Goal: Task Accomplishment & Management: Manage account settings

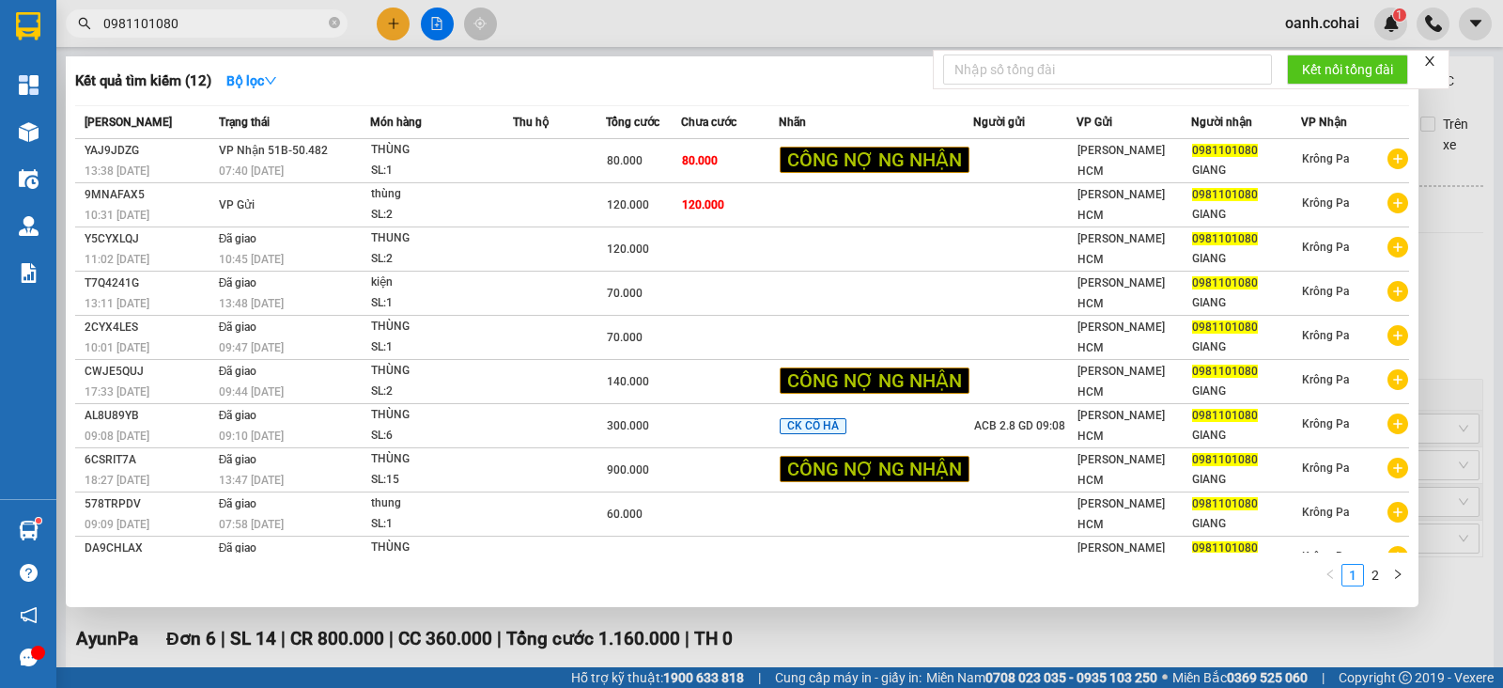
click at [597, 13] on div at bounding box center [751, 344] width 1503 height 688
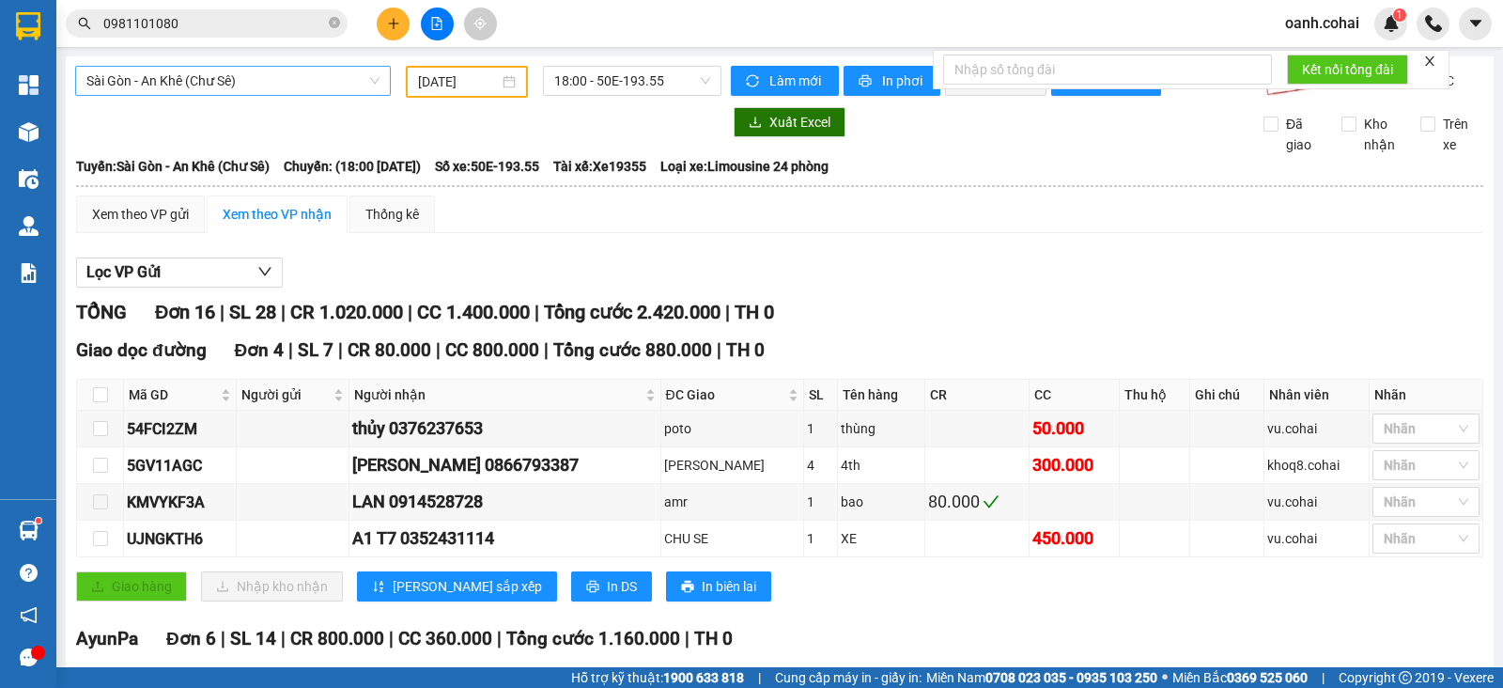
click at [258, 86] on span "Sài Gòn - An Khê (Chư Sê)" at bounding box center [232, 81] width 293 height 28
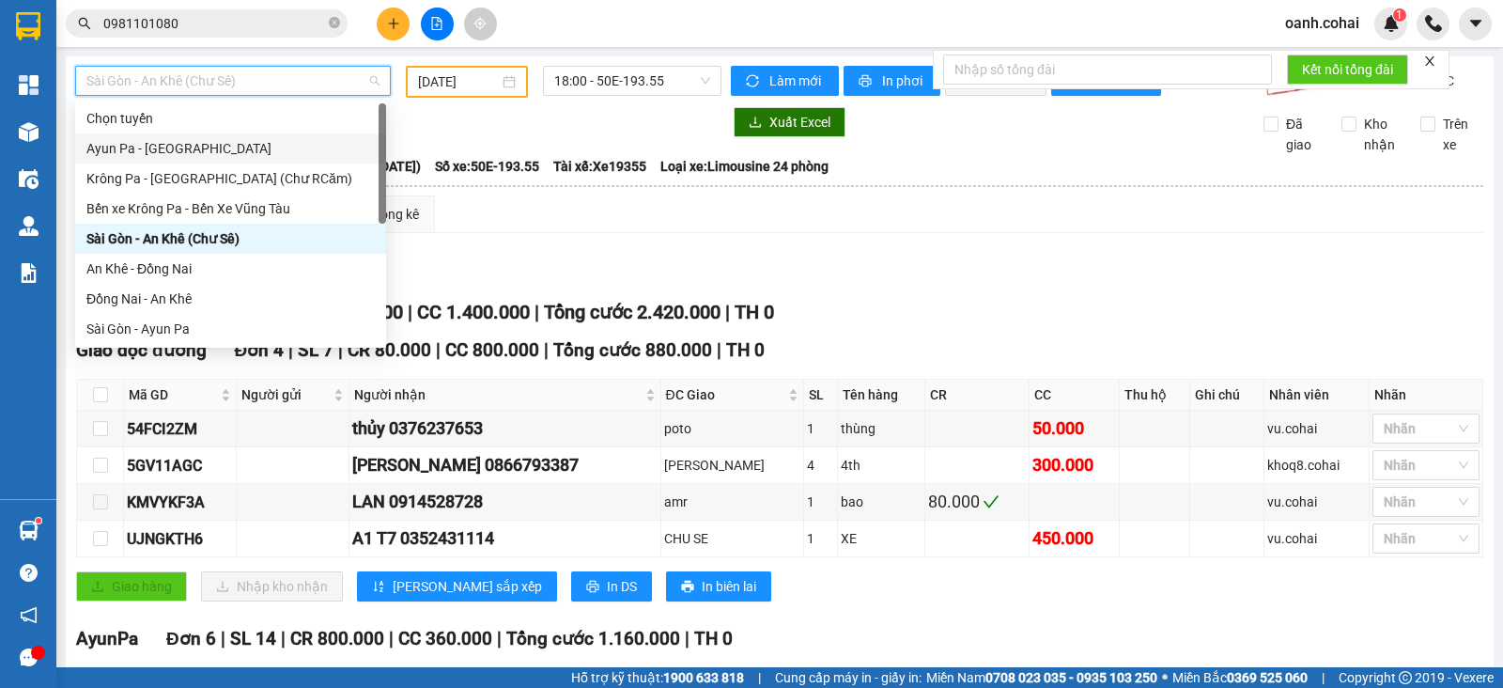
click at [440, 75] on input "[DATE]" at bounding box center [459, 81] width 82 height 21
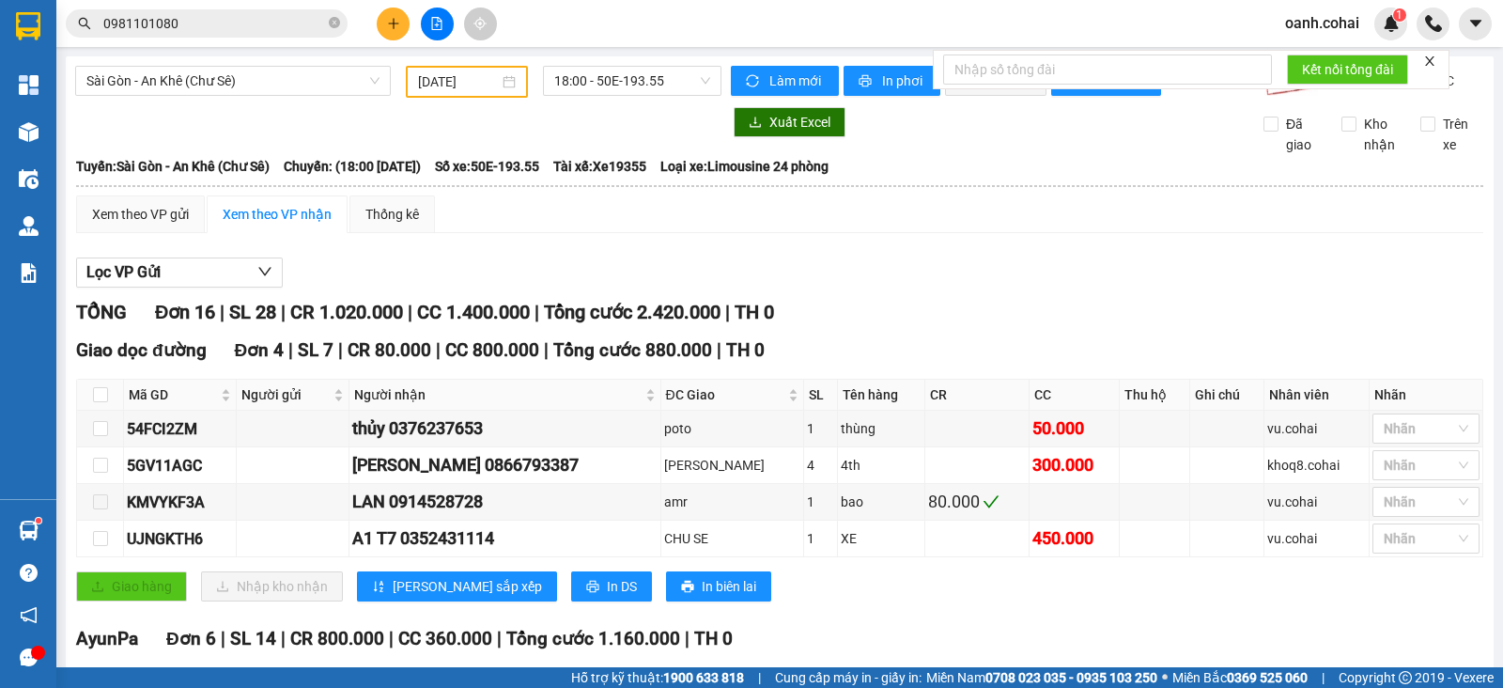
click at [485, 83] on input "[DATE]" at bounding box center [459, 81] width 82 height 21
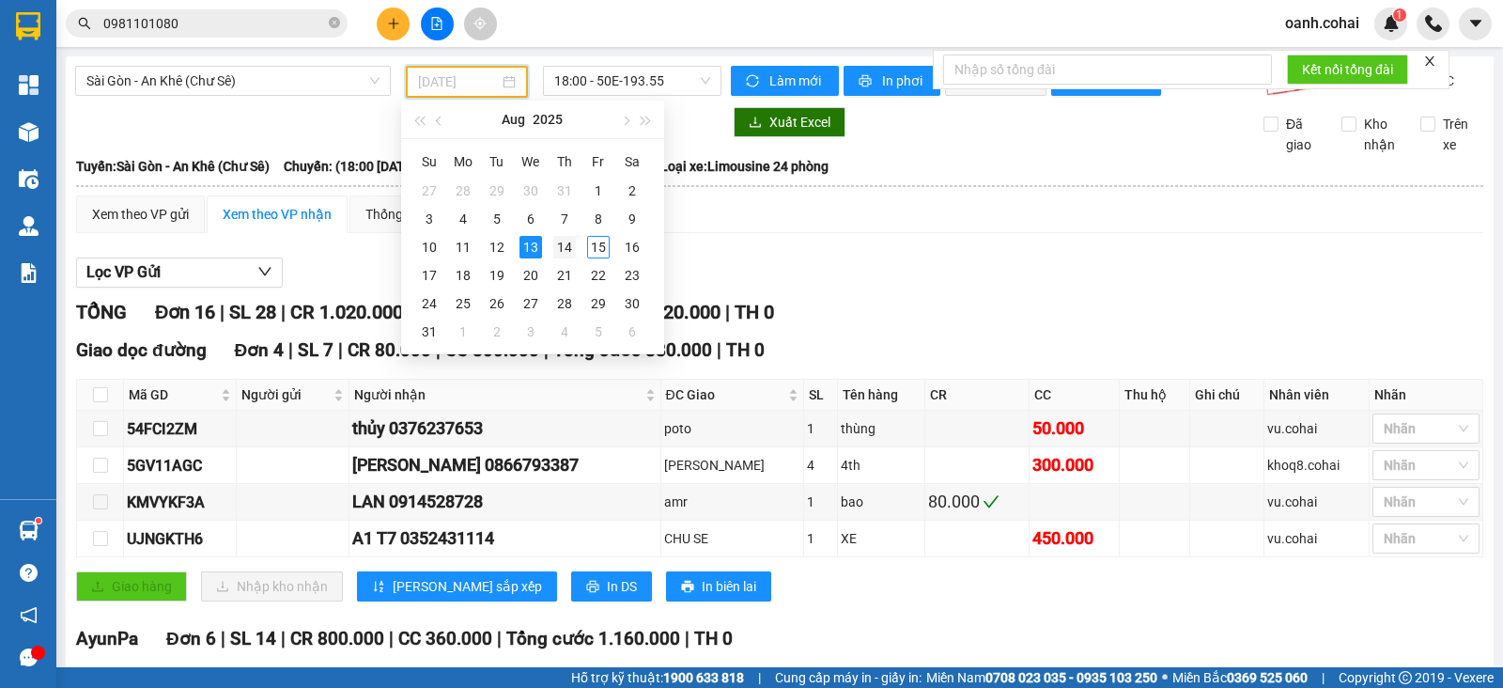
click at [560, 248] on div "14" at bounding box center [564, 247] width 23 height 23
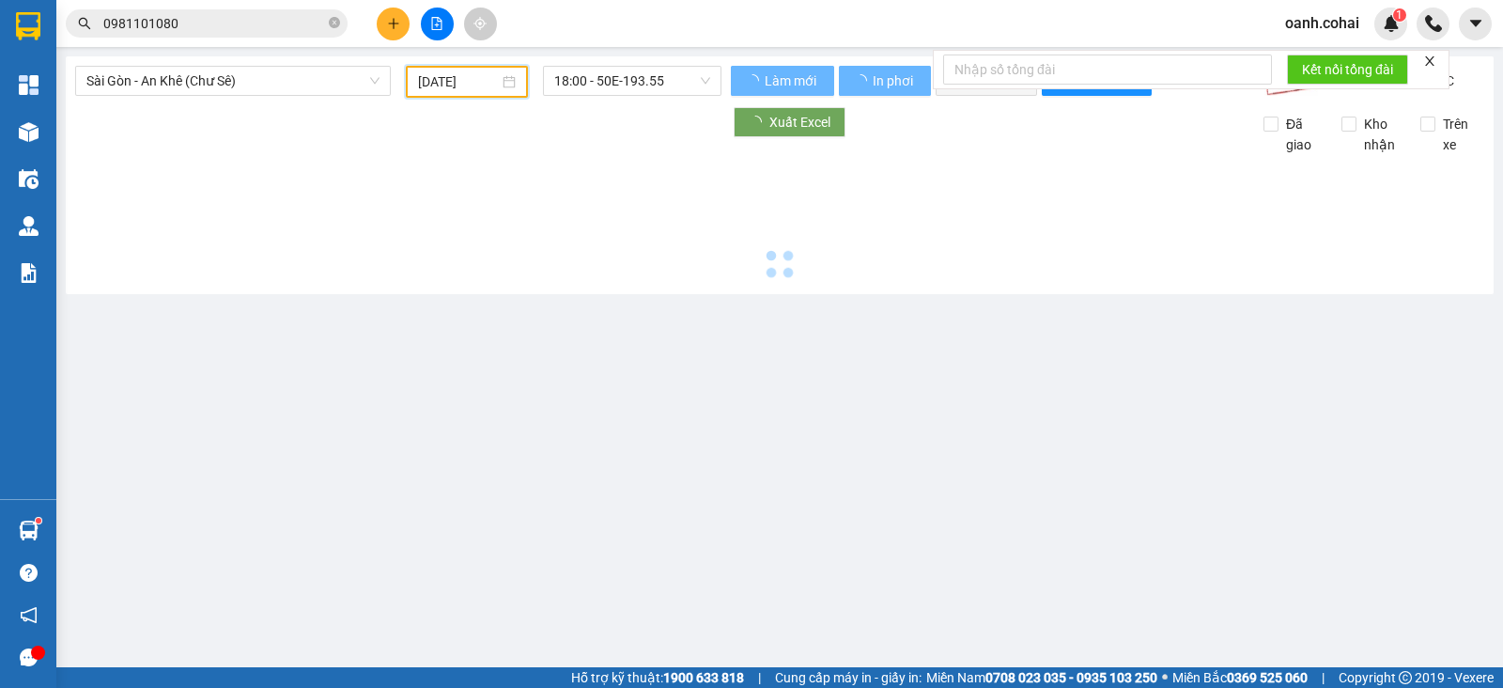
type input "[DATE]"
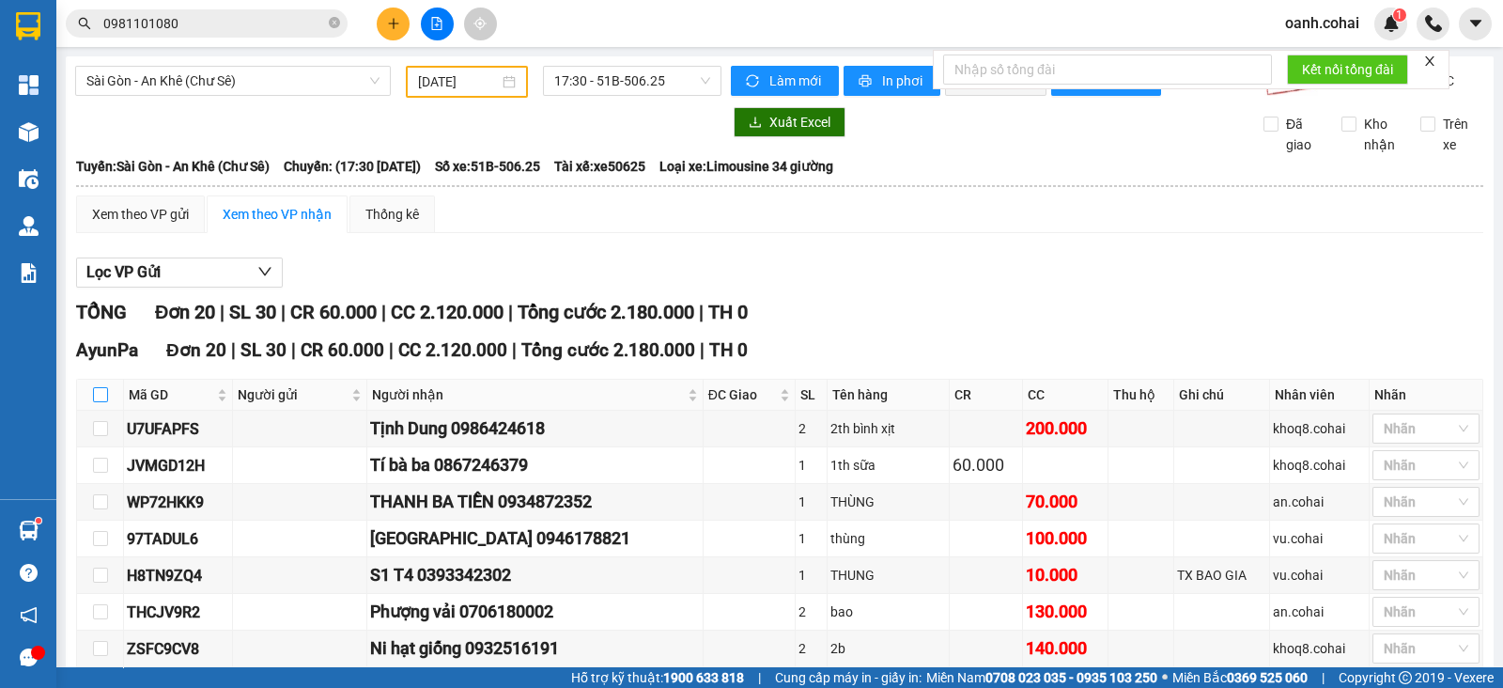
click at [98, 402] on input "checkbox" at bounding box center [100, 394] width 15 height 15
checkbox input "true"
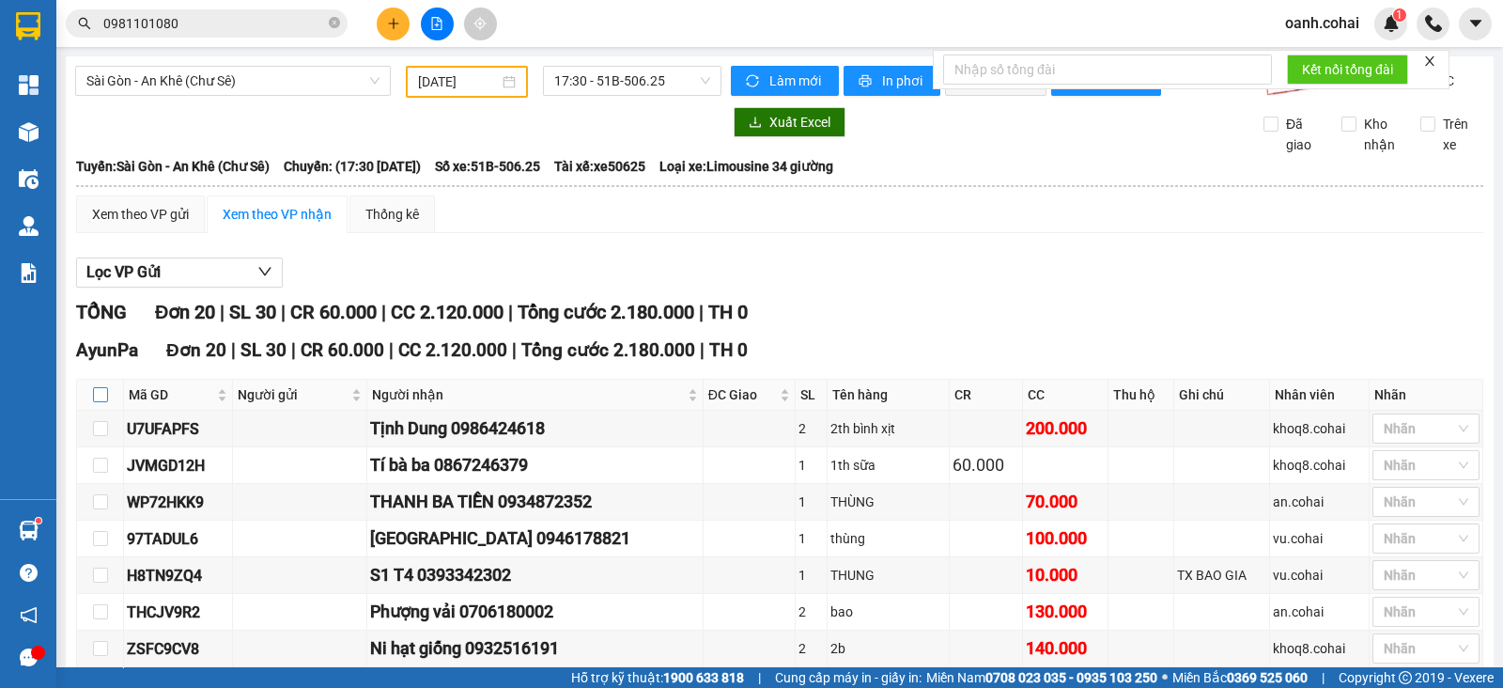
checkbox input "true"
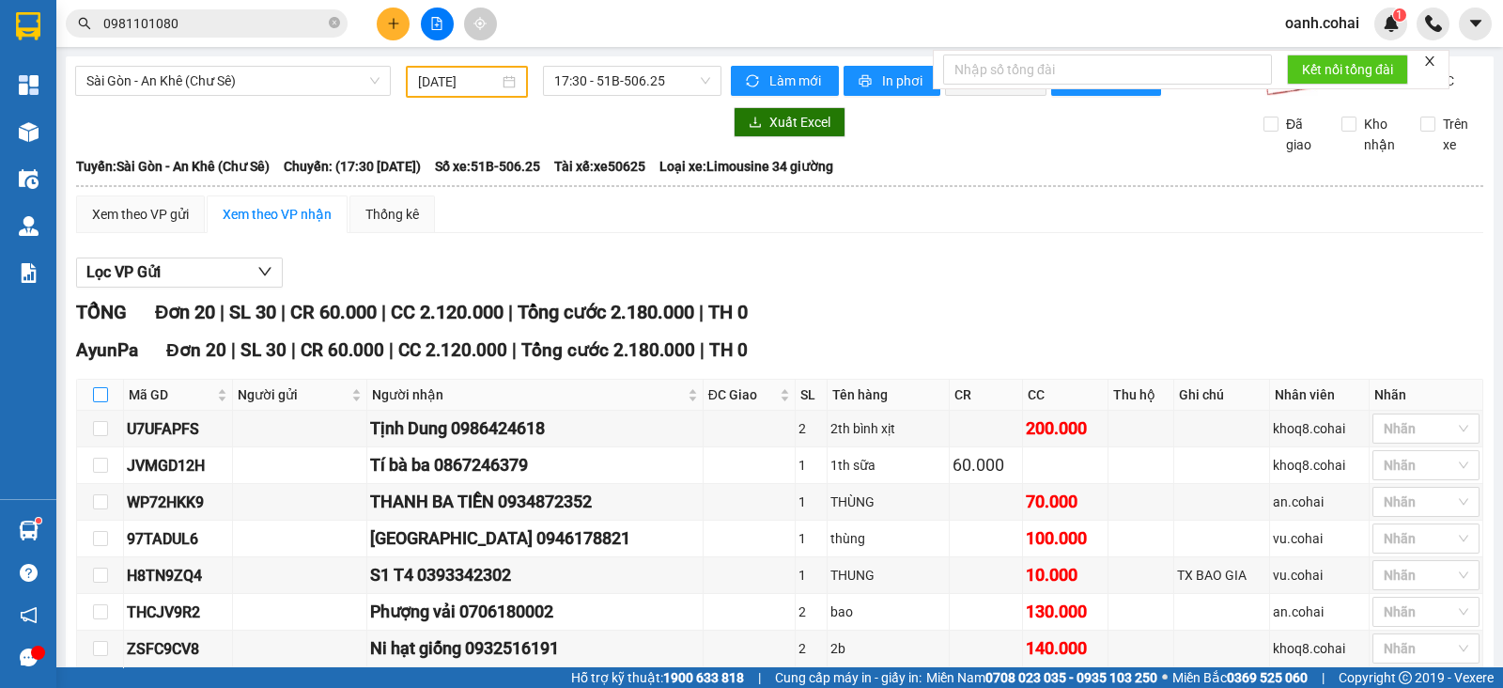
checkbox input "true"
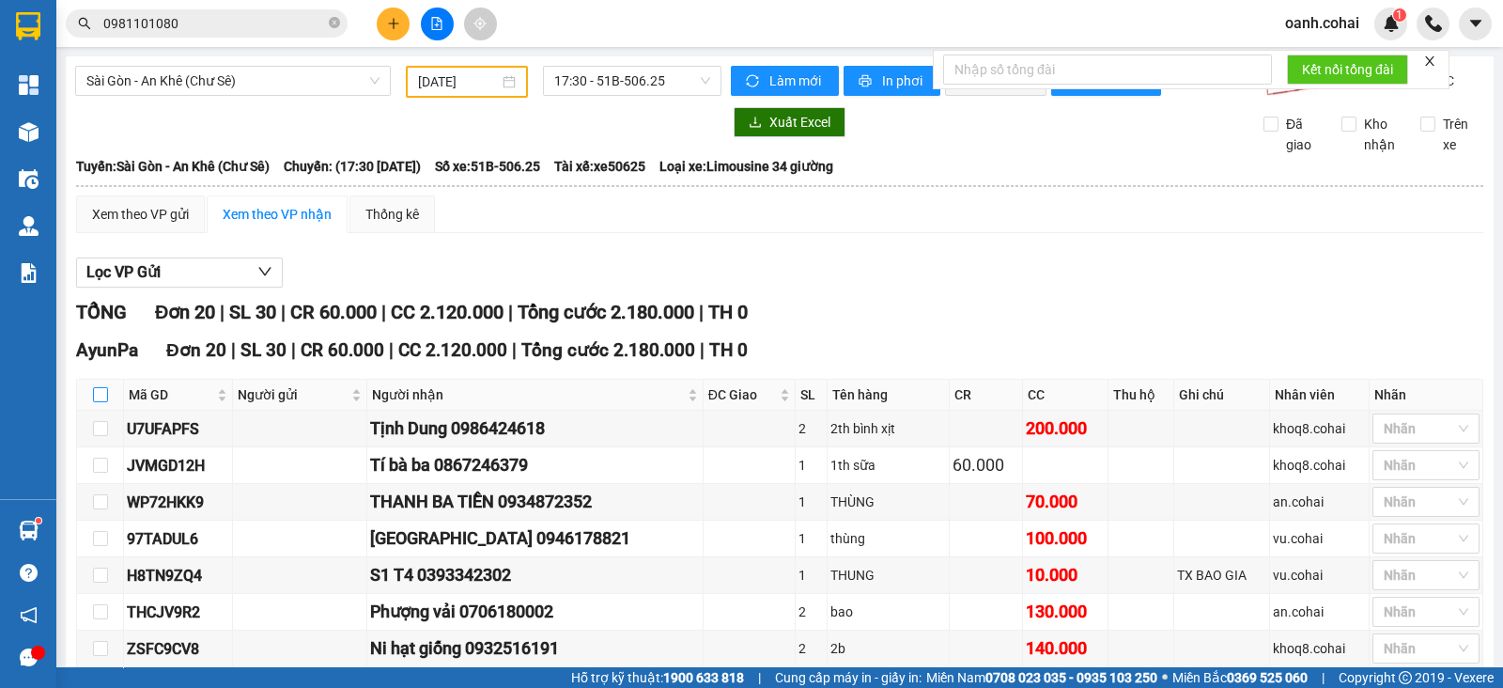
checkbox input "true"
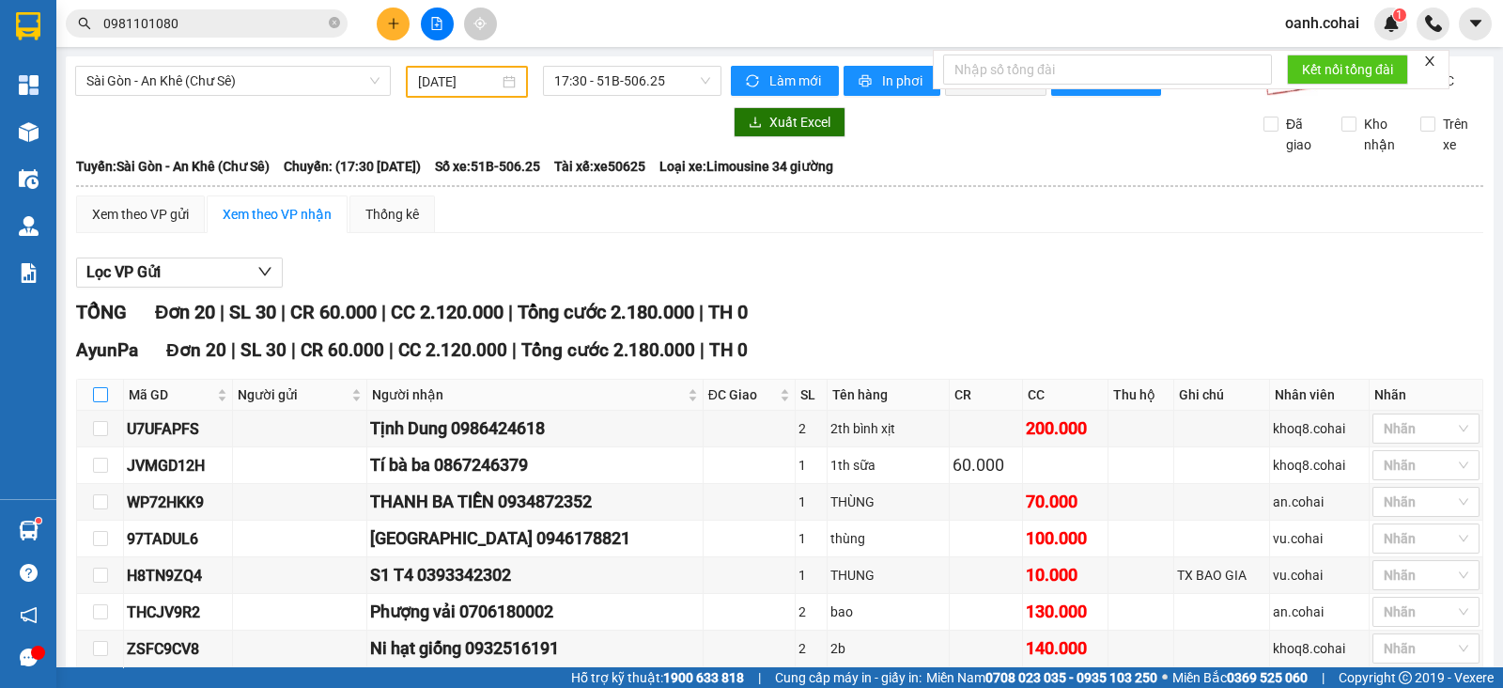
checkbox input "true"
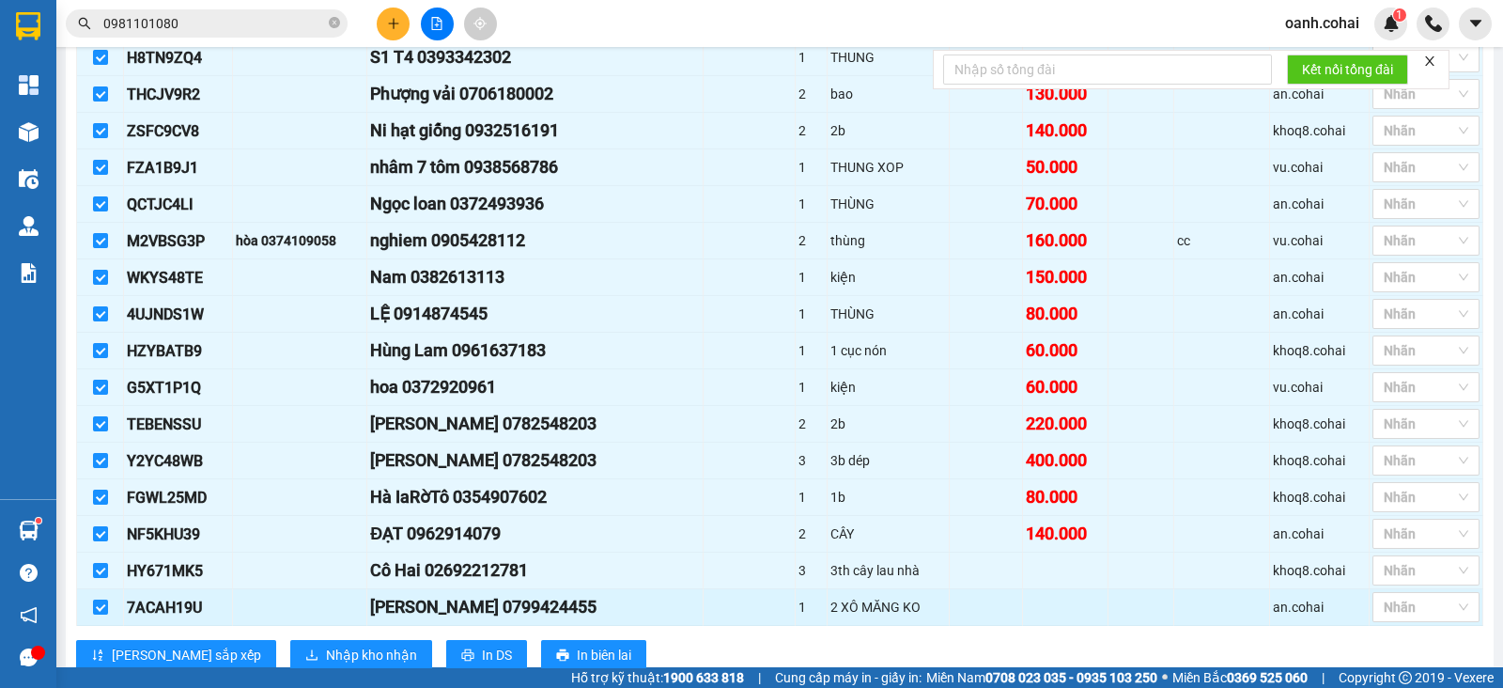
scroll to position [576, 0]
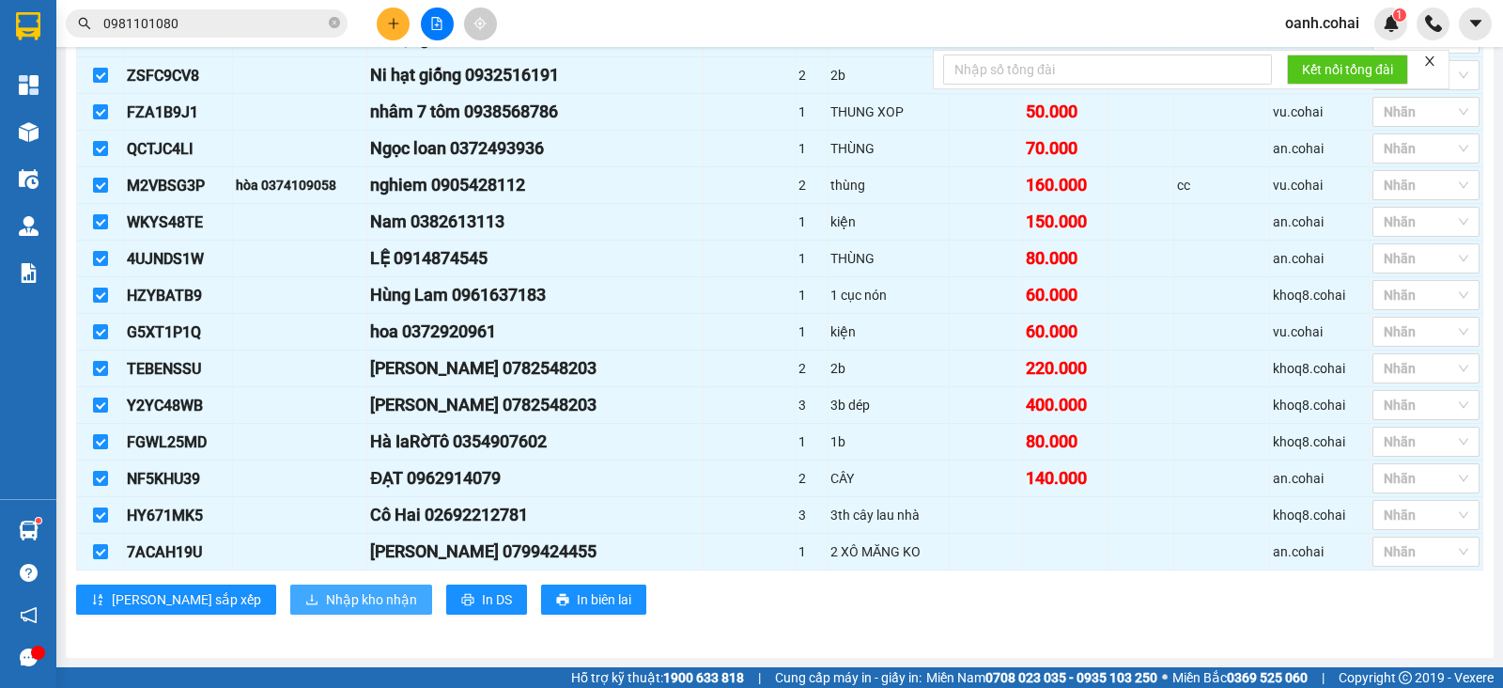
click at [326, 600] on span "Nhập kho nhận" at bounding box center [371, 599] width 91 height 21
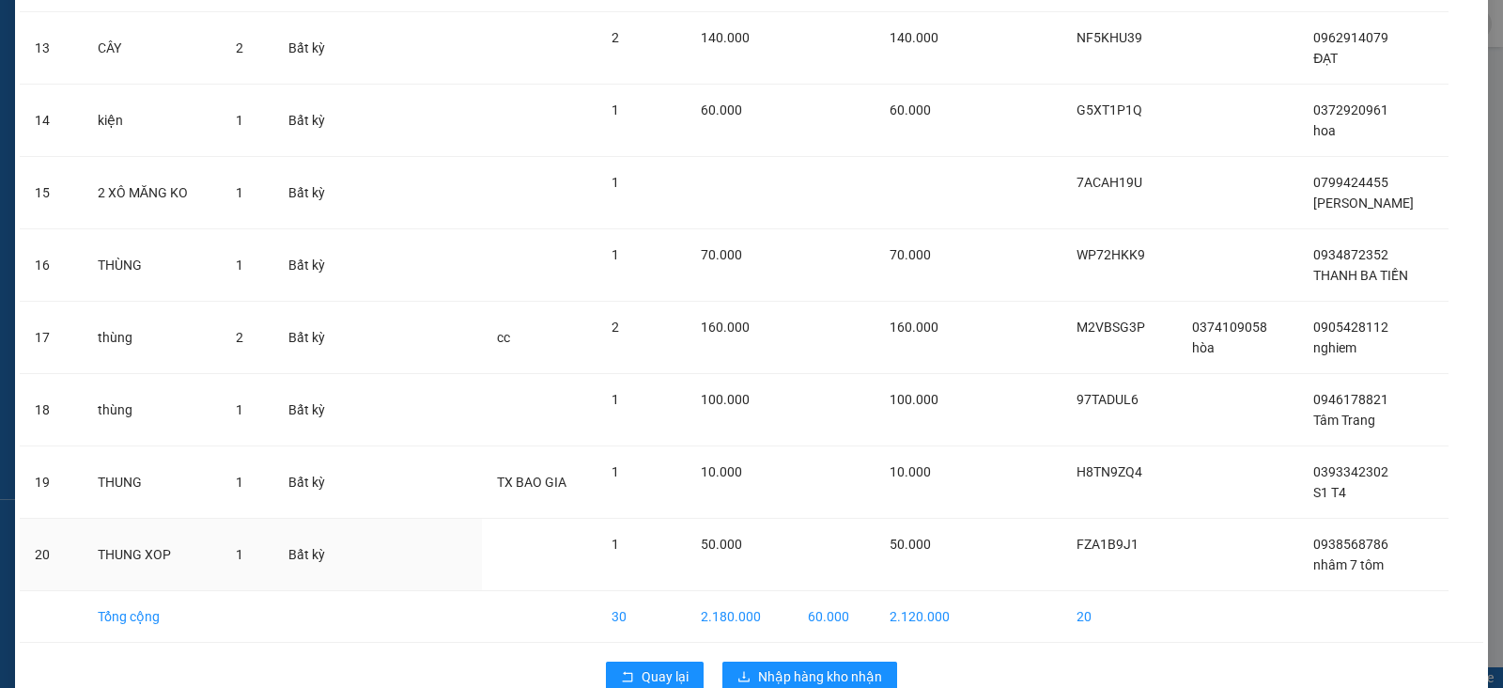
scroll to position [1050, 0]
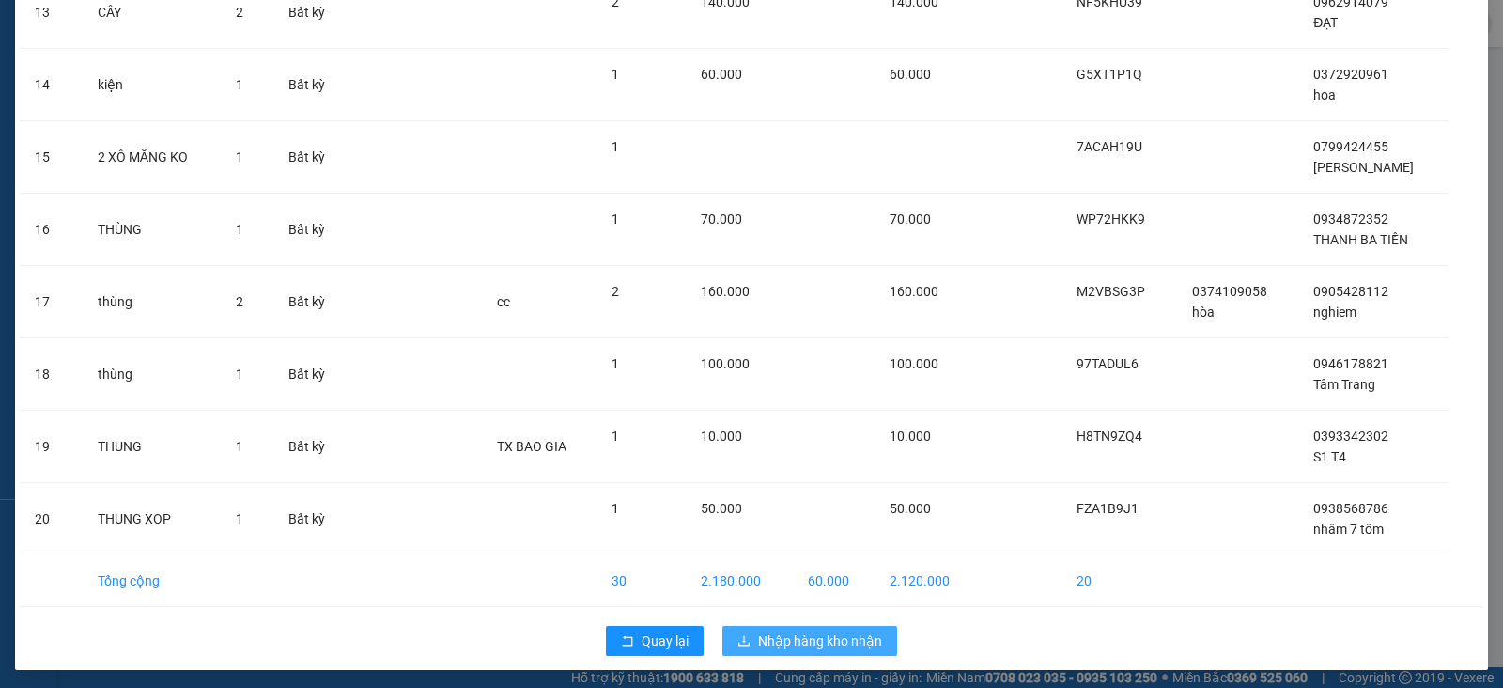
click at [783, 631] on span "Nhập hàng kho nhận" at bounding box center [820, 641] width 124 height 21
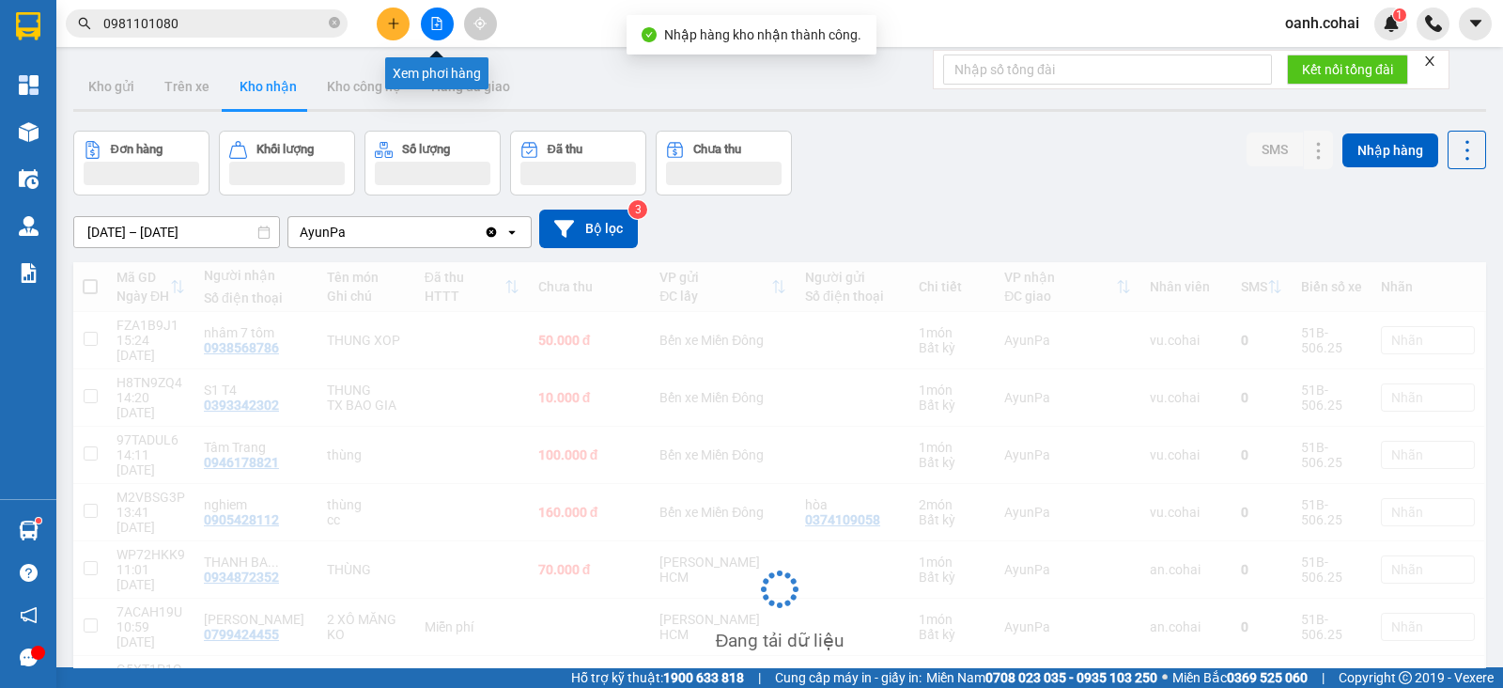
click at [440, 17] on icon "file-add" at bounding box center [436, 23] width 13 height 13
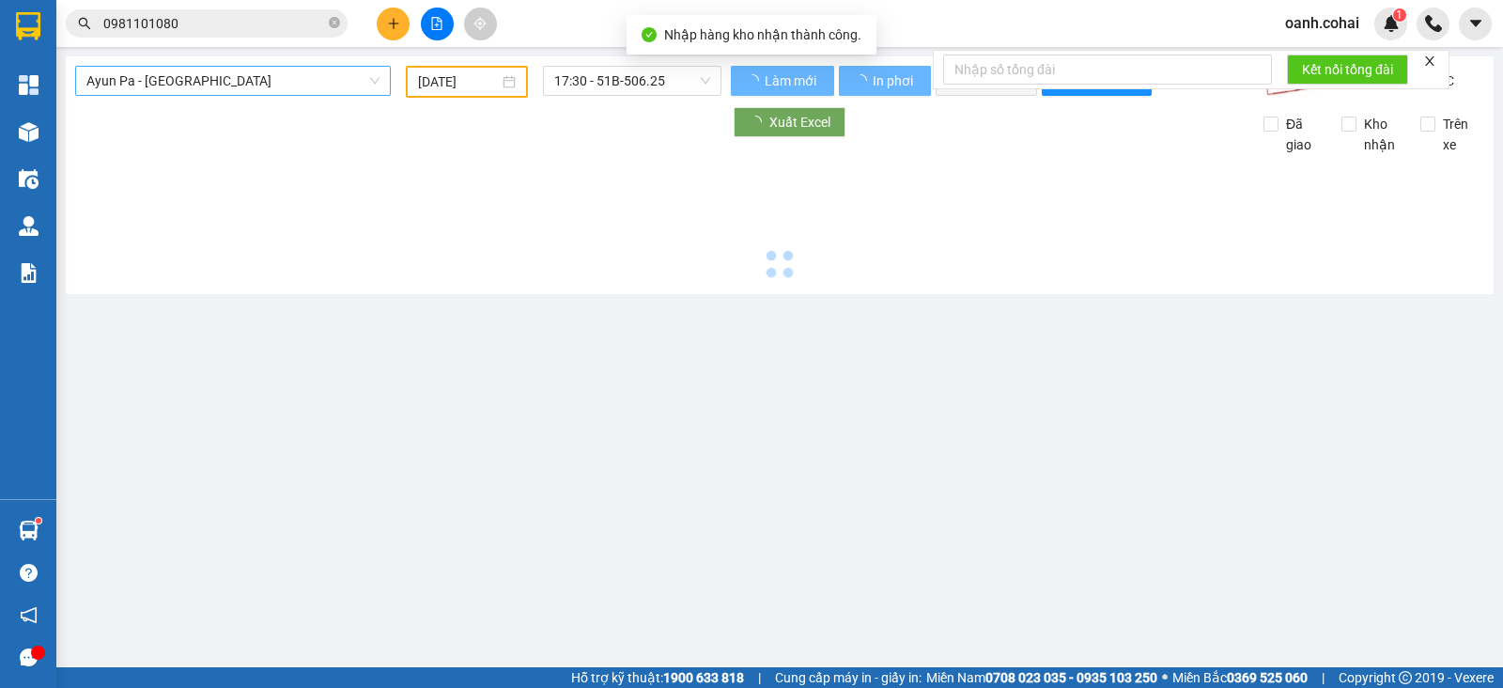
type input "[DATE]"
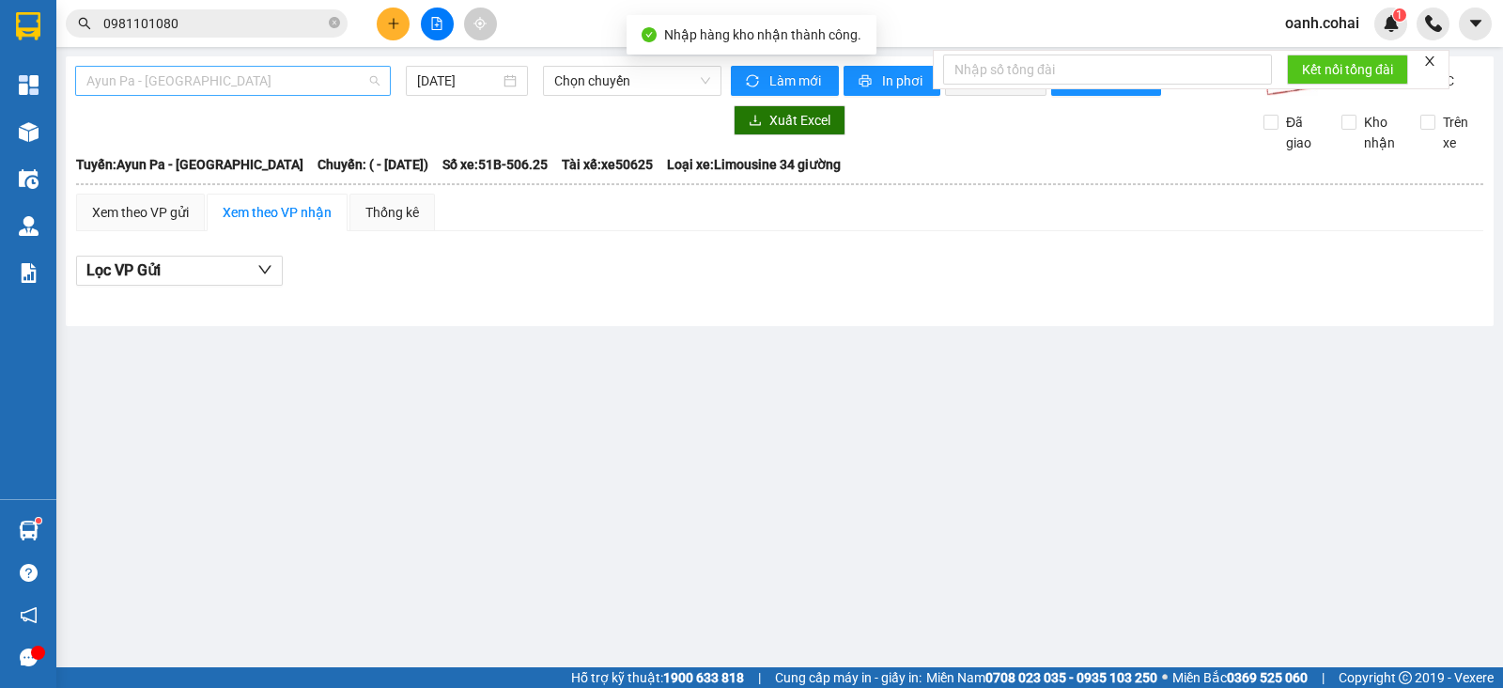
click at [289, 81] on span "Ayun Pa - [GEOGRAPHIC_DATA]" at bounding box center [232, 81] width 293 height 28
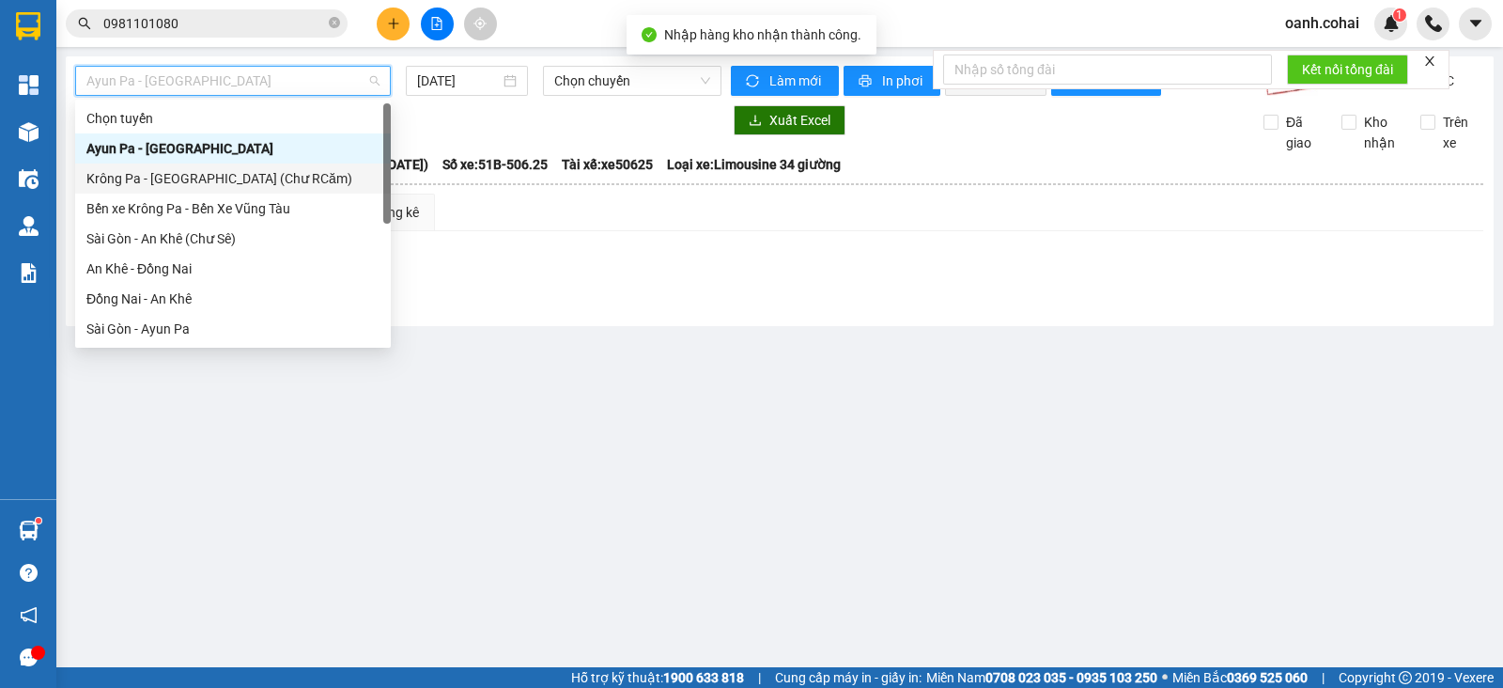
click at [224, 180] on div "Krông Pa - [GEOGRAPHIC_DATA] (Chư RCăm)" at bounding box center [232, 178] width 293 height 21
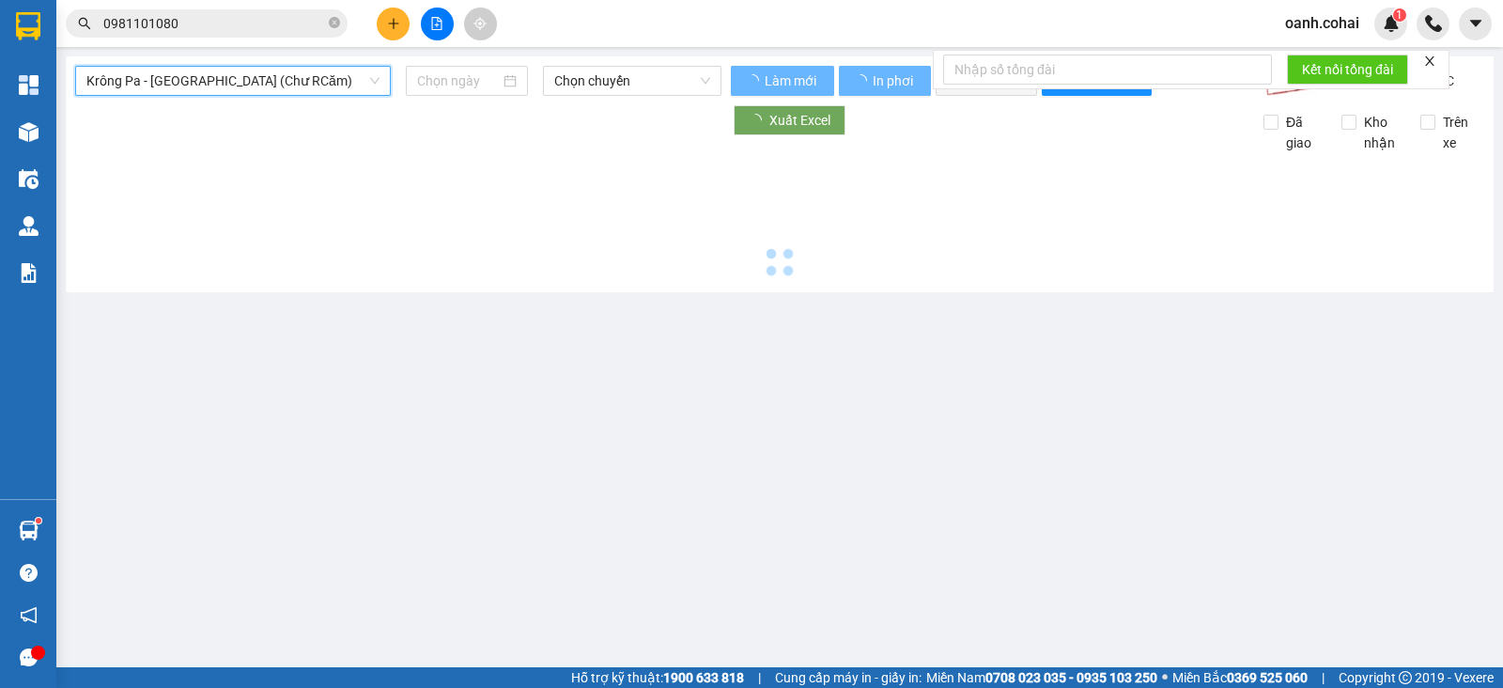
type input "[DATE]"
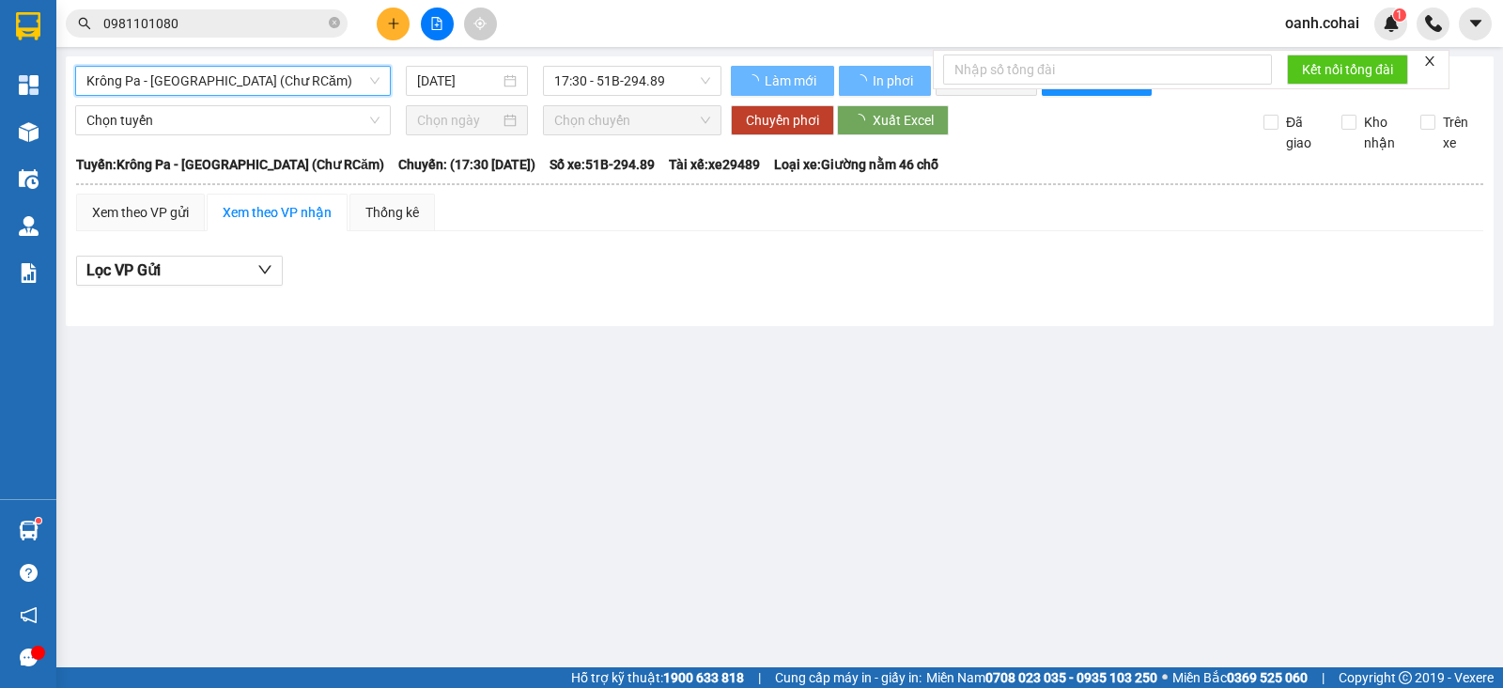
drag, startPoint x: 256, startPoint y: 87, endPoint x: 254, endPoint y: 101, distance: 13.3
click at [256, 90] on span "Krông Pa - [GEOGRAPHIC_DATA] (Chư RCăm)" at bounding box center [232, 81] width 293 height 28
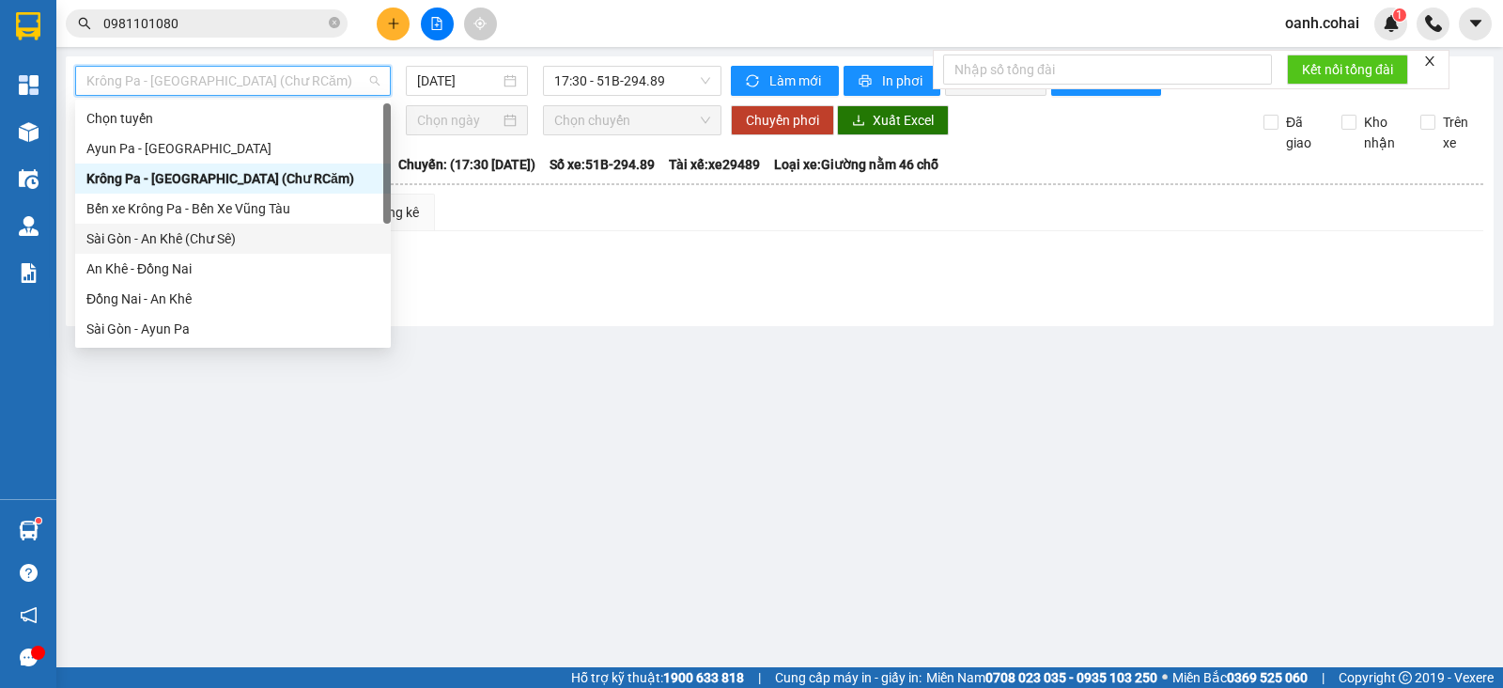
click at [178, 241] on div "Sài Gòn - An Khê (Chư Sê)" at bounding box center [232, 238] width 293 height 21
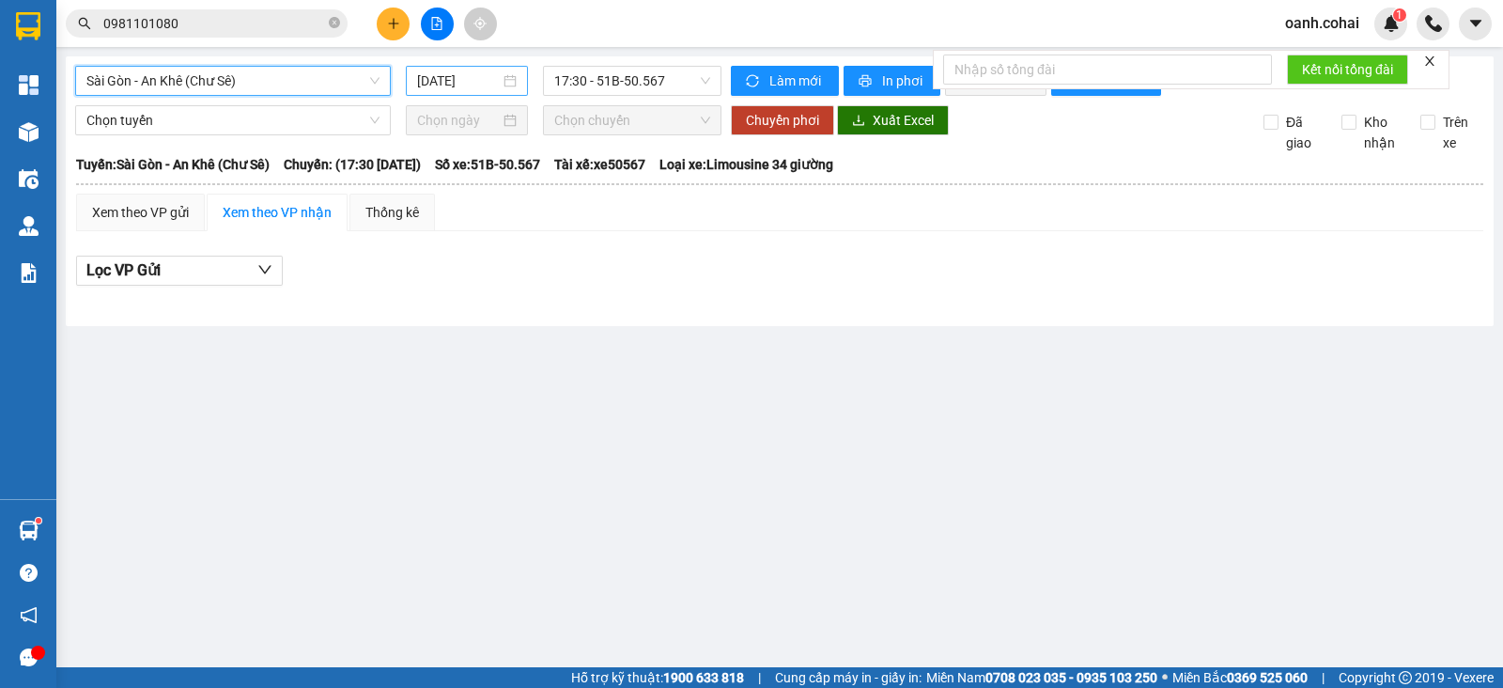
click at [473, 82] on input "[DATE]" at bounding box center [459, 80] width 84 height 21
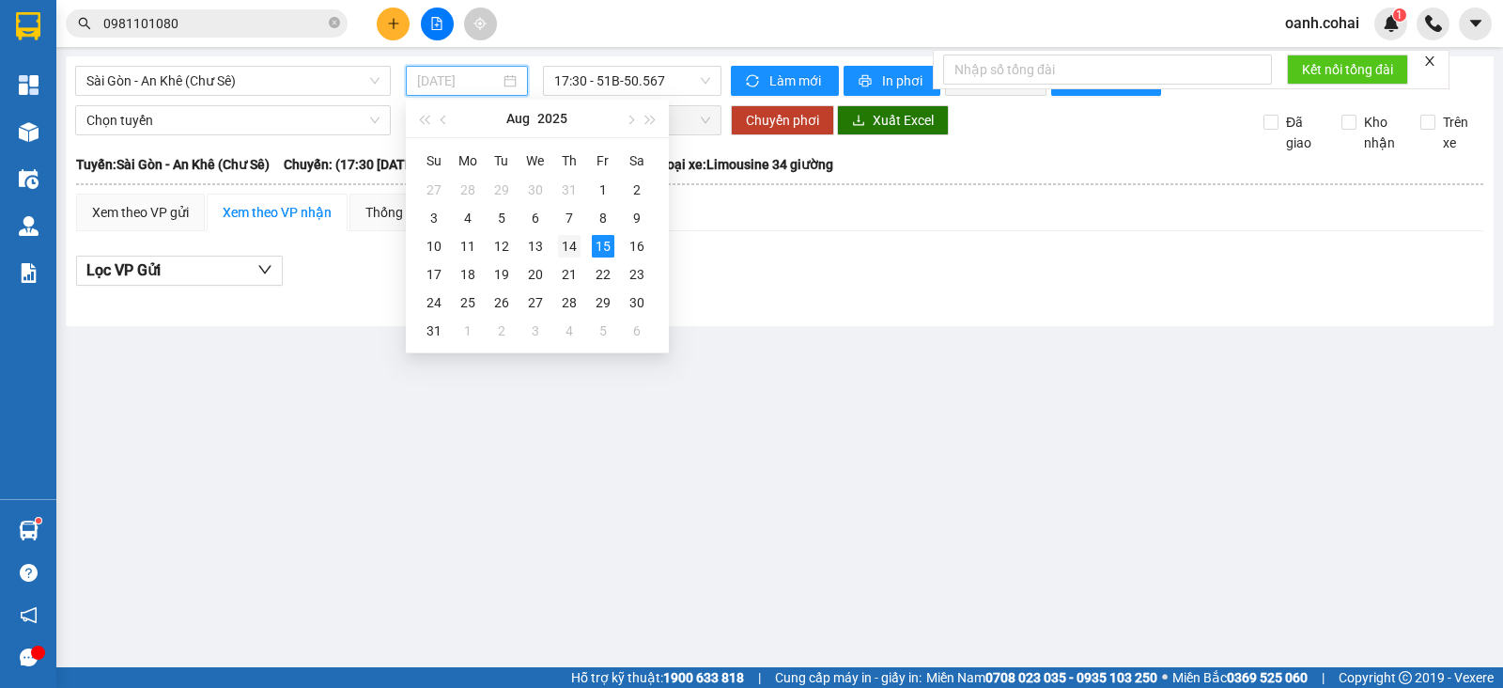
click at [566, 244] on div "14" at bounding box center [569, 246] width 23 height 23
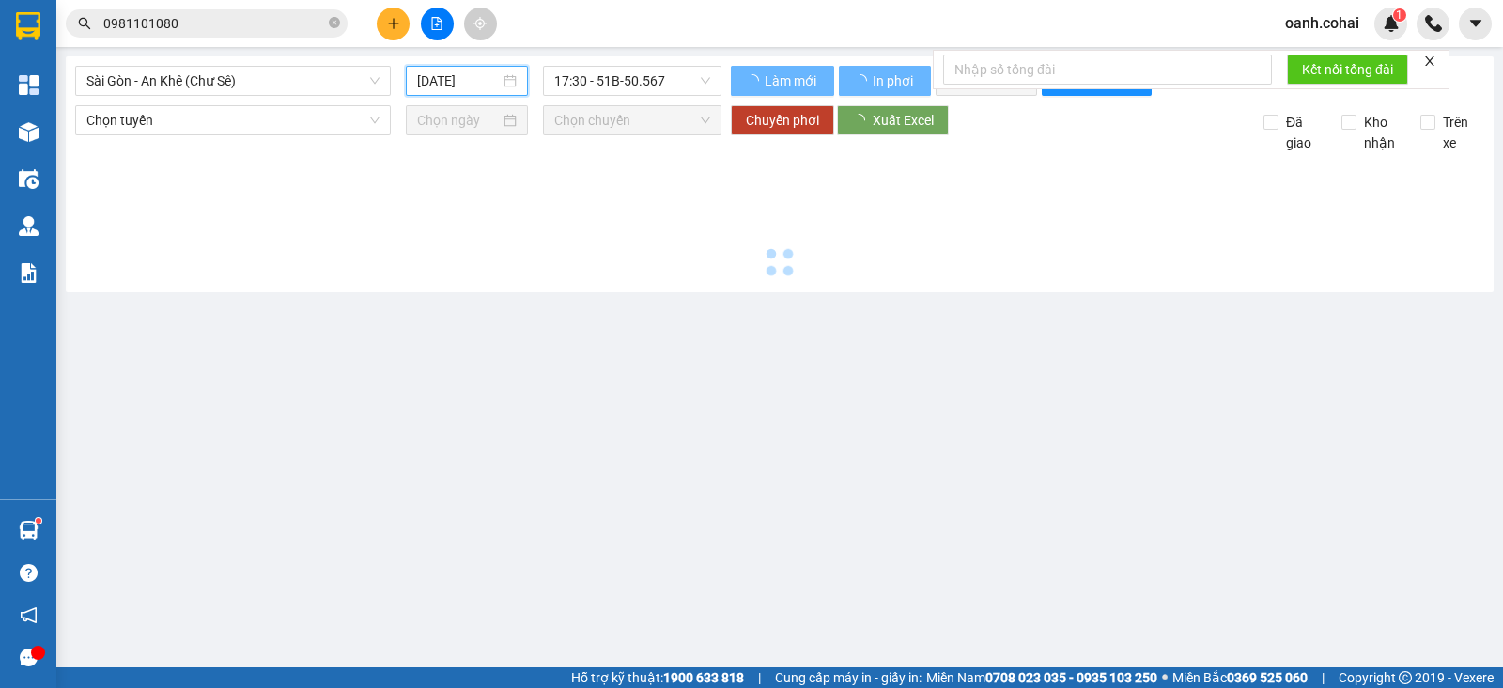
type input "[DATE]"
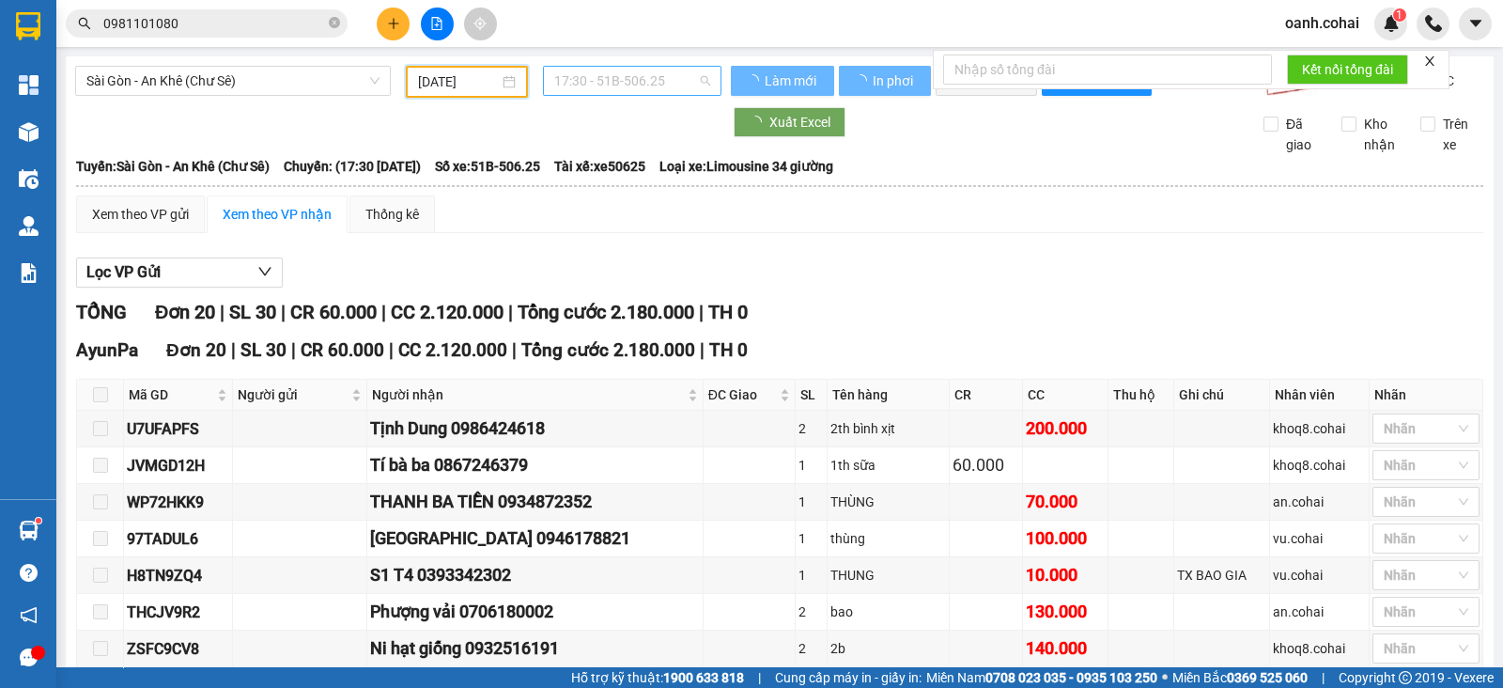
click at [686, 83] on span "17:30 - 51B-506.25" at bounding box center [631, 81] width 155 height 28
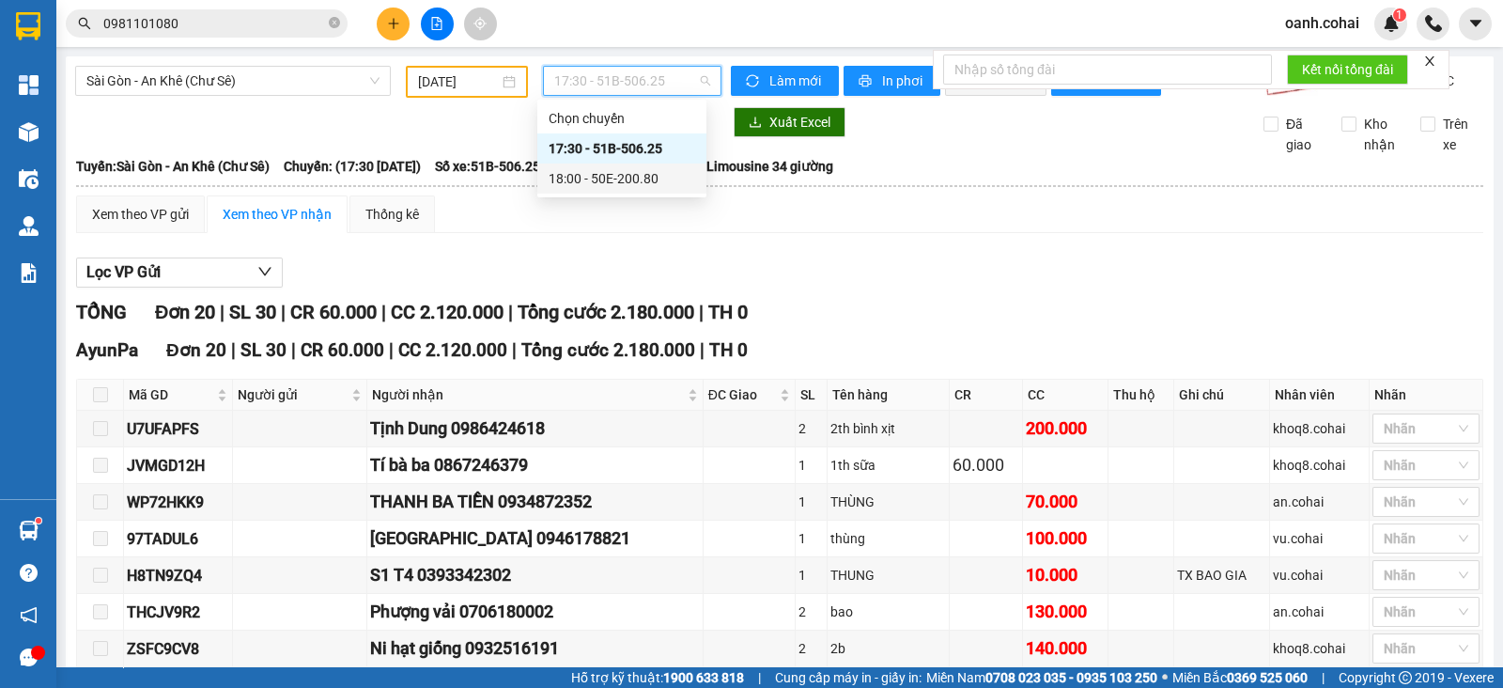
click at [634, 182] on div "18:00 - 50E-200.80" at bounding box center [622, 178] width 147 height 21
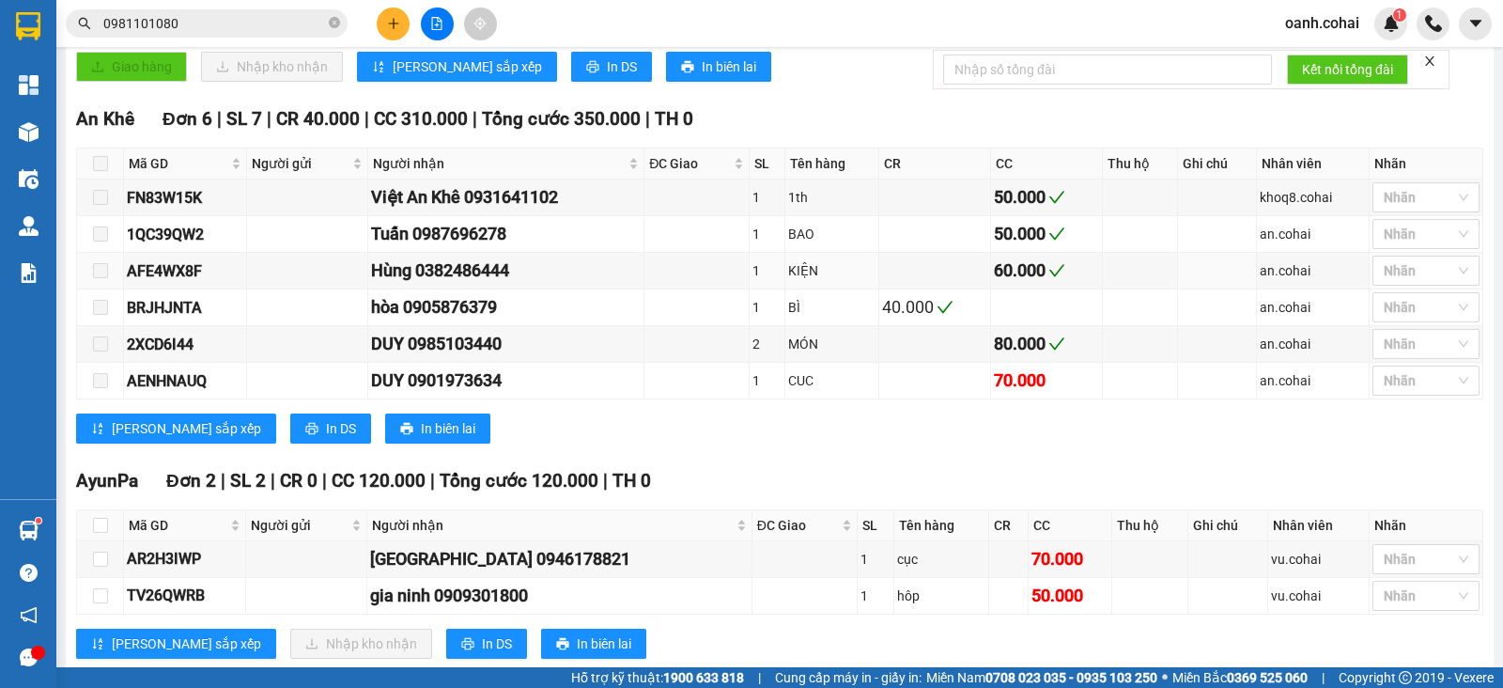
scroll to position [606, 0]
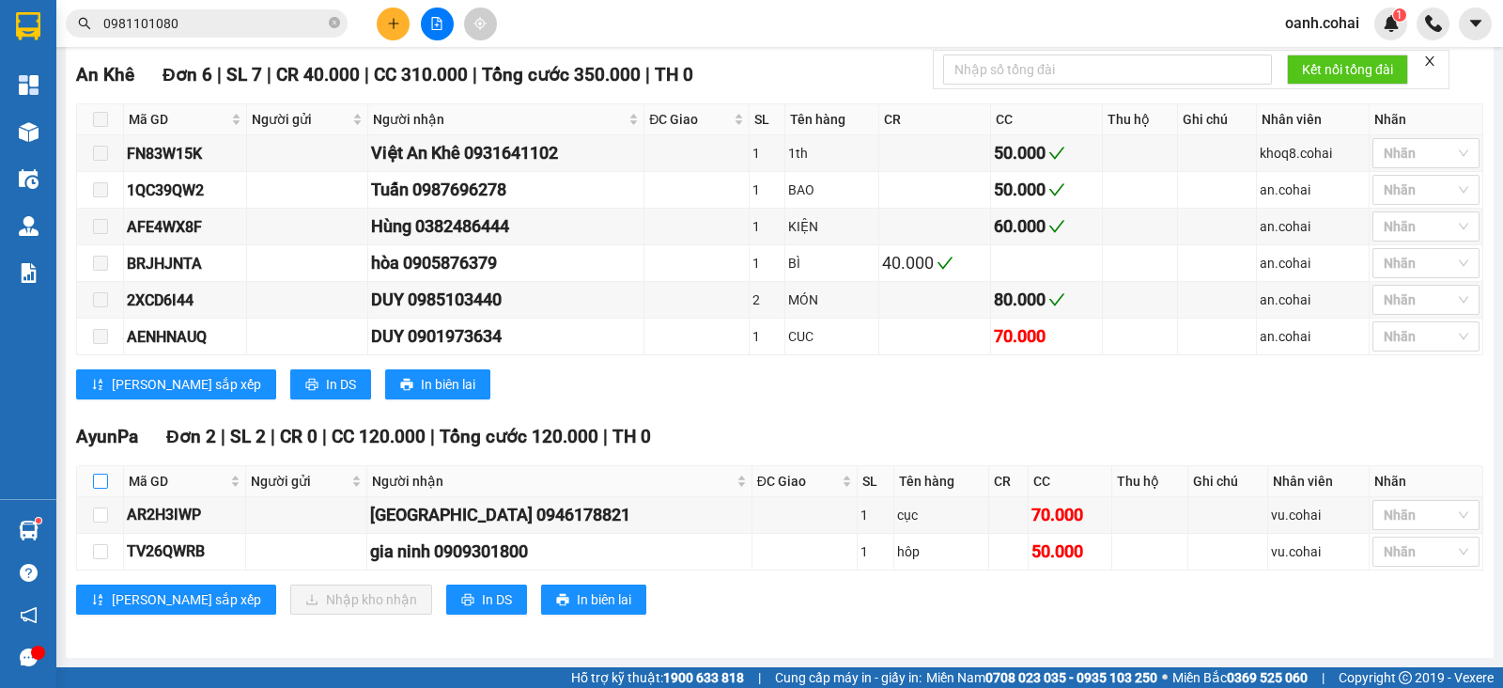
drag, startPoint x: 92, startPoint y: 478, endPoint x: 101, endPoint y: 490, distance: 14.9
click at [93, 479] on input "checkbox" at bounding box center [100, 481] width 15 height 15
checkbox input "true"
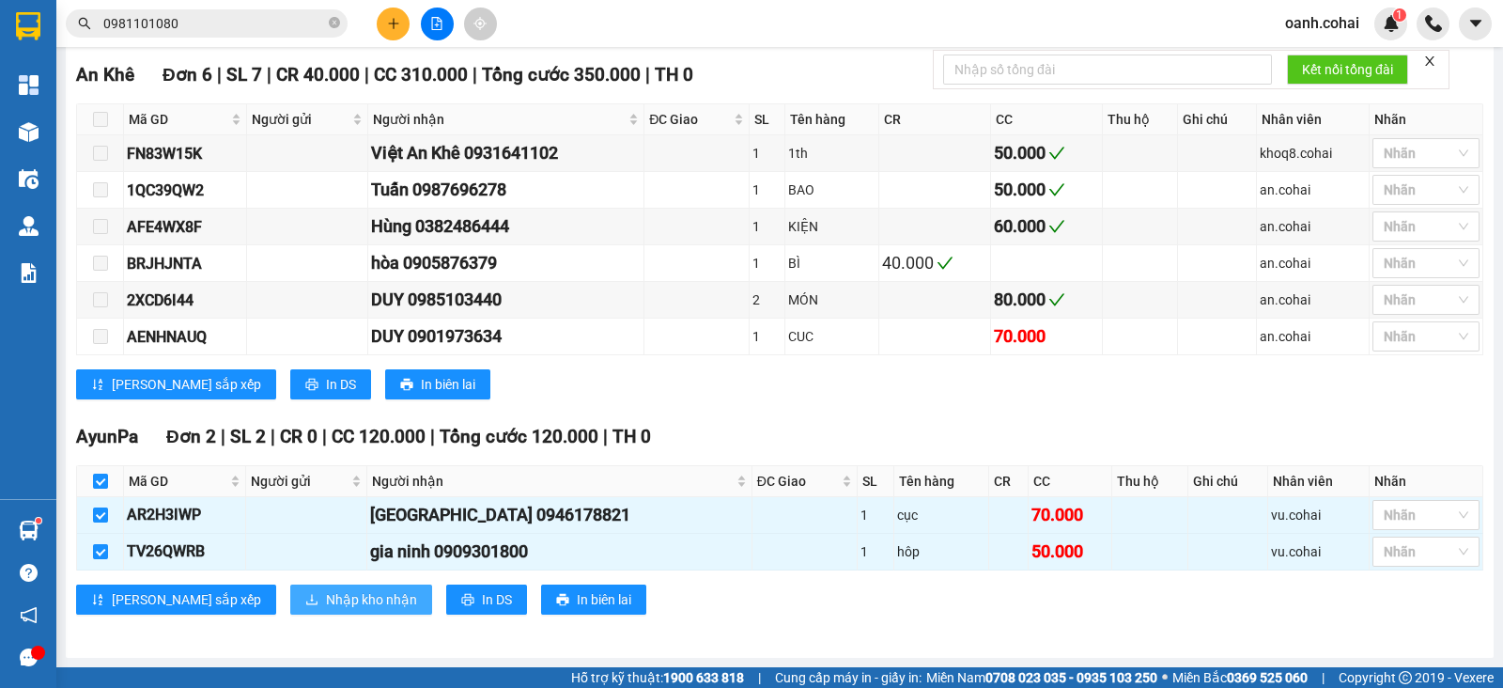
click at [290, 596] on button "Nhập kho nhận" at bounding box center [361, 599] width 142 height 30
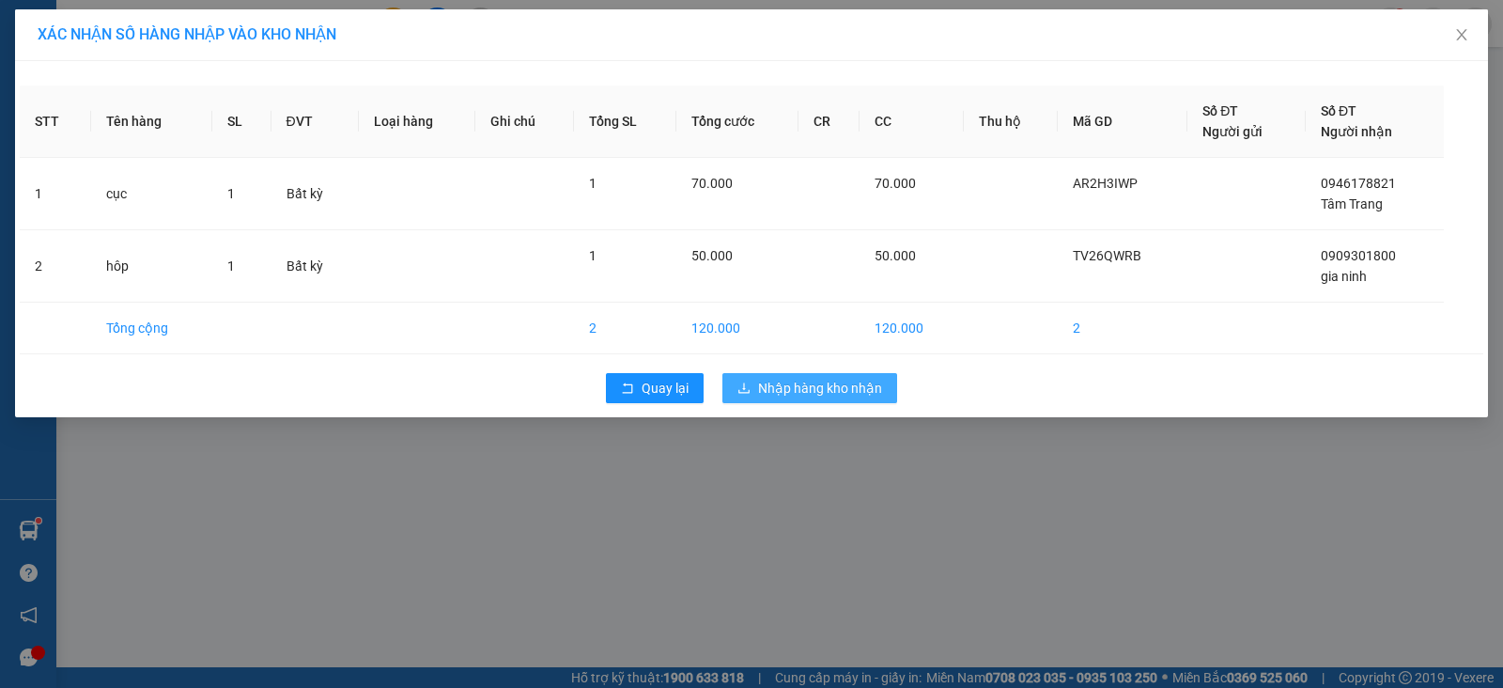
click at [884, 387] on button "Nhập hàng kho nhận" at bounding box center [810, 388] width 175 height 30
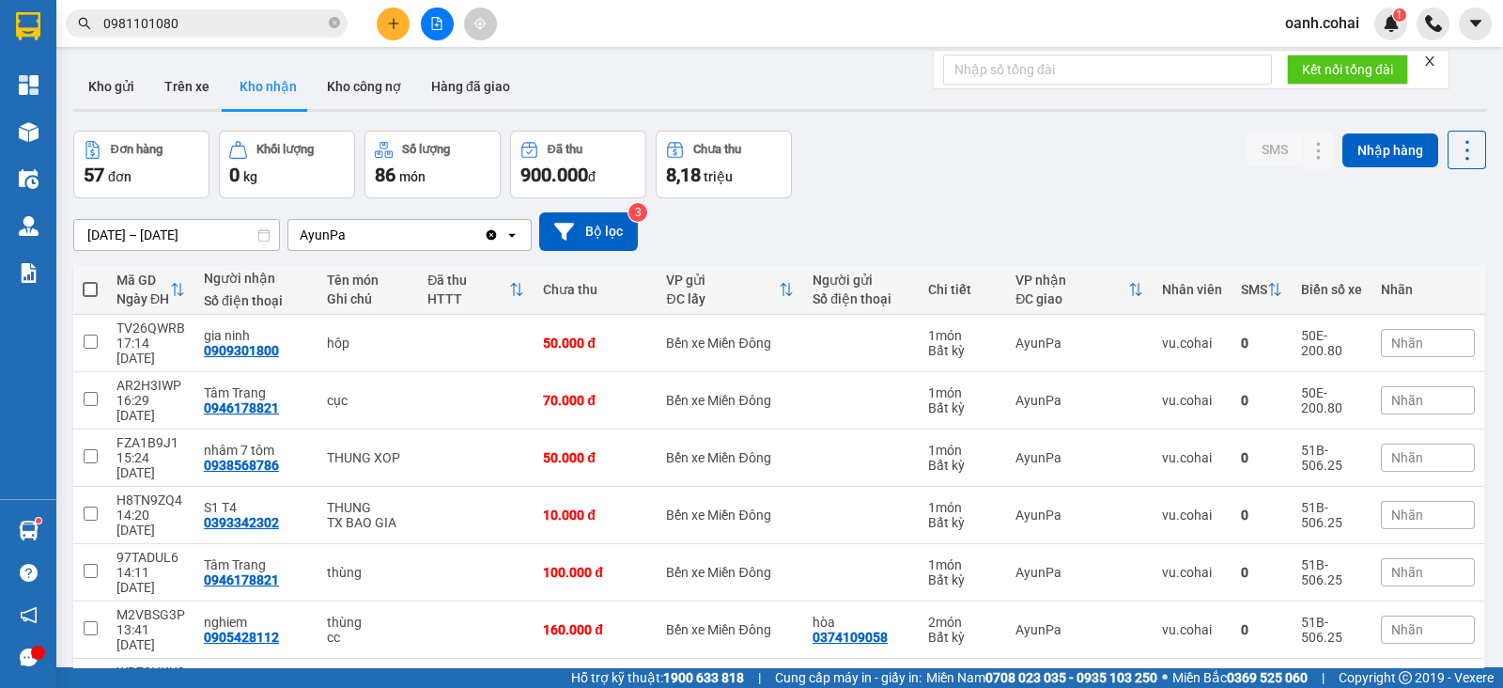
click at [401, 20] on button at bounding box center [393, 24] width 33 height 33
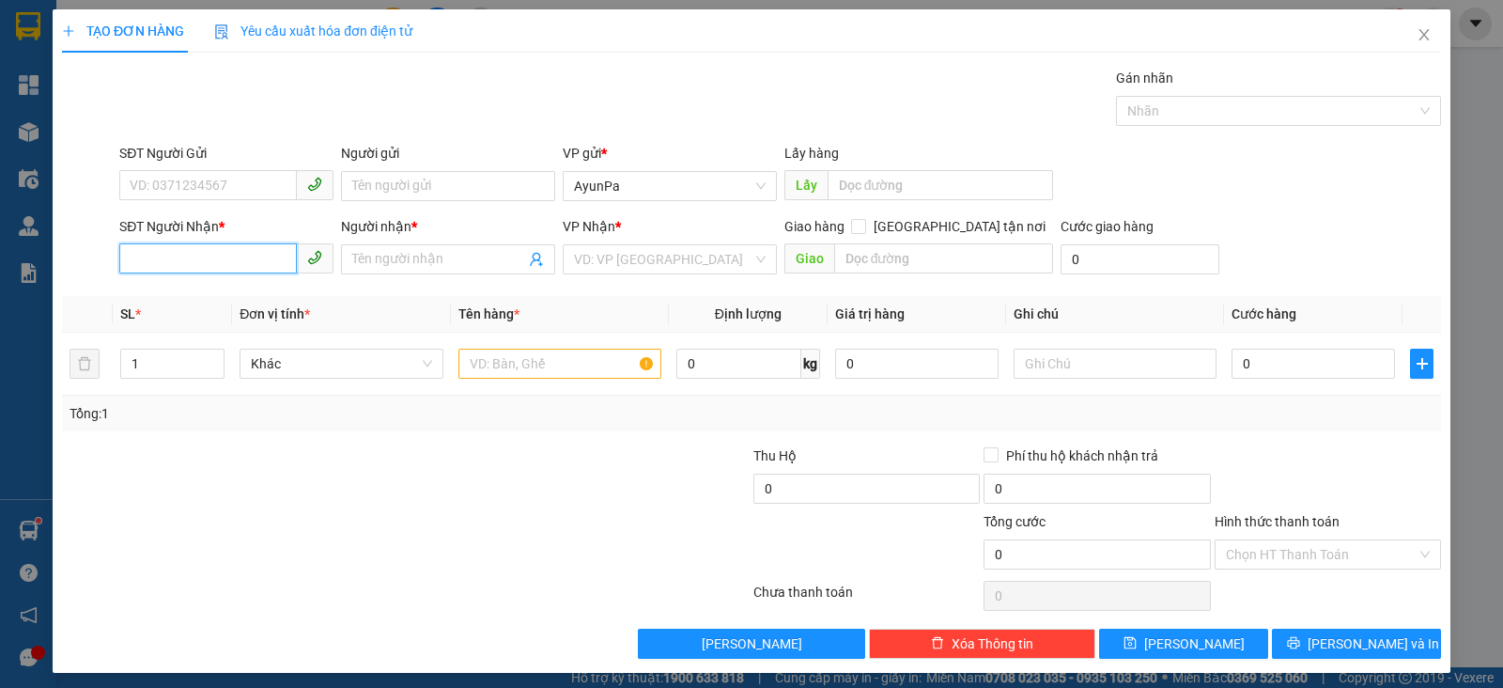
click at [150, 268] on input "SĐT Người Nhận *" at bounding box center [208, 258] width 178 height 30
paste input "0972426314"
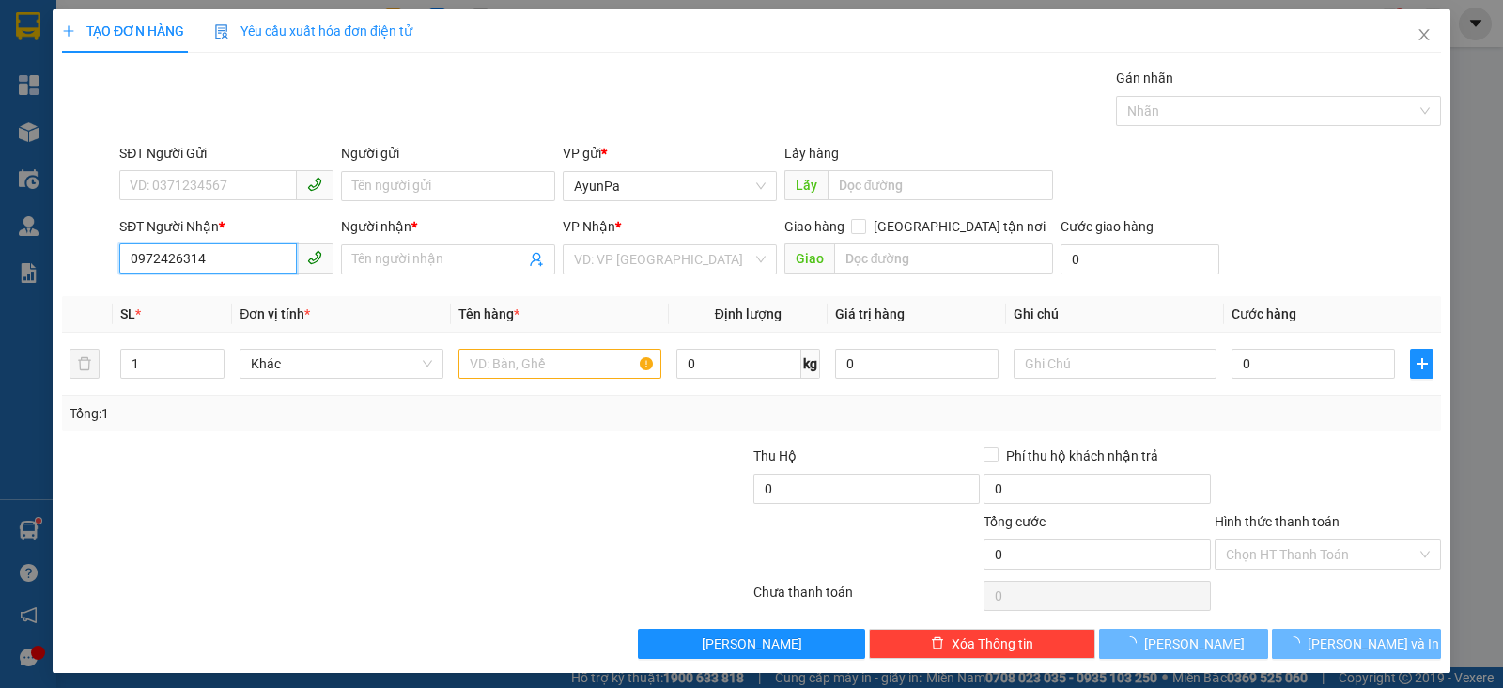
type input "0972426314"
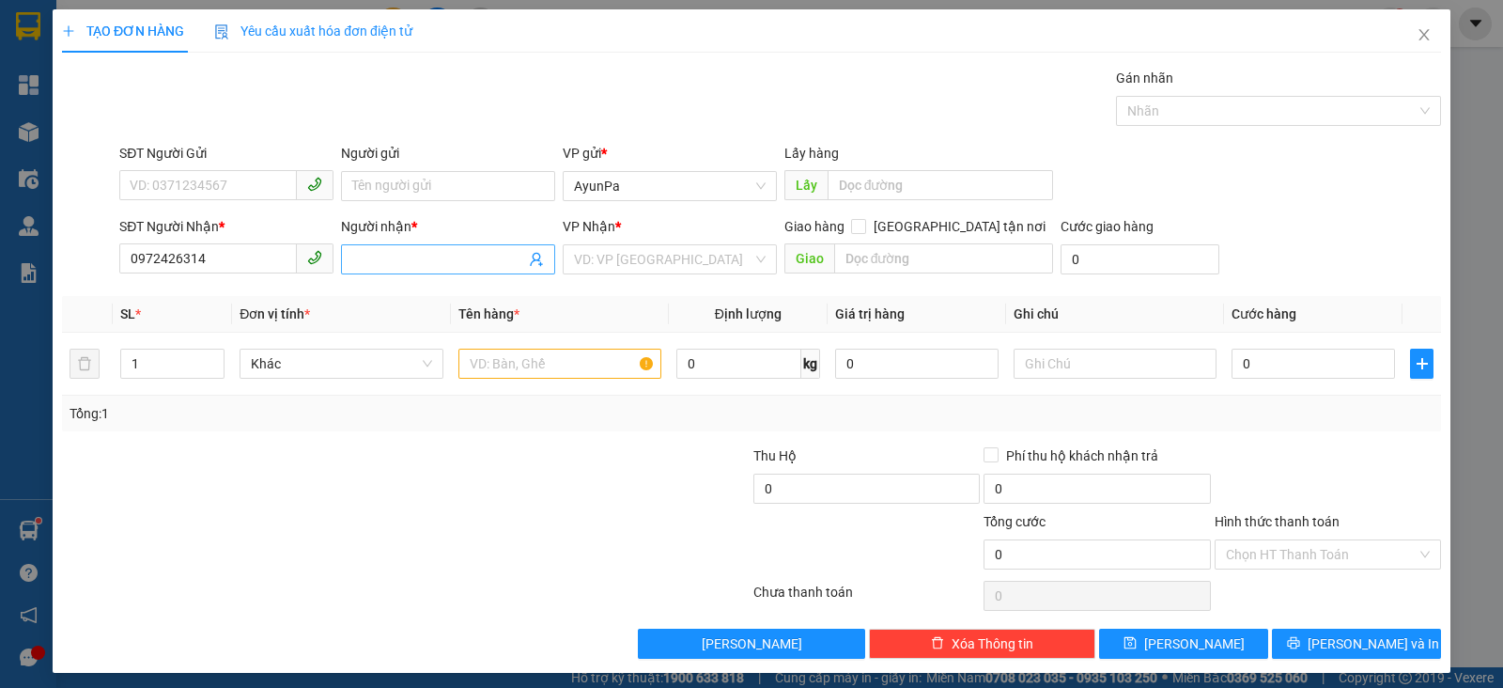
click at [436, 263] on input "Người nhận *" at bounding box center [438, 259] width 173 height 21
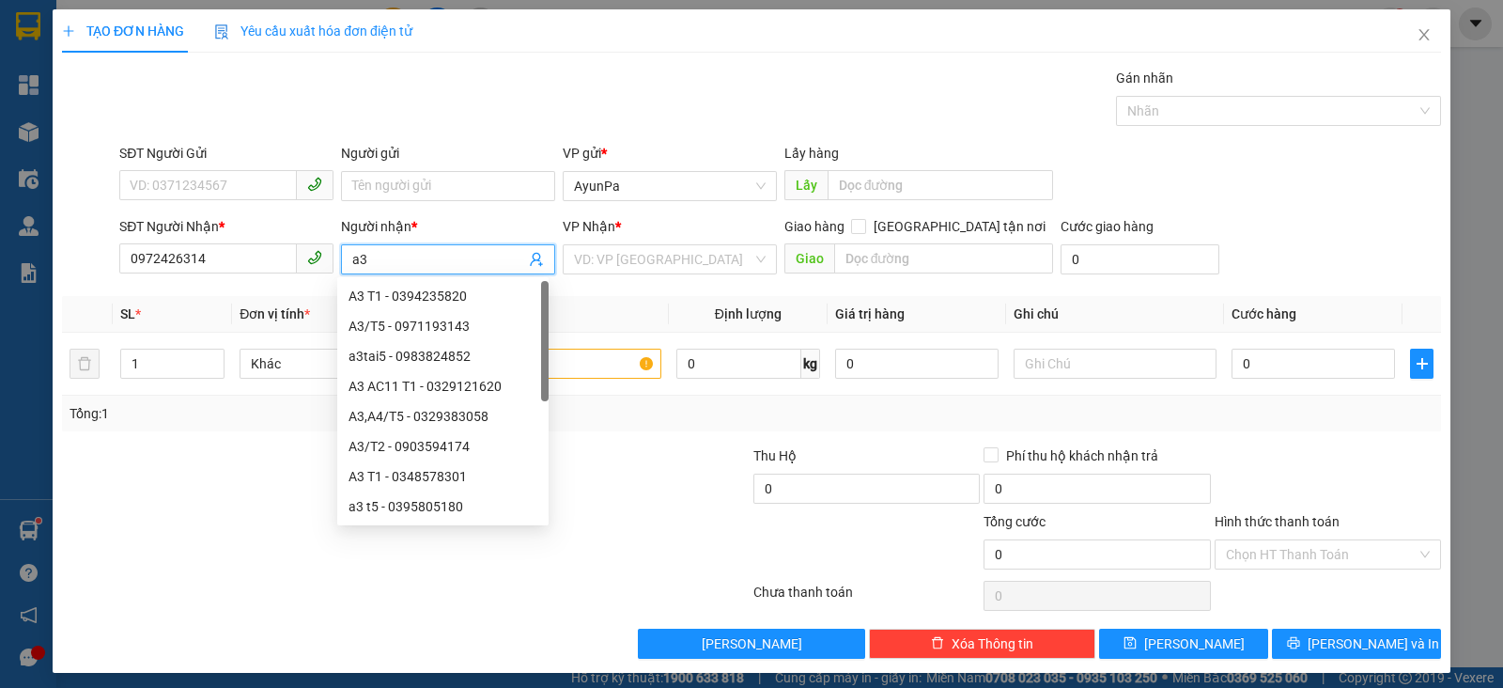
type input "a"
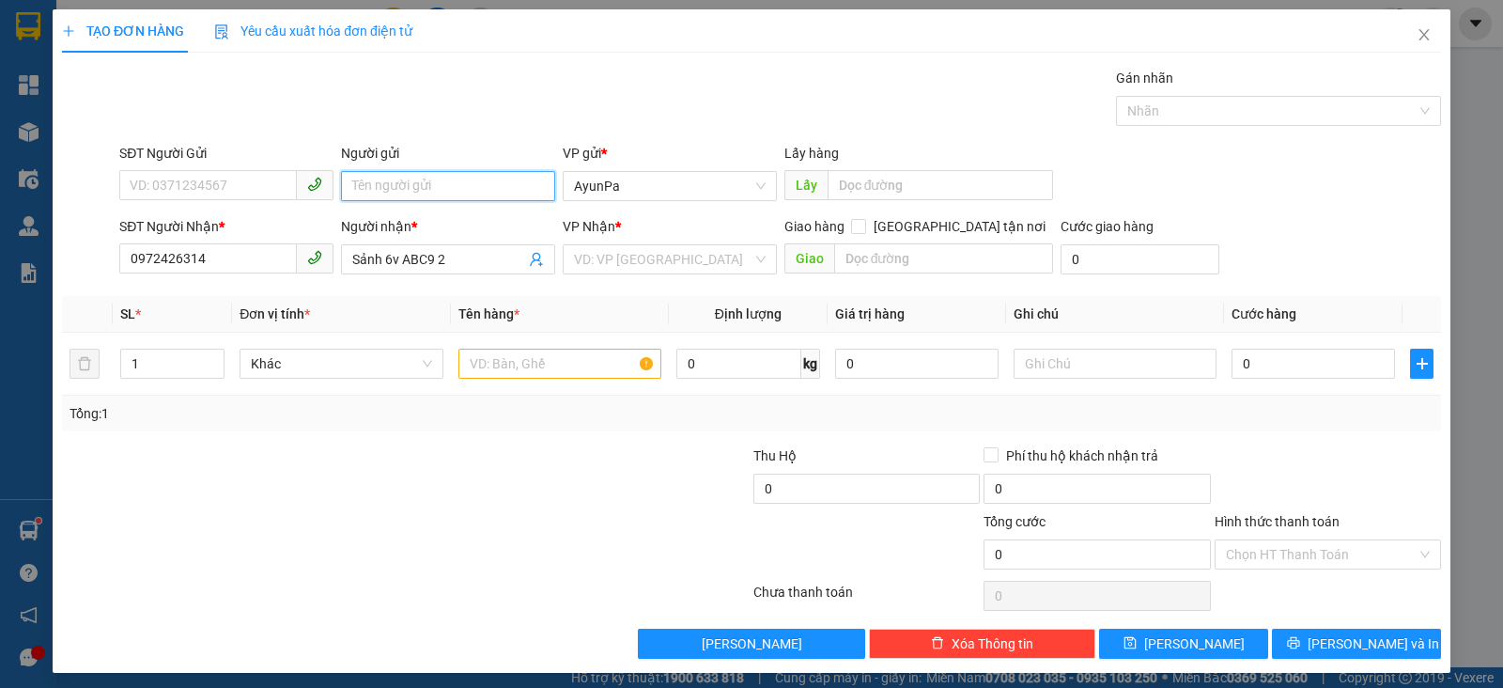
click at [479, 190] on input "Người gửi" at bounding box center [448, 186] width 214 height 30
click at [440, 274] on div "Người nhận * Sảnh 6v ABC9 2" at bounding box center [448, 249] width 214 height 66
click at [442, 271] on span "Sảnh 6v ABC9 2" at bounding box center [448, 259] width 214 height 30
type input "Sảnh 6v ABC9 T2"
click at [467, 183] on input "Người gửi" at bounding box center [448, 186] width 214 height 30
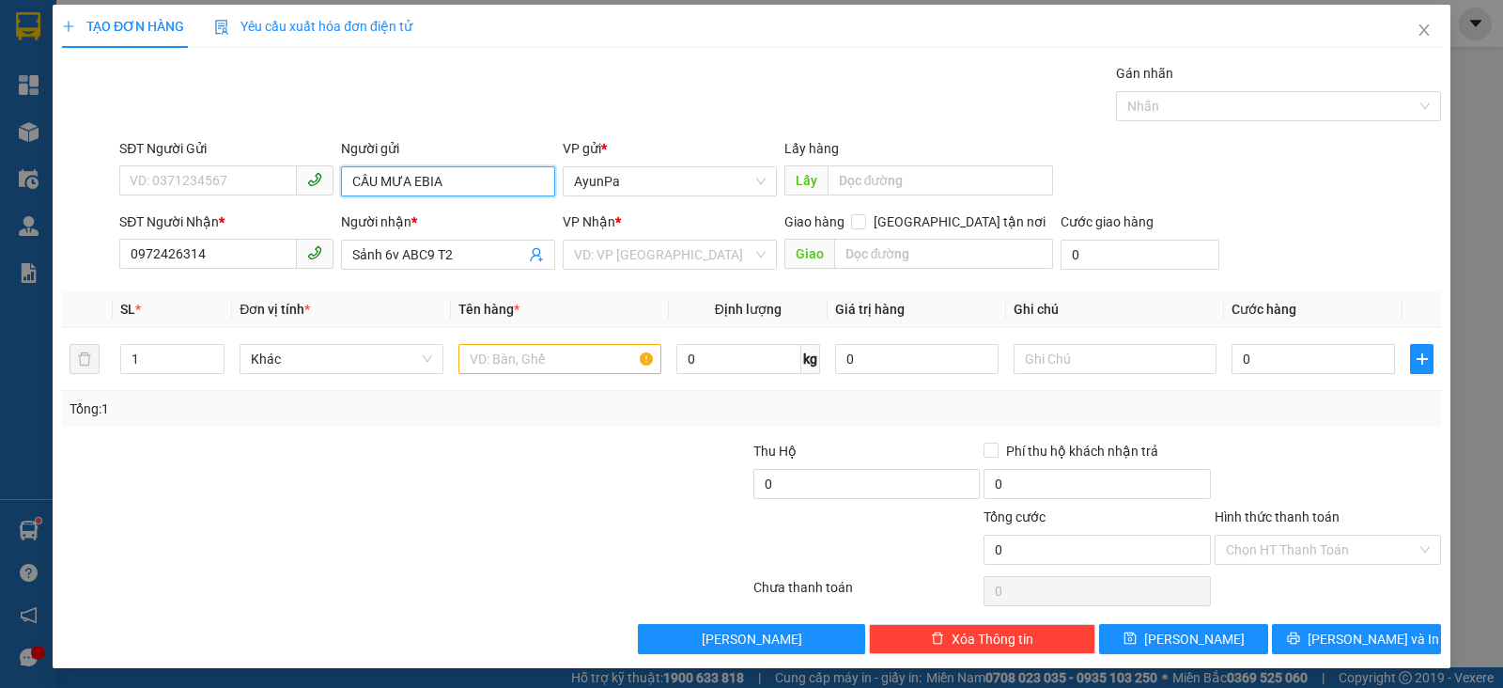
scroll to position [6, 0]
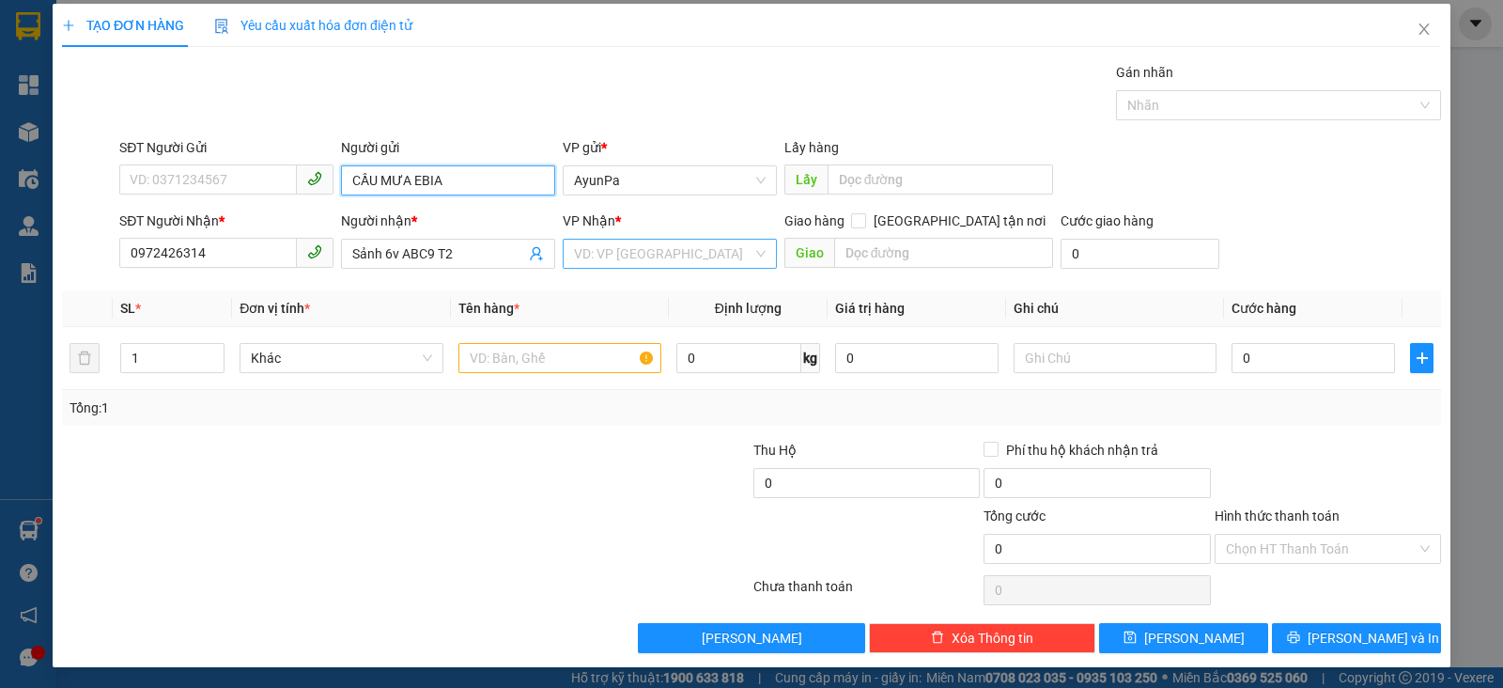
drag, startPoint x: 556, startPoint y: 251, endPoint x: 578, endPoint y: 266, distance: 26.3
click at [563, 251] on div "VD: VP [GEOGRAPHIC_DATA]" at bounding box center [670, 254] width 214 height 30
type input "CẦU MƯA EBIA"
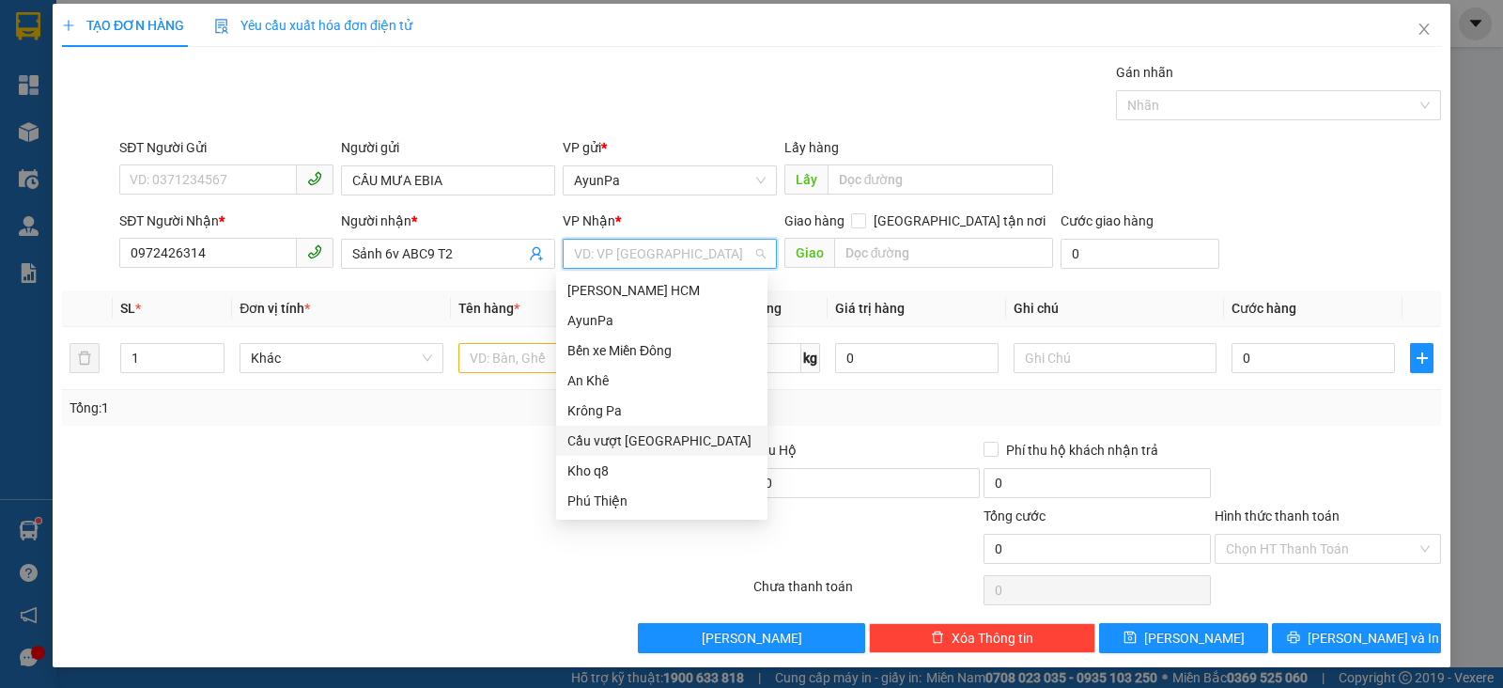
click at [670, 447] on div "Cầu vượt [GEOGRAPHIC_DATA]" at bounding box center [662, 440] width 189 height 21
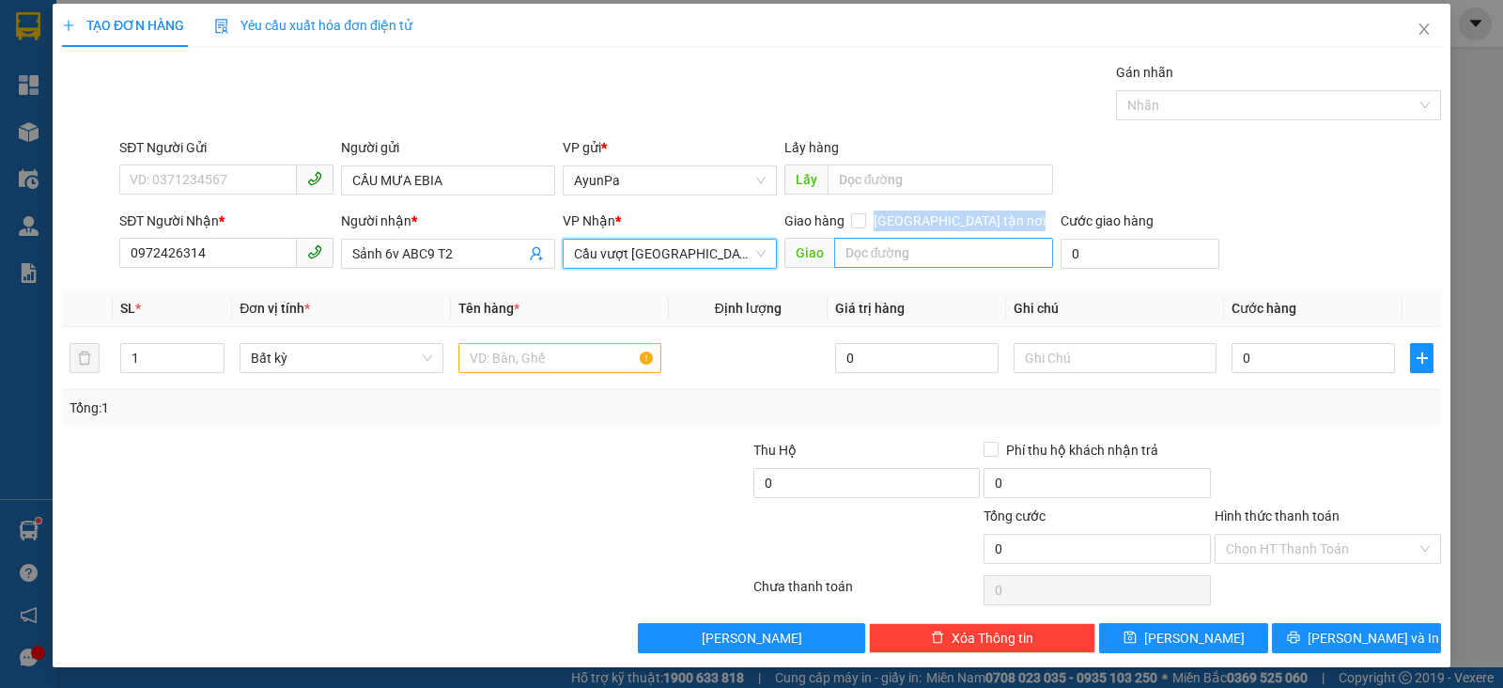
drag, startPoint x: 899, startPoint y: 241, endPoint x: 891, endPoint y: 247, distance: 10.2
click at [896, 245] on div "Giao hàng [GEOGRAPHIC_DATA] tận nơi [GEOGRAPHIC_DATA]" at bounding box center [920, 243] width 270 height 66
click at [895, 256] on input "text" at bounding box center [944, 253] width 220 height 30
type input "MỸ XUÂN"
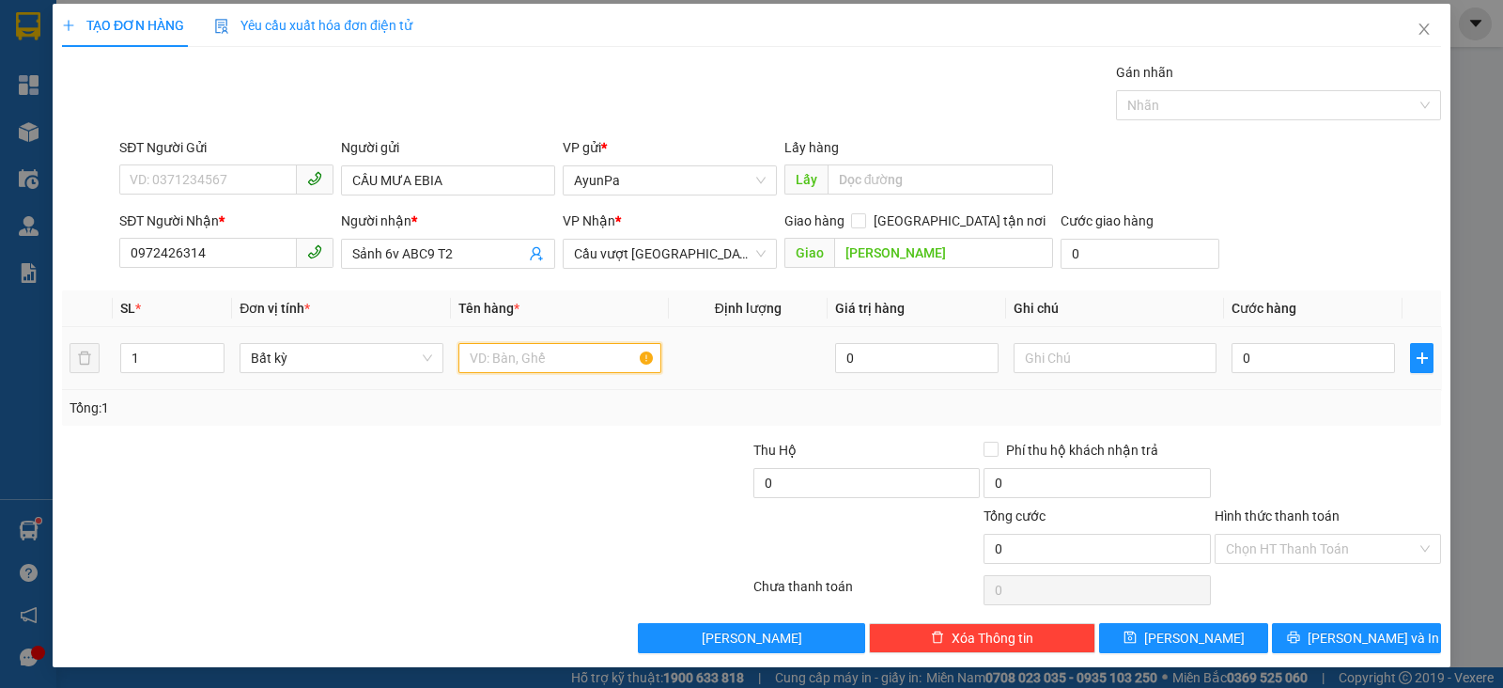
click at [561, 366] on input "text" at bounding box center [560, 358] width 203 height 30
type input "2XE SỐ +1XE VS"
click at [160, 366] on input "1" at bounding box center [172, 358] width 102 height 28
type input "3"
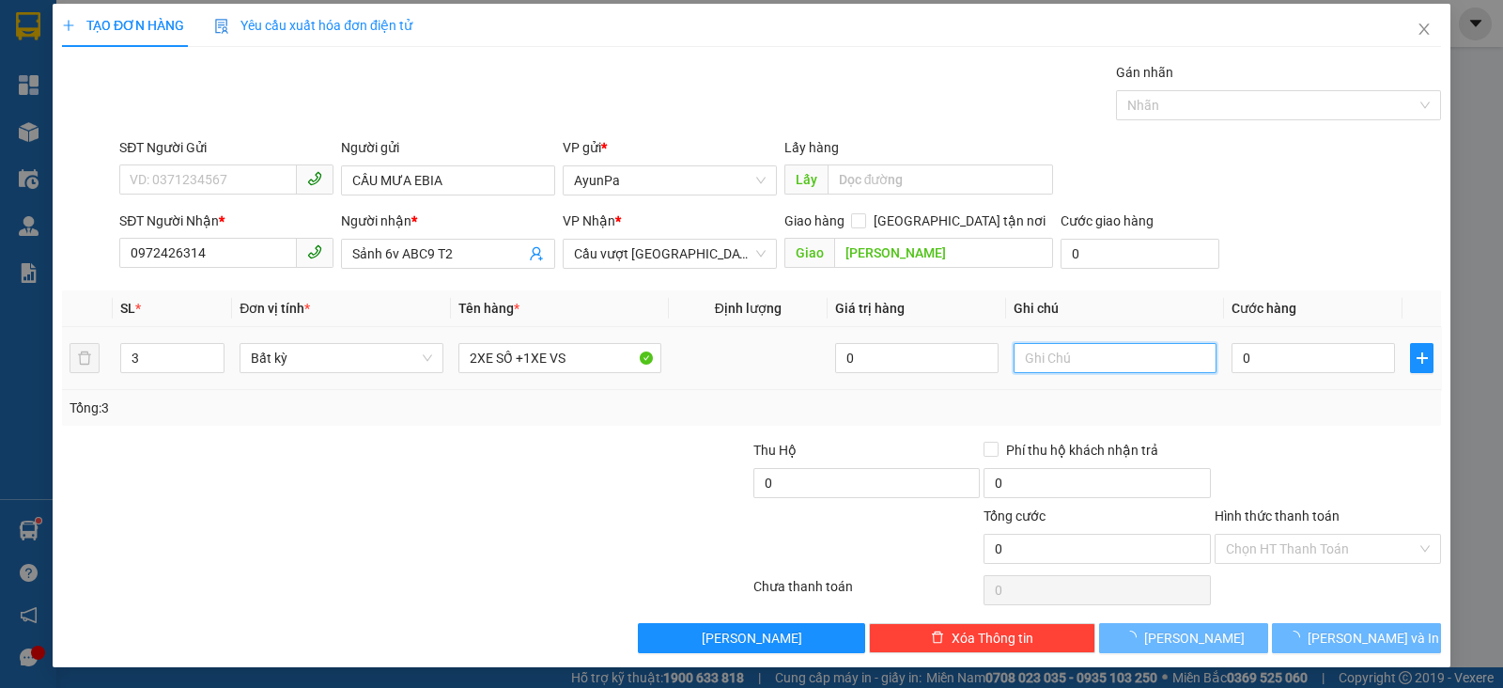
click at [1034, 366] on input "text" at bounding box center [1115, 358] width 203 height 30
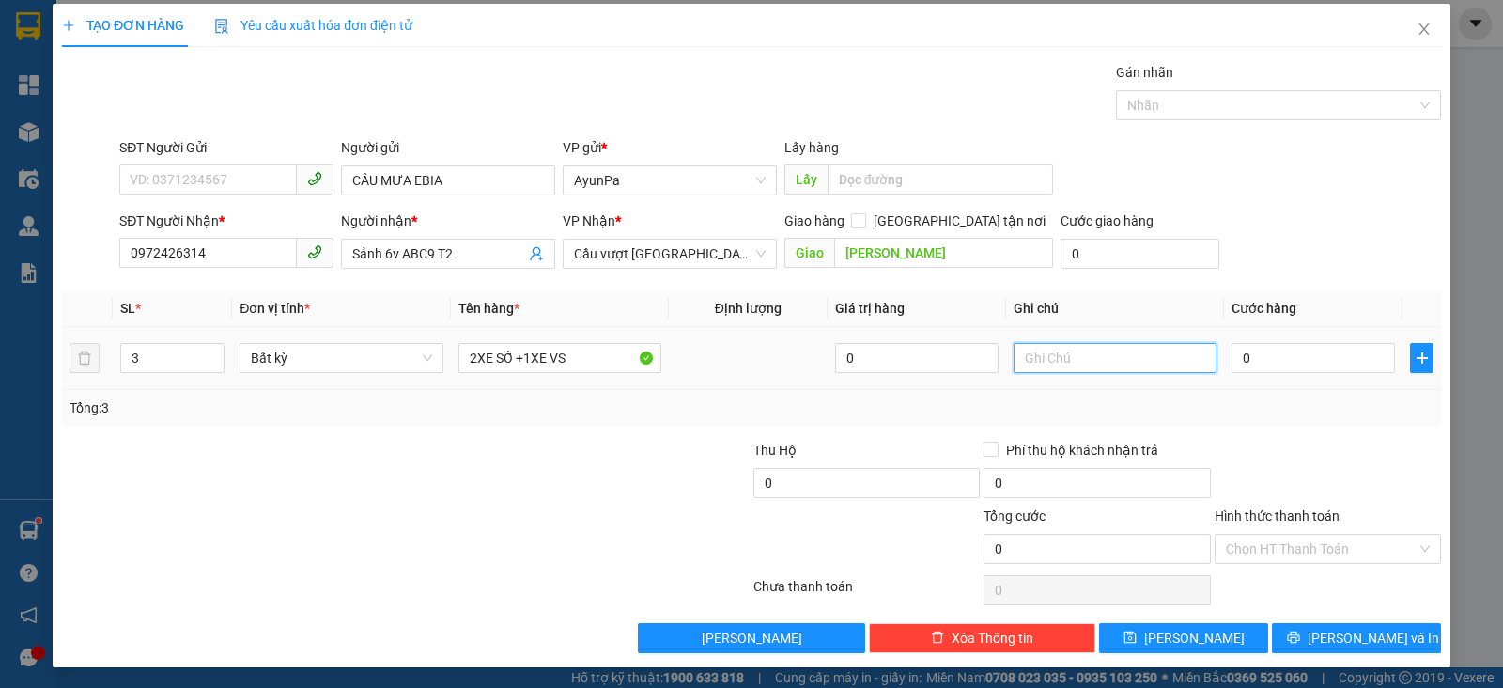
type input "D"
type input "ĐLí Quang Đào Gt 15.8"
click at [1240, 356] on input "0" at bounding box center [1313, 358] width 163 height 30
type input "1"
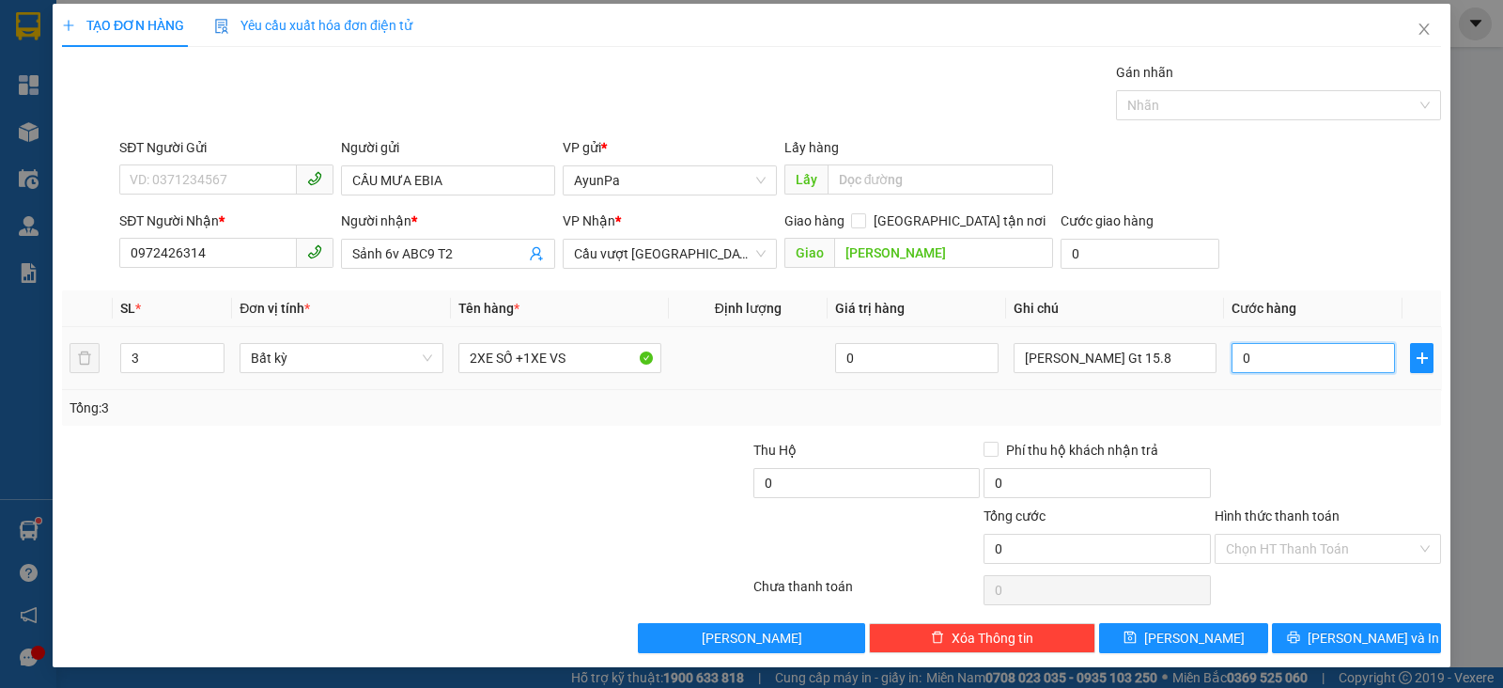
type input "1"
type input "13"
type input "130"
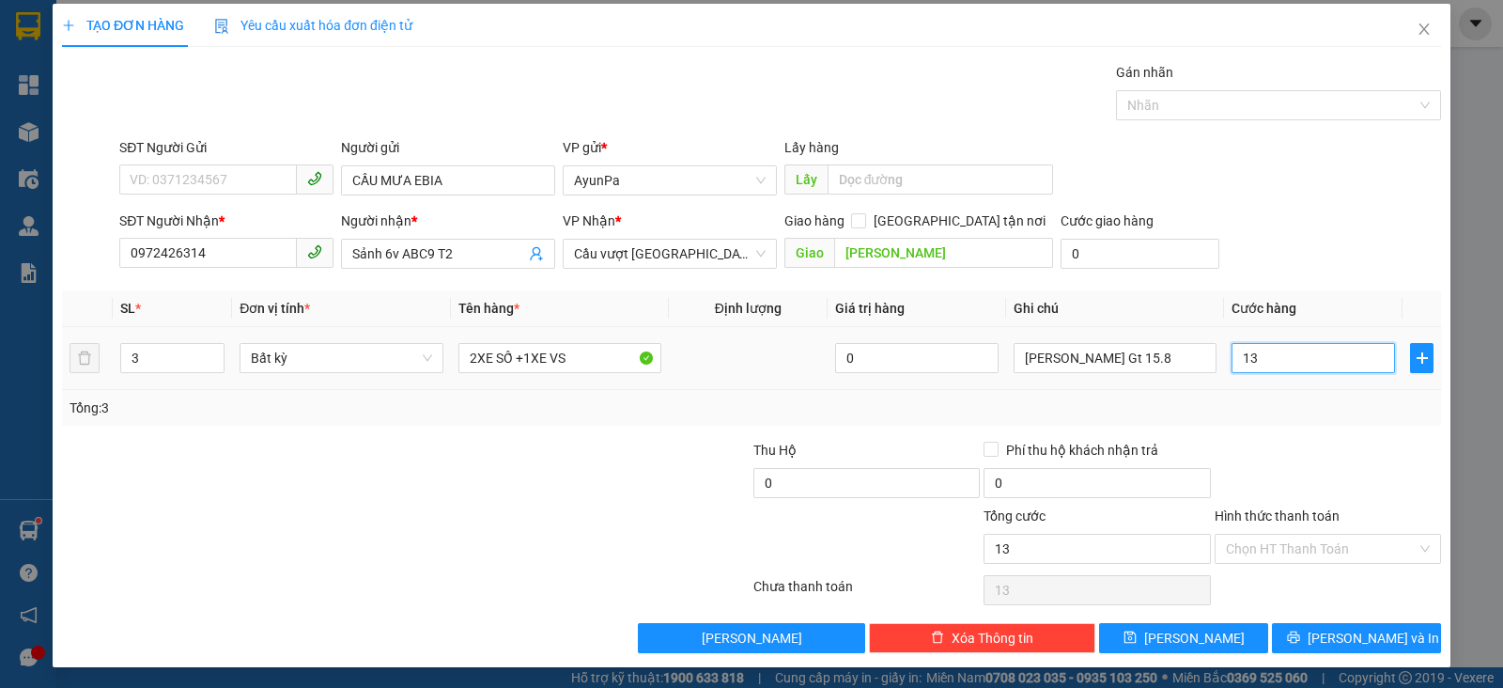
type input "130"
type input "130.000"
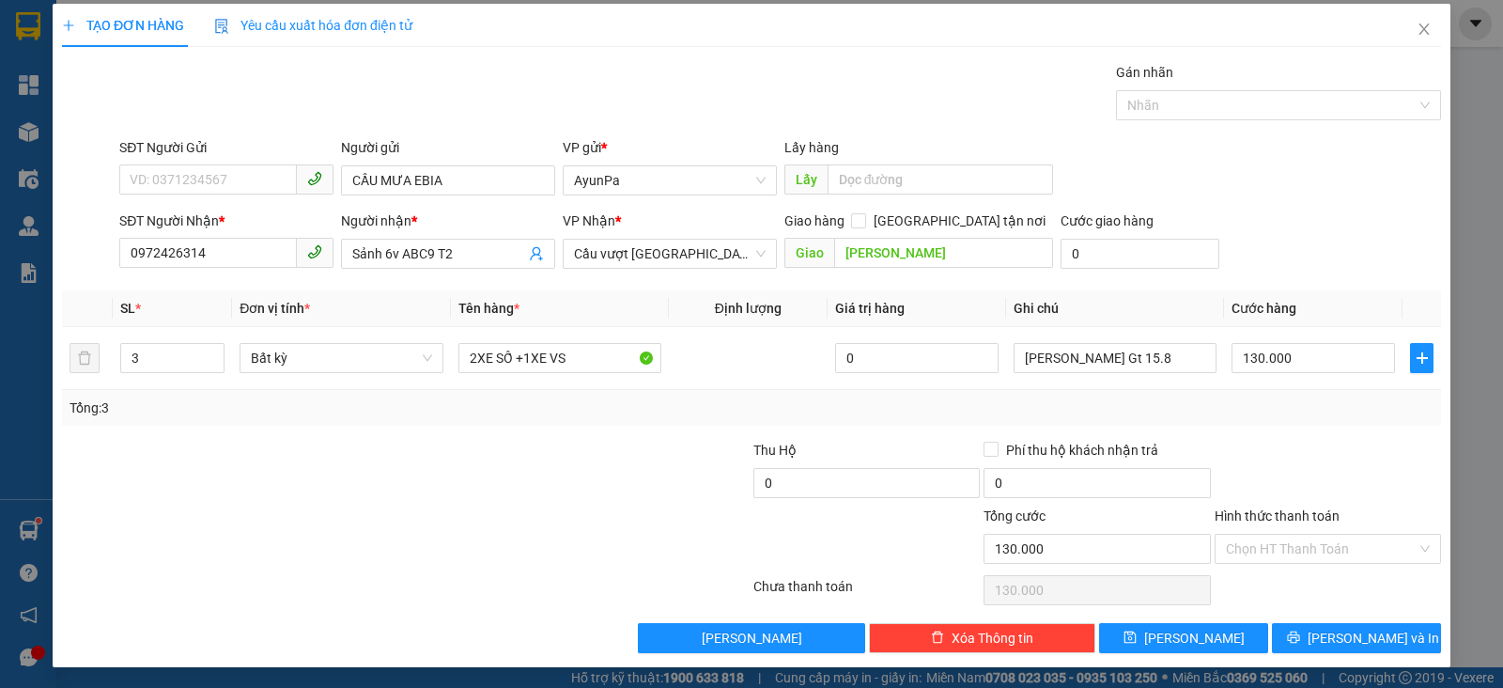
click at [1257, 413] on div "Tổng: 3" at bounding box center [752, 407] width 1364 height 21
click at [1297, 360] on input "130.000" at bounding box center [1313, 358] width 163 height 30
type input "0"
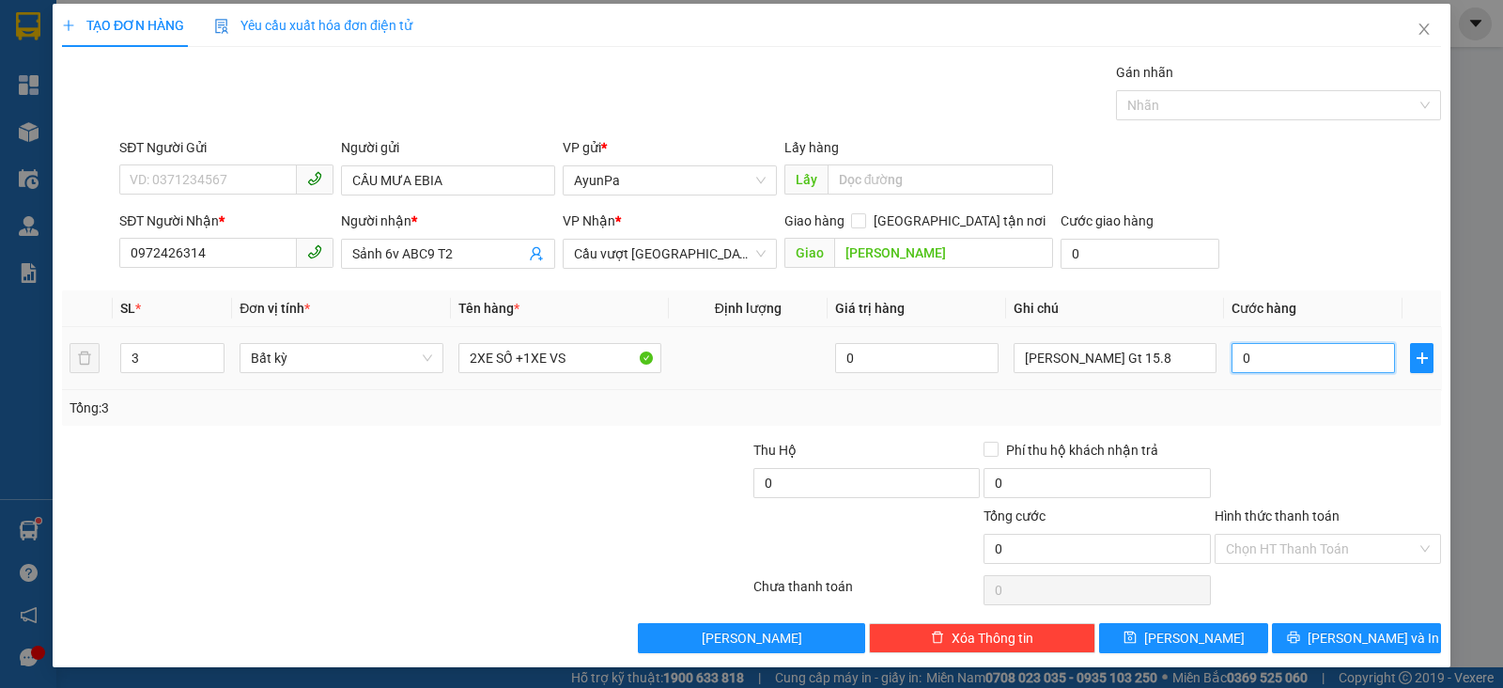
type input "01"
type input "1"
type input "013"
type input "13"
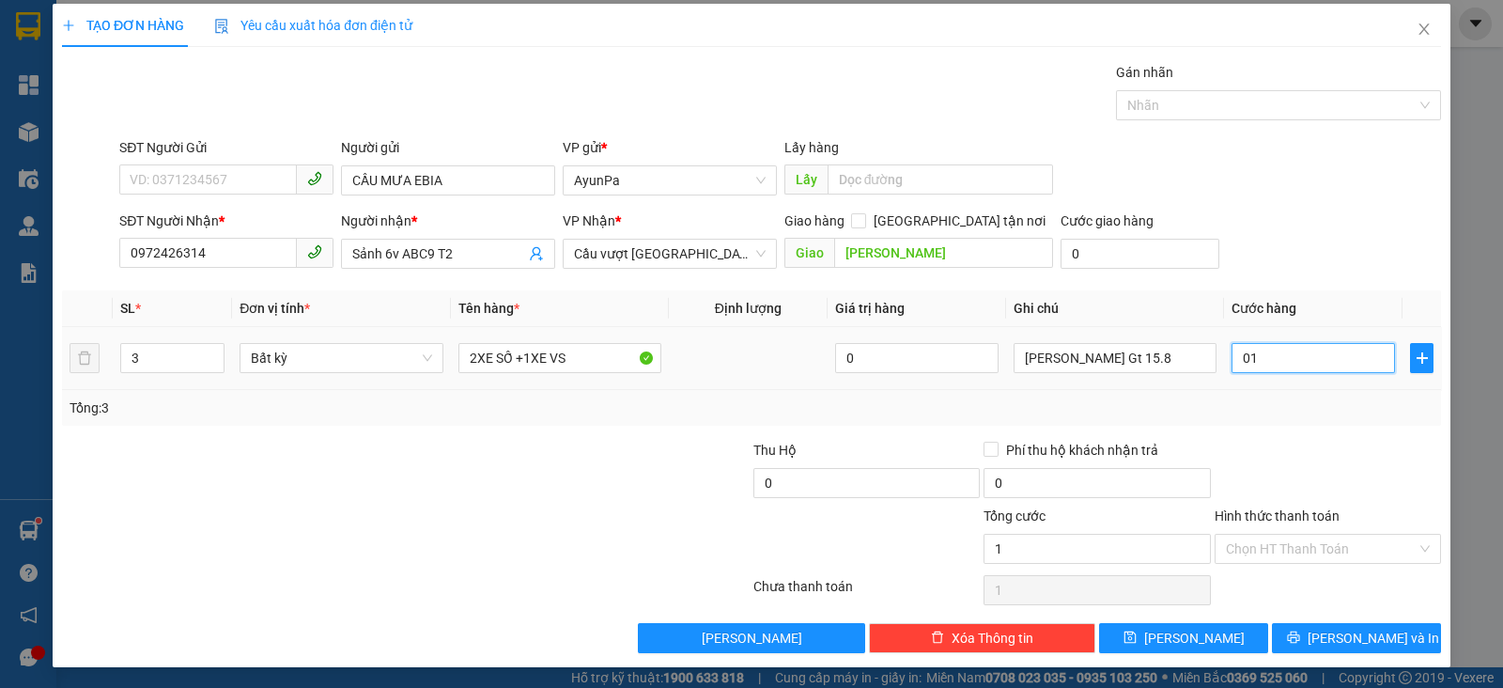
type input "13"
type input "0.130"
type input "130"
type input "01.300"
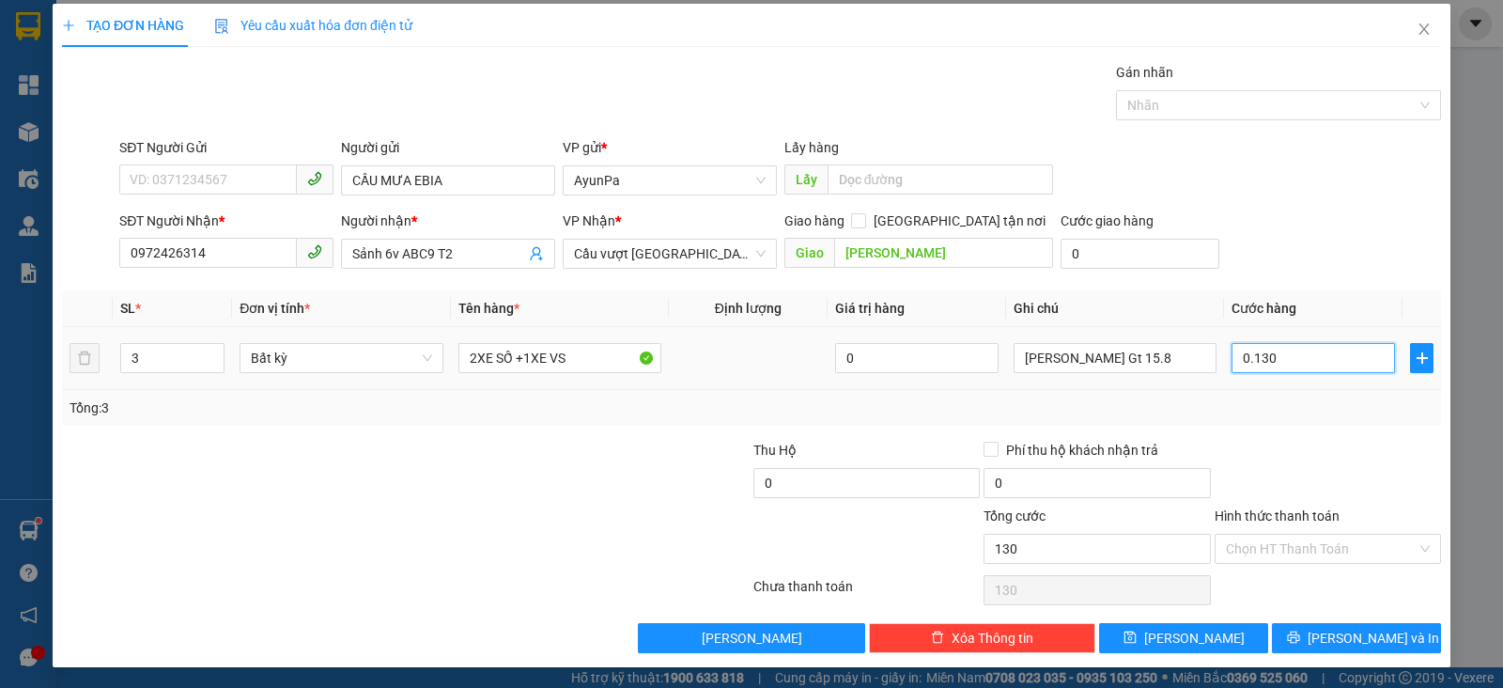
type input "1.300"
type input "1.300.000"
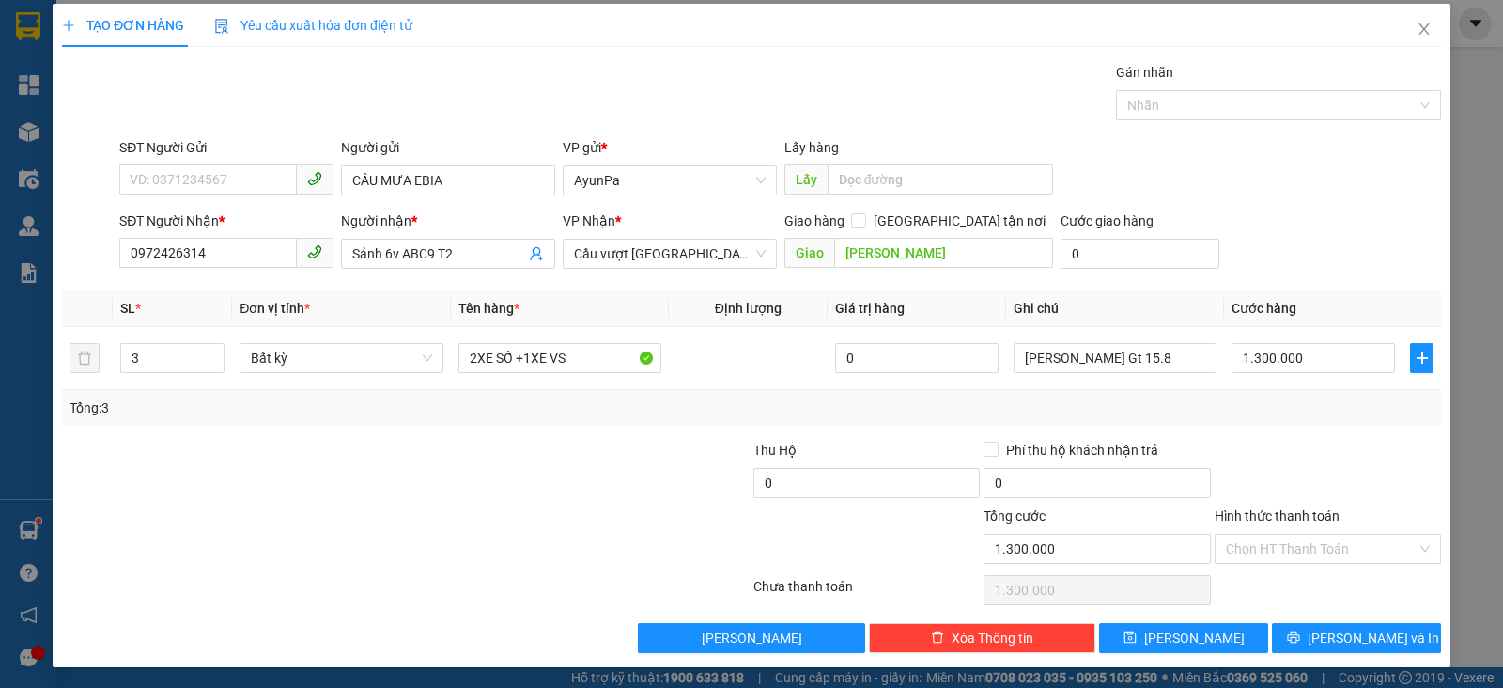
click at [1269, 414] on div "Tổng: 3" at bounding box center [752, 407] width 1364 height 21
click at [1294, 112] on div at bounding box center [1269, 105] width 297 height 23
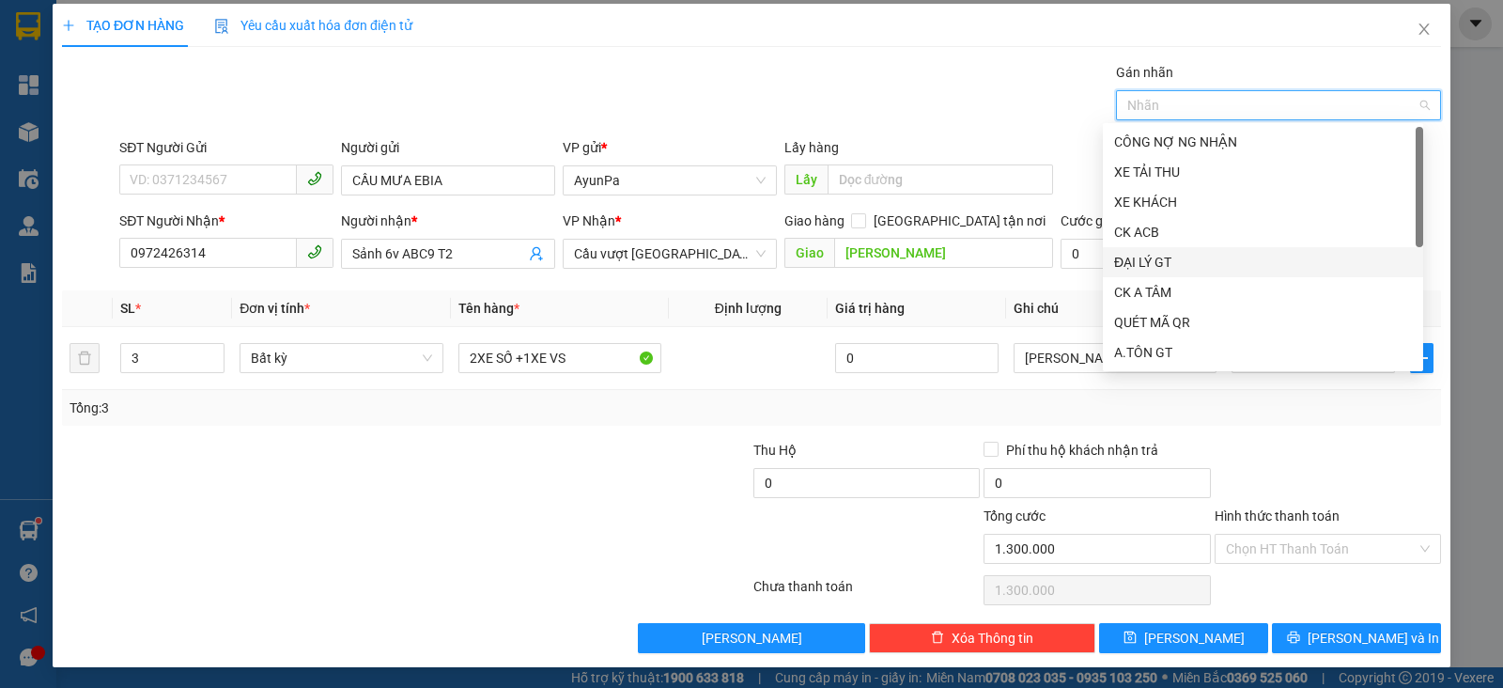
click at [1162, 269] on div "ĐẠI LÝ GT" at bounding box center [1263, 262] width 298 height 21
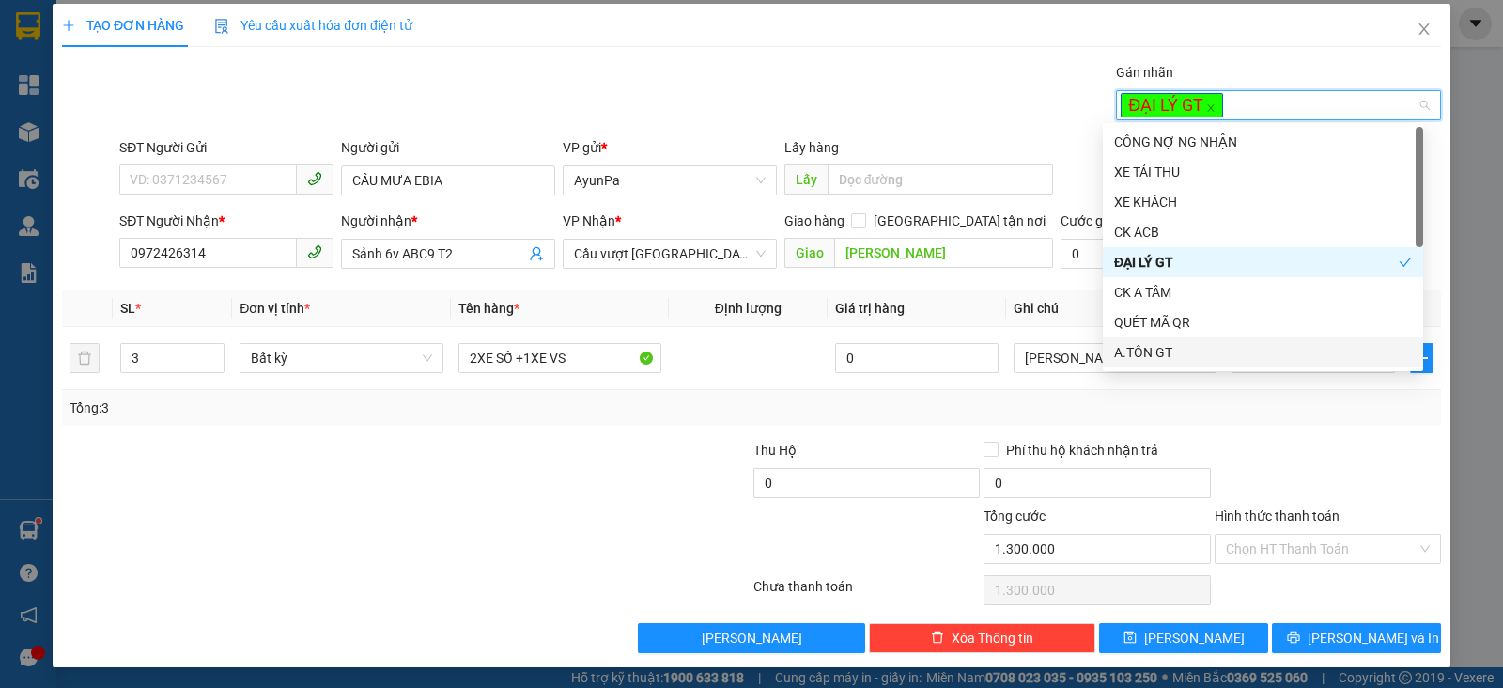
click at [1329, 441] on div at bounding box center [1328, 473] width 230 height 66
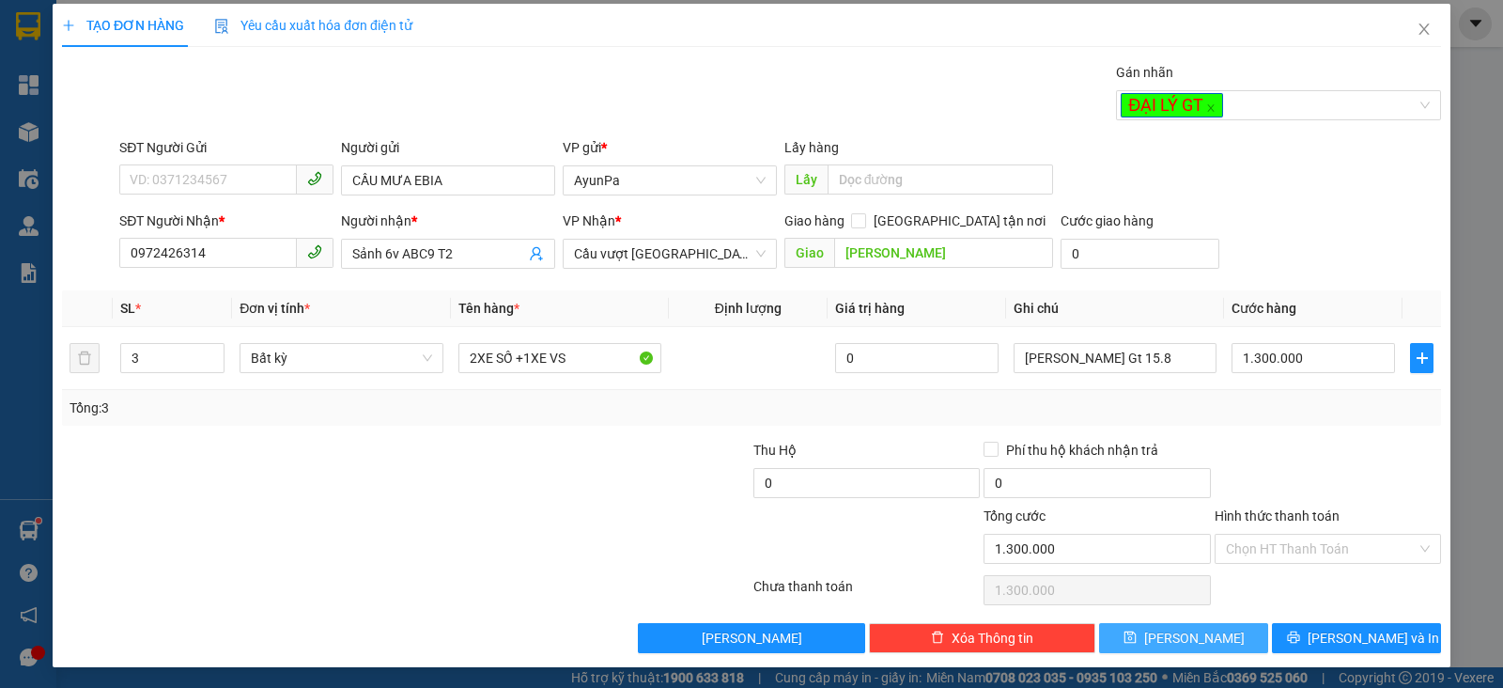
click at [1163, 635] on button "[PERSON_NAME]" at bounding box center [1183, 638] width 169 height 30
type input "1"
type input "0"
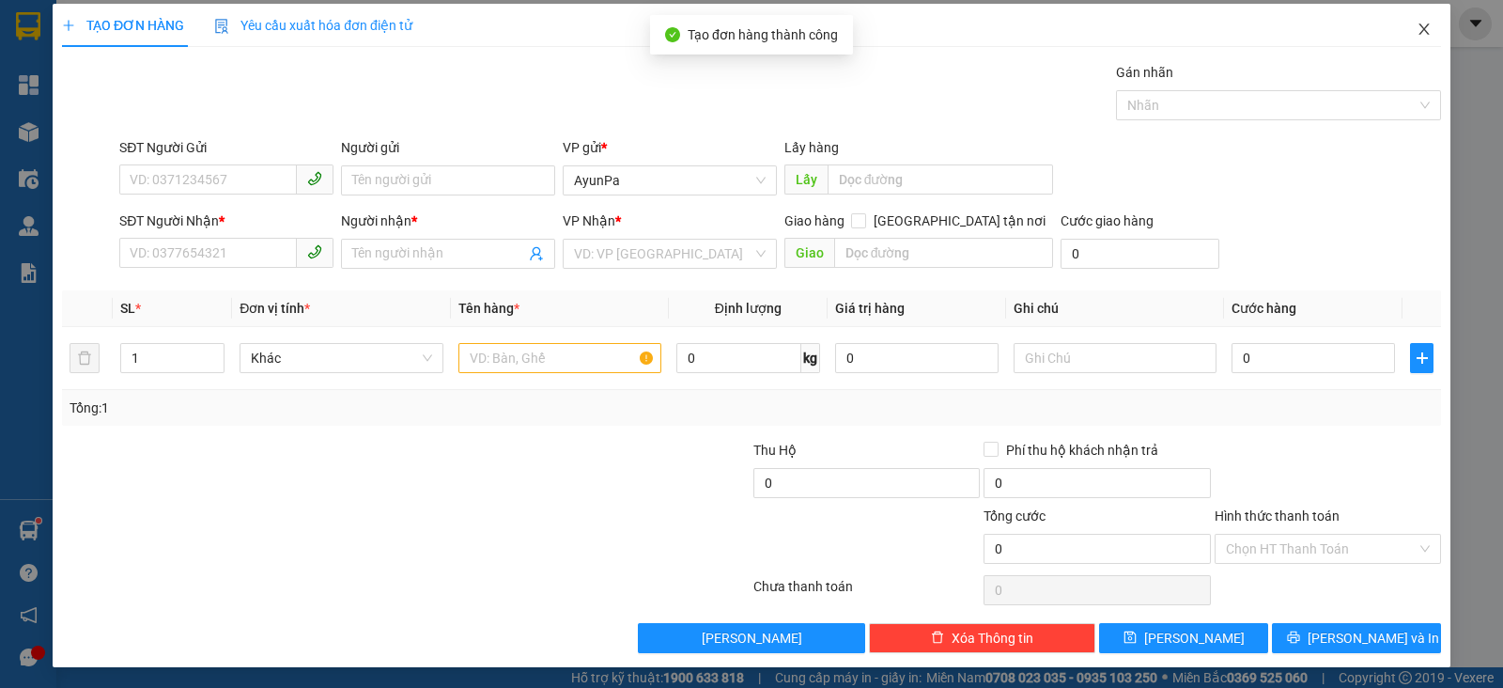
click at [1417, 22] on icon "close" at bounding box center [1424, 29] width 15 height 15
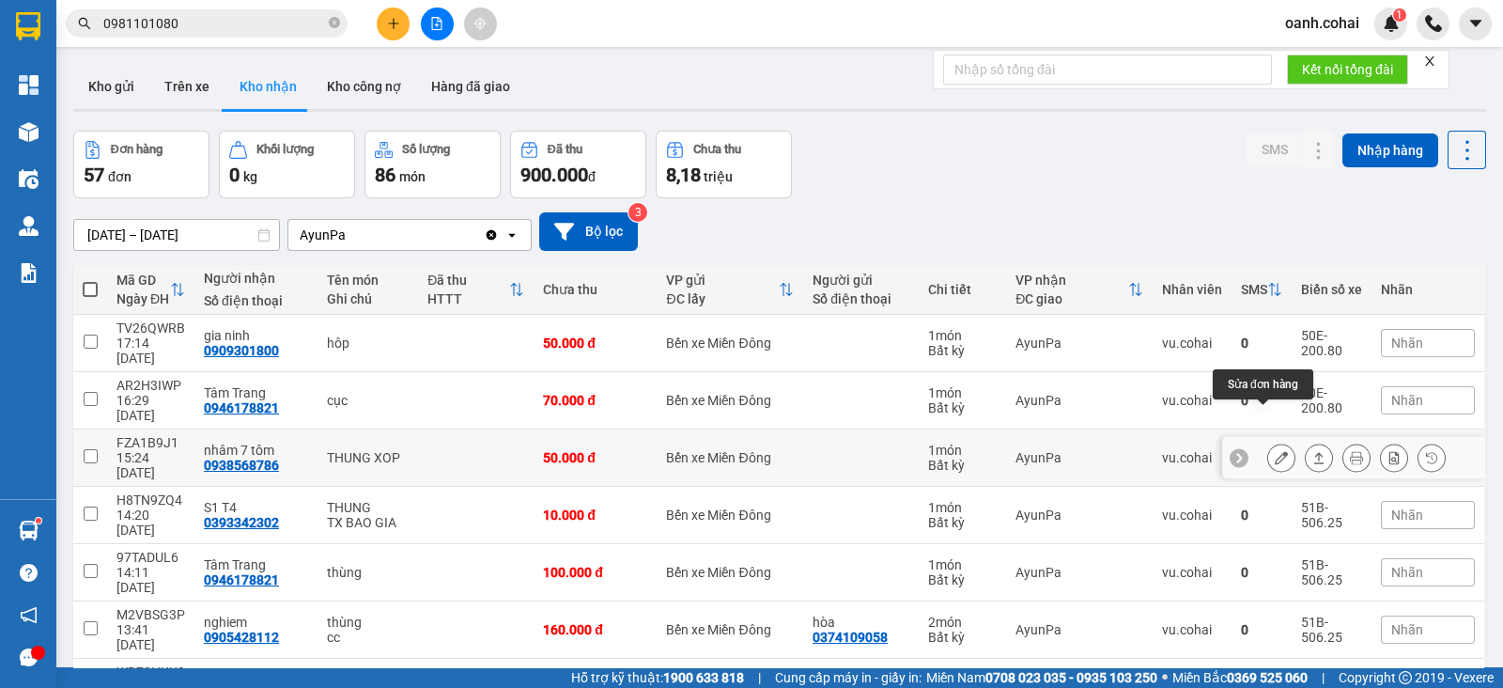
click at [1275, 451] on icon at bounding box center [1281, 457] width 13 height 13
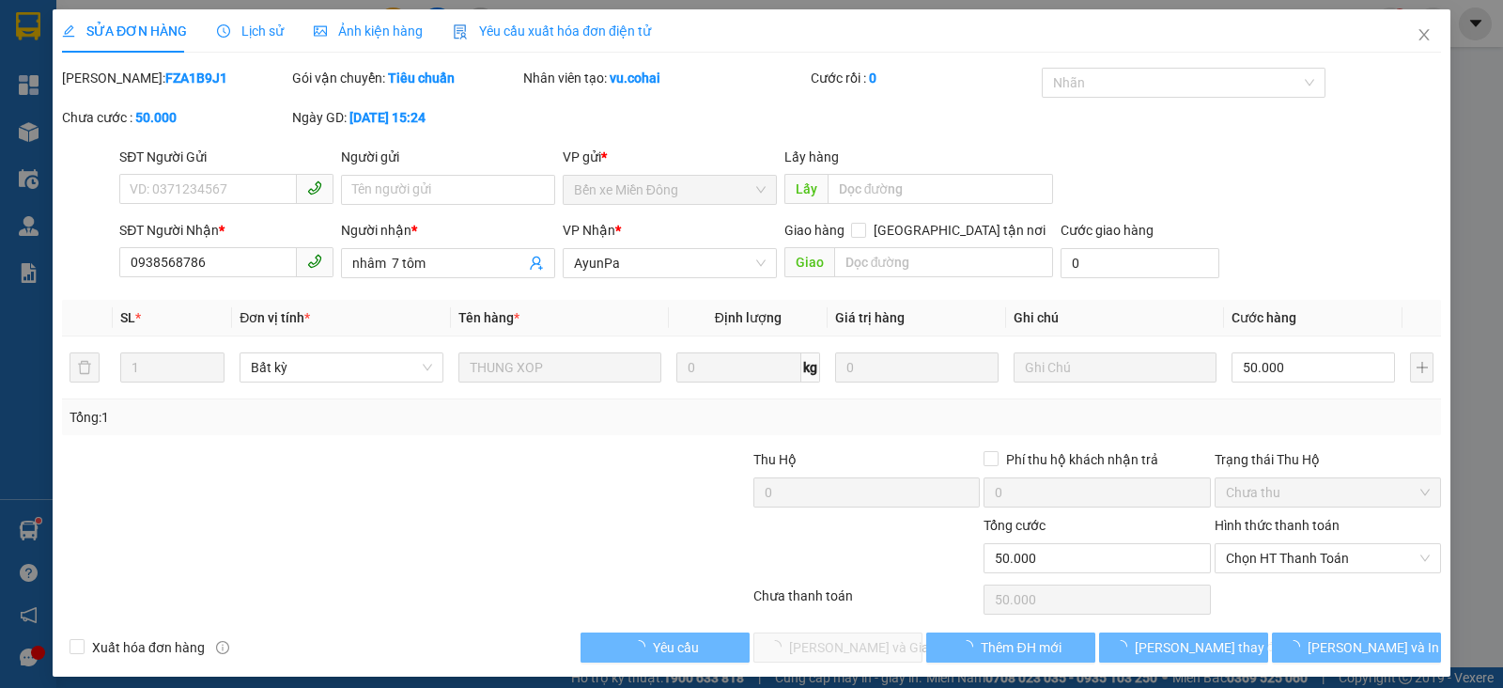
type input "0938568786"
type input "nhâm 7 tôm"
type input "50.000"
click at [1286, 556] on span "Chọn HT Thanh Toán" at bounding box center [1328, 557] width 204 height 28
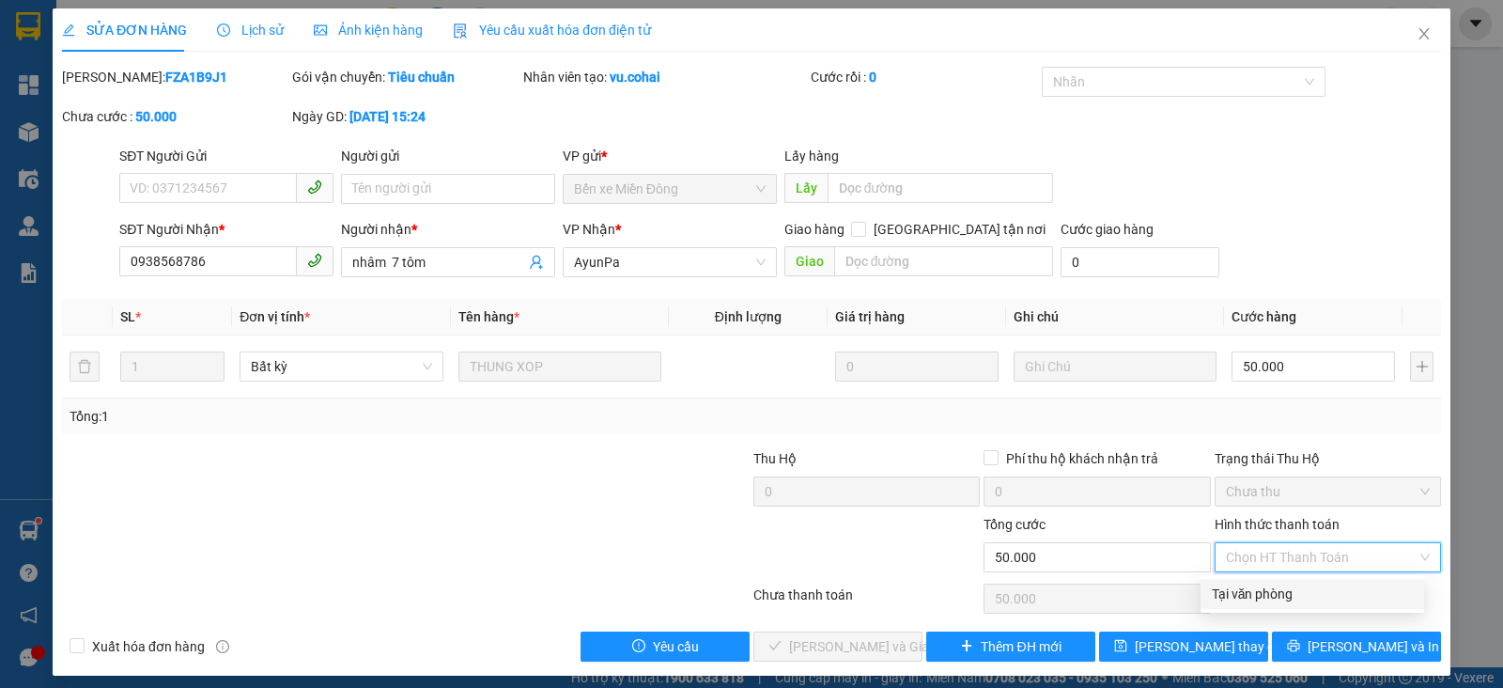
drag, startPoint x: 1276, startPoint y: 603, endPoint x: 1113, endPoint y: 617, distance: 163.2
click at [1275, 603] on div "Tại văn phòng" at bounding box center [1313, 594] width 224 height 30
type input "0"
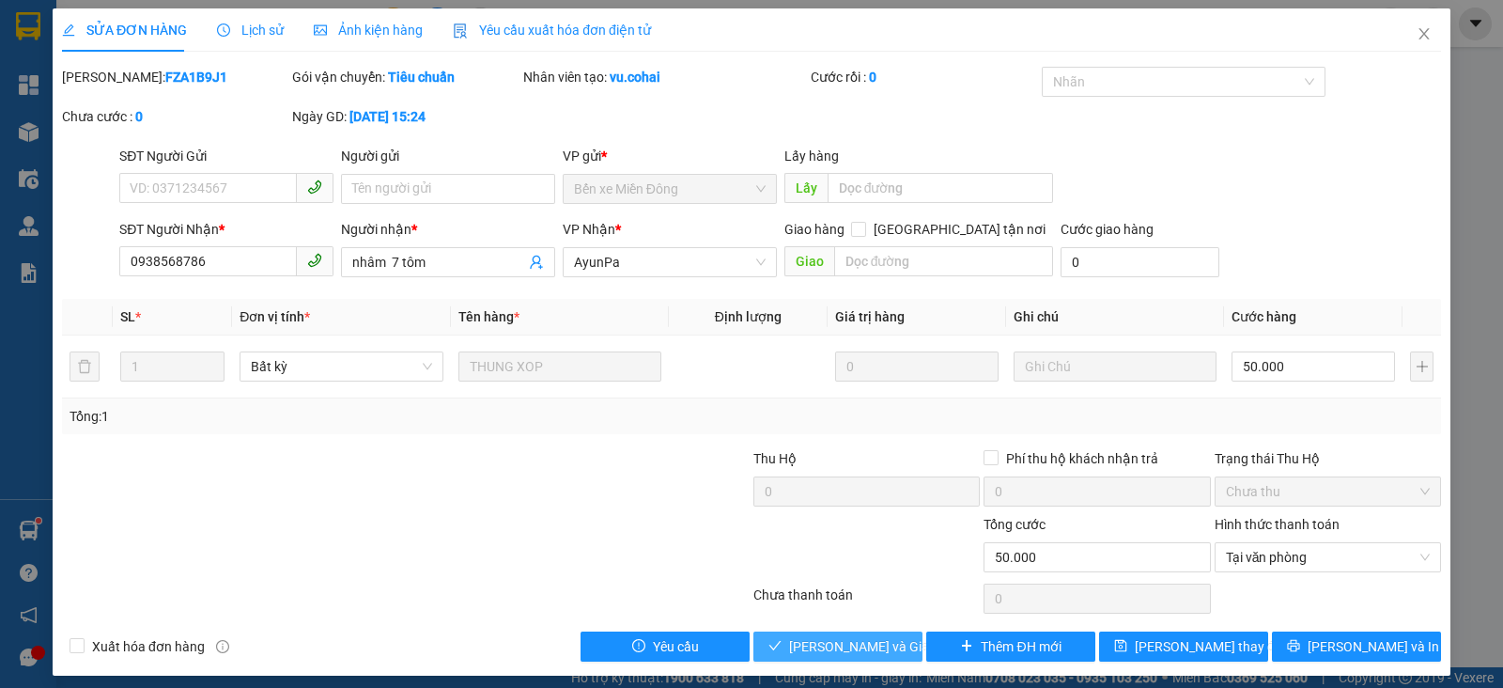
click at [860, 646] on span "[PERSON_NAME] và Giao hàng" at bounding box center [879, 646] width 180 height 21
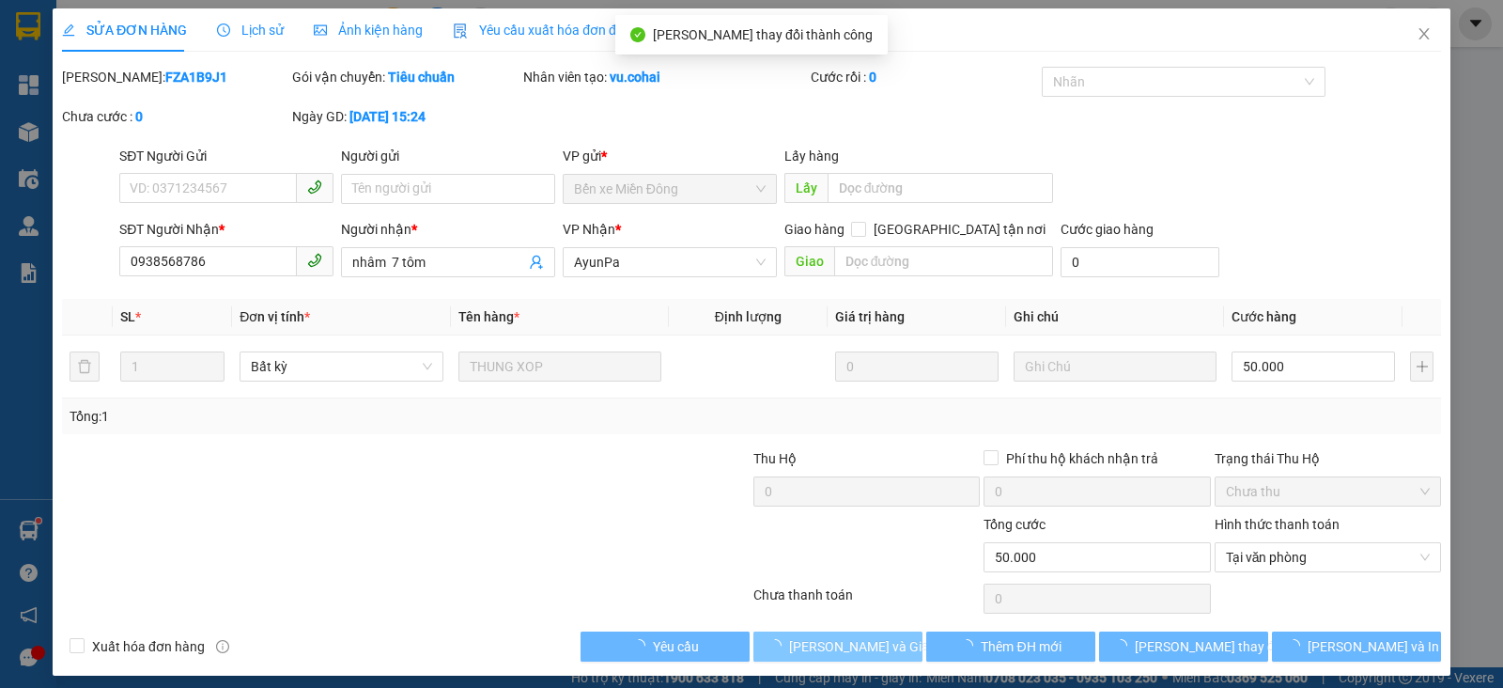
scroll to position [0, 0]
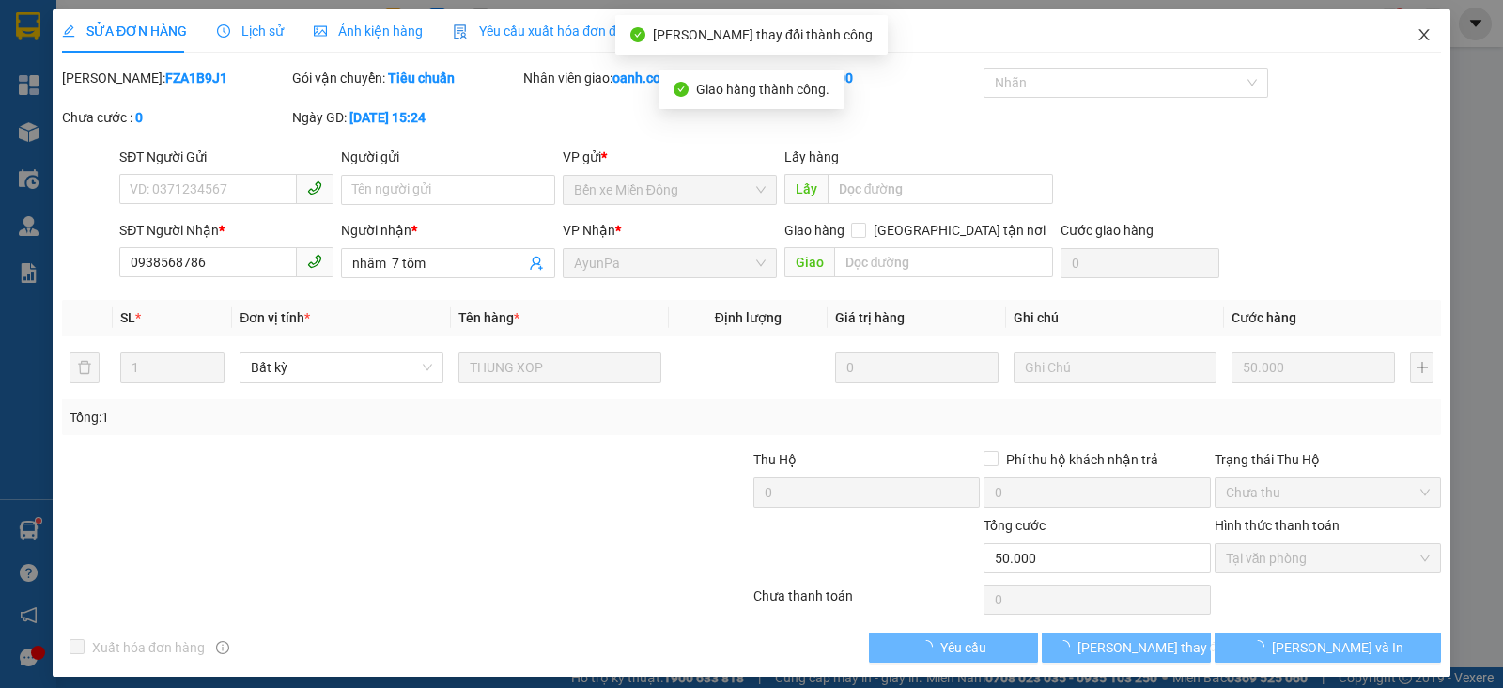
click at [1417, 33] on icon "close" at bounding box center [1424, 34] width 15 height 15
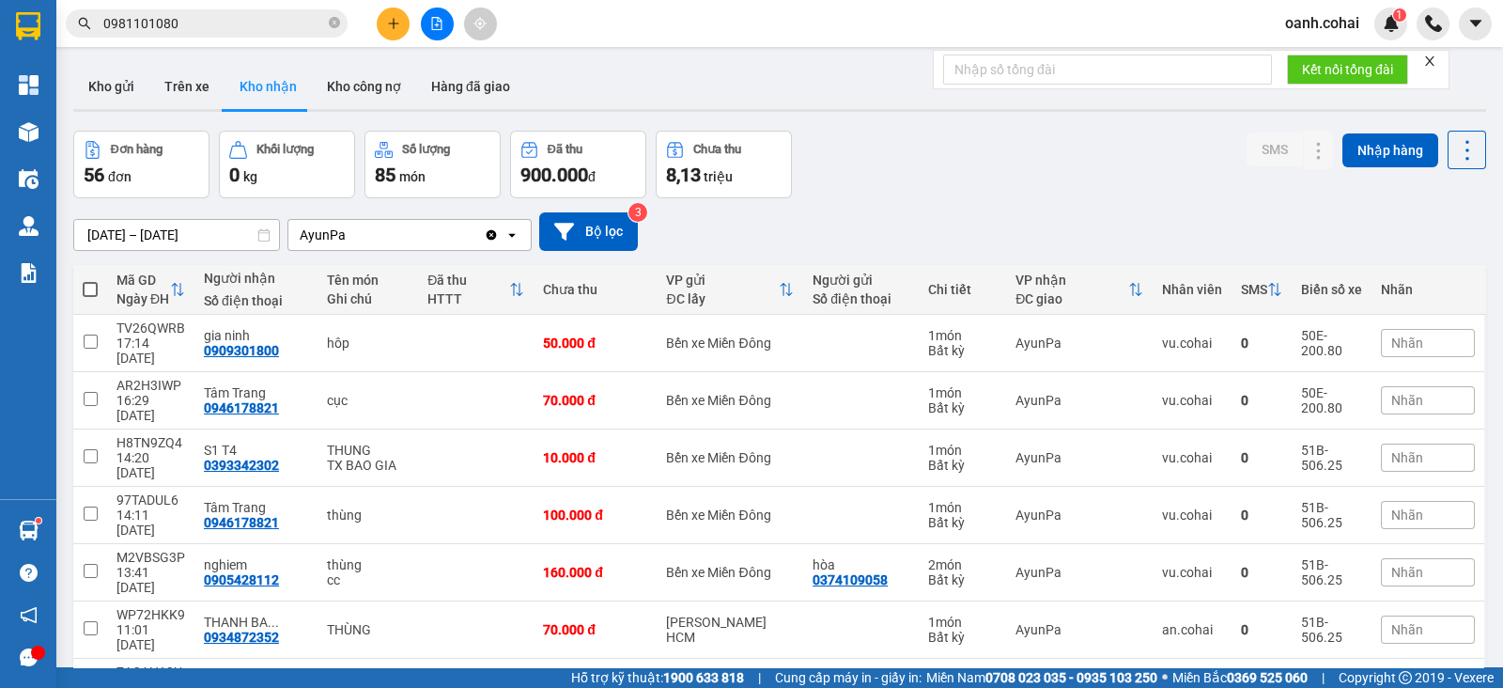
click at [1397, 450] on span "Nhãn" at bounding box center [1408, 457] width 32 height 15
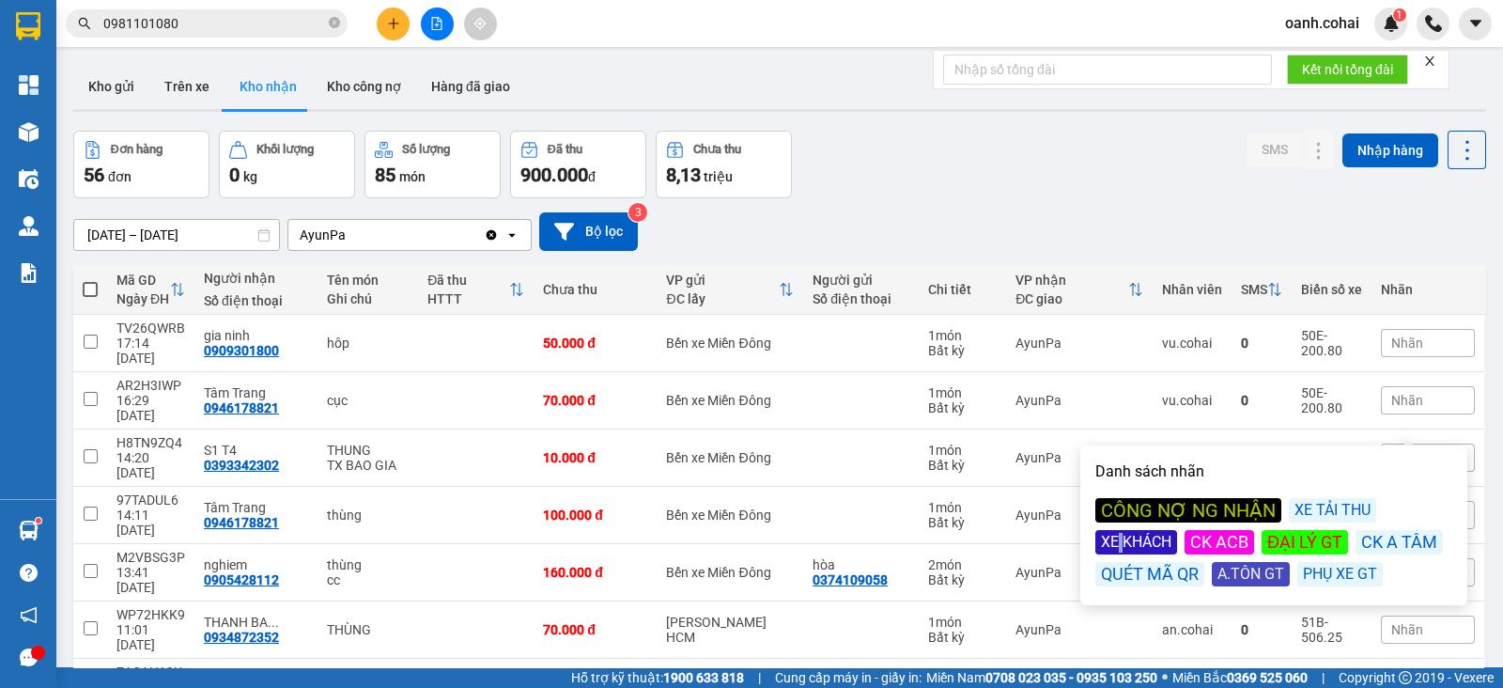
drag, startPoint x: 1120, startPoint y: 537, endPoint x: 1104, endPoint y: 527, distance: 19.0
click at [1120, 538] on div "XE KHÁCH" at bounding box center [1137, 542] width 82 height 24
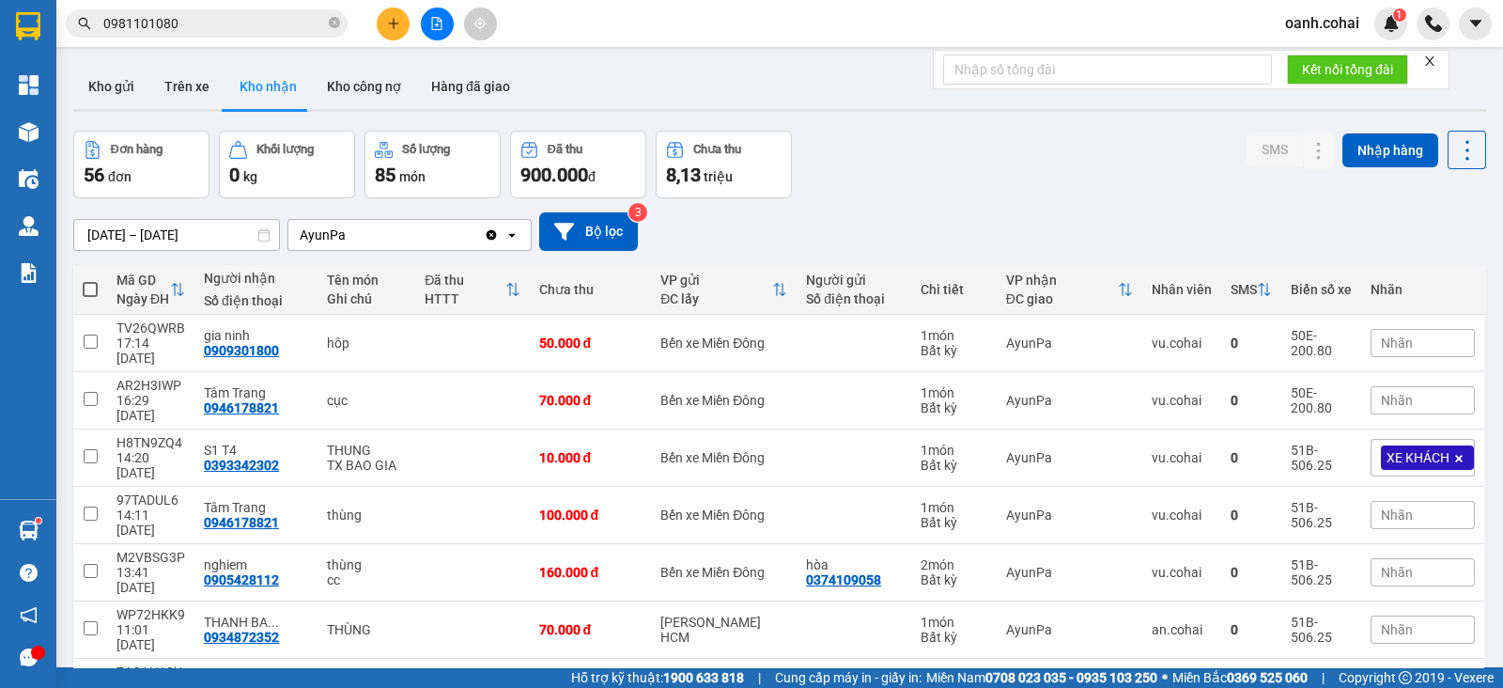
click at [1037, 174] on div "Đơn hàng 56 đơn Khối lượng 0 kg Số lượng 85 món Đã thu 900.000 đ Chưa thu 8,13 …" at bounding box center [779, 165] width 1413 height 68
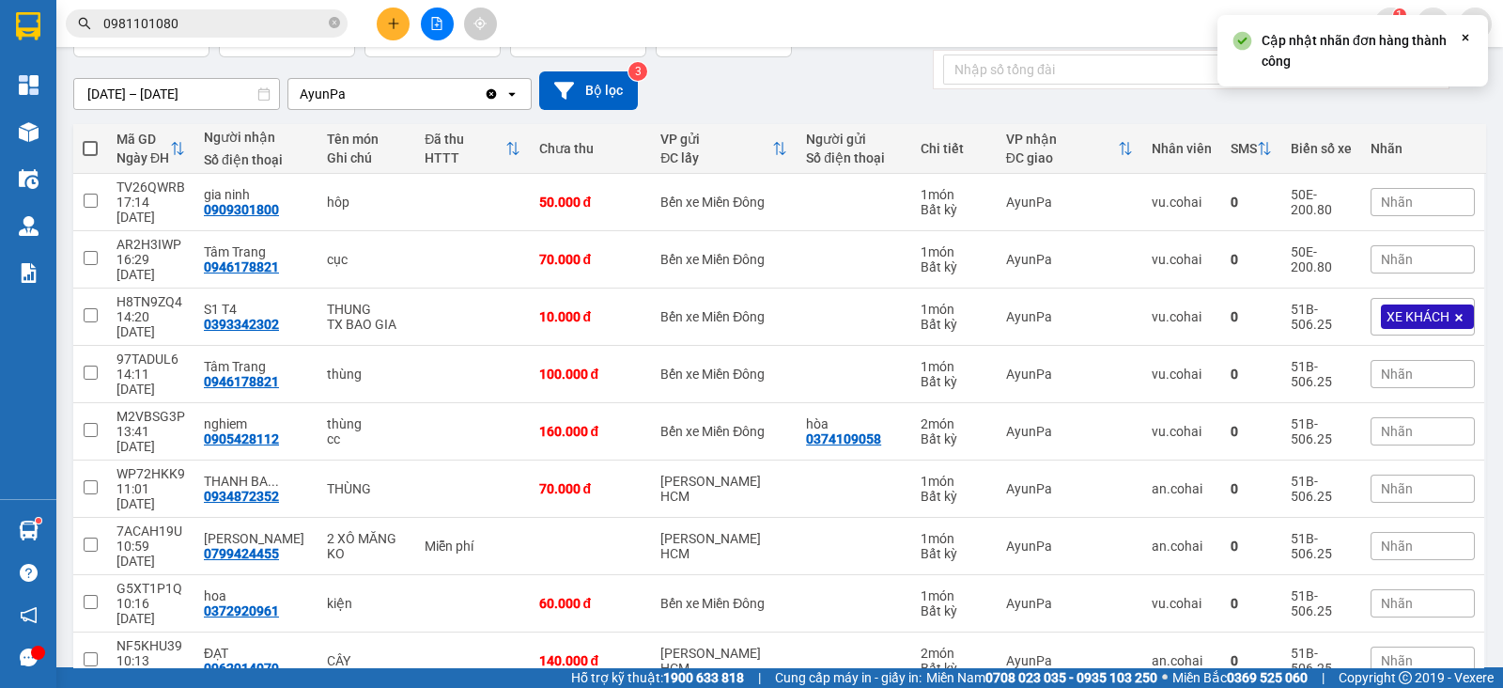
scroll to position [150, 0]
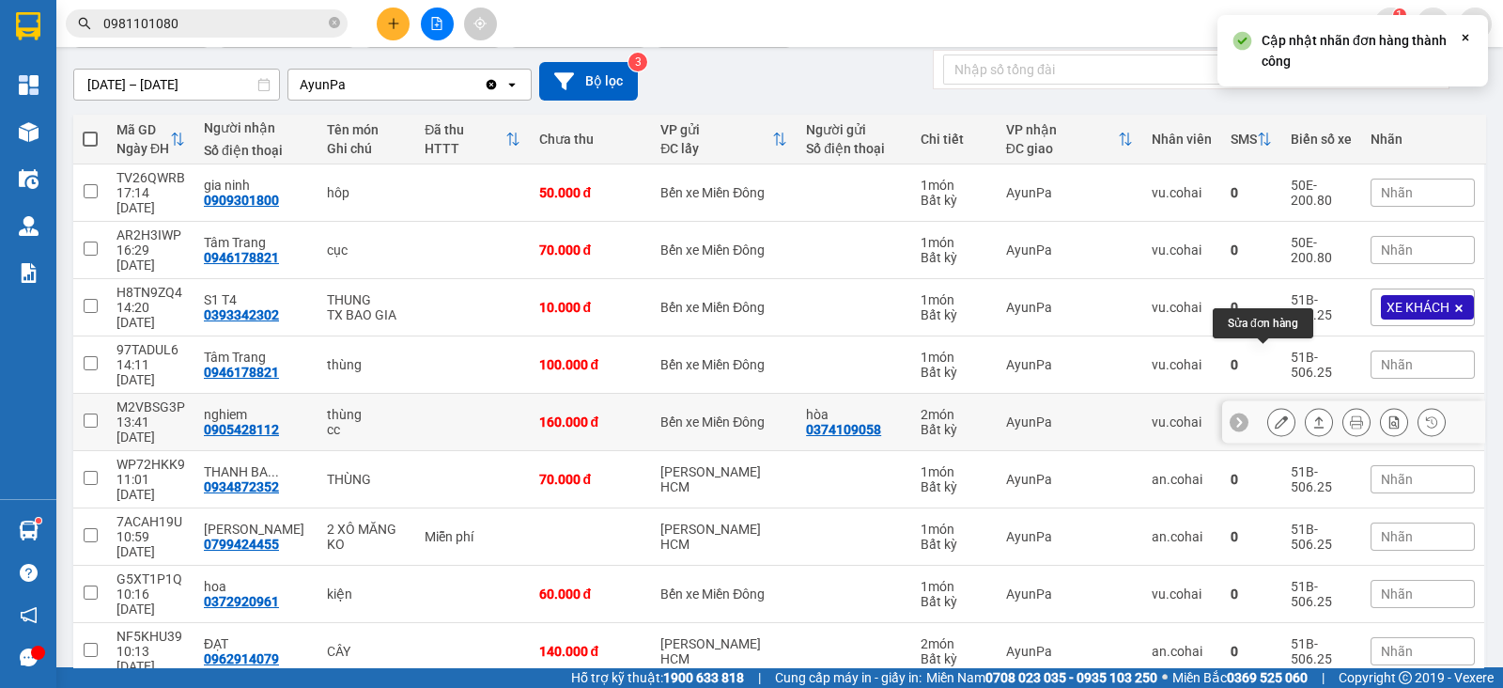
click at [1275, 415] on icon at bounding box center [1281, 421] width 13 height 13
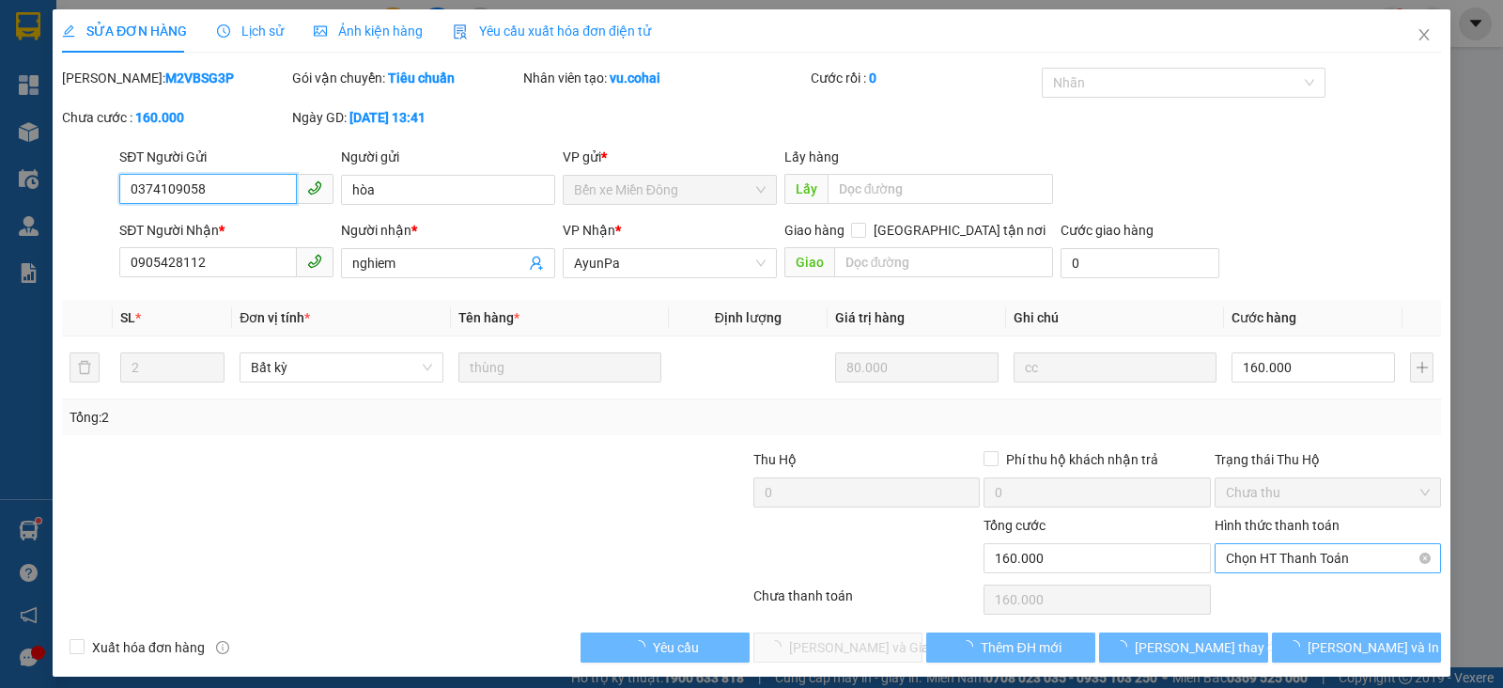
scroll to position [1, 0]
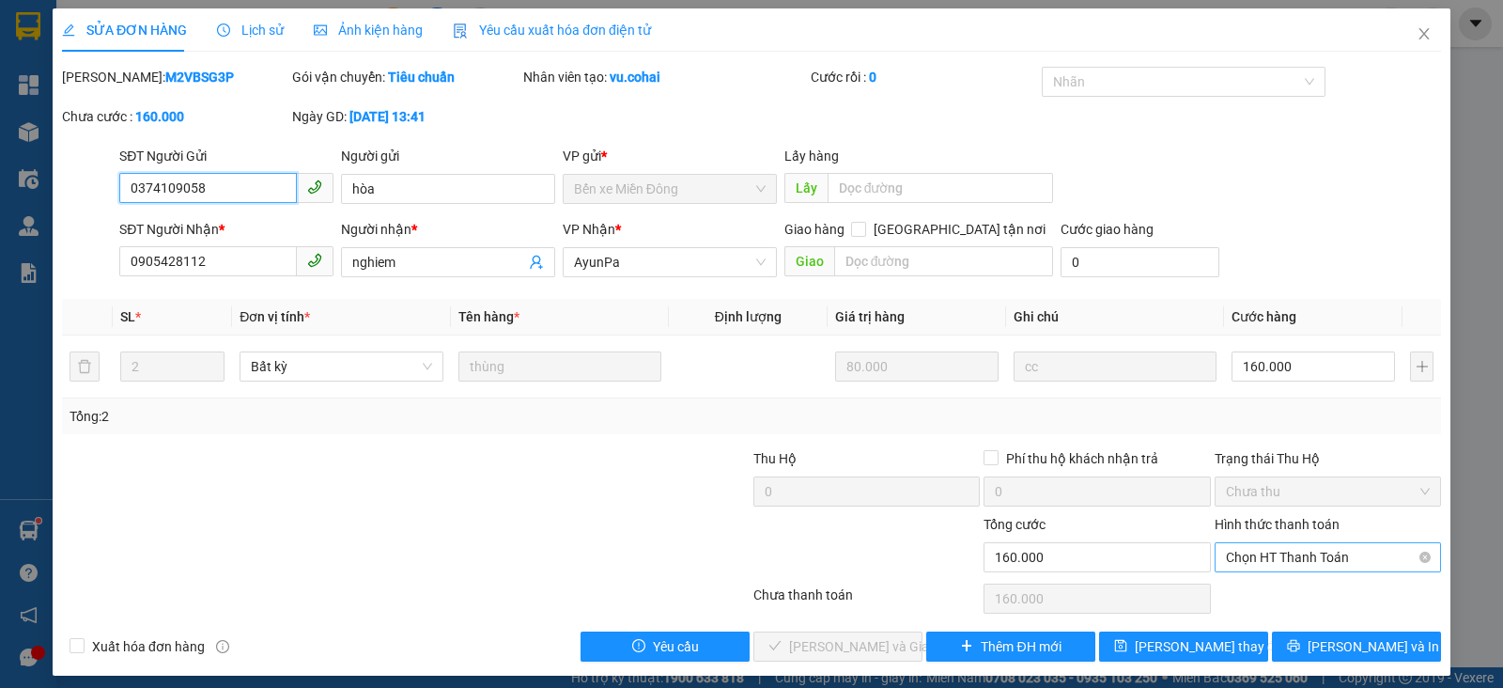
click at [1310, 551] on span "Chọn HT Thanh Toán" at bounding box center [1328, 557] width 204 height 28
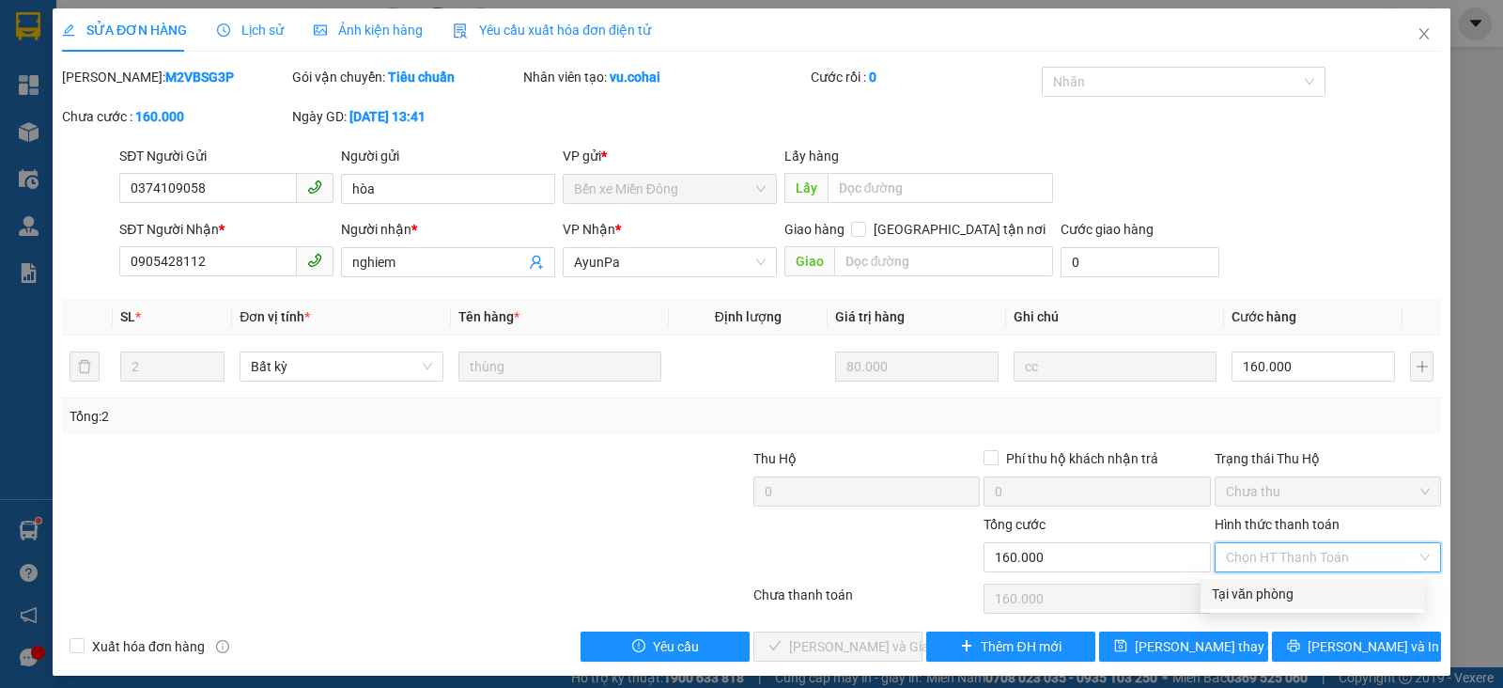
click at [1292, 598] on div "Tại văn phòng" at bounding box center [1312, 594] width 201 height 21
type input "0"
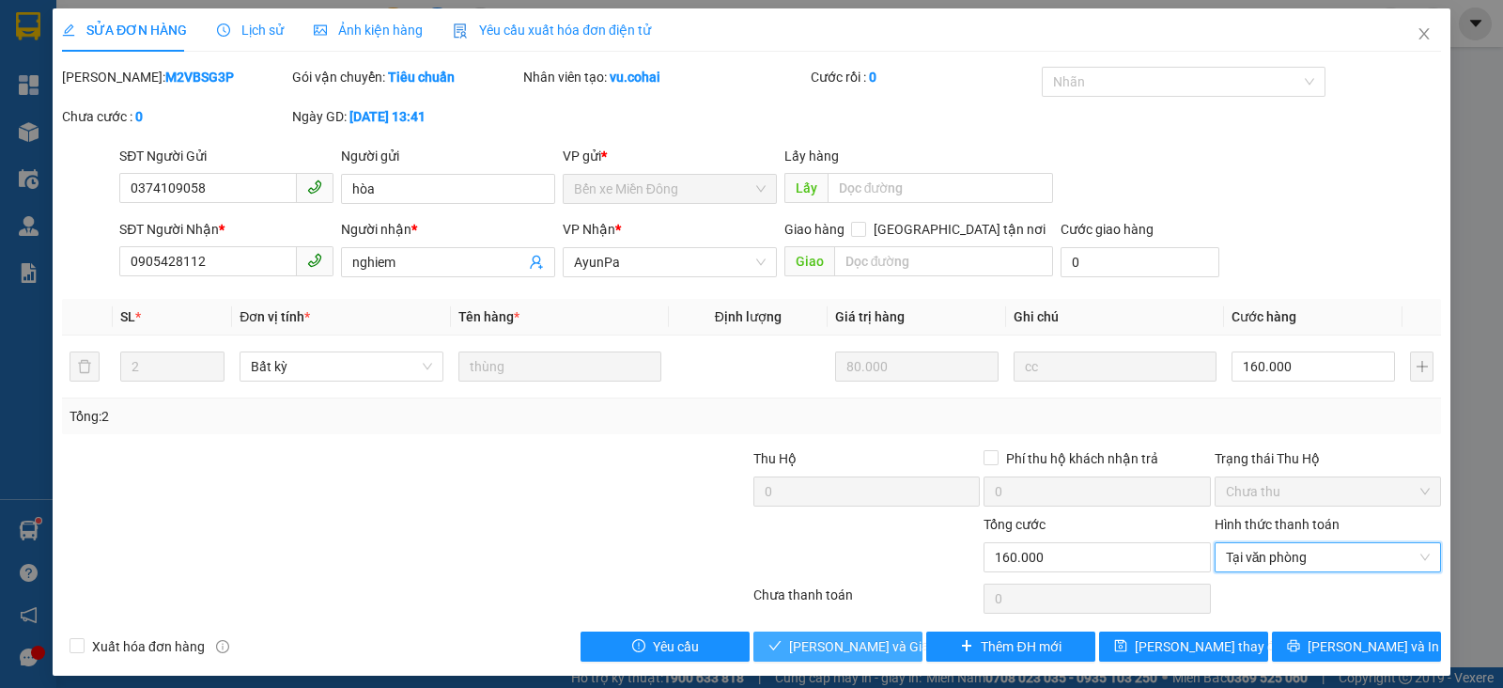
click at [857, 650] on span "[PERSON_NAME] và Giao hàng" at bounding box center [879, 646] width 180 height 21
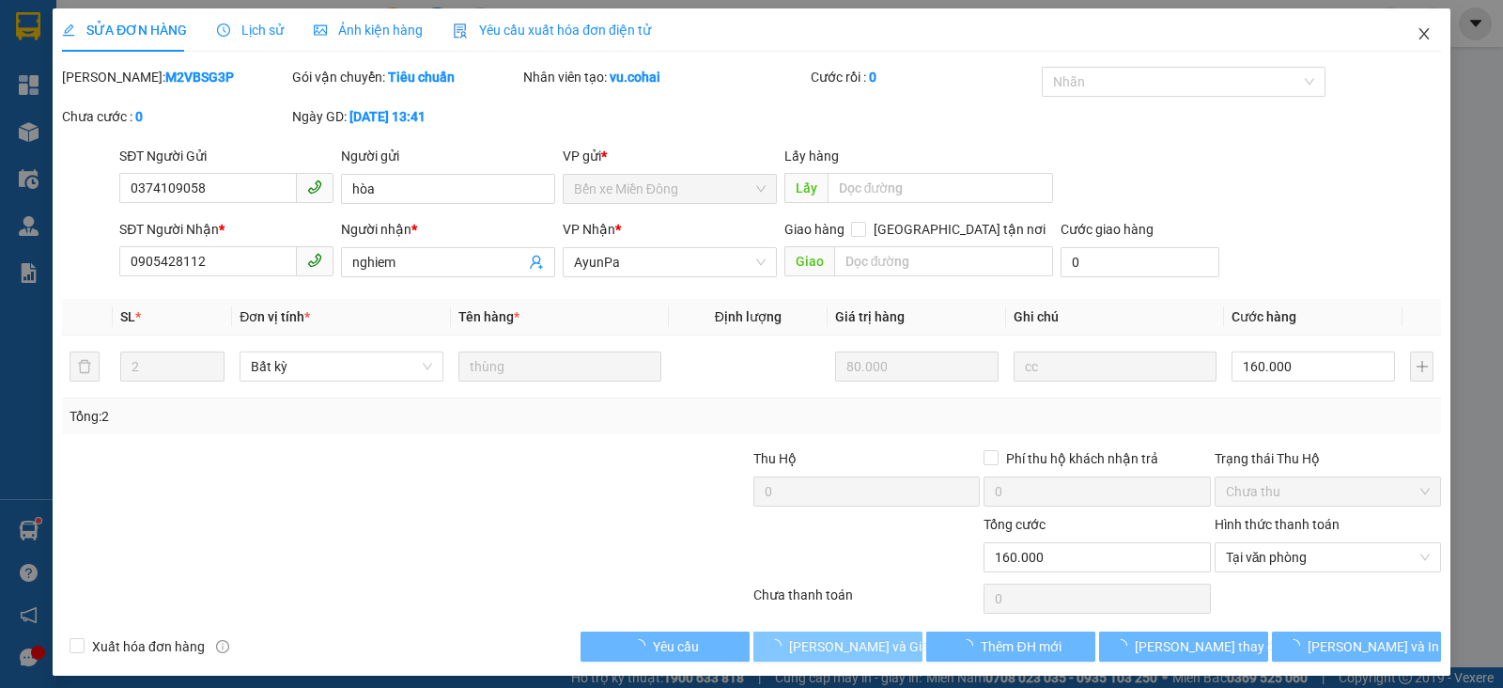
scroll to position [0, 0]
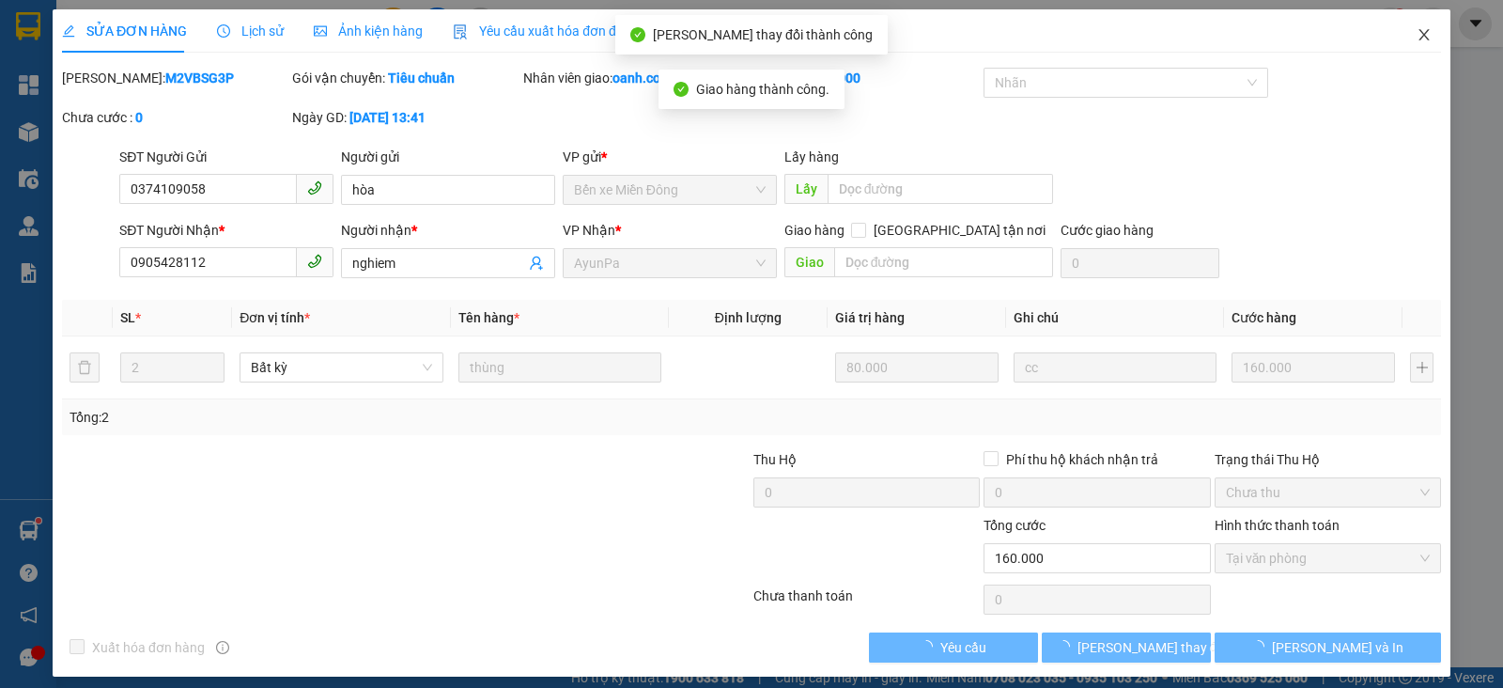
click at [1417, 32] on icon "close" at bounding box center [1424, 34] width 15 height 15
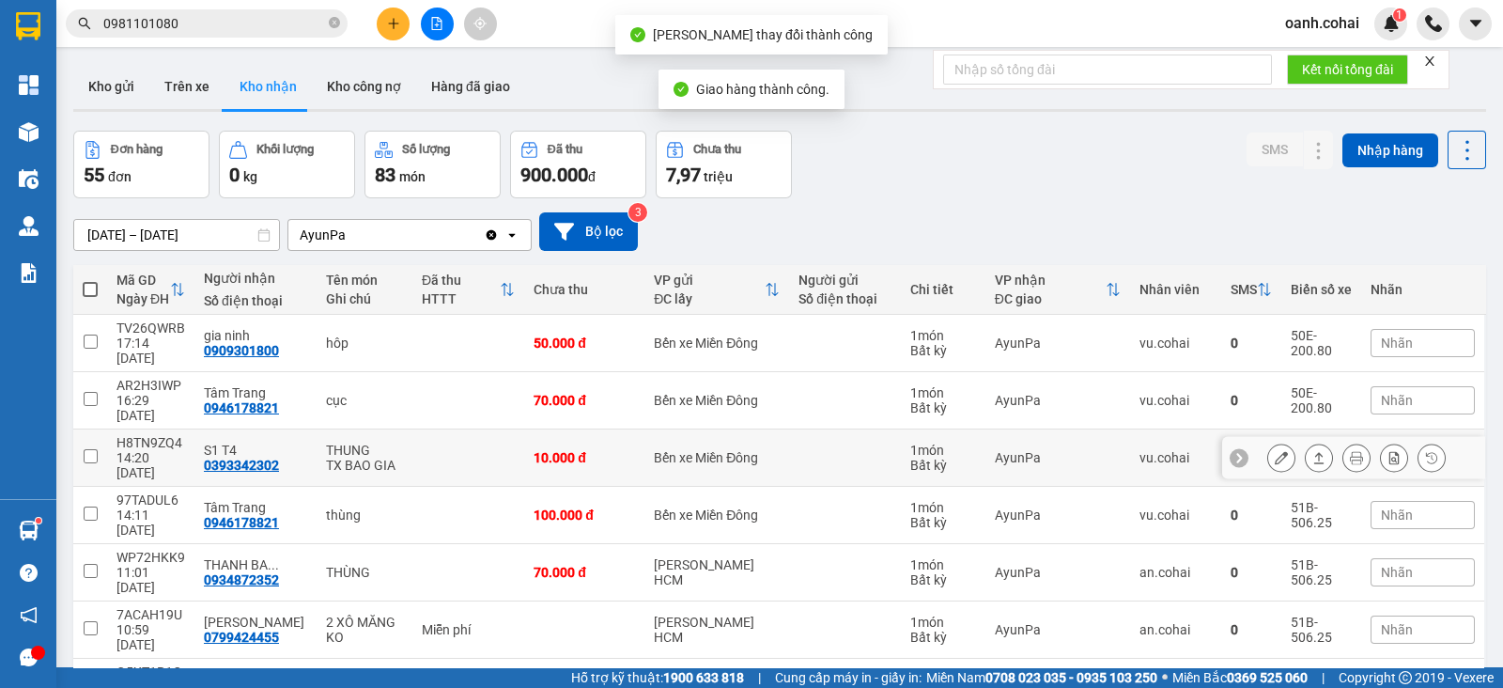
scroll to position [150, 0]
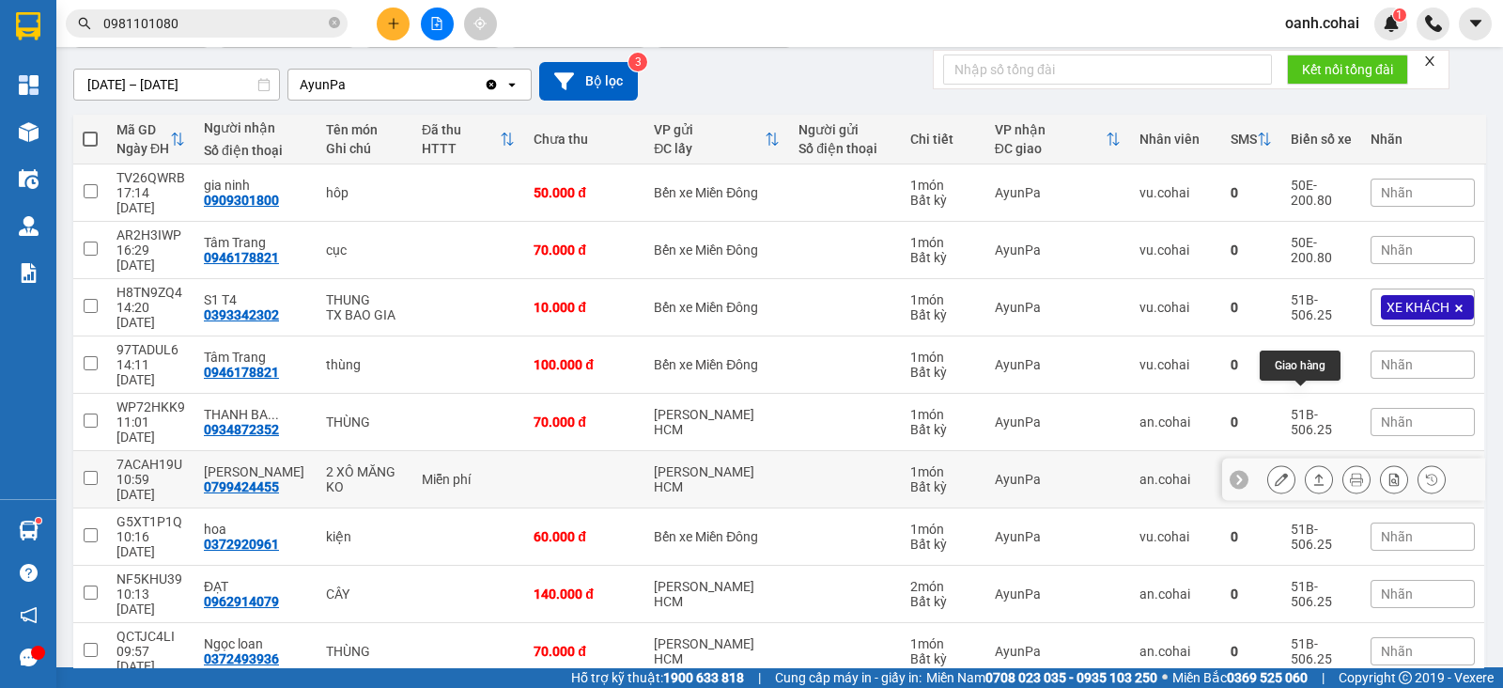
click at [1313, 473] on icon at bounding box center [1319, 479] width 13 height 13
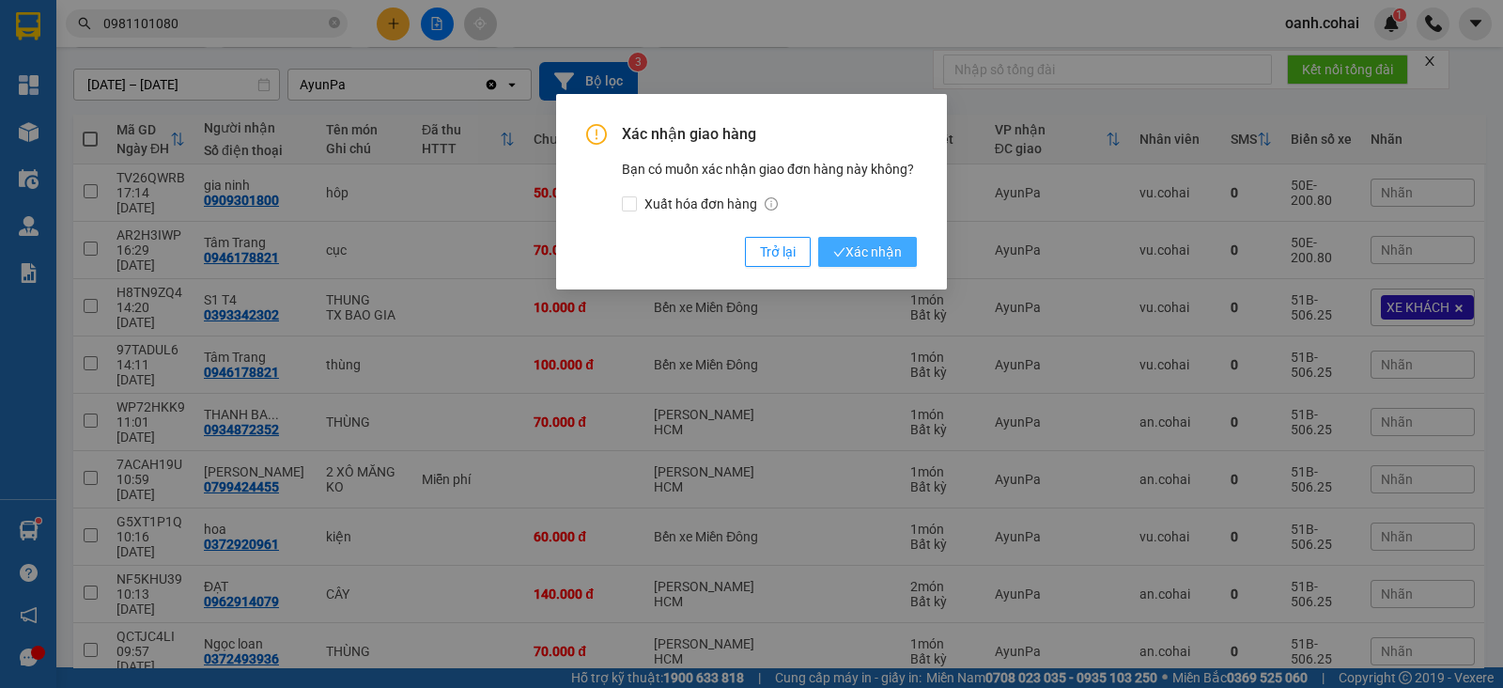
click at [889, 255] on span "Xác nhận" at bounding box center [867, 251] width 69 height 21
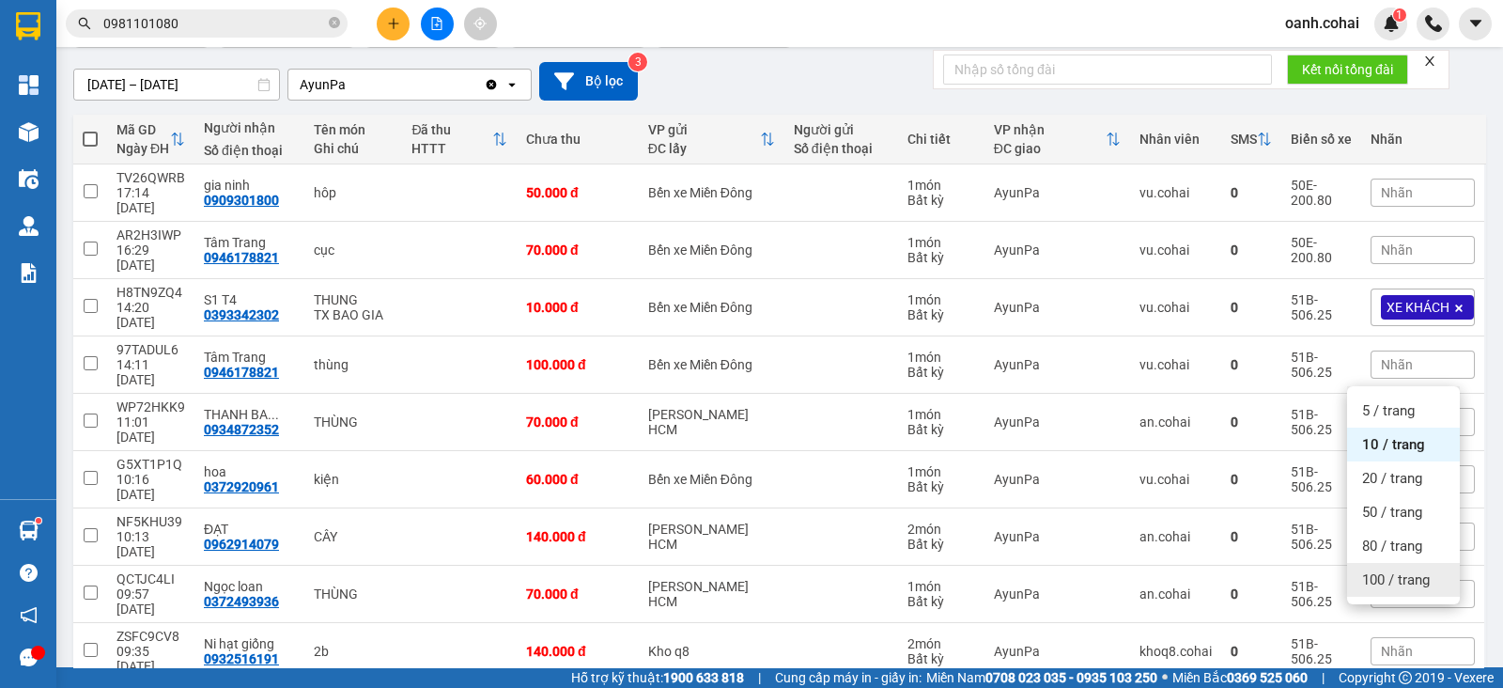
click at [1376, 576] on span "100 / trang" at bounding box center [1396, 579] width 68 height 19
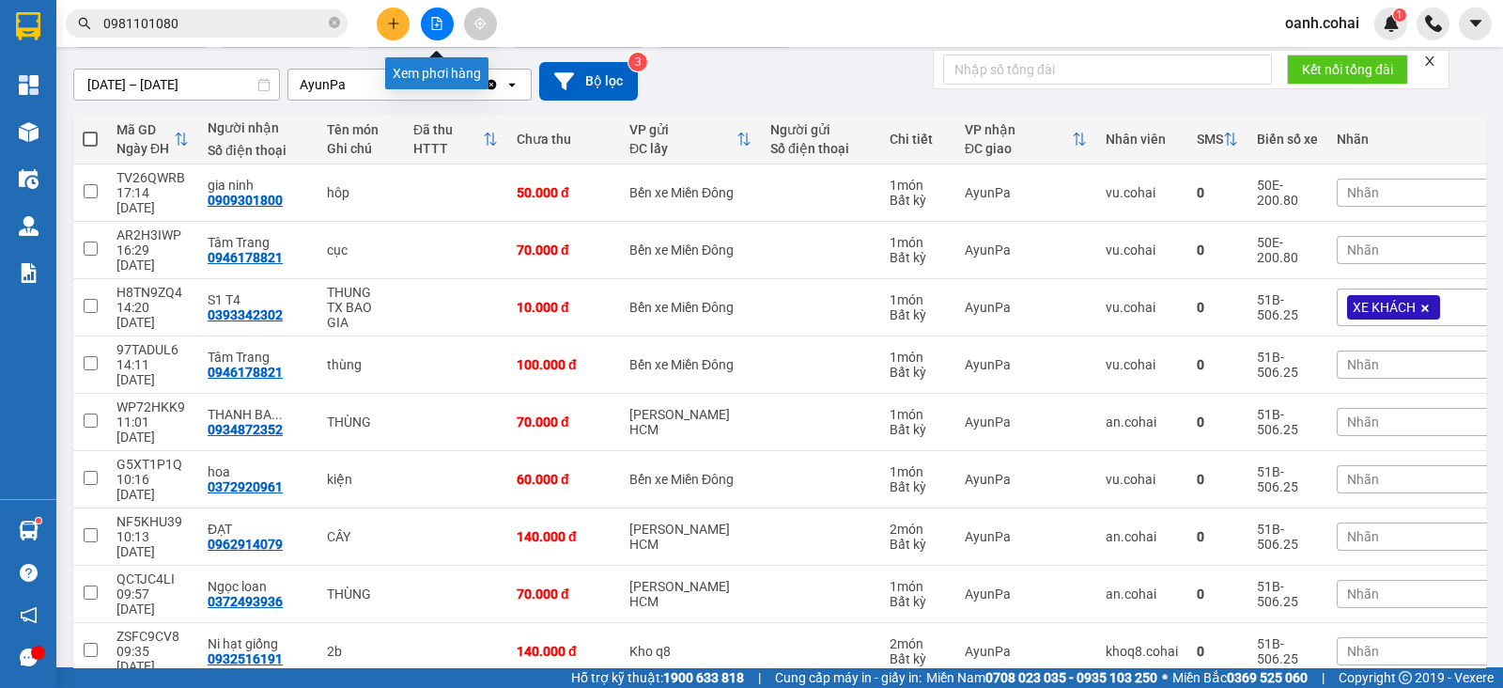
click at [444, 33] on button at bounding box center [437, 24] width 33 height 33
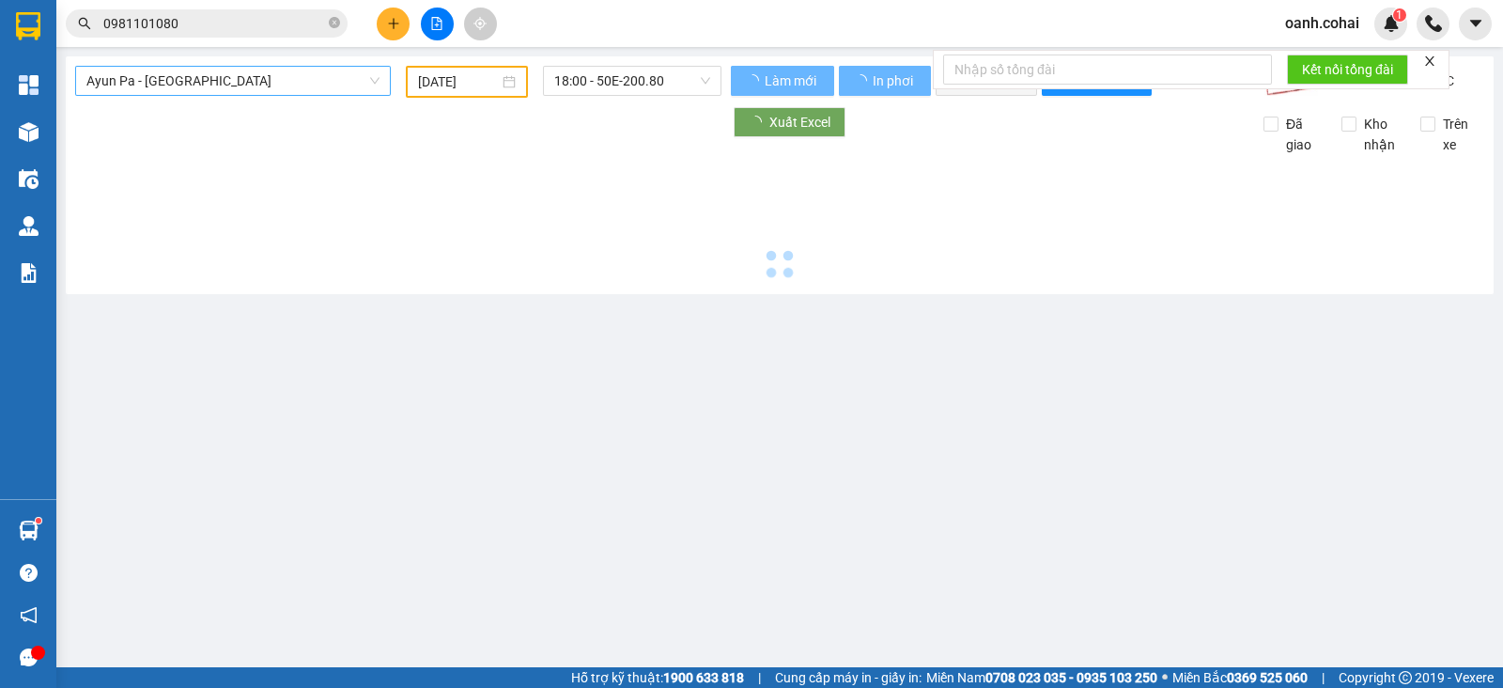
type input "[DATE]"
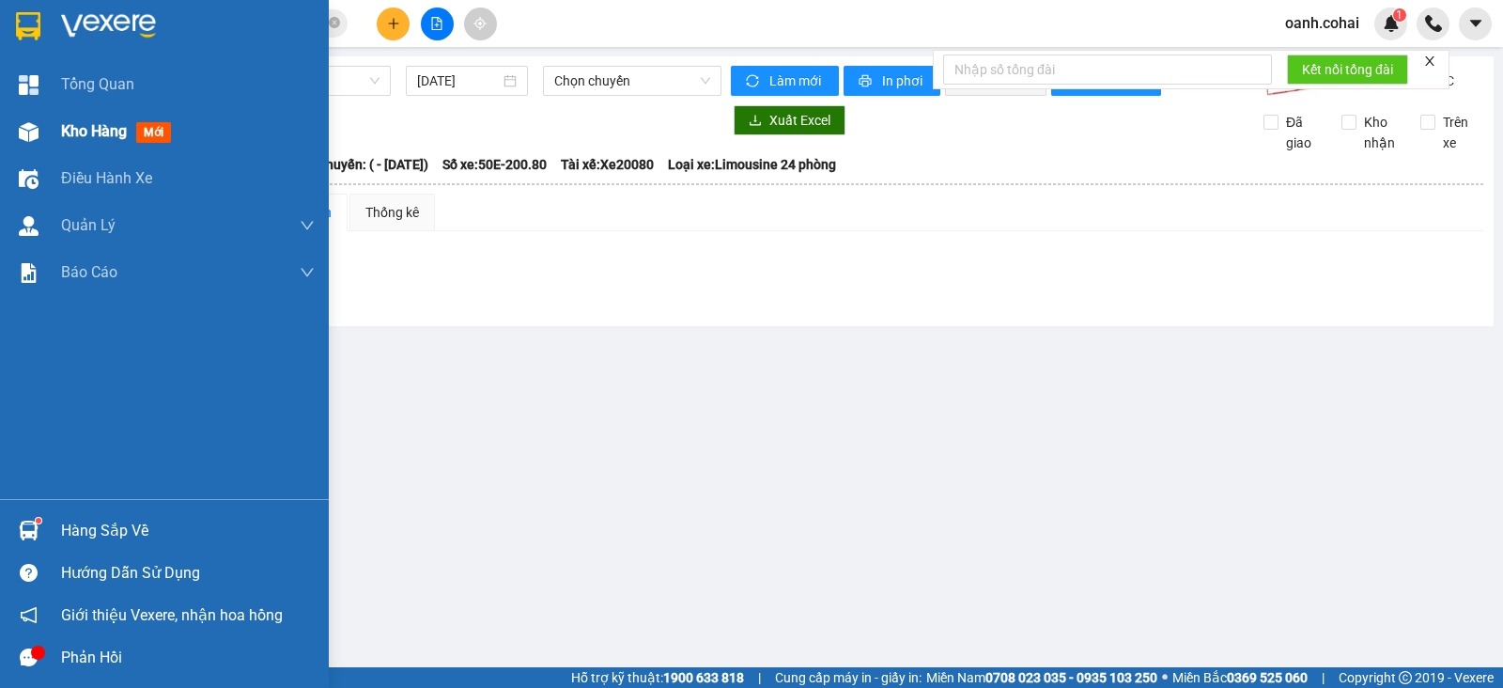
click at [81, 130] on span "Kho hàng" at bounding box center [94, 131] width 66 height 18
click at [81, 129] on span "Kho hàng" at bounding box center [94, 131] width 66 height 18
click at [79, 124] on span "Kho hàng" at bounding box center [94, 131] width 66 height 18
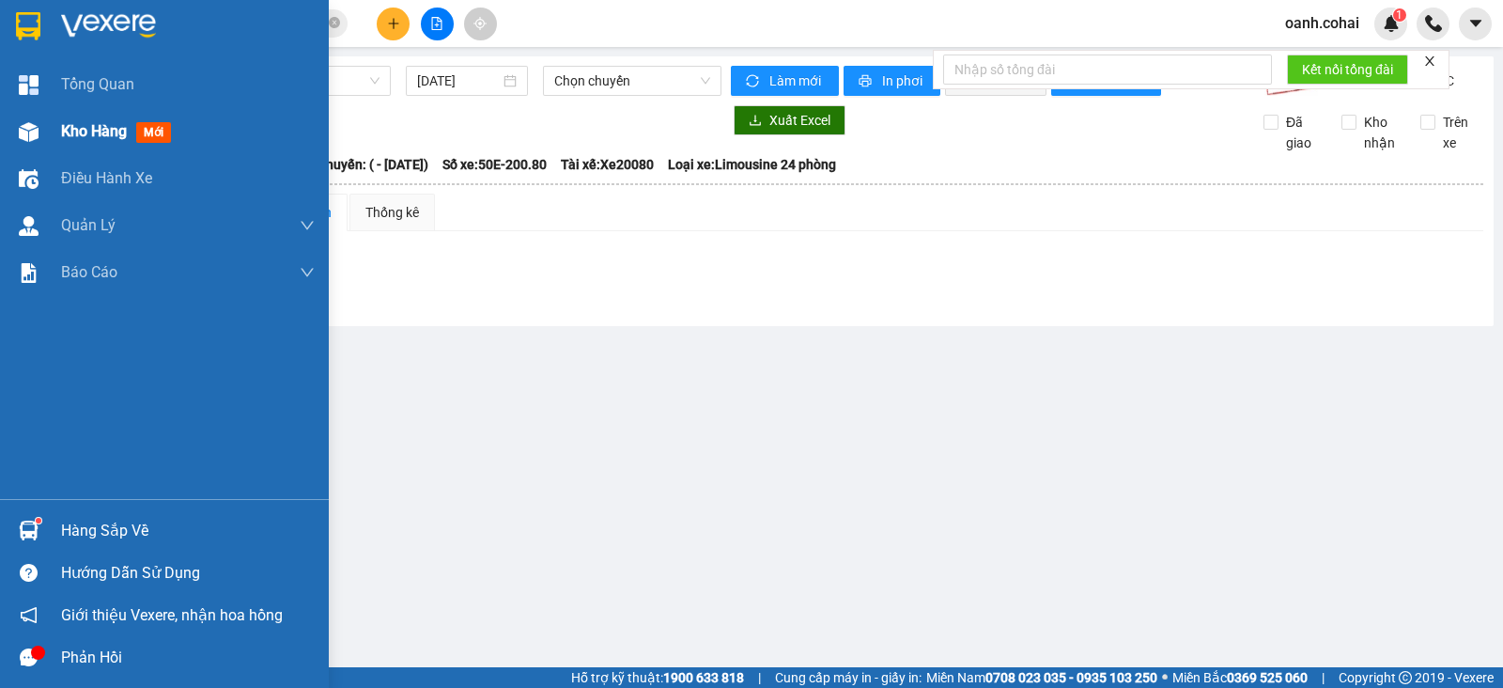
click at [79, 124] on span "Kho hàng" at bounding box center [94, 131] width 66 height 18
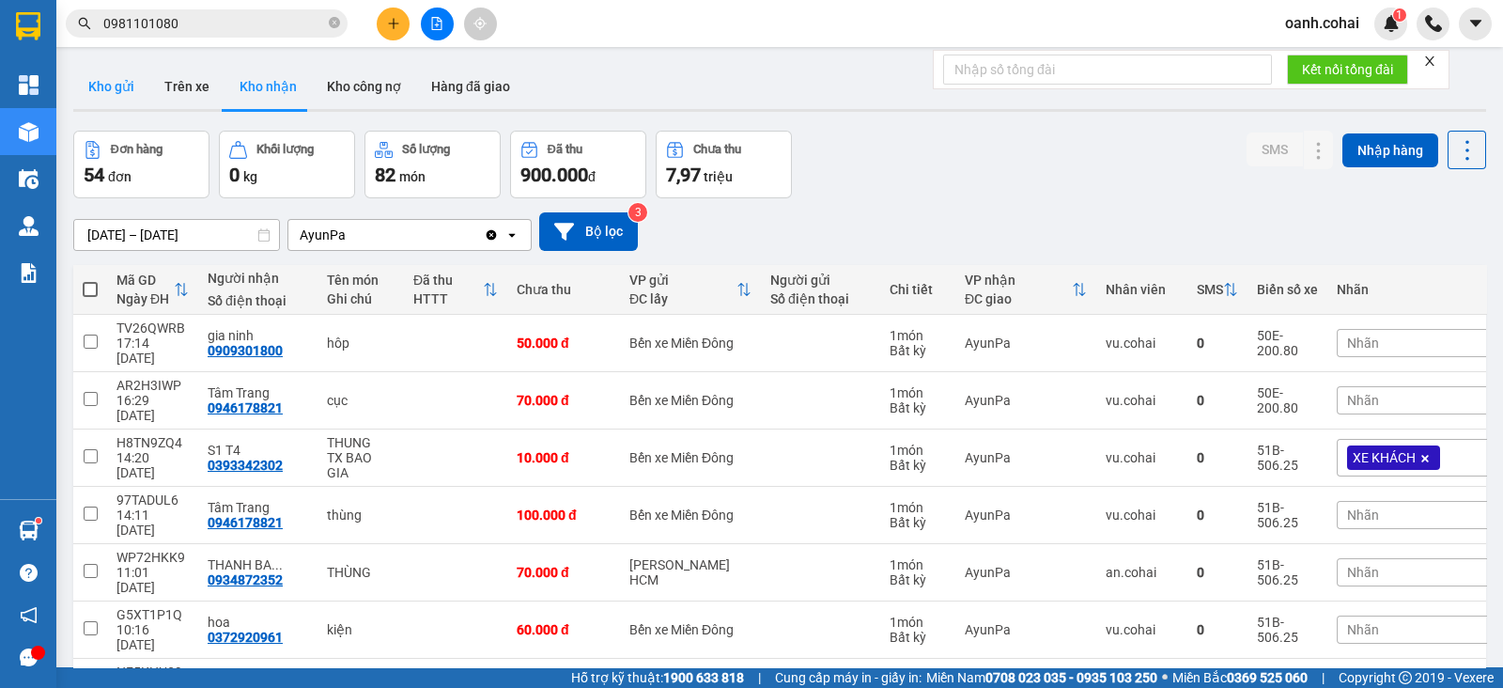
click at [105, 91] on button "Kho gửi" at bounding box center [111, 86] width 76 height 45
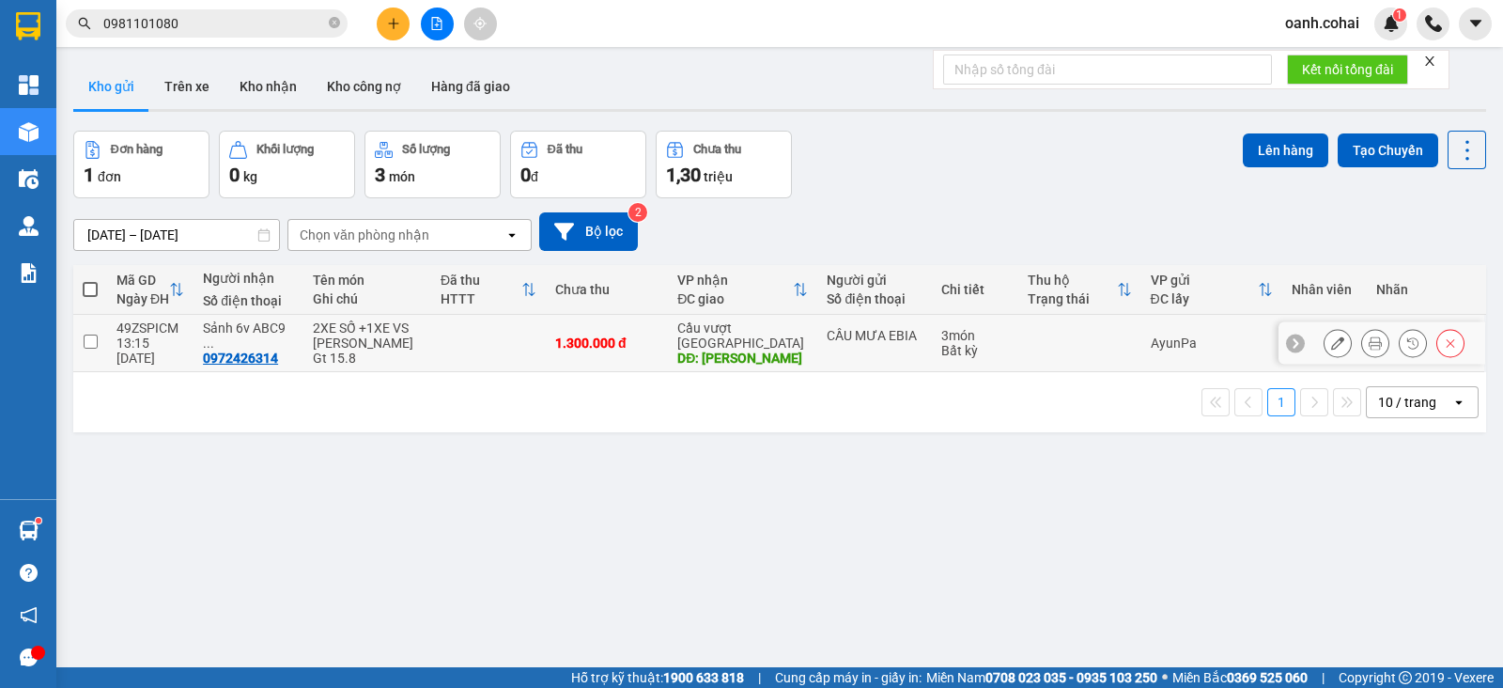
click at [827, 335] on div "CẦU MƯA EBIA" at bounding box center [875, 335] width 96 height 15
checkbox input "true"
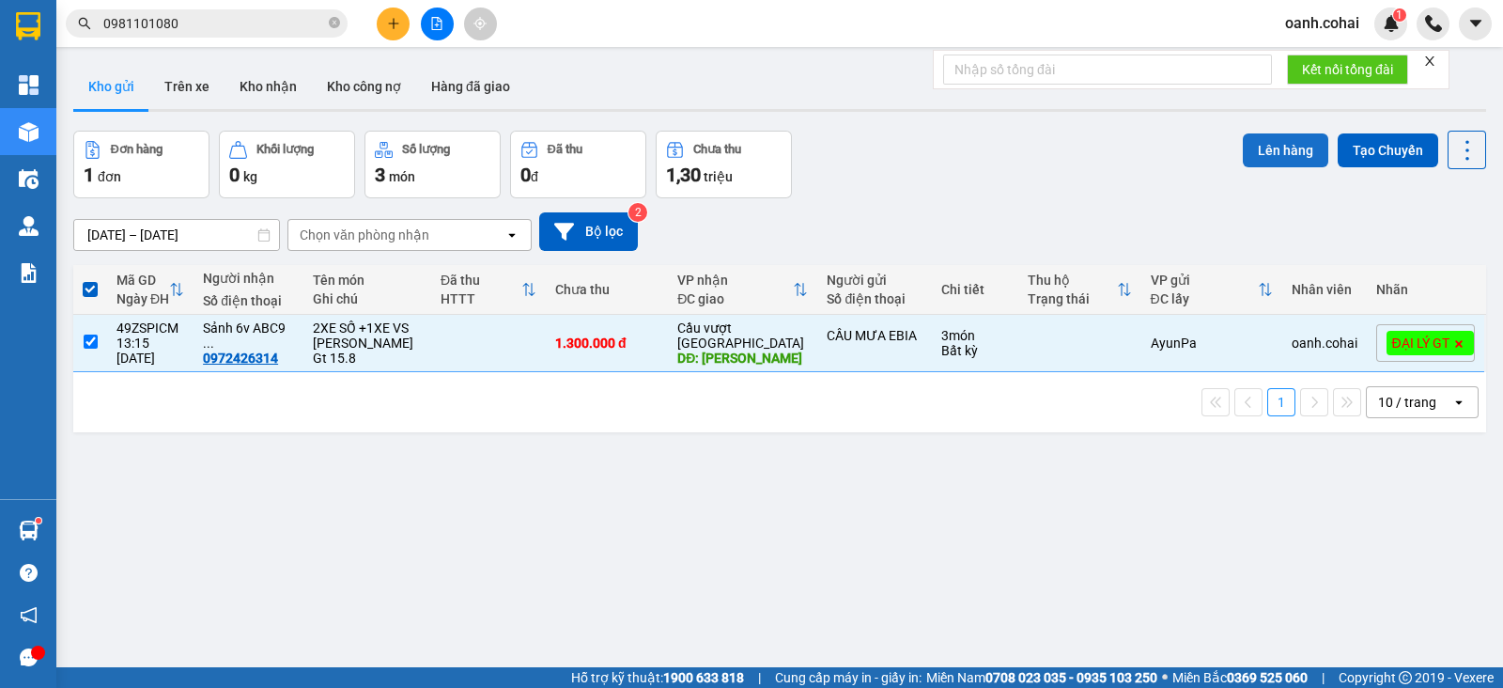
click at [1276, 147] on button "Lên hàng" at bounding box center [1286, 150] width 86 height 34
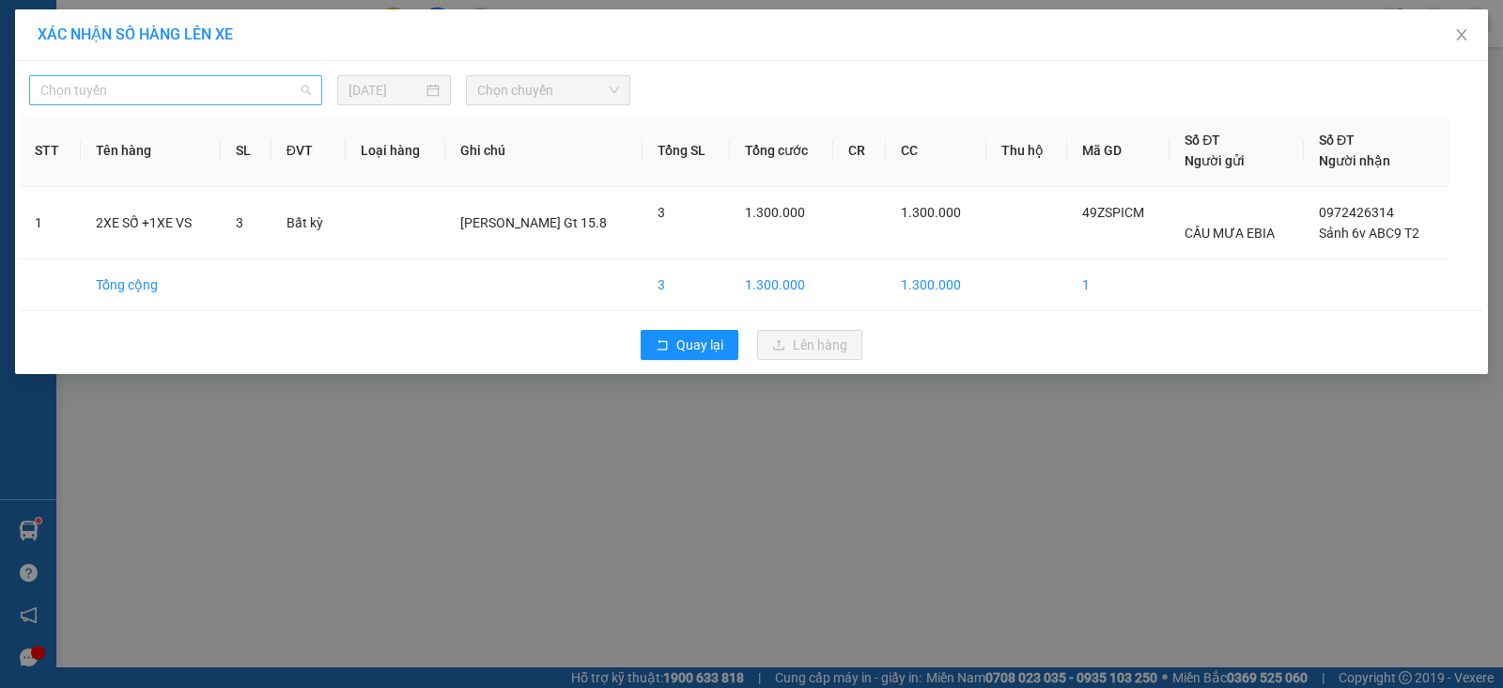
click at [242, 81] on span "Chọn tuyến" at bounding box center [175, 90] width 271 height 28
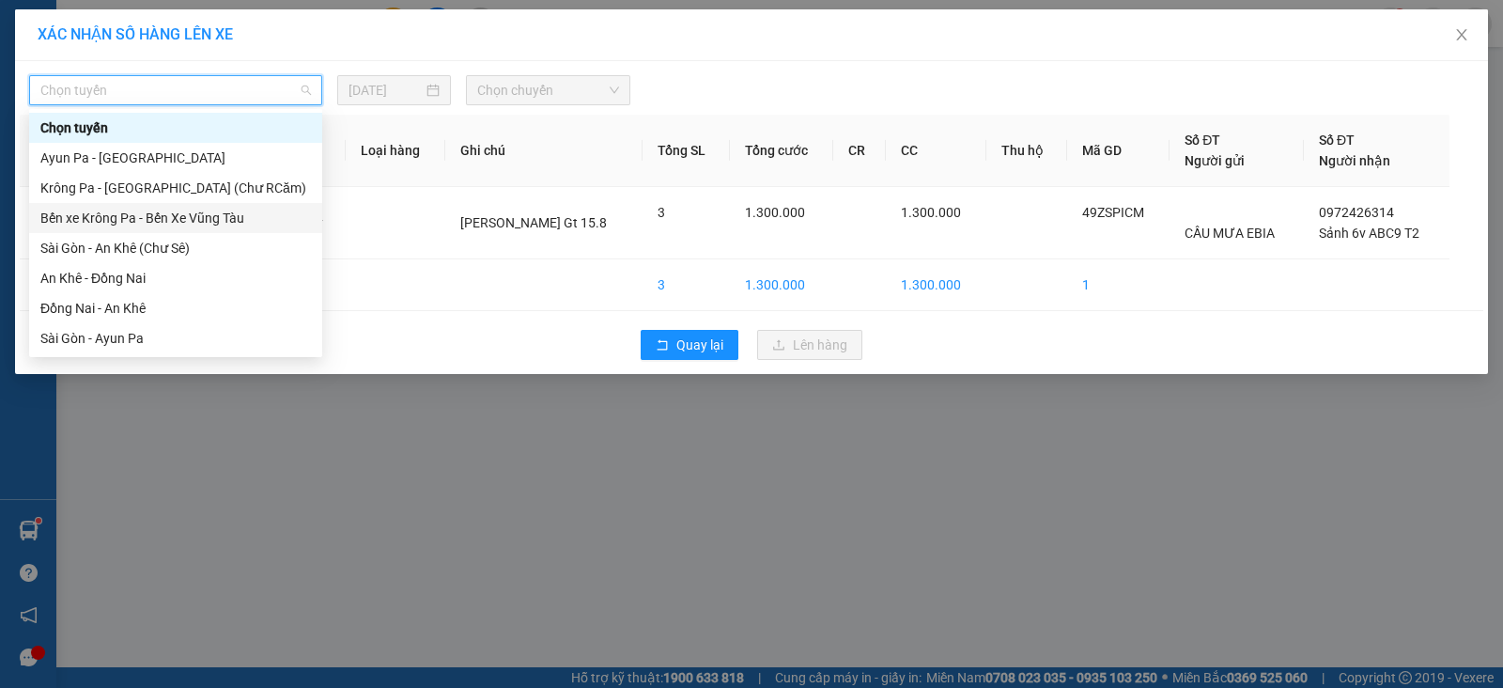
click at [148, 216] on div "Bến xe Krông Pa - Bến Xe Vũng Tàu" at bounding box center [175, 218] width 271 height 21
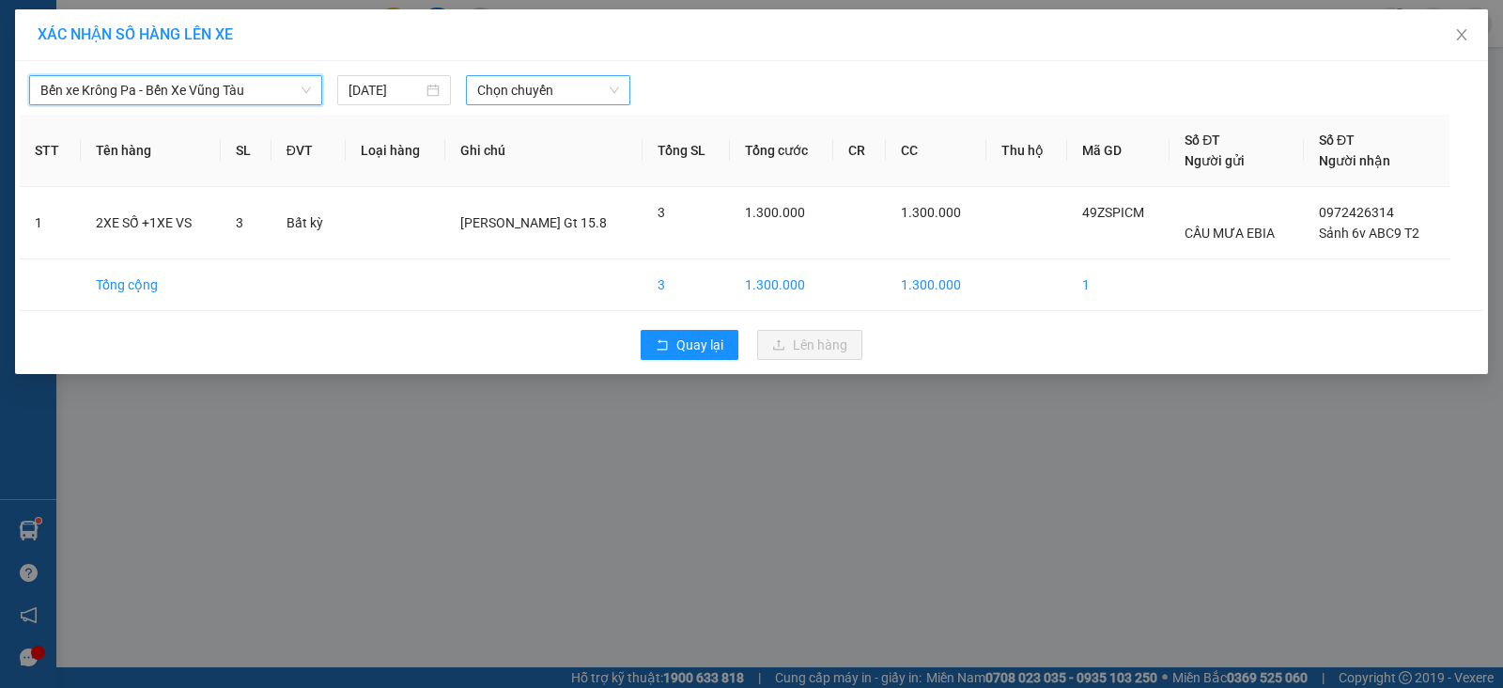
click at [536, 91] on span "Chọn chuyến" at bounding box center [548, 90] width 142 height 28
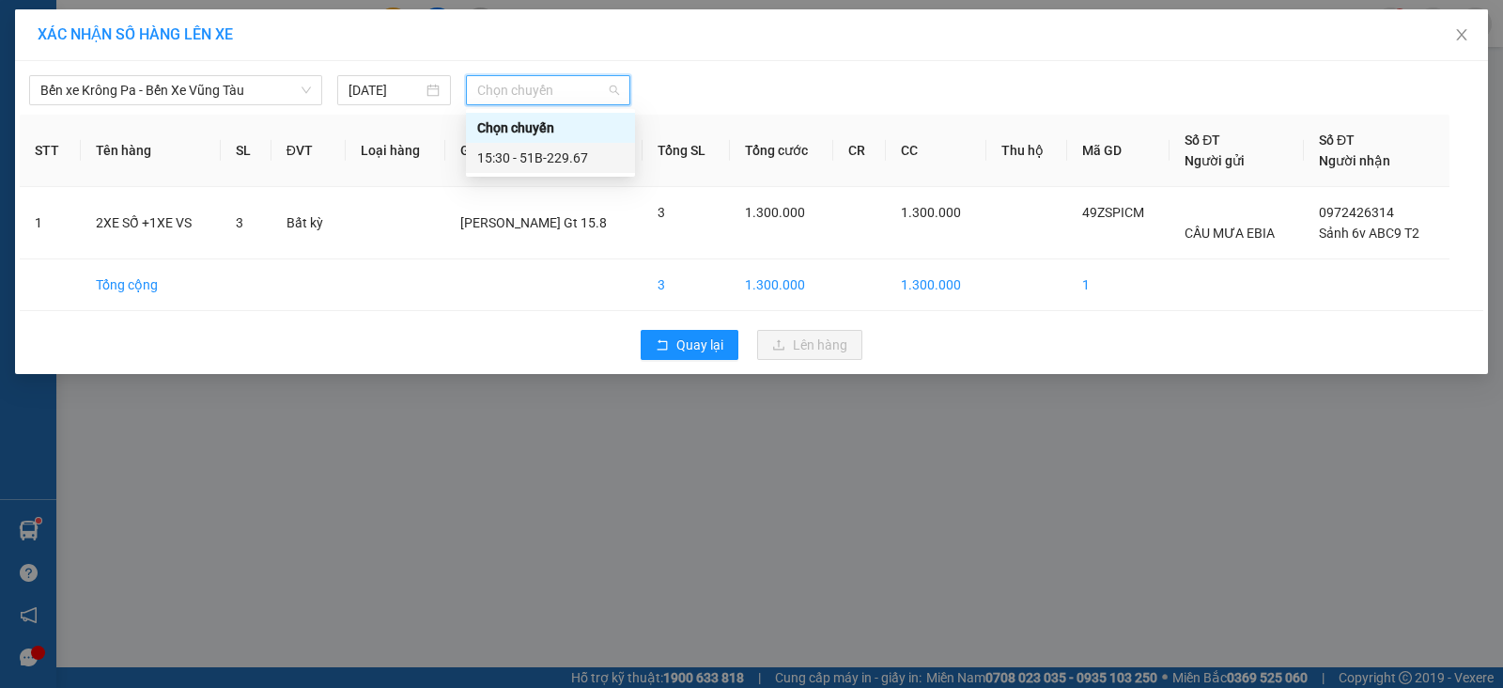
click at [542, 161] on div "15:30 - 51B-229.67" at bounding box center [550, 158] width 147 height 21
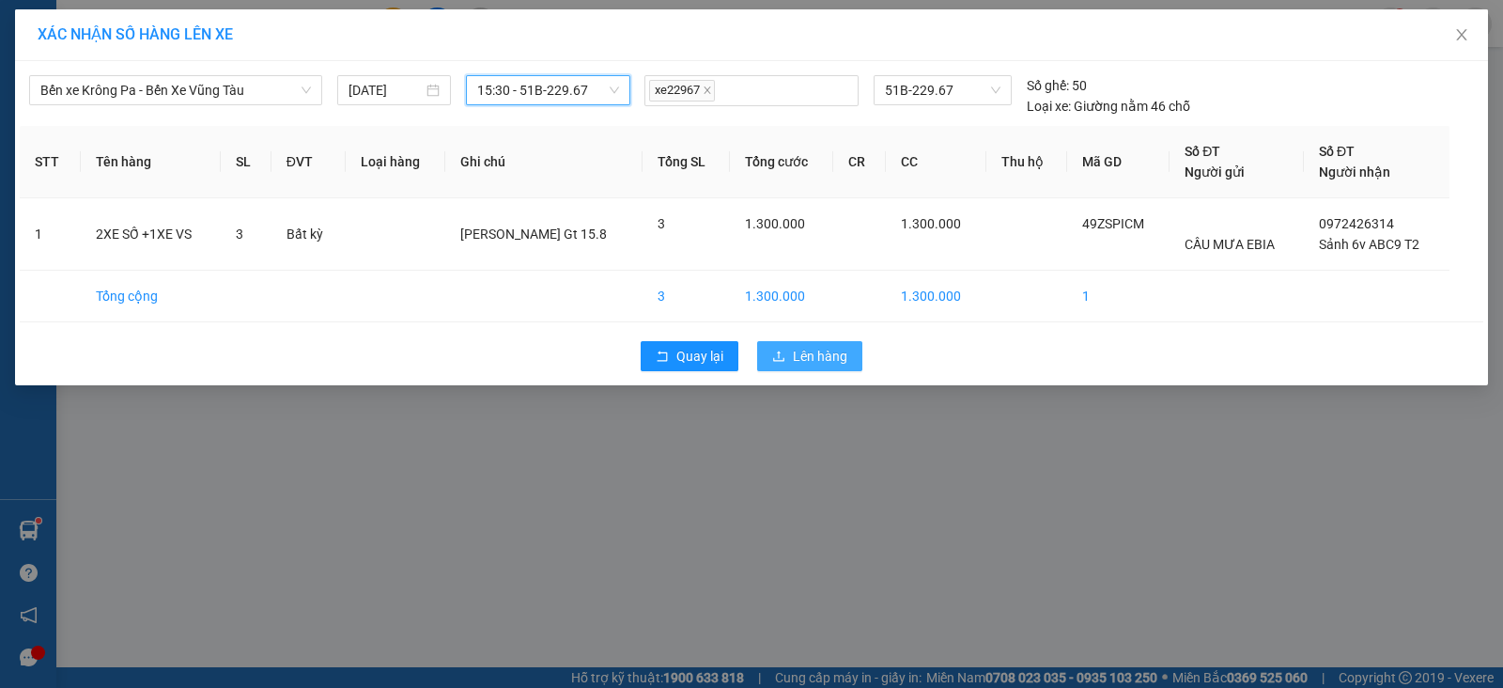
click at [817, 354] on span "Lên hàng" at bounding box center [820, 356] width 54 height 21
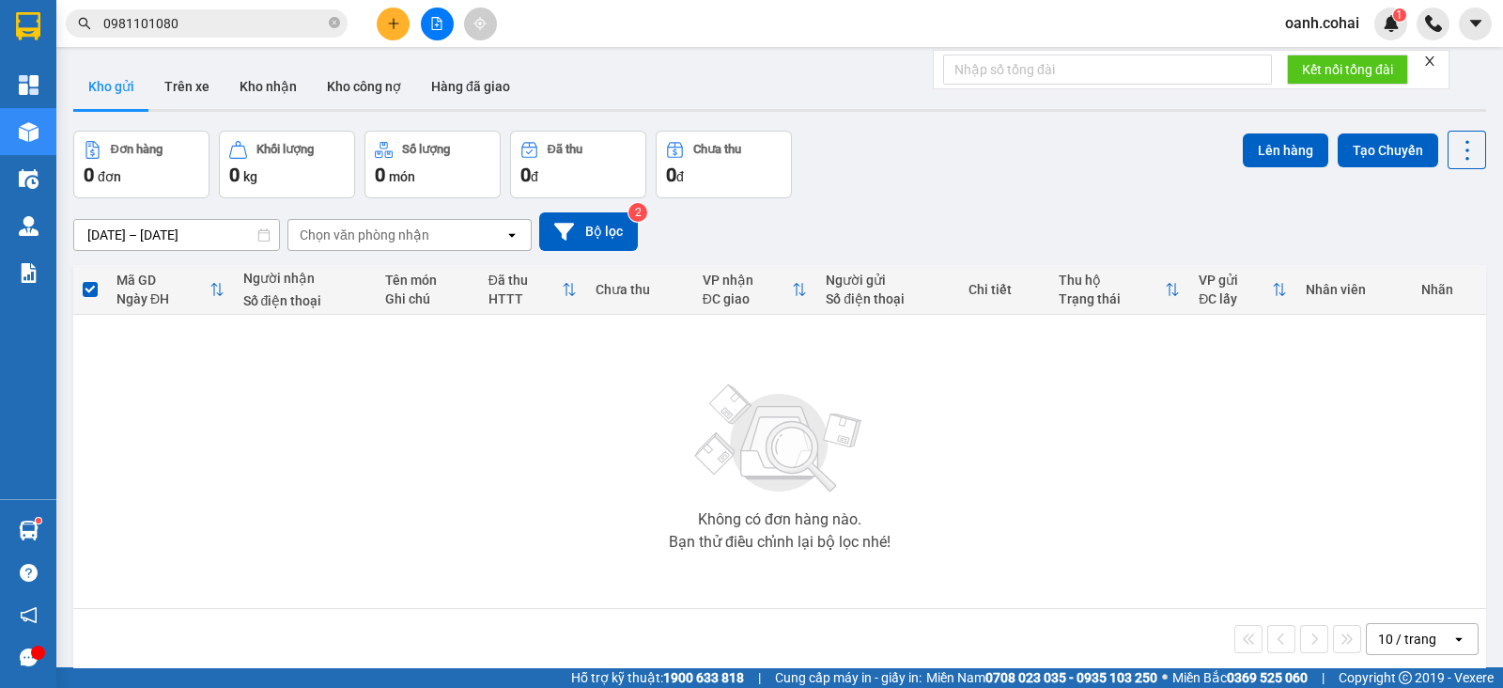
click at [397, 19] on icon "plus" at bounding box center [393, 23] width 13 height 13
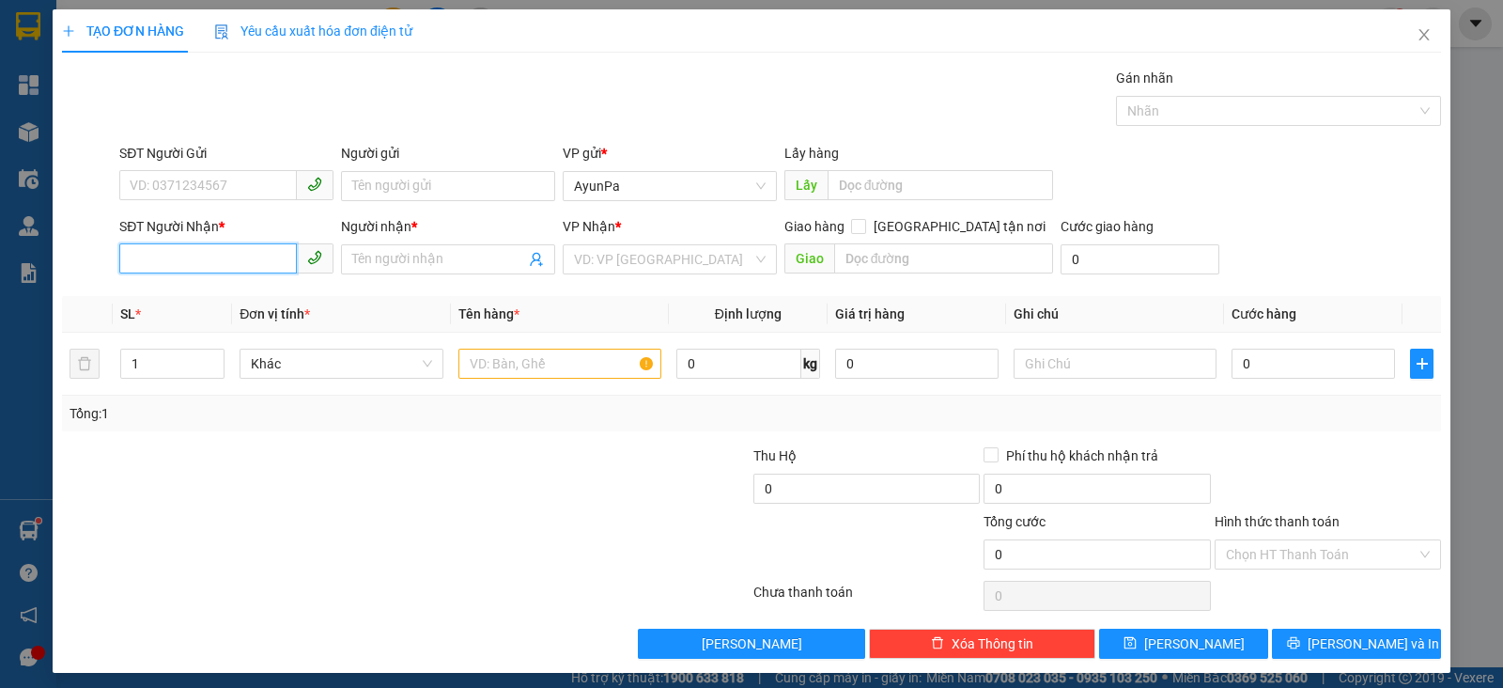
click at [216, 267] on input "SĐT Người Nhận *" at bounding box center [208, 258] width 178 height 30
paste input "0793584908"
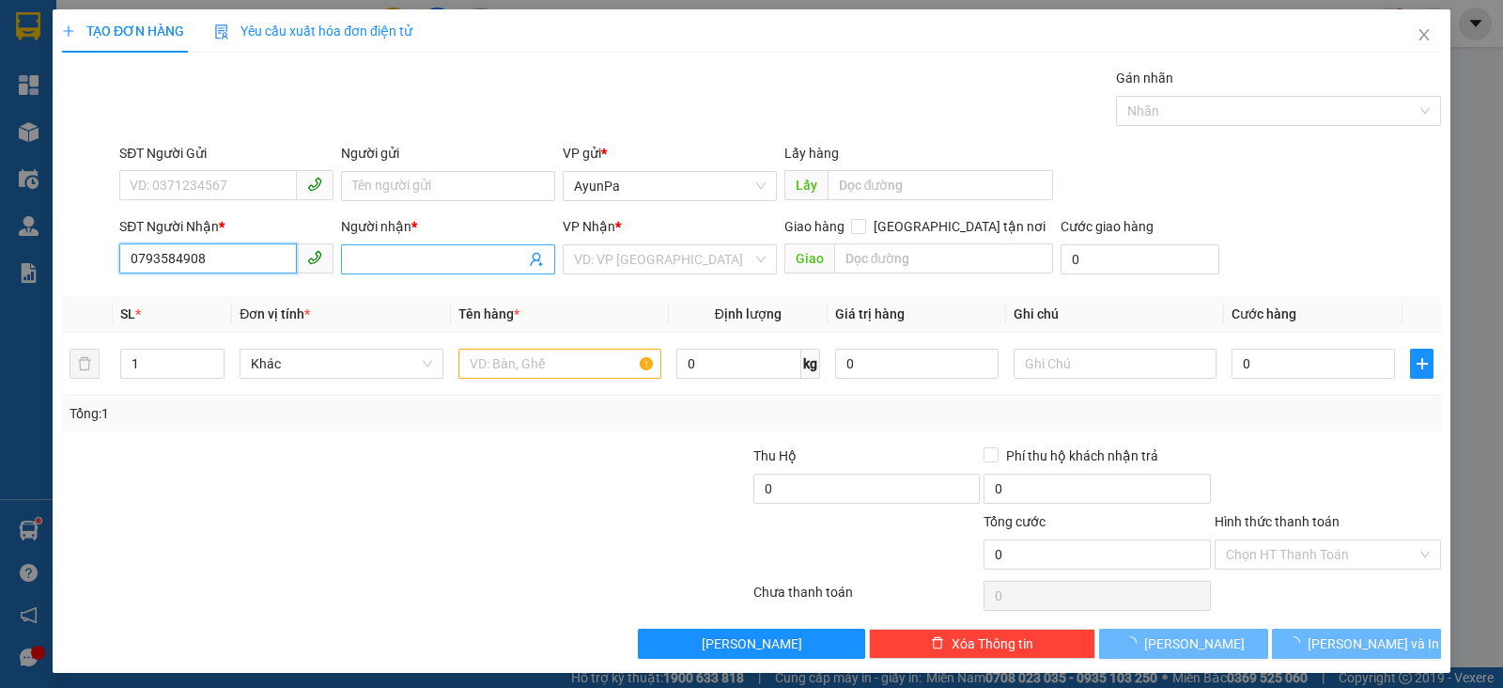
type input "0793584908"
drag, startPoint x: 358, startPoint y: 257, endPoint x: 348, endPoint y: 250, distance: 12.3
click at [359, 256] on input "Người nhận *" at bounding box center [438, 259] width 173 height 21
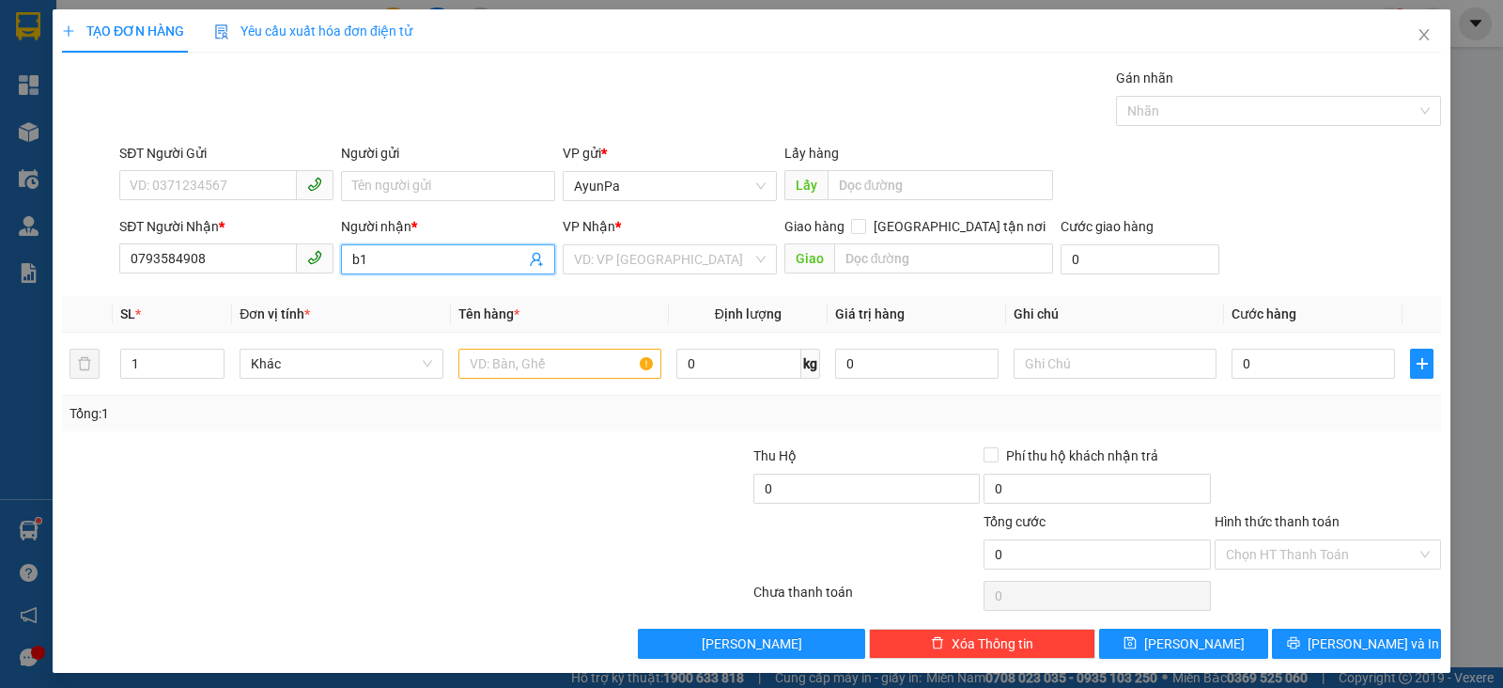
type input "b"
type input "B1 T2"
click at [428, 193] on div "Người gửi Tên người gửi" at bounding box center [448, 176] width 214 height 66
click at [428, 187] on input "Người gửi" at bounding box center [448, 186] width 214 height 30
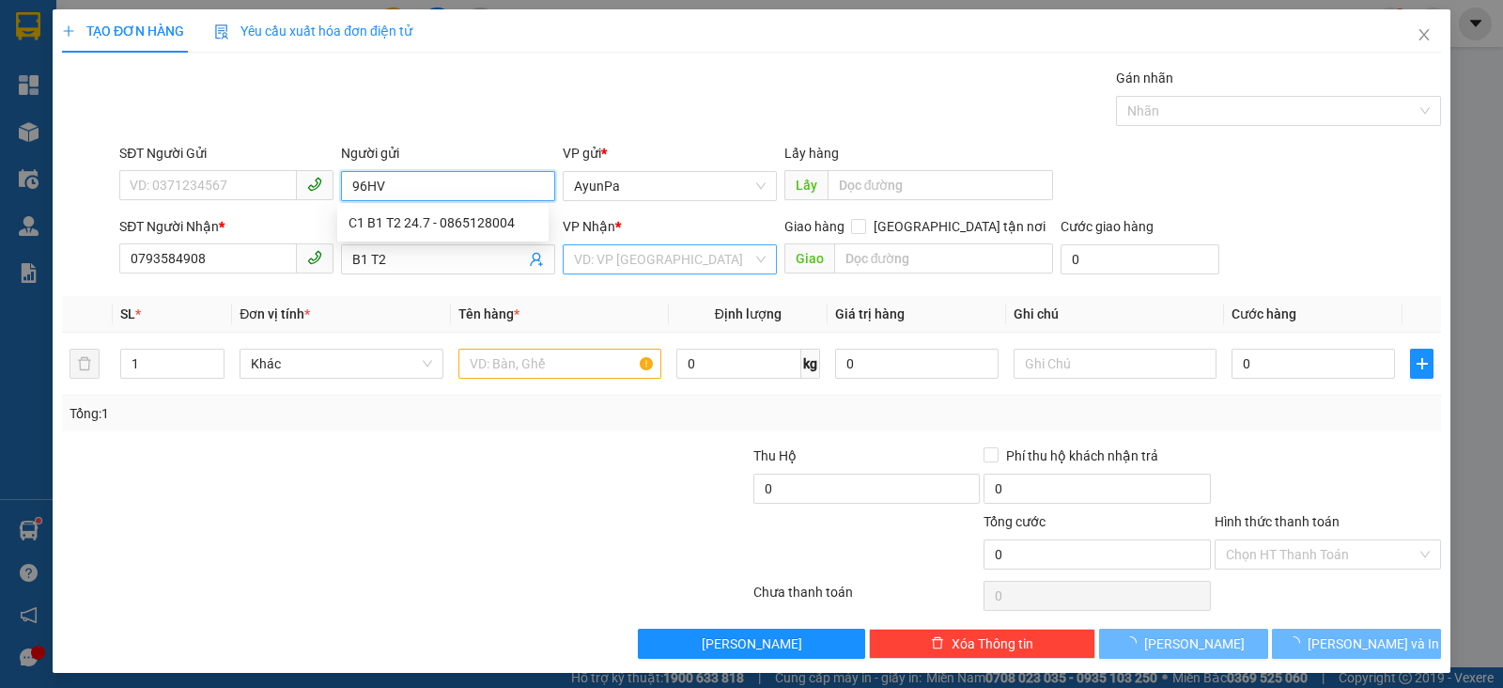
type input "96HV"
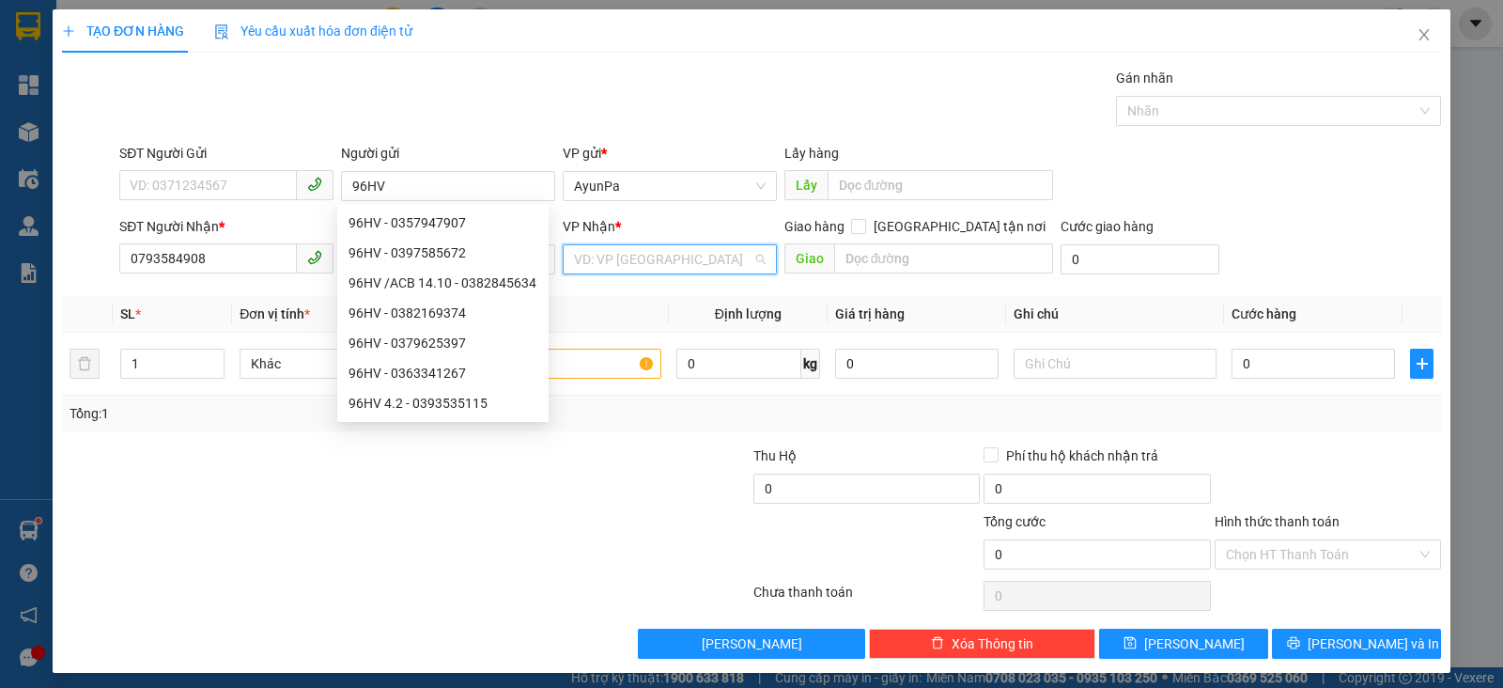
click at [644, 252] on input "search" at bounding box center [663, 259] width 179 height 28
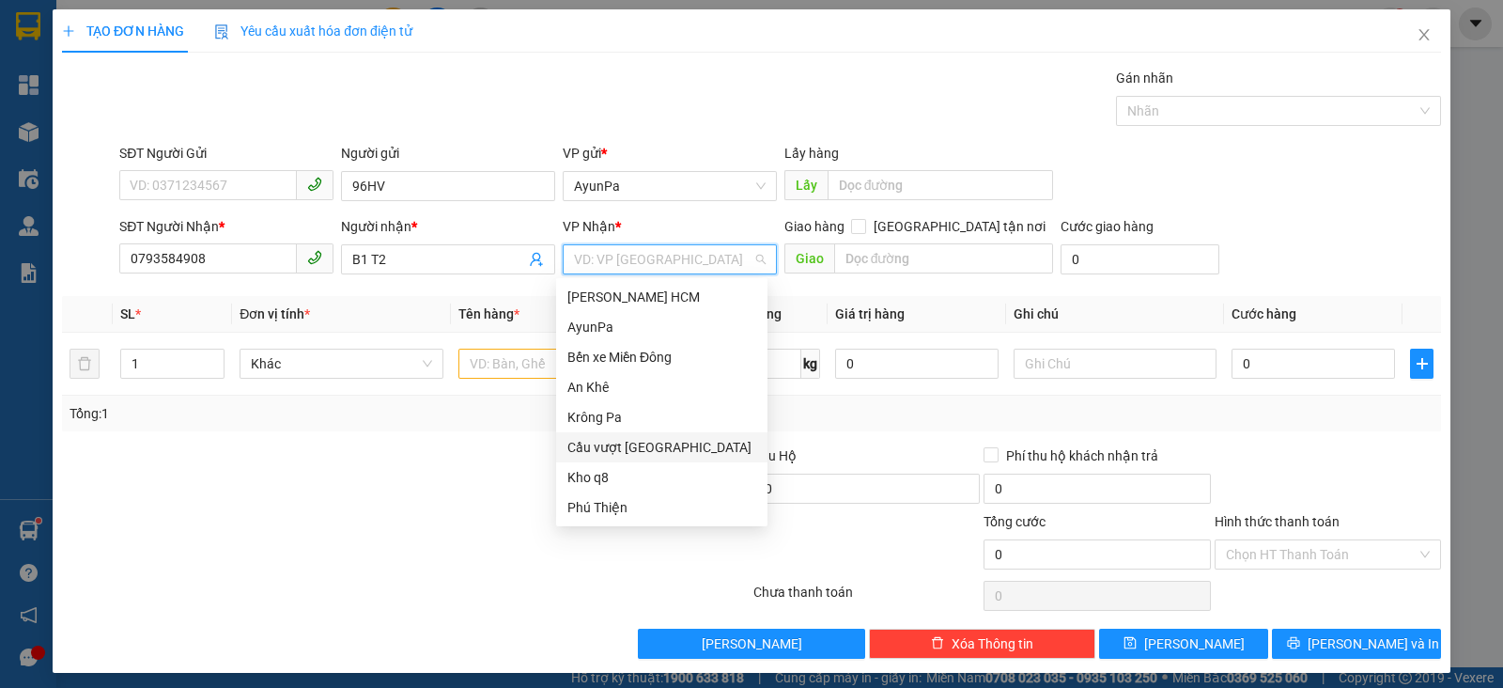
click at [665, 452] on div "Cầu vượt Bình Phước" at bounding box center [662, 447] width 189 height 21
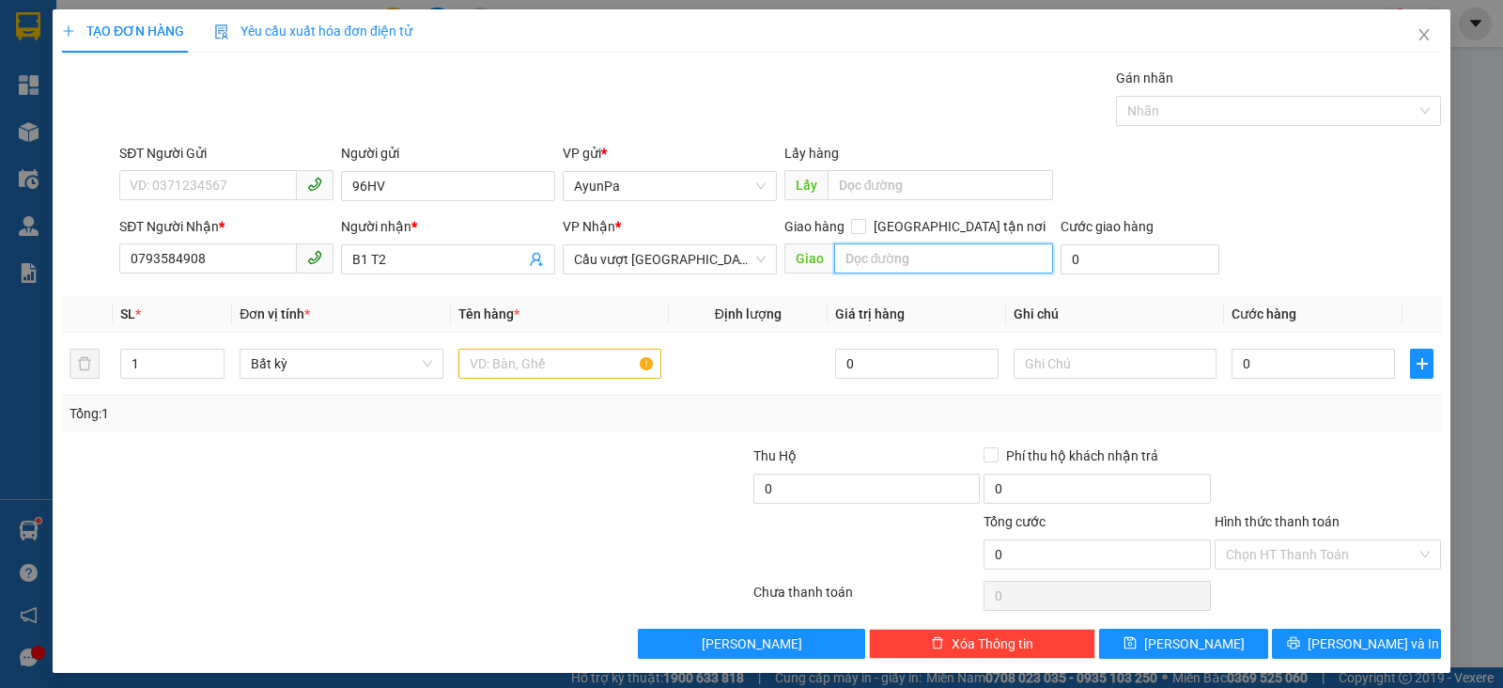
click at [868, 262] on input "text" at bounding box center [944, 258] width 220 height 30
drag, startPoint x: 743, startPoint y: 265, endPoint x: 719, endPoint y: 331, distance: 70.2
click at [742, 264] on span "Cầu vượt Bình Phước" at bounding box center [670, 259] width 192 height 28
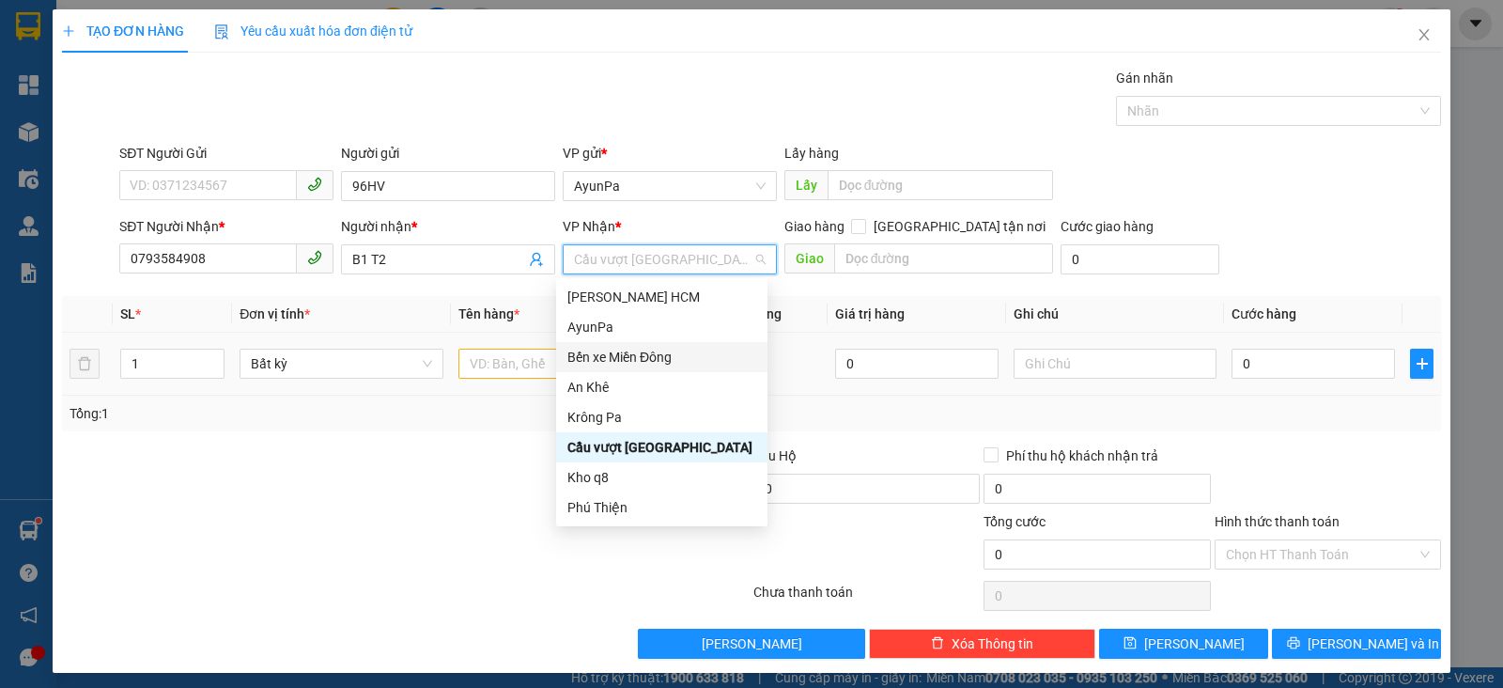
click at [642, 366] on div "Bến xe Miền Đông" at bounding box center [661, 357] width 211 height 30
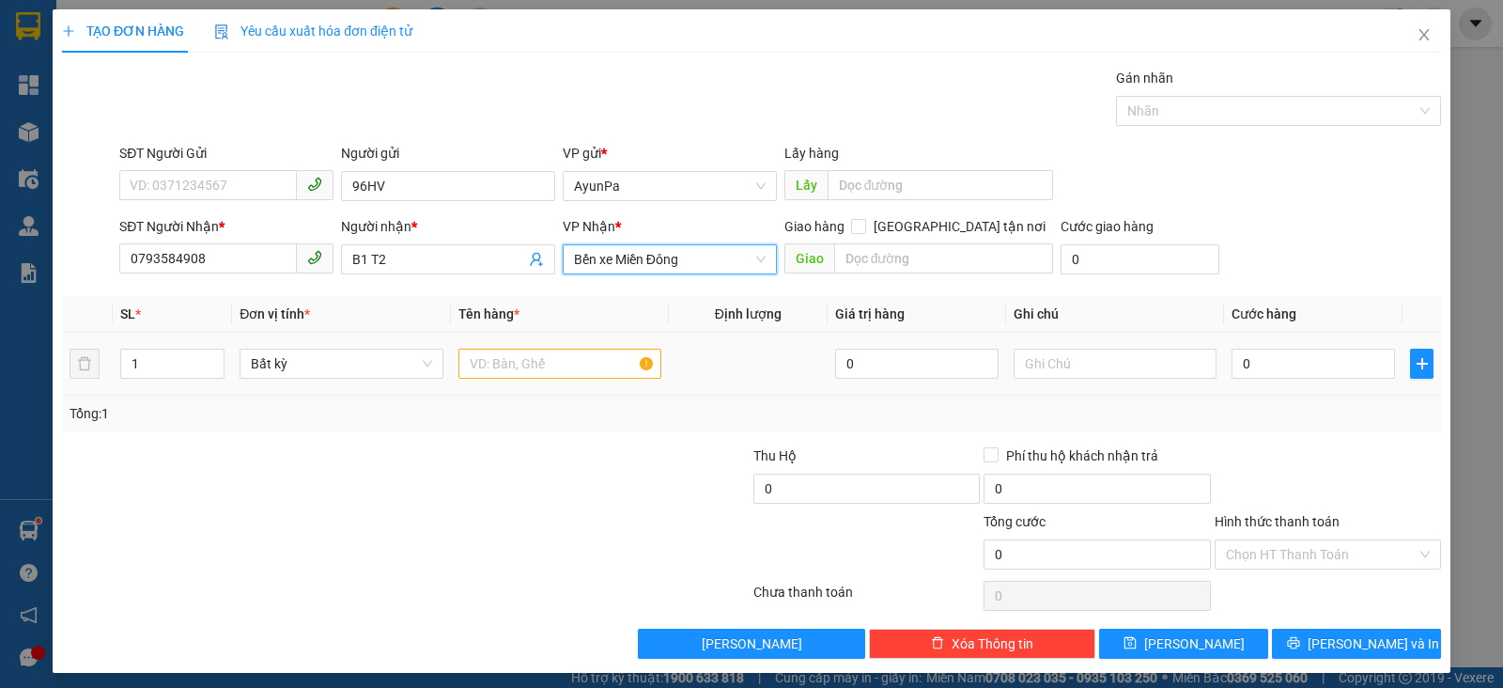
click at [558, 347] on div at bounding box center [560, 364] width 203 height 38
click at [543, 358] on input "text" at bounding box center [560, 364] width 203 height 30
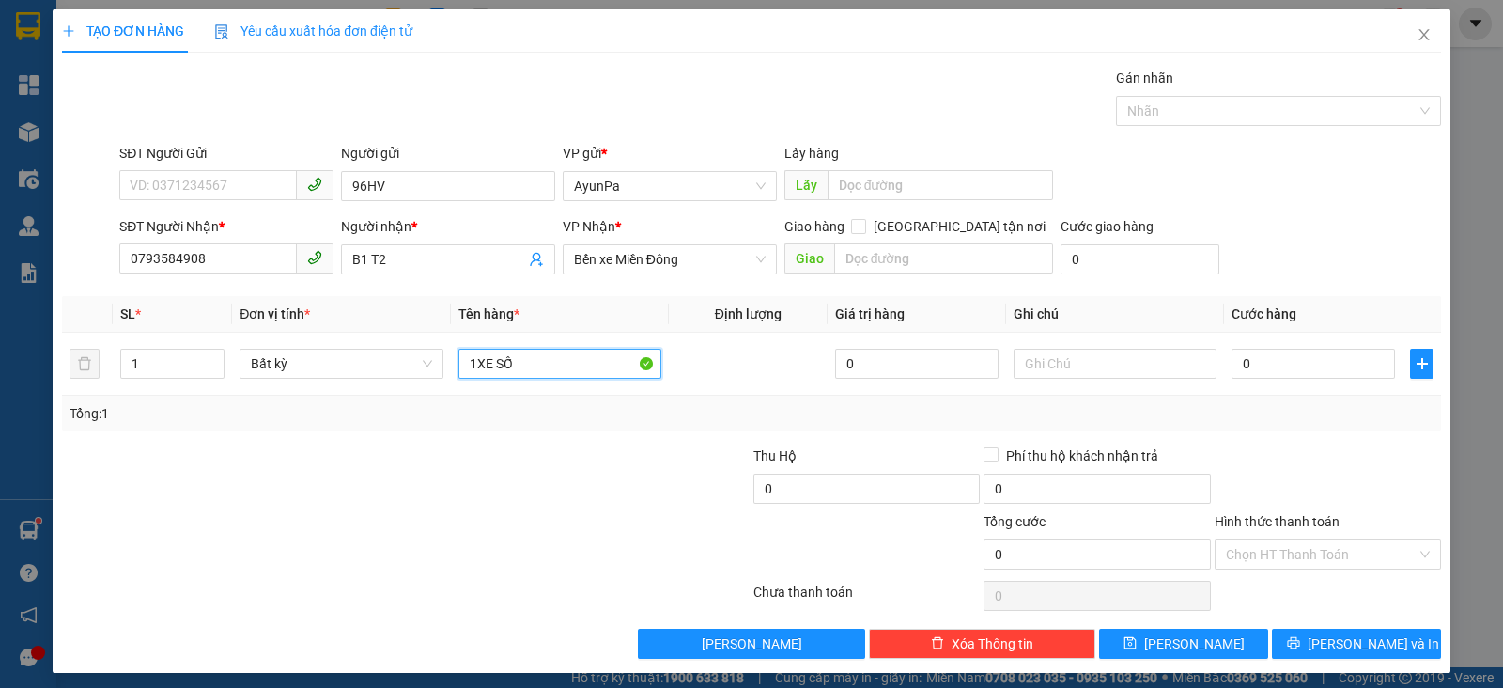
type input "1XE SỐ"
drag, startPoint x: 1298, startPoint y: 323, endPoint x: 1282, endPoint y: 348, distance: 29.2
click at [1291, 334] on table "SL * Đơn vị tính * Tên hàng * Định lượng Giá trị hàng Ghi chú Cước hàng 1 Bất k…" at bounding box center [751, 346] width 1379 height 100
click at [1279, 352] on input "0" at bounding box center [1313, 364] width 163 height 30
type input "5"
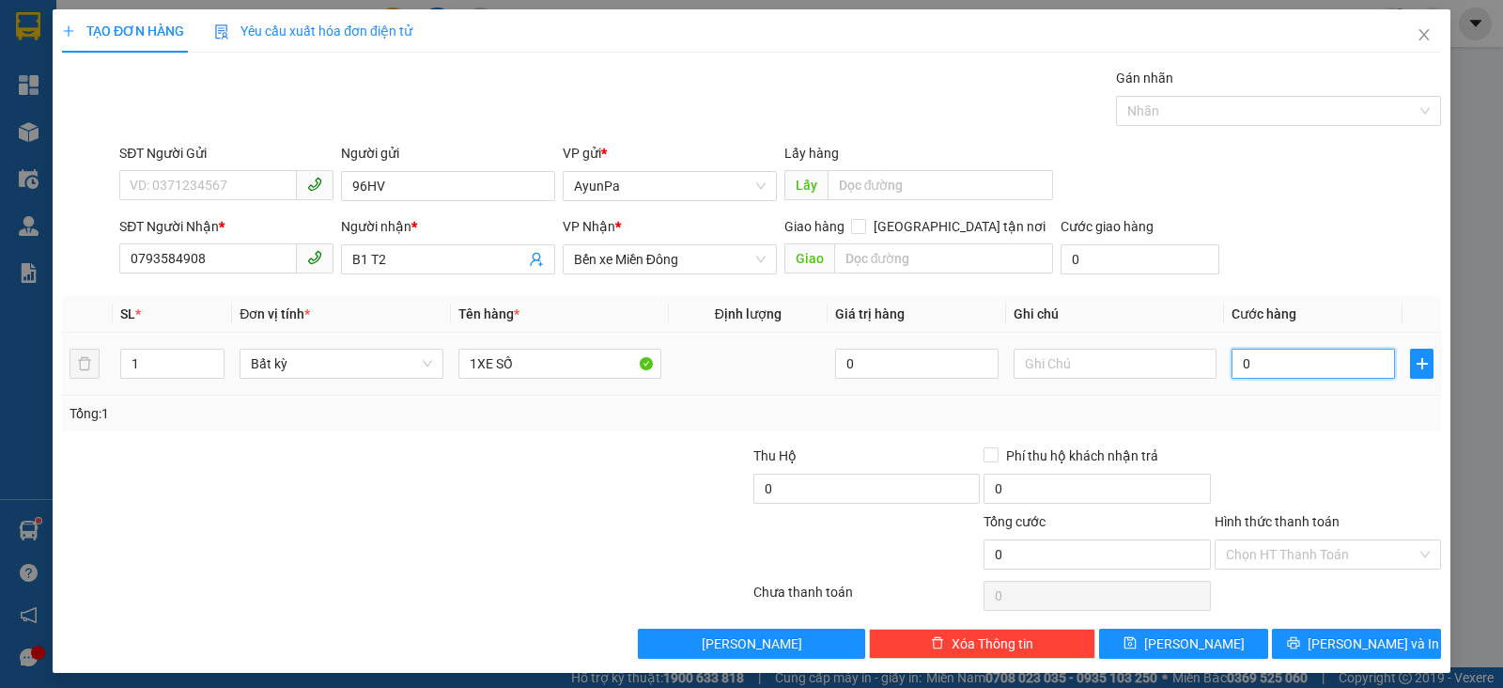
type input "5"
type input "0"
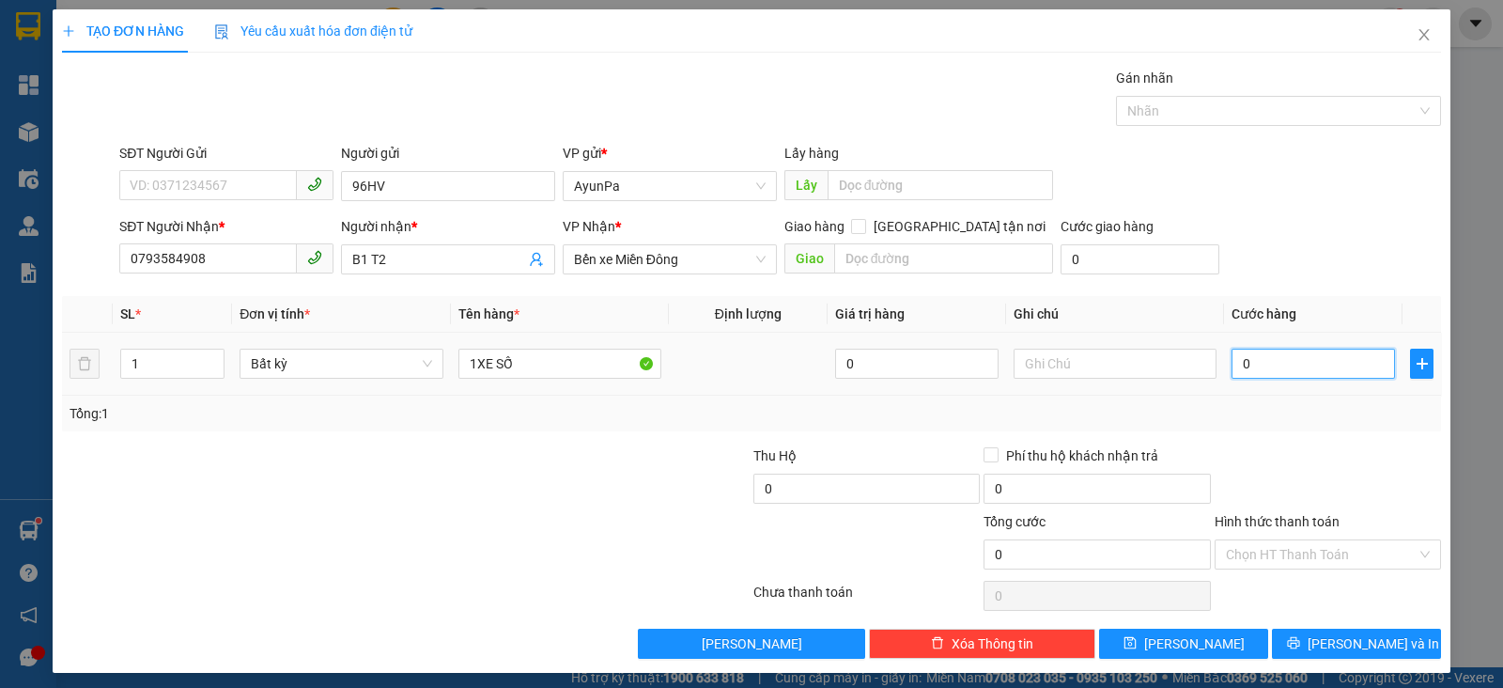
type input "04"
type input "4"
type input "040"
type input "40"
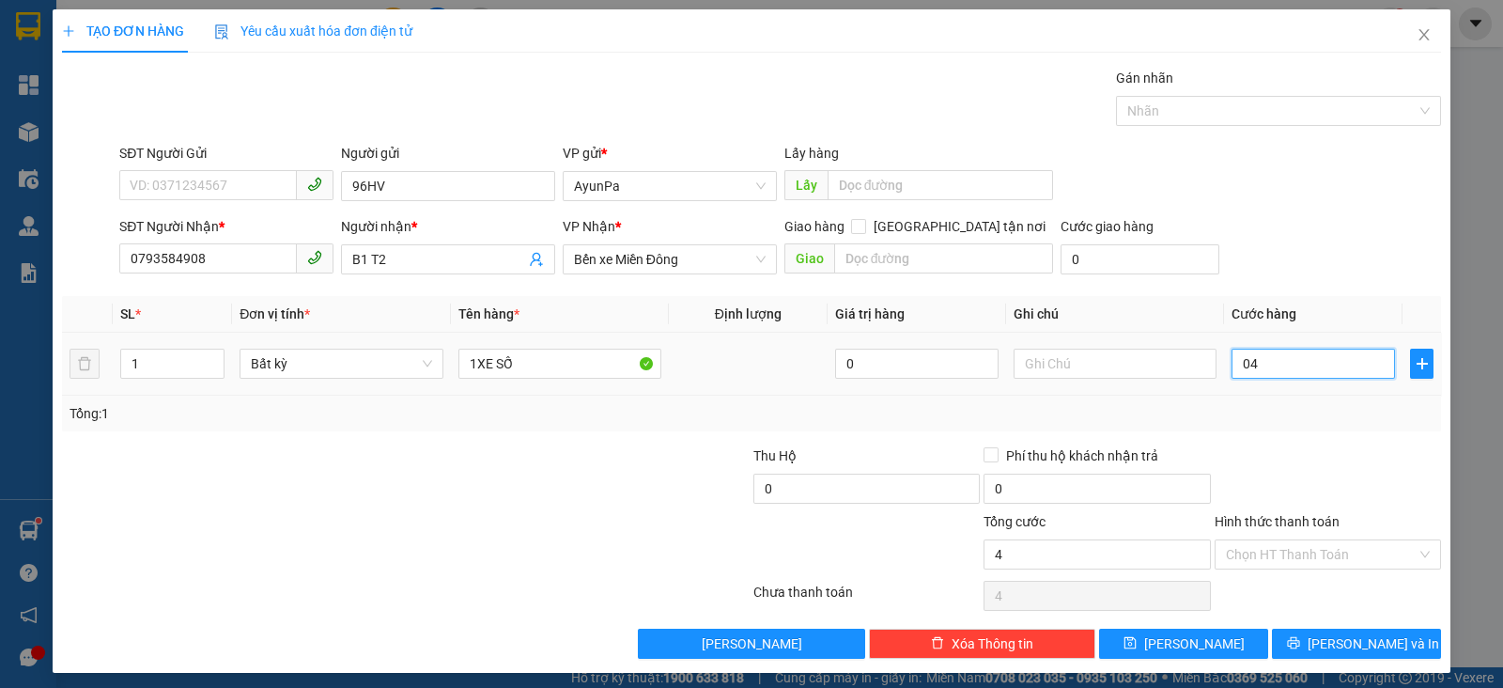
type input "40"
type input "40.000"
click at [1259, 428] on div "Tổng: 1" at bounding box center [751, 414] width 1379 height 36
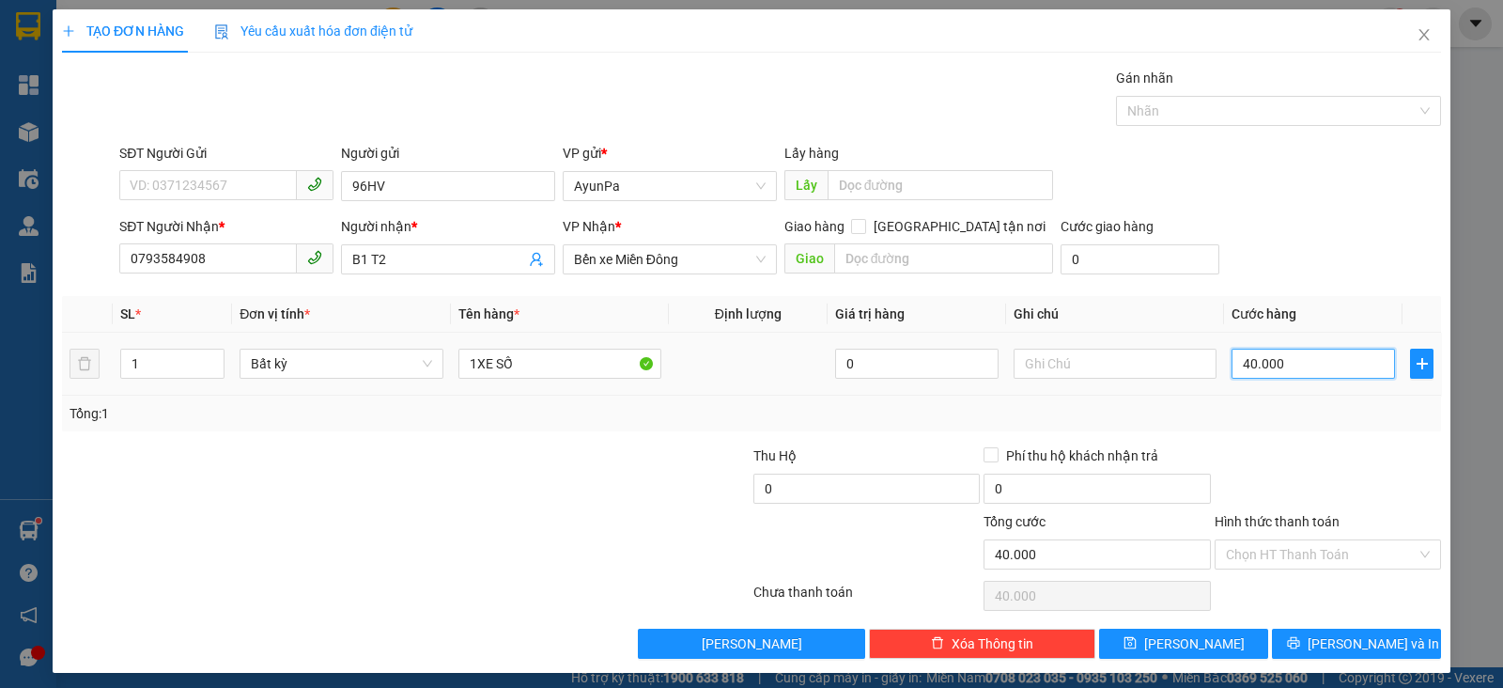
click at [1284, 363] on input "40.000" at bounding box center [1313, 364] width 163 height 30
type input "0"
type input "04"
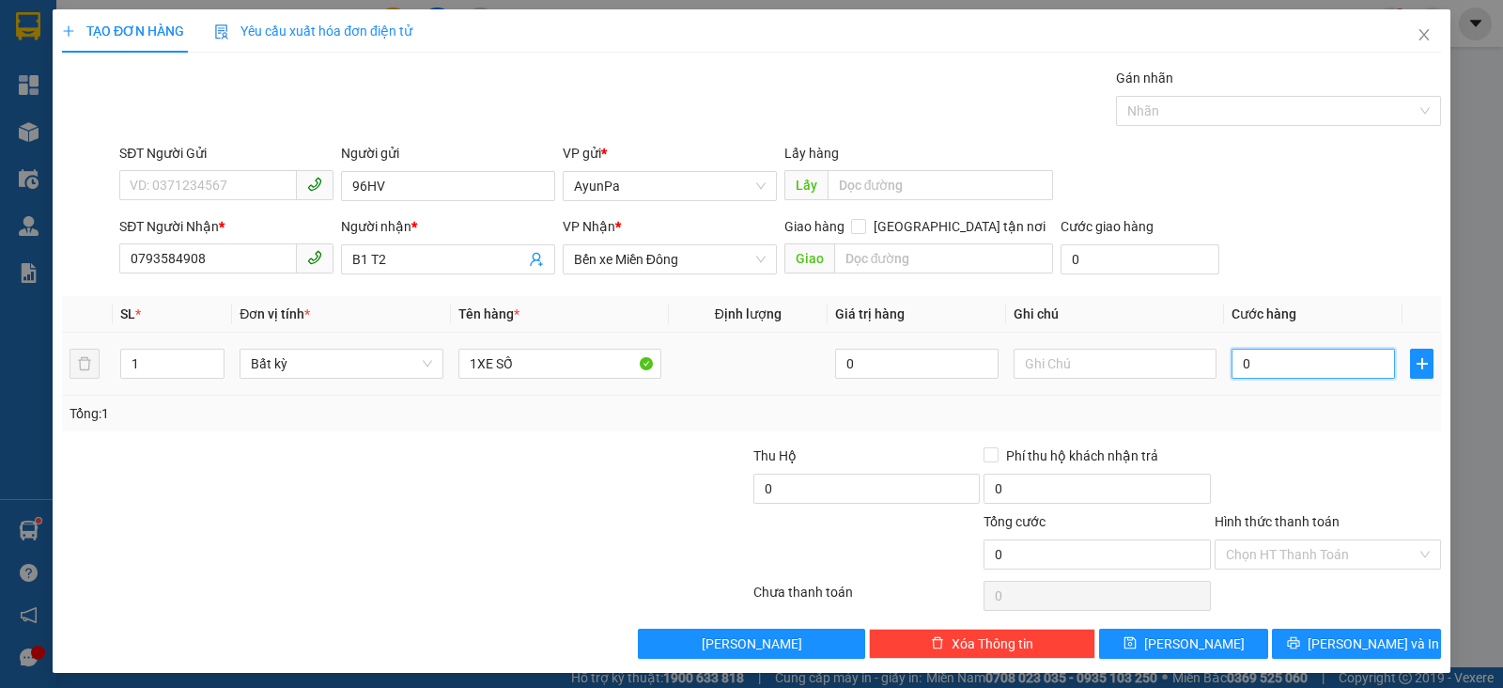
type input "4"
type input "040"
type input "40"
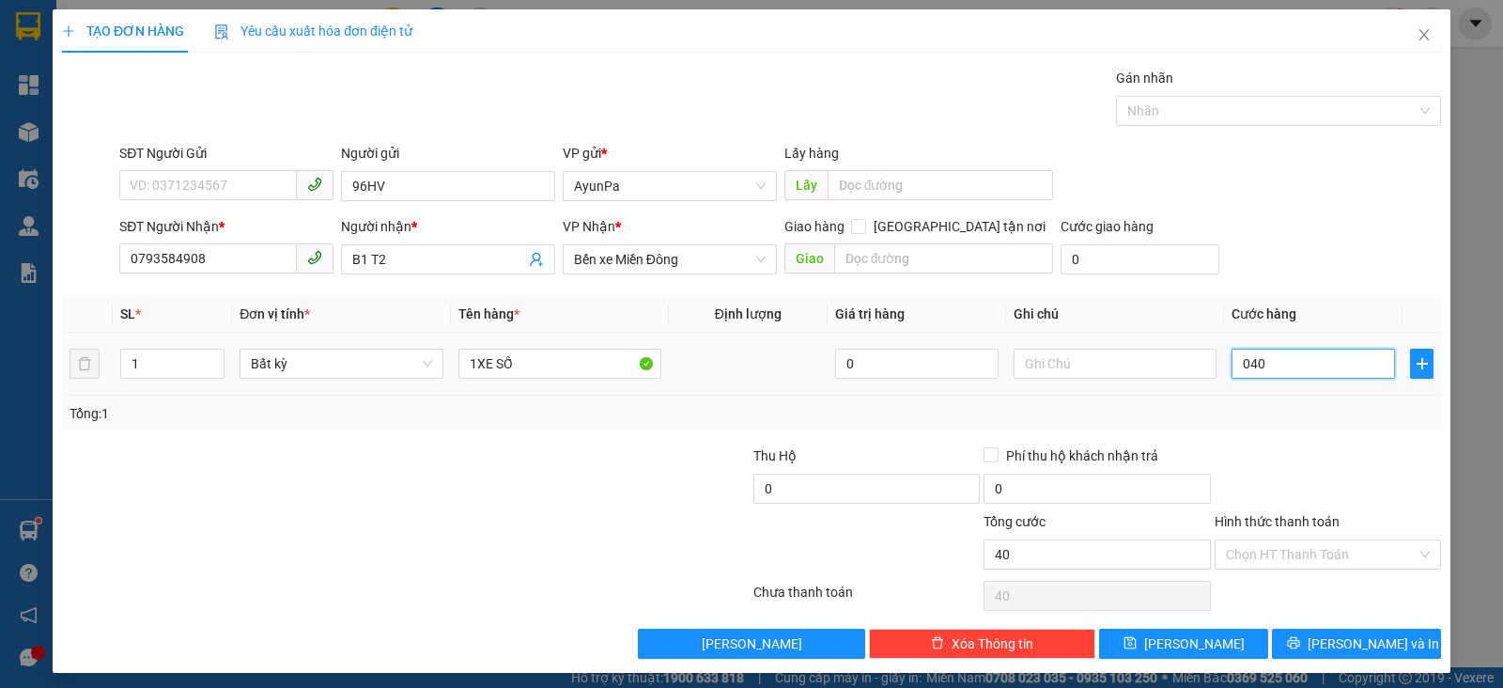
type input "0.400"
type input "400"
type input "400.000"
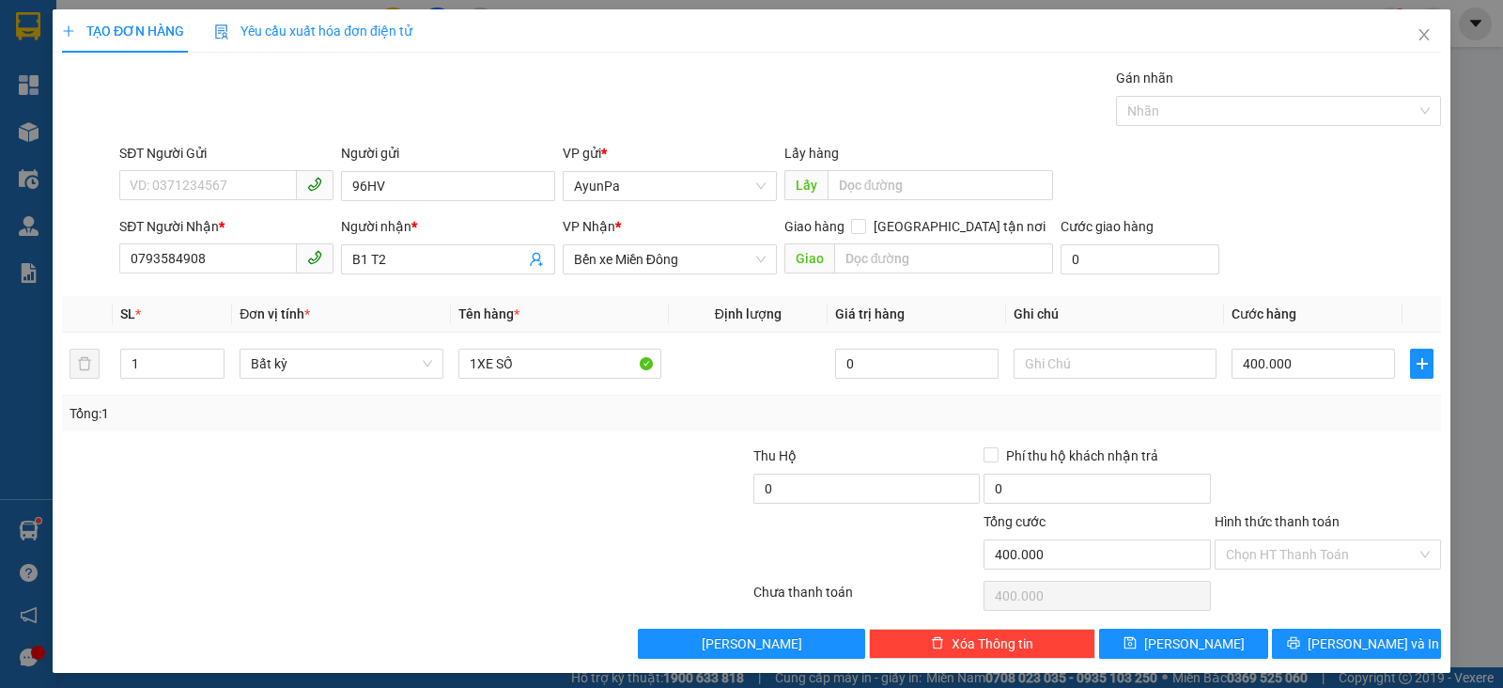
click at [1294, 442] on div "Transit Pickup Surcharge Ids Transit Deliver Surcharge Ids Transit Deliver Surc…" at bounding box center [751, 363] width 1379 height 591
drag, startPoint x: 1270, startPoint y: 550, endPoint x: 1268, endPoint y: 568, distance: 19.0
click at [1270, 557] on input "Hình thức thanh toán" at bounding box center [1321, 554] width 191 height 28
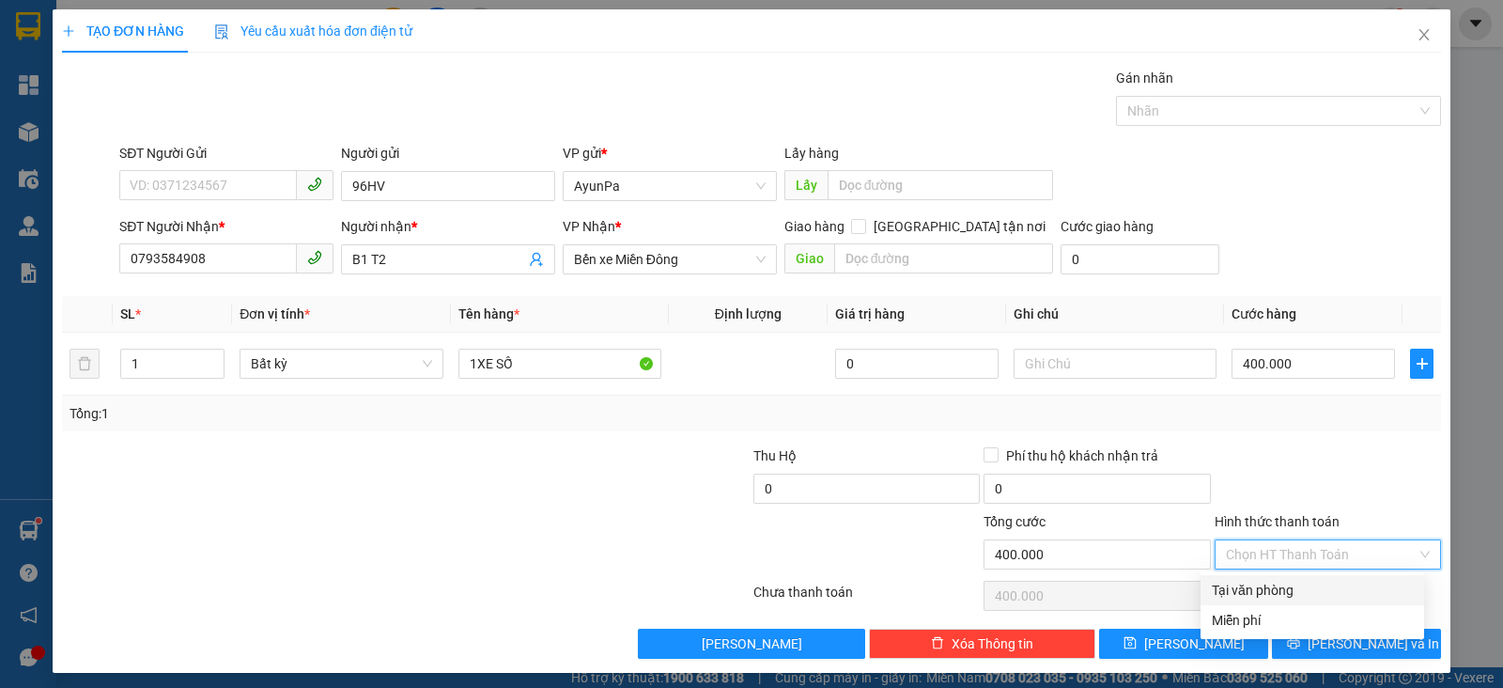
click at [1264, 592] on div "Tại văn phòng" at bounding box center [1312, 590] width 201 height 21
type input "0"
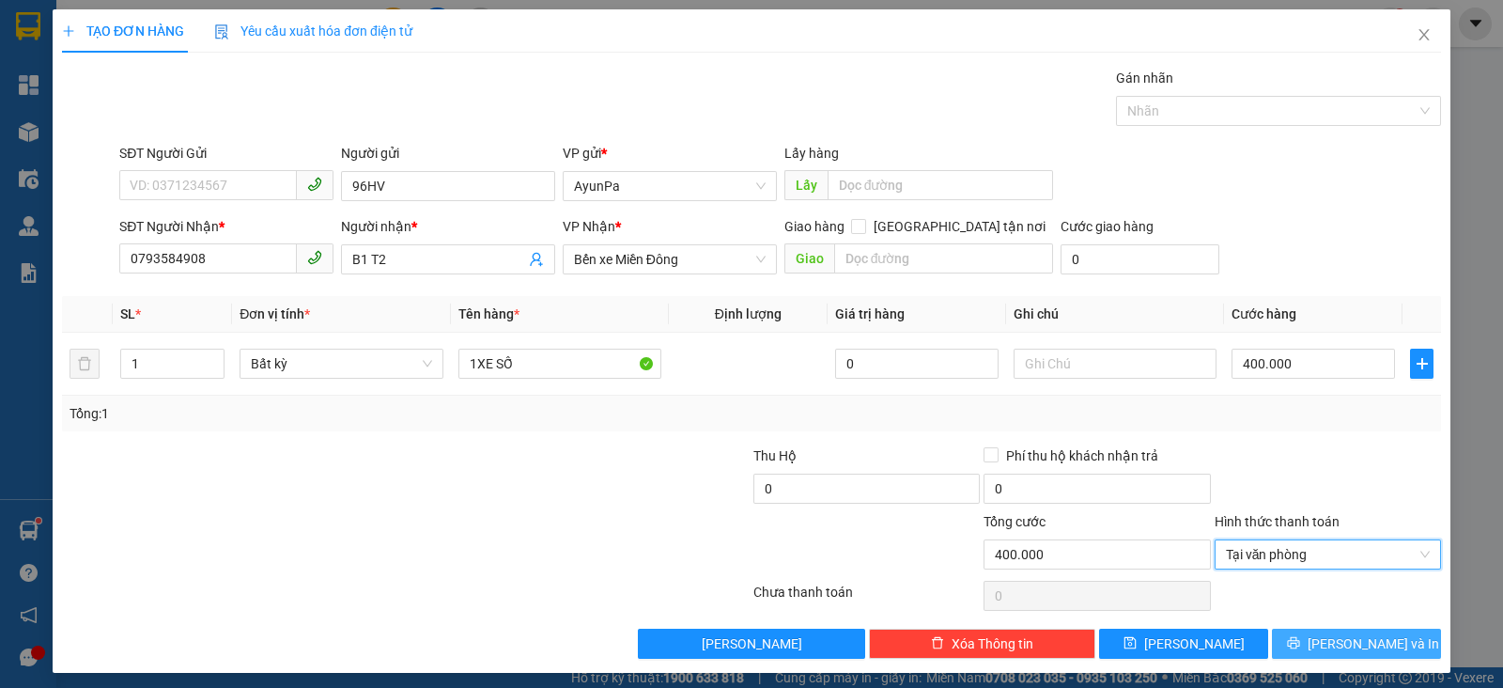
click at [1304, 631] on button "[PERSON_NAME] và In" at bounding box center [1356, 644] width 169 height 30
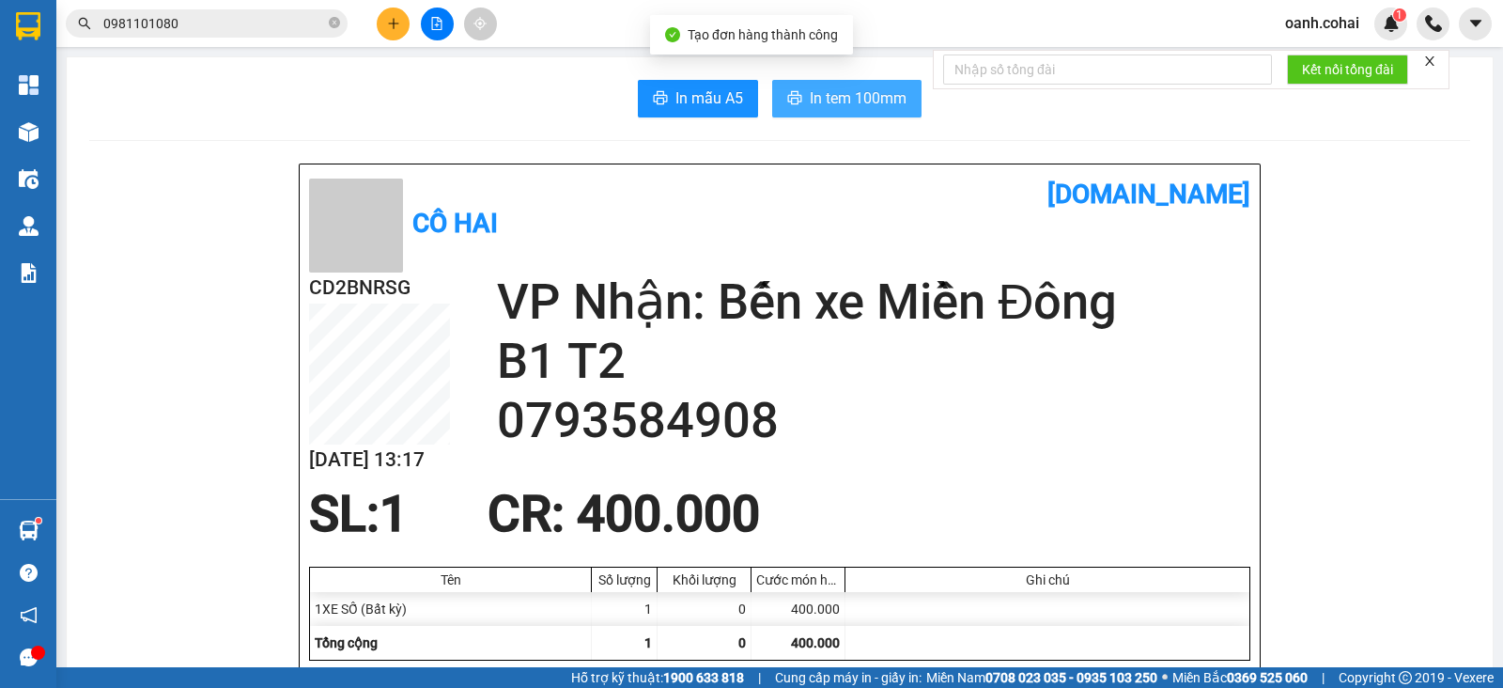
click at [841, 97] on span "In tem 100mm" at bounding box center [858, 97] width 97 height 23
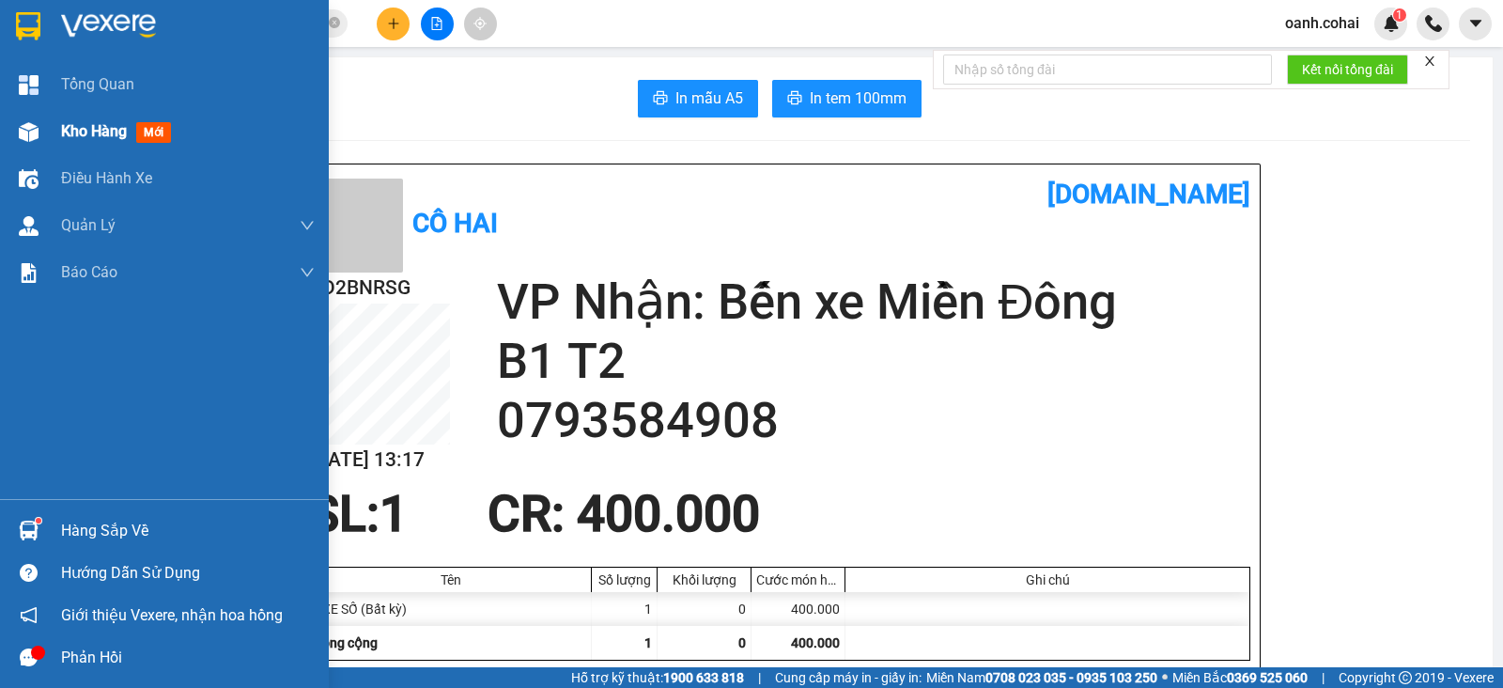
click at [93, 128] on span "Kho hàng" at bounding box center [94, 131] width 66 height 18
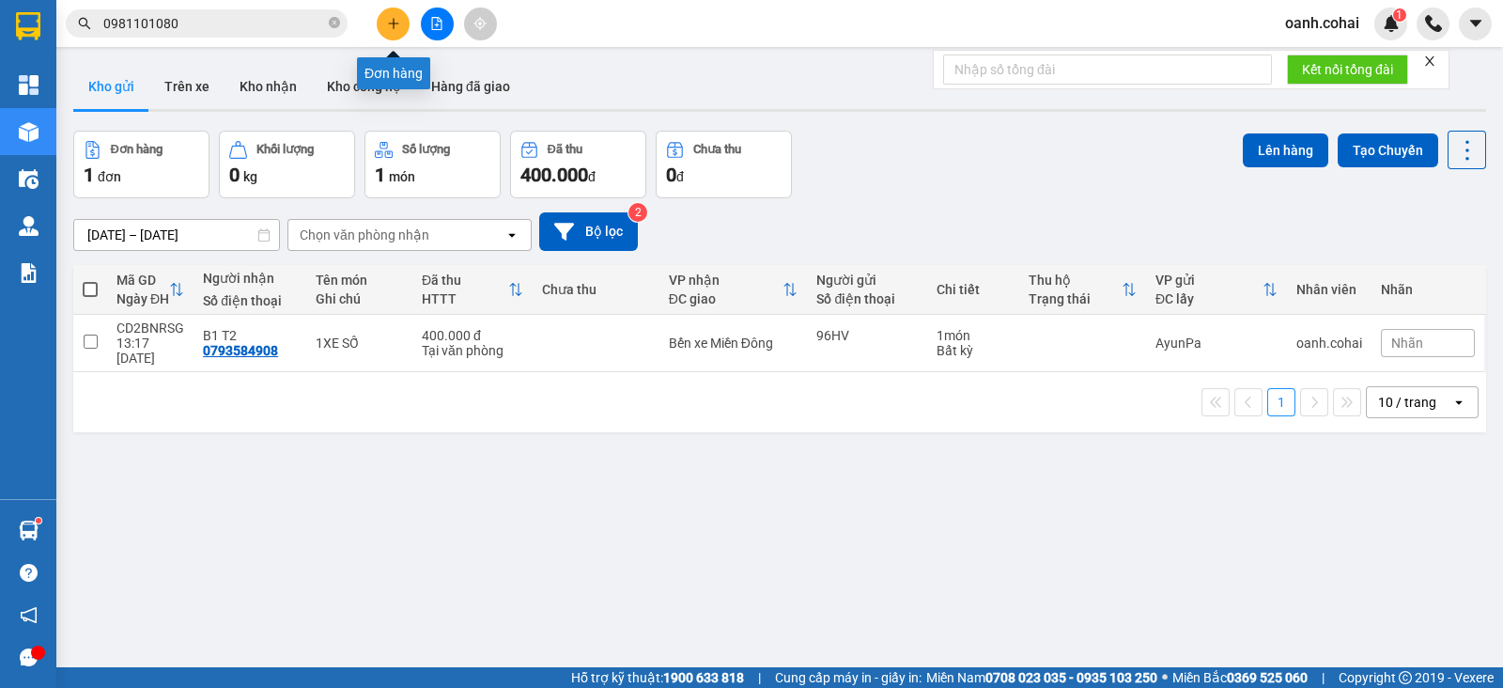
click at [391, 30] on button at bounding box center [393, 24] width 33 height 33
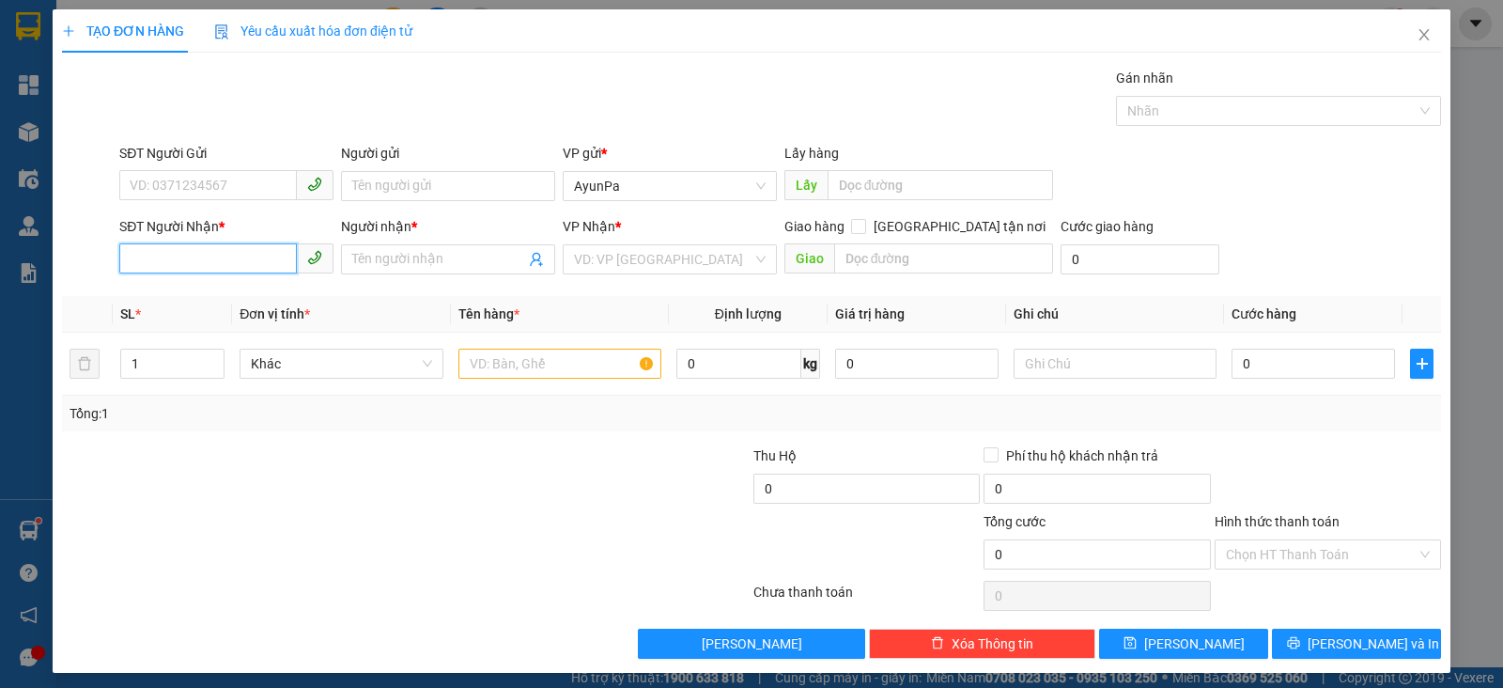
click at [215, 260] on input "SĐT Người Nhận *" at bounding box center [208, 258] width 178 height 30
paste input "0967061525"
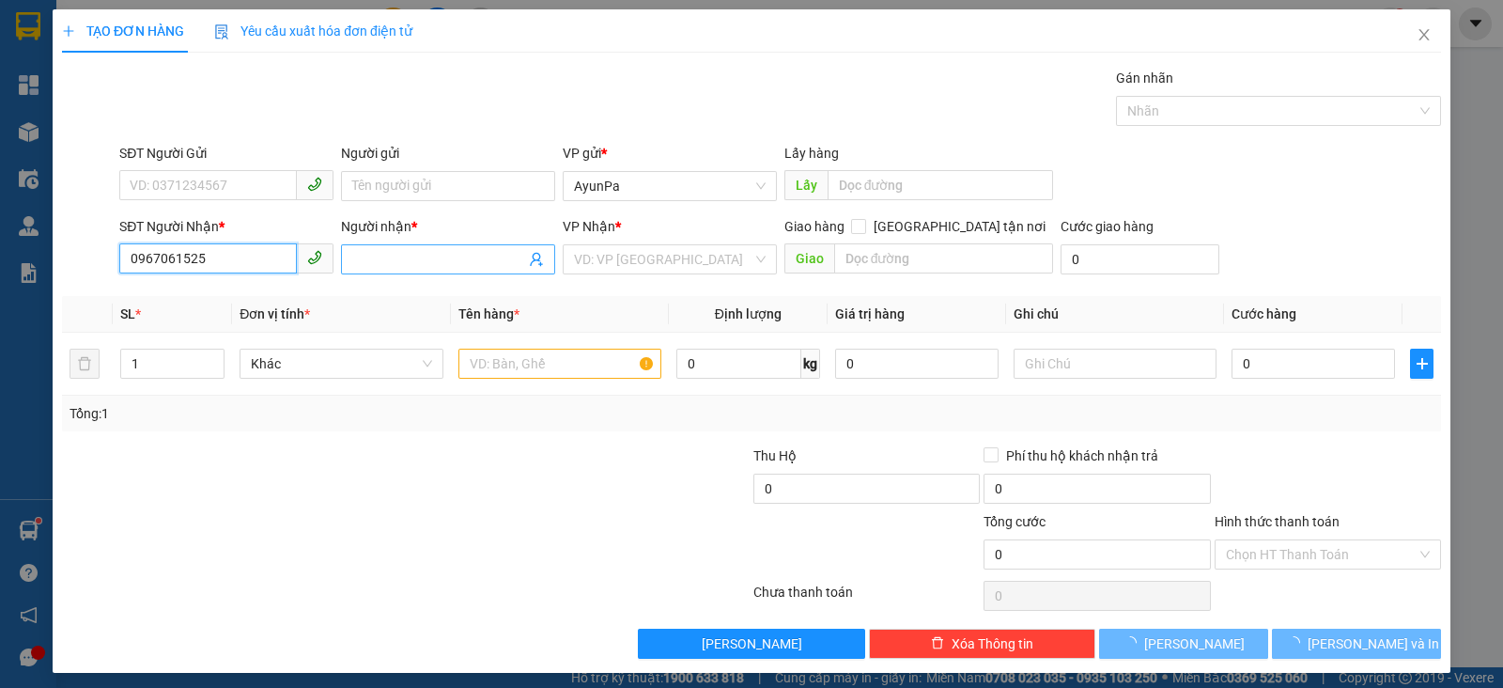
type input "0967061525"
click at [371, 252] on input "Người nhận *" at bounding box center [438, 259] width 173 height 21
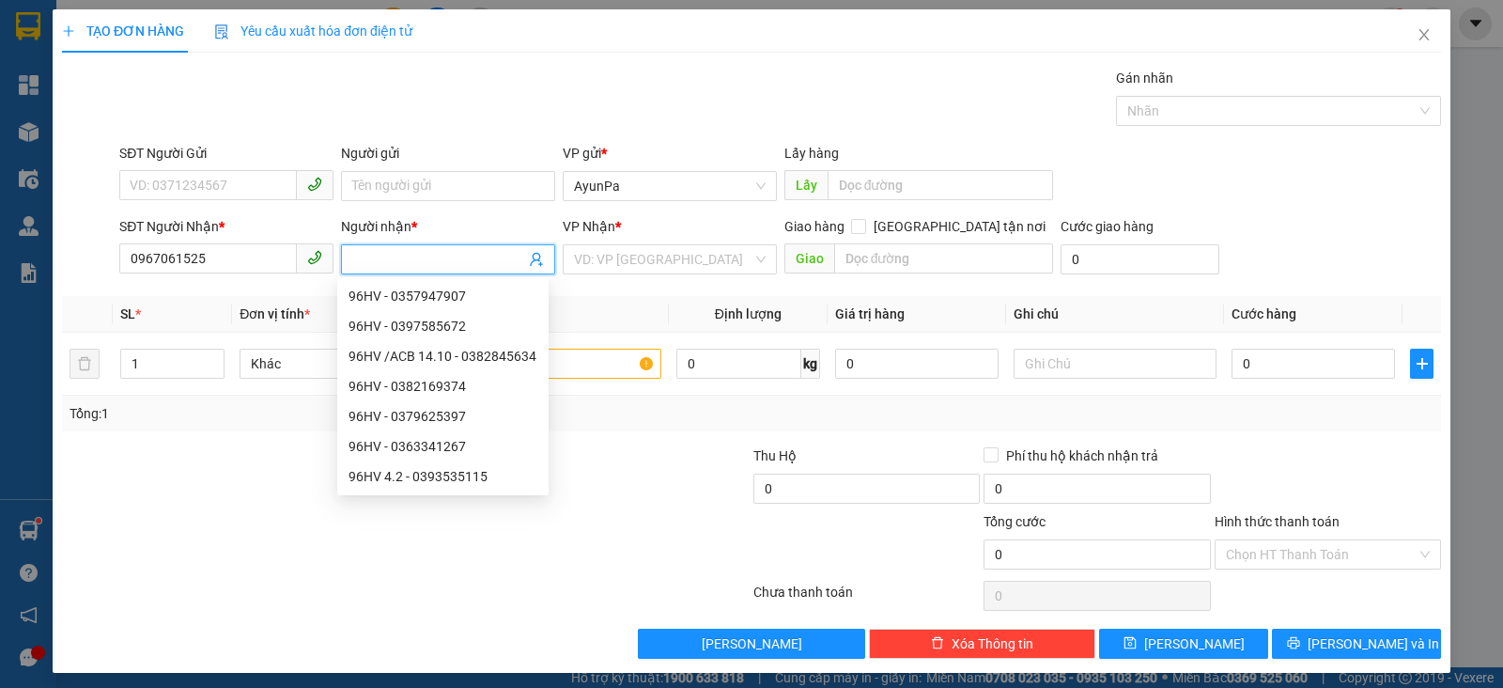
type input "s"
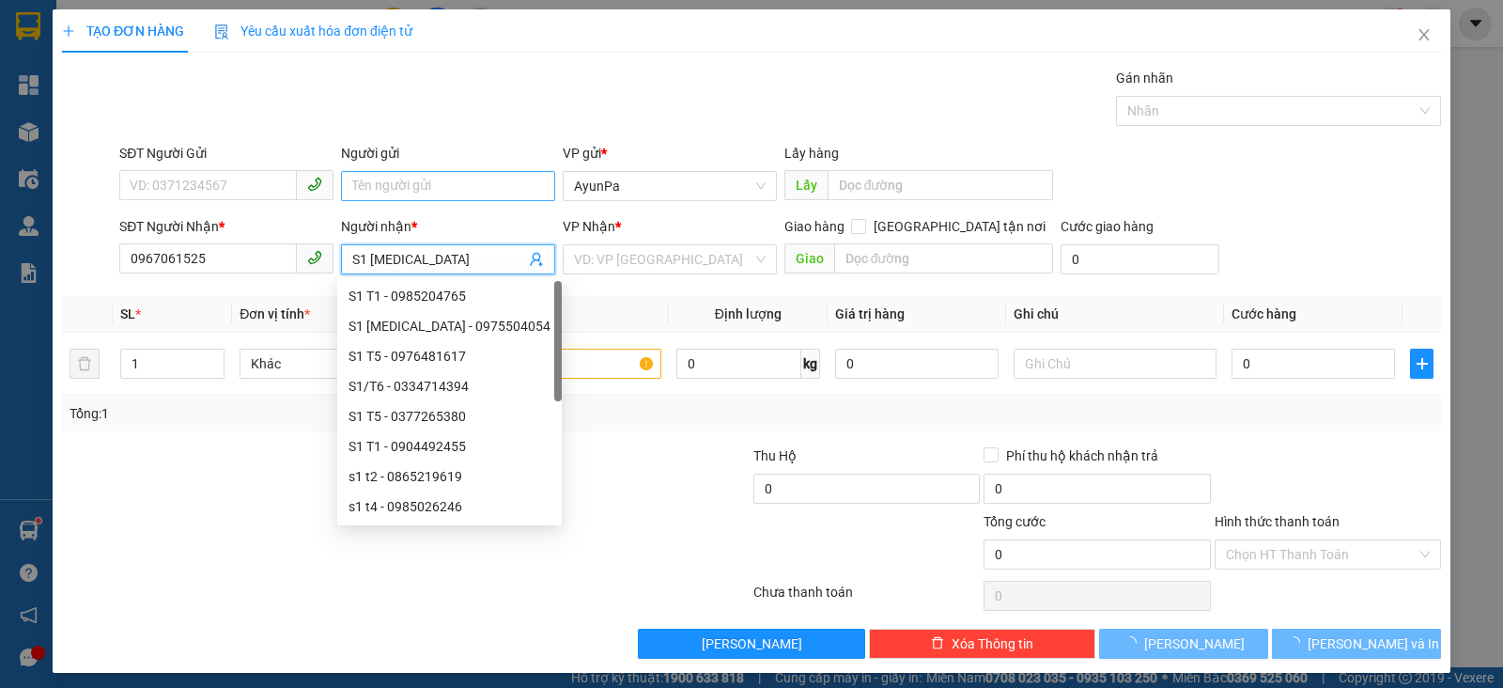
type input "S1 T3"
click at [429, 189] on input "Người gửi" at bounding box center [448, 186] width 214 height 30
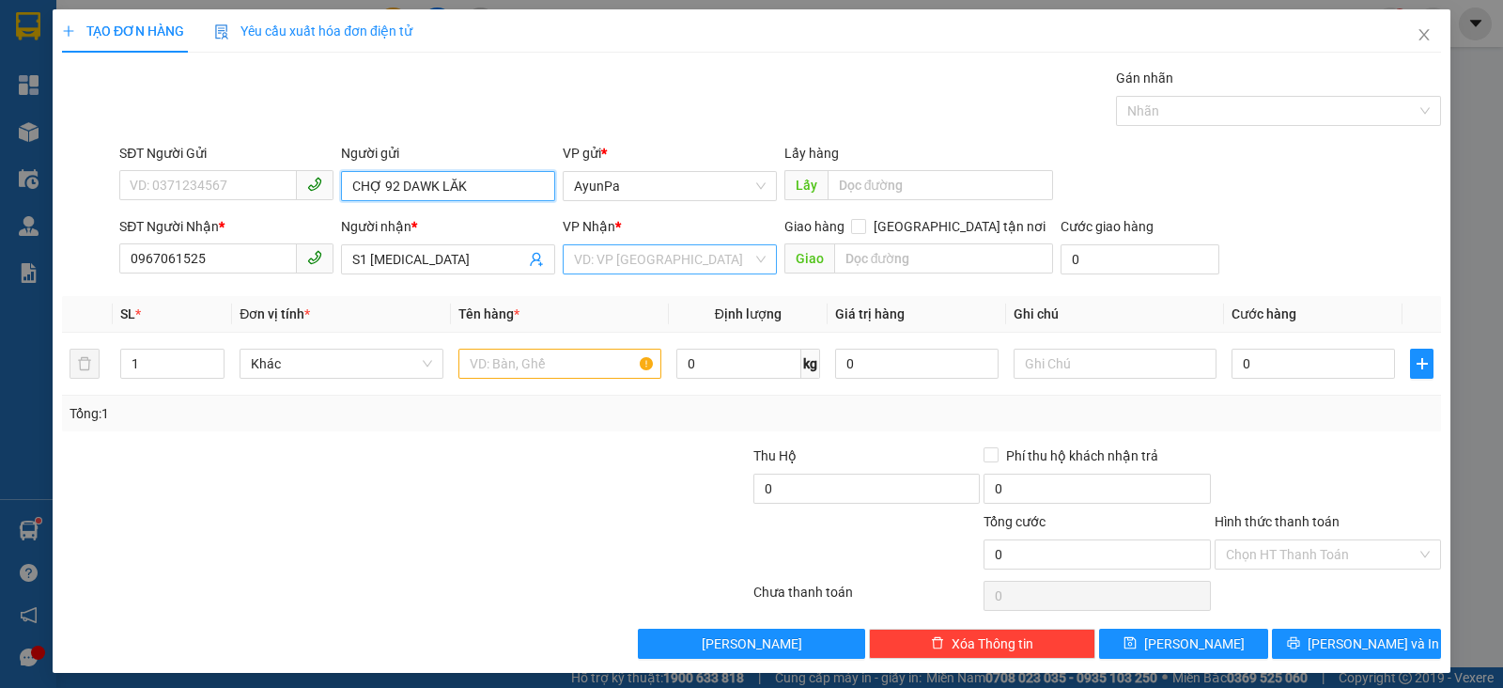
type input "CHỢ 92 DAWK LĂK"
click at [698, 272] on div "VP Nhận * VD: VP Sài Gòn" at bounding box center [670, 249] width 214 height 66
click at [706, 248] on input "search" at bounding box center [663, 259] width 179 height 28
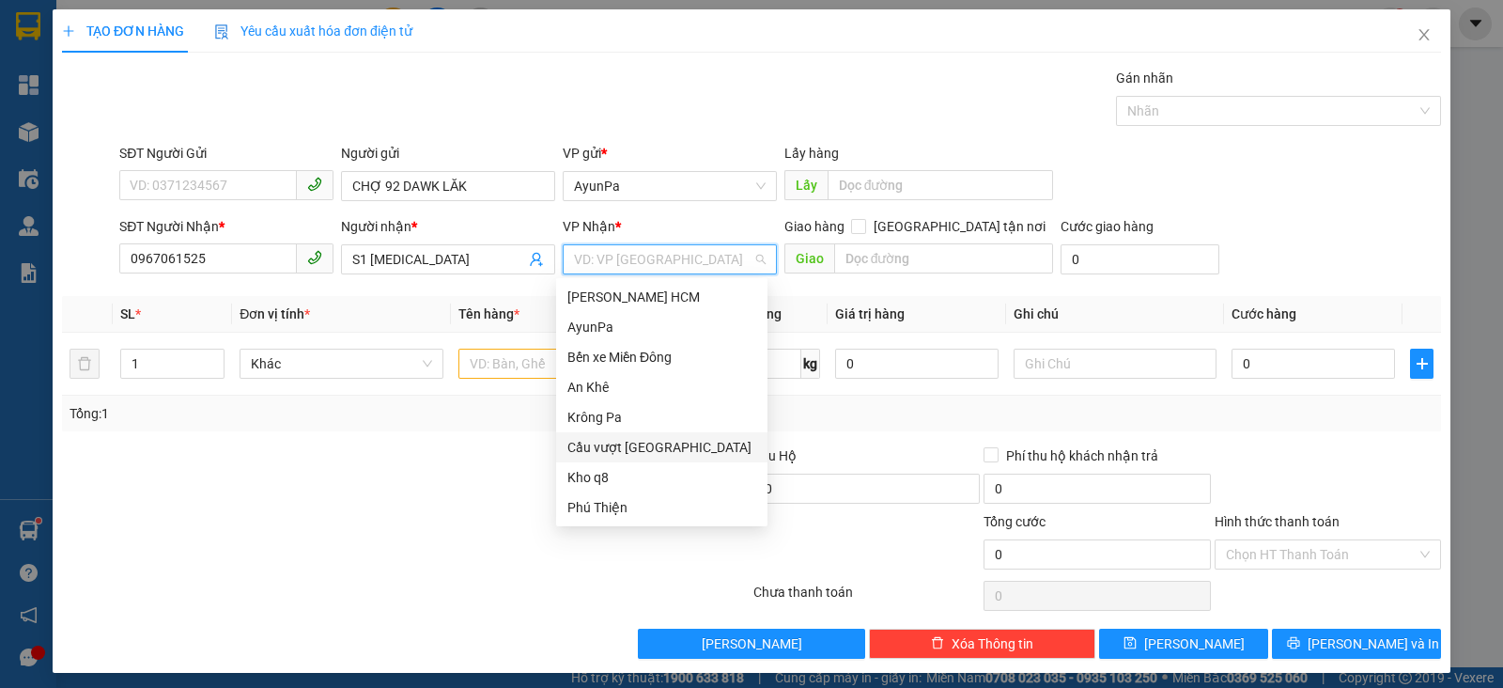
click at [622, 449] on div "Cầu vượt Bình Phước" at bounding box center [662, 447] width 189 height 21
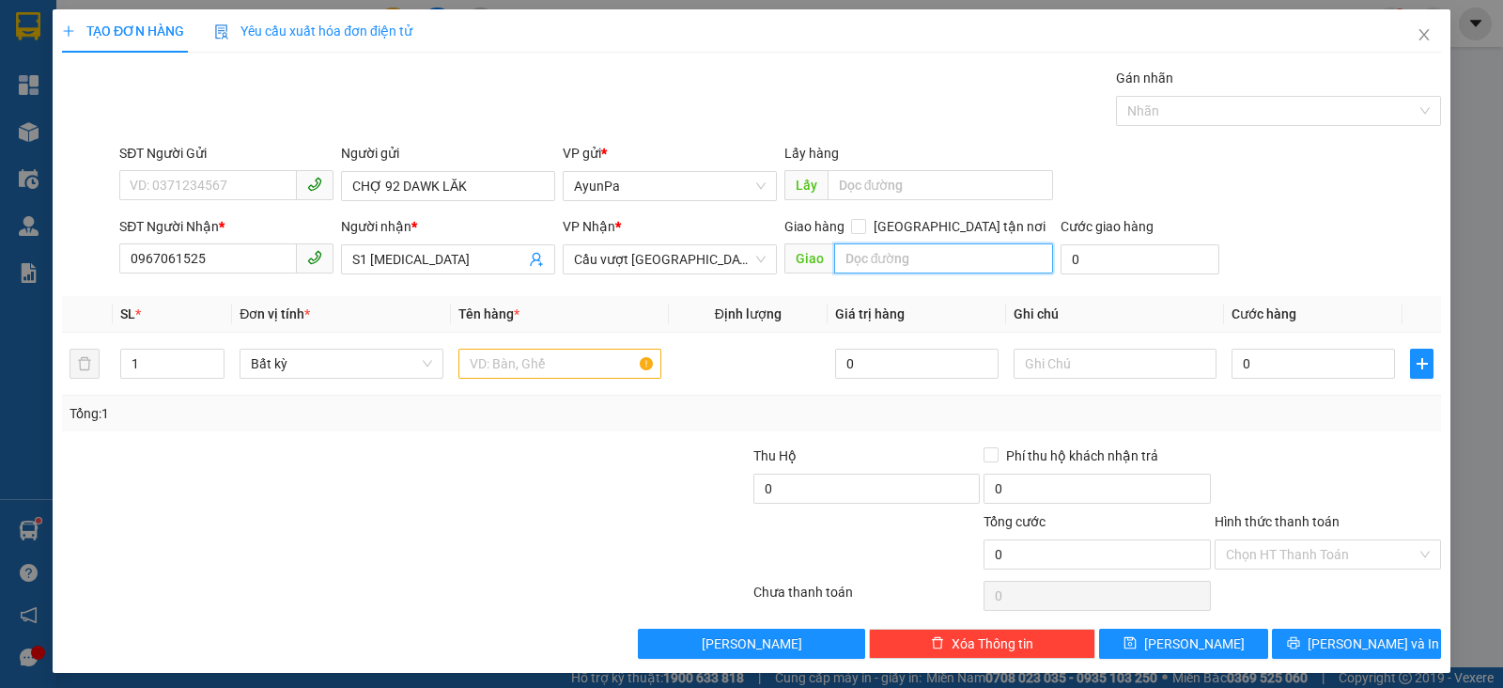
click at [909, 266] on input "text" at bounding box center [944, 258] width 220 height 30
type input "BXE MIỀN TÂY"
click at [599, 353] on input "text" at bounding box center [560, 364] width 203 height 30
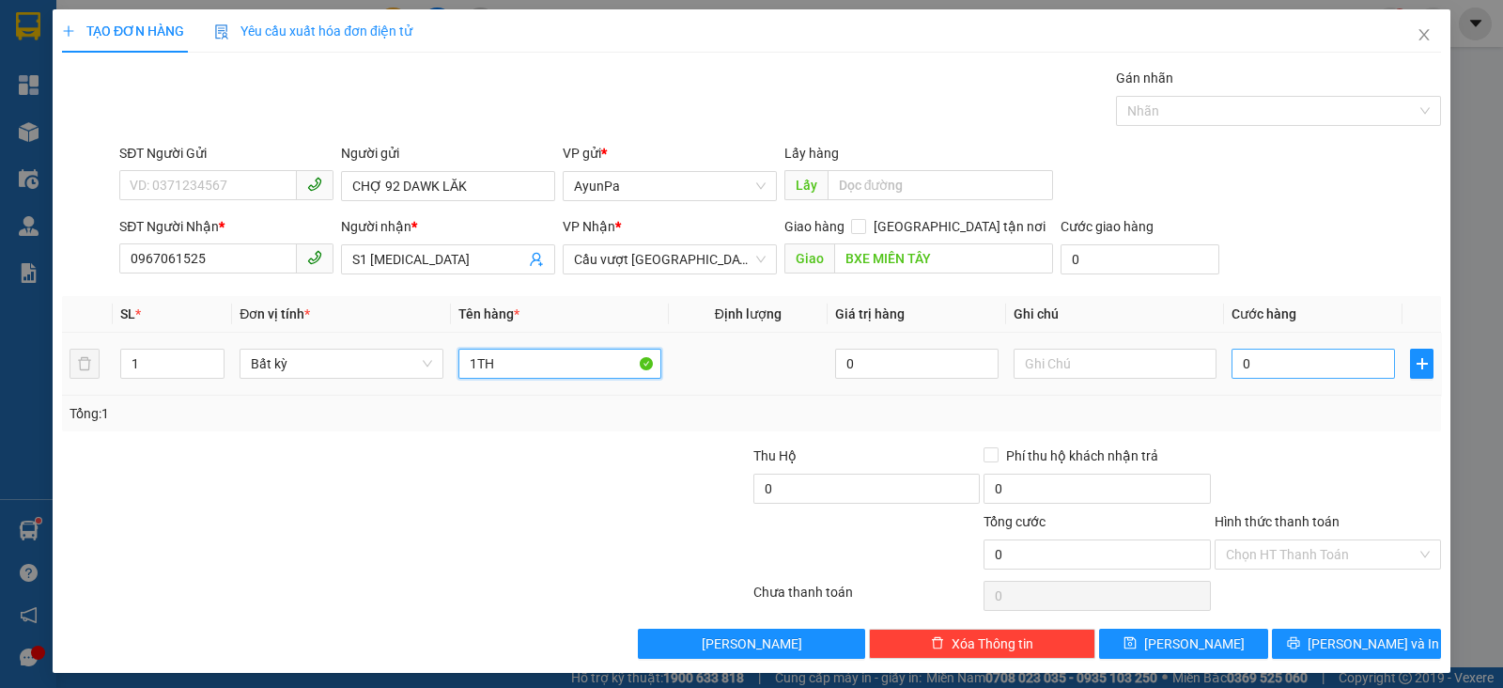
type input "1TH"
drag, startPoint x: 1234, startPoint y: 371, endPoint x: 1222, endPoint y: 370, distance: 11.3
click at [1234, 370] on input "0" at bounding box center [1313, 364] width 163 height 30
type input "1"
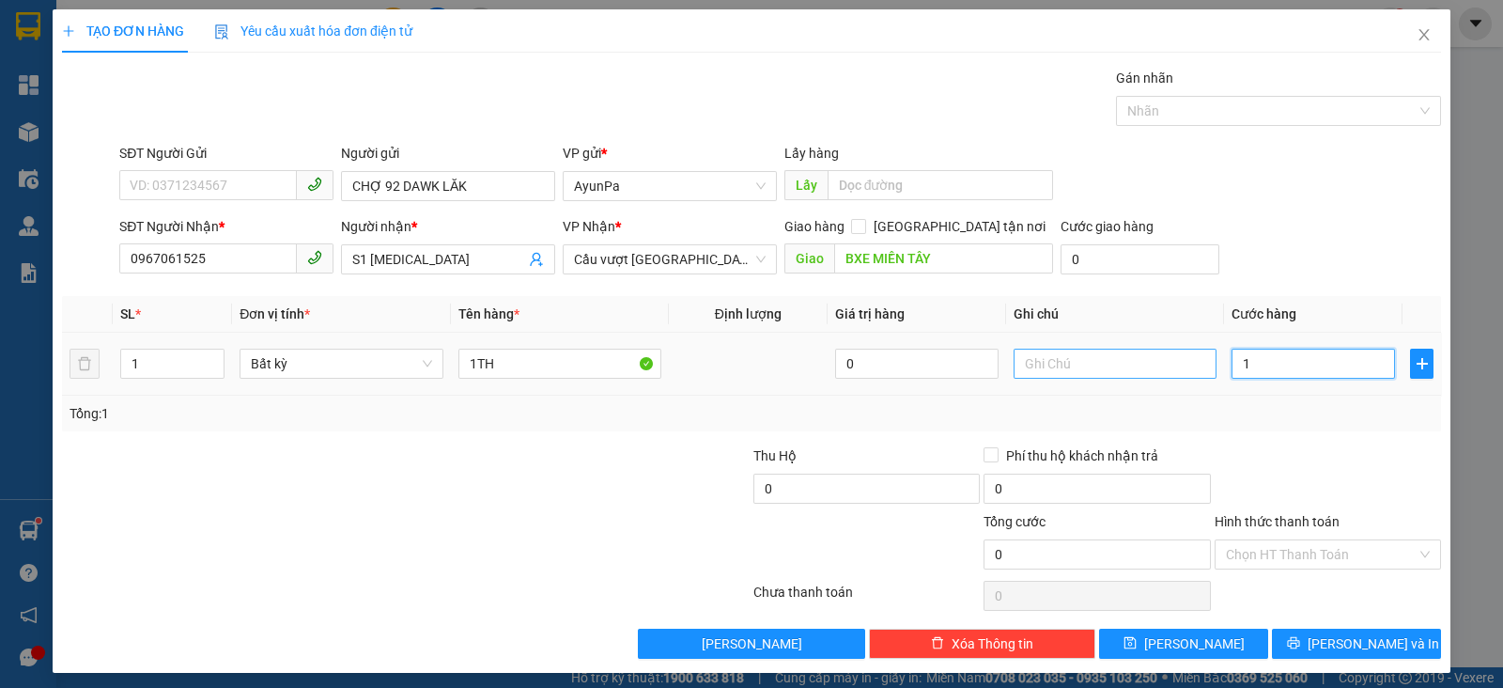
type input "1"
type input "1.000"
click at [1079, 365] on input "text" at bounding box center [1115, 364] width 203 height 30
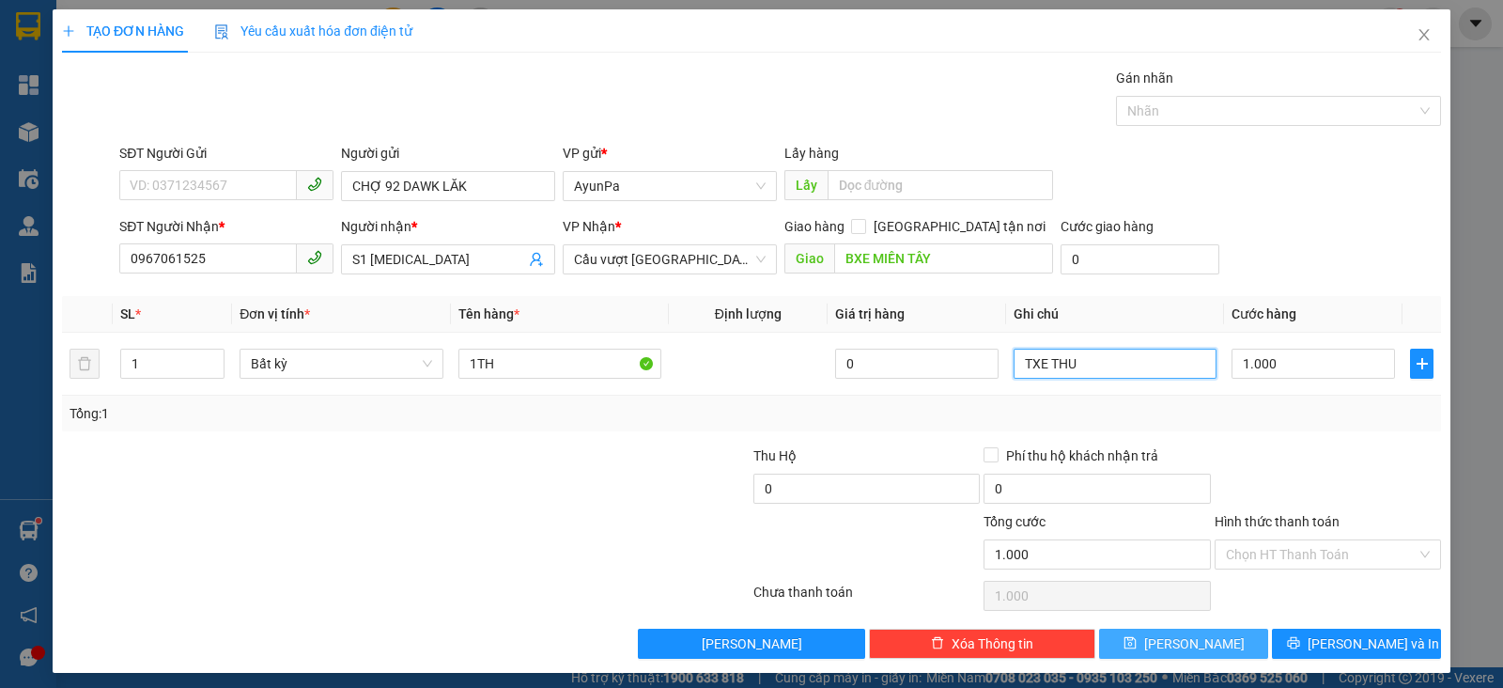
type input "TXE THU"
click at [1170, 646] on span "[PERSON_NAME]" at bounding box center [1194, 643] width 101 height 21
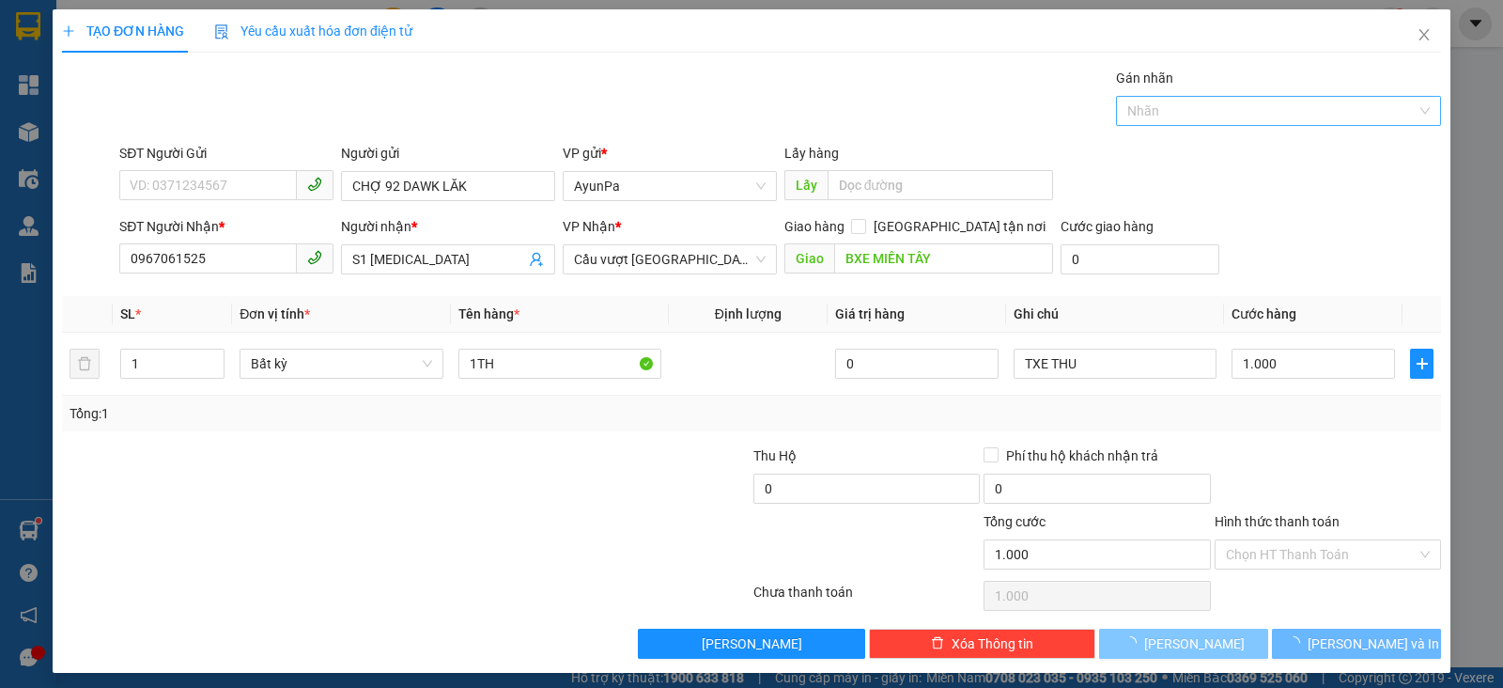
type input "0"
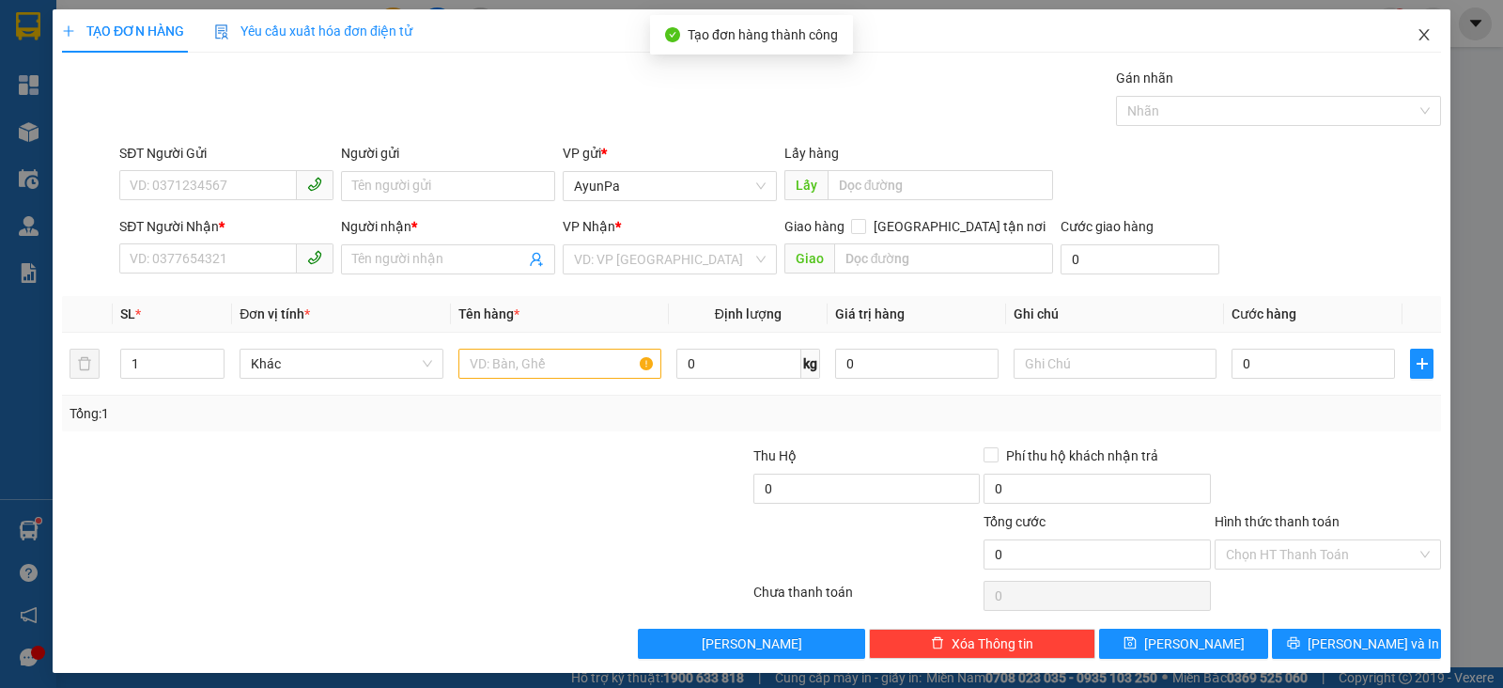
click at [1417, 30] on icon "close" at bounding box center [1424, 34] width 15 height 15
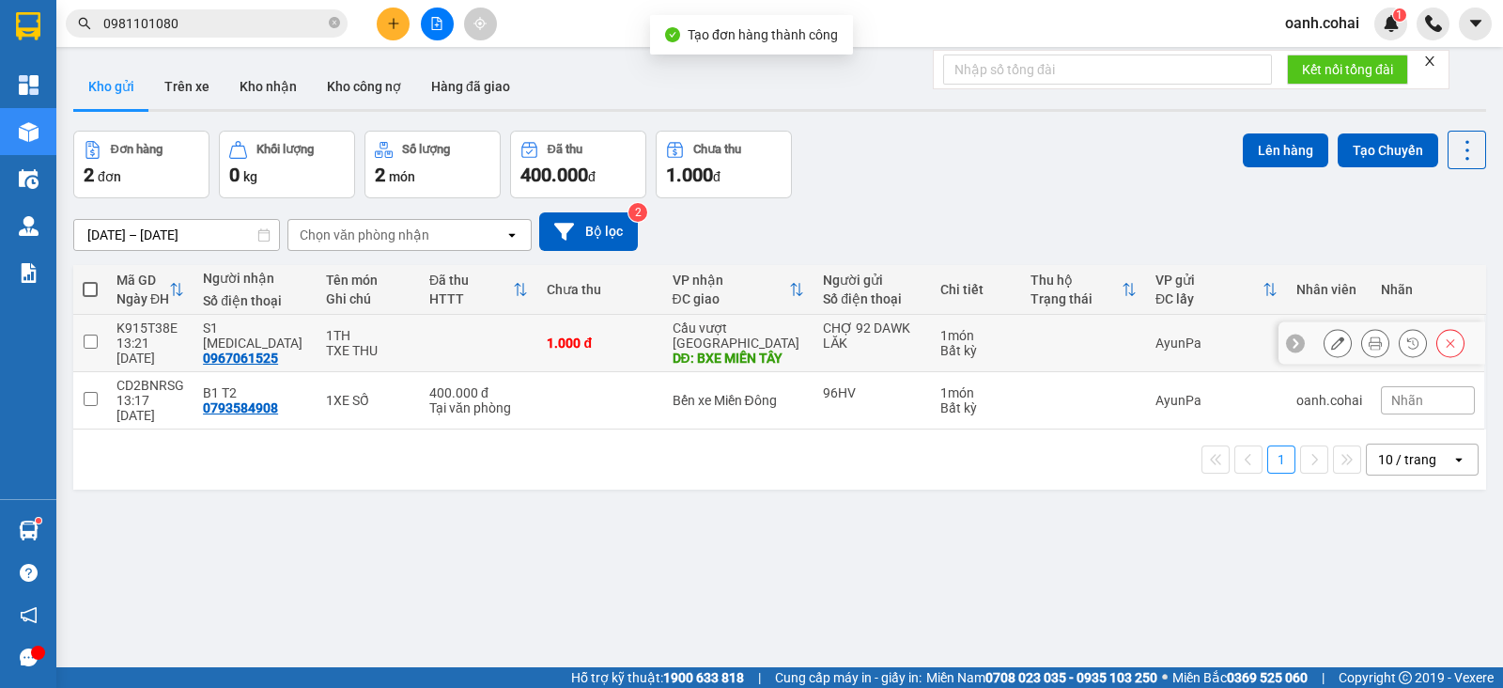
click at [445, 337] on td at bounding box center [478, 343] width 117 height 57
checkbox input "true"
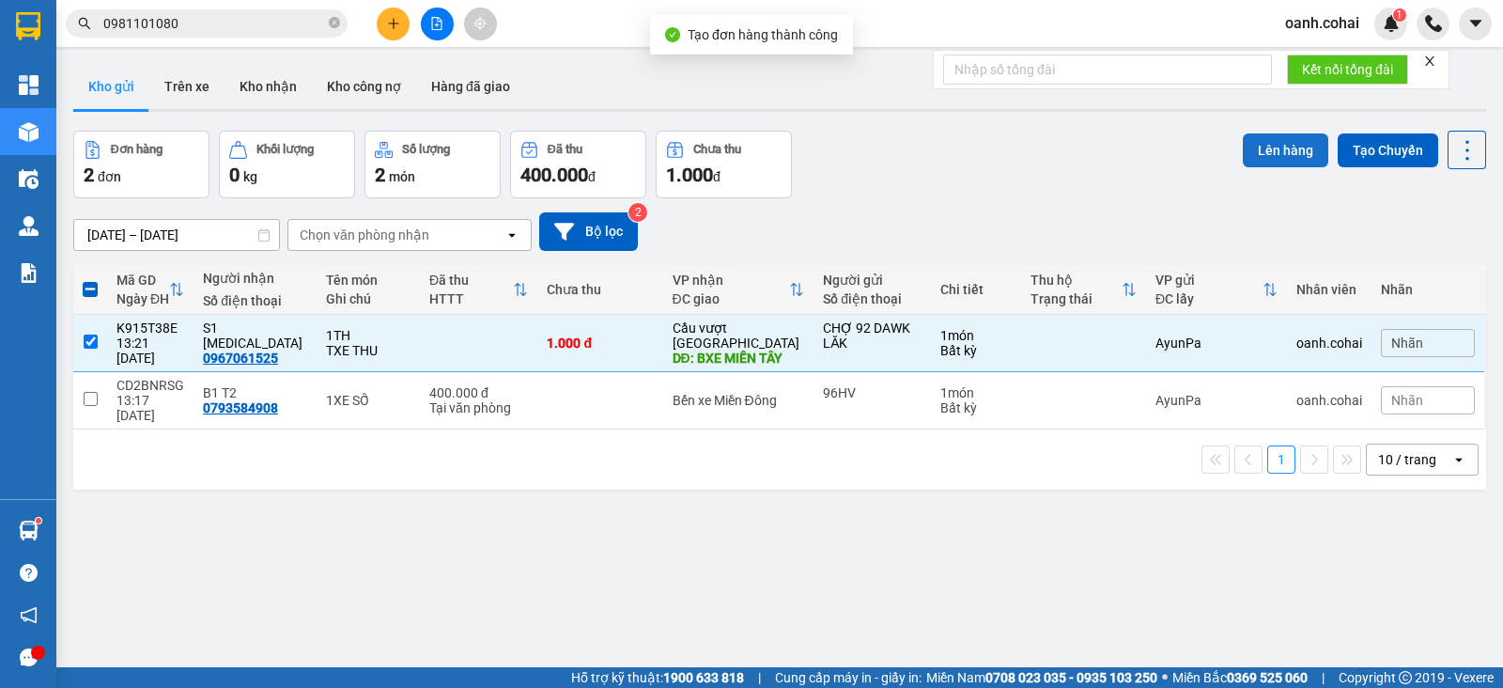
drag, startPoint x: 1287, startPoint y: 136, endPoint x: 1258, endPoint y: 151, distance: 32.8
click at [1269, 148] on button "Lên hàng" at bounding box center [1286, 150] width 86 height 34
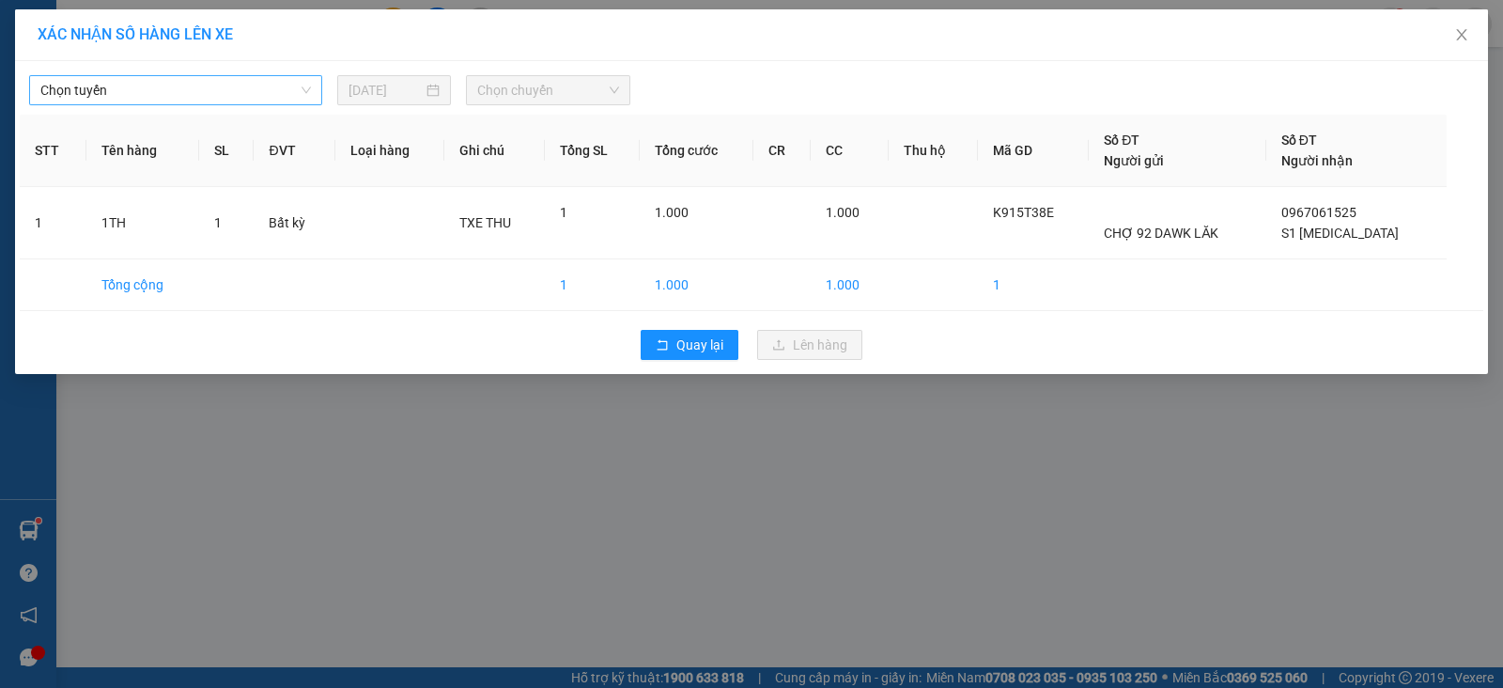
click at [202, 81] on span "Chọn tuyến" at bounding box center [175, 90] width 271 height 28
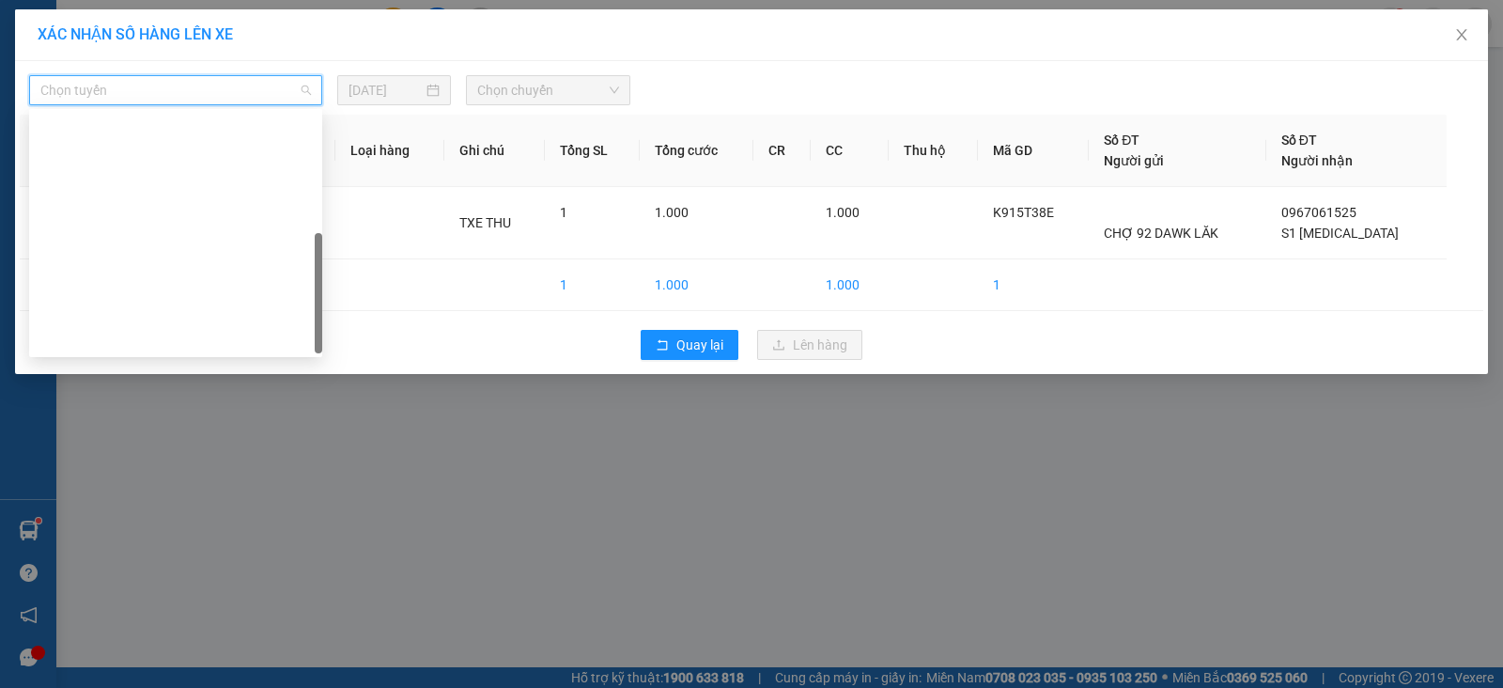
scroll to position [271, 0]
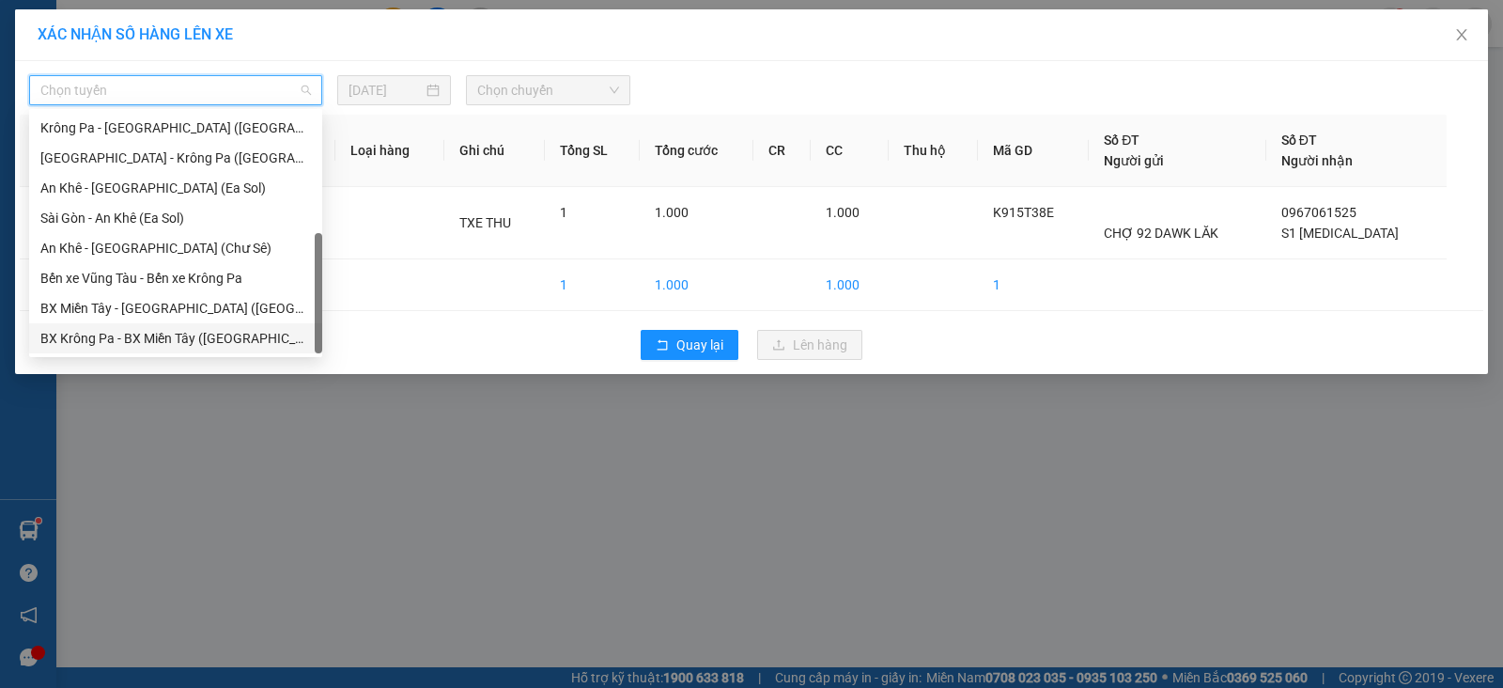
click at [155, 334] on div "BX Krông Pa - BX Miền Tây ([GEOGRAPHIC_DATA] - [GEOGRAPHIC_DATA])" at bounding box center [175, 338] width 271 height 21
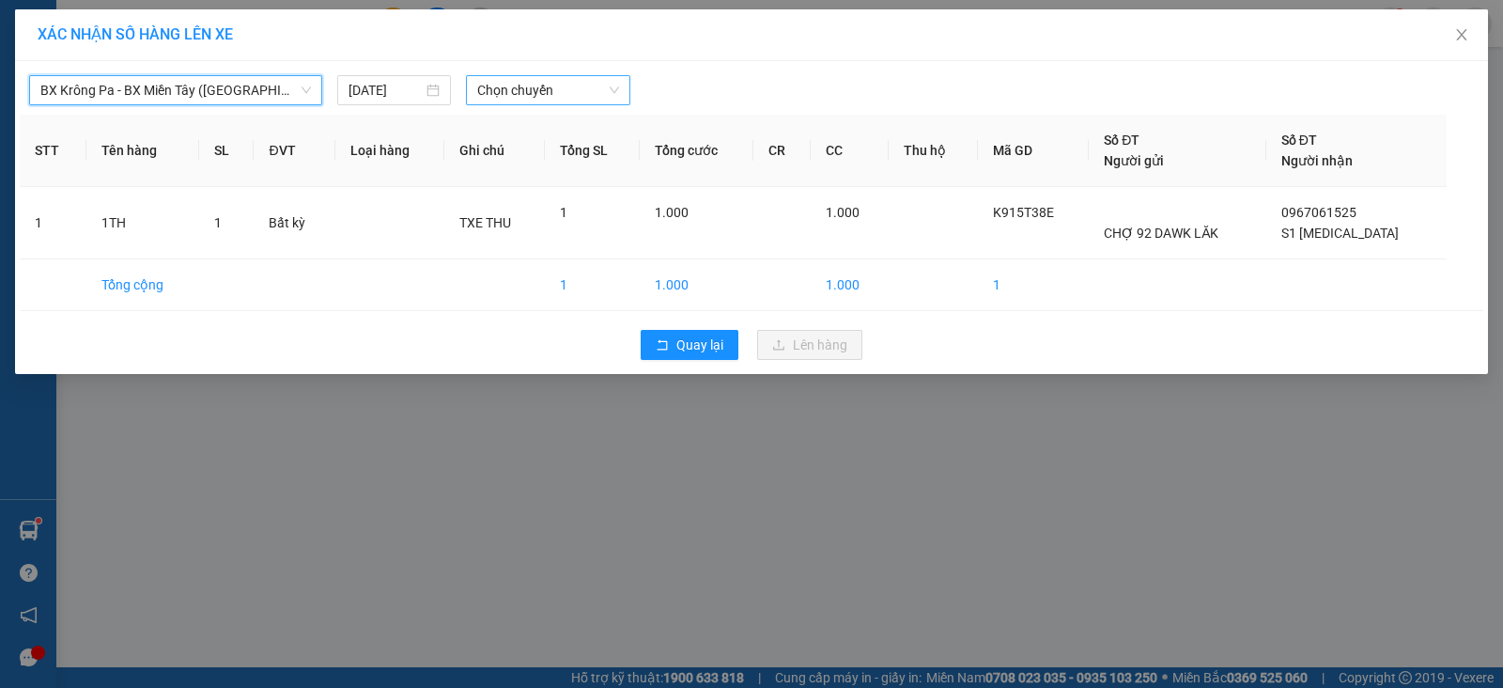
drag, startPoint x: 544, startPoint y: 75, endPoint x: 546, endPoint y: 96, distance: 20.8
click at [543, 78] on span "Chọn chuyến" at bounding box center [548, 90] width 142 height 28
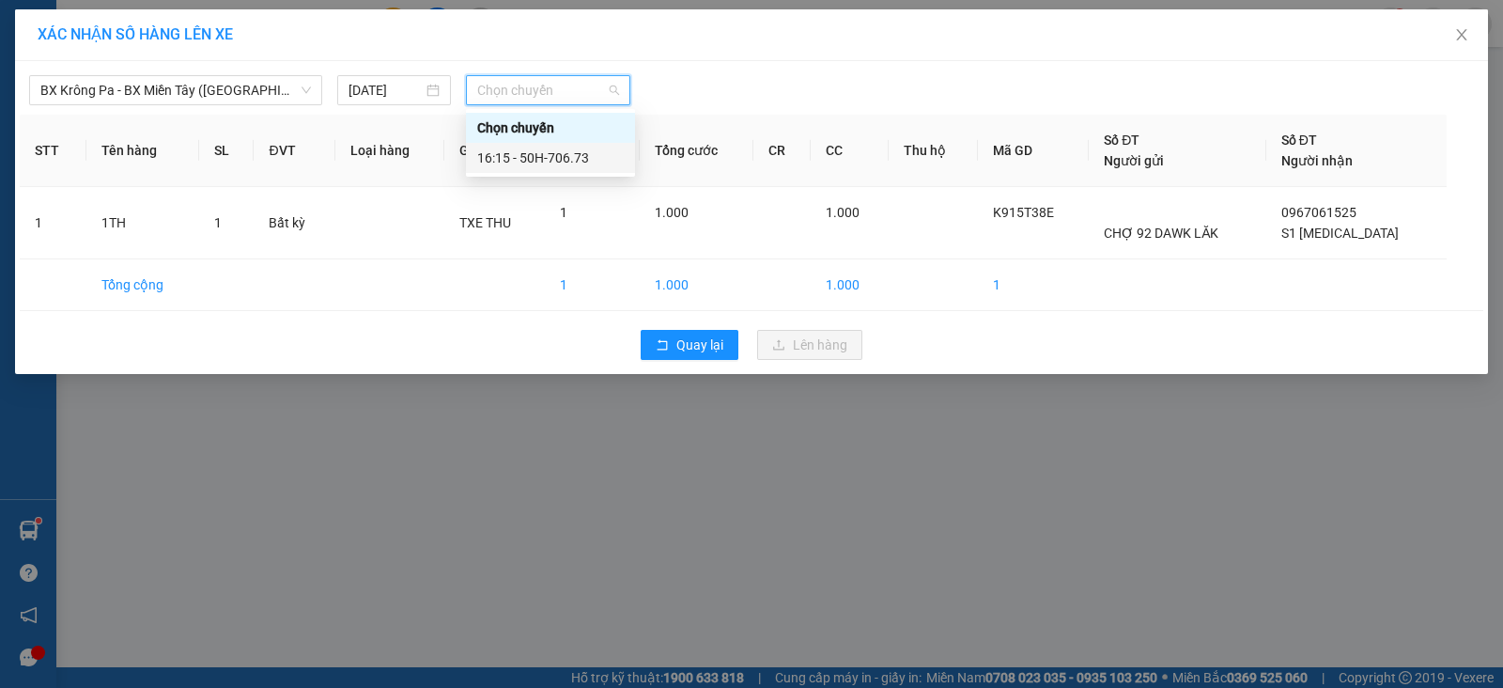
click at [578, 159] on div "16:15 - 50H-706.73" at bounding box center [550, 158] width 147 height 21
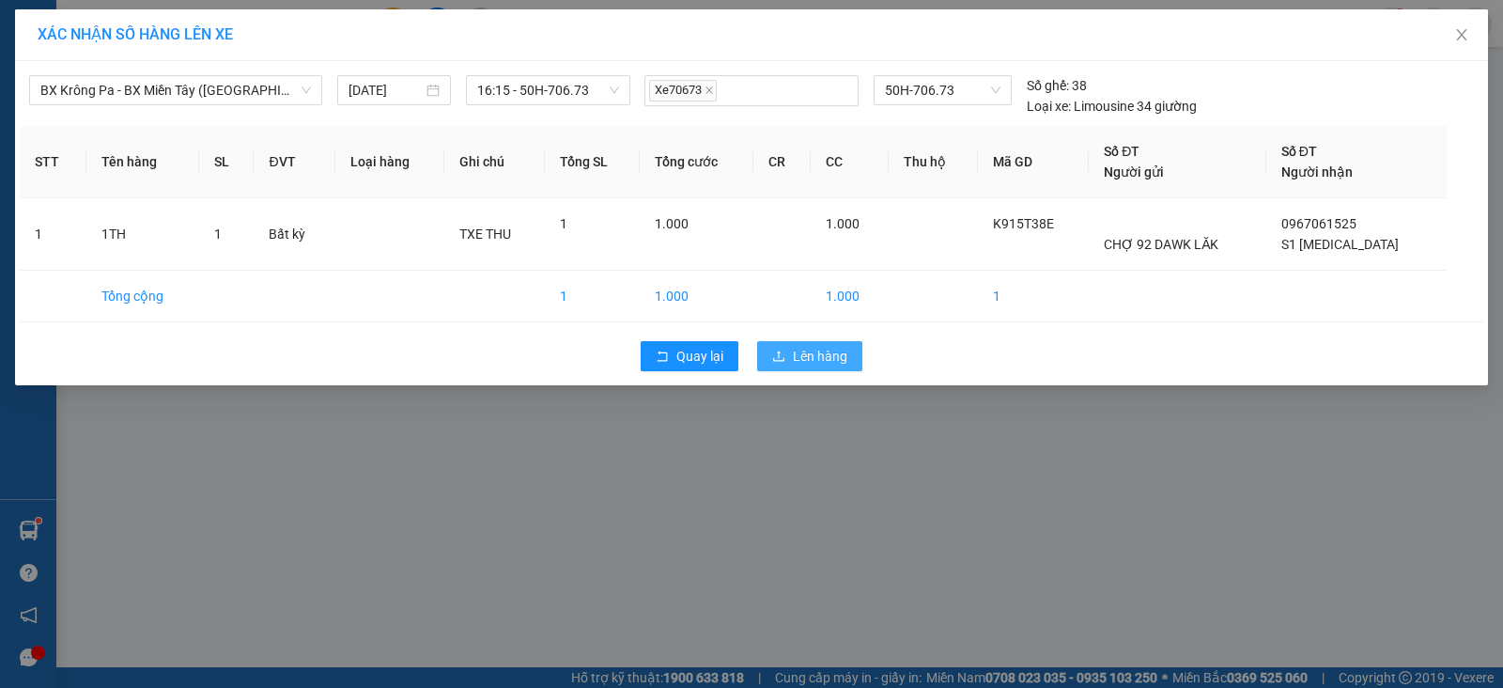
drag, startPoint x: 784, startPoint y: 357, endPoint x: 672, endPoint y: 334, distance: 114.3
click at [785, 357] on icon "upload" at bounding box center [778, 356] width 13 height 13
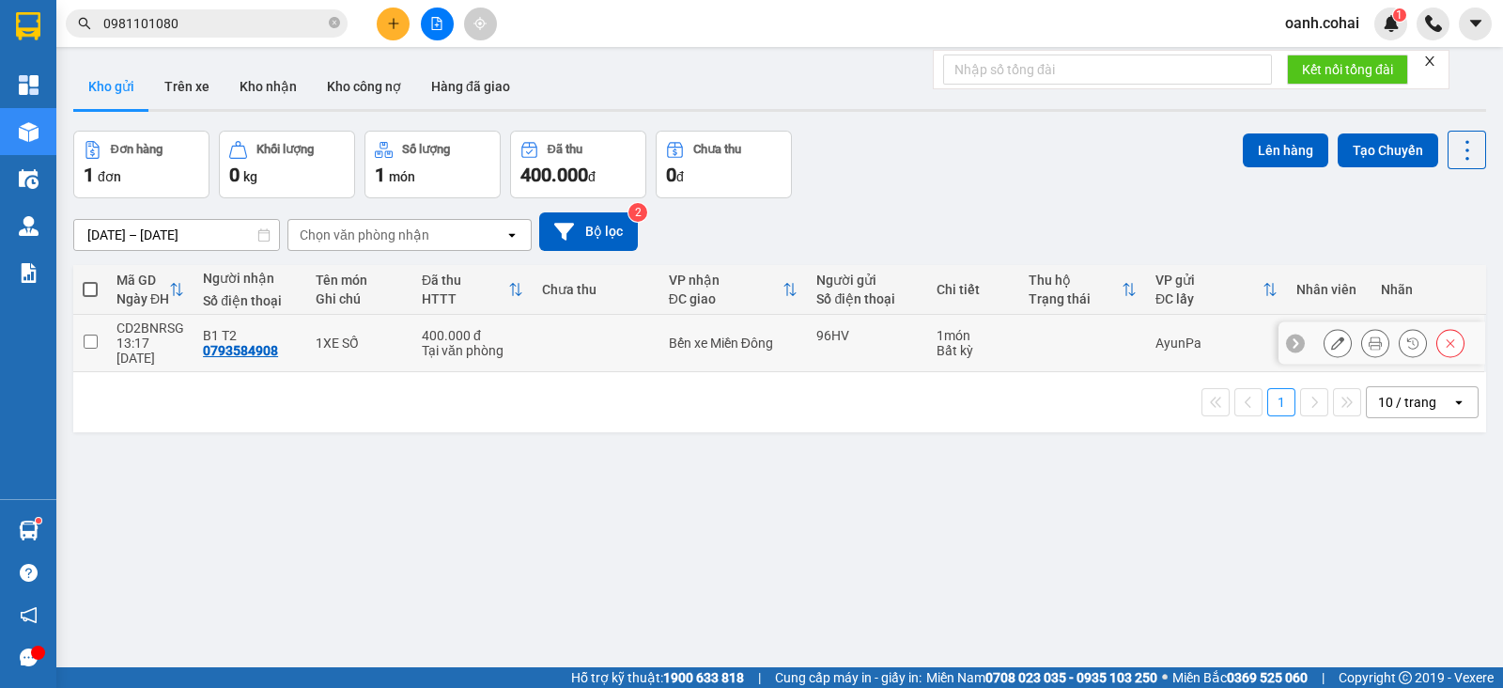
drag, startPoint x: 302, startPoint y: 328, endPoint x: 644, endPoint y: 273, distance: 346.3
click at [319, 324] on tr "CD2BNRSG 13:17 15/08 B1 T2 0793584908 1XE SỐ 400.000 đ Tại văn phòng Bến xe Miề…" at bounding box center [779, 343] width 1413 height 57
checkbox input "true"
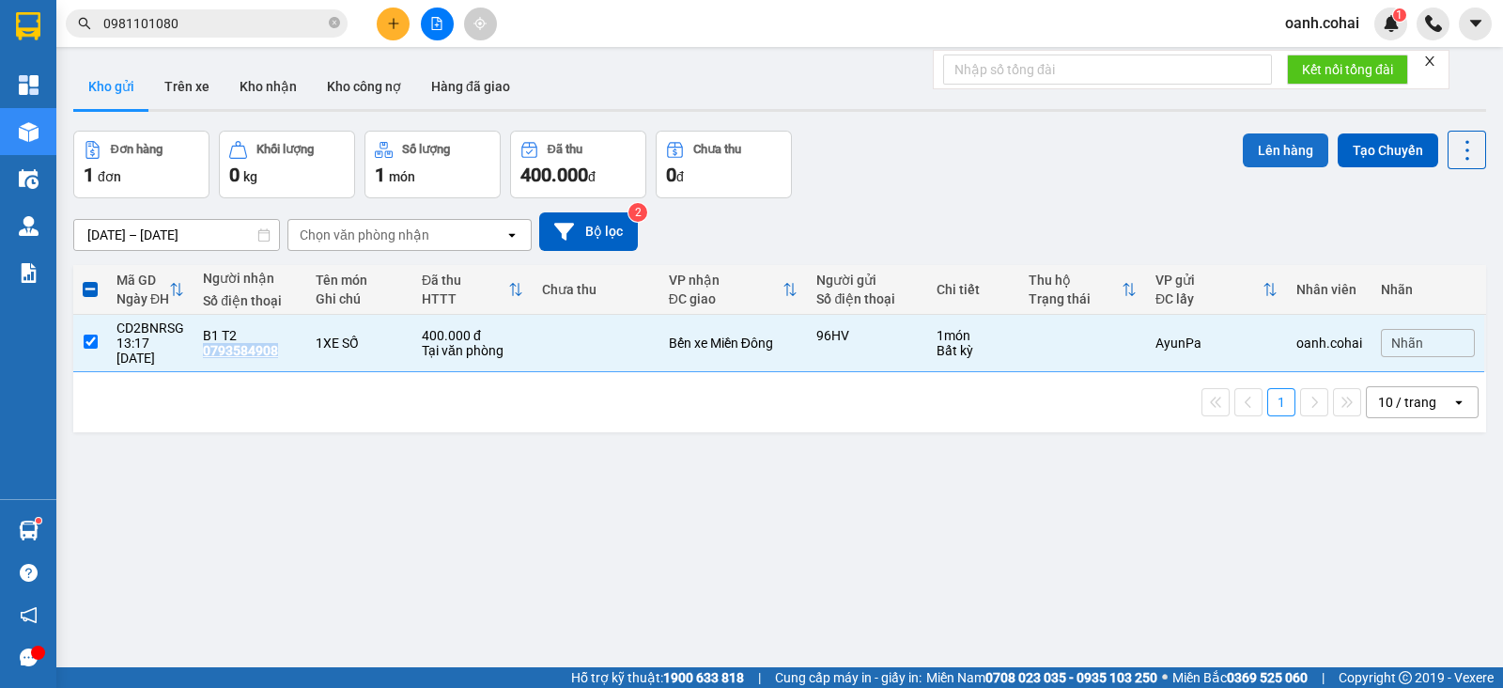
click at [1284, 149] on button "Lên hàng" at bounding box center [1286, 150] width 86 height 34
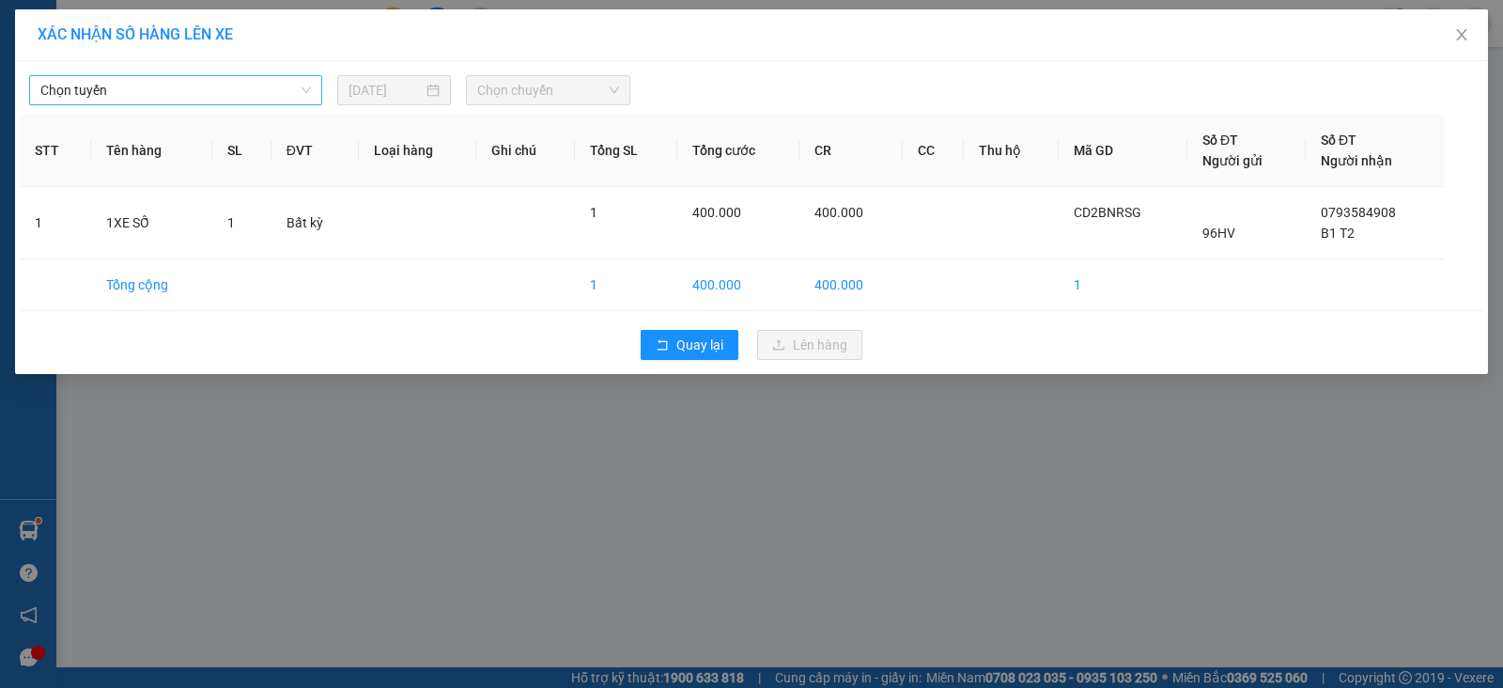
click at [173, 87] on span "Chọn tuyến" at bounding box center [175, 90] width 271 height 28
click at [677, 349] on span "Quay lại" at bounding box center [700, 345] width 47 height 21
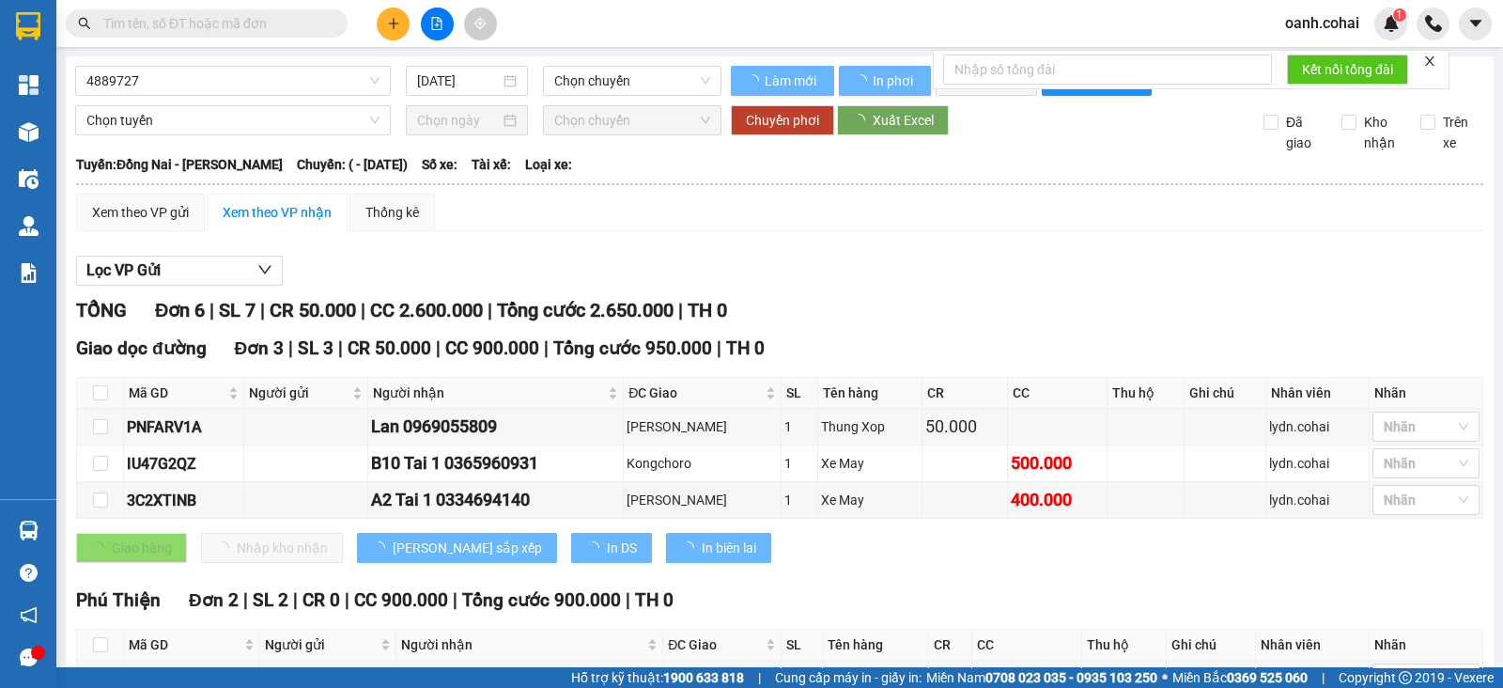
type input "16/10/2022"
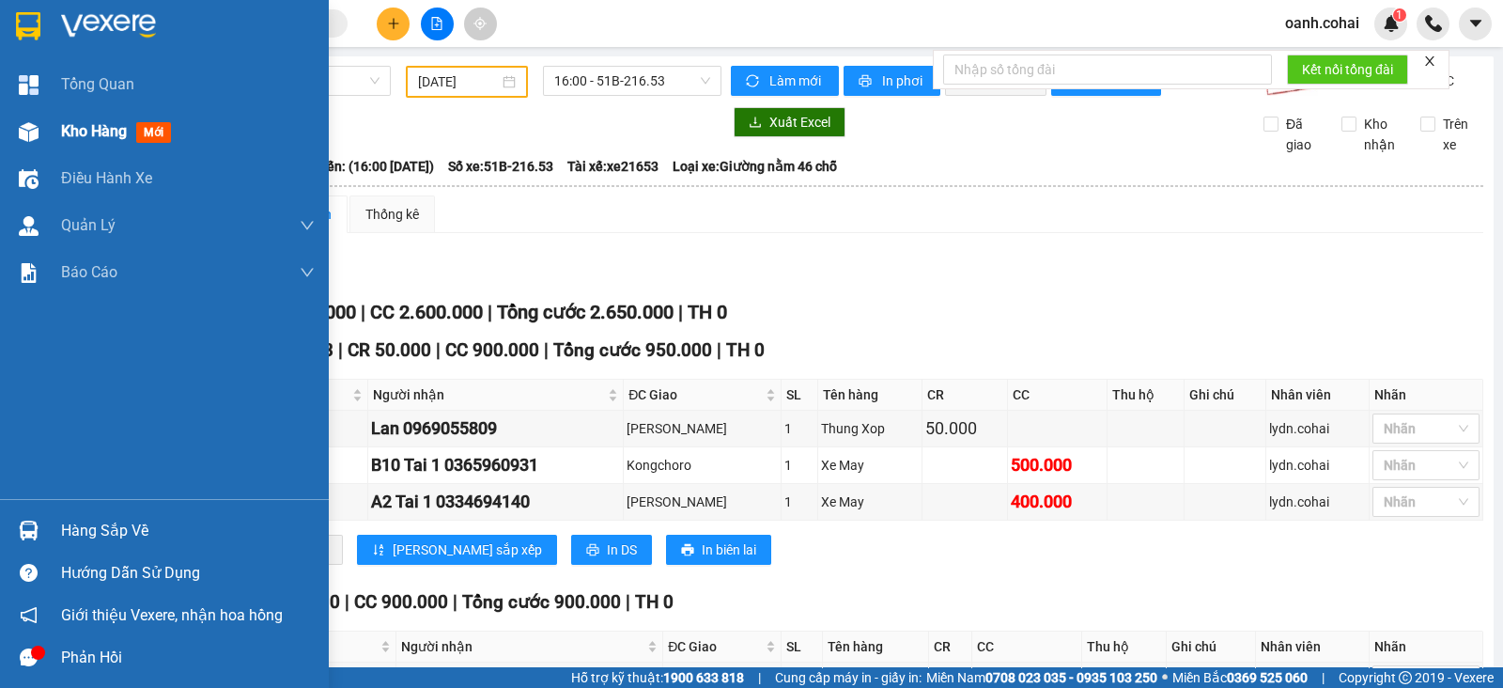
click at [83, 139] on span "Kho hàng" at bounding box center [94, 131] width 66 height 18
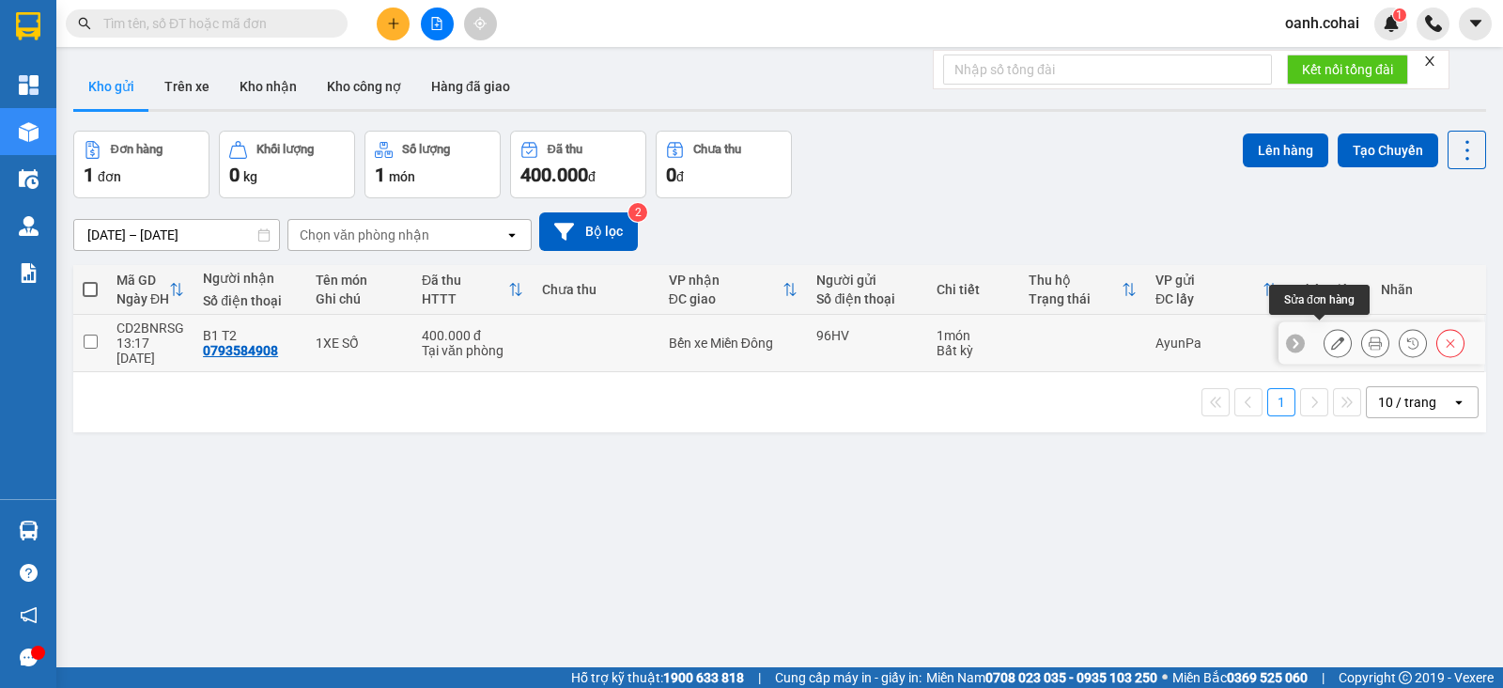
click at [1362, 333] on button at bounding box center [1375, 343] width 26 height 33
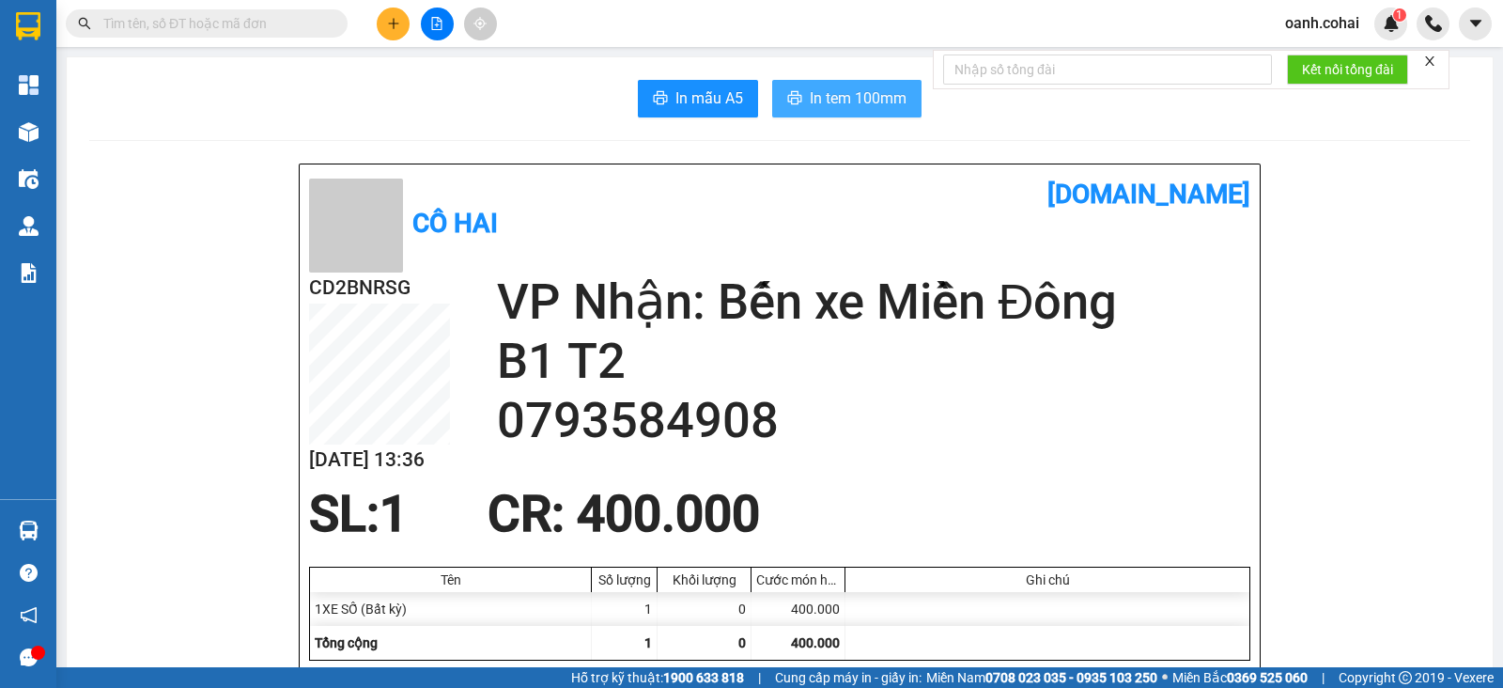
click at [813, 105] on span "In tem 100mm" at bounding box center [858, 97] width 97 height 23
click at [293, 25] on input "text" at bounding box center [214, 23] width 222 height 21
paste input "0346279876"
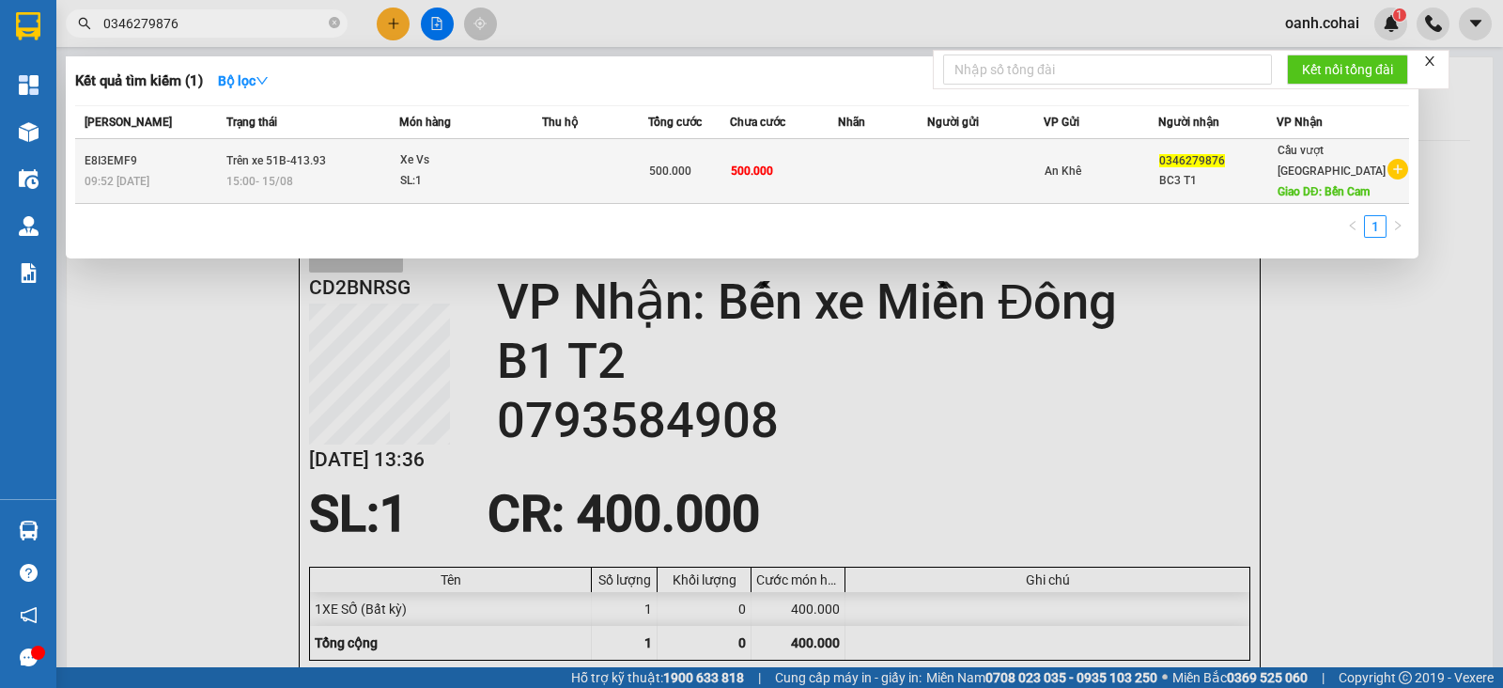
type input "0346279876"
click at [753, 165] on span "500.000" at bounding box center [752, 170] width 42 height 13
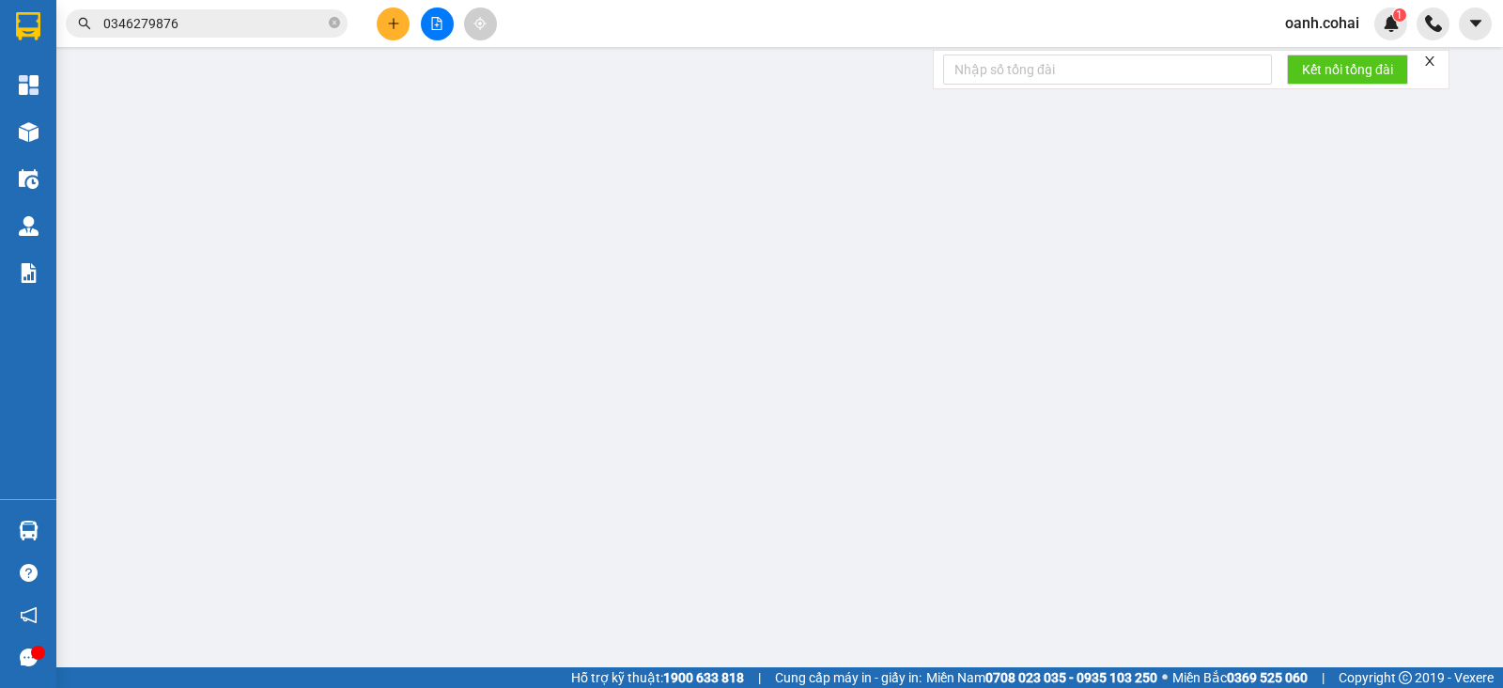
type input "0346279876"
type input "BC3 T1"
type input "Bến Cam"
type input "500.000"
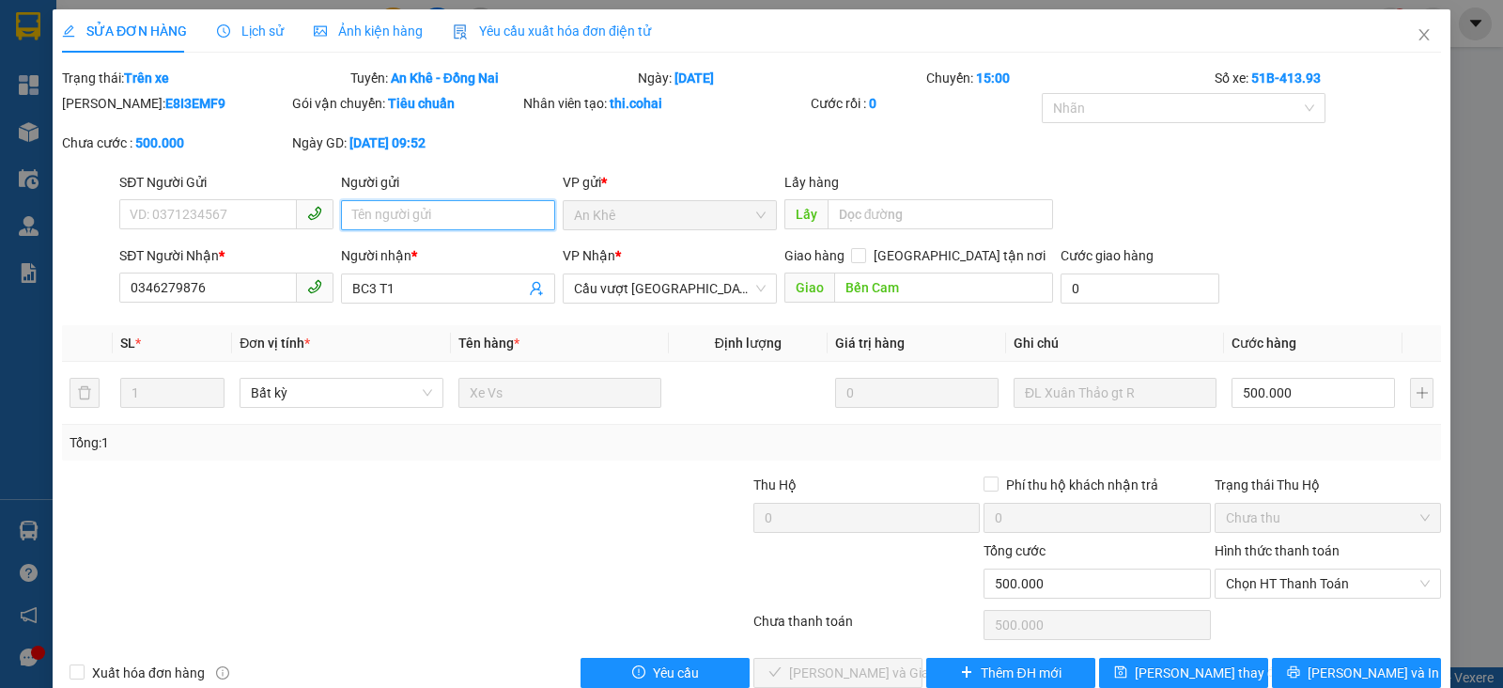
click at [479, 212] on input "Người gửi" at bounding box center [448, 215] width 214 height 30
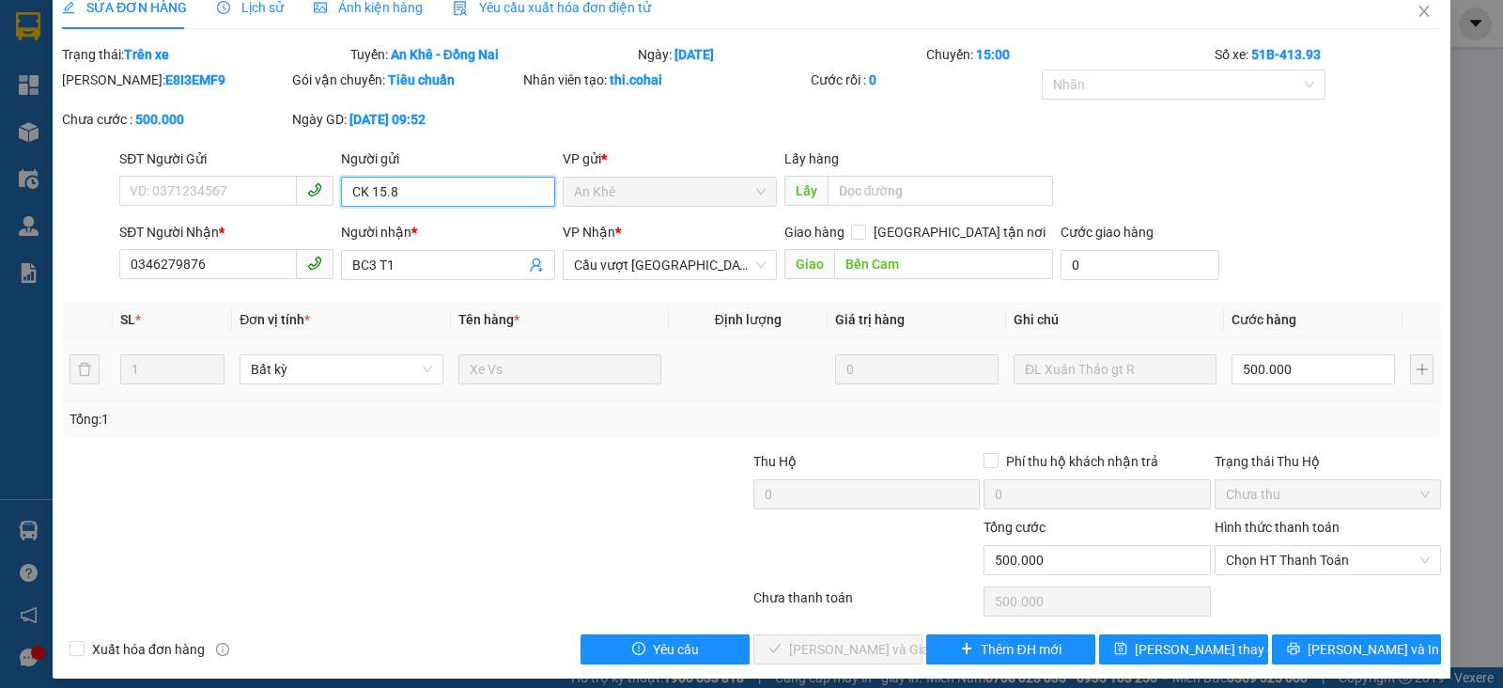
scroll to position [36, 0]
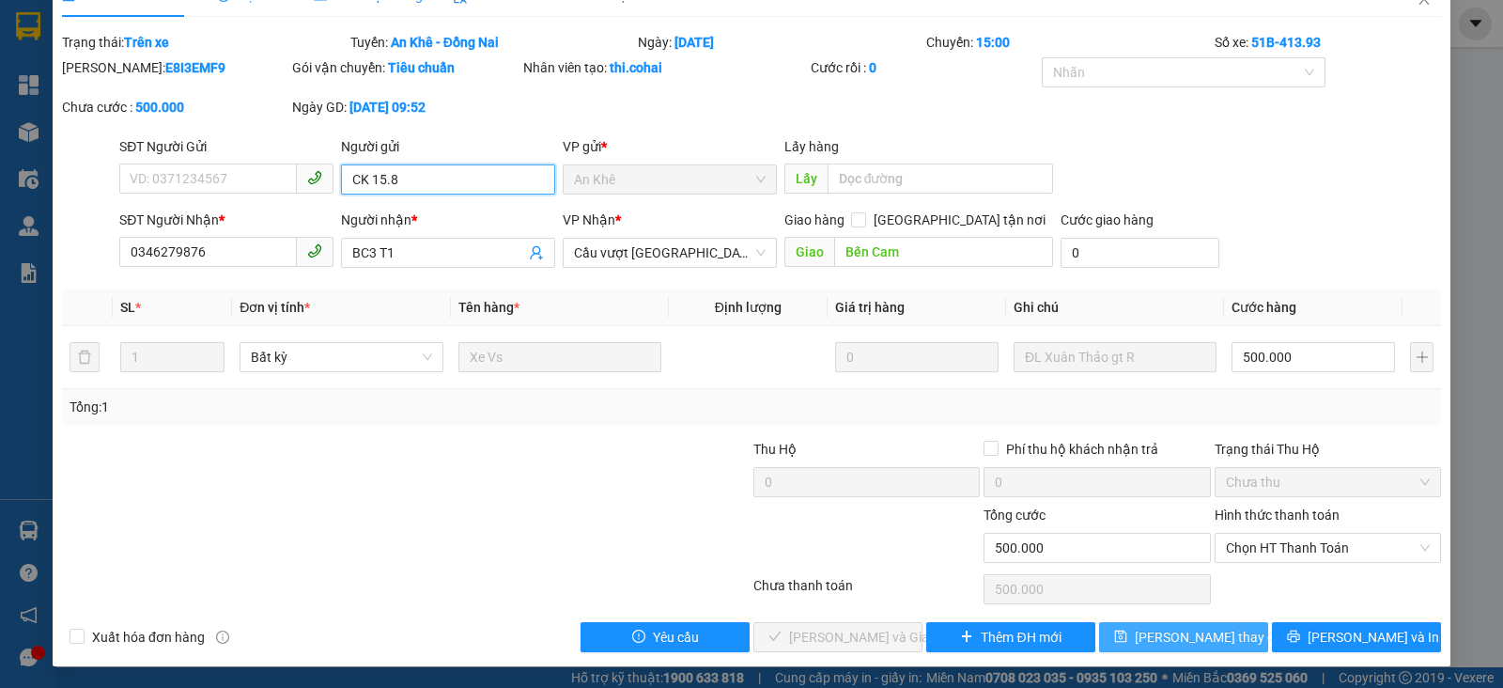
type input "CK 15.8"
click at [1153, 646] on button "[PERSON_NAME] thay đổi" at bounding box center [1183, 637] width 169 height 30
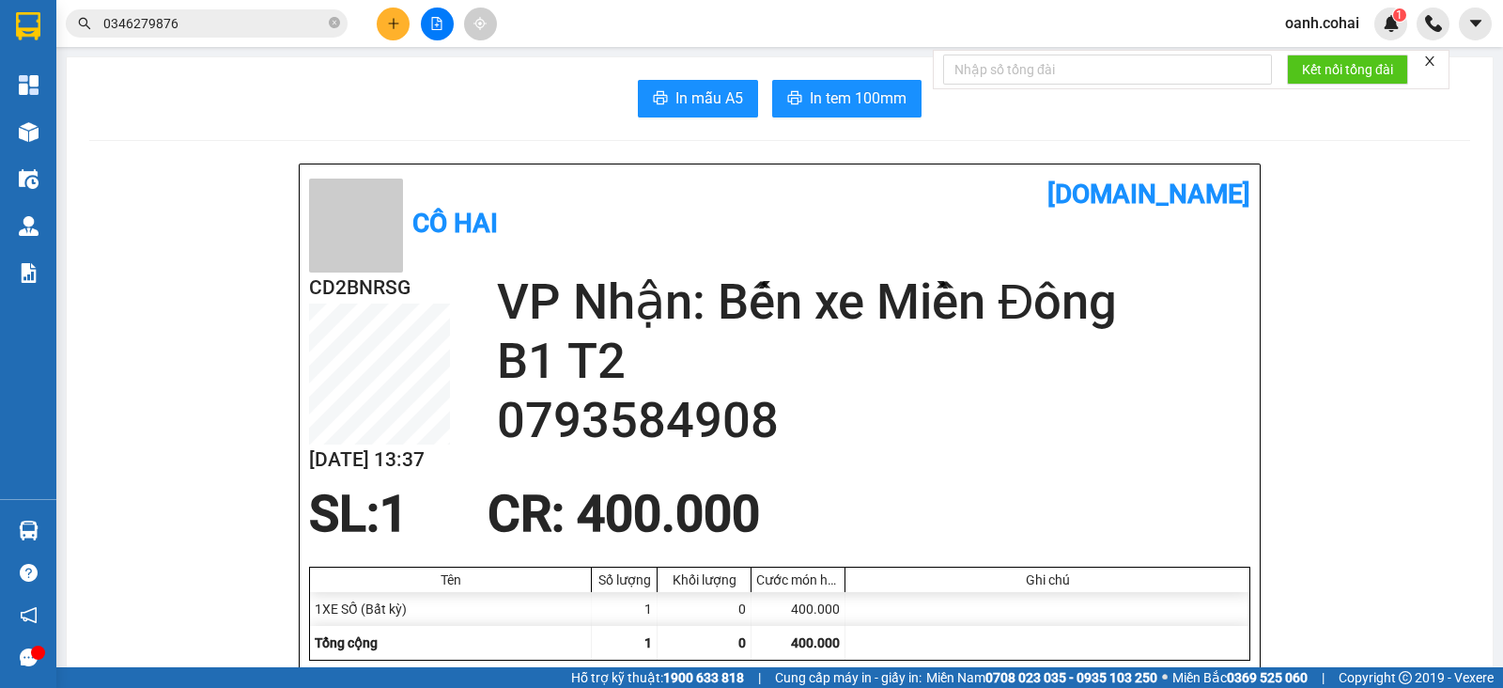
click at [189, 15] on input "0346279876" at bounding box center [214, 23] width 222 height 21
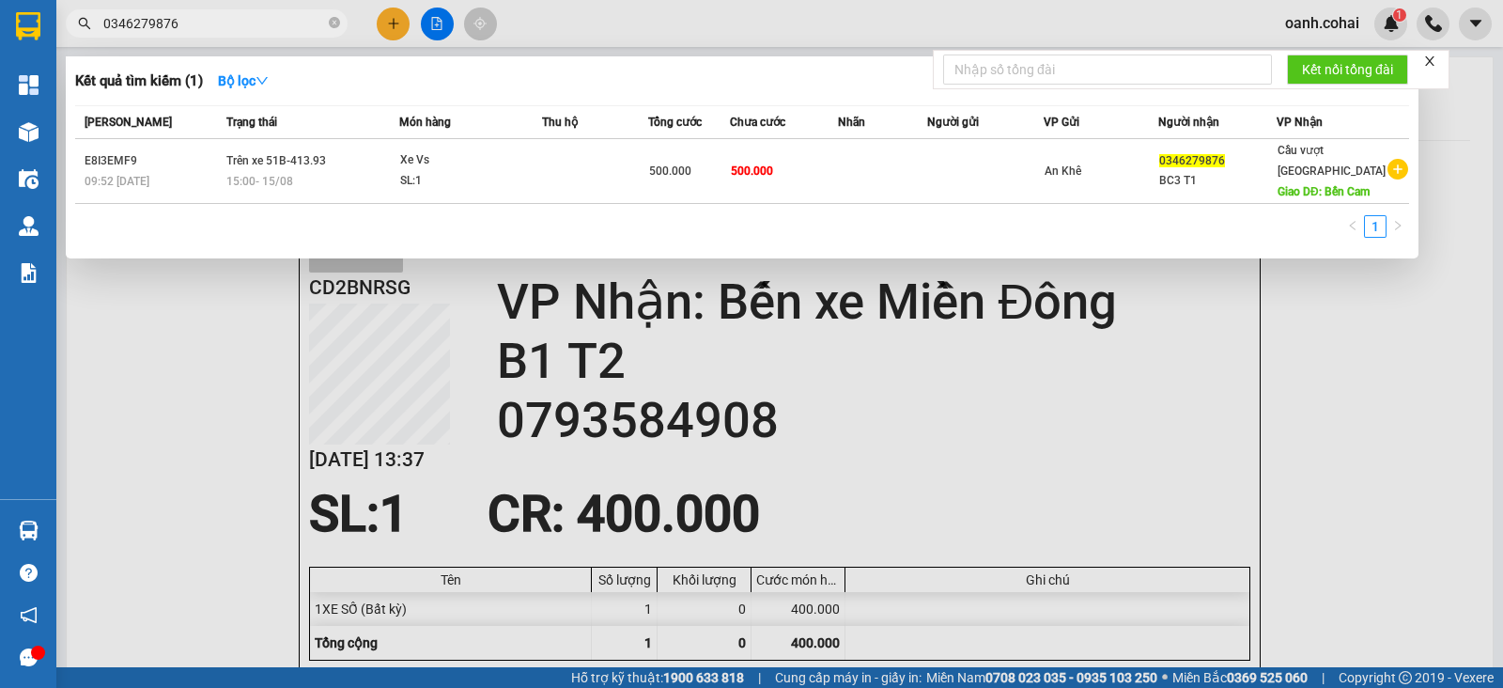
drag, startPoint x: 681, startPoint y: 25, endPoint x: 662, endPoint y: 25, distance: 18.8
click at [675, 25] on div at bounding box center [751, 344] width 1503 height 688
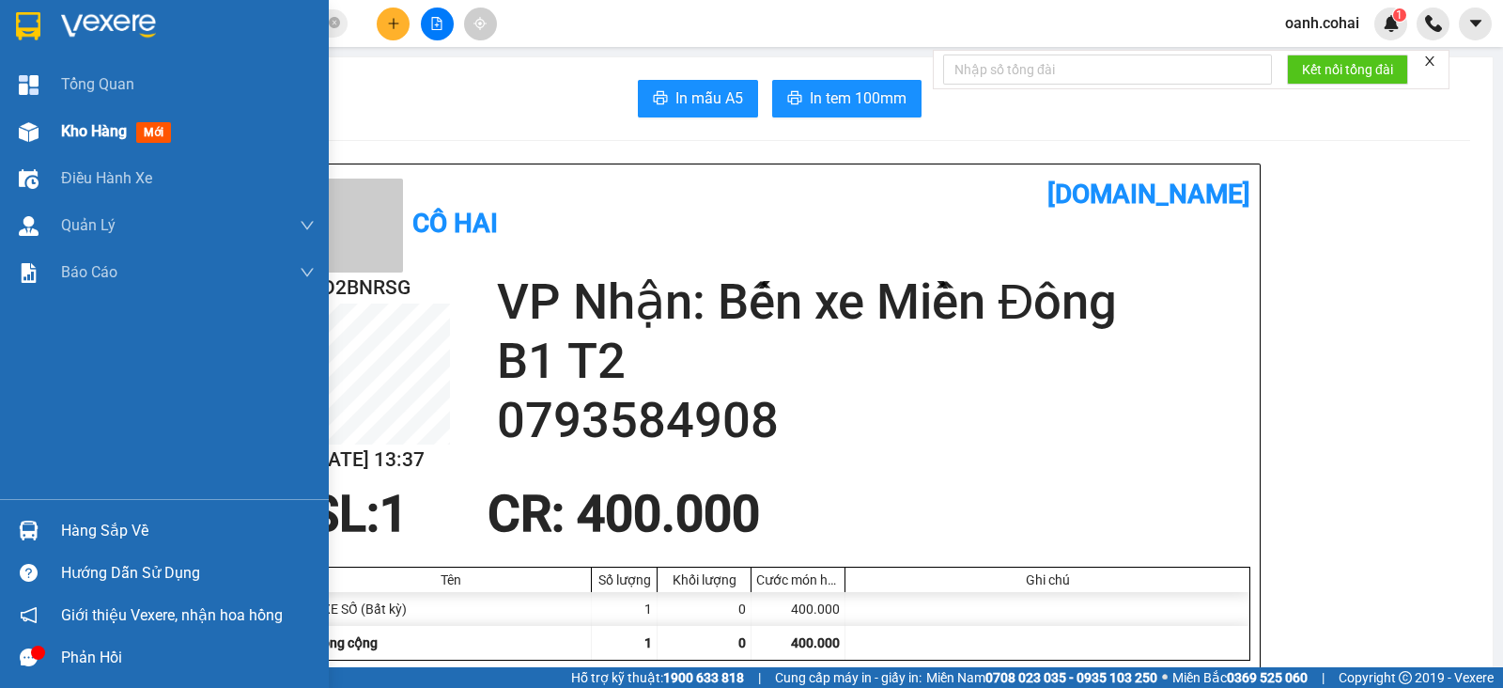
click at [86, 140] on span "Kho hàng" at bounding box center [94, 131] width 66 height 18
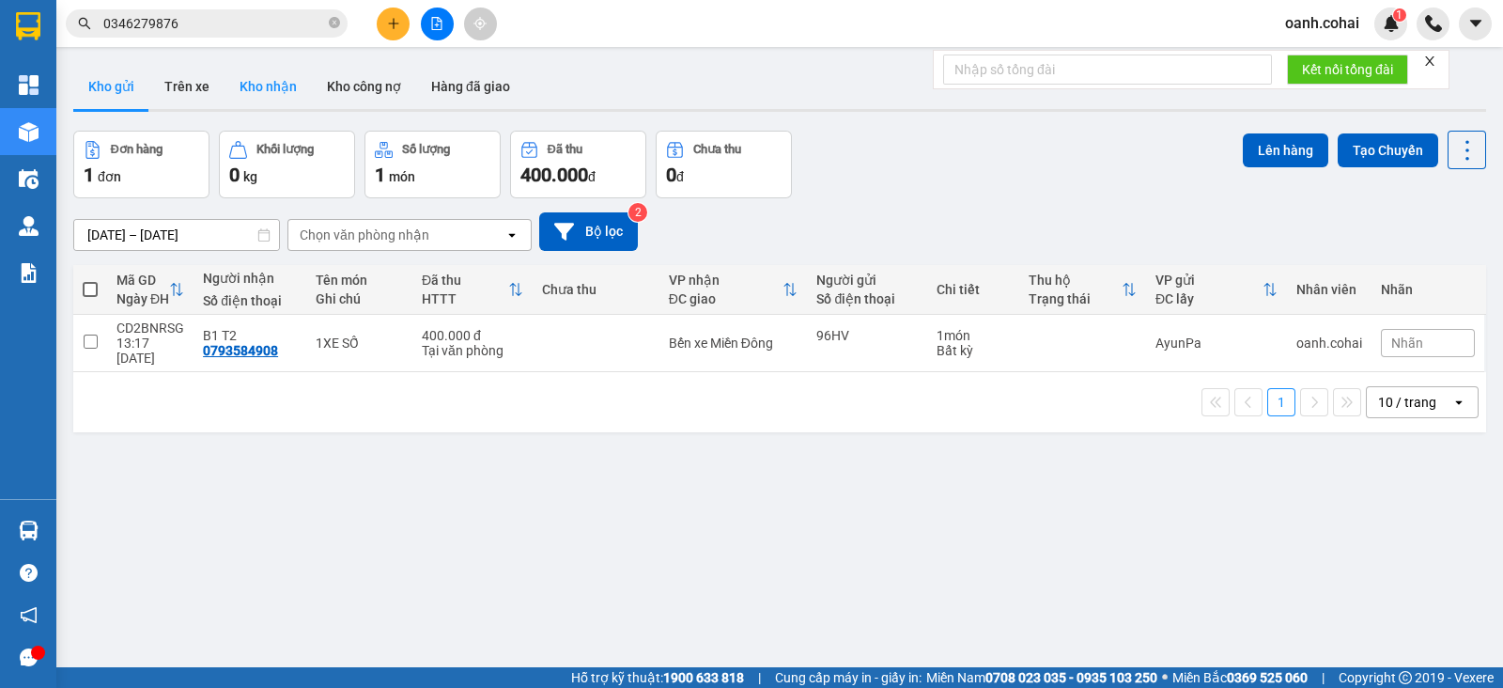
click at [287, 88] on button "Kho nhận" at bounding box center [268, 86] width 87 height 45
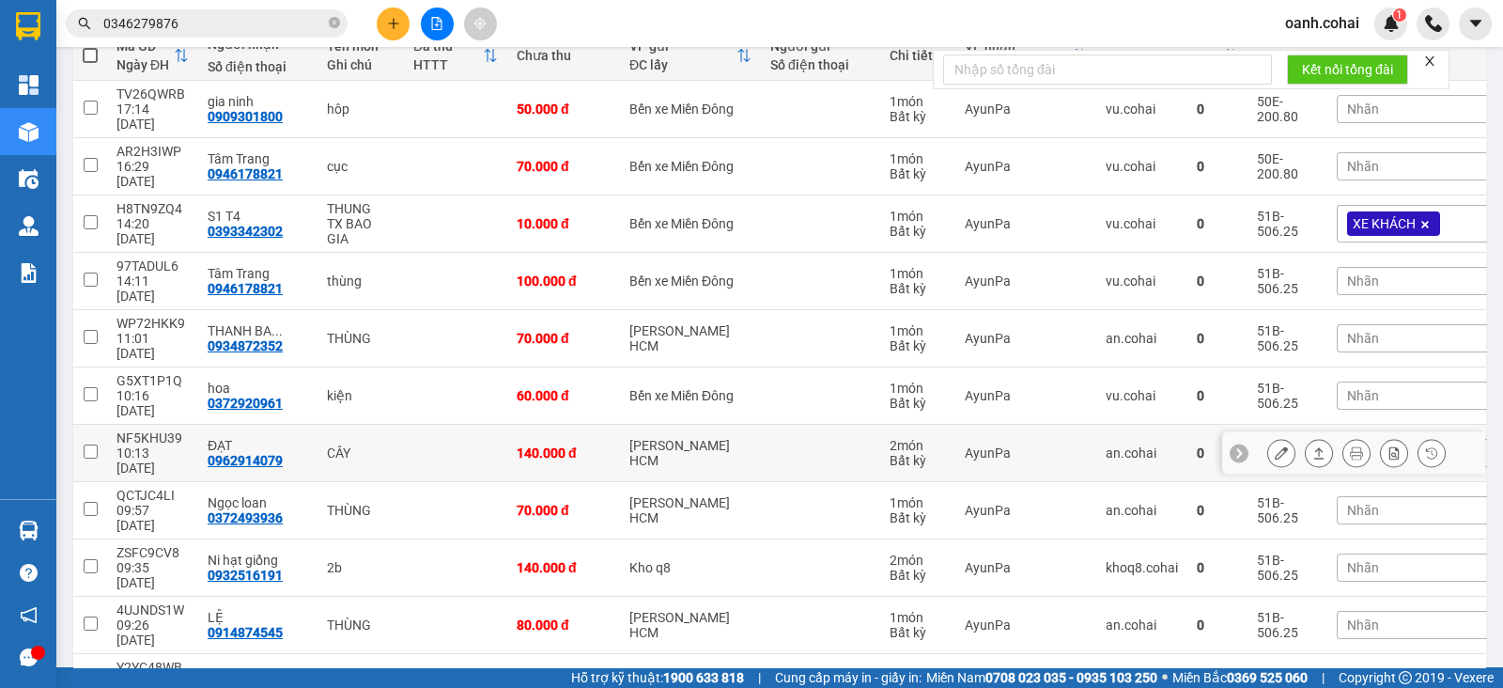
scroll to position [352, 0]
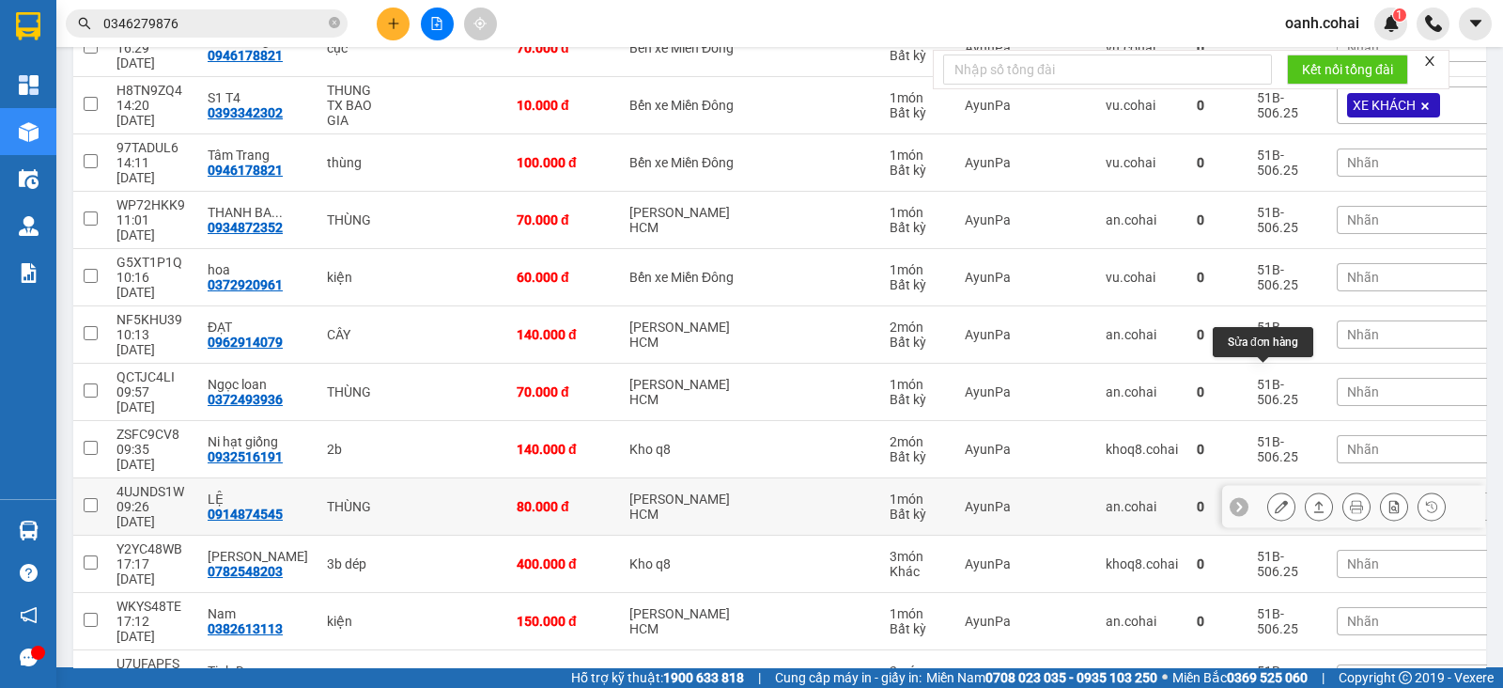
click at [1275, 500] on icon at bounding box center [1281, 506] width 13 height 13
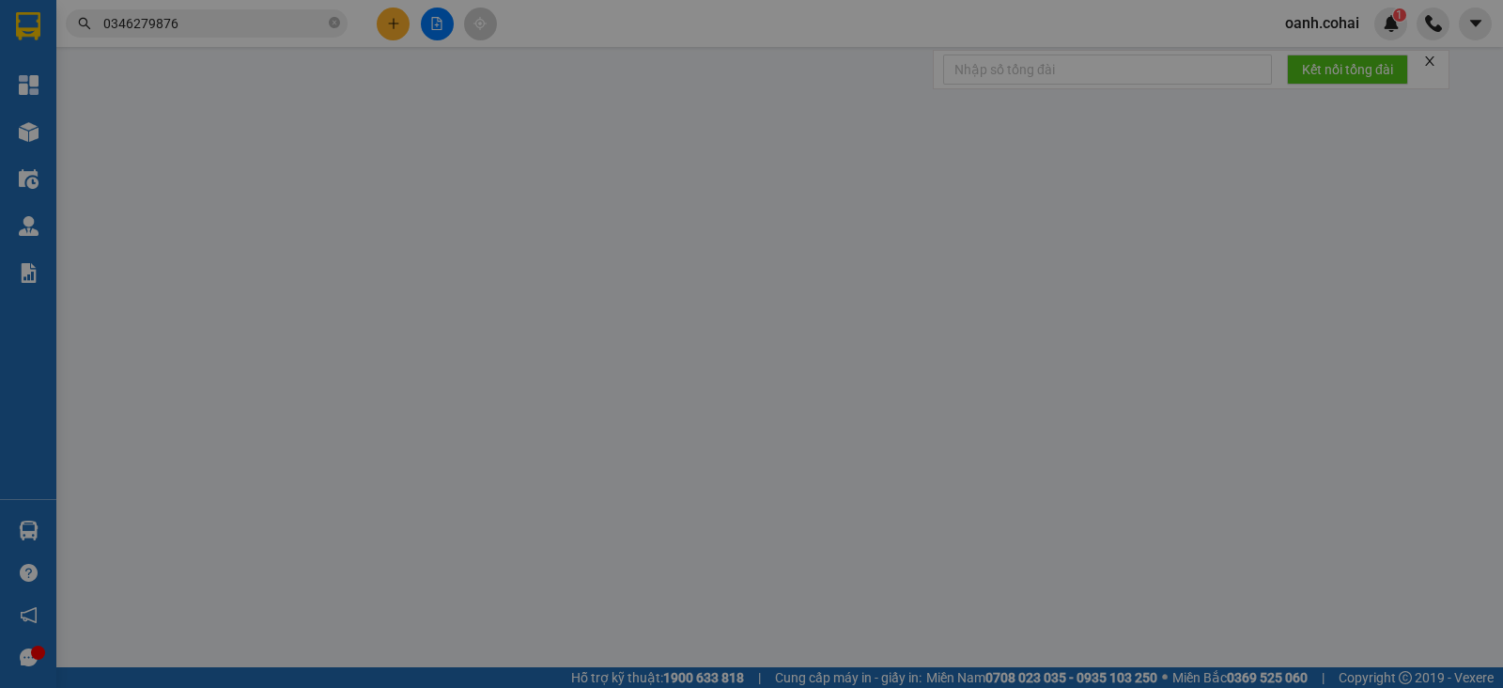
type input "0914874545"
type input "LỆ"
type input "80.000"
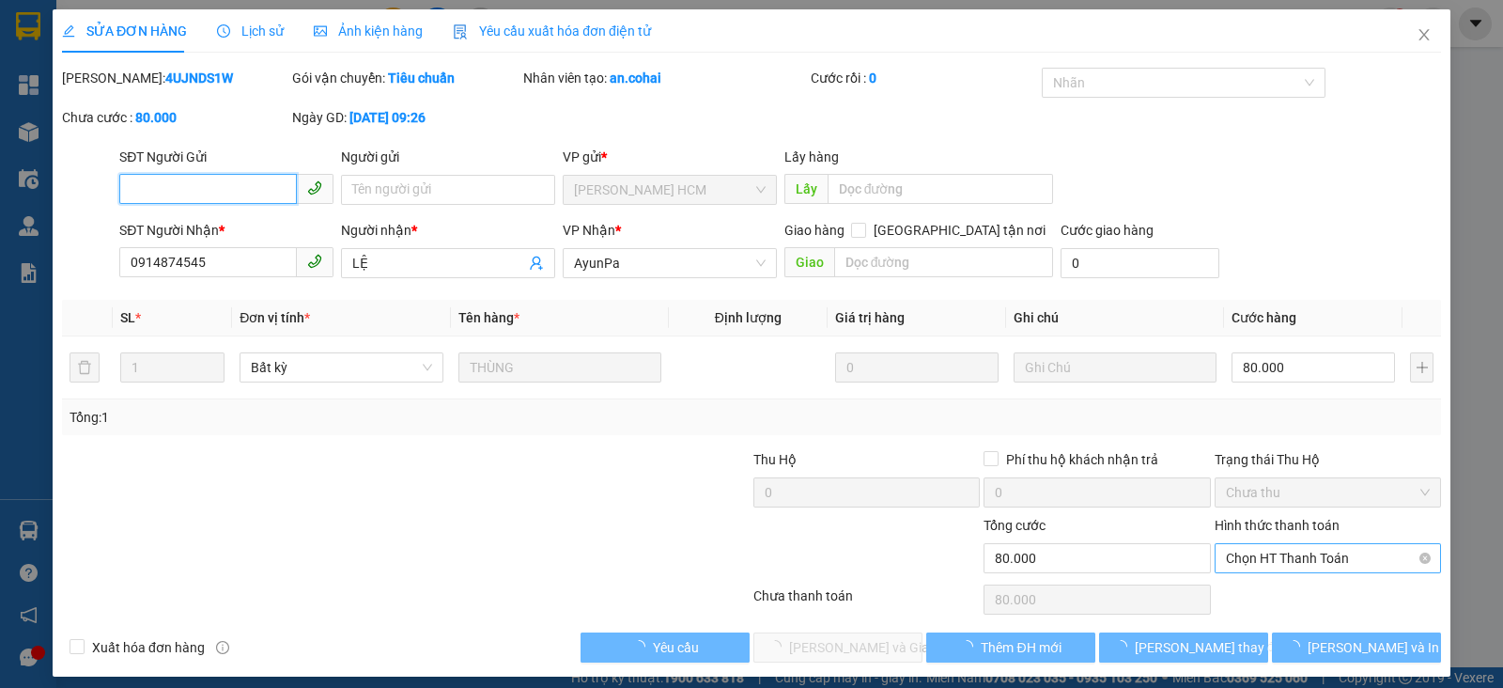
scroll to position [10, 0]
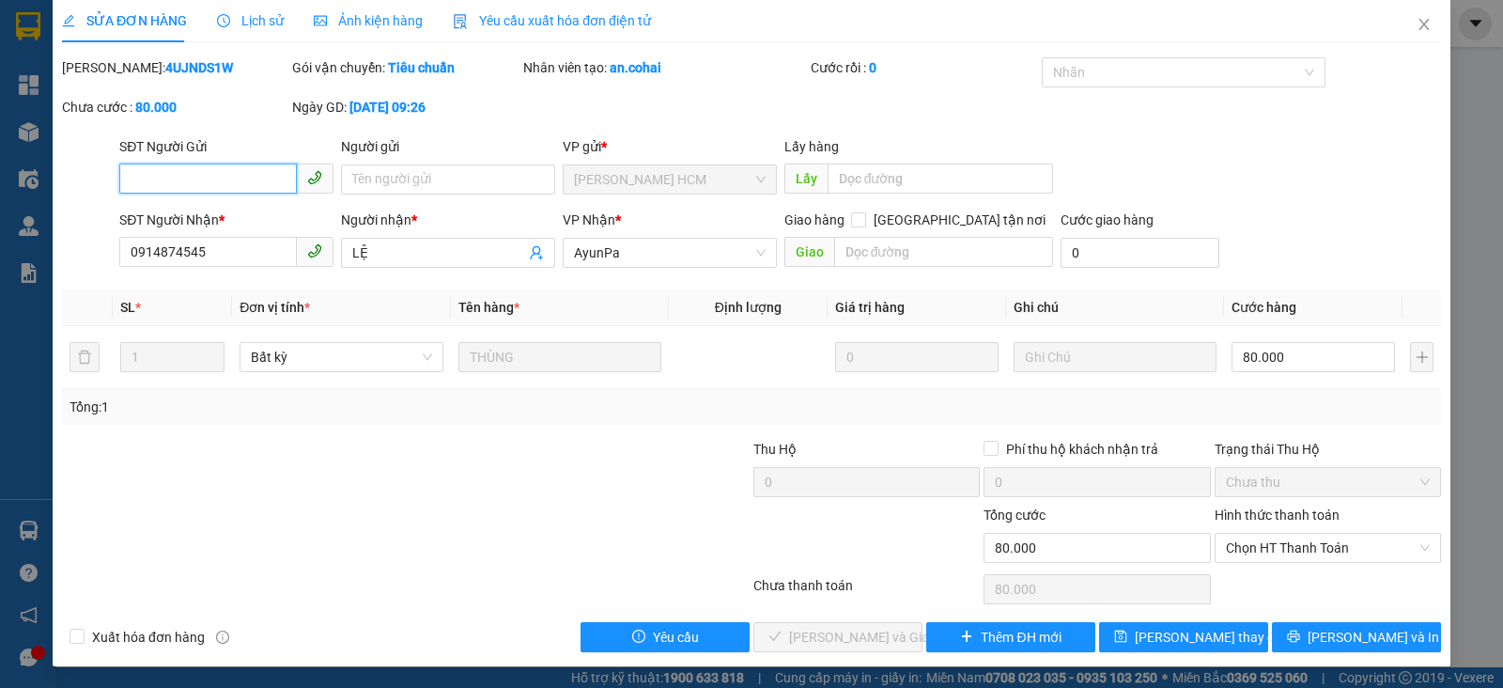
drag, startPoint x: 1284, startPoint y: 542, endPoint x: 1273, endPoint y: 564, distance: 24.4
click at [1283, 553] on span "Chọn HT Thanh Toán" at bounding box center [1328, 548] width 204 height 28
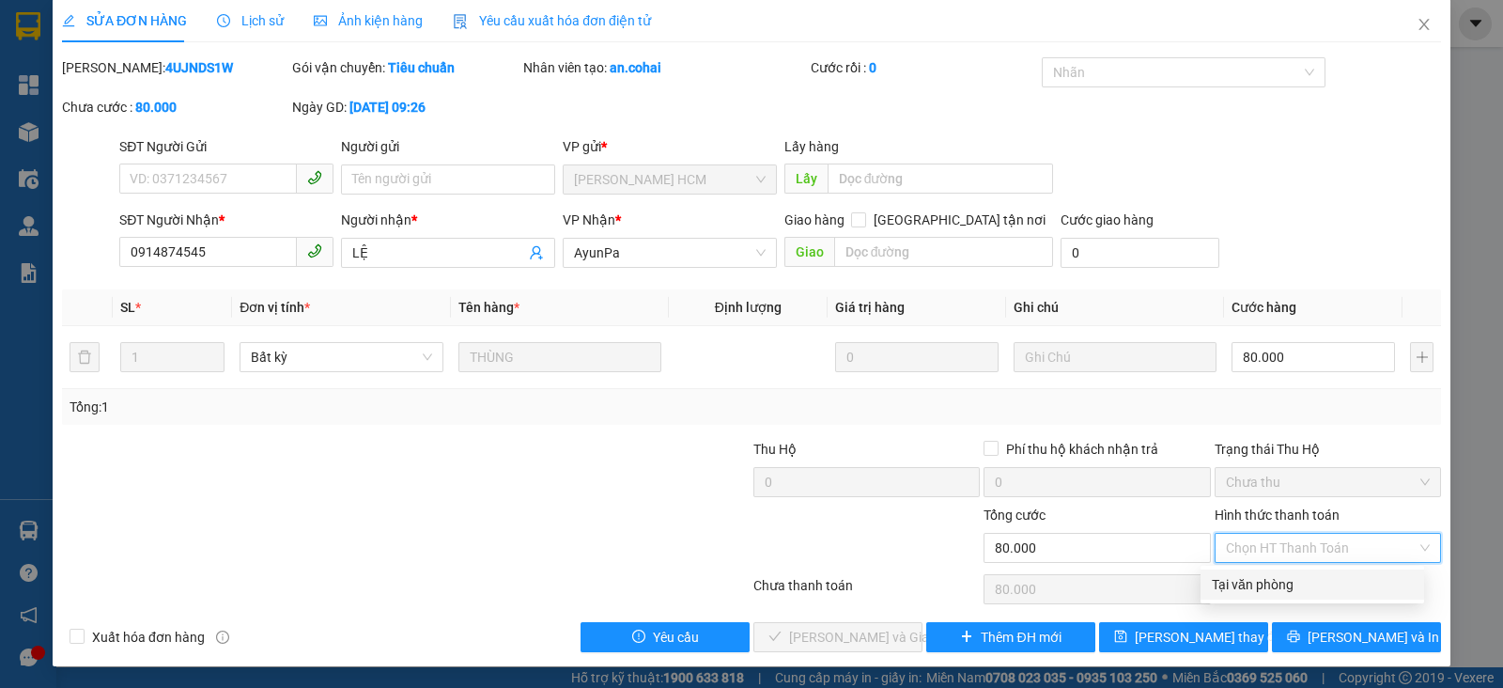
click at [1250, 584] on div "Tại văn phòng" at bounding box center [1312, 584] width 201 height 21
type input "0"
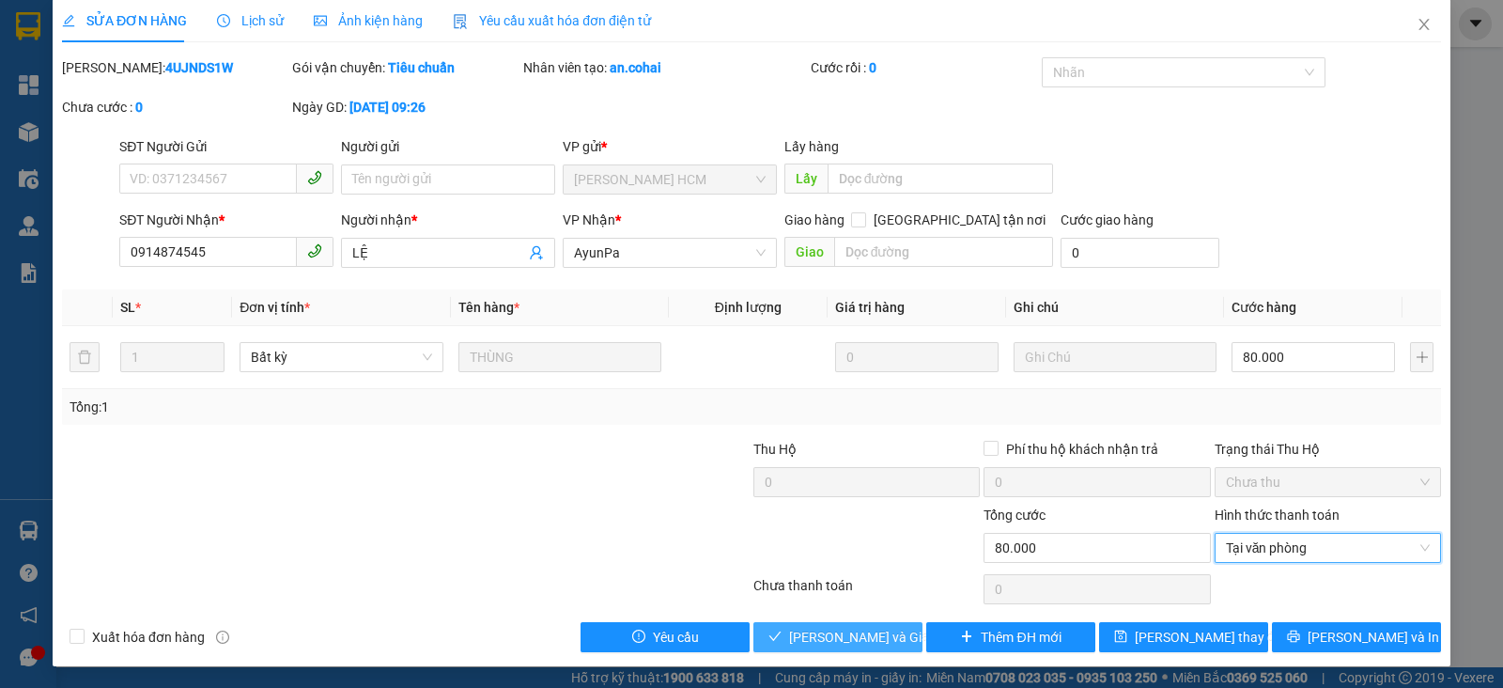
drag, startPoint x: 859, startPoint y: 633, endPoint x: 873, endPoint y: 582, distance: 53.6
click at [857, 632] on span "[PERSON_NAME] và Giao hàng" at bounding box center [879, 637] width 180 height 21
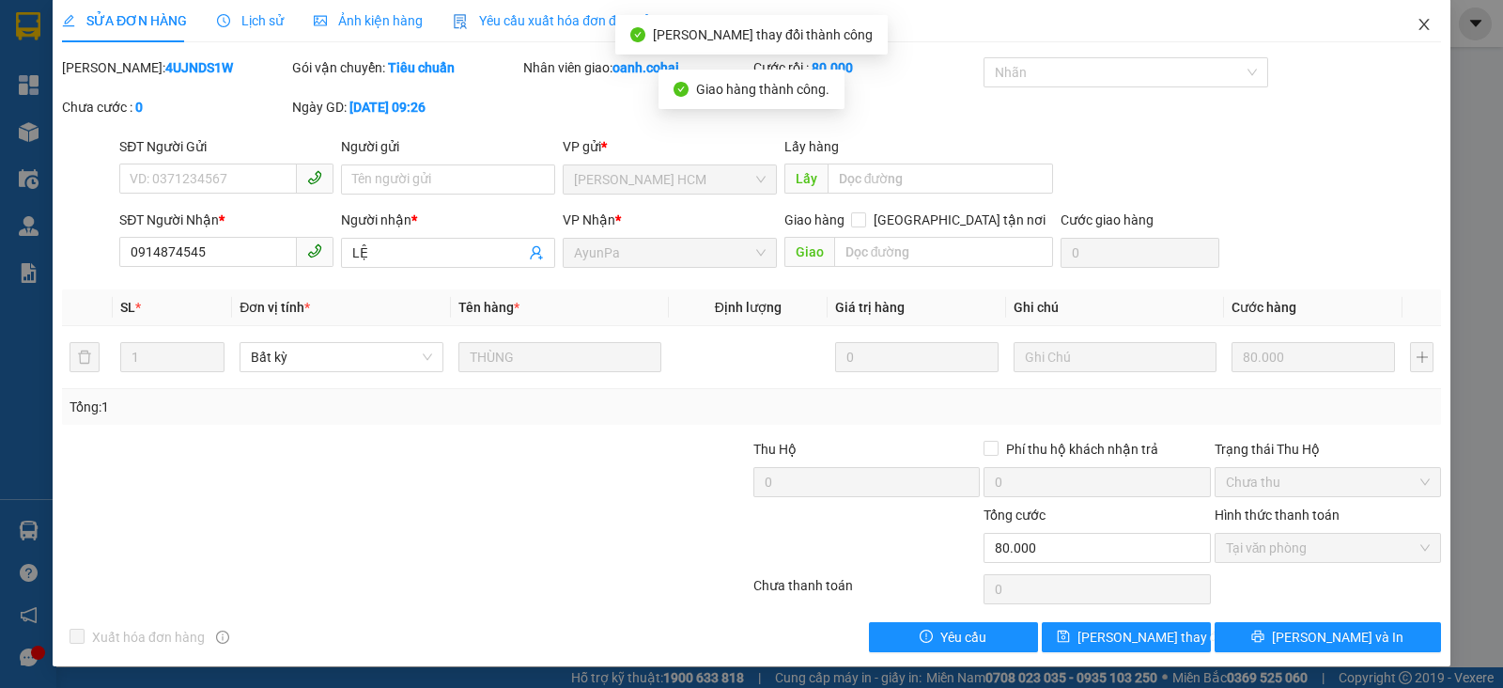
click at [1410, 16] on span "Close" at bounding box center [1424, 25] width 53 height 53
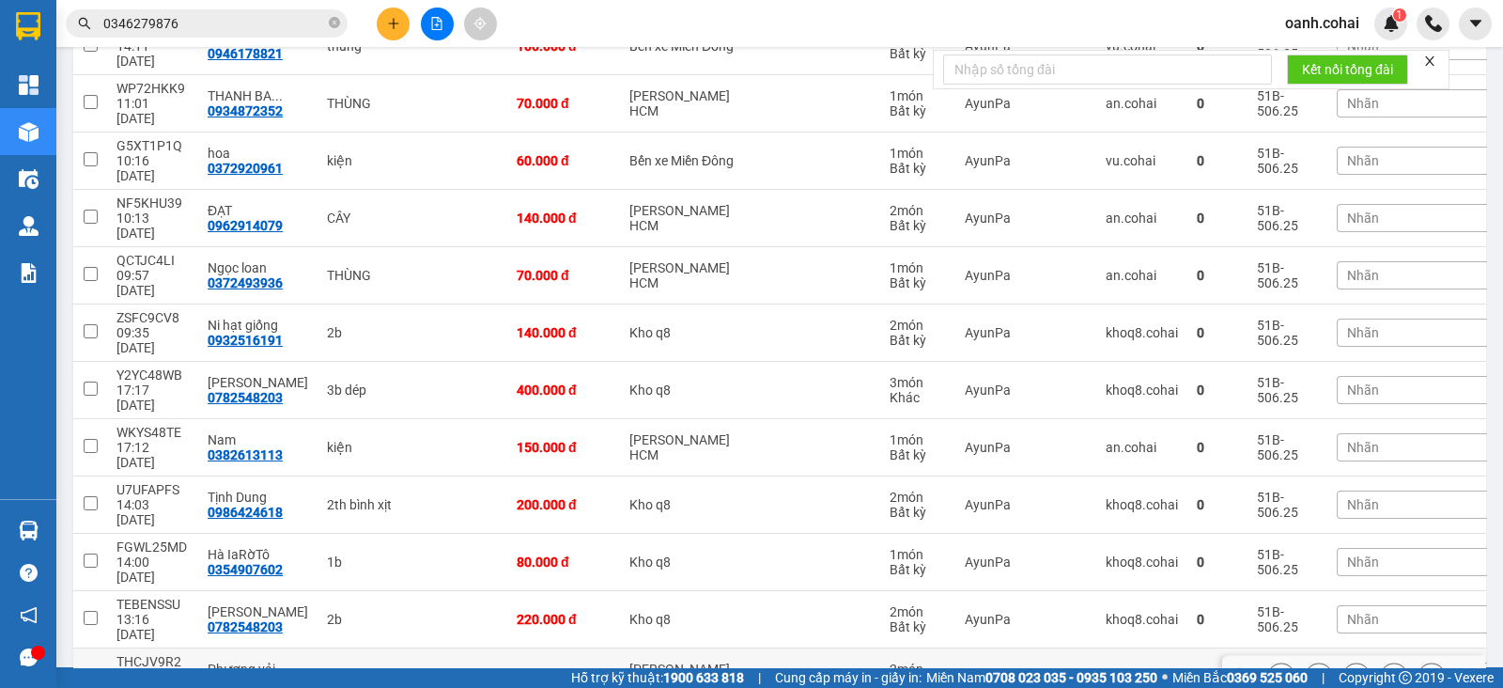
scroll to position [587, 0]
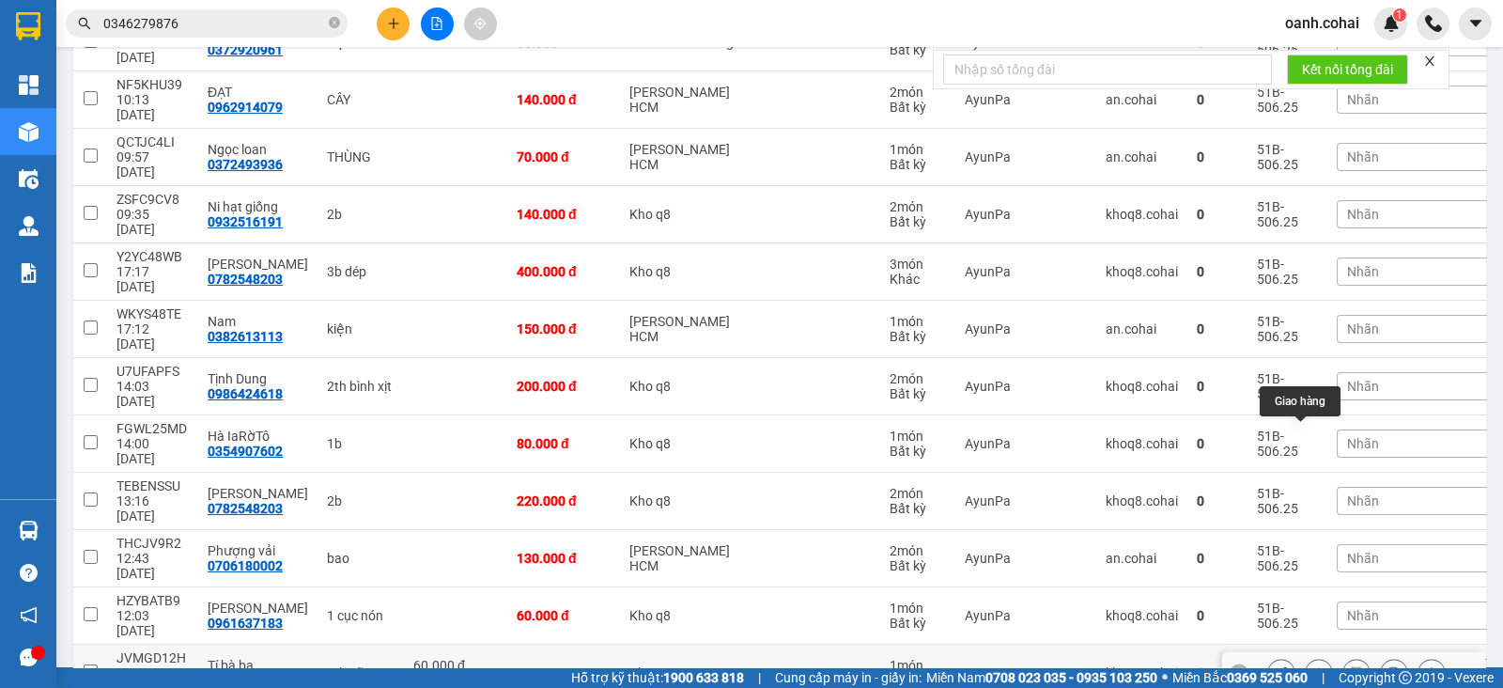
drag, startPoint x: 1306, startPoint y: 440, endPoint x: 1284, endPoint y: 427, distance: 25.3
click at [1313, 666] on icon at bounding box center [1319, 672] width 13 height 13
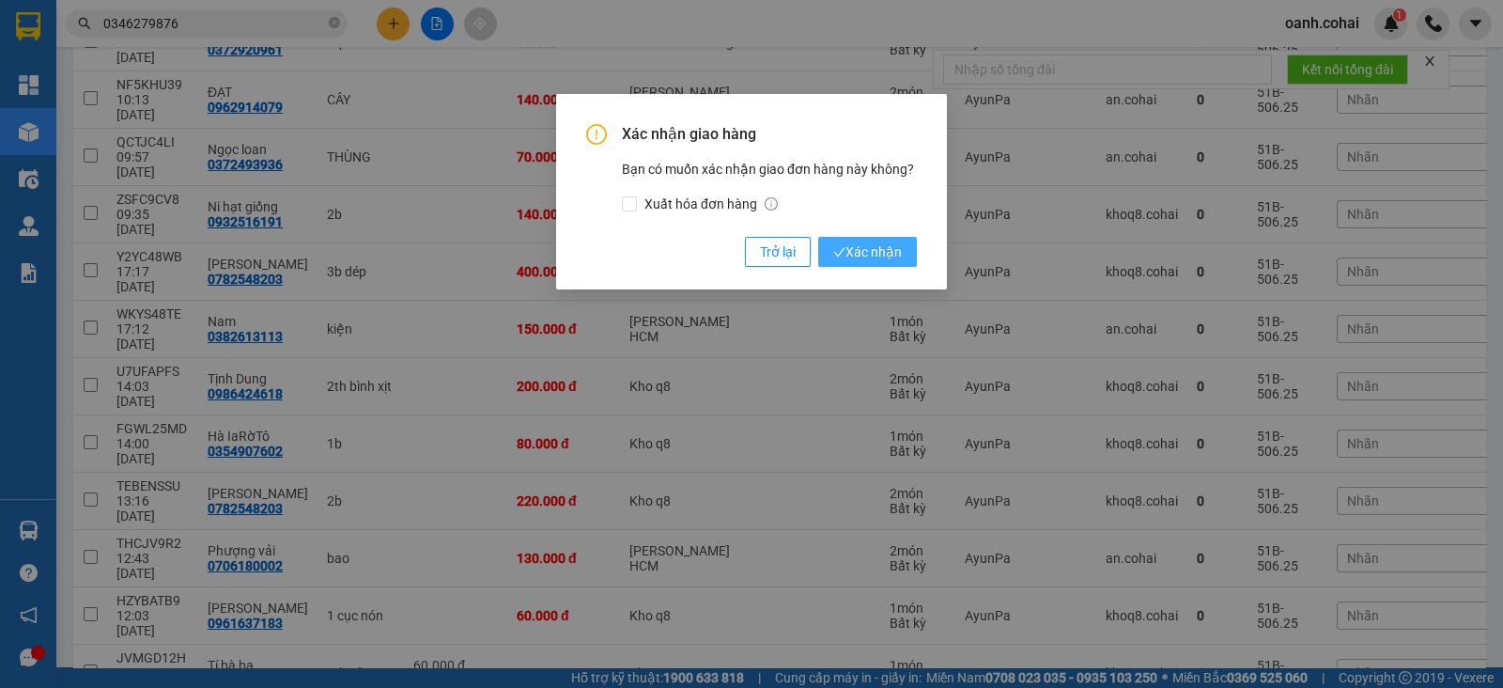
drag, startPoint x: 848, startPoint y: 246, endPoint x: 869, endPoint y: 255, distance: 23.2
click at [850, 246] on span "Xác nhận" at bounding box center [867, 251] width 69 height 21
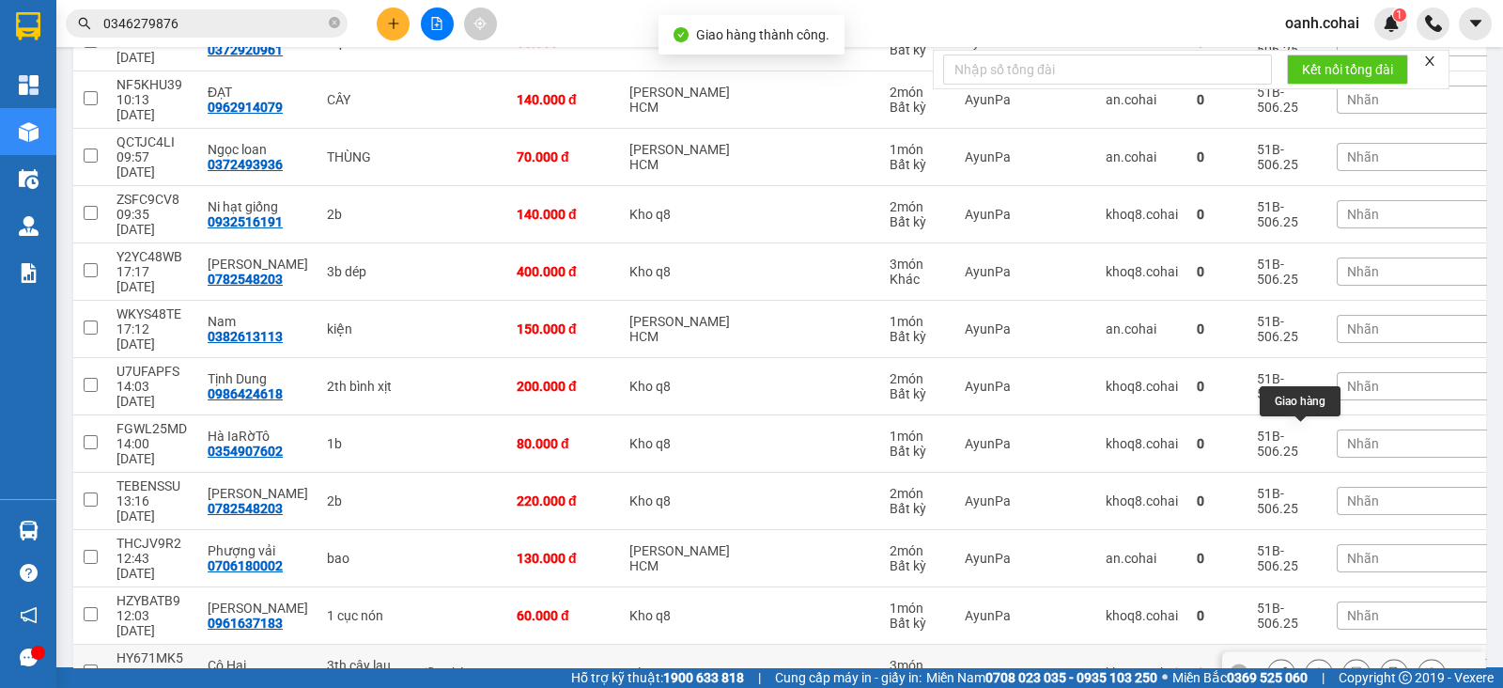
click at [1313, 666] on icon at bounding box center [1319, 672] width 13 height 13
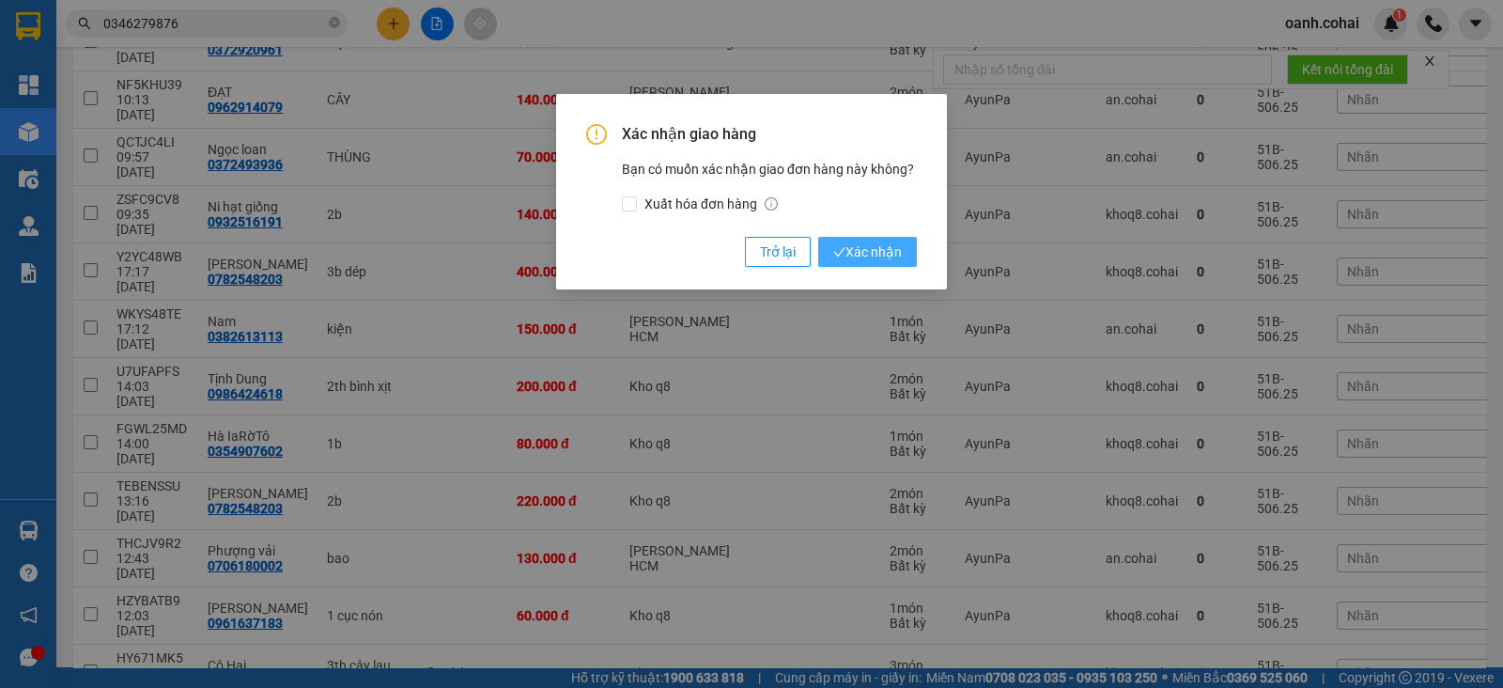
click at [892, 250] on span "Xác nhận" at bounding box center [867, 251] width 69 height 21
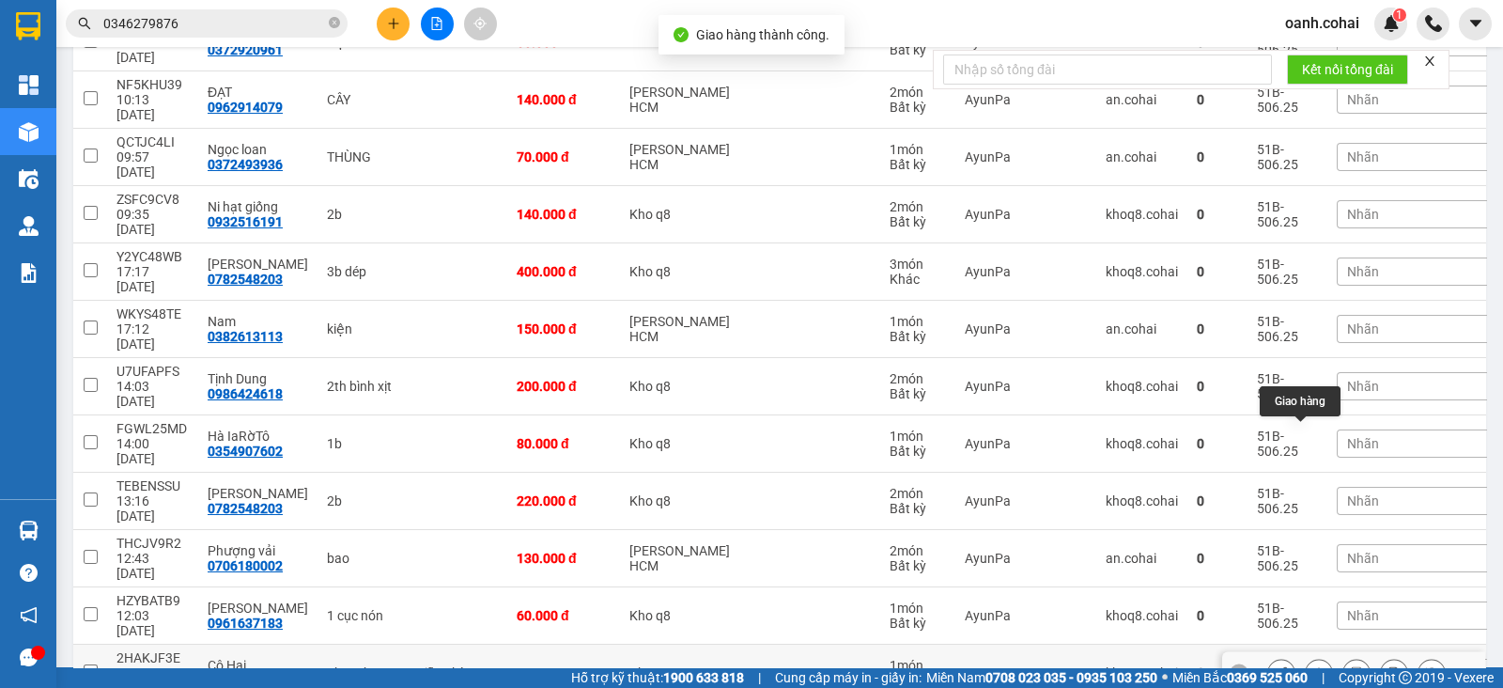
click at [1313, 666] on icon at bounding box center [1319, 672] width 13 height 13
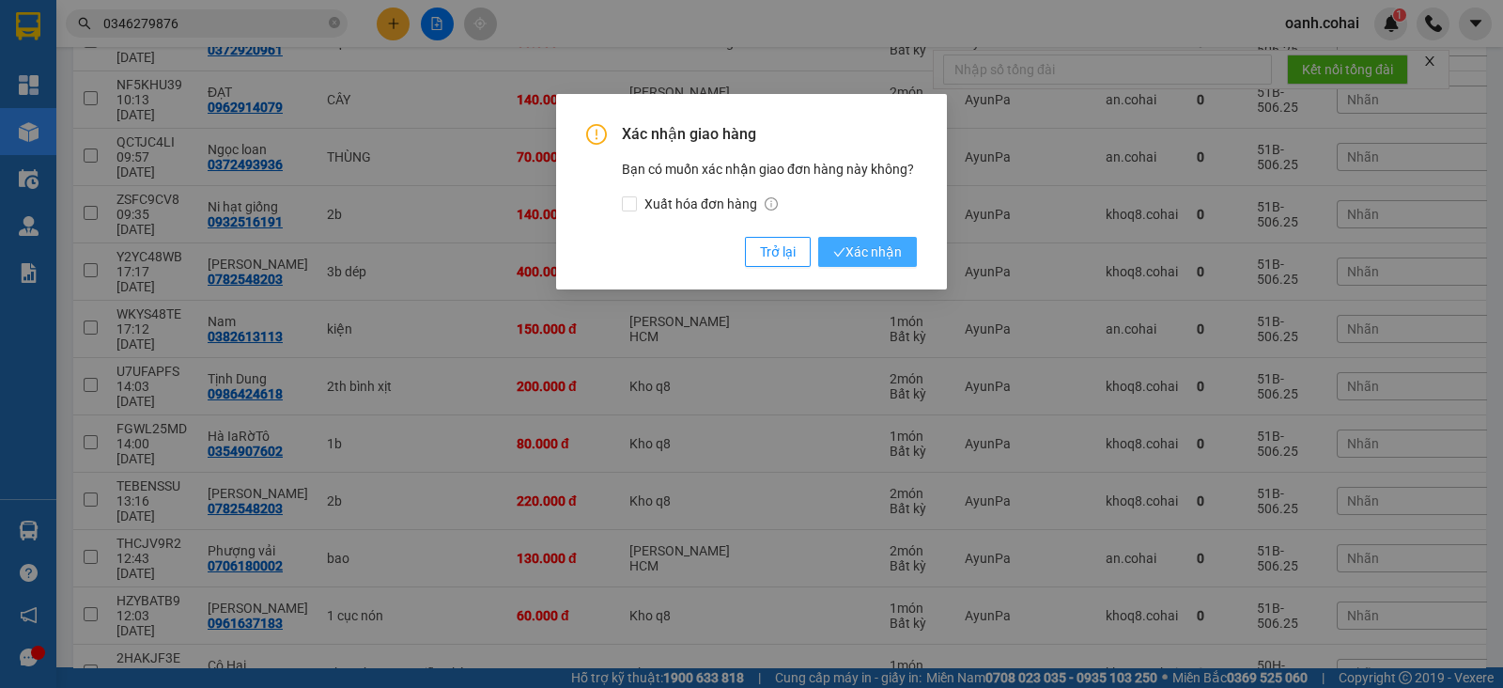
click at [875, 240] on button "Xác nhận" at bounding box center [867, 252] width 99 height 30
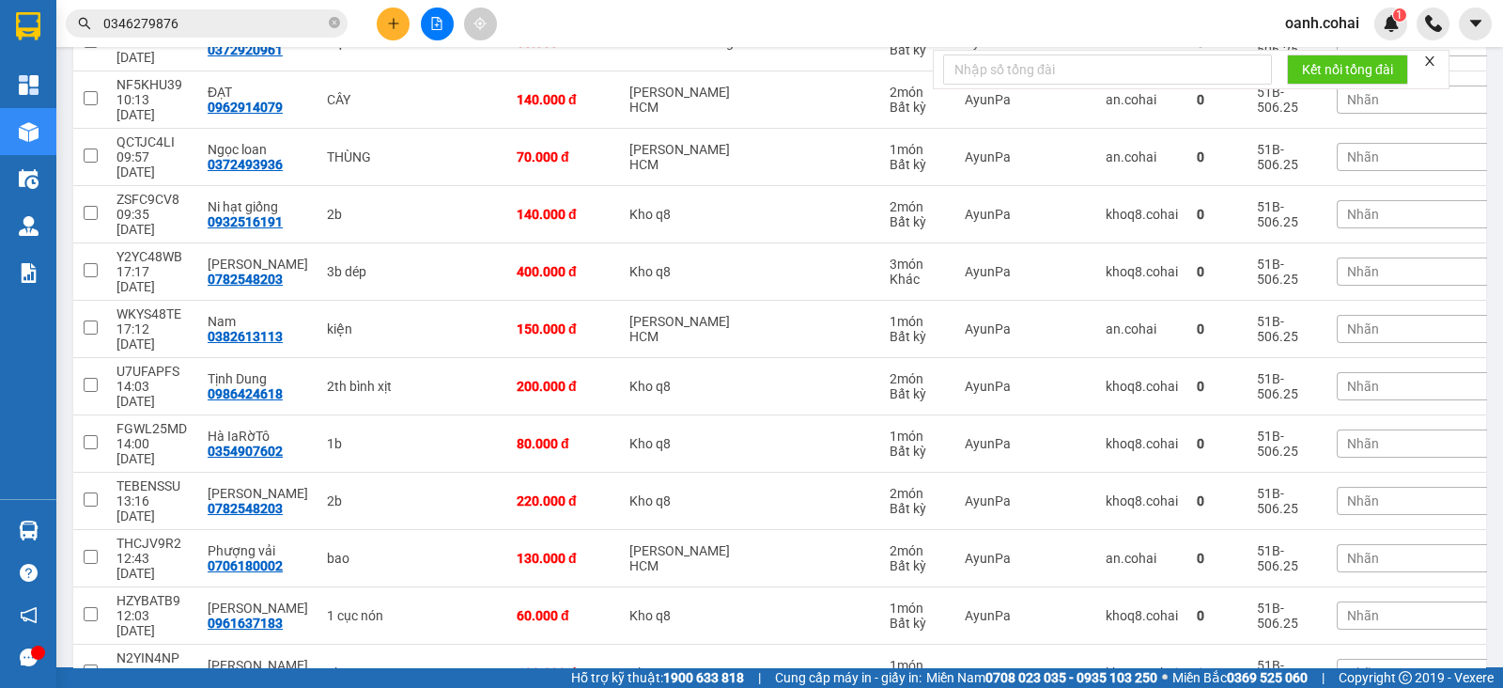
scroll to position [705, 0]
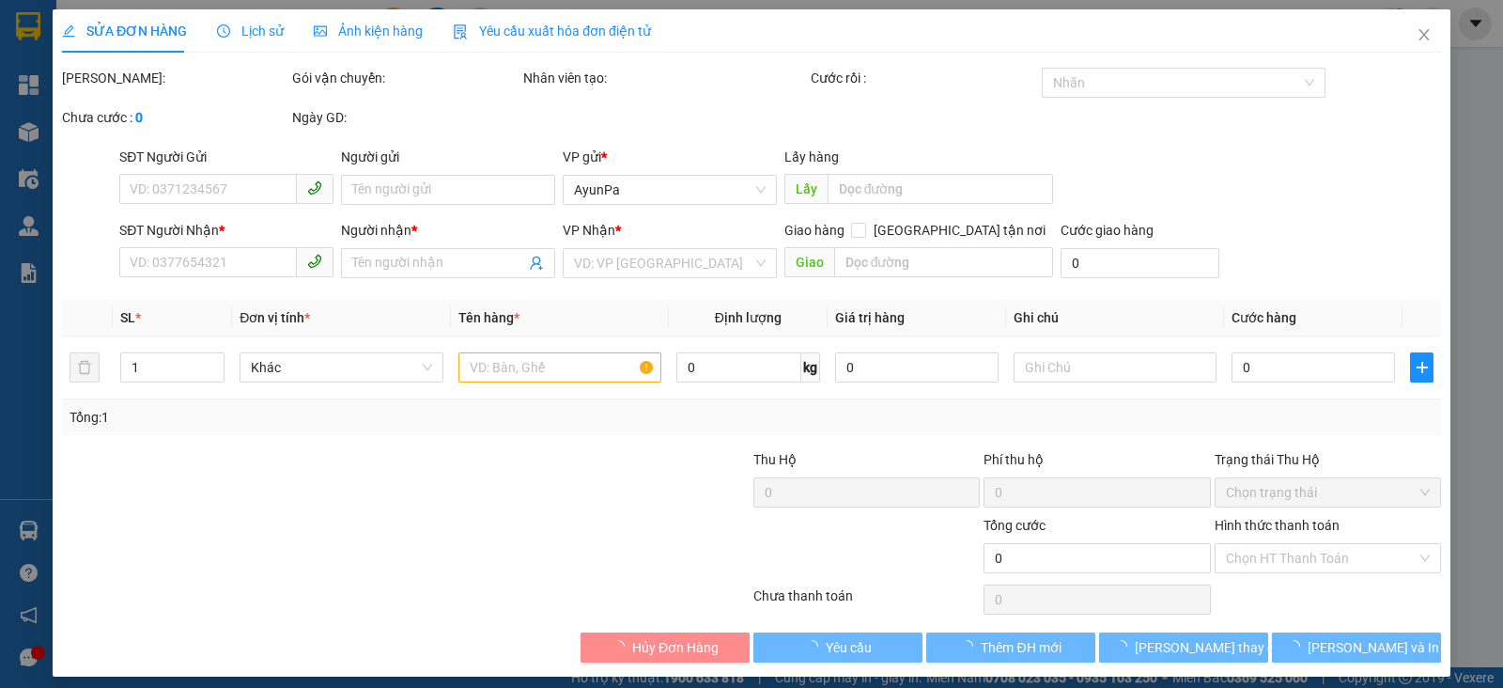
type input "0326659601"
type input "cô hào"
type input "150.000"
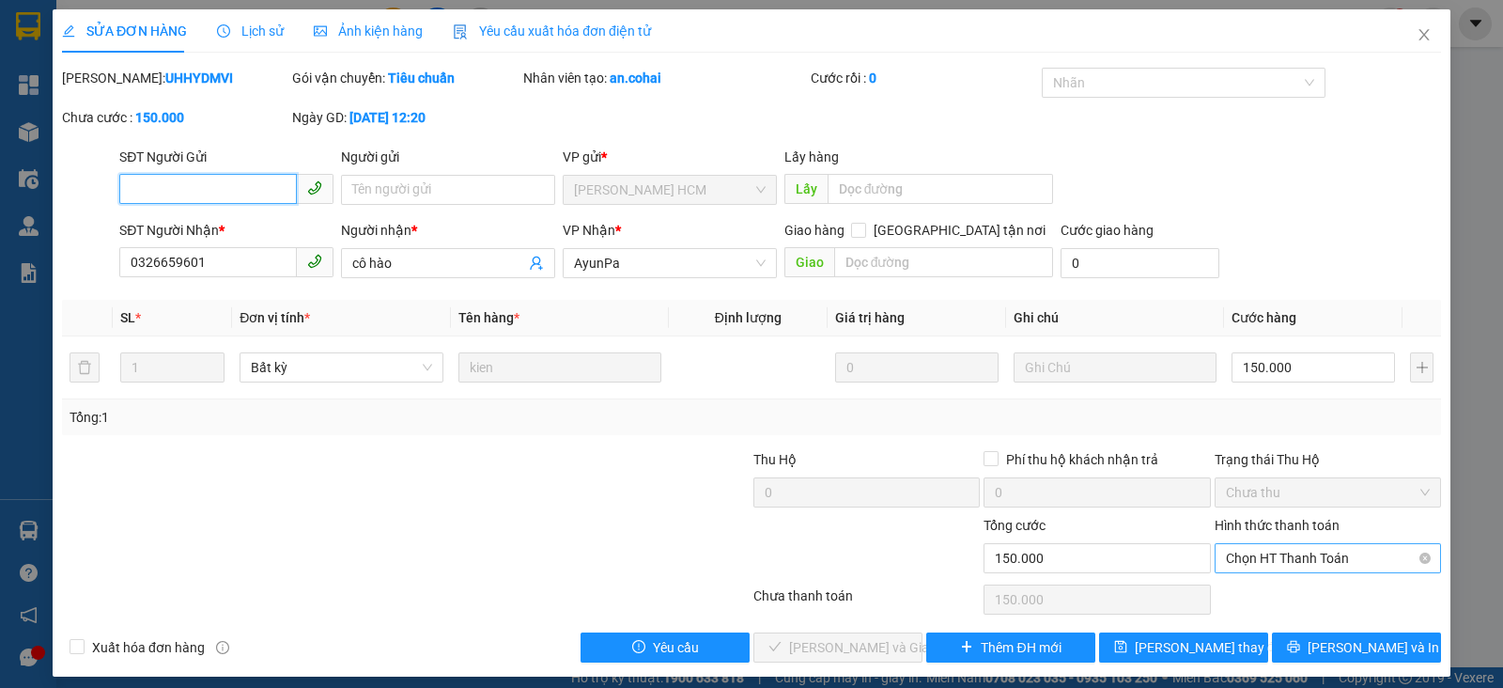
click at [1293, 559] on span "Chọn HT Thanh Toán" at bounding box center [1328, 558] width 204 height 28
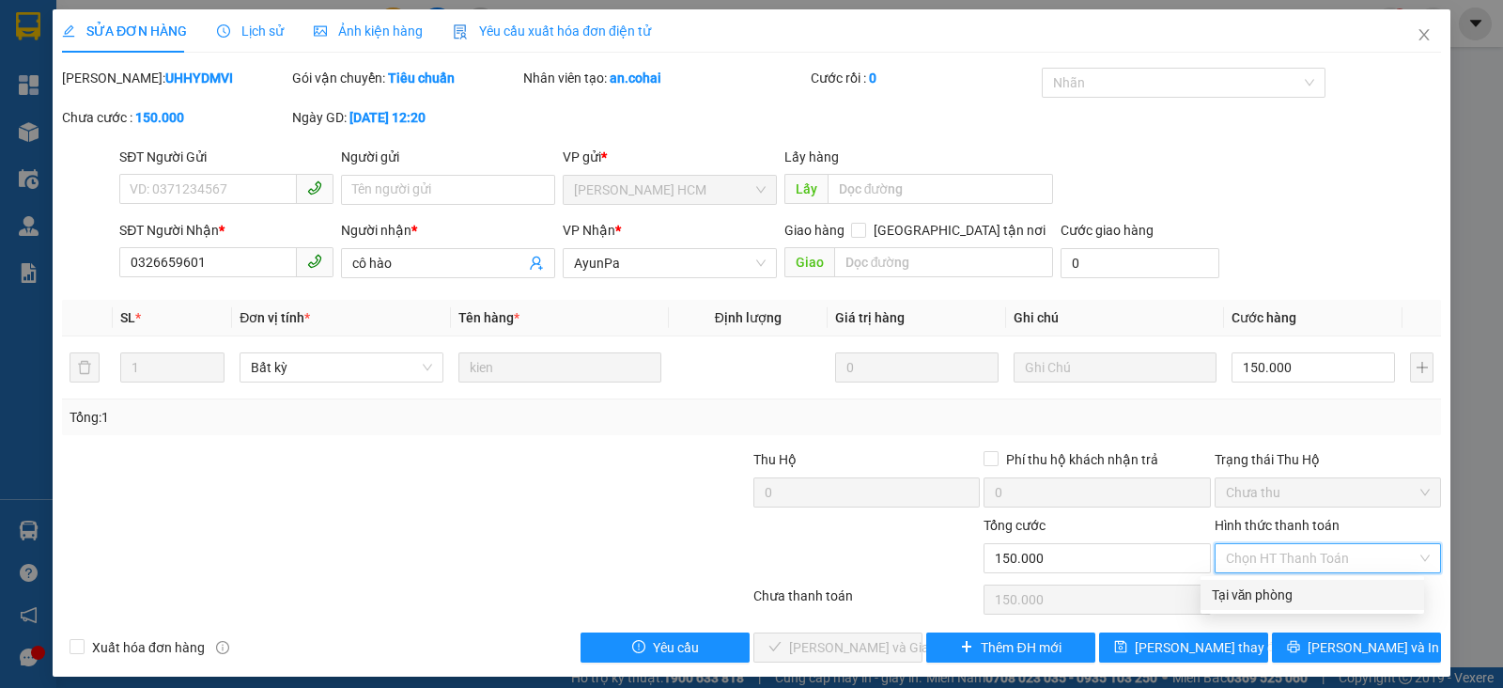
click at [1259, 594] on div "Tại văn phòng" at bounding box center [1312, 594] width 201 height 21
type input "0"
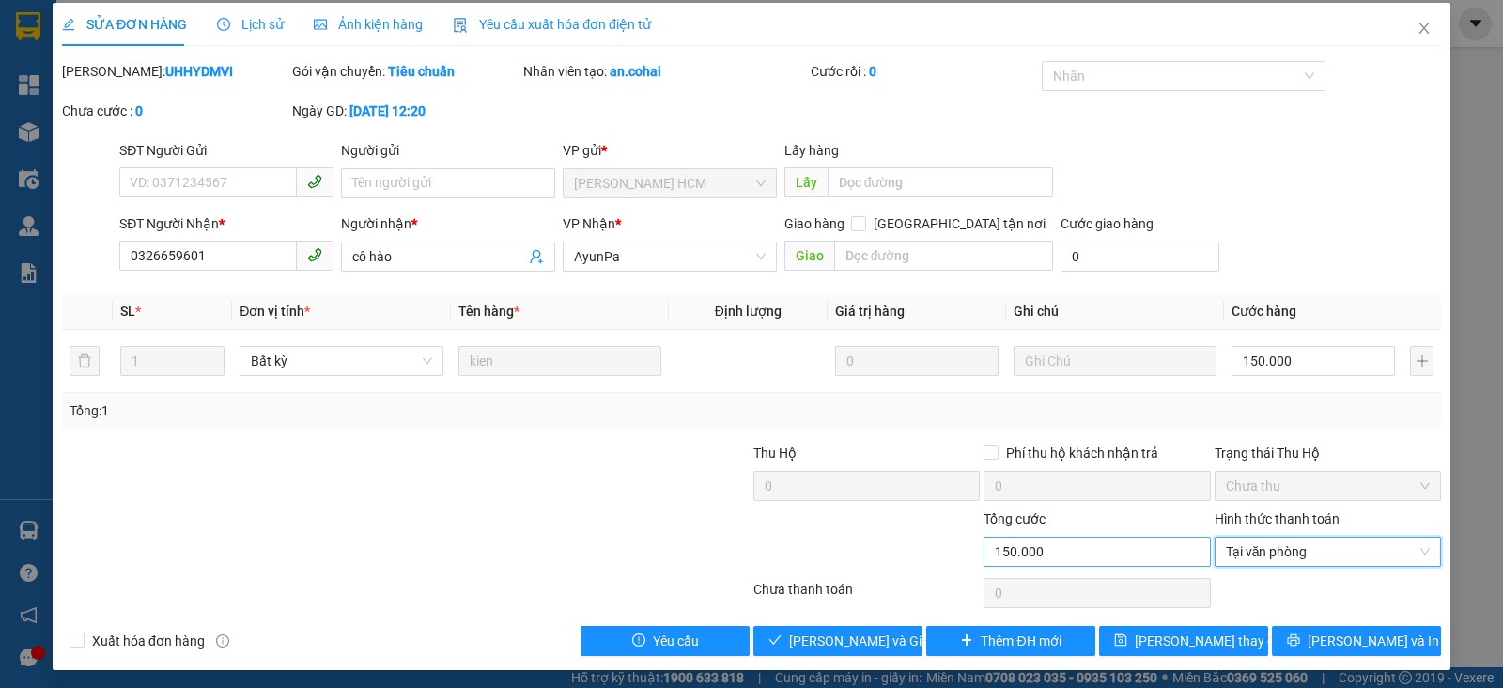
scroll to position [10, 0]
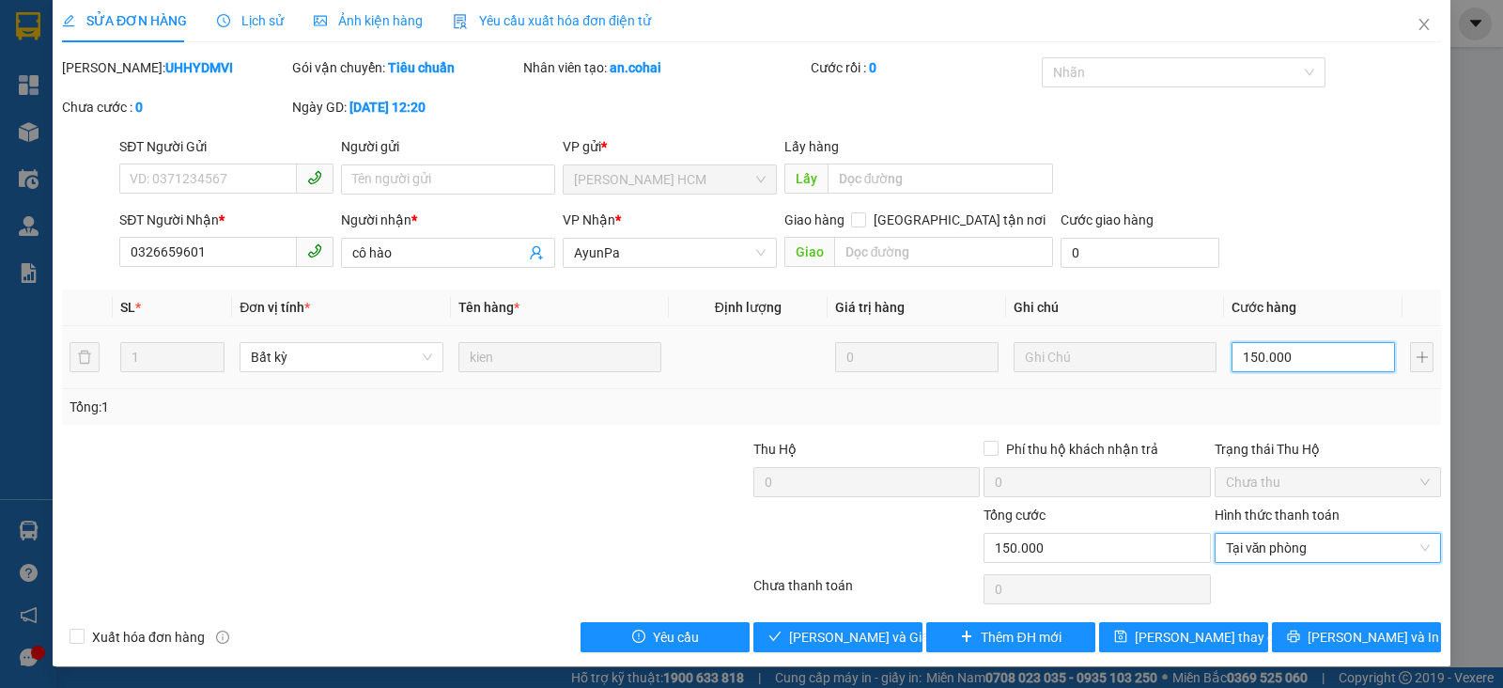
click at [1277, 354] on input "150.000" at bounding box center [1313, 357] width 163 height 30
type input "0"
type input "1"
type input "01"
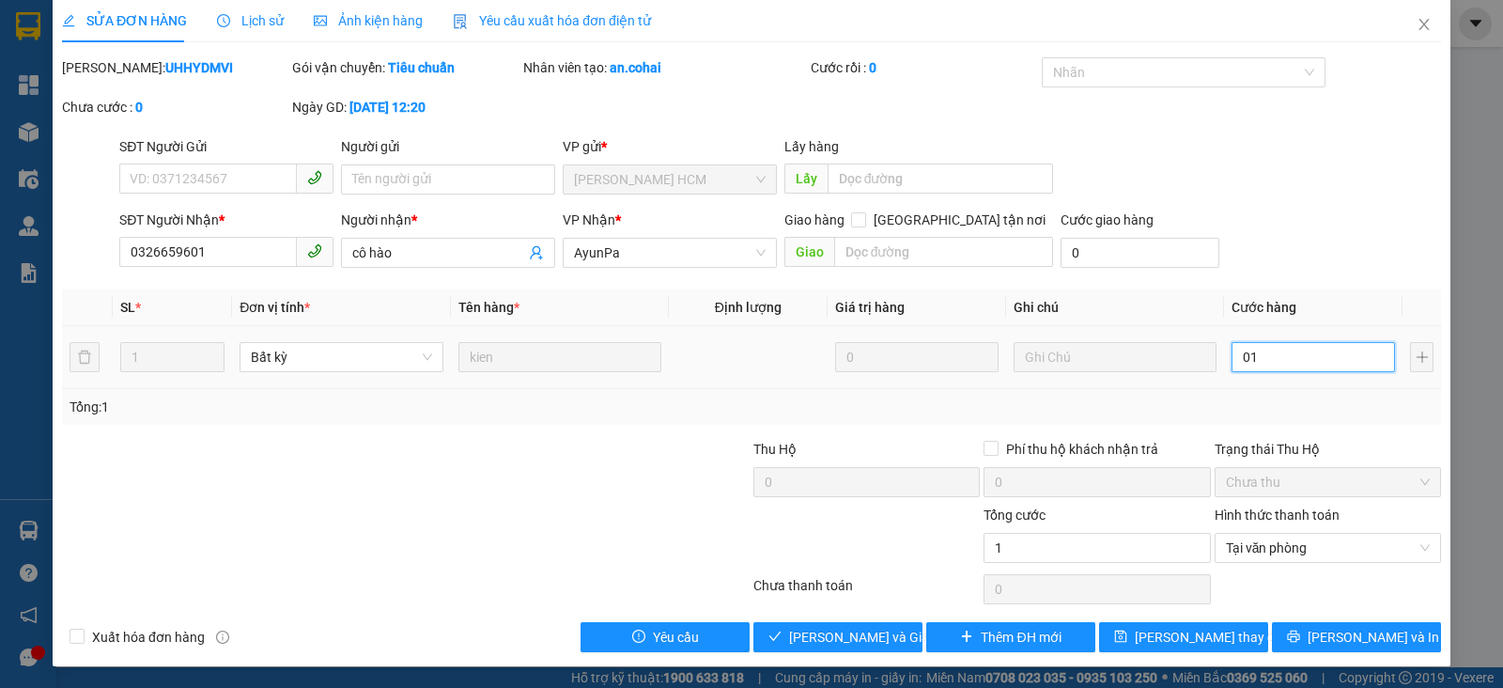
type input "10"
type input "010"
type input "100"
type input "0.100"
type input "100.000"
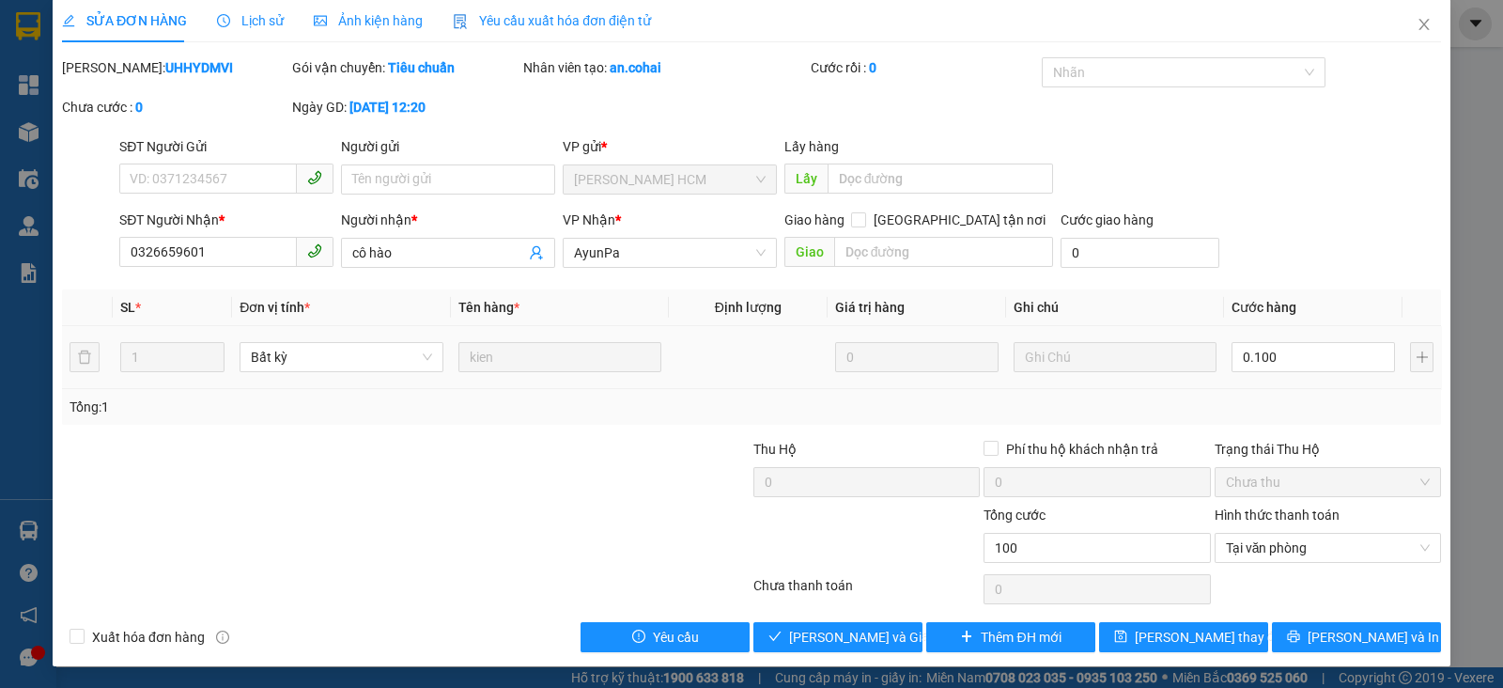
type input "100.000"
click at [1334, 428] on div "Total Paid Fee 0 Total UnPaid Fee 150.000 Cash Collection Total Fee Mã ĐH: UHHY…" at bounding box center [751, 354] width 1379 height 595
click at [832, 633] on span "[PERSON_NAME] và Giao hàng" at bounding box center [879, 637] width 180 height 21
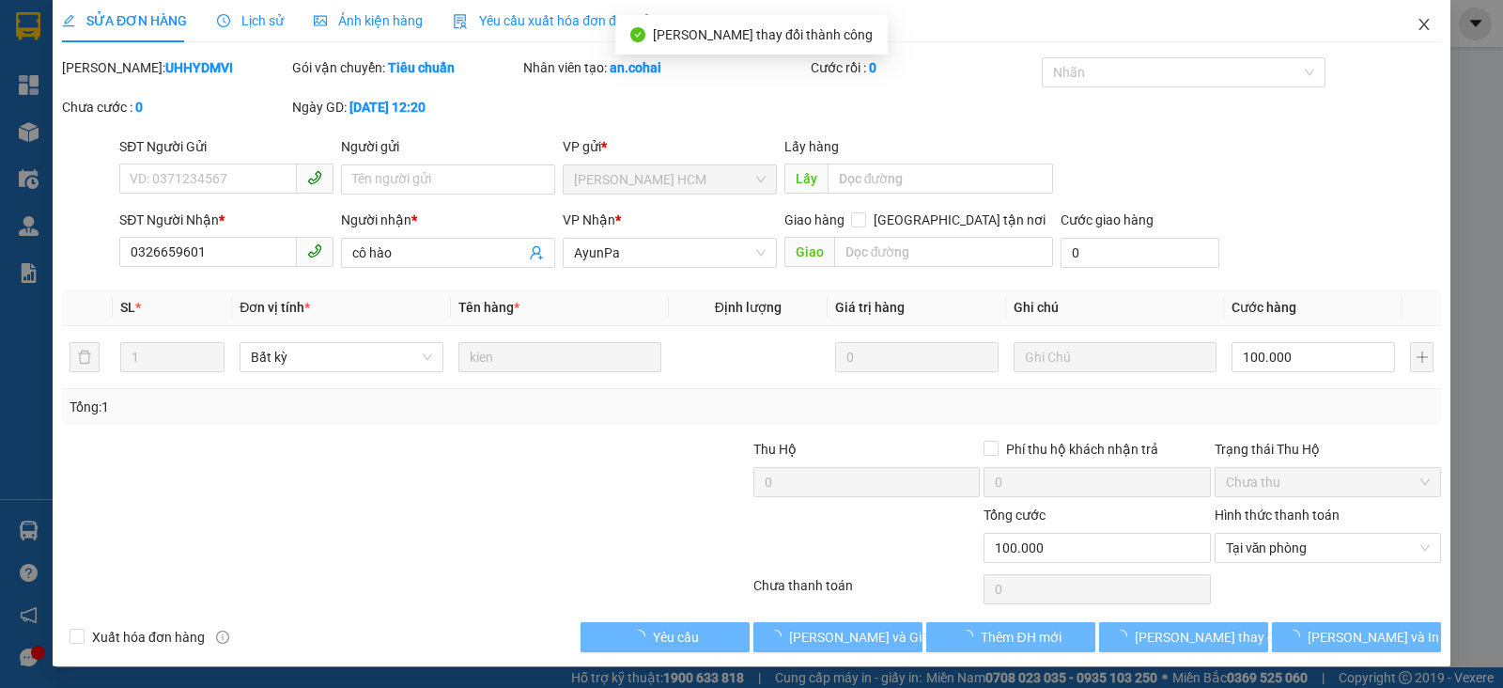
scroll to position [0, 0]
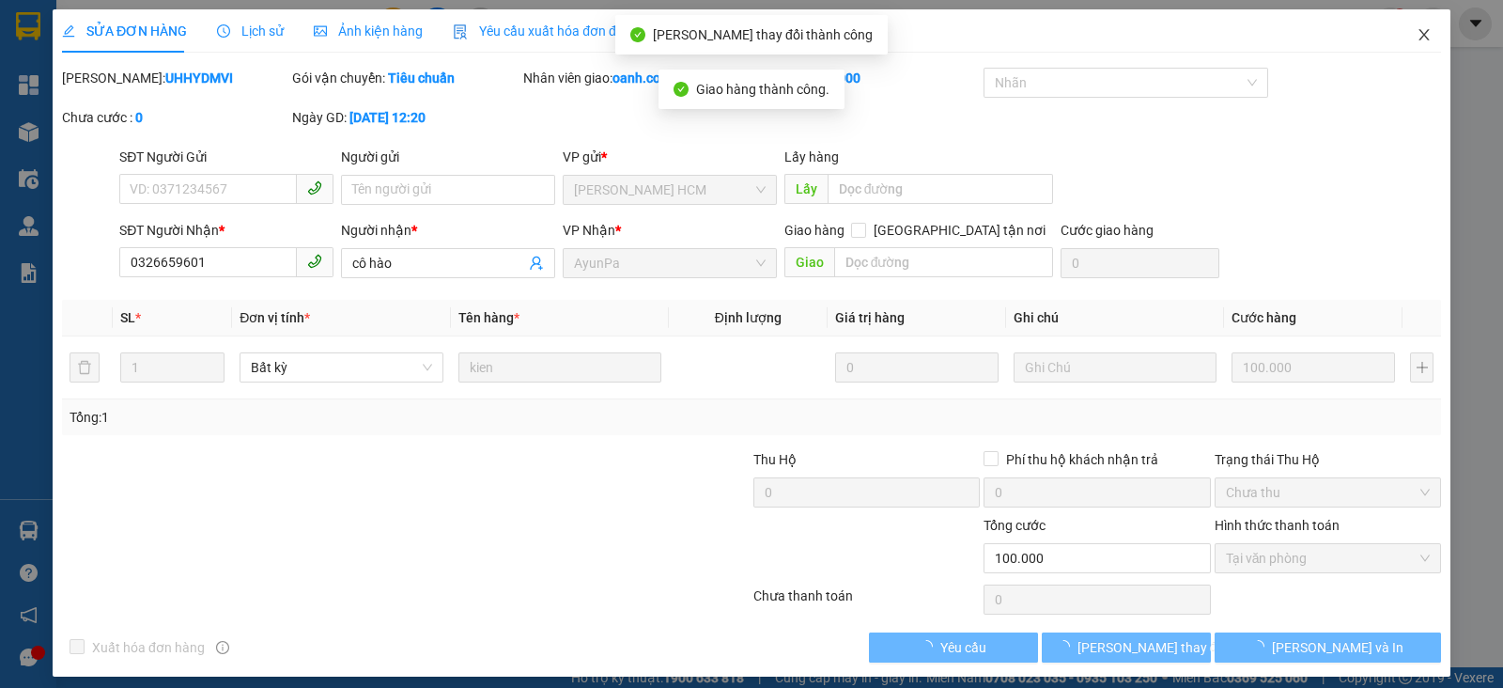
click at [1417, 30] on icon "close" at bounding box center [1424, 34] width 15 height 15
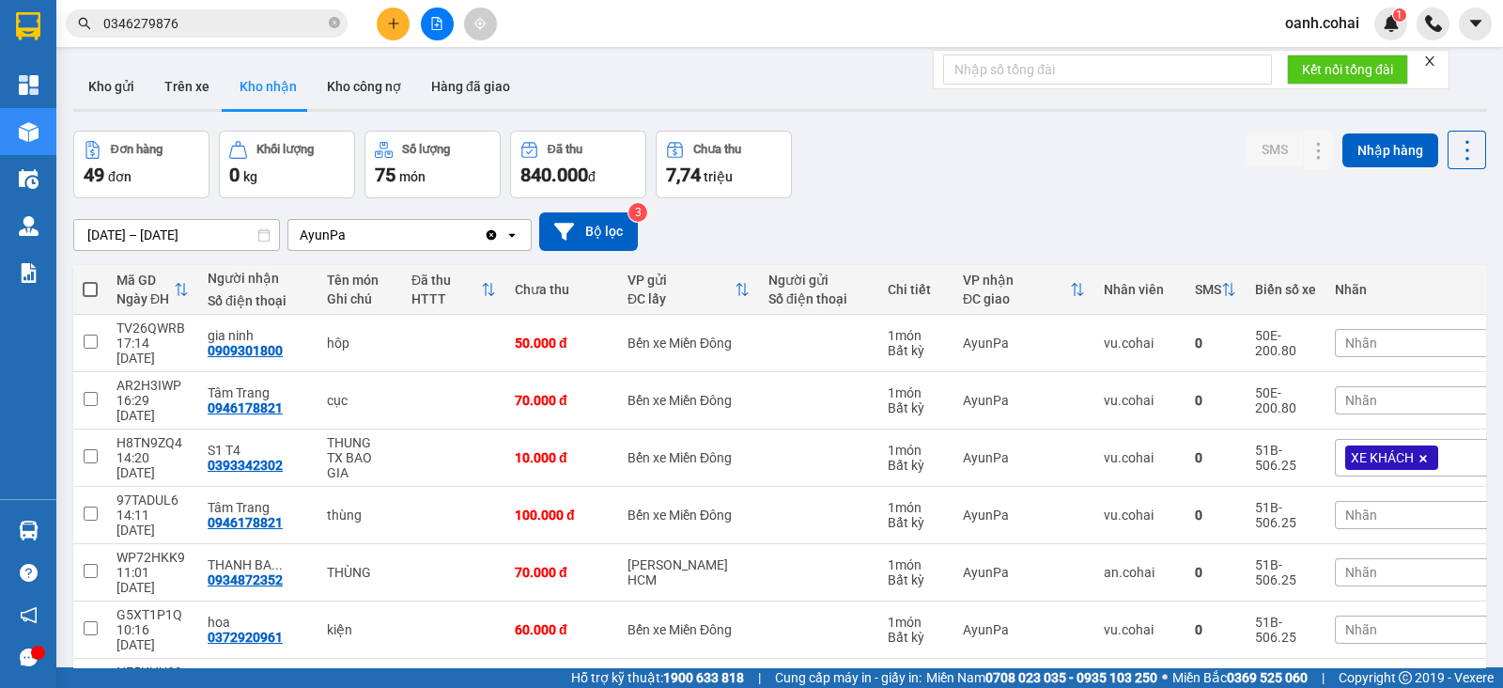
click at [394, 21] on icon "plus" at bounding box center [393, 23] width 1 height 10
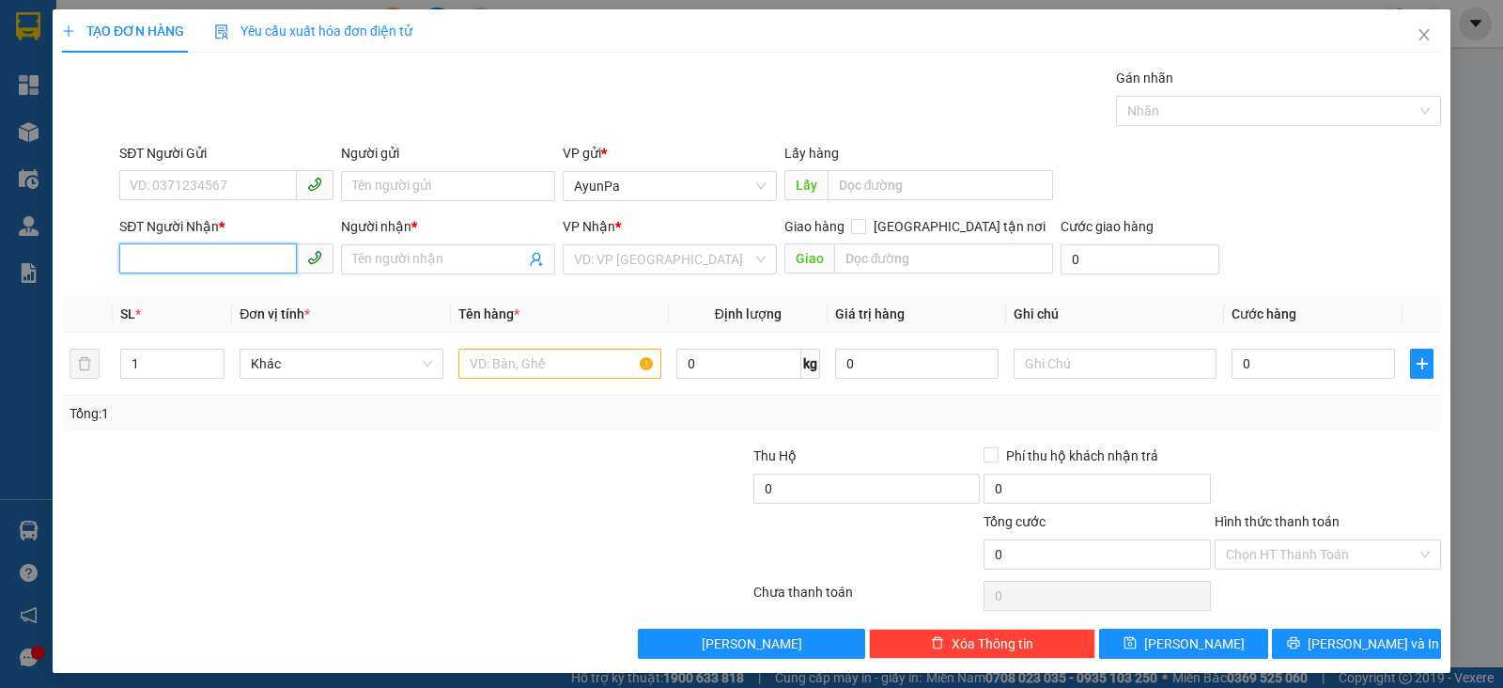
drag, startPoint x: 207, startPoint y: 253, endPoint x: 207, endPoint y: 238, distance: 15.0
click at [207, 251] on input "SĐT Người Nhận *" at bounding box center [208, 258] width 178 height 30
click at [215, 195] on input "SĐT Người Gửi" at bounding box center [208, 185] width 178 height 30
click at [192, 262] on input "SĐT Người Nhận *" at bounding box center [208, 258] width 178 height 30
click at [156, 270] on input "0850217779" at bounding box center [208, 258] width 178 height 30
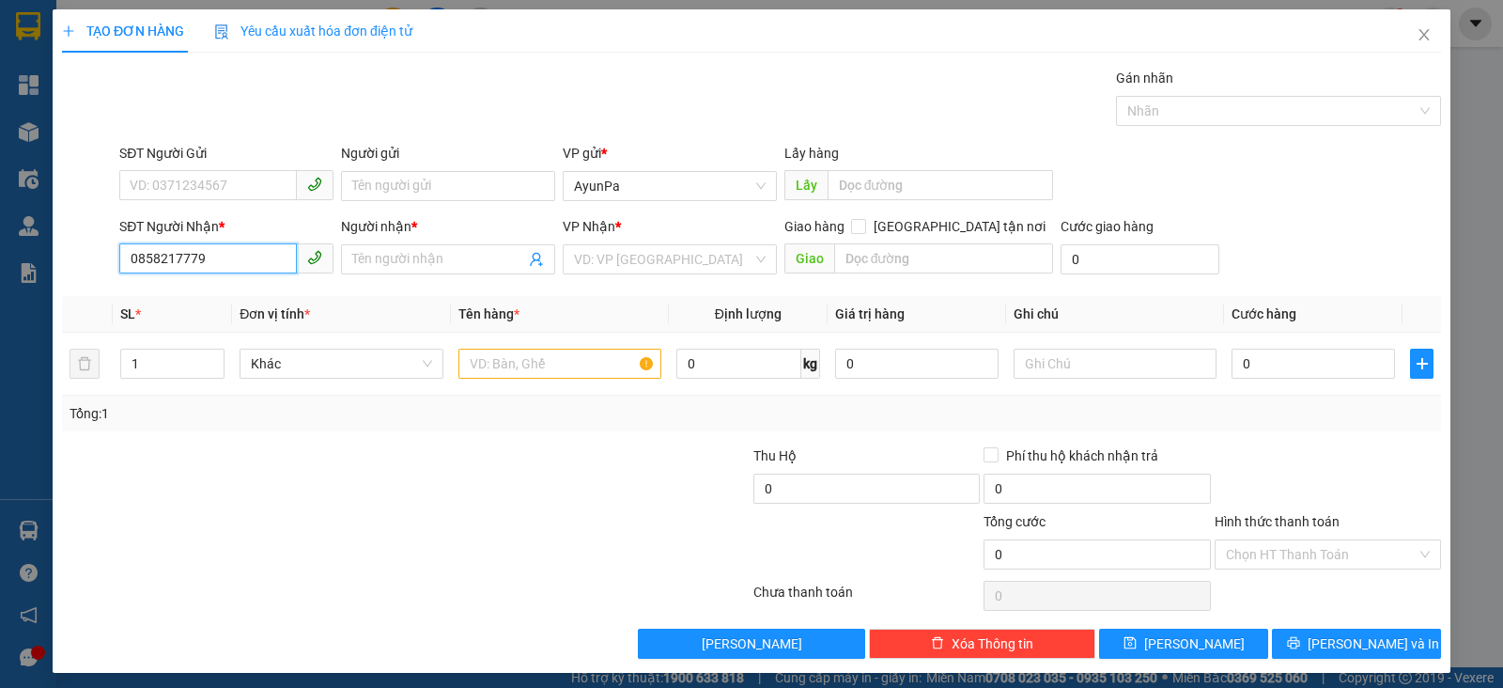
click at [200, 260] on input "0858217779" at bounding box center [208, 258] width 178 height 30
click at [132, 264] on input "0858217779" at bounding box center [208, 258] width 178 height 30
click at [170, 258] on input "0858217779" at bounding box center [208, 258] width 178 height 30
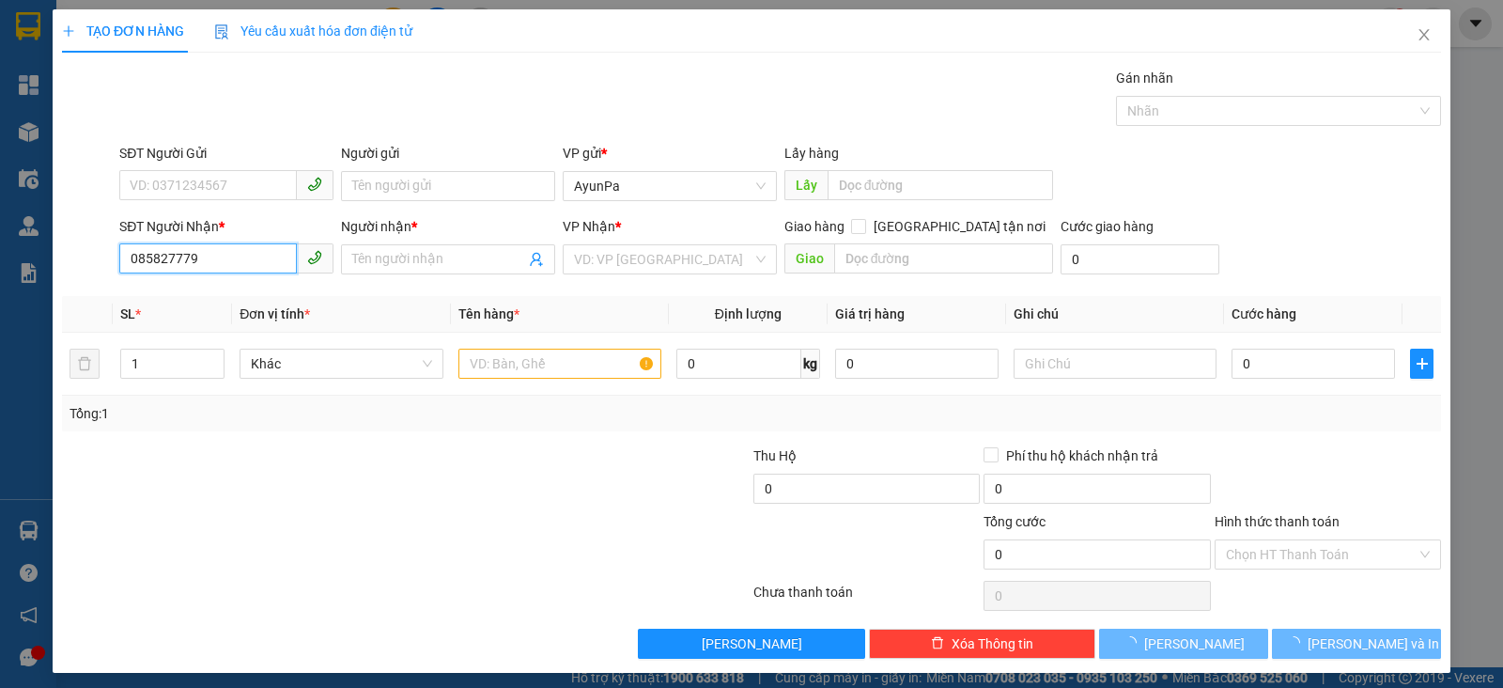
type input "0858247779"
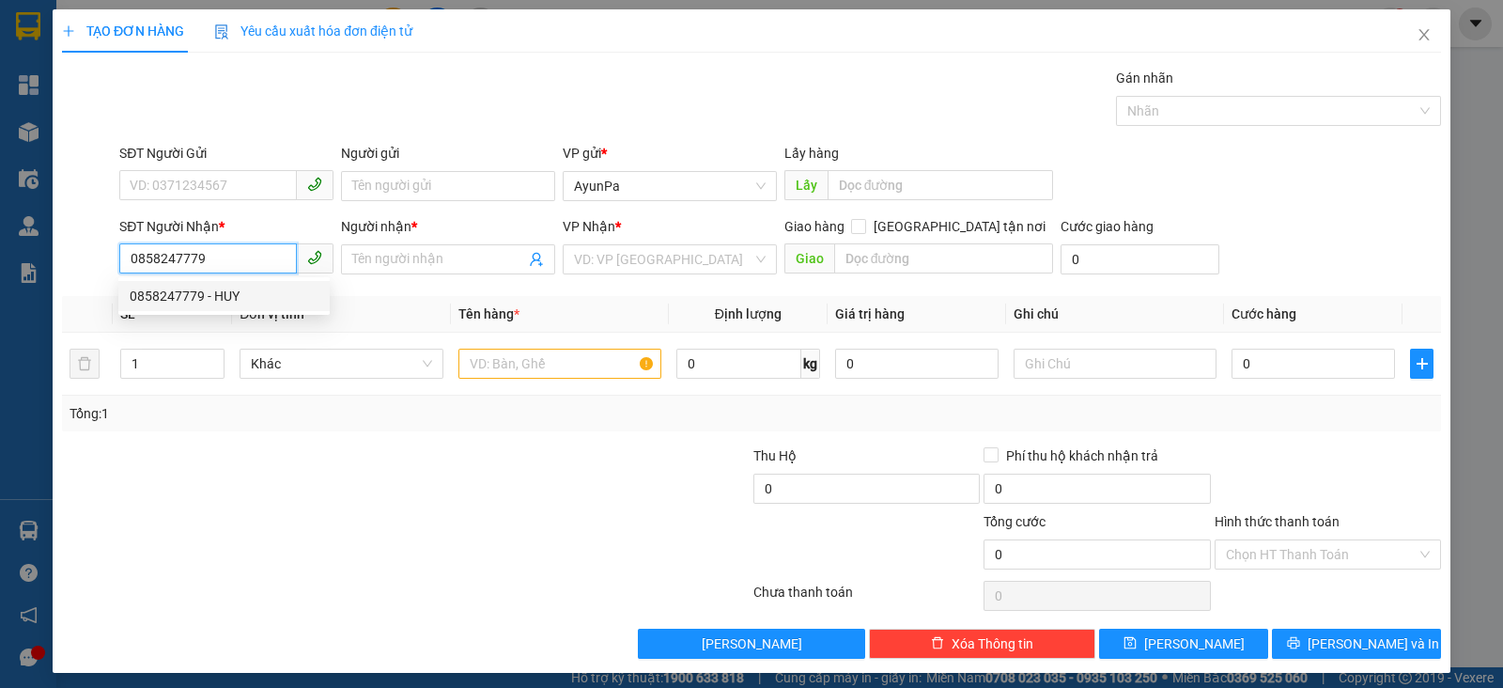
drag, startPoint x: 197, startPoint y: 290, endPoint x: 209, endPoint y: 283, distance: 13.6
click at [197, 291] on div "0858247779 - HUY" at bounding box center [224, 296] width 189 height 21
type input "HUY"
type input "0858247779"
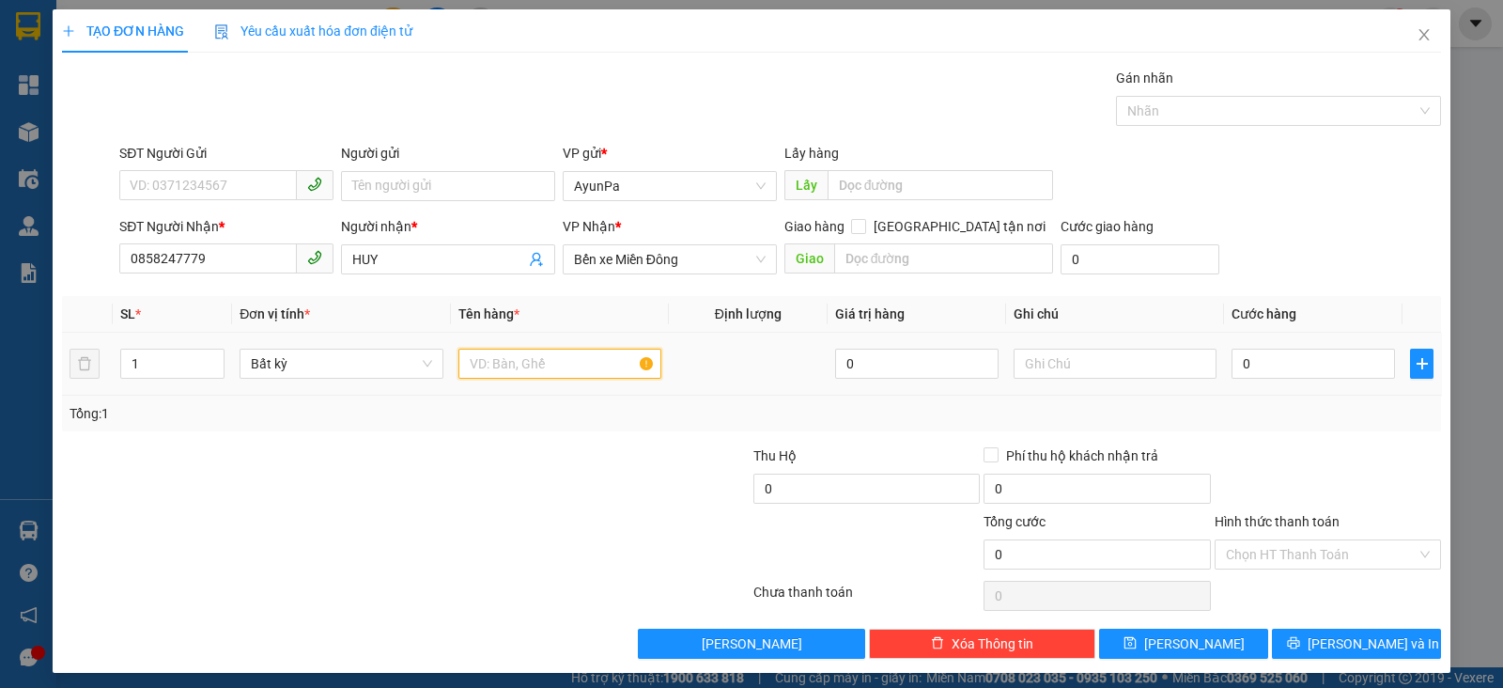
click at [526, 362] on input "text" at bounding box center [560, 364] width 203 height 30
type input "1Tủ Lạnh"
click at [221, 187] on input "SĐT Người Gửi" at bounding box center [208, 185] width 178 height 30
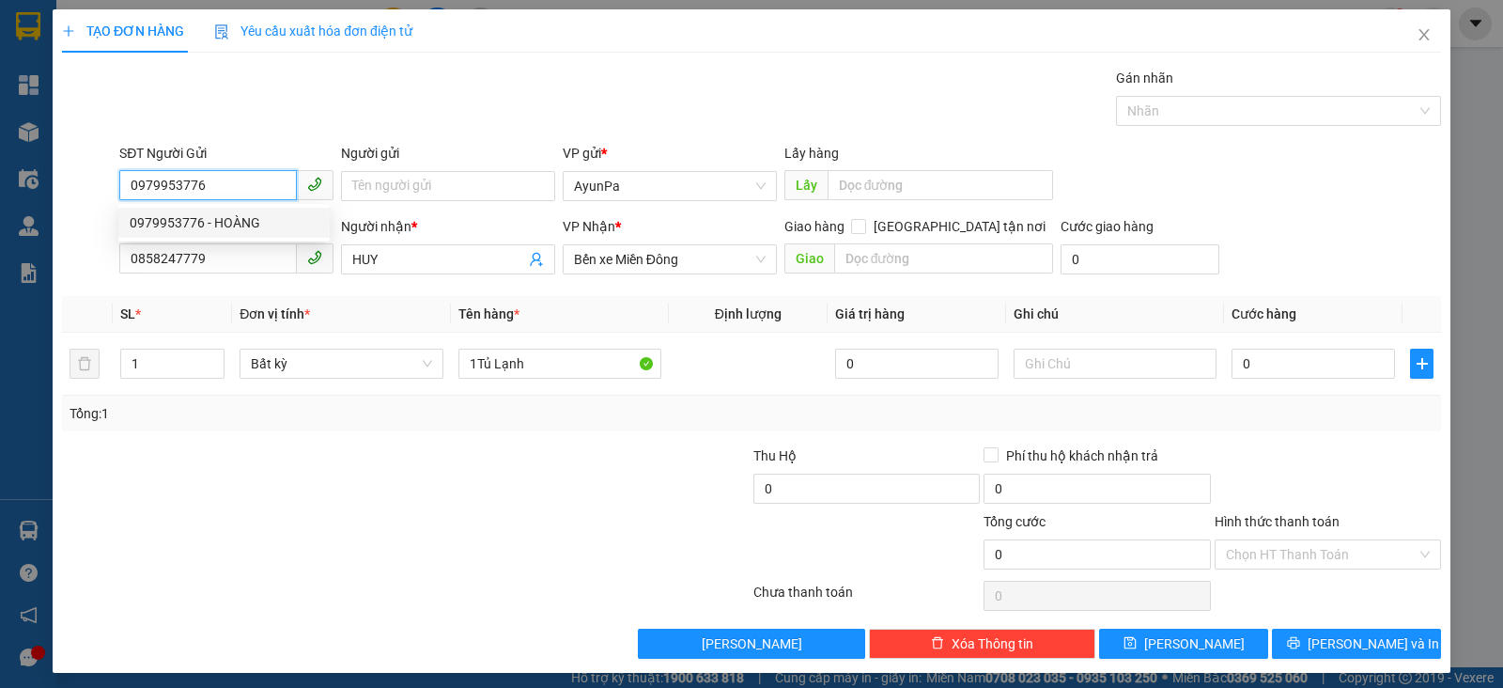
click at [272, 227] on div "0979953776 - HOÀNG" at bounding box center [224, 222] width 189 height 21
type input "0979953776"
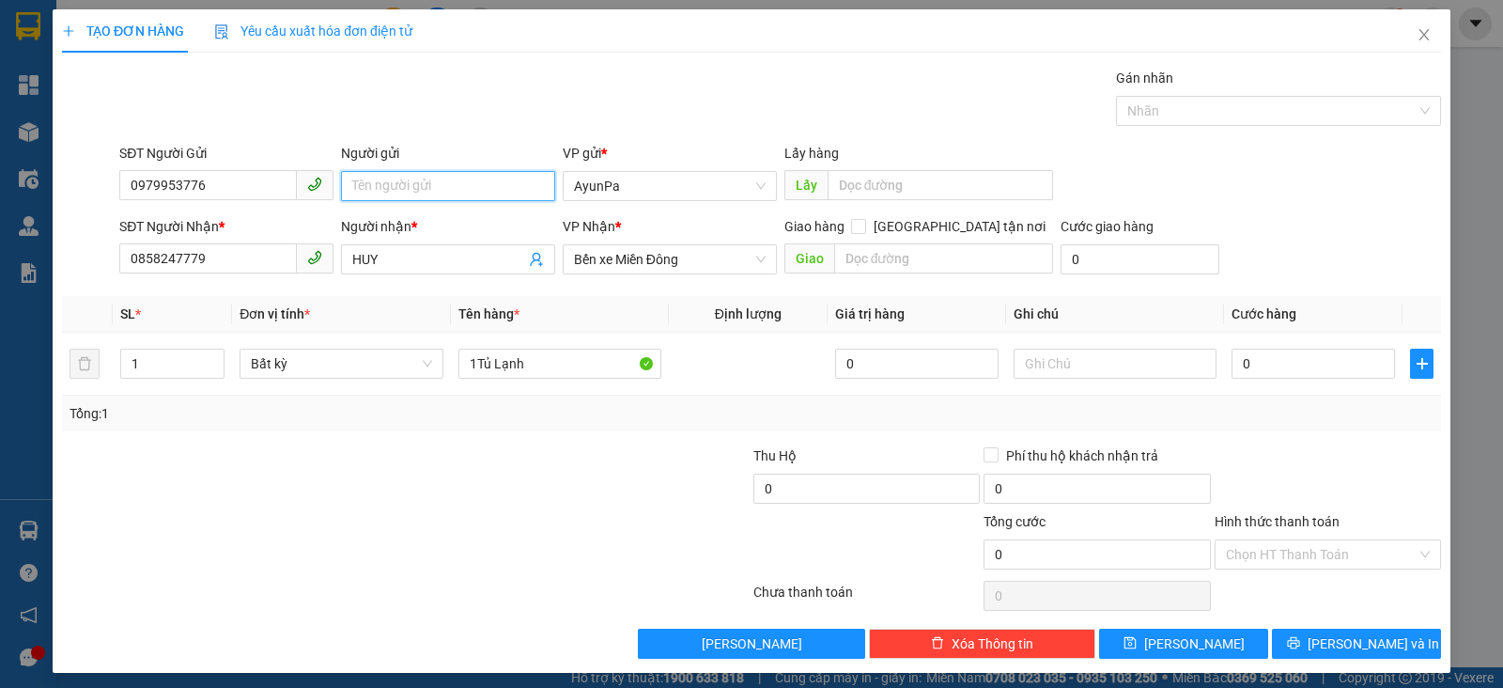
click at [422, 193] on input "Người gửi" at bounding box center [448, 186] width 214 height 30
type input "3"
type input "35"
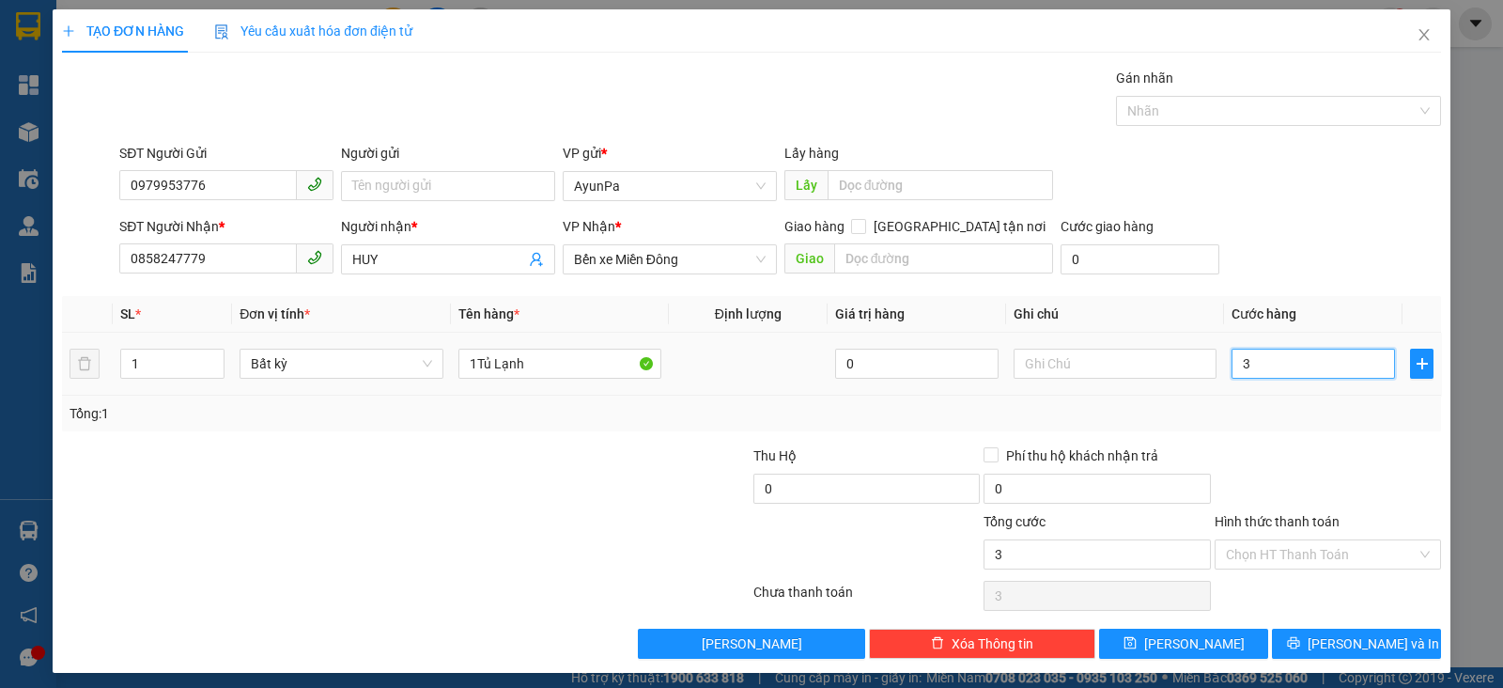
type input "35"
type input "350"
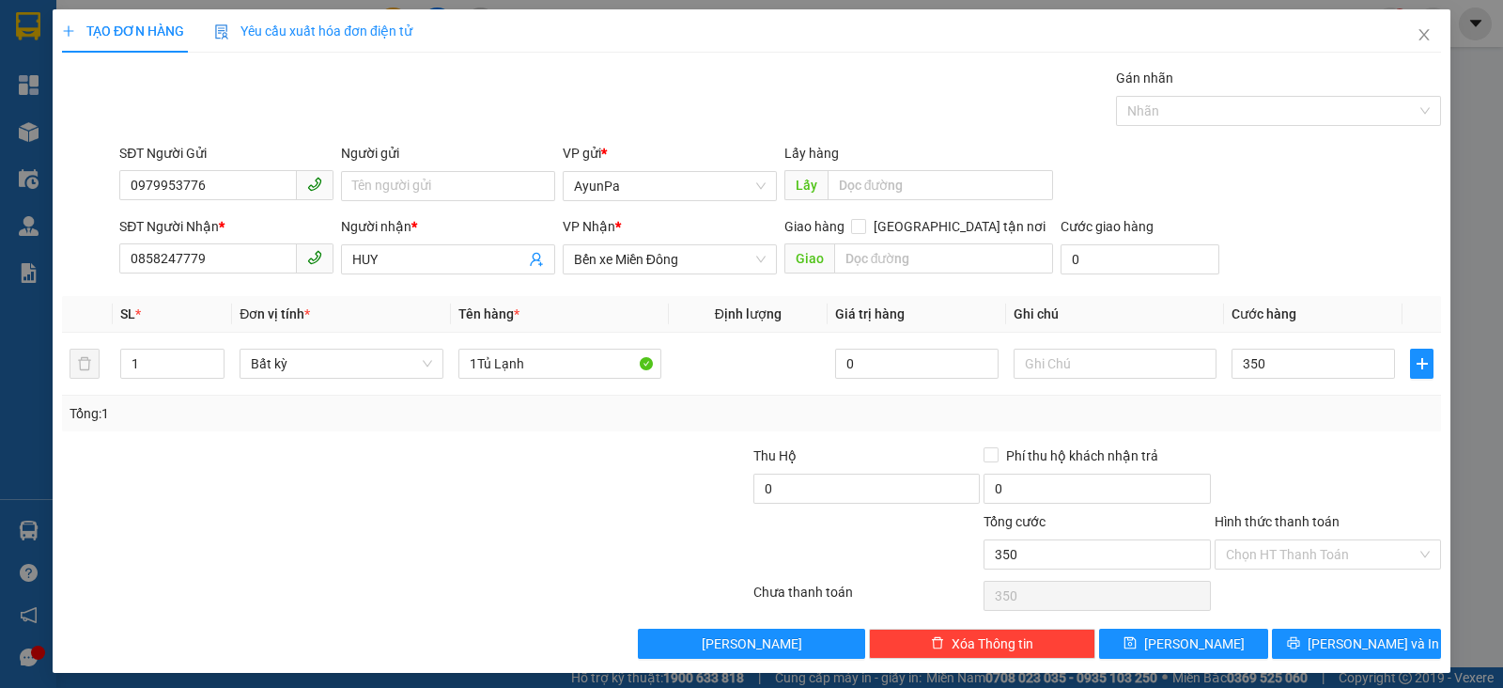
type input "350.000"
click at [1301, 461] on div at bounding box center [1328, 478] width 230 height 66
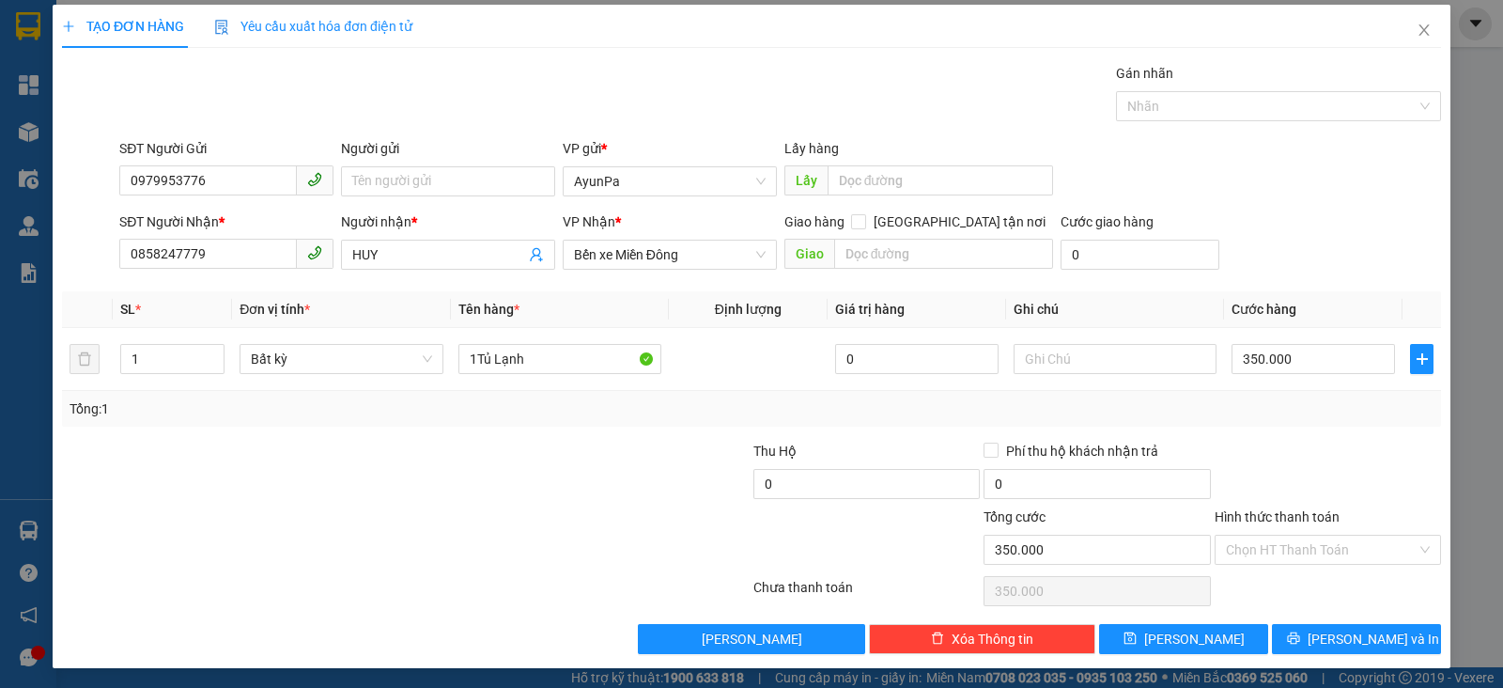
scroll to position [6, 0]
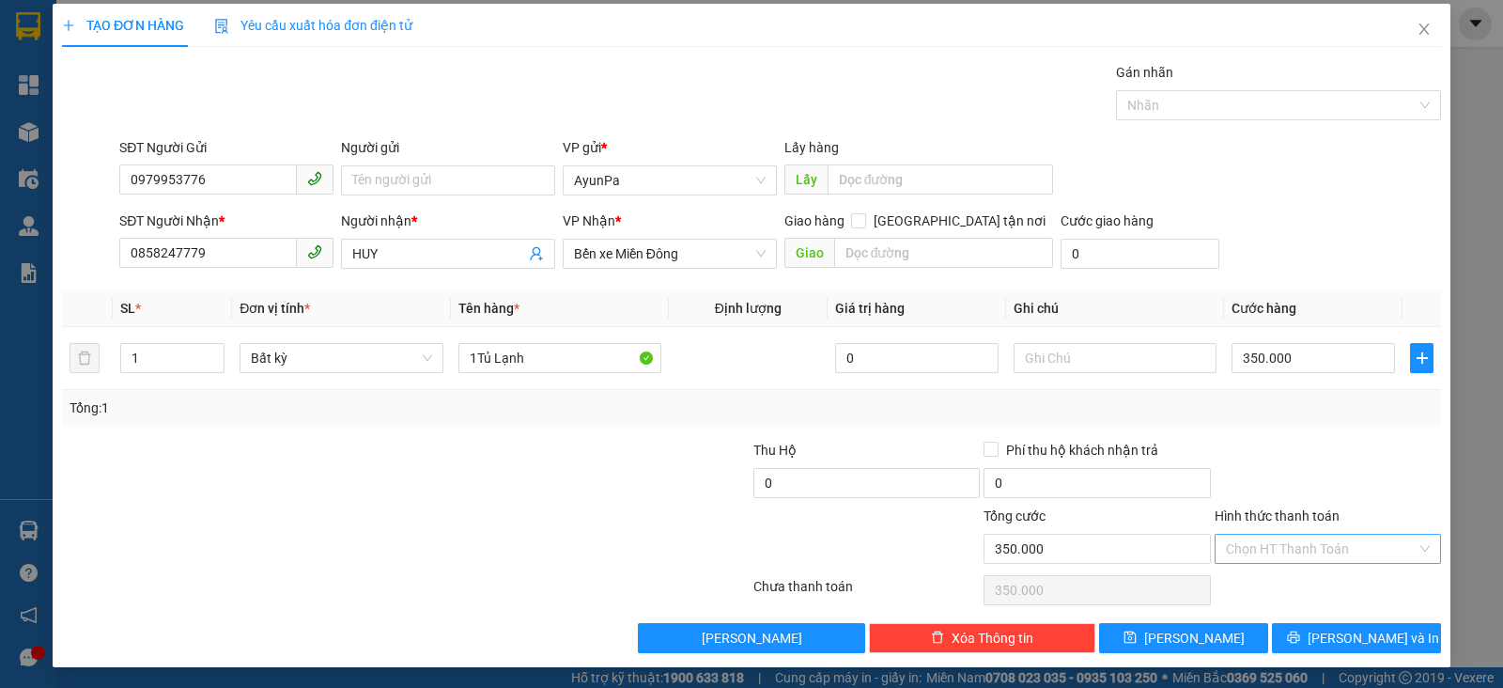
click at [1309, 543] on input "Hình thức thanh toán" at bounding box center [1321, 549] width 191 height 28
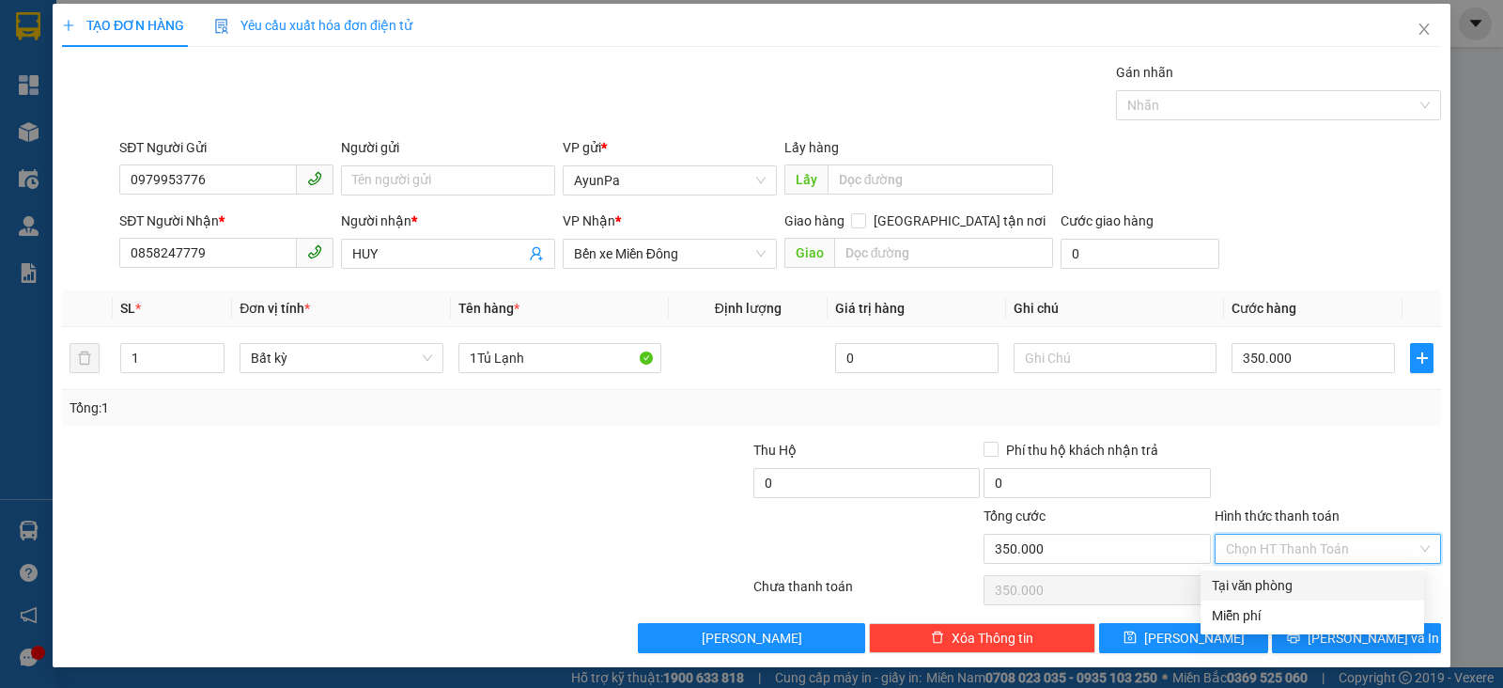
drag, startPoint x: 1275, startPoint y: 585, endPoint x: 1276, endPoint y: 599, distance: 13.2
click at [1278, 589] on div "Tại văn phòng" at bounding box center [1312, 585] width 201 height 21
type input "0"
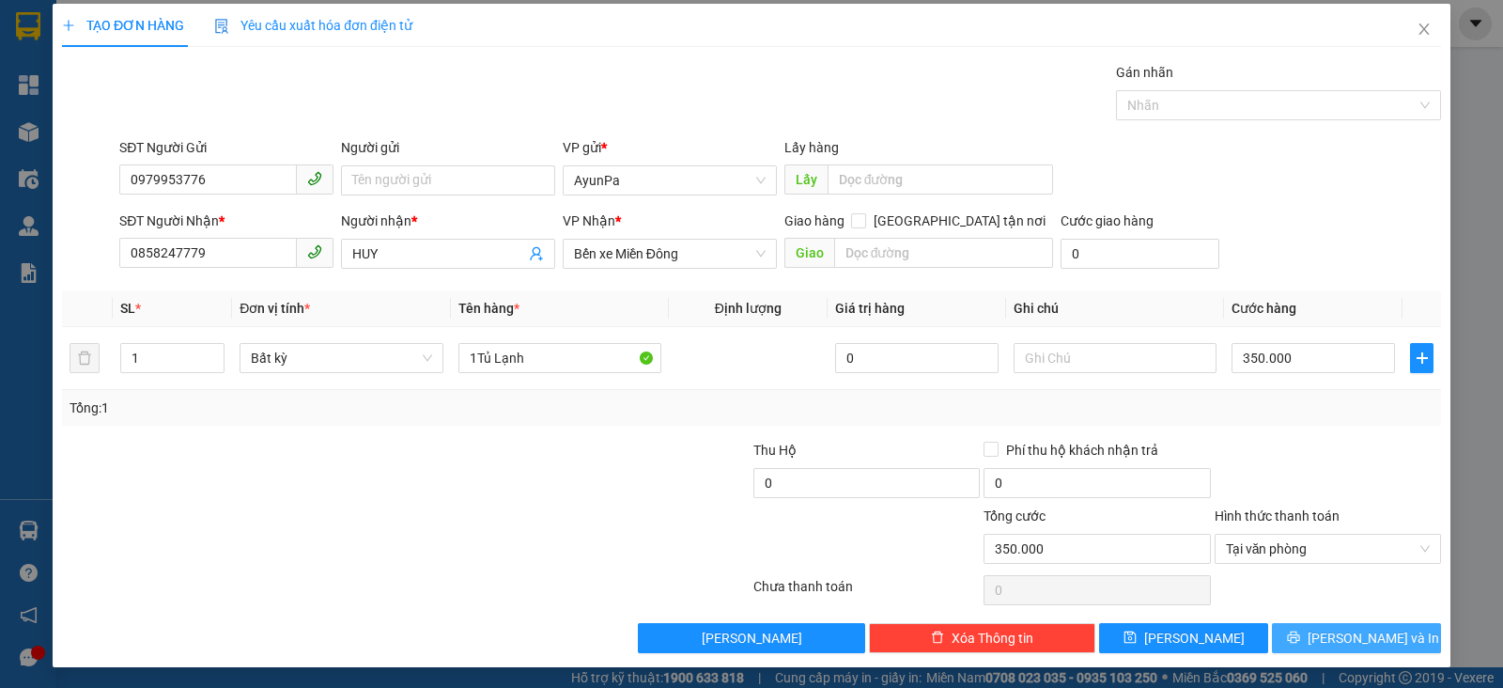
click at [1327, 632] on span "[PERSON_NAME] và In" at bounding box center [1374, 638] width 132 height 21
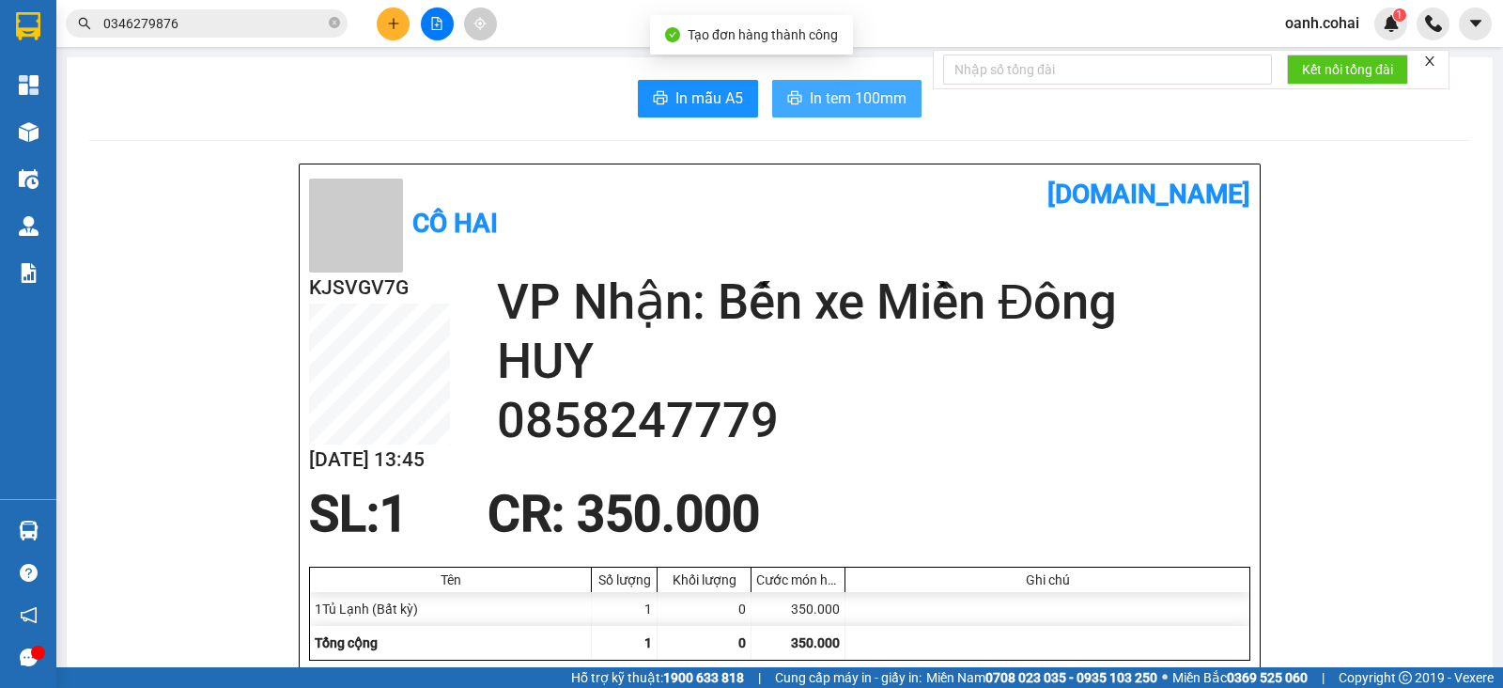
click at [860, 92] on span "In tem 100mm" at bounding box center [858, 97] width 97 height 23
click at [875, 110] on button "In tem 100mm" at bounding box center [846, 99] width 149 height 38
click at [388, 24] on icon "plus" at bounding box center [393, 23] width 13 height 13
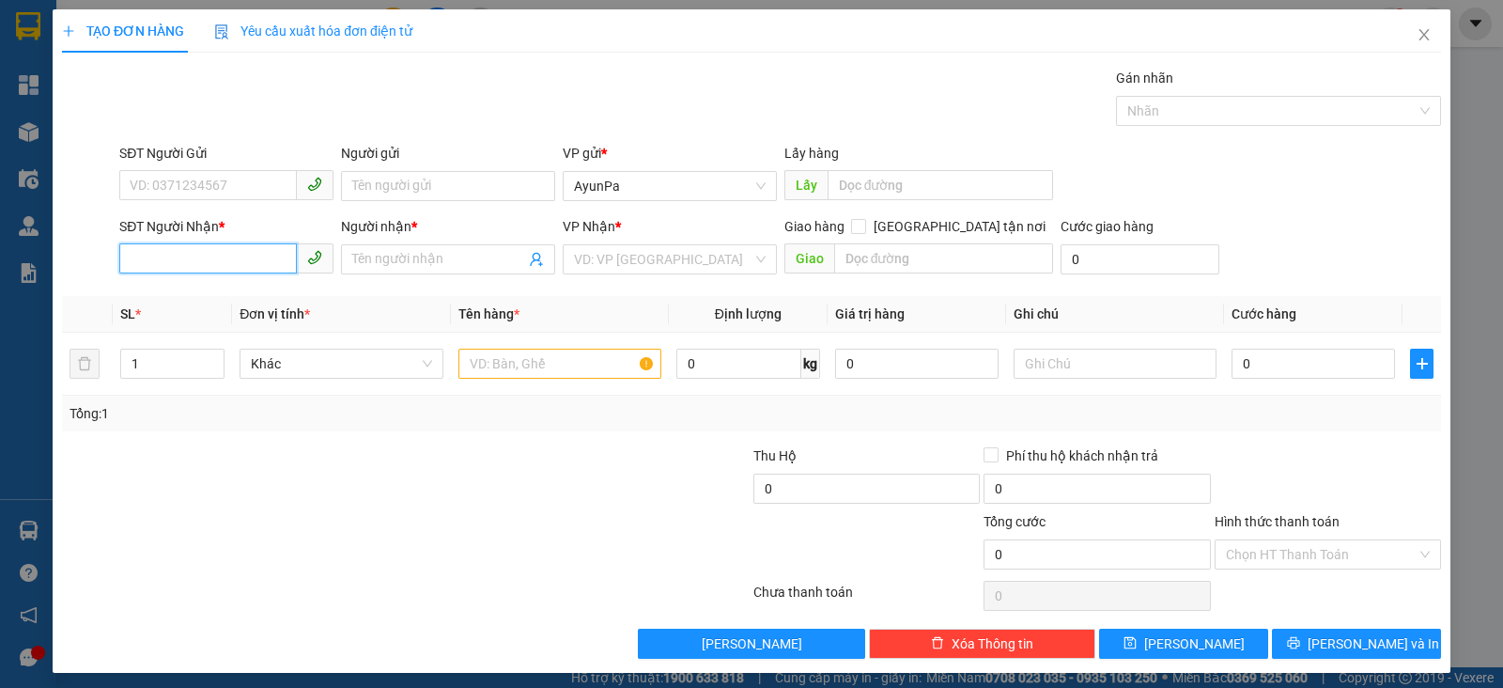
click at [257, 261] on input "SĐT Người Nhận *" at bounding box center [208, 258] width 178 height 30
type input "0972653935"
drag, startPoint x: 226, startPoint y: 293, endPoint x: 286, endPoint y: 293, distance: 60.1
click at [227, 293] on div "0972653935 - CHÍT" at bounding box center [224, 296] width 189 height 21
type input "CHÍT"
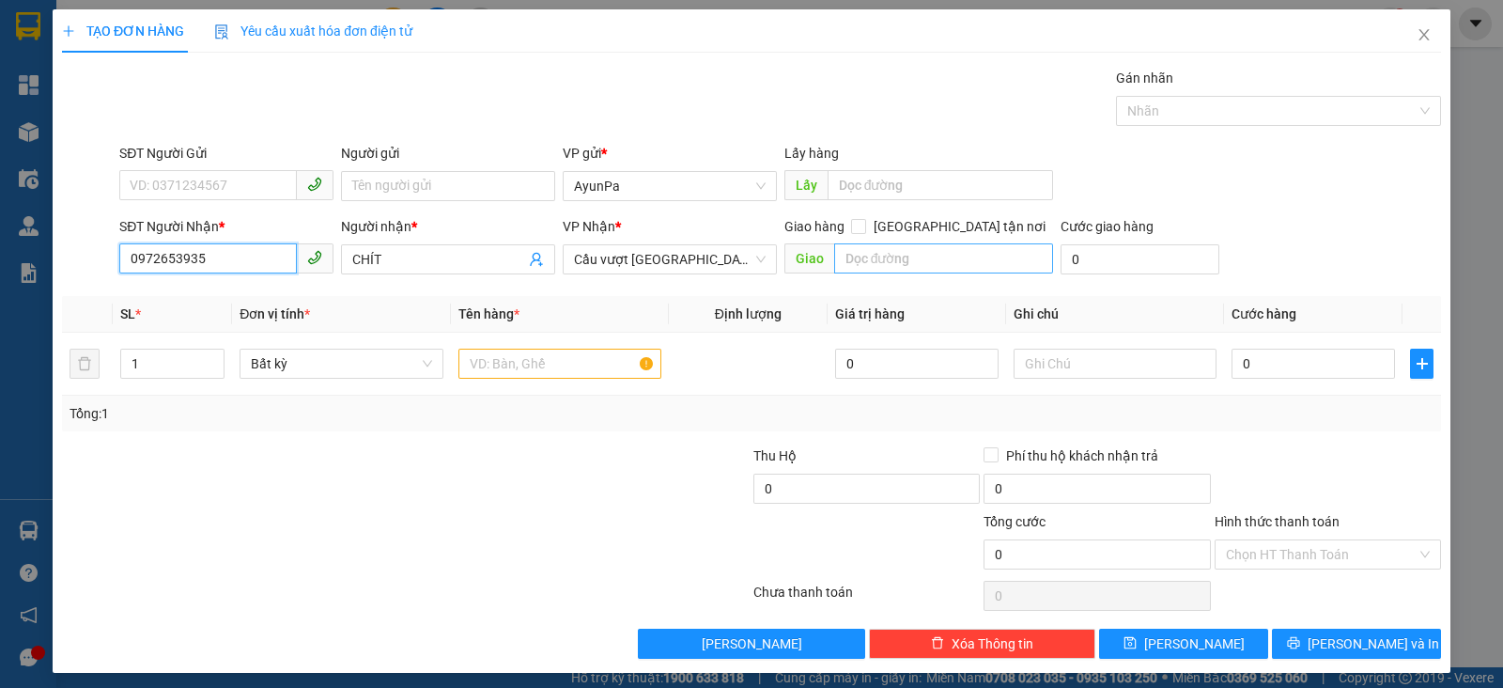
type input "0972653935"
click at [850, 260] on input "text" at bounding box center [944, 258] width 220 height 30
type input "c"
type input "CC Bình Dương"
click at [504, 364] on input "text" at bounding box center [560, 364] width 203 height 30
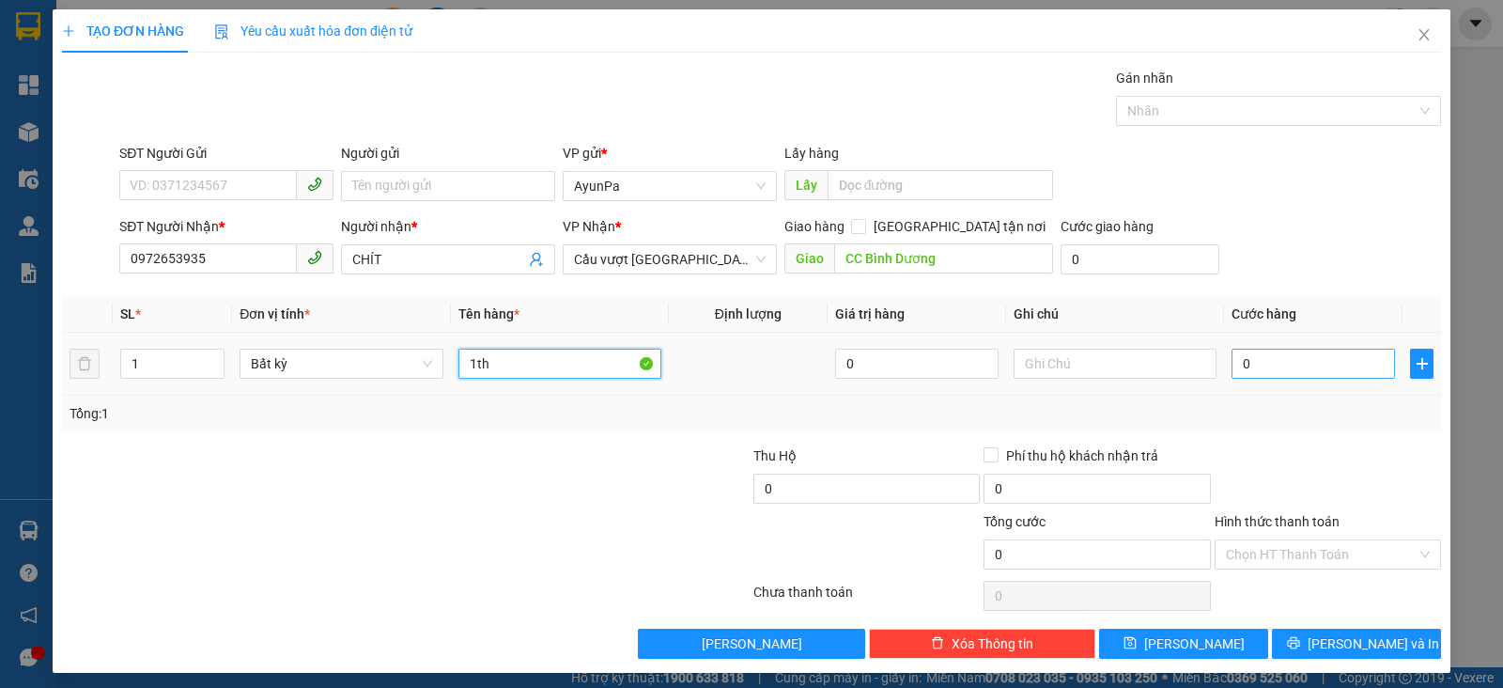
type input "1th"
click at [1238, 364] on input "0" at bounding box center [1313, 364] width 163 height 30
type input "1"
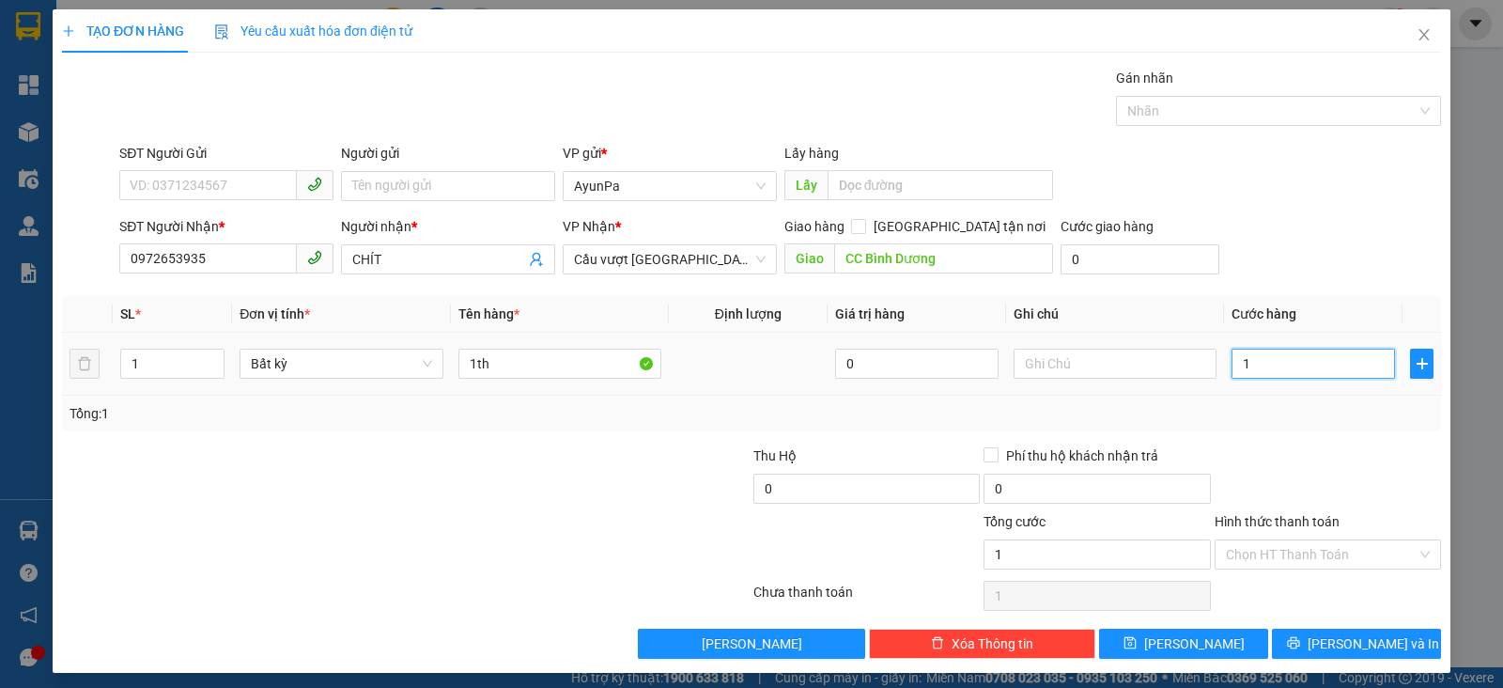
type input "12"
type input "120"
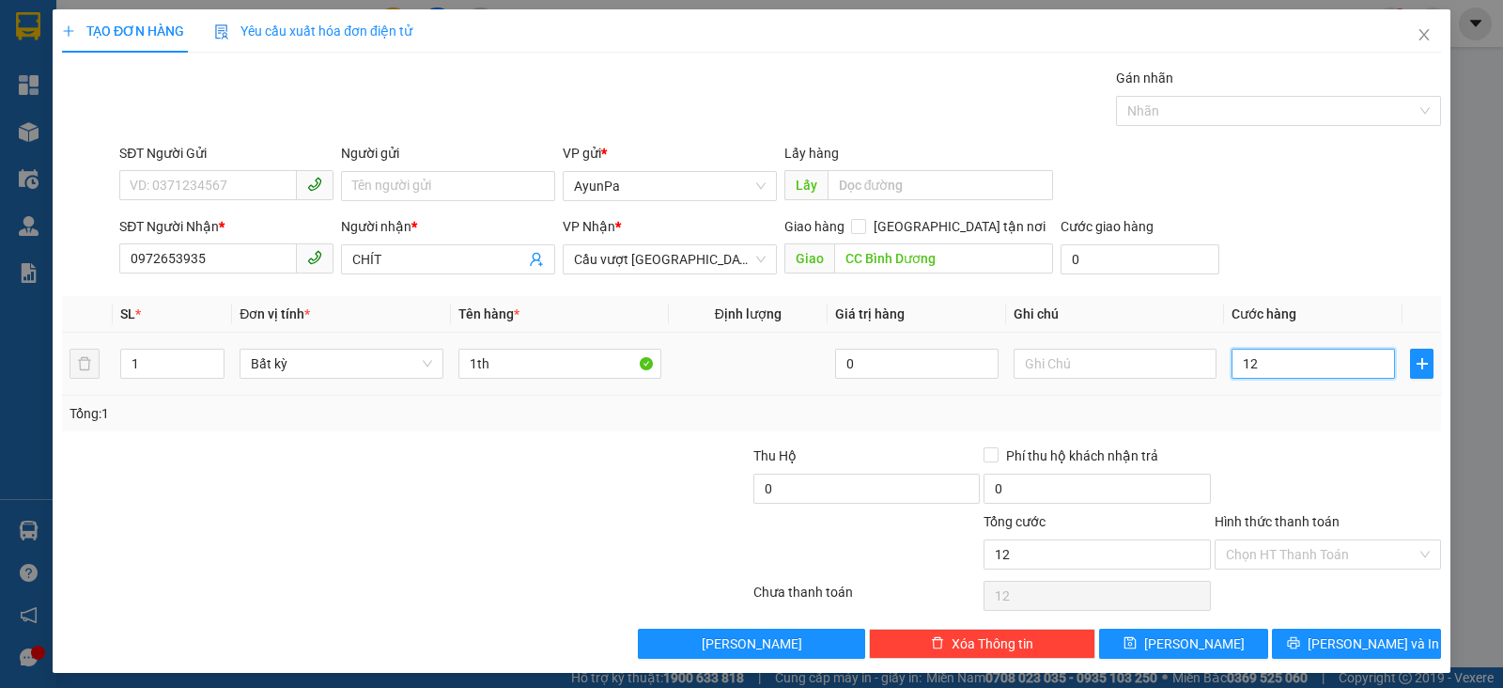
type input "120"
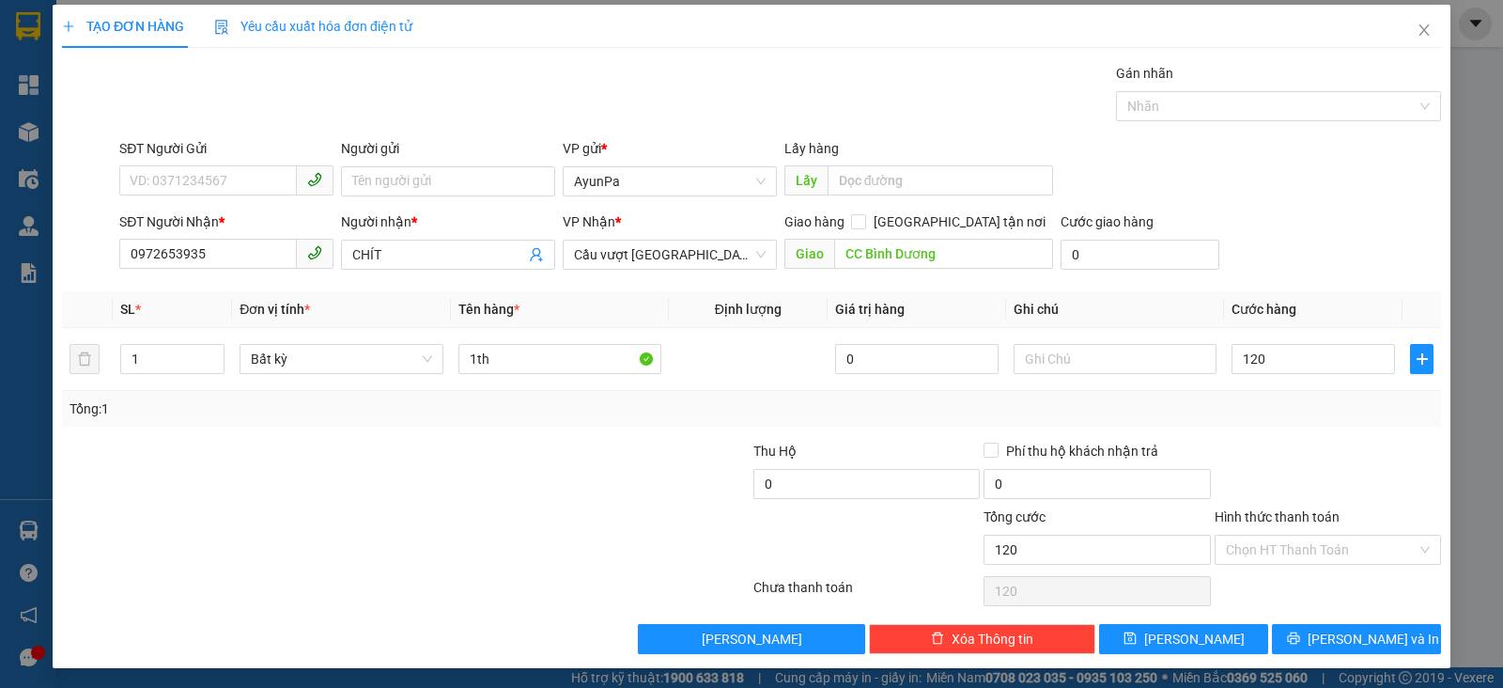
scroll to position [6, 0]
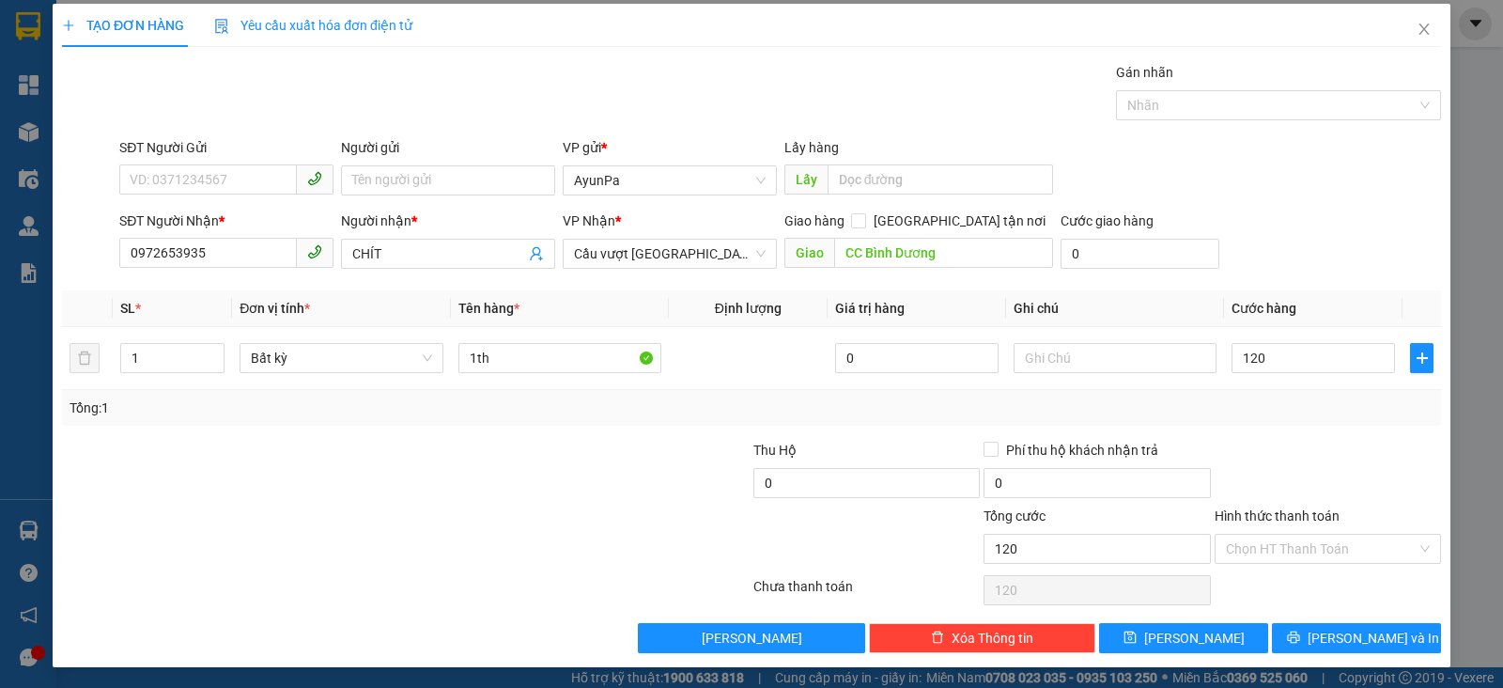
type input "120.000"
click at [1260, 416] on div "Tổng: 1" at bounding box center [751, 408] width 1379 height 36
click at [1316, 647] on button "[PERSON_NAME] và In" at bounding box center [1356, 638] width 169 height 30
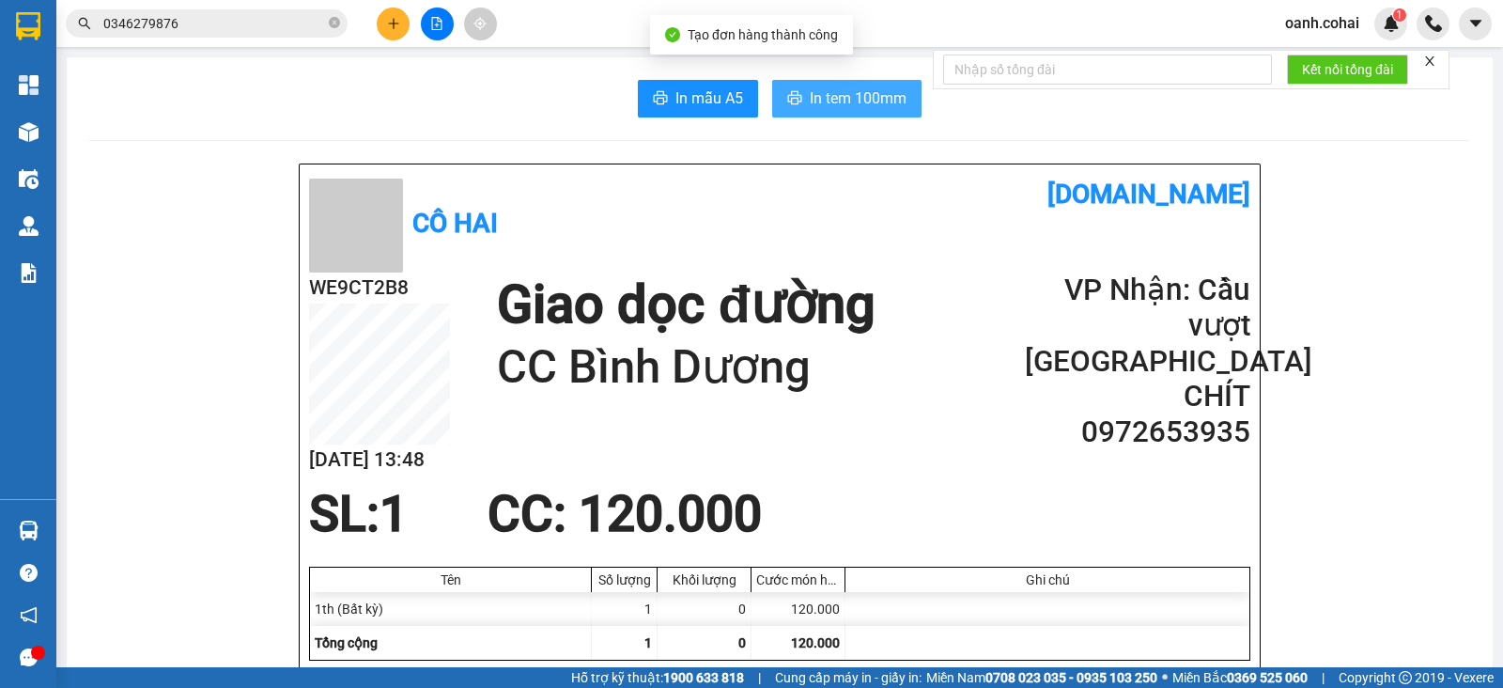
click at [816, 86] on span "In tem 100mm" at bounding box center [858, 97] width 97 height 23
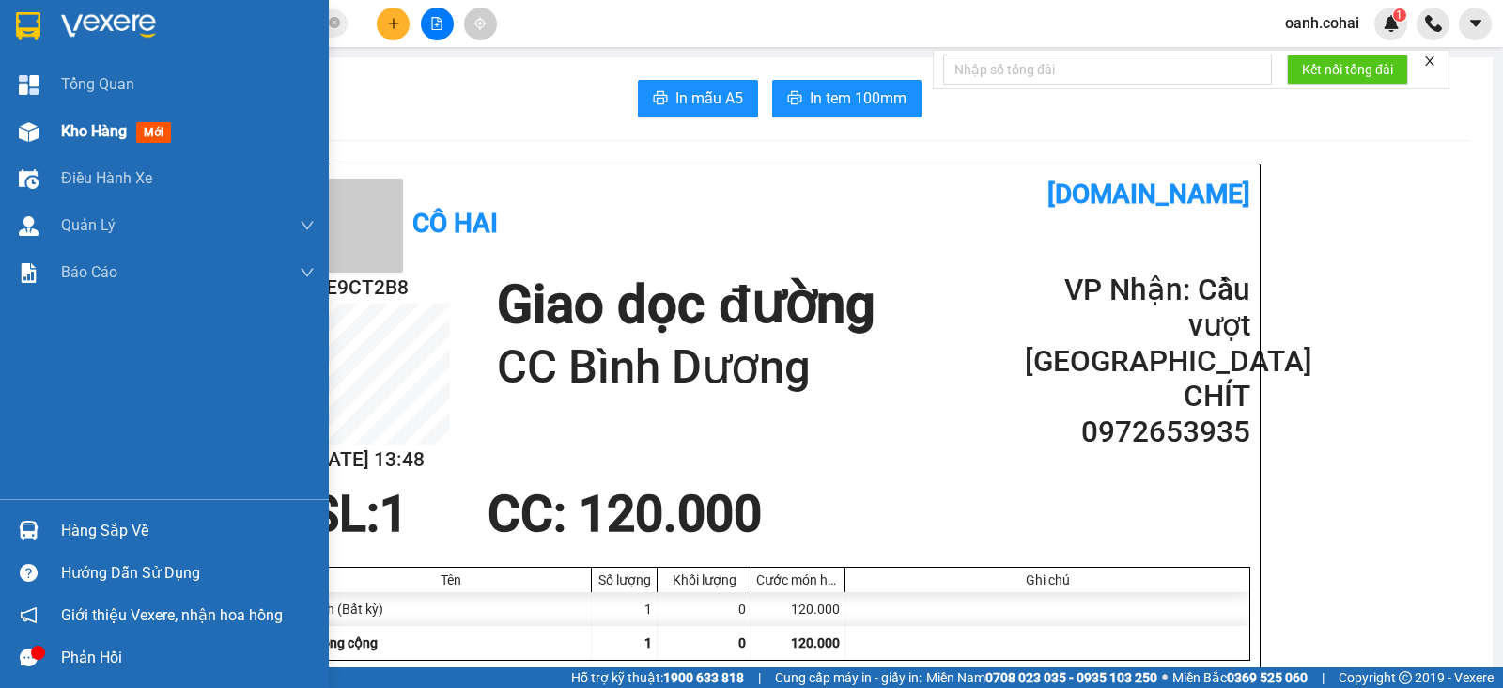
click at [101, 119] on div "Kho hàng mới" at bounding box center [188, 131] width 254 height 47
click at [97, 126] on span "Kho hàng" at bounding box center [94, 131] width 66 height 18
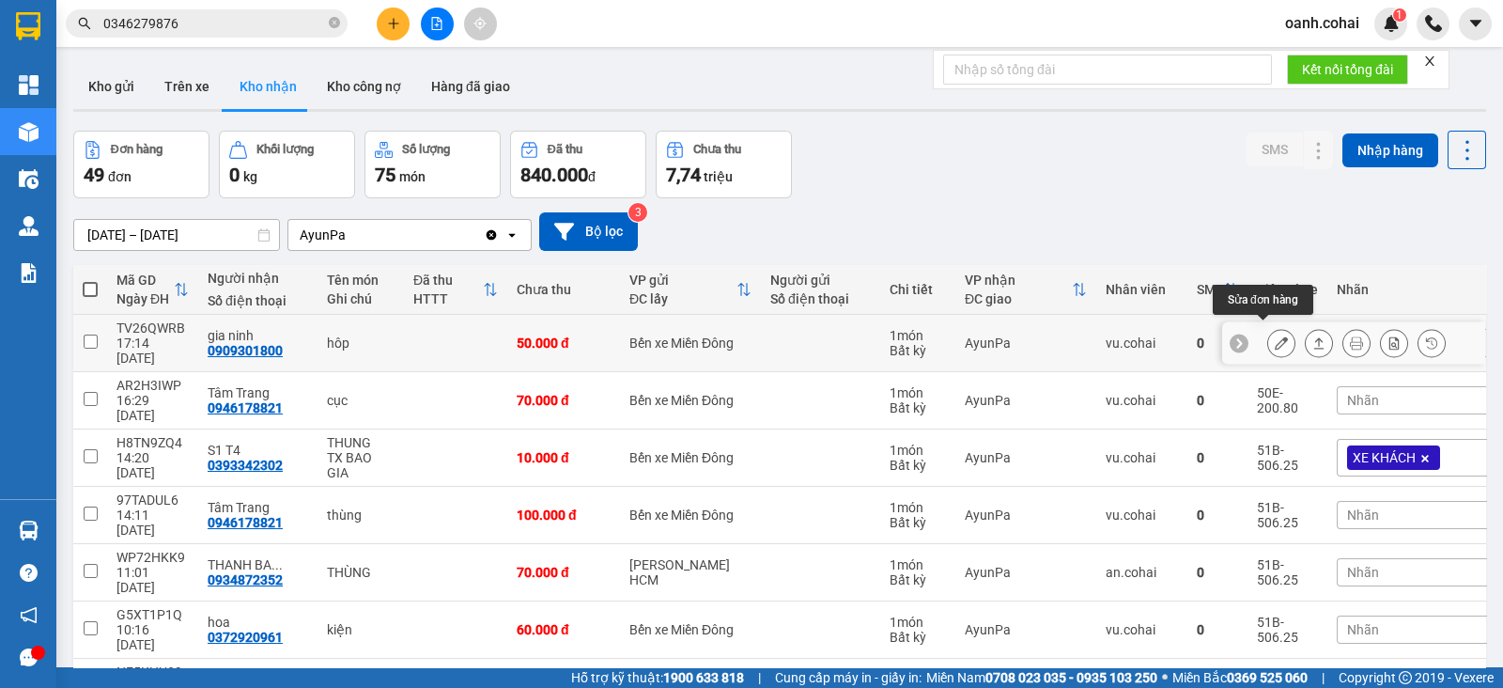
click at [1275, 336] on icon at bounding box center [1281, 342] width 13 height 13
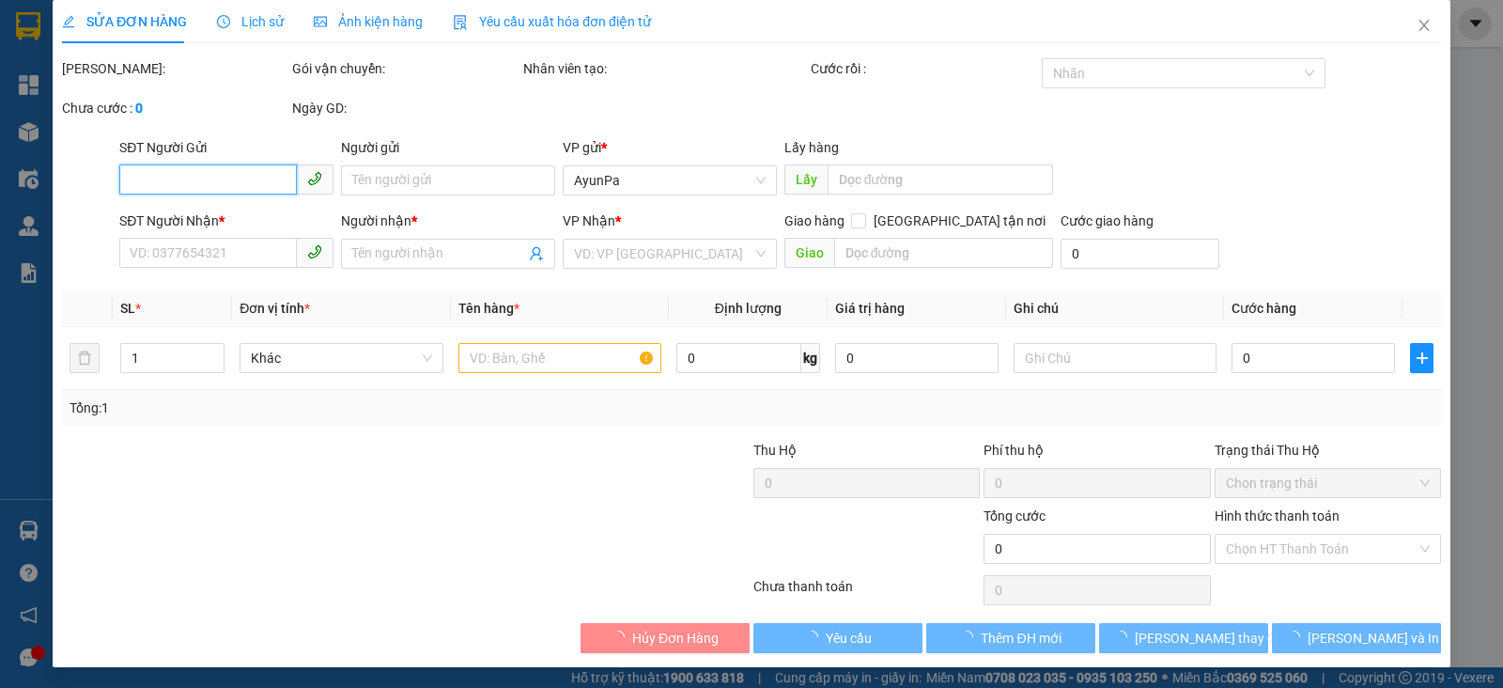
type input "0909301800"
type input "gia ninh"
type input "50.000"
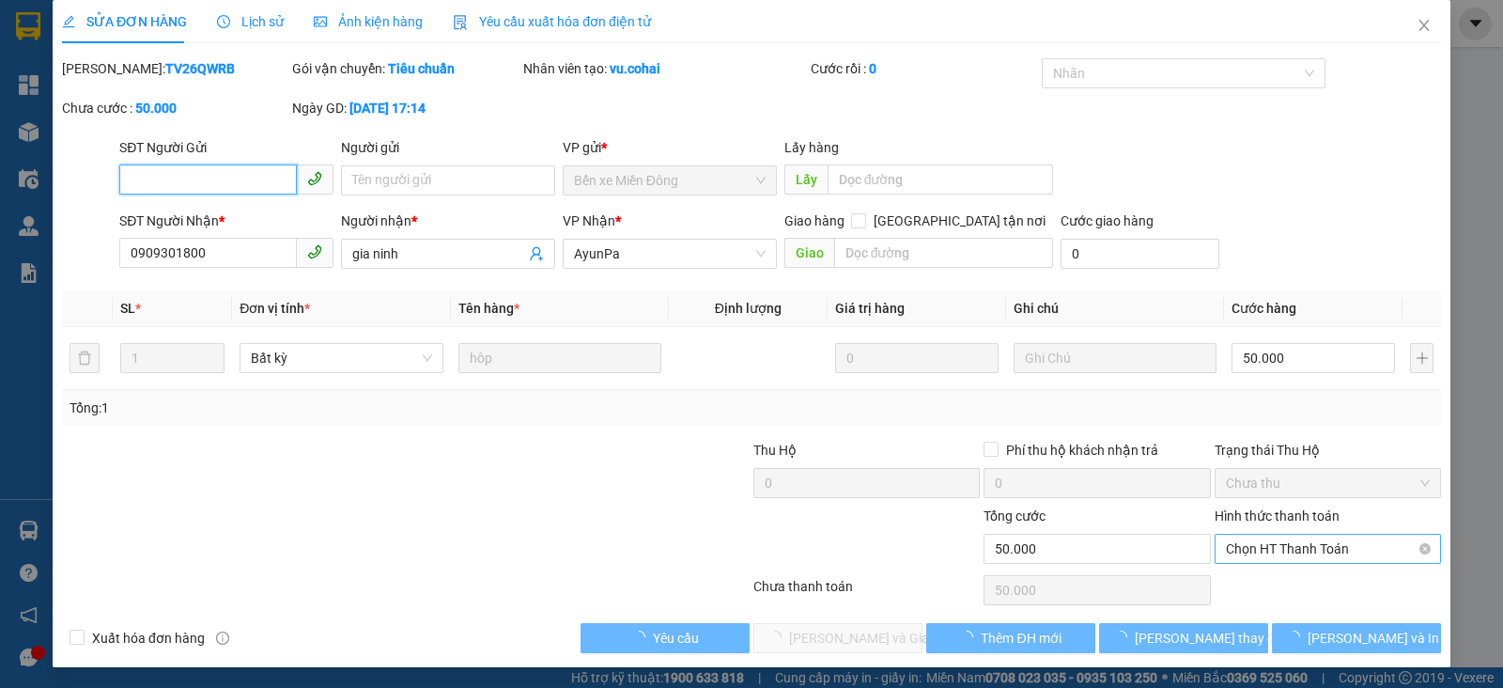
scroll to position [10, 0]
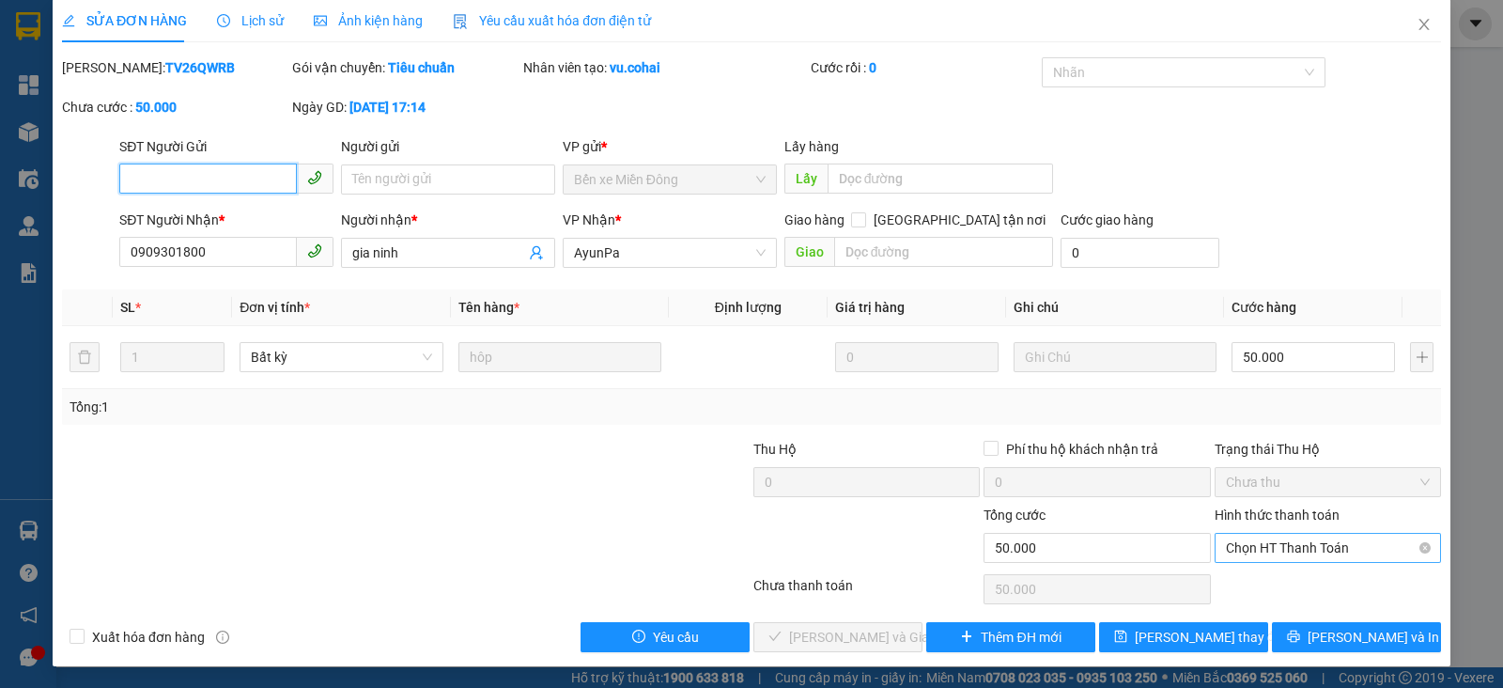
click at [1291, 547] on span "Chọn HT Thanh Toán" at bounding box center [1328, 548] width 204 height 28
click at [1305, 359] on input "50.000" at bounding box center [1313, 357] width 163 height 30
type input "0"
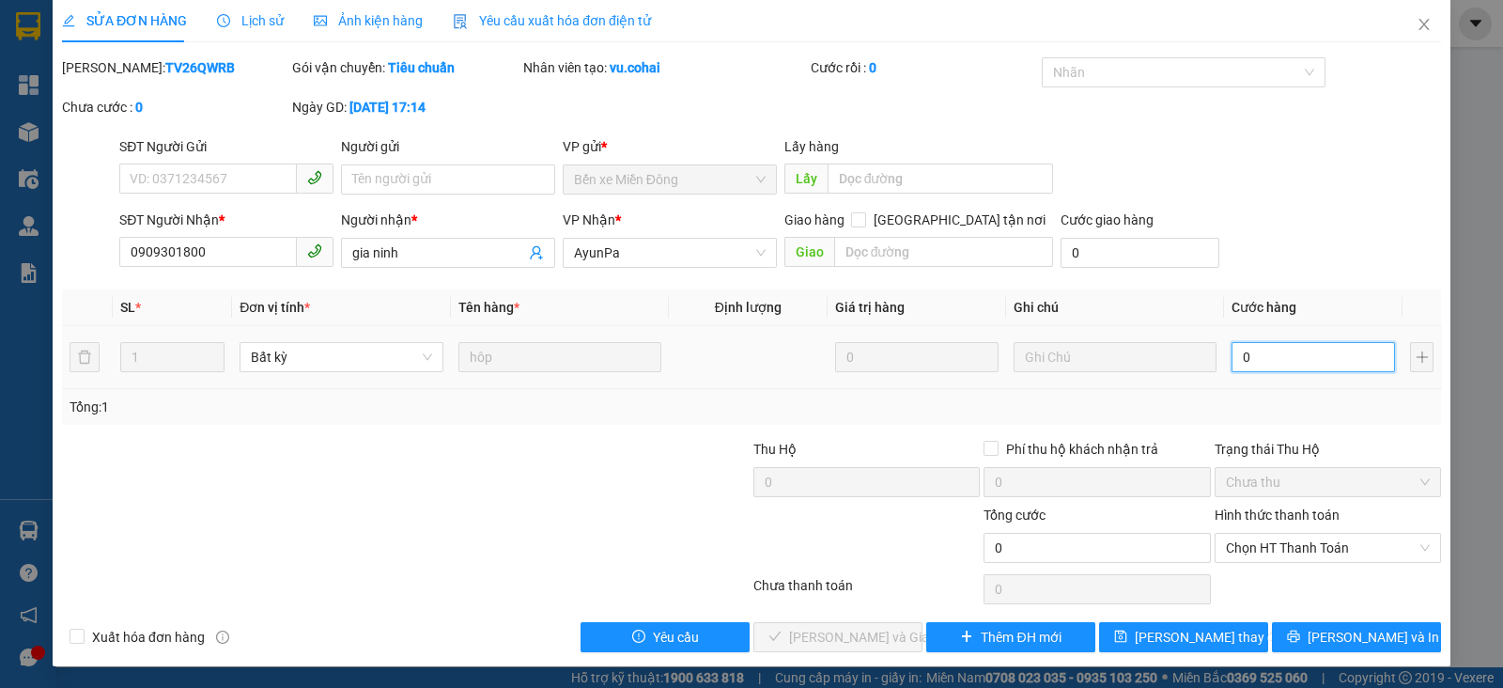
type input "4"
type input "04"
type input "40"
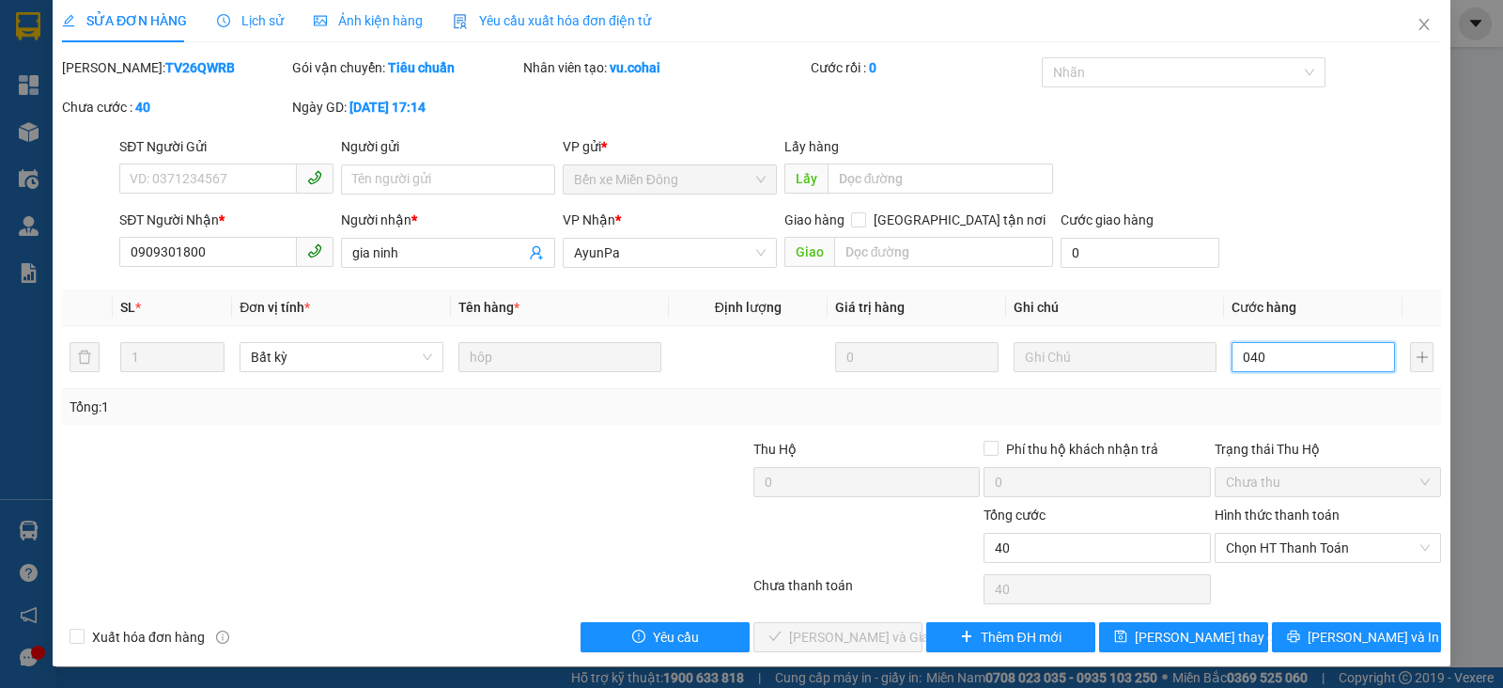
type input "040"
type input "40.000"
click at [1316, 405] on div "Tổng: 1" at bounding box center [752, 407] width 1364 height 21
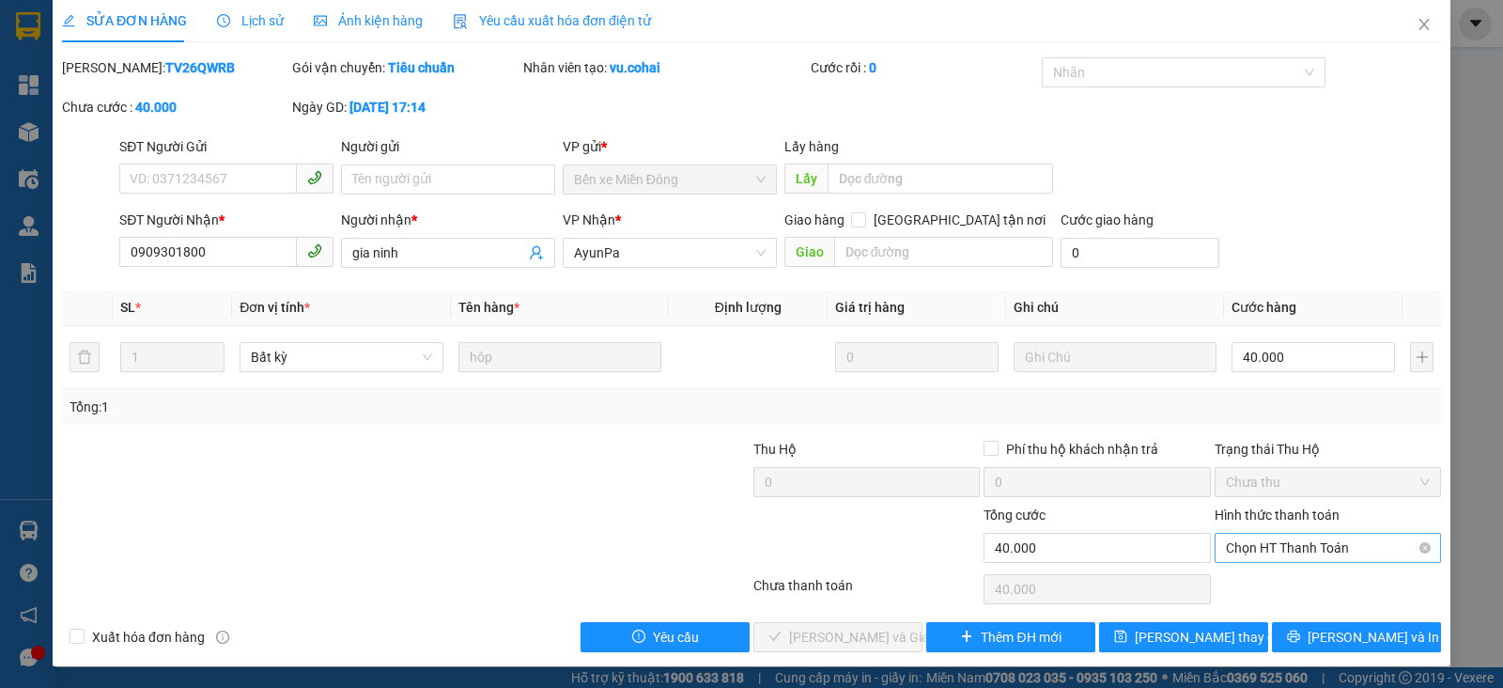
click at [1306, 543] on span "Chọn HT Thanh Toán" at bounding box center [1328, 548] width 204 height 28
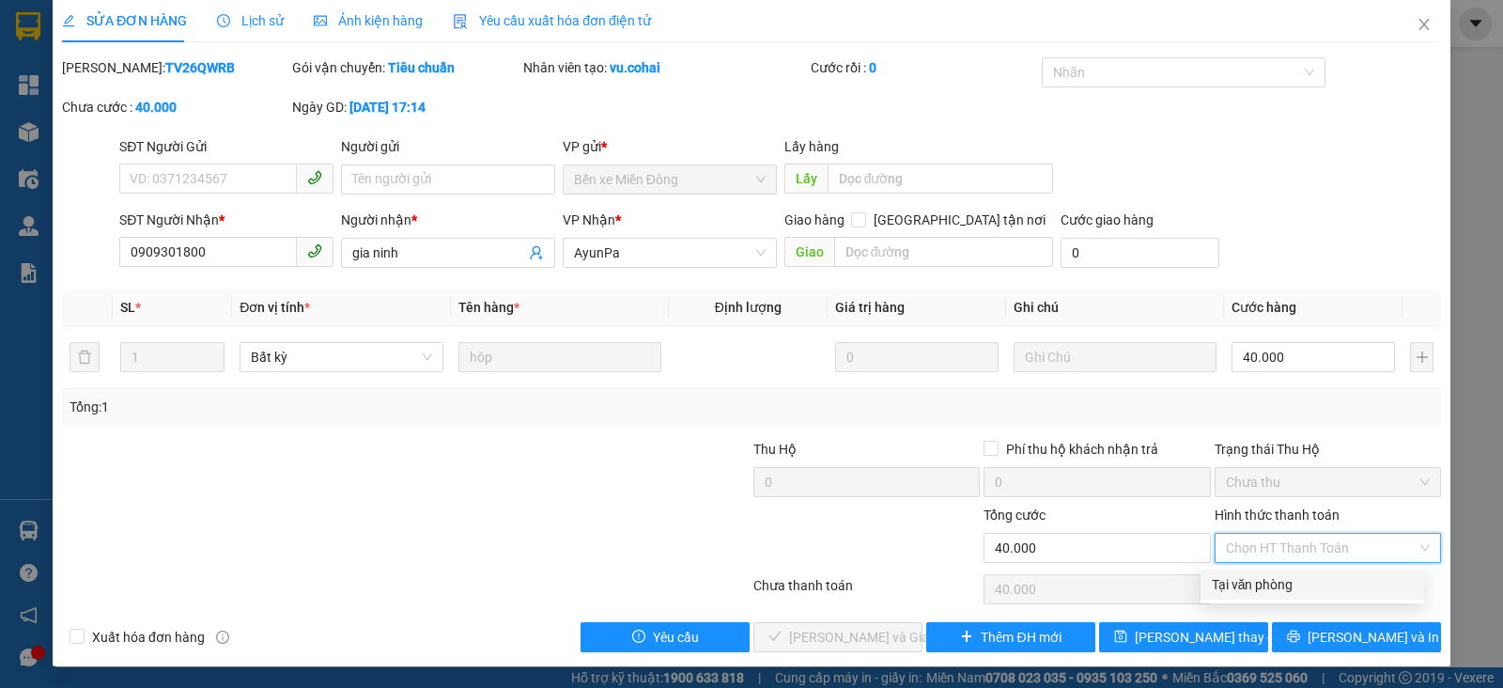
drag, startPoint x: 1297, startPoint y: 584, endPoint x: 1128, endPoint y: 613, distance: 171.5
click at [1293, 588] on div "Tại văn phòng" at bounding box center [1312, 584] width 201 height 21
type input "0"
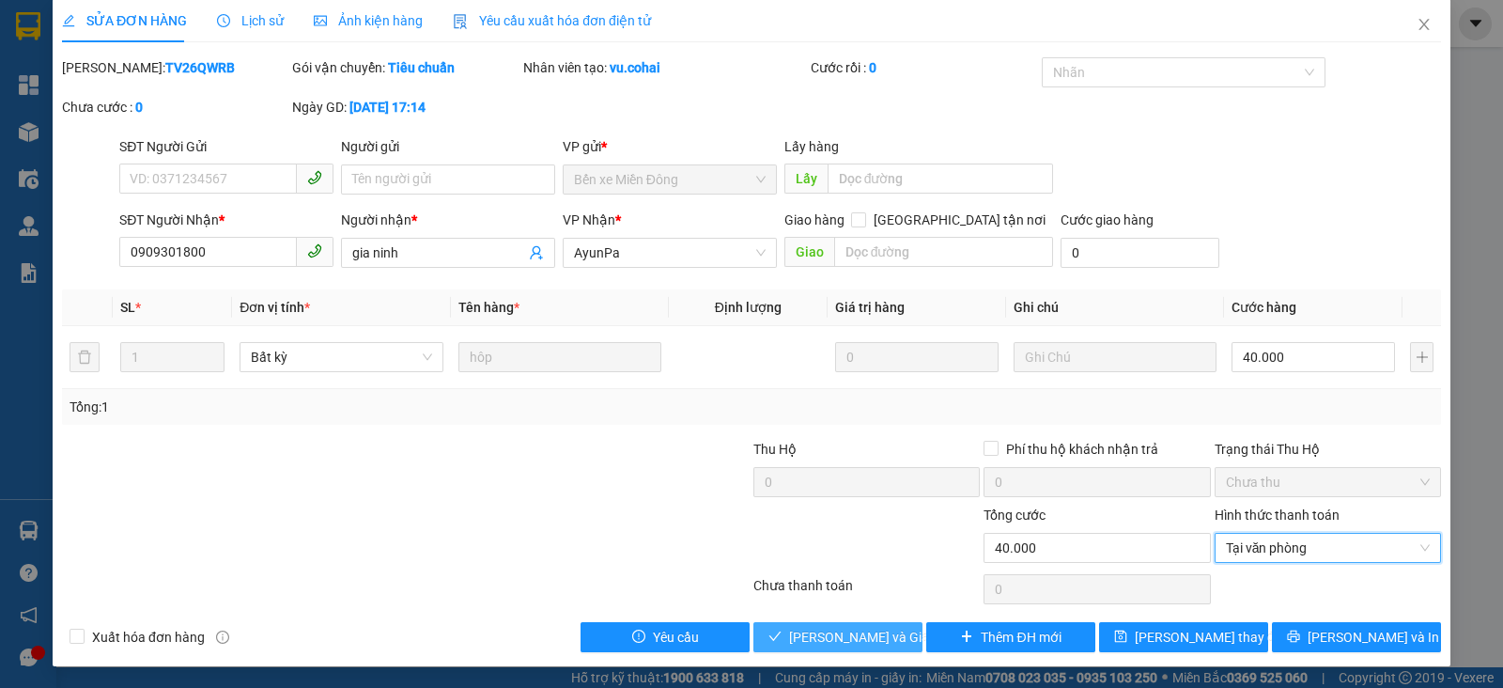
drag, startPoint x: 848, startPoint y: 633, endPoint x: 1021, endPoint y: 459, distance: 245.8
click at [850, 631] on span "[PERSON_NAME] và Giao hàng" at bounding box center [879, 637] width 180 height 21
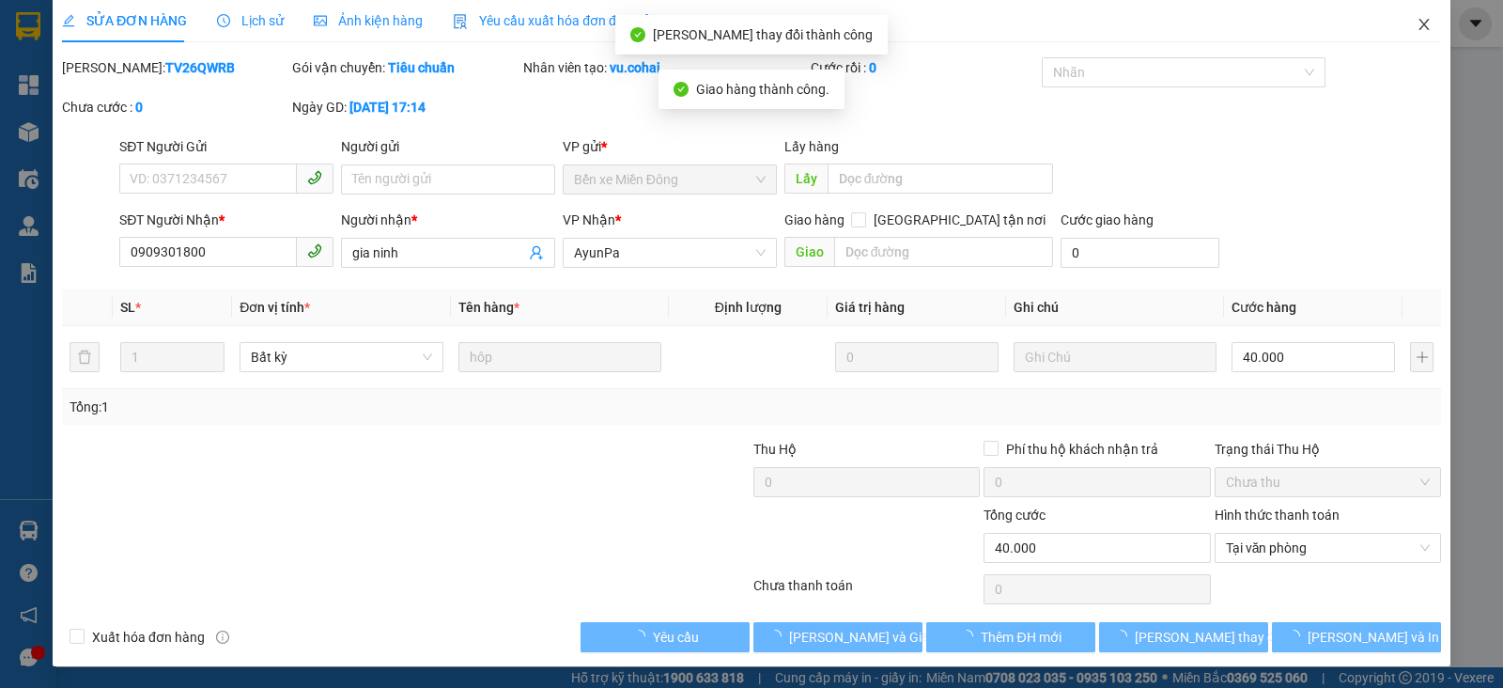
click at [1417, 23] on icon "close" at bounding box center [1424, 24] width 15 height 15
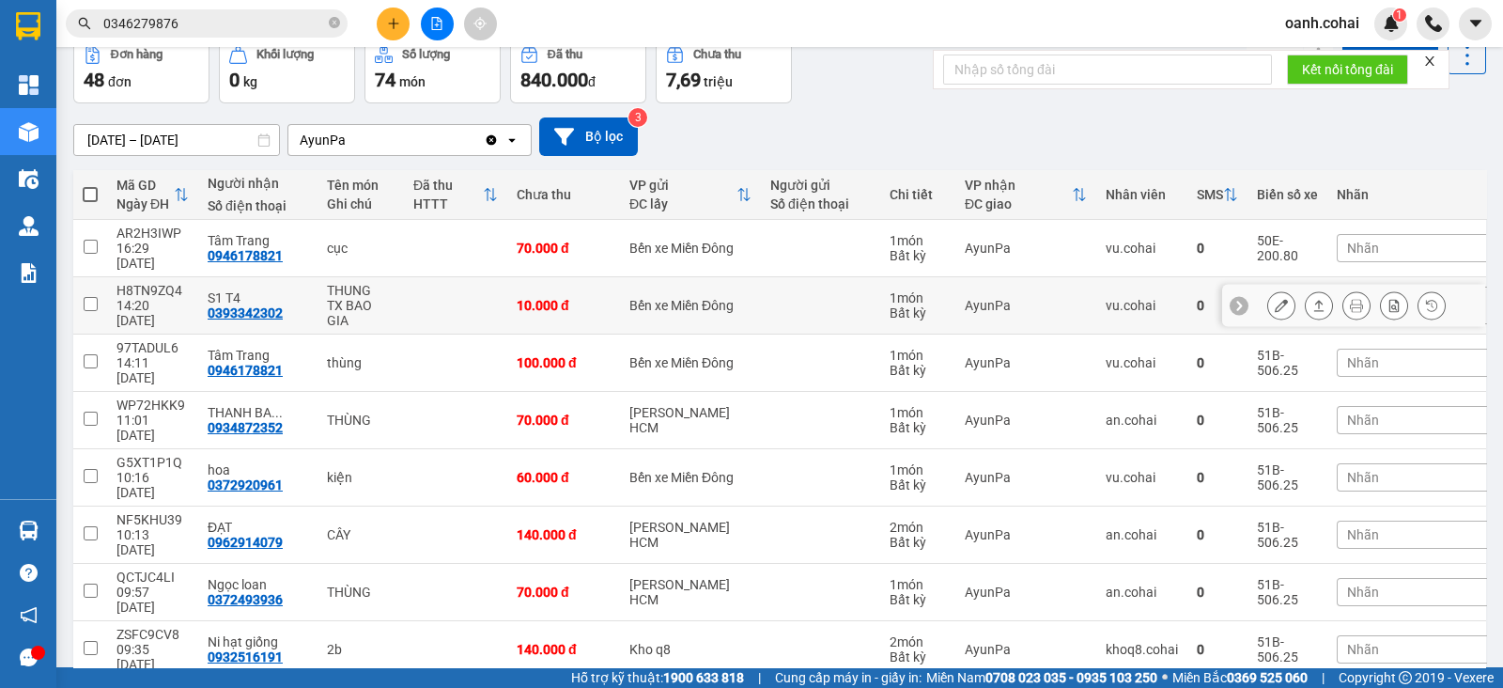
scroll to position [117, 0]
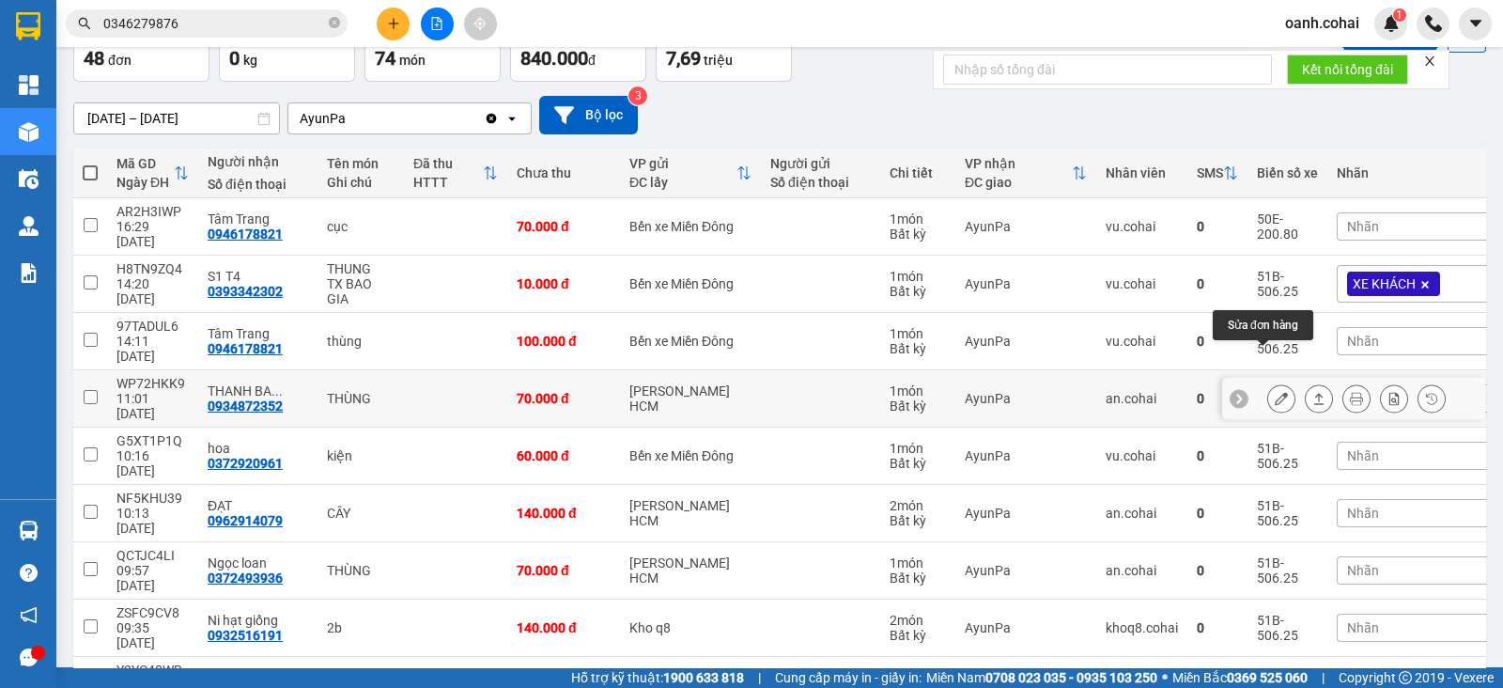
click at [1275, 392] on icon at bounding box center [1281, 398] width 13 height 13
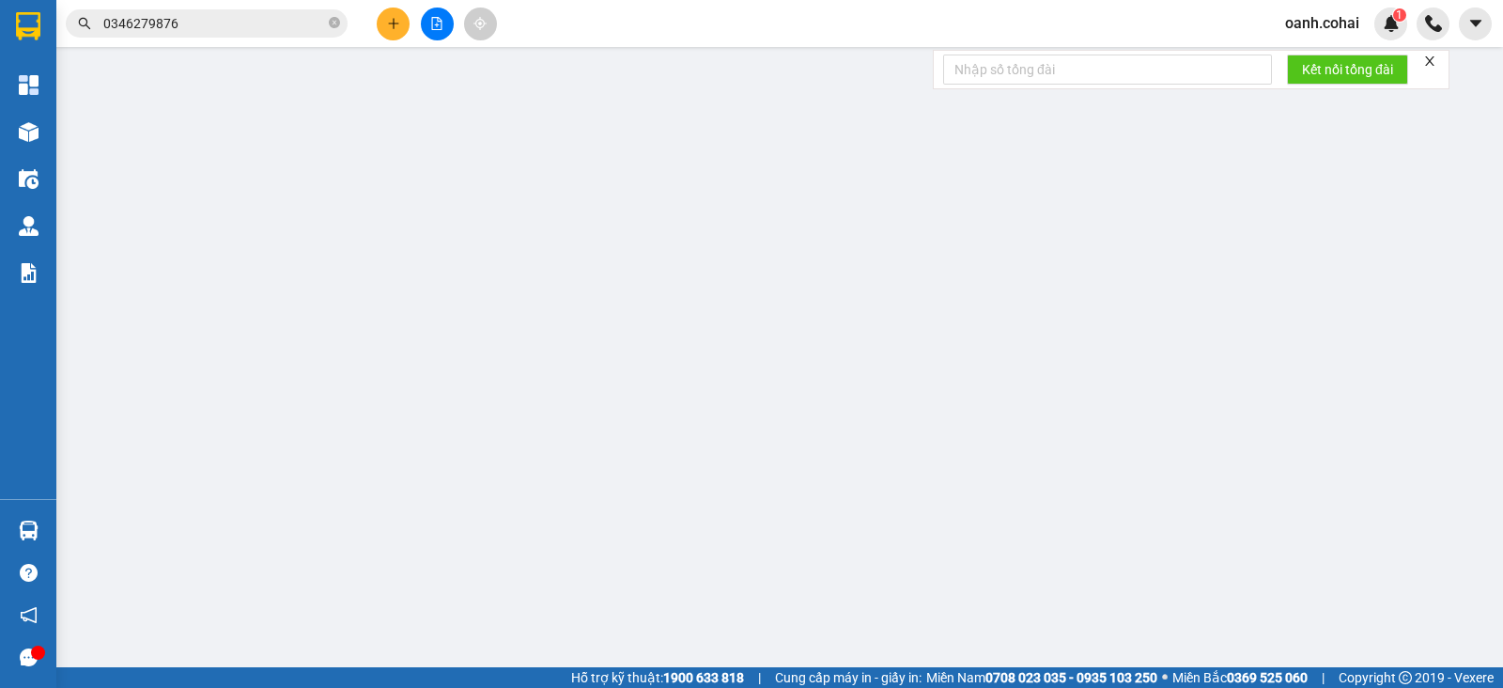
type input "0934872352"
type input "THANH BA TIỀN"
type input "70.000"
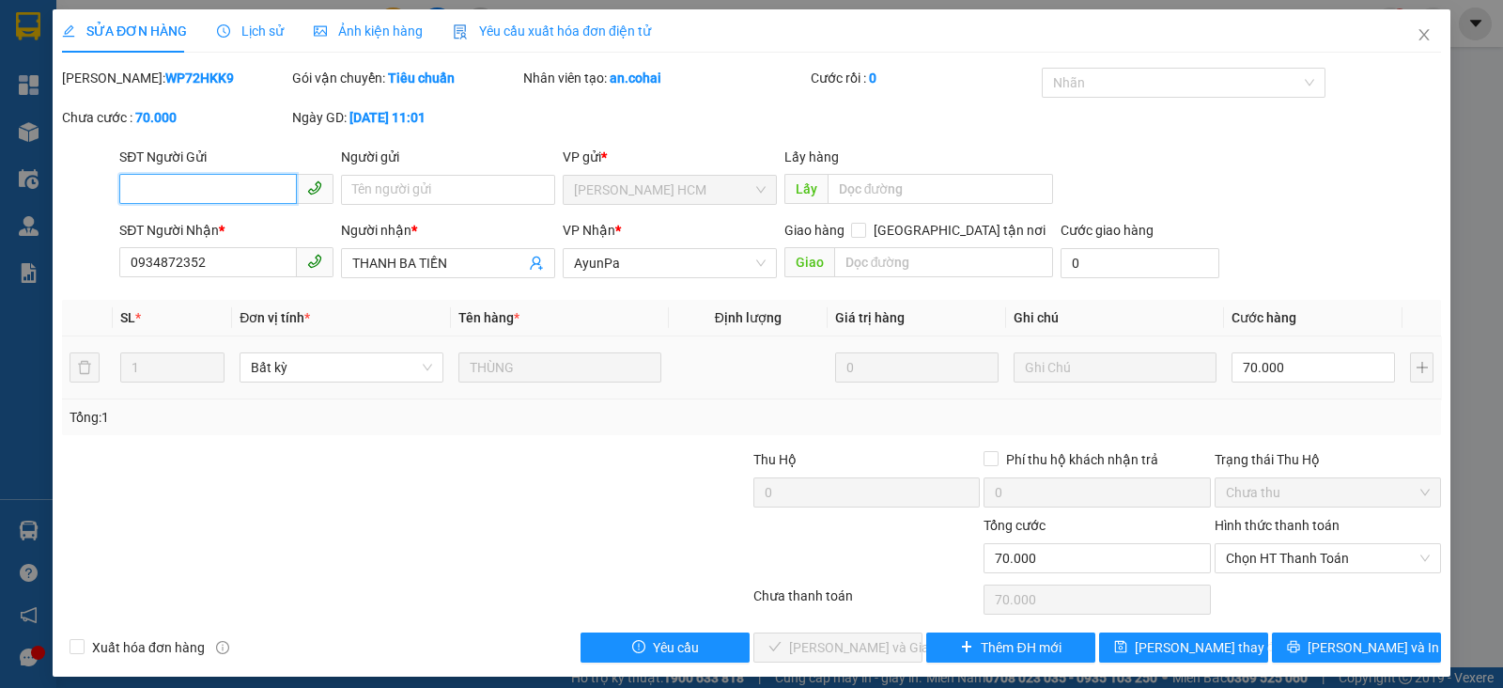
scroll to position [10, 0]
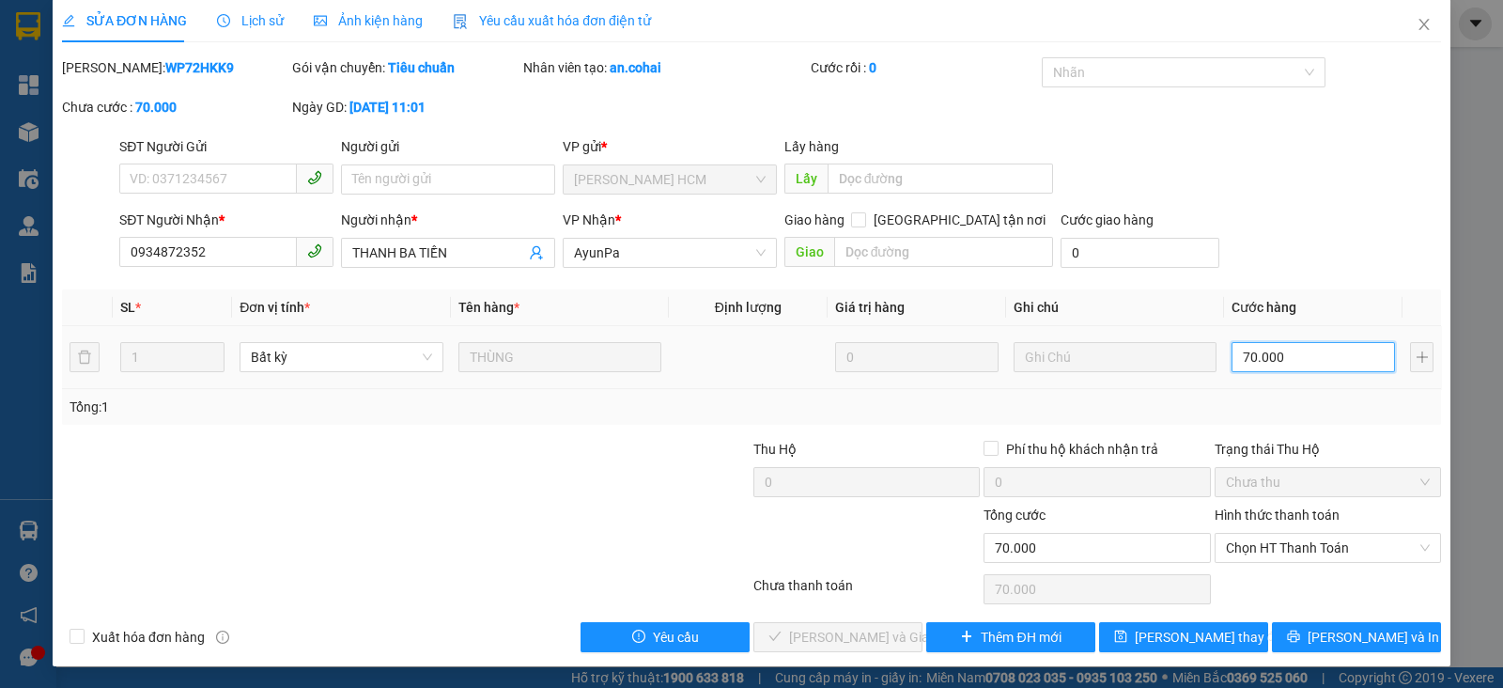
click at [1325, 362] on input "70.000" at bounding box center [1313, 357] width 163 height 30
click at [1339, 402] on div "Tổng: 1" at bounding box center [752, 407] width 1364 height 21
click at [1320, 552] on span "Chọn HT Thanh Toán" at bounding box center [1328, 548] width 204 height 28
drag, startPoint x: 1282, startPoint y: 575, endPoint x: 1256, endPoint y: 584, distance: 27.1
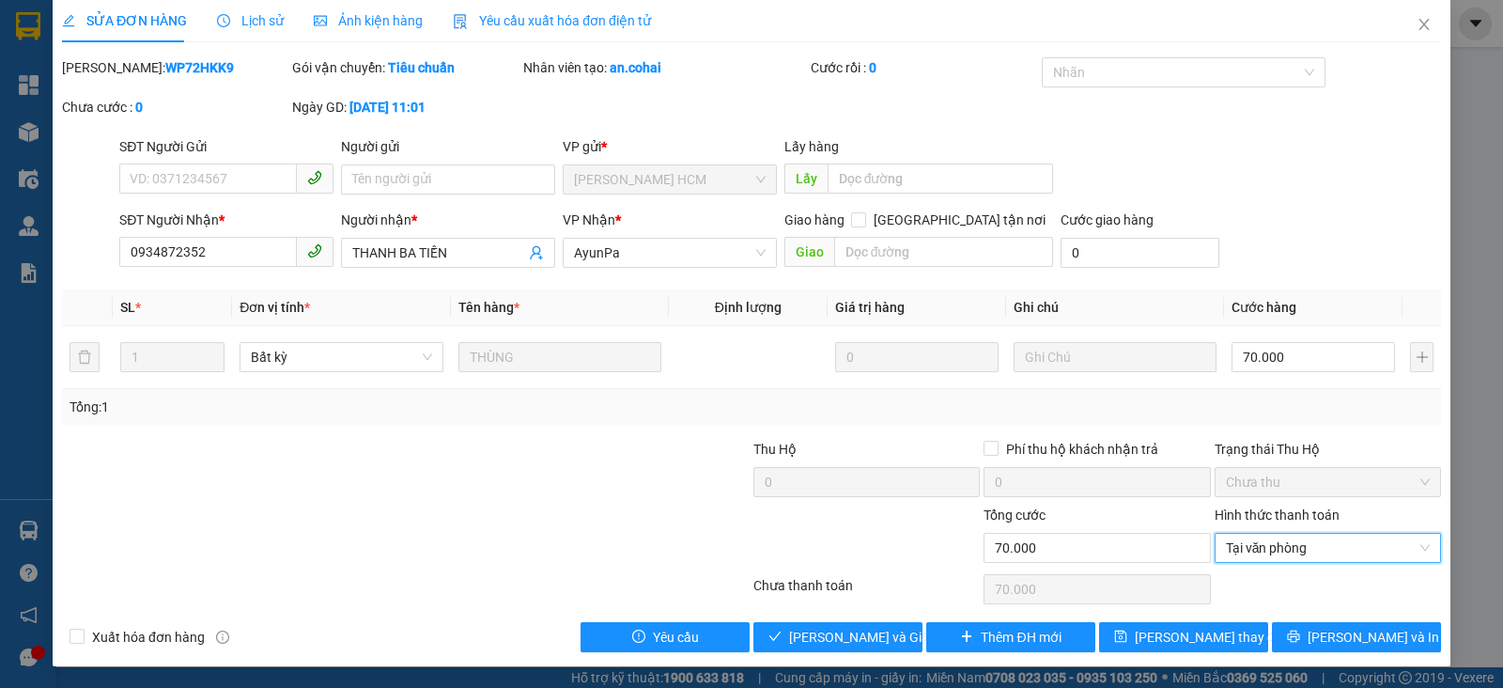
type input "0"
drag, startPoint x: 865, startPoint y: 641, endPoint x: 916, endPoint y: 584, distance: 76.6
click at [864, 637] on span "[PERSON_NAME] và Giao hàng" at bounding box center [879, 637] width 180 height 21
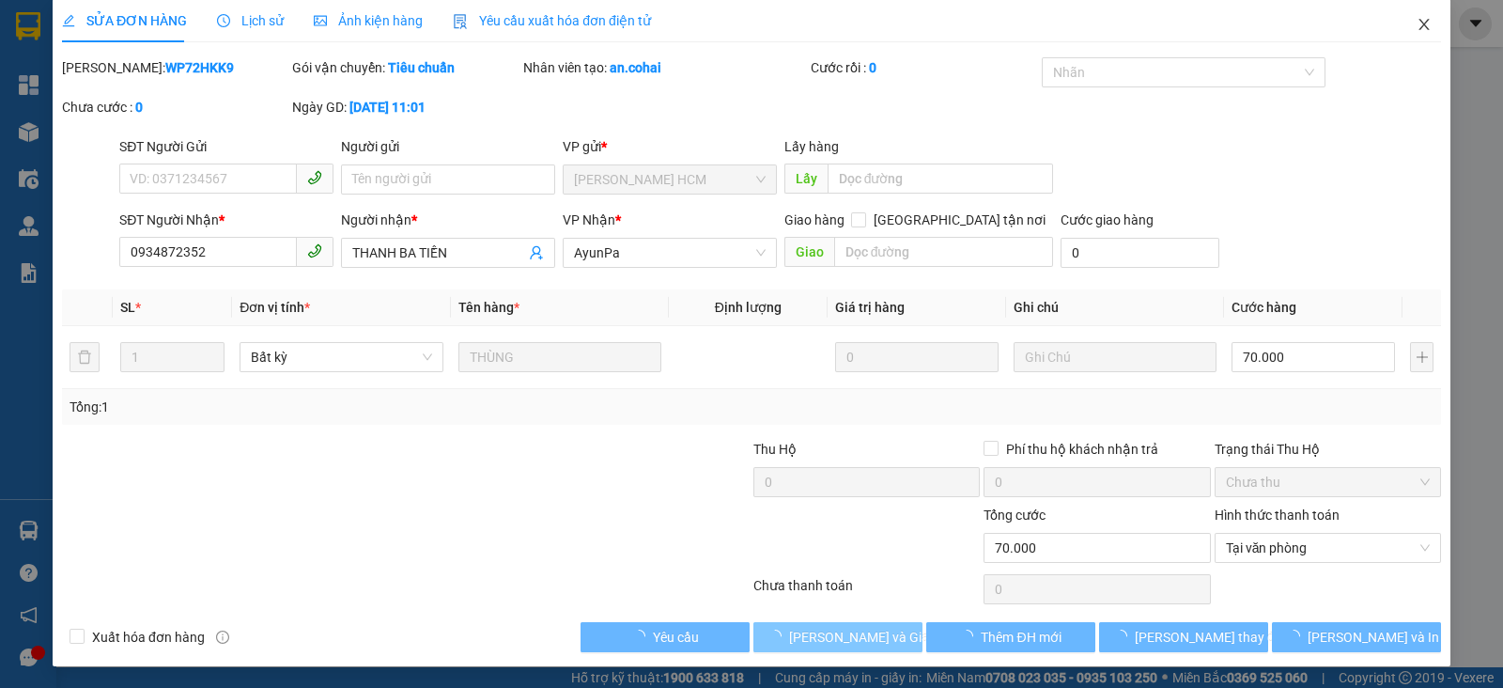
scroll to position [0, 0]
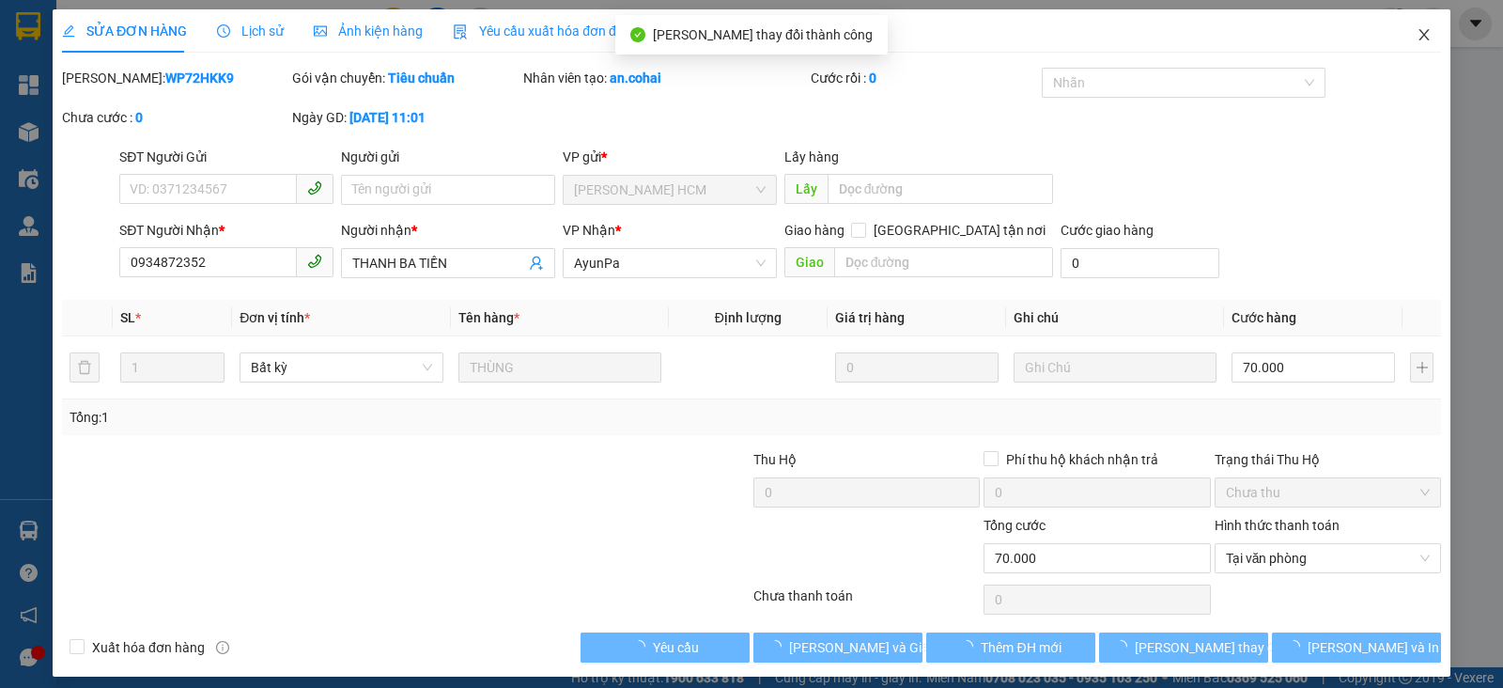
click at [1417, 39] on icon "close" at bounding box center [1424, 34] width 15 height 15
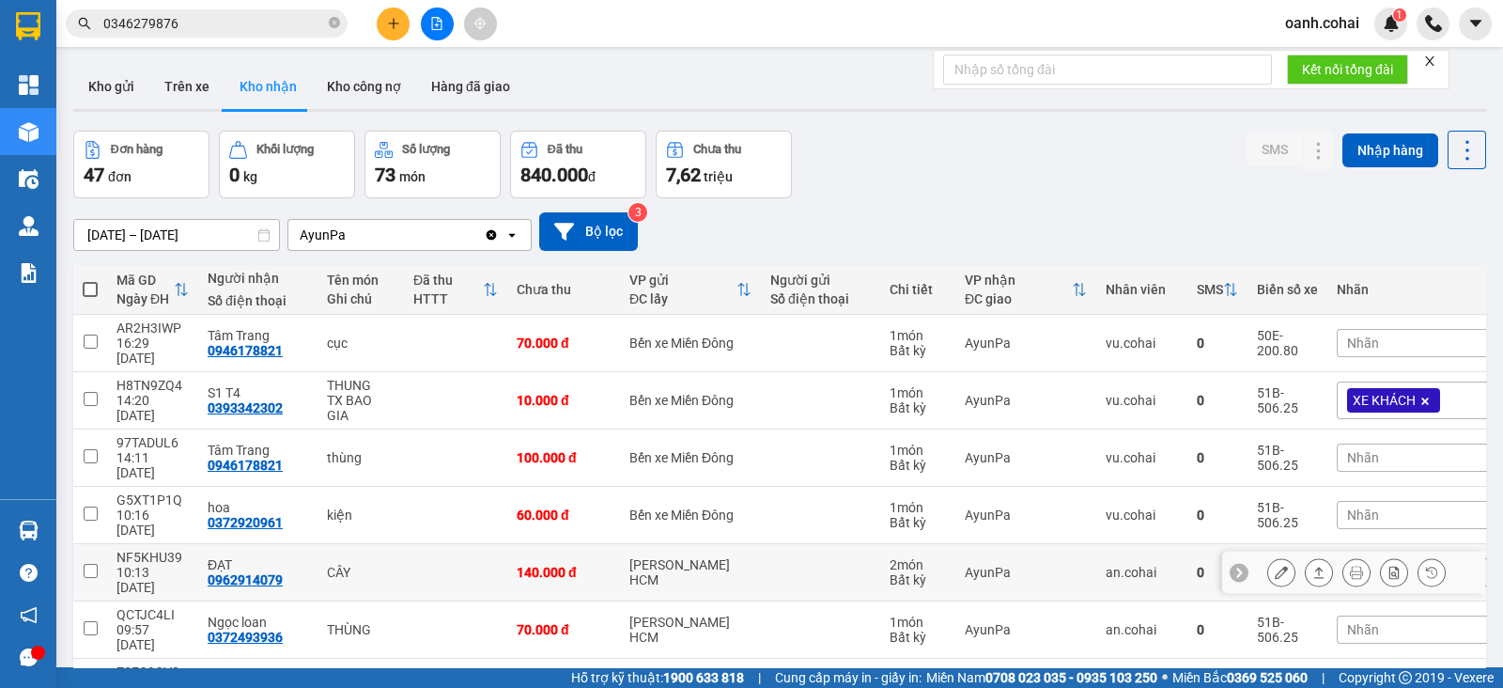
click at [1269, 556] on button at bounding box center [1282, 572] width 26 height 33
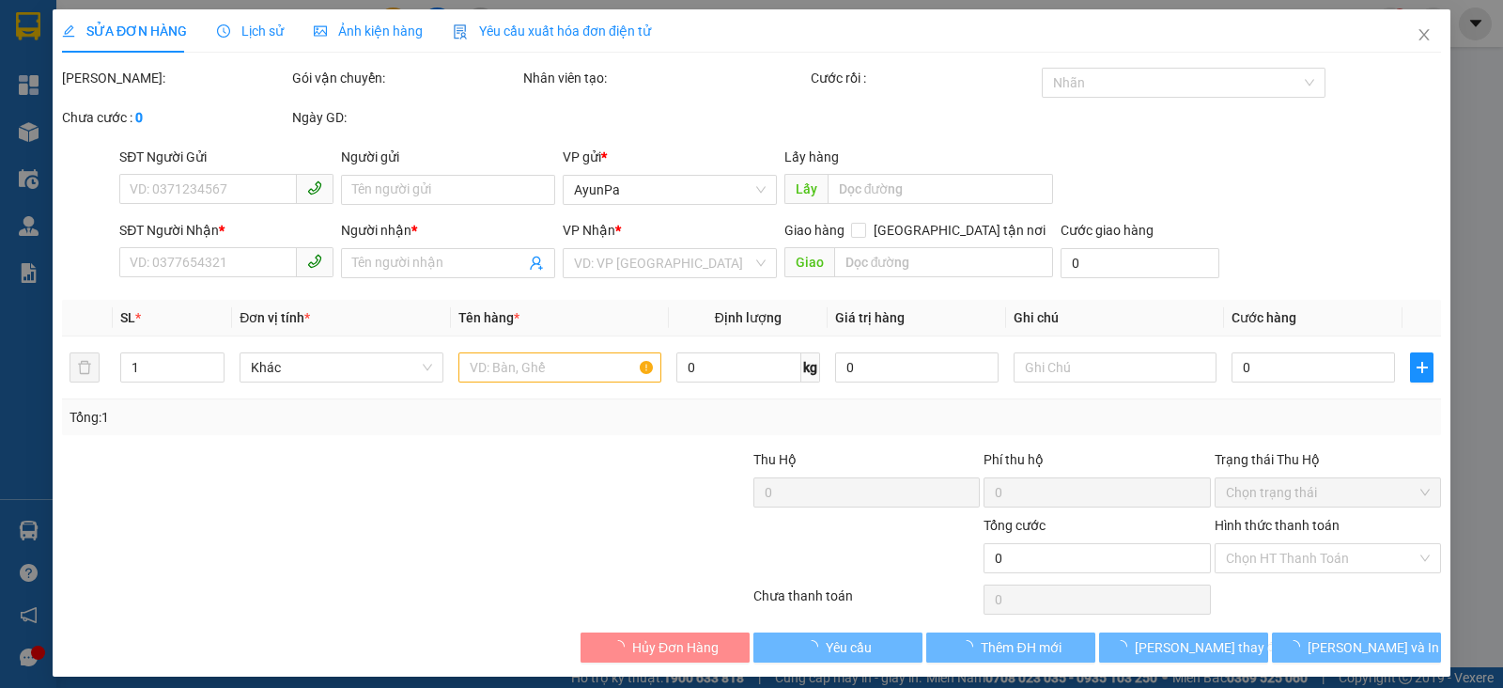
type input "0962914079"
type input "ĐẠT"
type input "140.000"
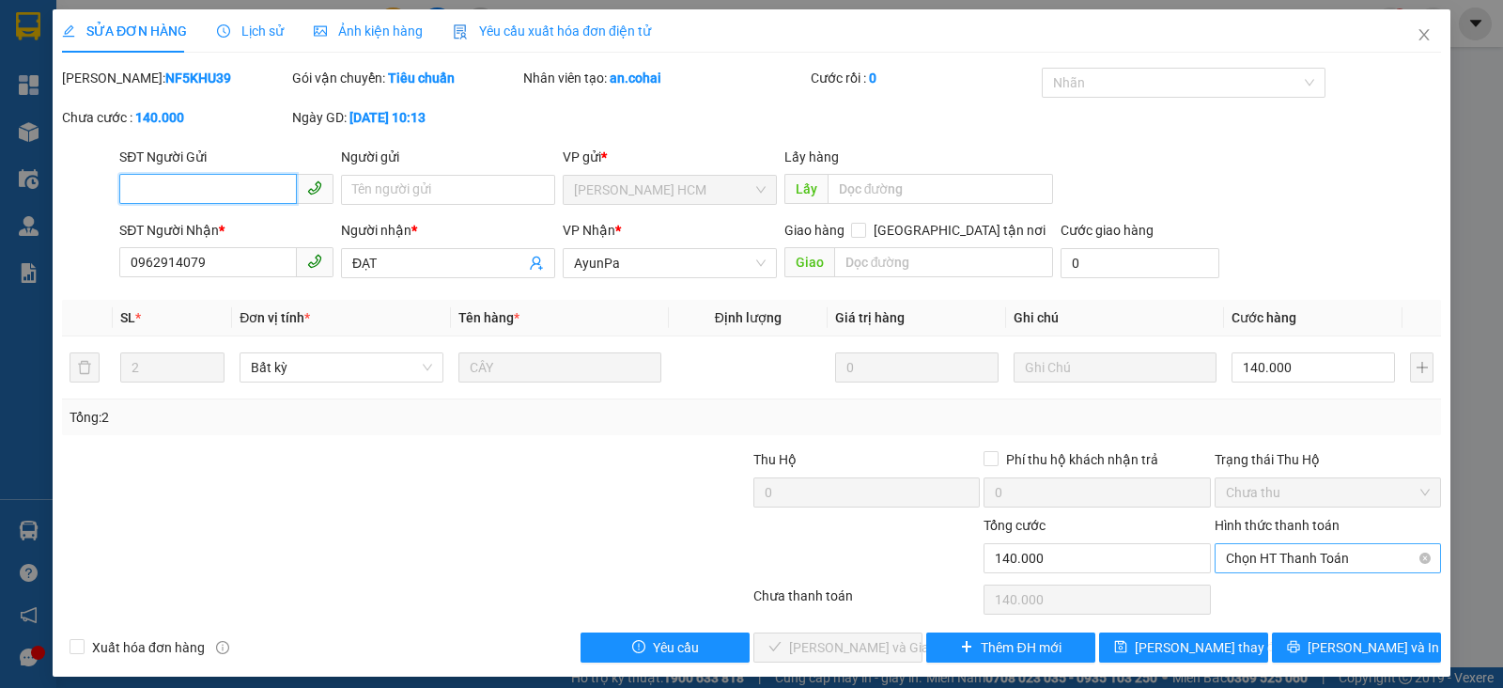
click at [1250, 556] on span "Chọn HT Thanh Toán" at bounding box center [1328, 558] width 204 height 28
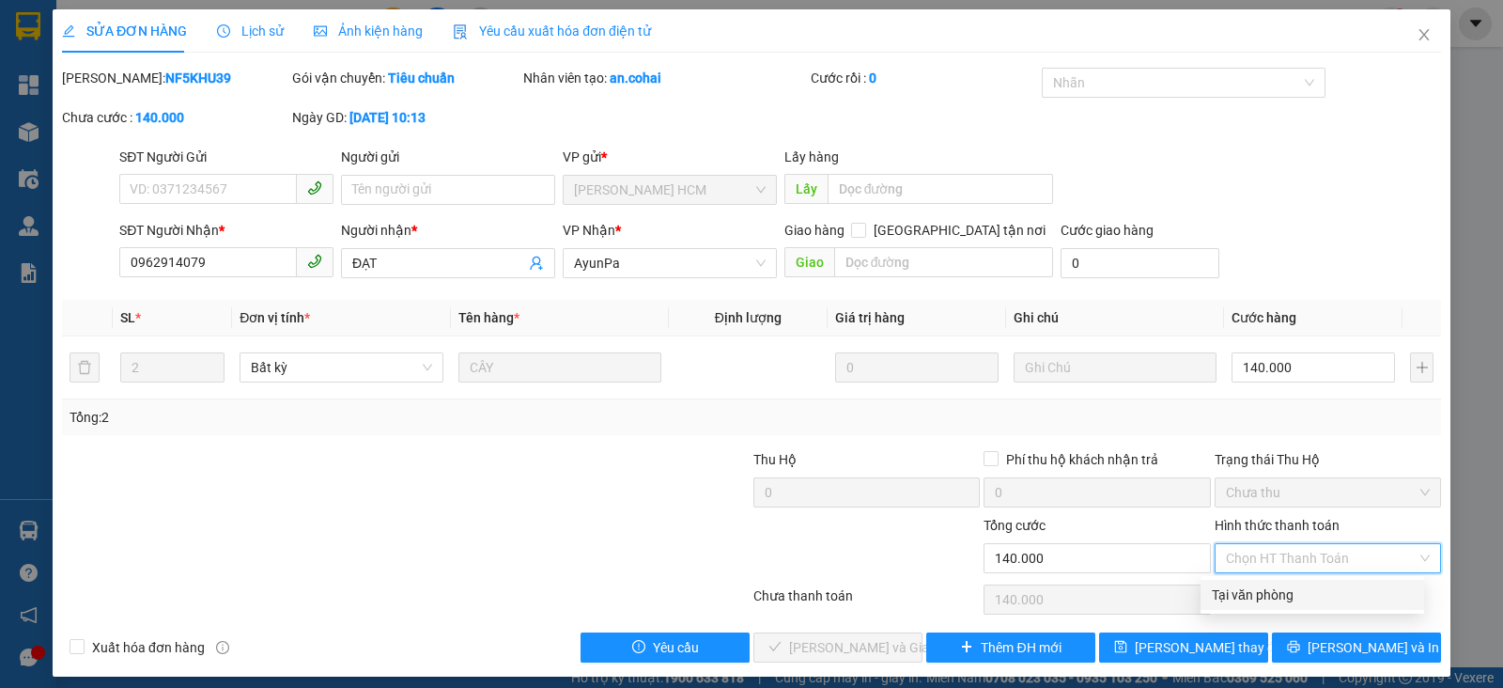
click at [1250, 588] on div "Tại văn phòng" at bounding box center [1312, 594] width 201 height 21
type input "0"
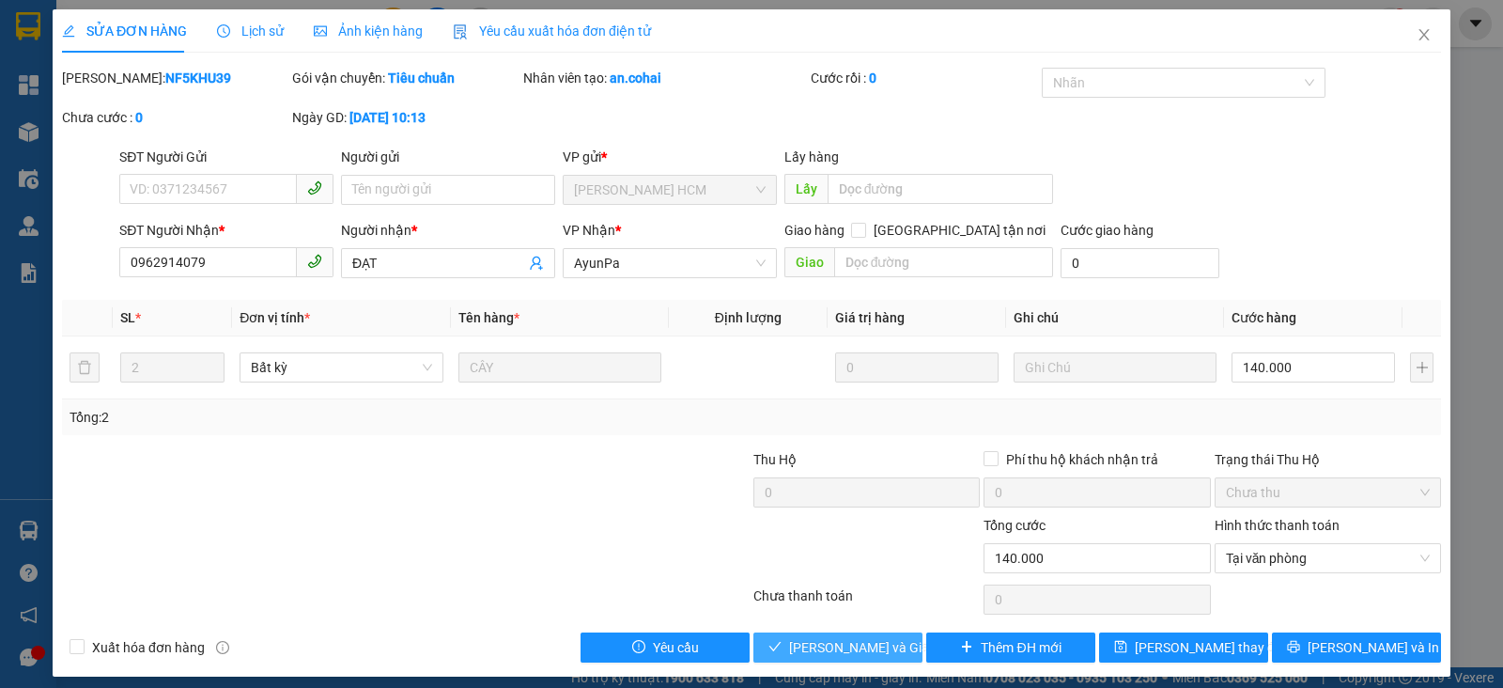
click at [818, 646] on span "[PERSON_NAME] và Giao hàng" at bounding box center [879, 647] width 180 height 21
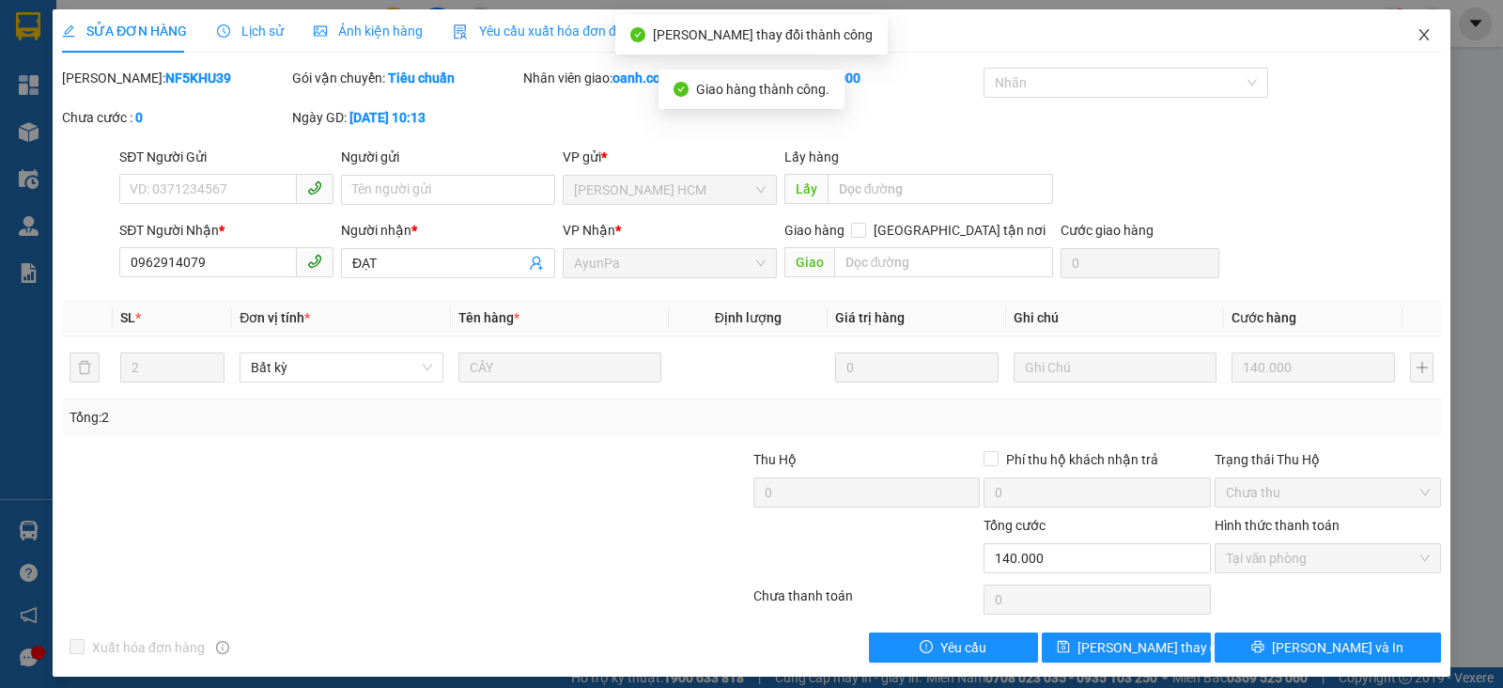
drag, startPoint x: 1390, startPoint y: 24, endPoint x: 1379, endPoint y: 85, distance: 61.0
click at [1398, 22] on span "Close" at bounding box center [1424, 35] width 53 height 53
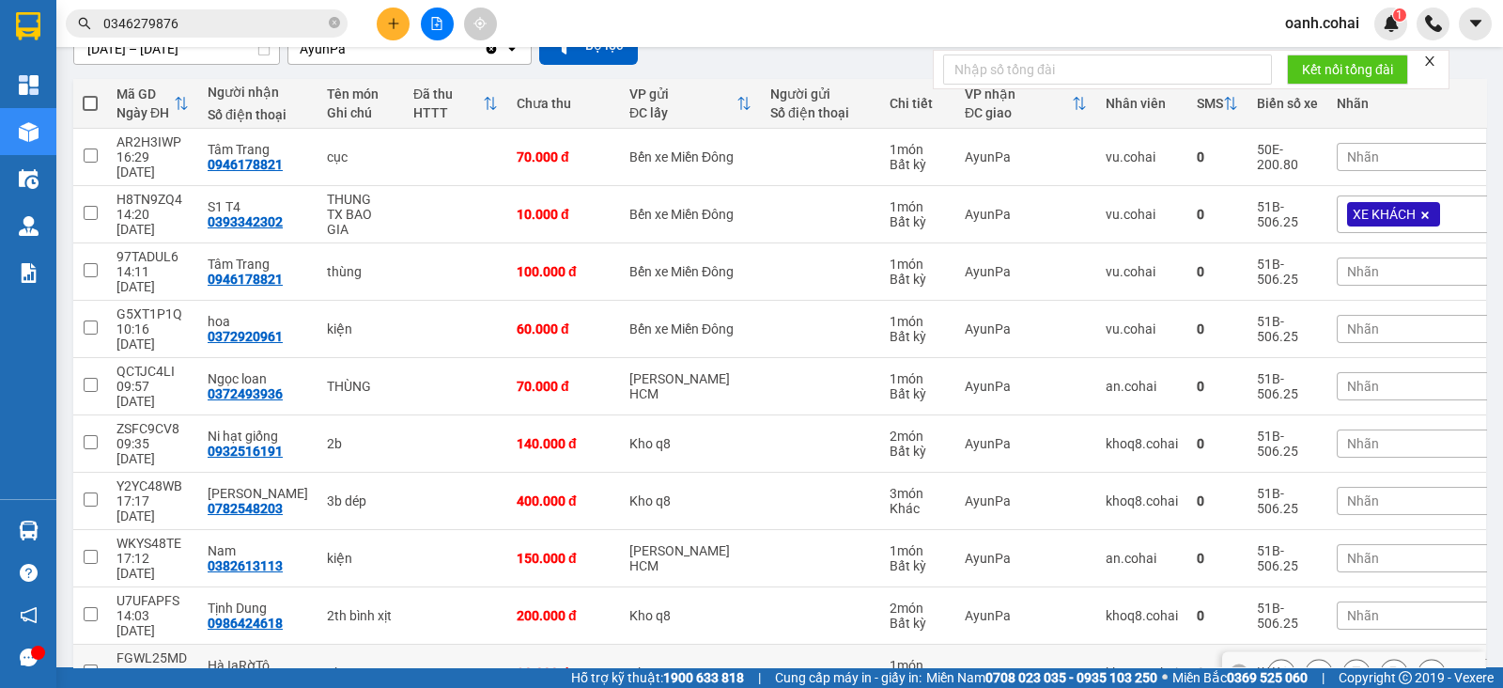
scroll to position [234, 0]
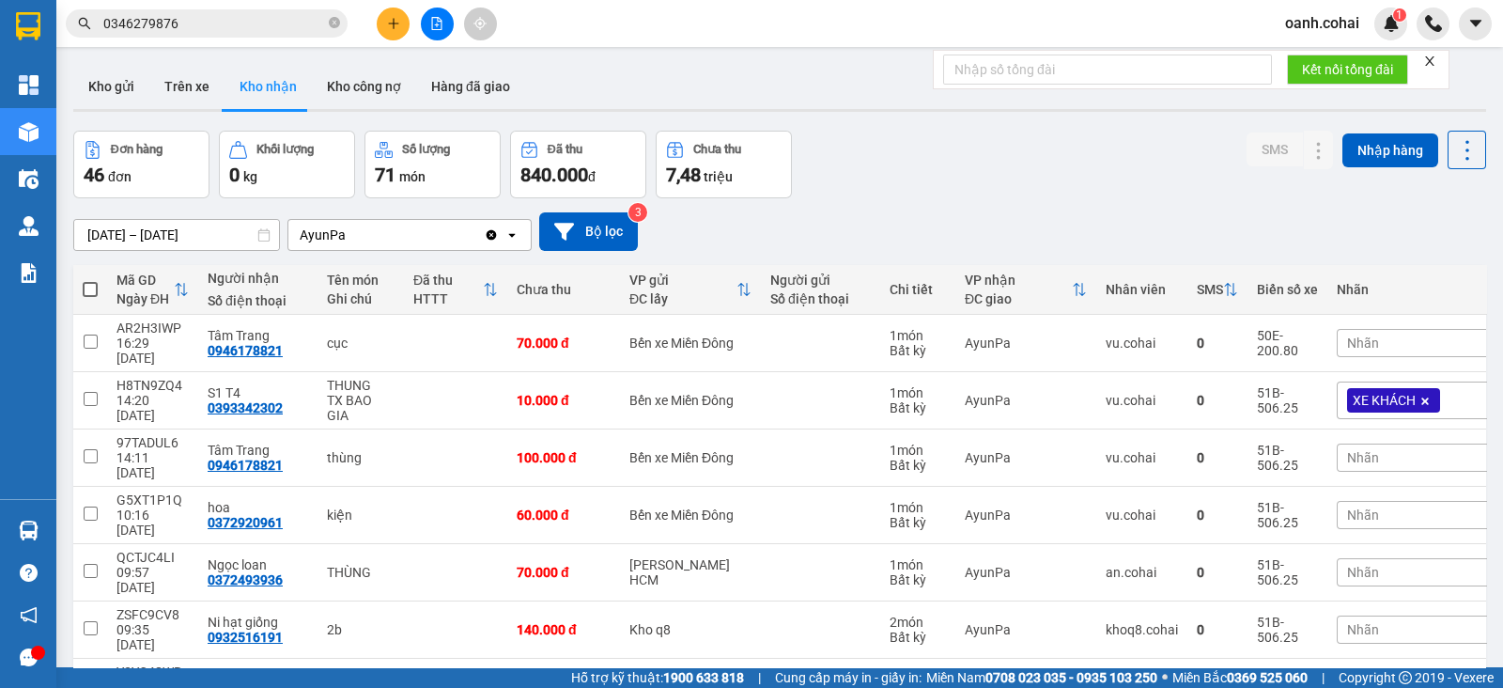
scroll to position [234, 0]
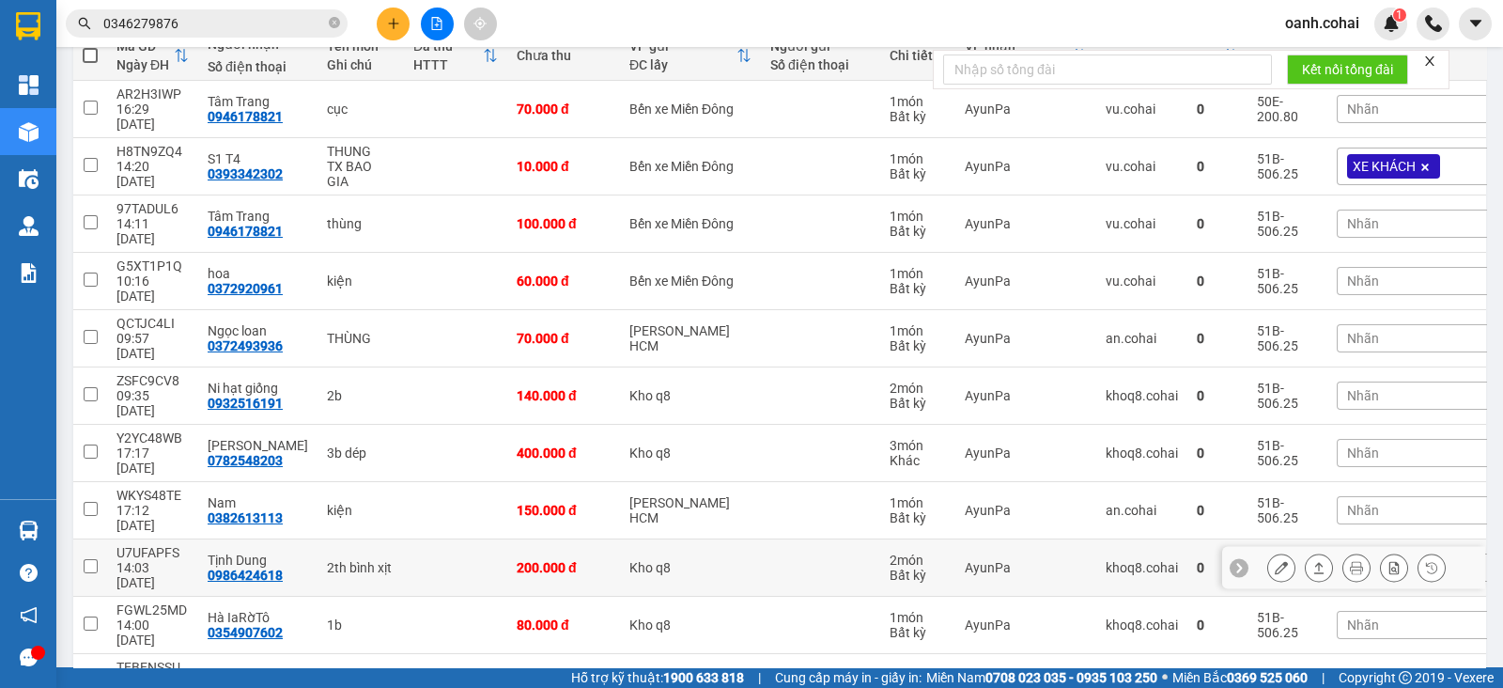
click at [1275, 561] on icon at bounding box center [1281, 567] width 13 height 13
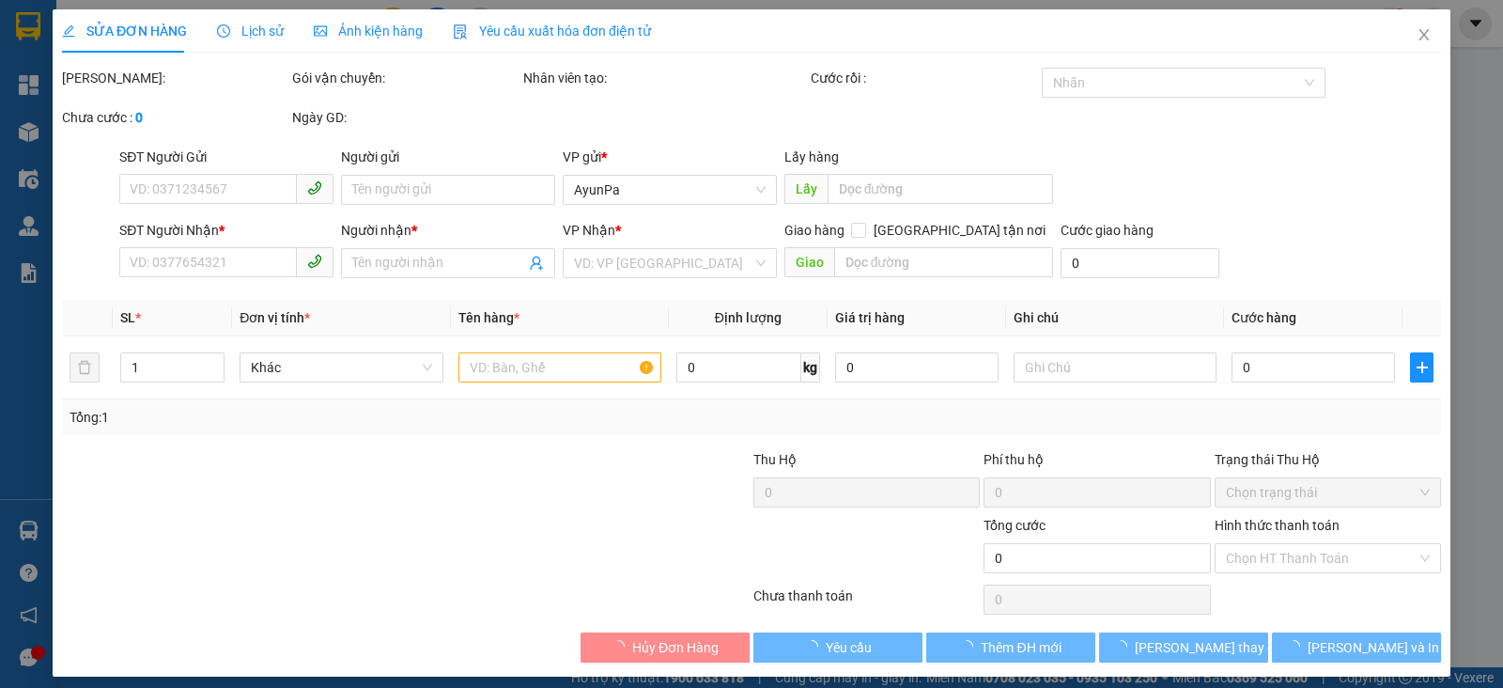
type input "0986424618"
type input "Tịnh Dung"
type input "200.000"
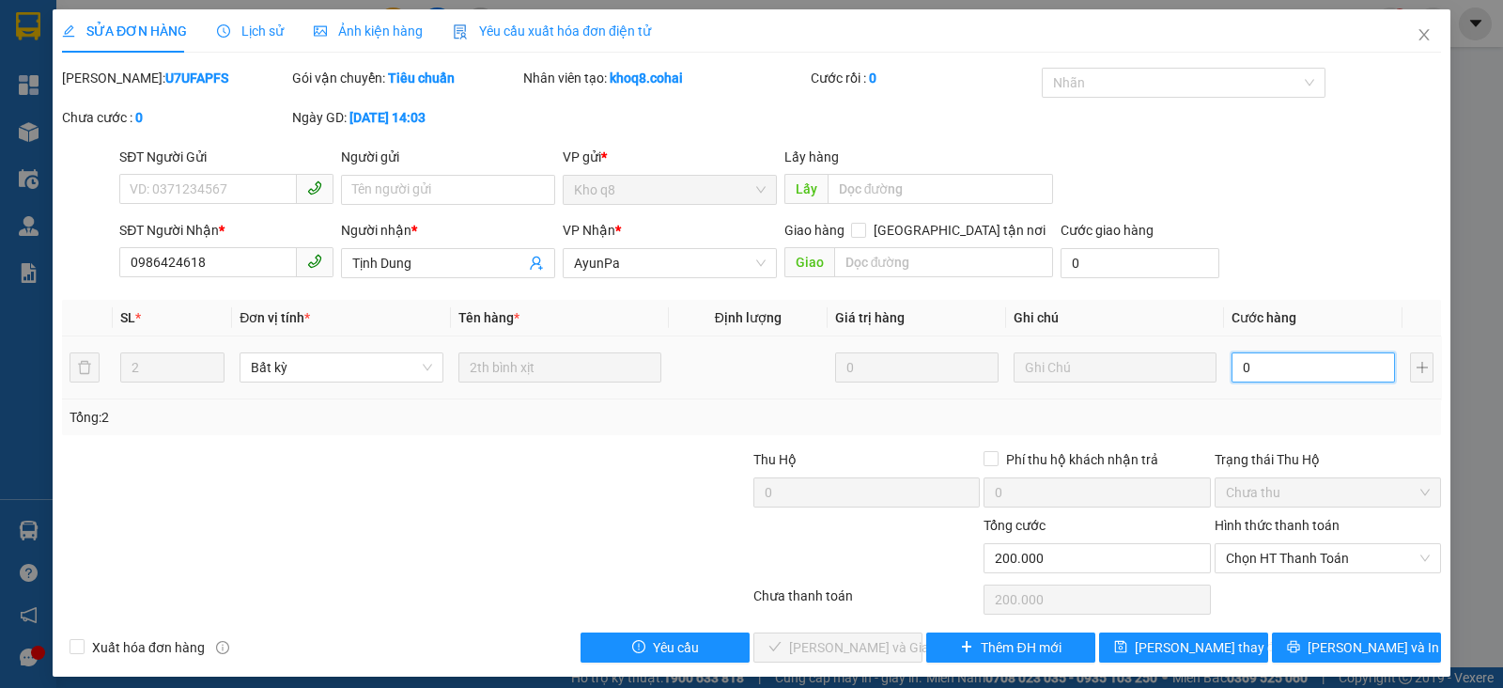
type input "0"
type input "1"
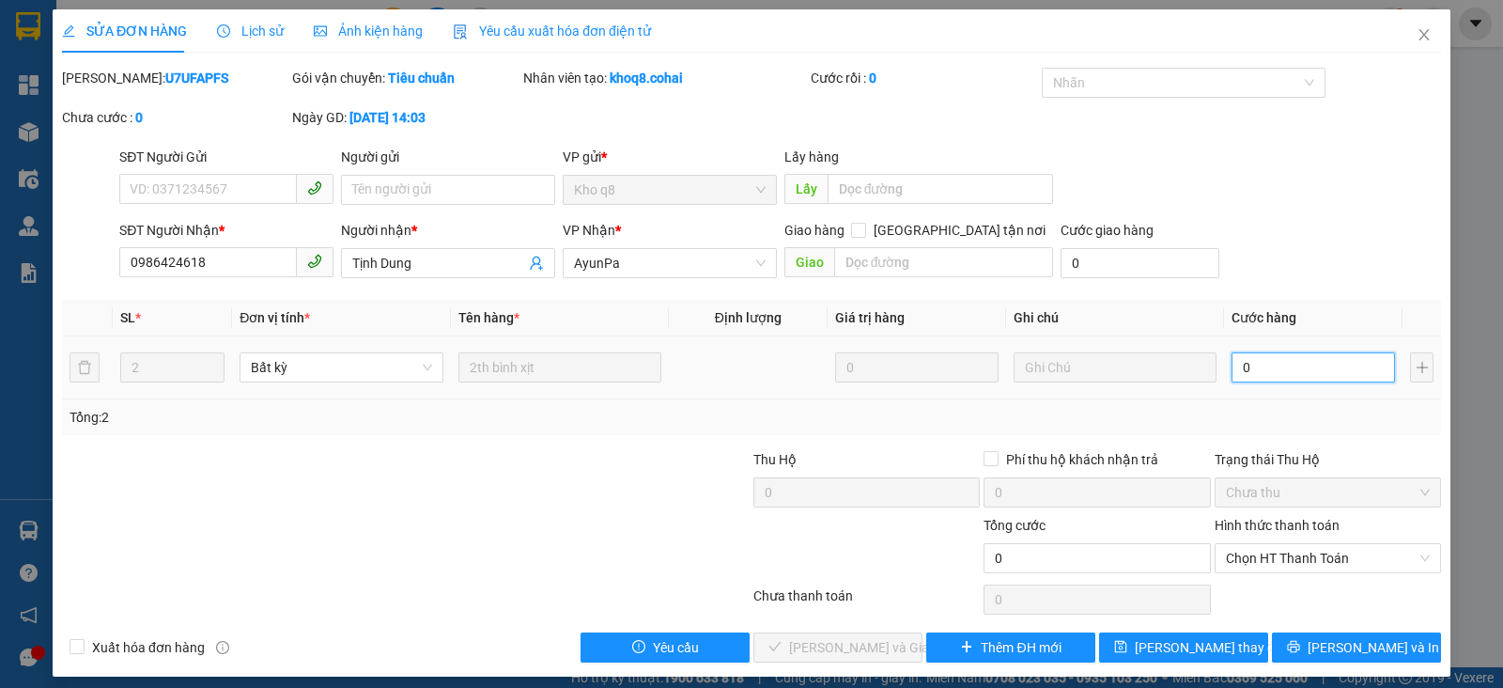
type input "01"
type input "16"
type input "016"
type input "160"
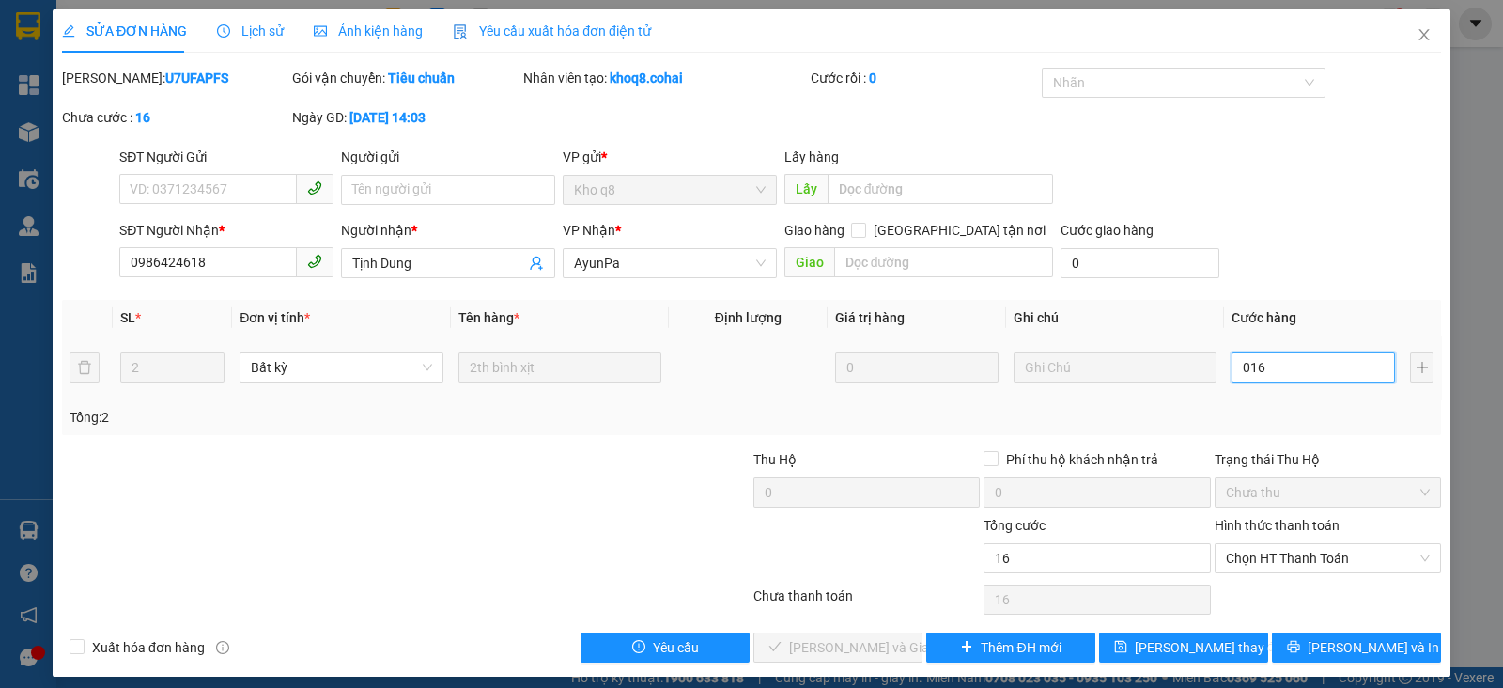
type input "160"
type input "0.160"
type input "16"
type input "016"
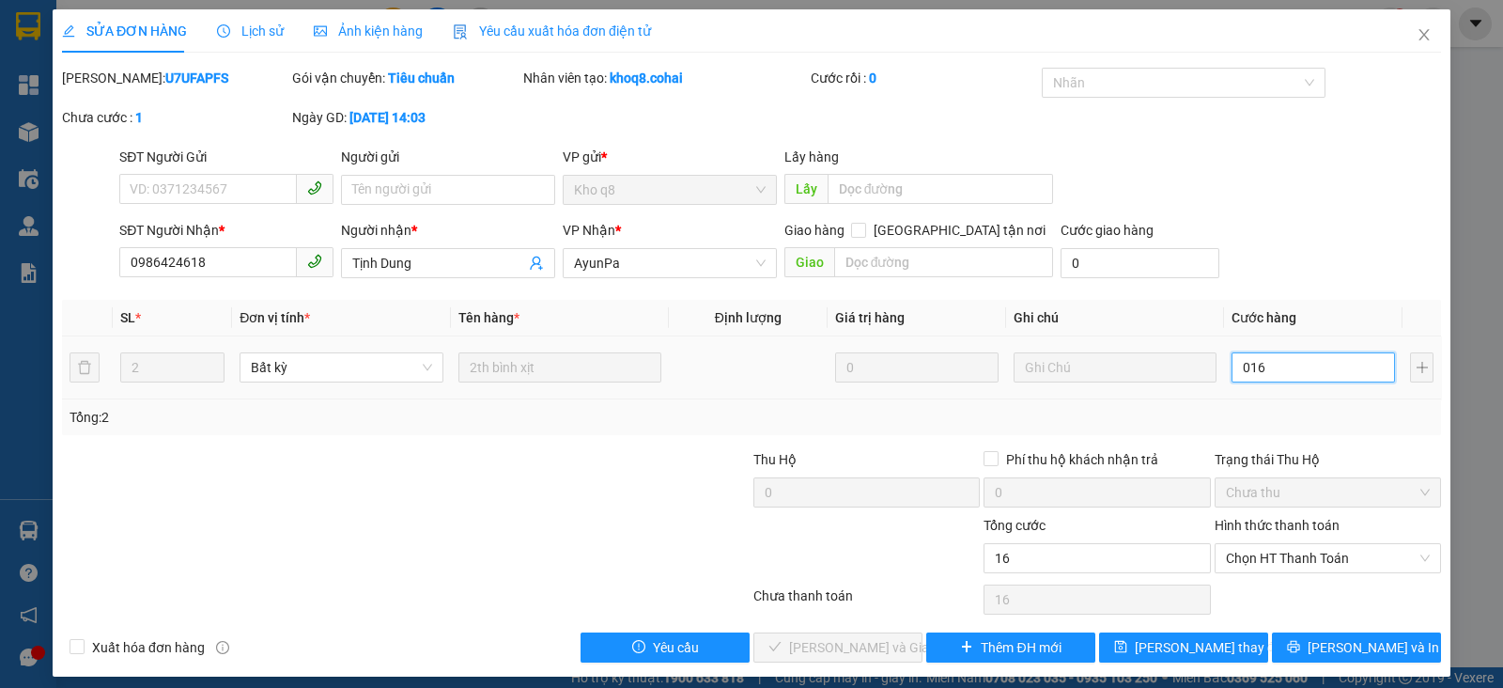
type input "1"
type input "01"
type input "14"
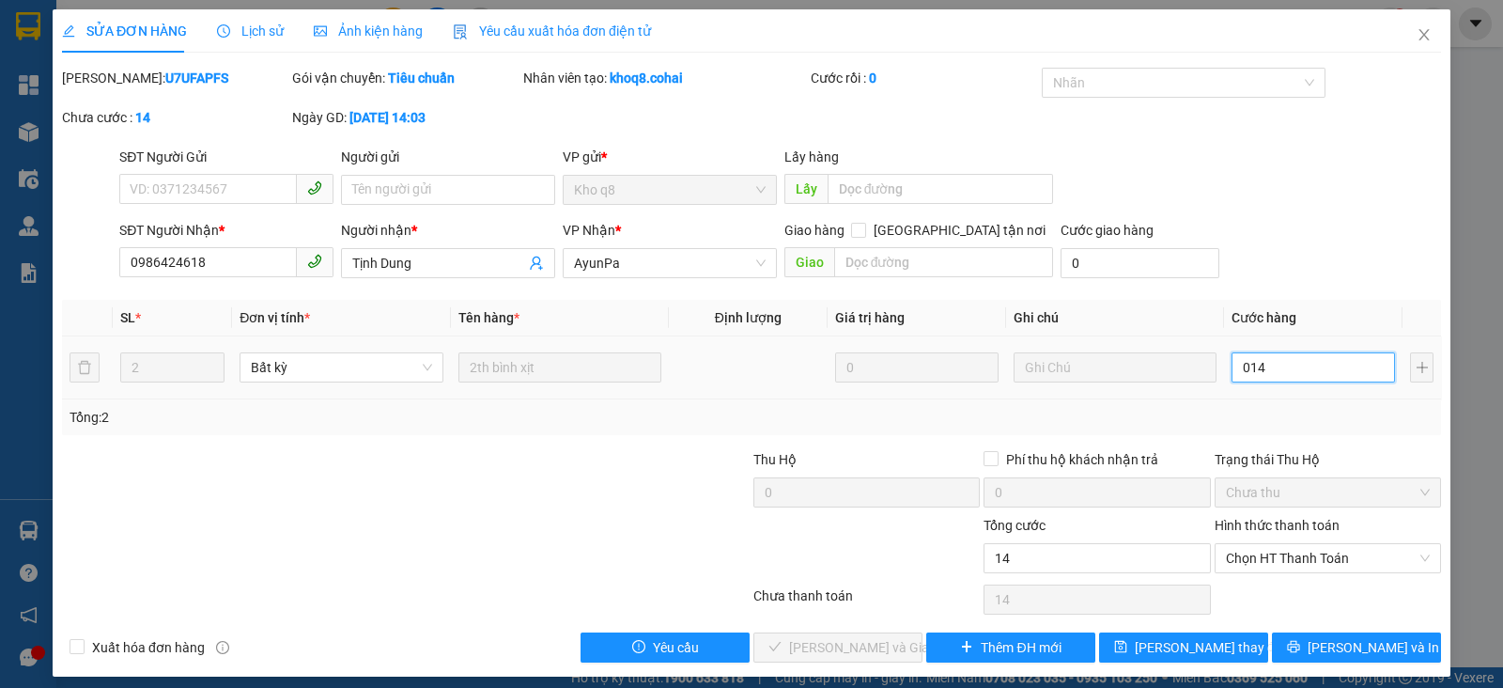
type input "0.140"
type input "140"
type input "0.140"
type input "140.000"
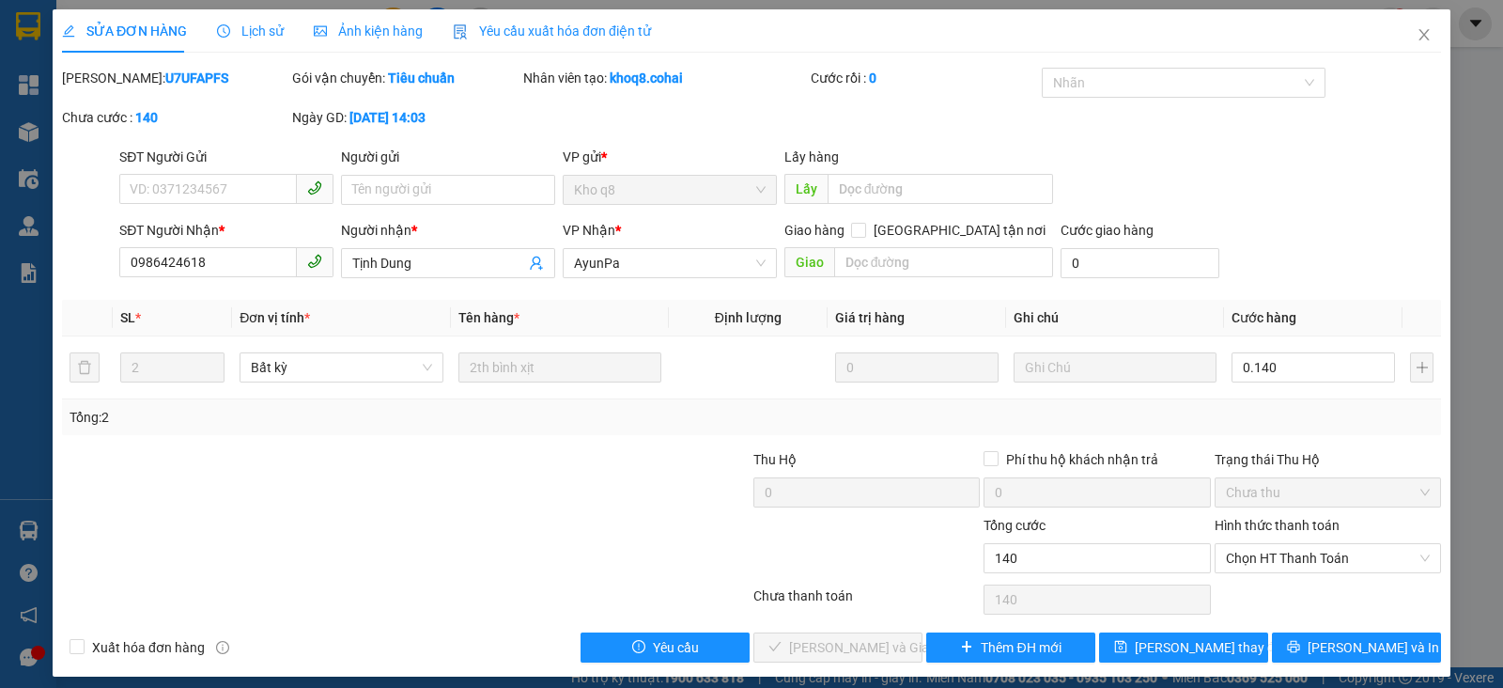
type input "140.000"
click at [1293, 424] on div "Tổng: 2" at bounding box center [751, 417] width 1379 height 36
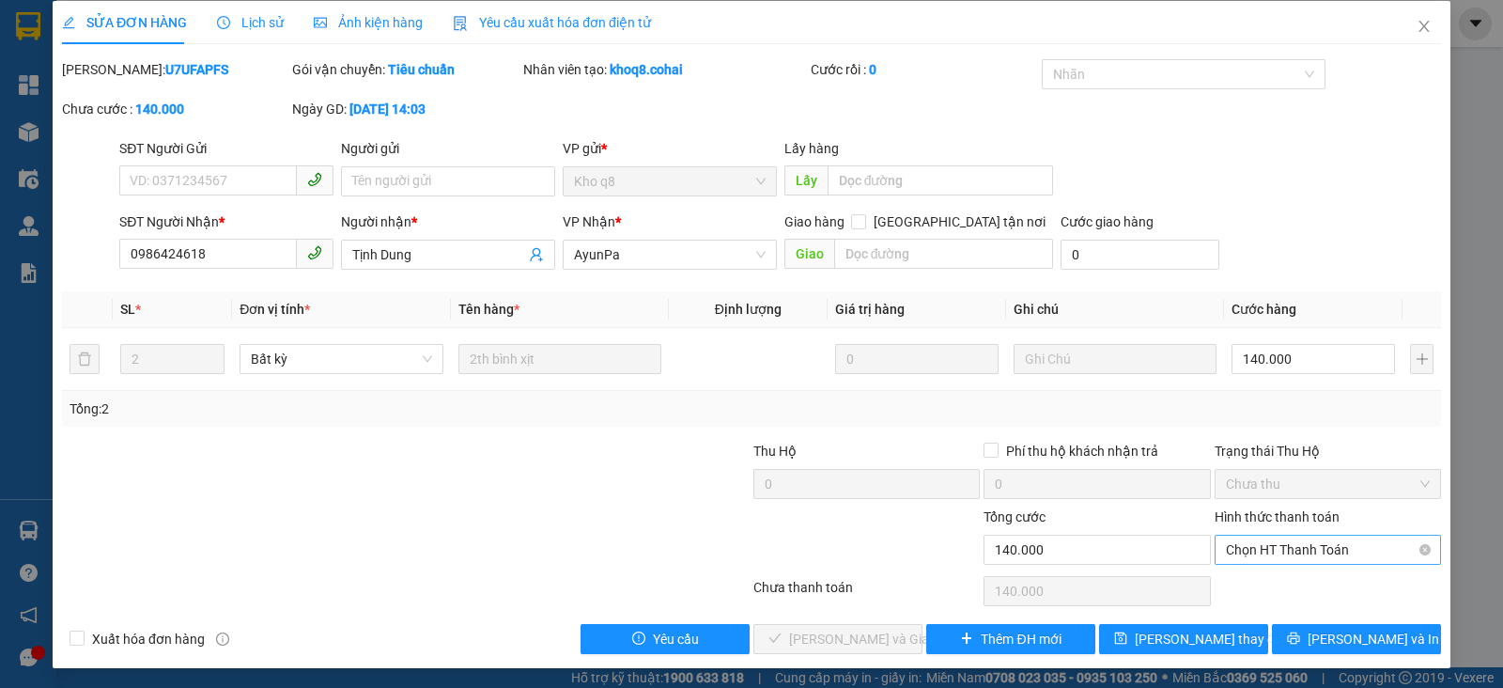
scroll to position [10, 0]
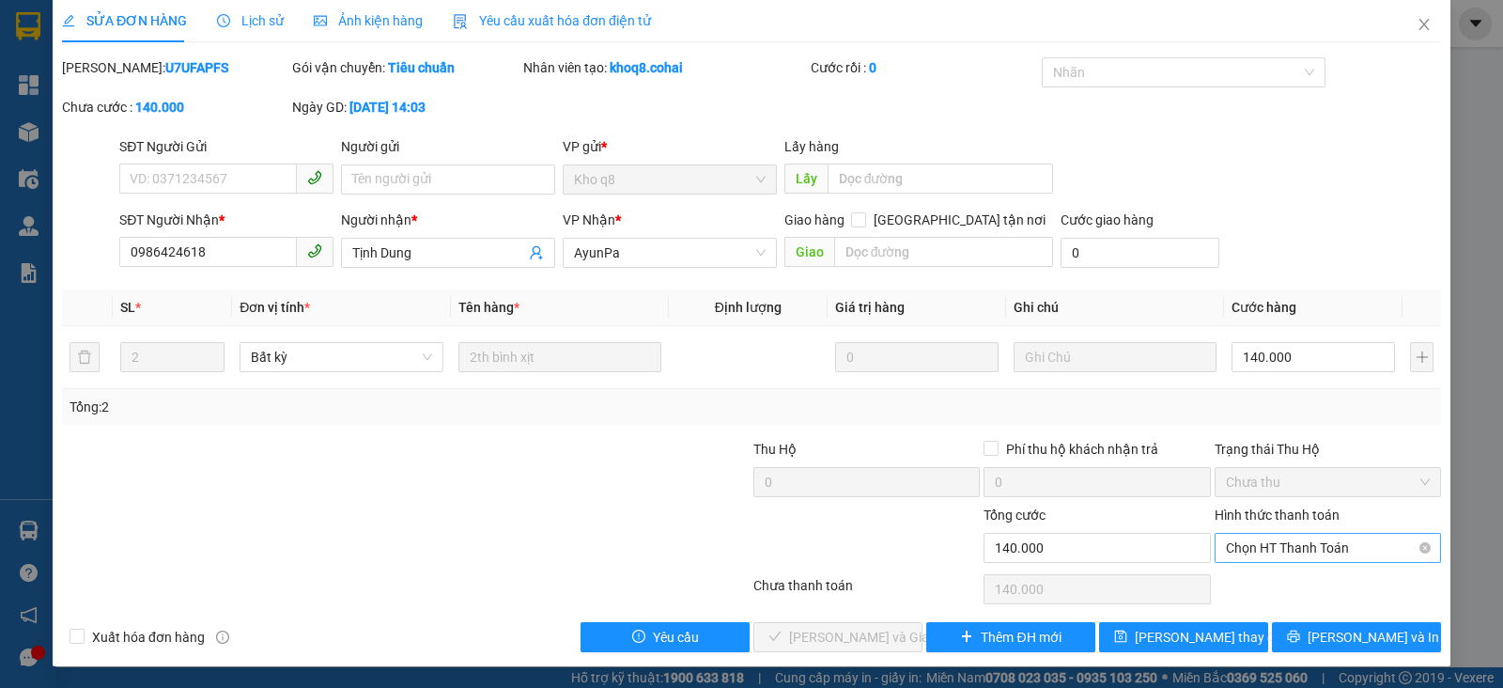
click at [1303, 553] on span "Chọn HT Thanh Toán" at bounding box center [1328, 548] width 204 height 28
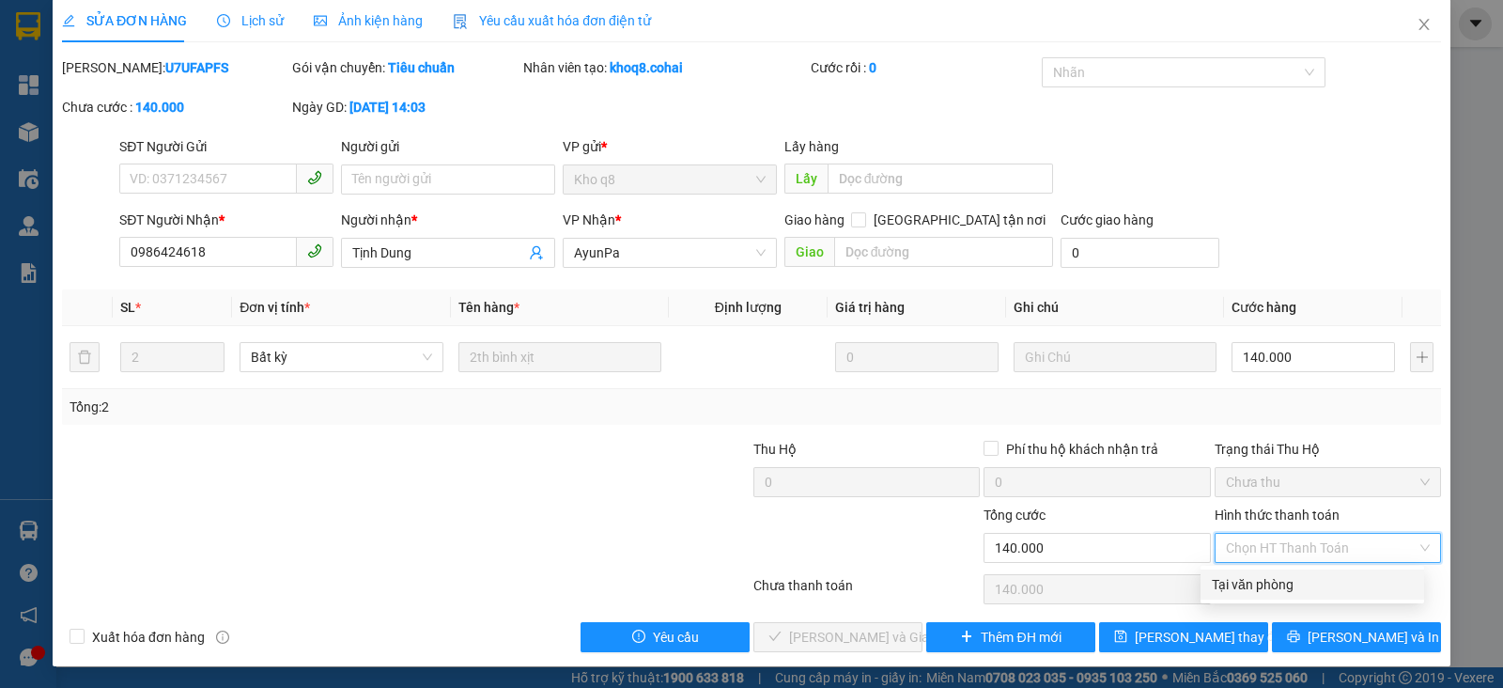
click at [1292, 584] on div "Tại văn phòng" at bounding box center [1312, 584] width 201 height 21
type input "0"
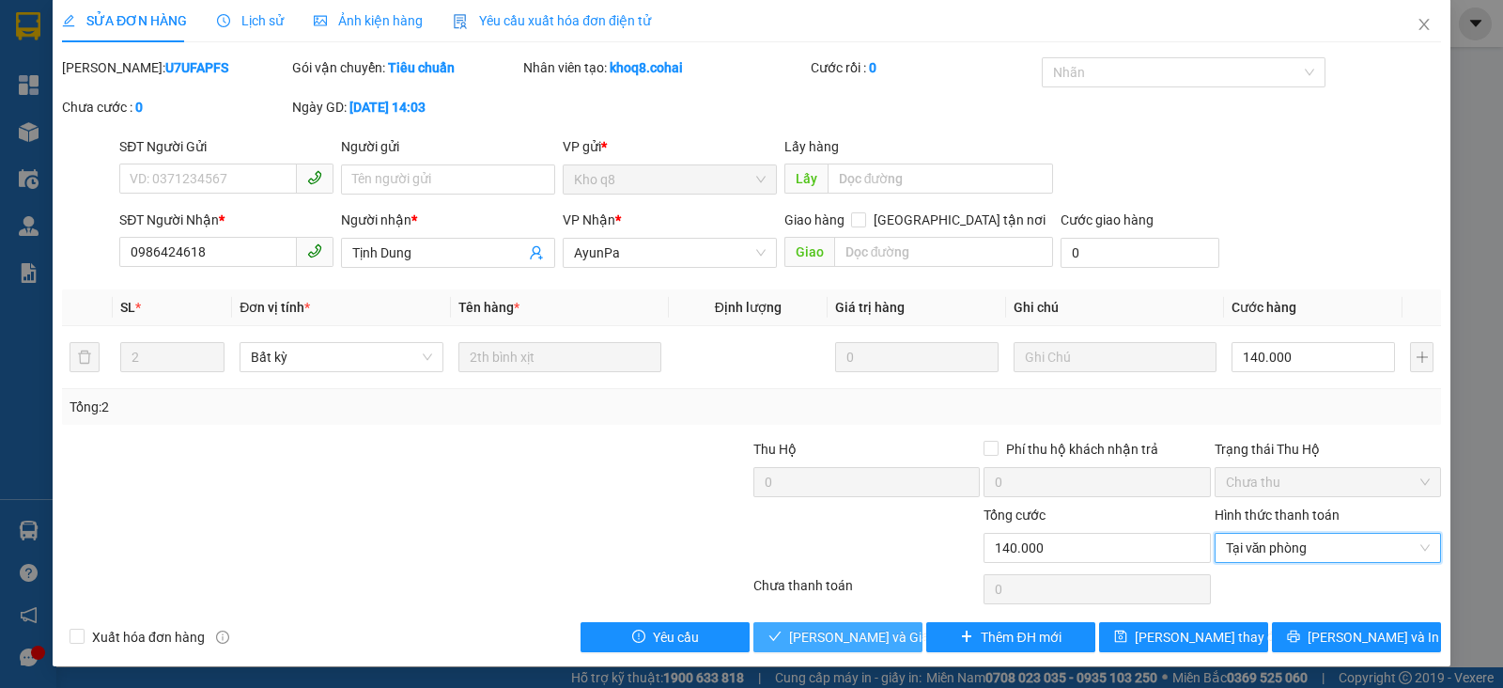
click at [864, 639] on span "[PERSON_NAME] và Giao hàng" at bounding box center [879, 637] width 180 height 21
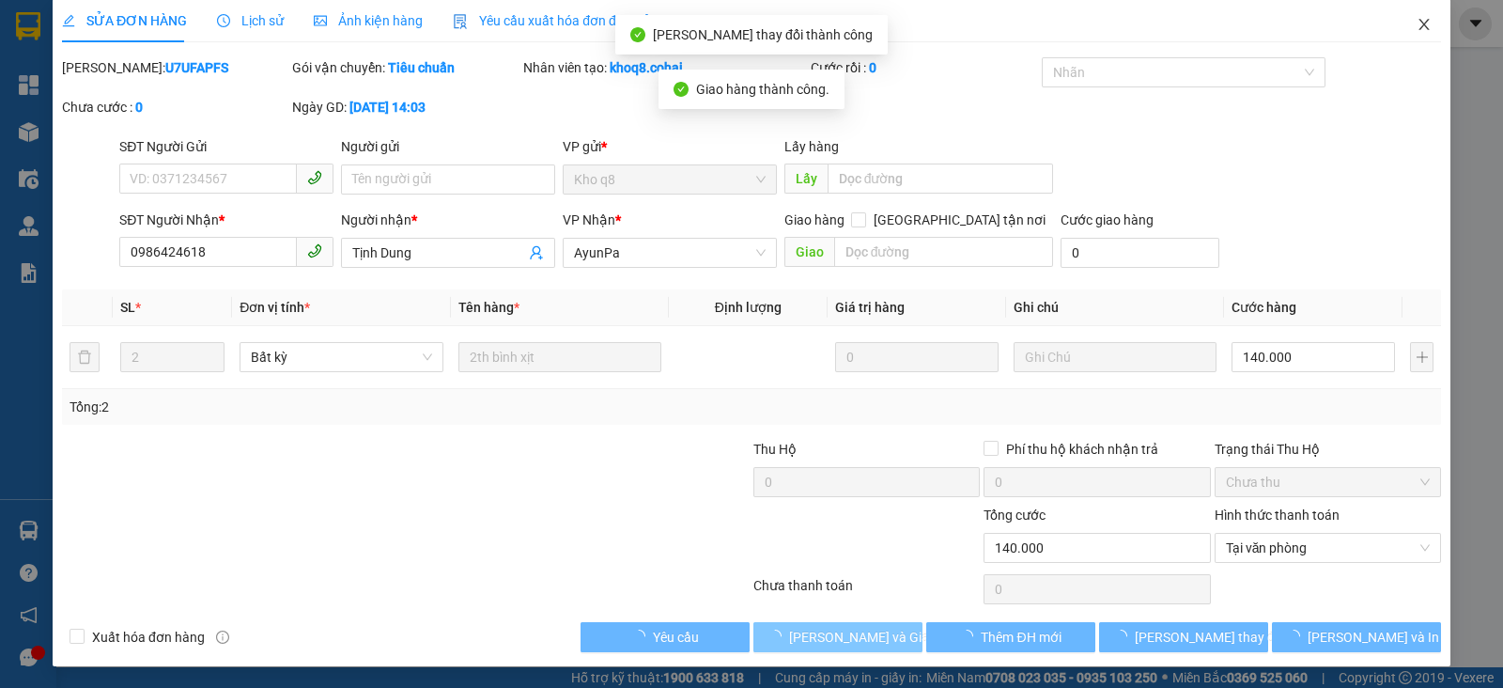
scroll to position [8, 0]
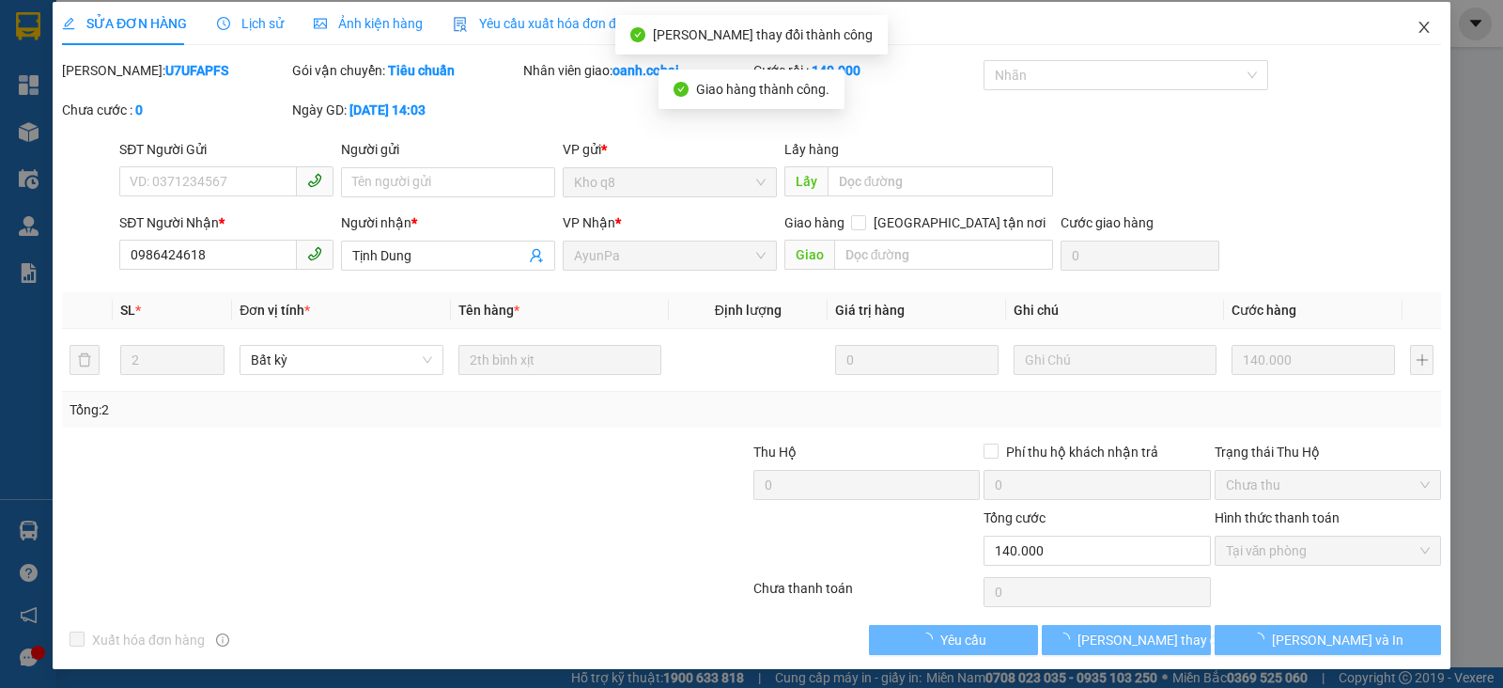
click at [1417, 20] on icon "close" at bounding box center [1424, 27] width 15 height 15
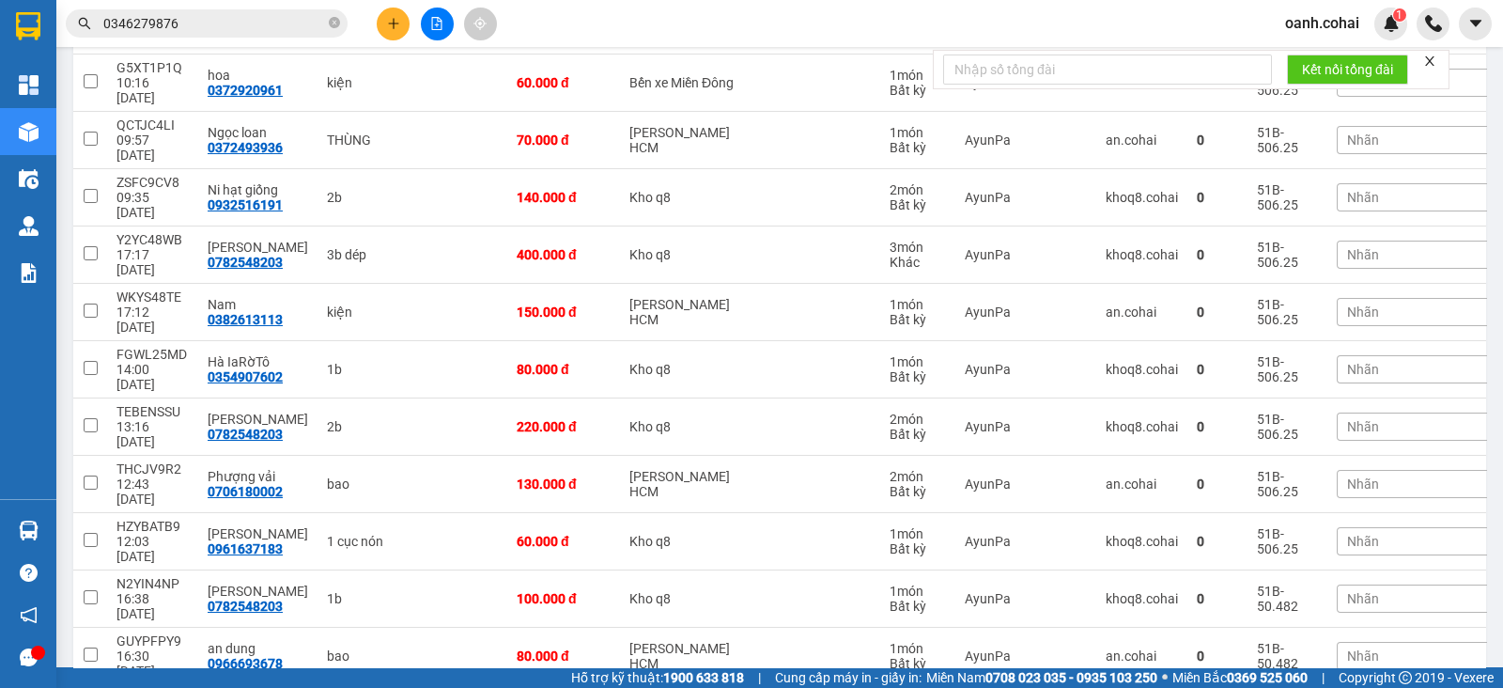
scroll to position [469, 0]
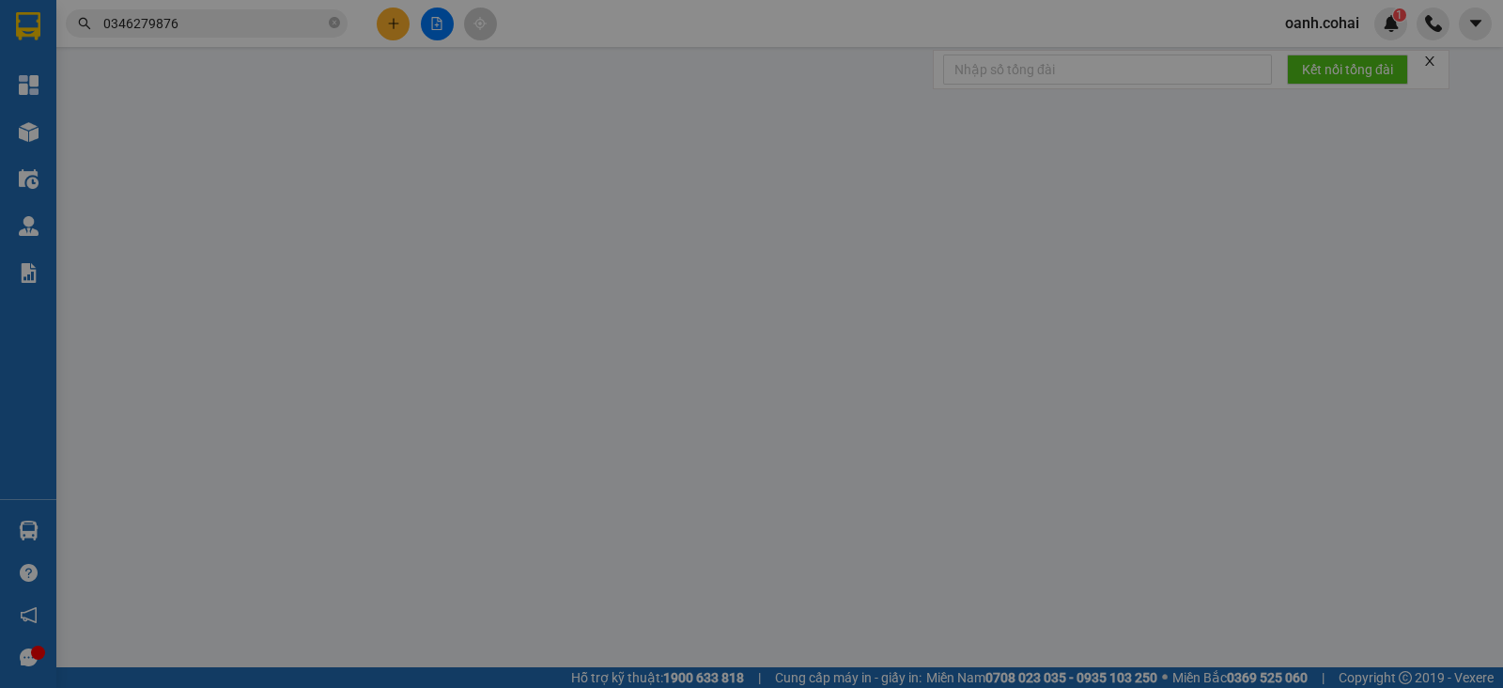
type input "0909831800"
type input "GIA NGUYỄN TIẾN"
type input "50.000"
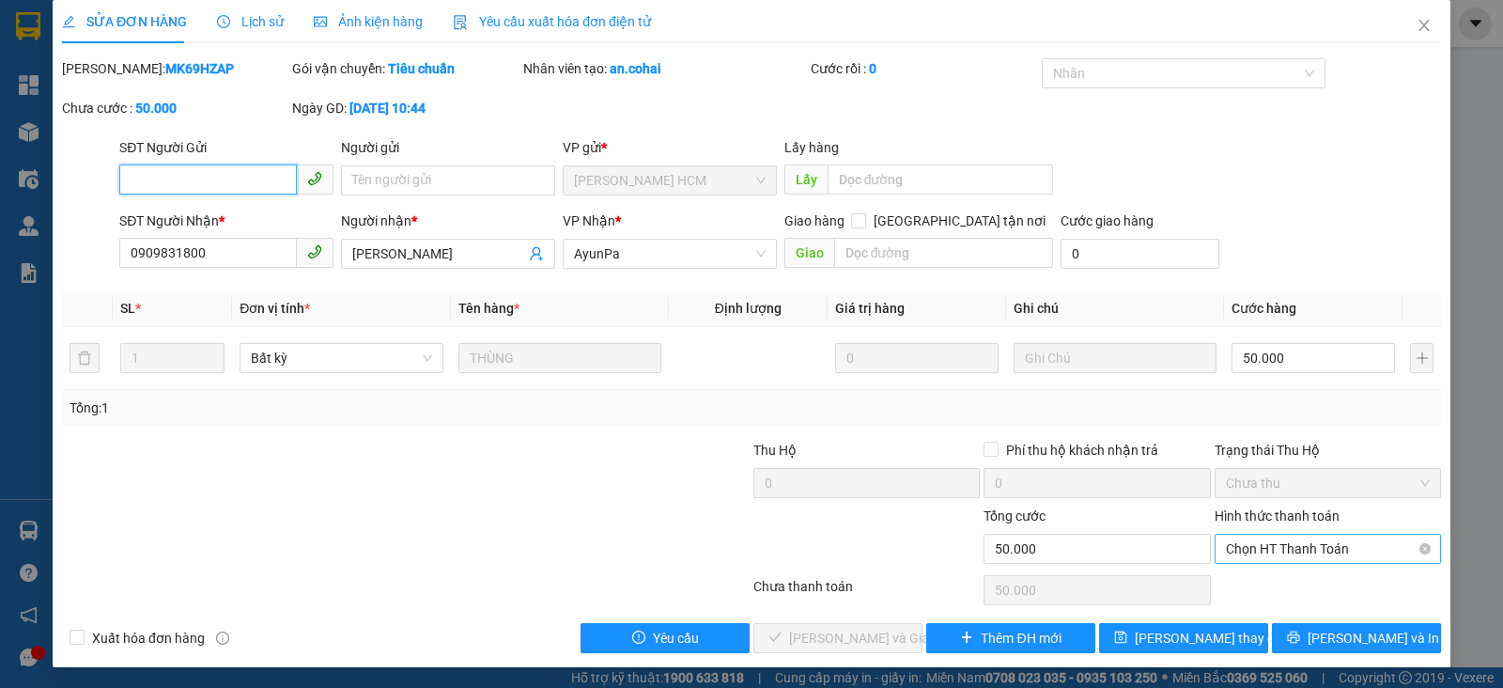
scroll to position [10, 0]
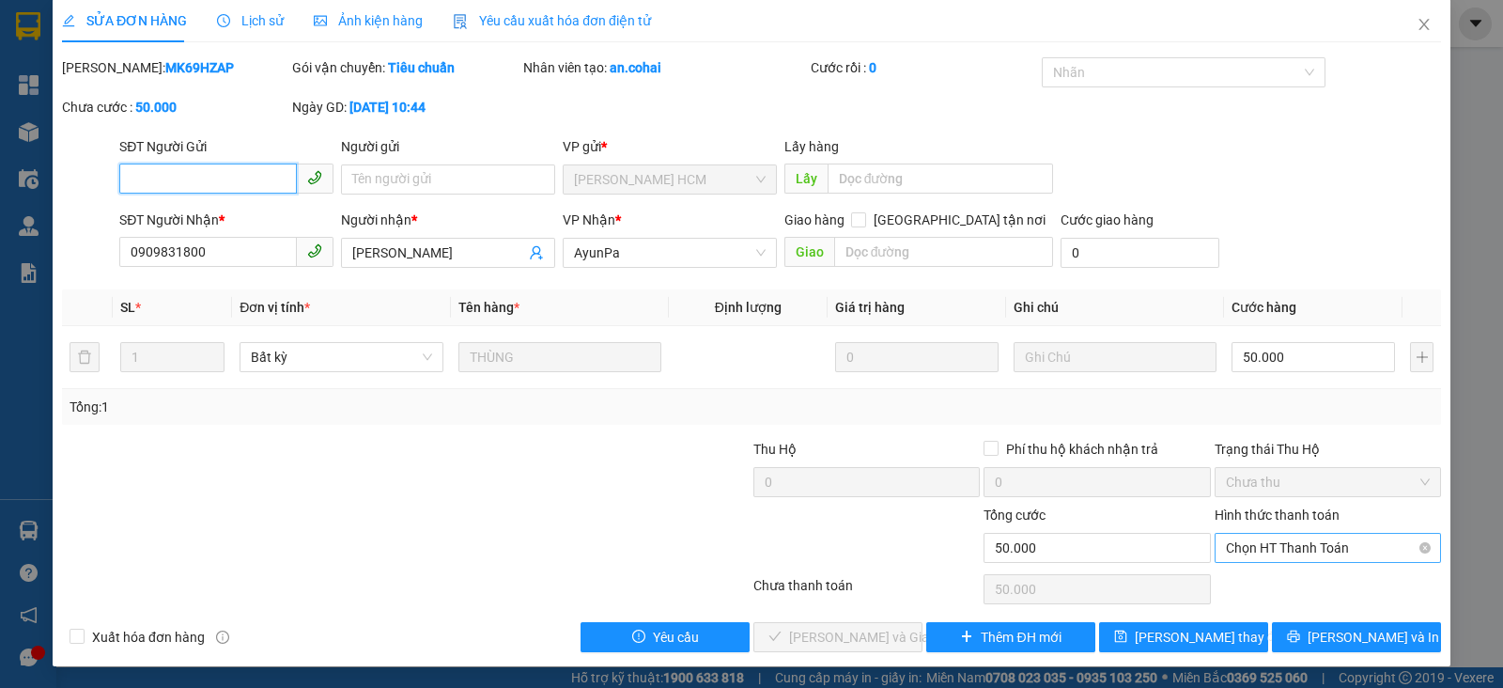
drag, startPoint x: 1291, startPoint y: 553, endPoint x: 1280, endPoint y: 563, distance: 14.7
click at [1291, 554] on span "Chọn HT Thanh Toán" at bounding box center [1328, 548] width 204 height 28
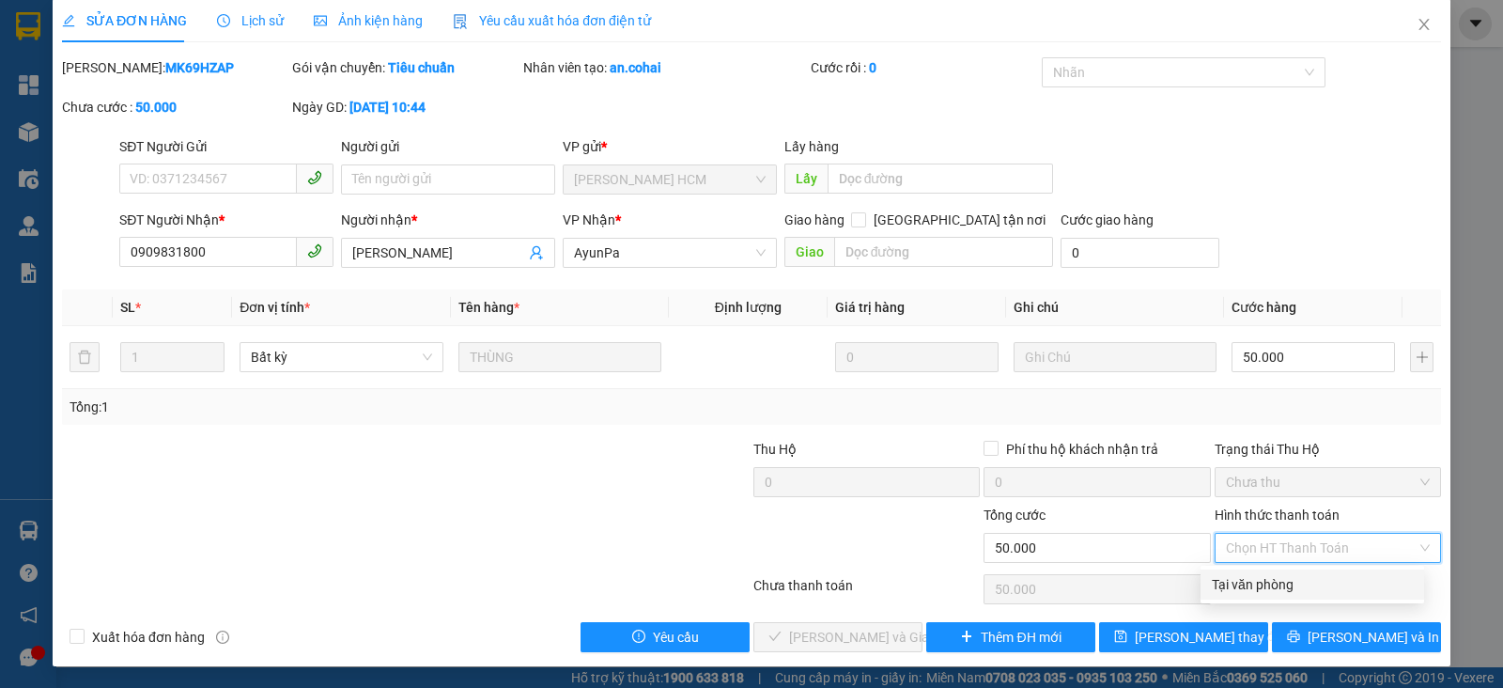
drag, startPoint x: 1262, startPoint y: 590, endPoint x: 1244, endPoint y: 589, distance: 17.9
click at [1259, 588] on div "Tại văn phòng" at bounding box center [1312, 584] width 201 height 21
type input "0"
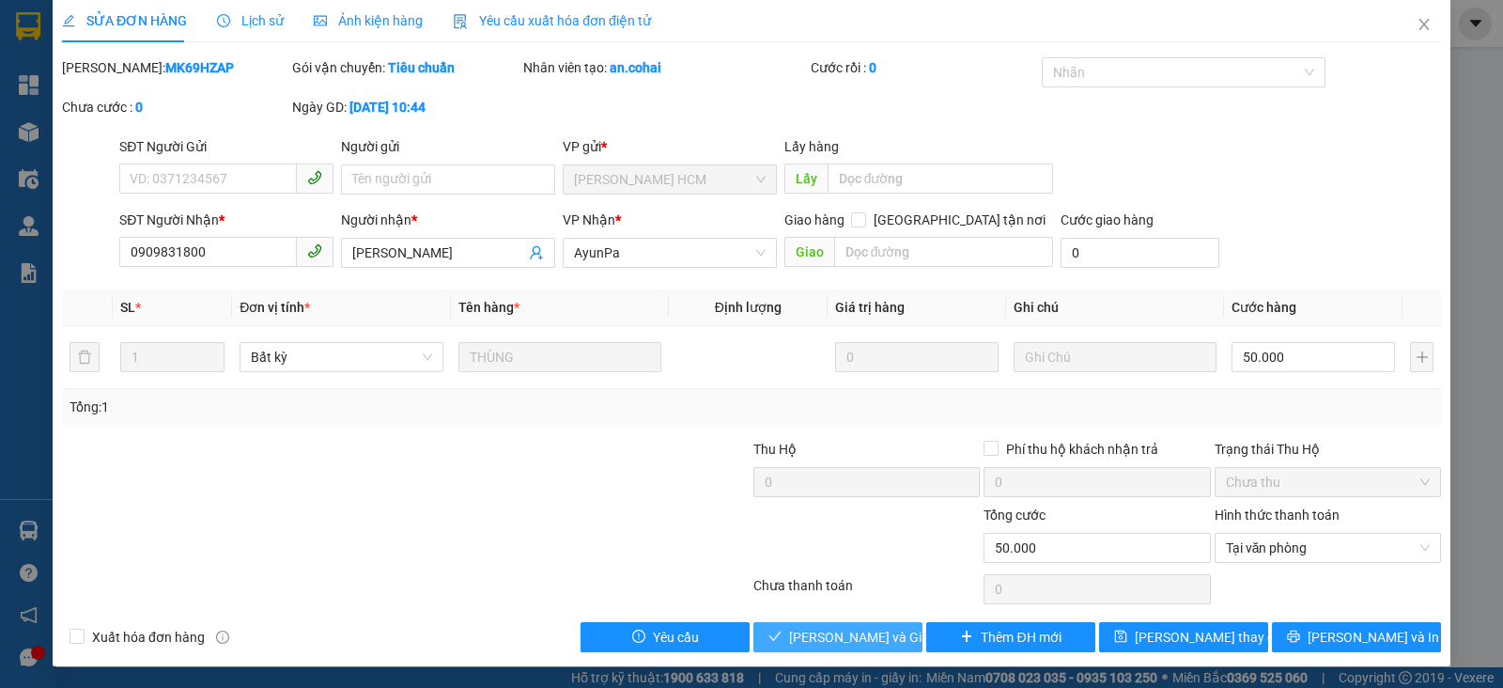
drag, startPoint x: 833, startPoint y: 632, endPoint x: 994, endPoint y: 503, distance: 207.2
click at [832, 632] on span "[PERSON_NAME] và Giao hàng" at bounding box center [879, 637] width 180 height 21
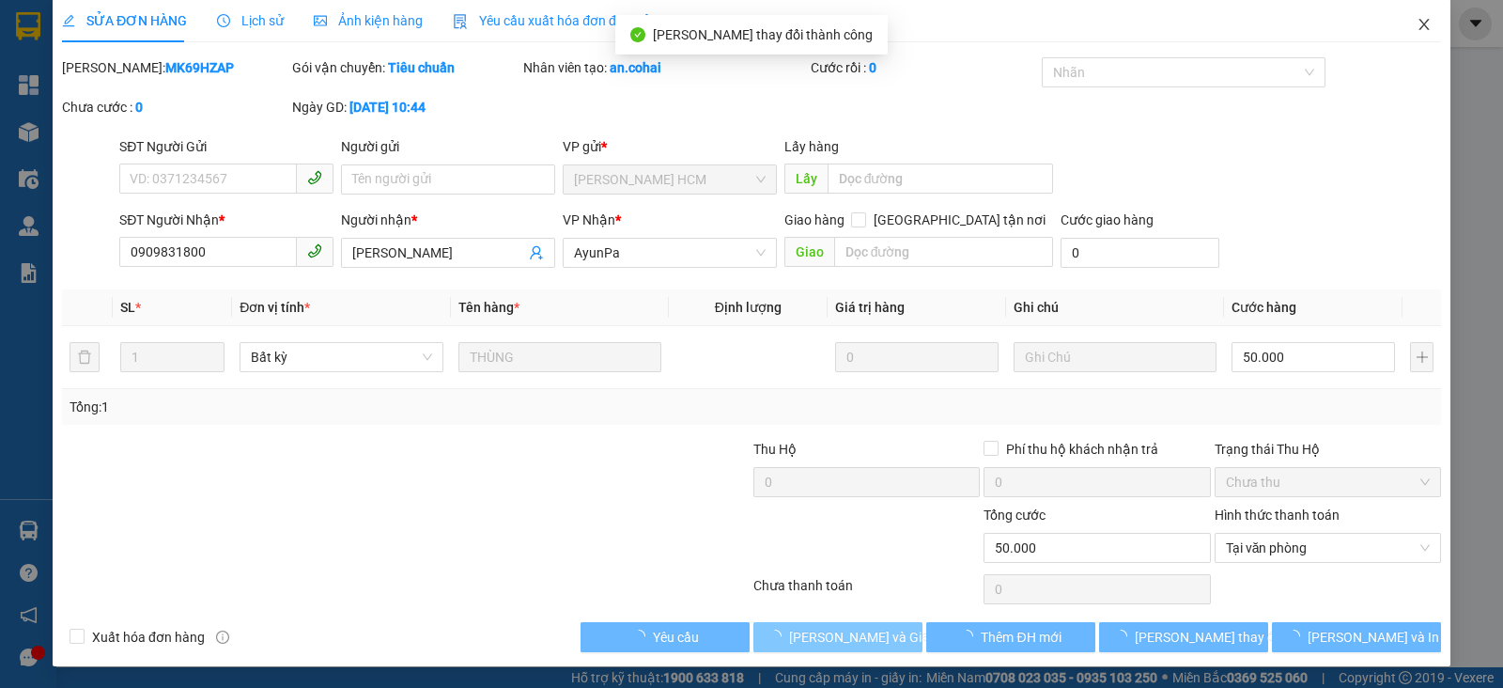
scroll to position [0, 0]
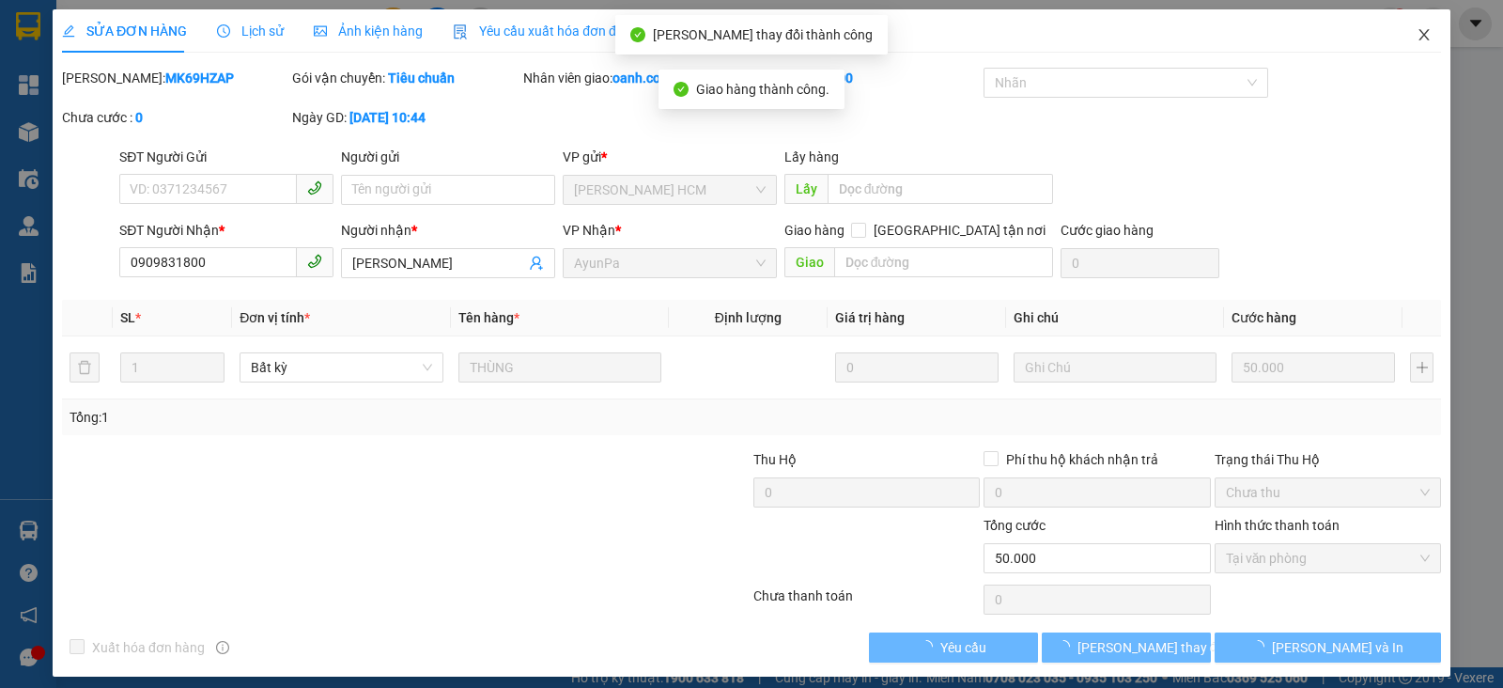
click at [1417, 35] on icon "close" at bounding box center [1424, 34] width 15 height 15
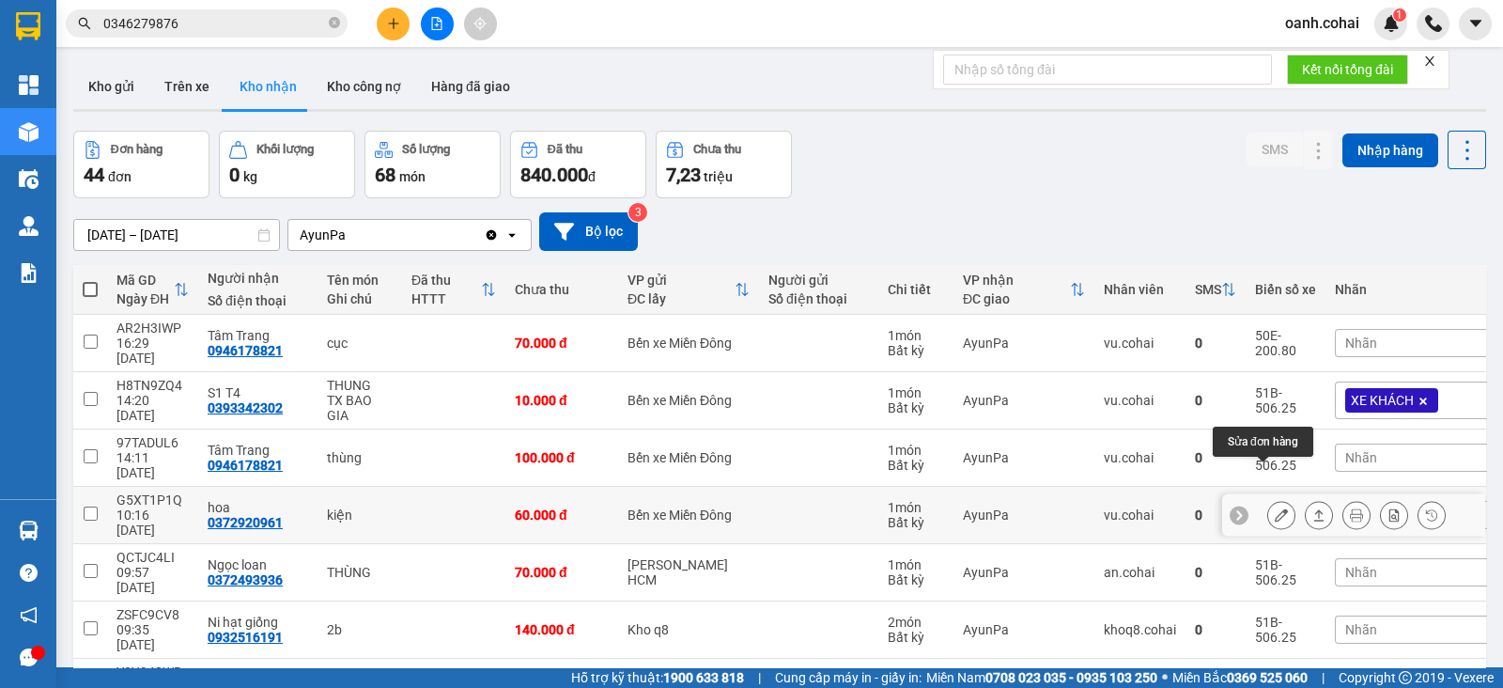
click at [1275, 508] on icon at bounding box center [1281, 514] width 13 height 13
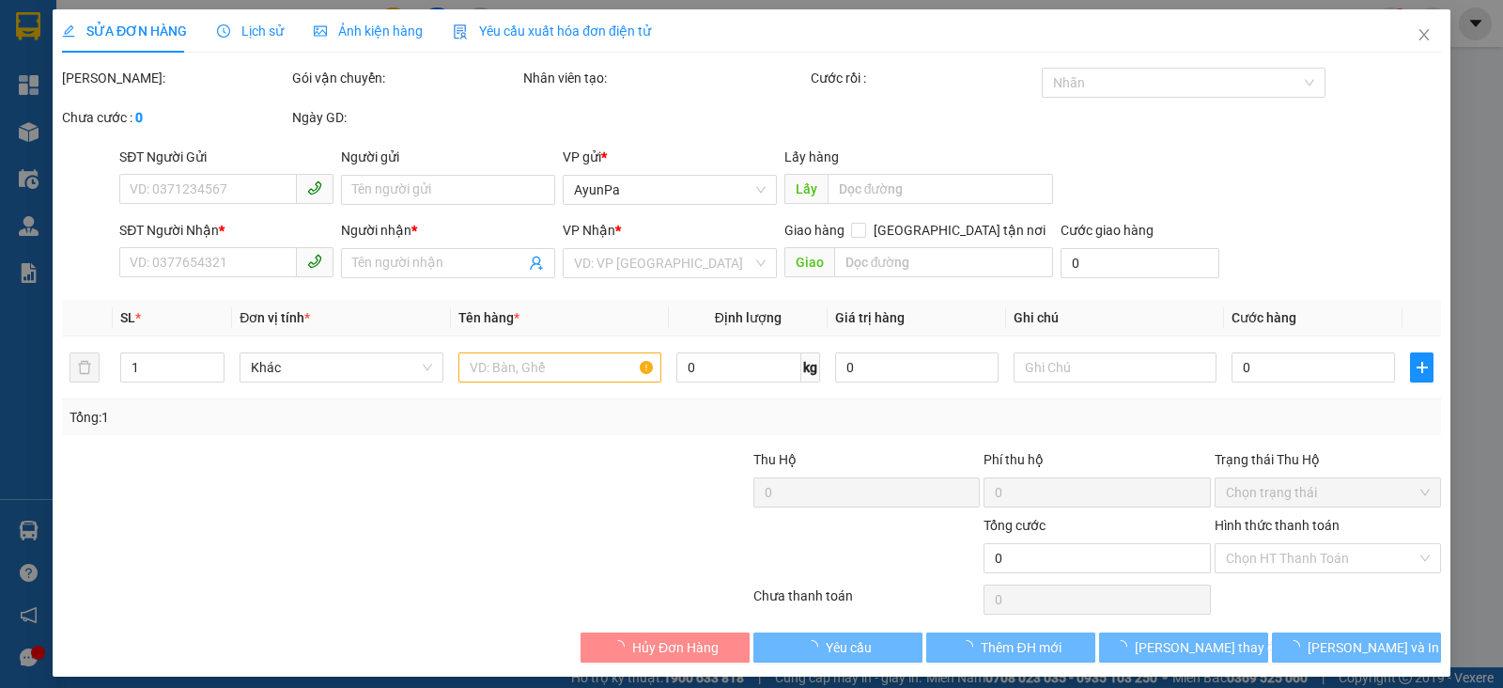
type input "0372920961"
type input "hoa"
type input "60.000"
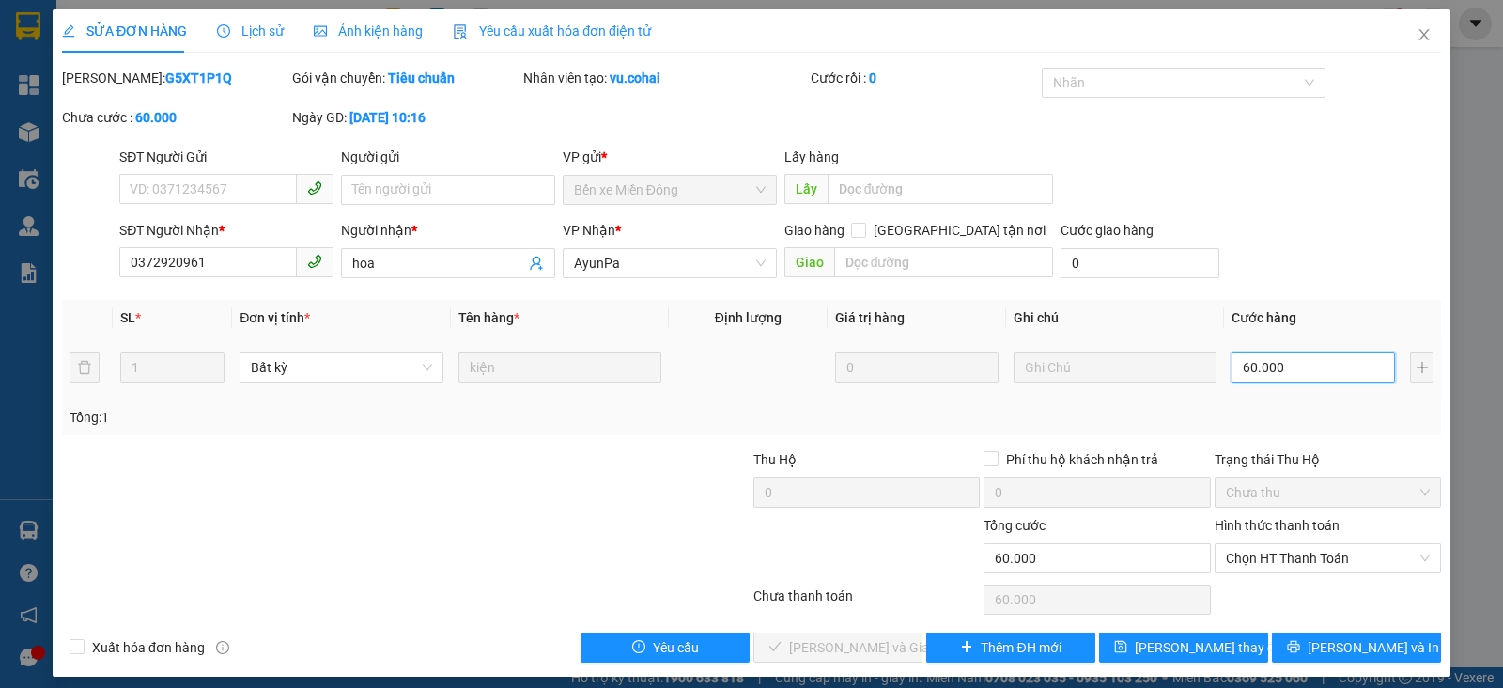
click at [1287, 367] on input "60.000" at bounding box center [1313, 367] width 163 height 30
type input "0"
type input "5"
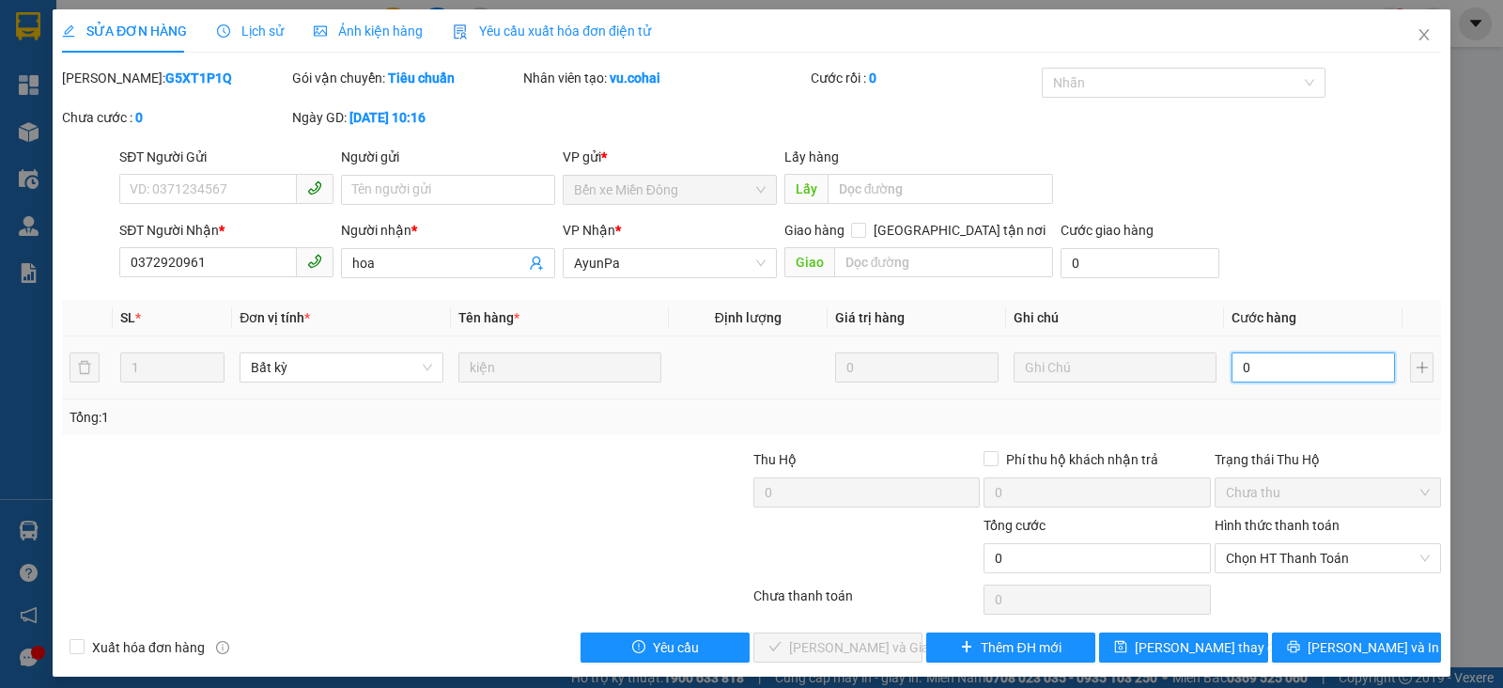
type input "5"
type input "05"
type input "50"
type input "050"
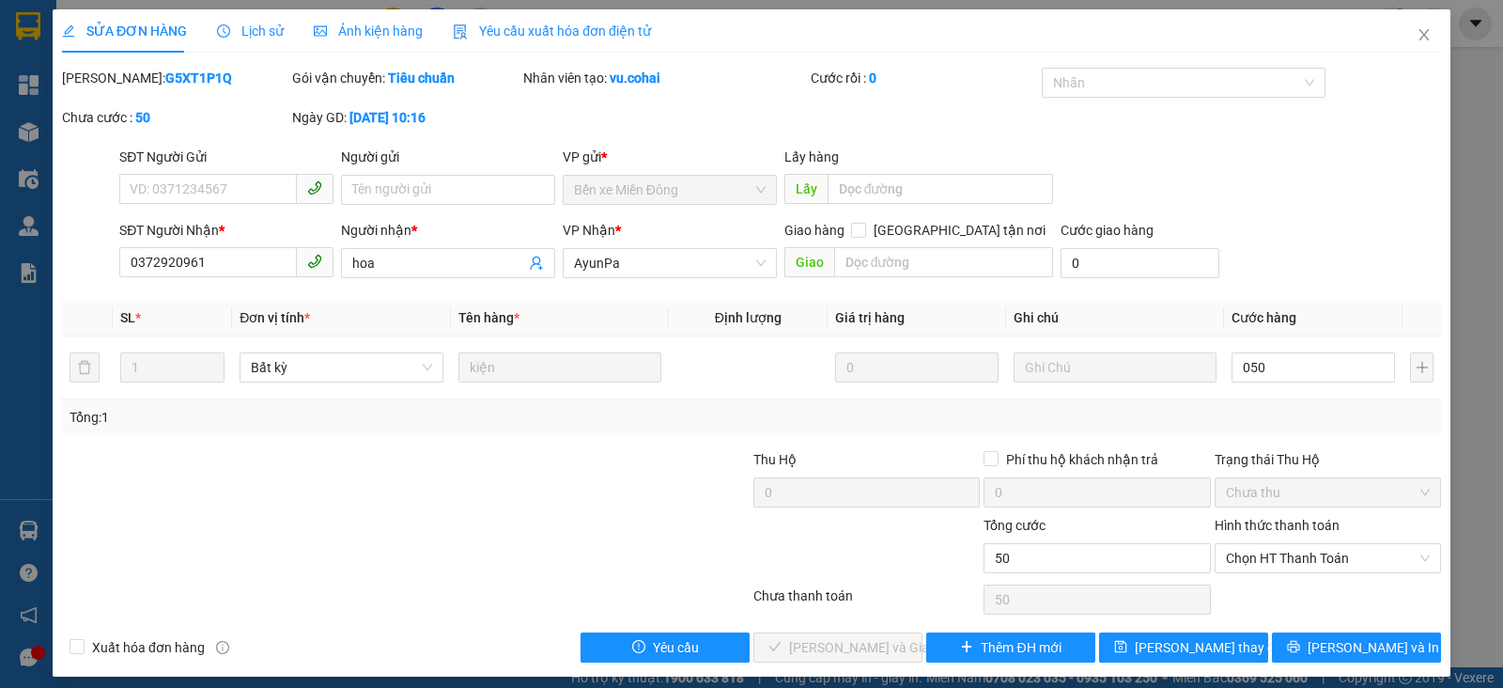
type input "50.000"
click at [1312, 427] on div "Tổng: 1" at bounding box center [751, 417] width 1379 height 36
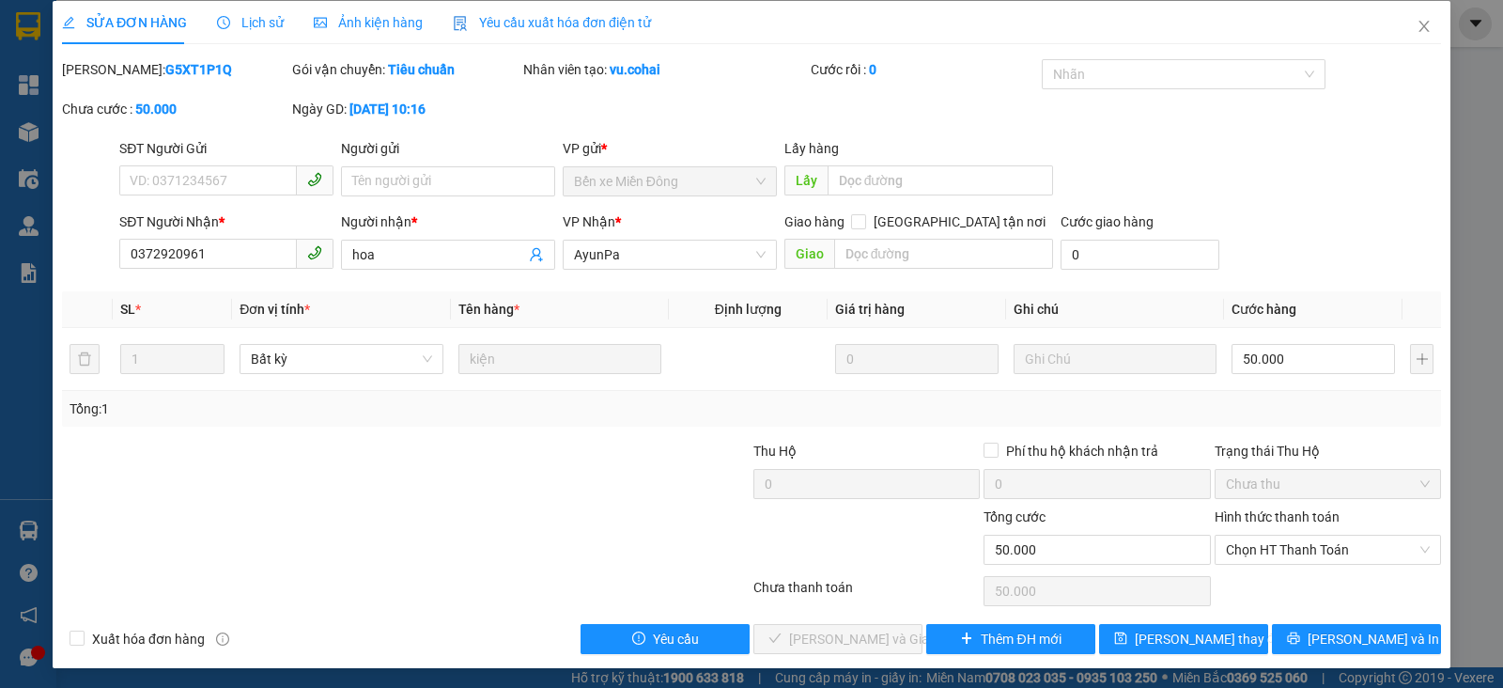
scroll to position [10, 0]
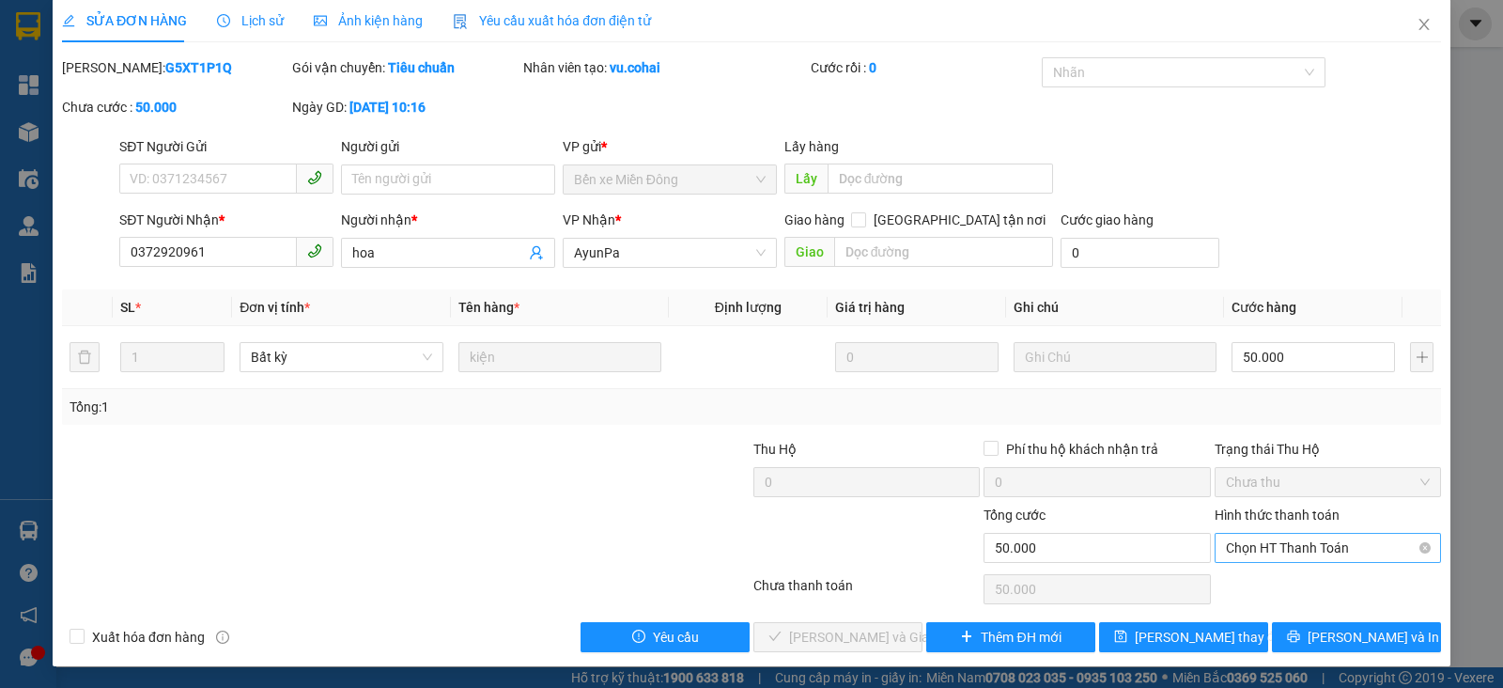
click at [1287, 547] on span "Chọn HT Thanh Toán" at bounding box center [1328, 548] width 204 height 28
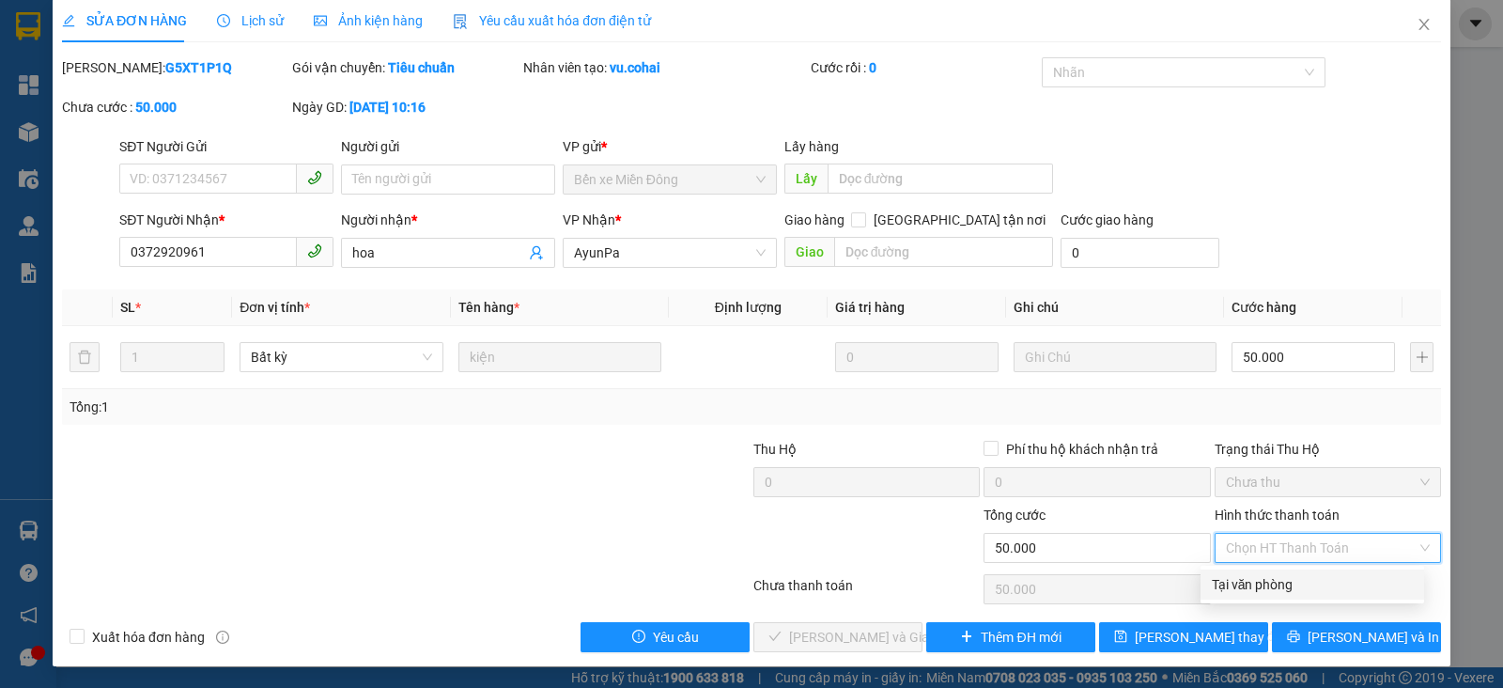
drag, startPoint x: 1264, startPoint y: 583, endPoint x: 1204, endPoint y: 597, distance: 61.8
click at [1264, 582] on div "Tại văn phòng" at bounding box center [1312, 584] width 201 height 21
type input "0"
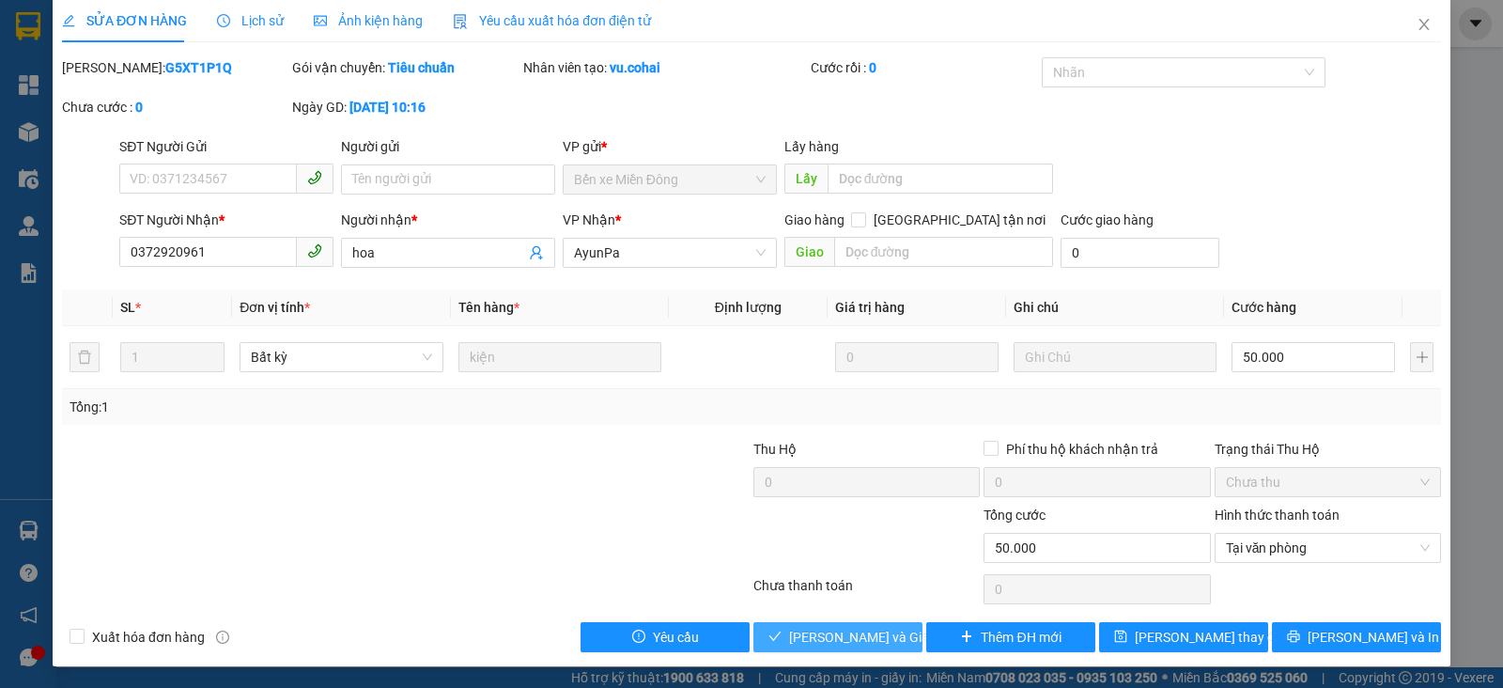
click at [789, 643] on span "[PERSON_NAME] và Giao hàng" at bounding box center [879, 637] width 180 height 21
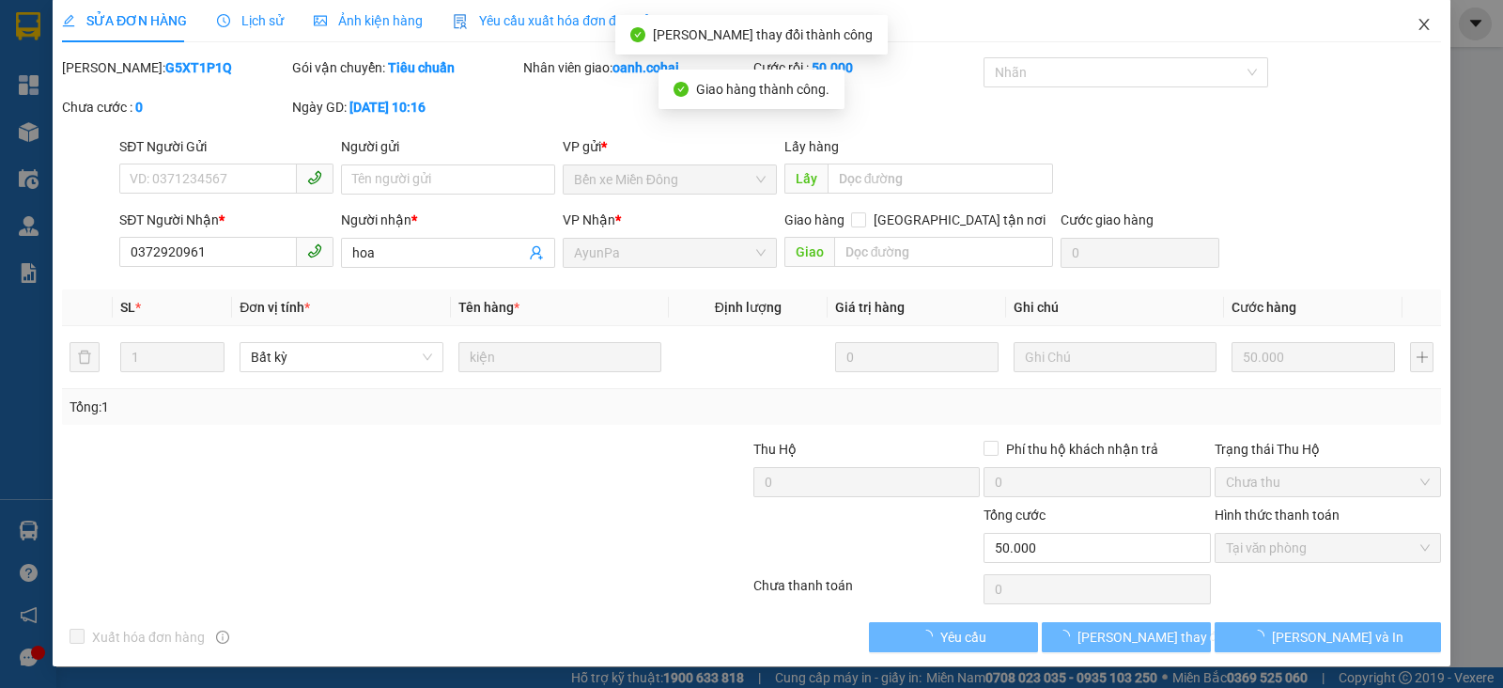
click at [1409, 14] on span "Close" at bounding box center [1424, 25] width 53 height 53
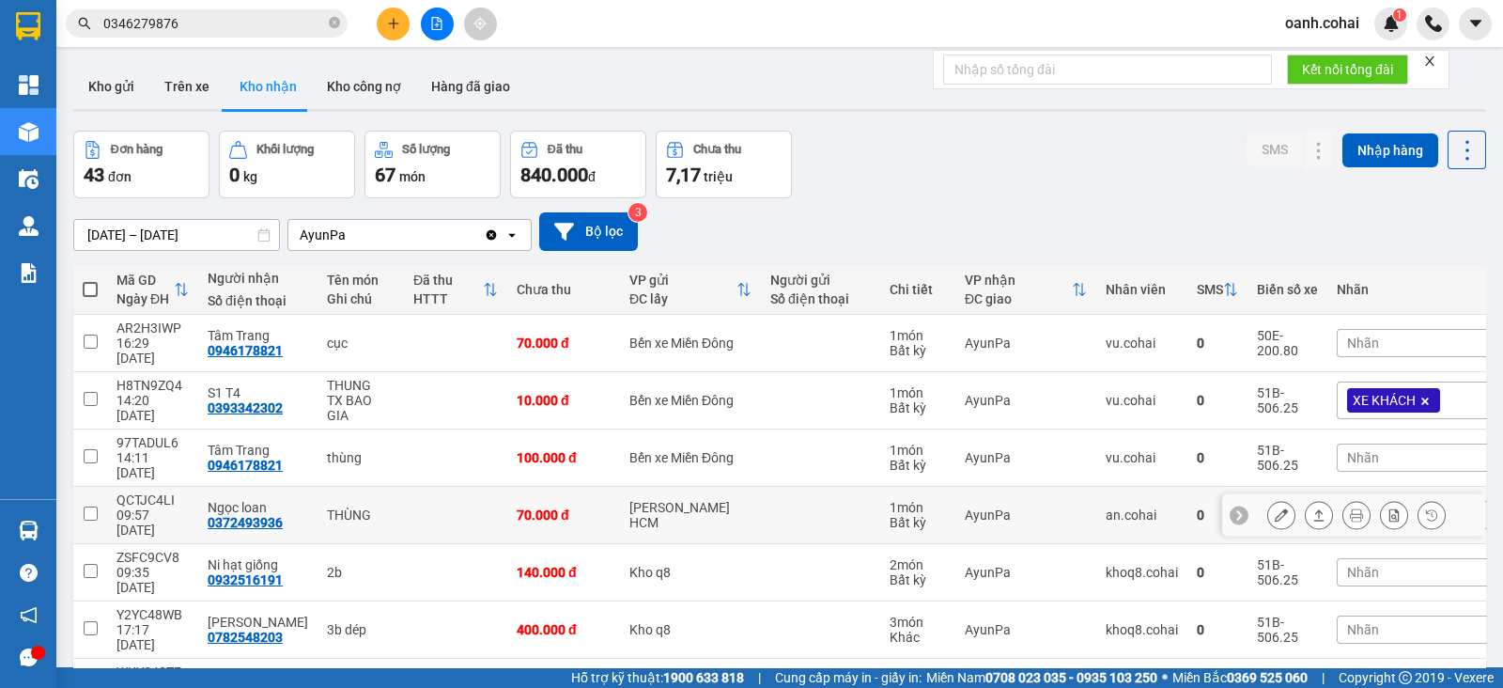
click at [1275, 508] on icon at bounding box center [1281, 514] width 13 height 13
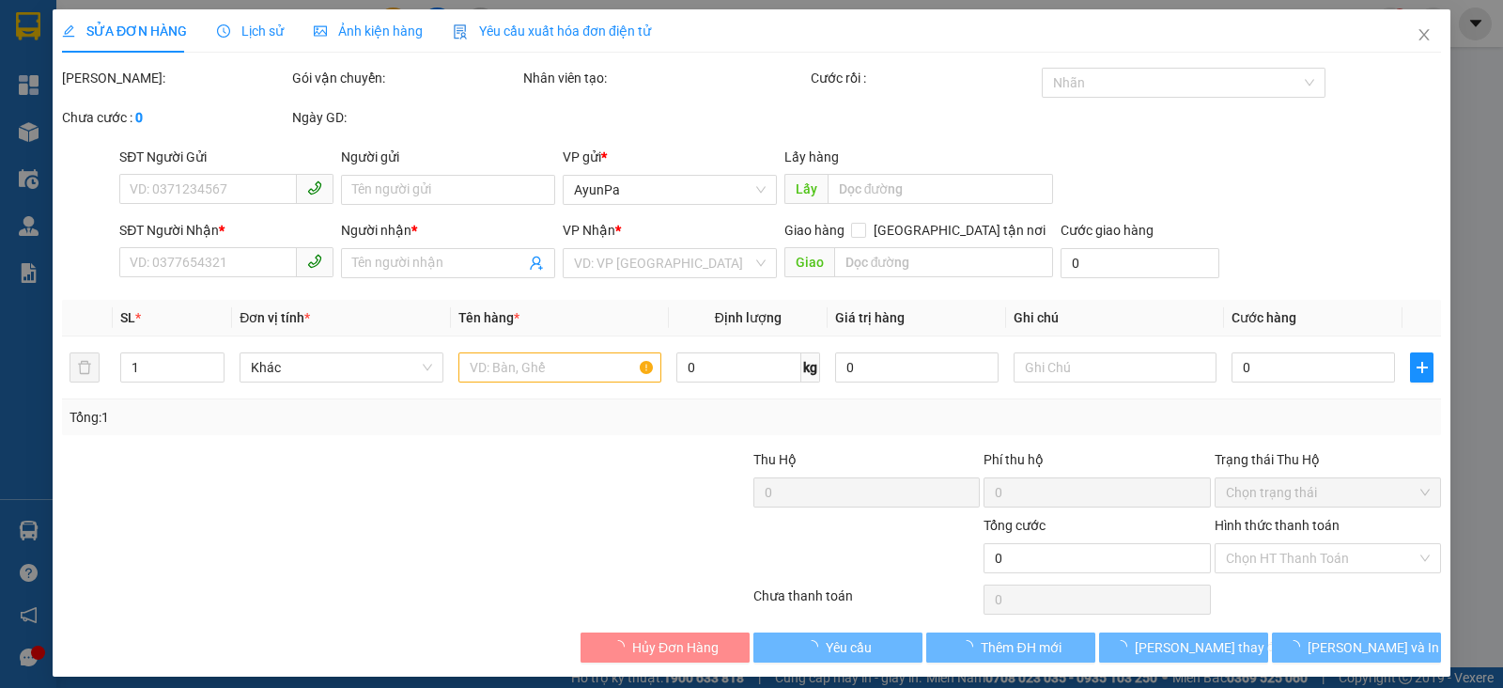
type input "0372493936"
type input "Ngọc loan"
type input "70.000"
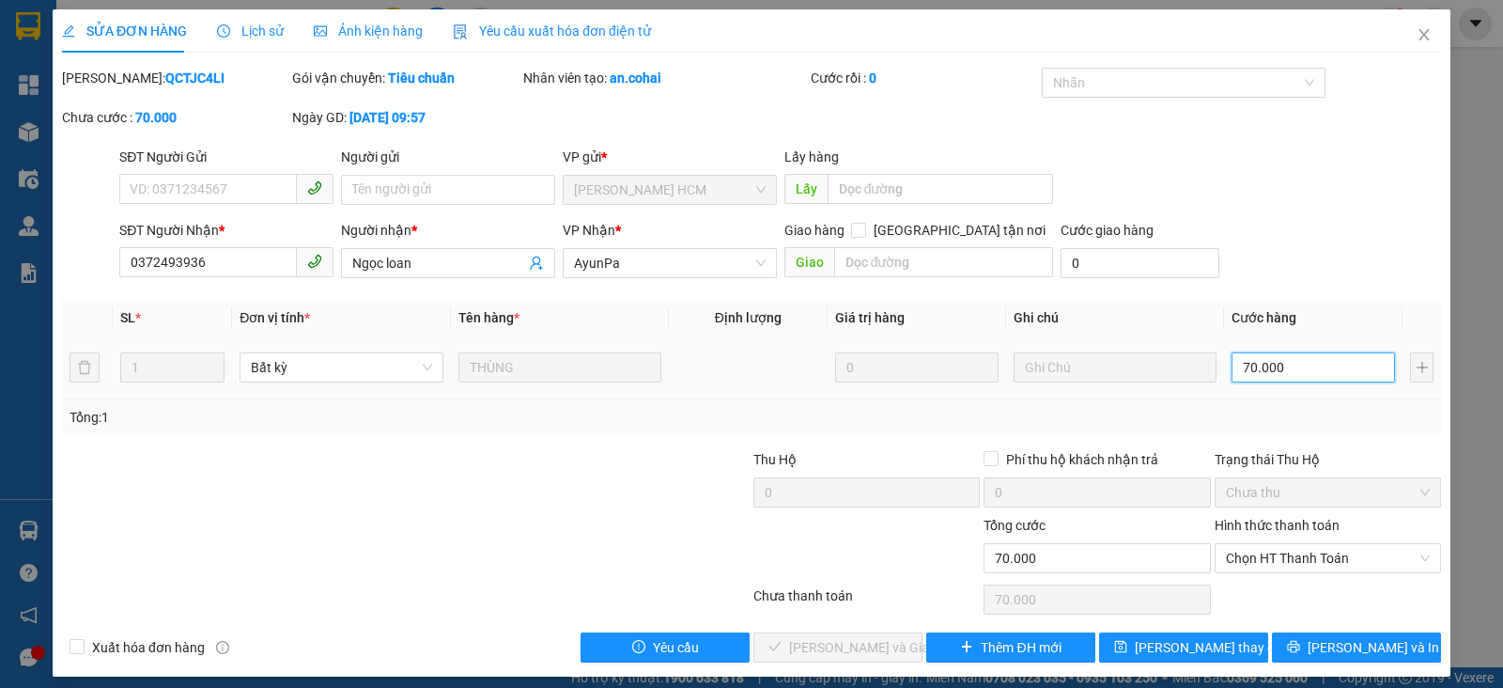
click at [1289, 372] on input "70.000" at bounding box center [1313, 367] width 163 height 30
type input "0"
type input "6"
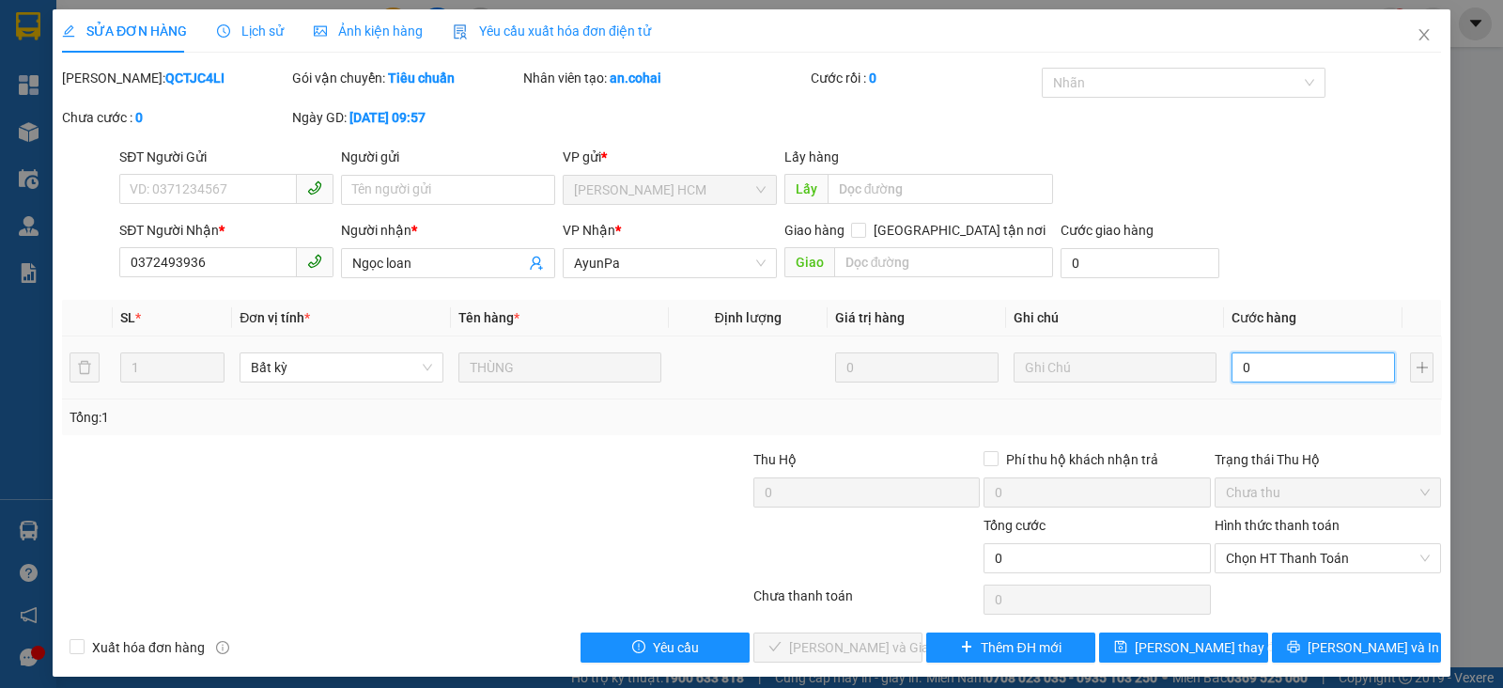
type input "6"
type input "06"
type input "60"
type input "060"
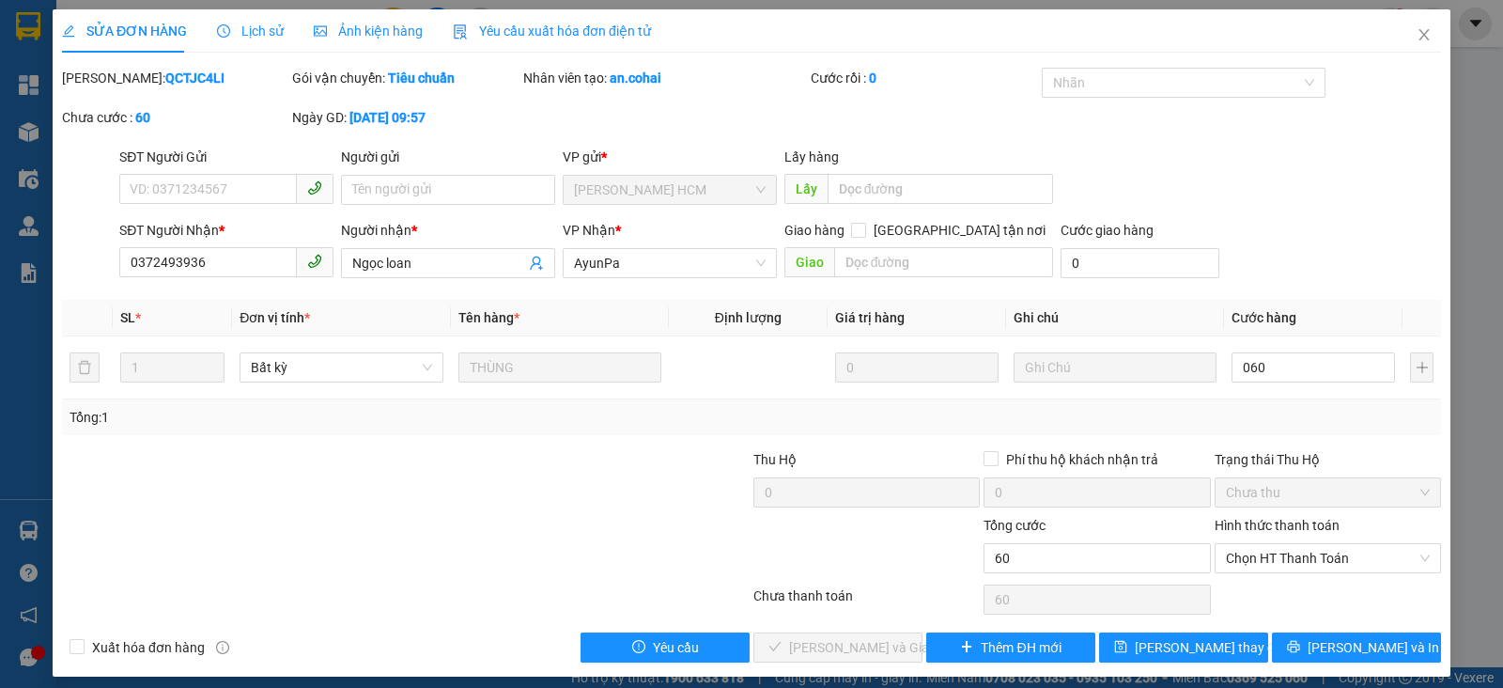
type input "60.000"
click at [1315, 408] on div "Tổng: 1" at bounding box center [752, 417] width 1364 height 21
drag, startPoint x: 1272, startPoint y: 563, endPoint x: 1263, endPoint y: 573, distance: 14.0
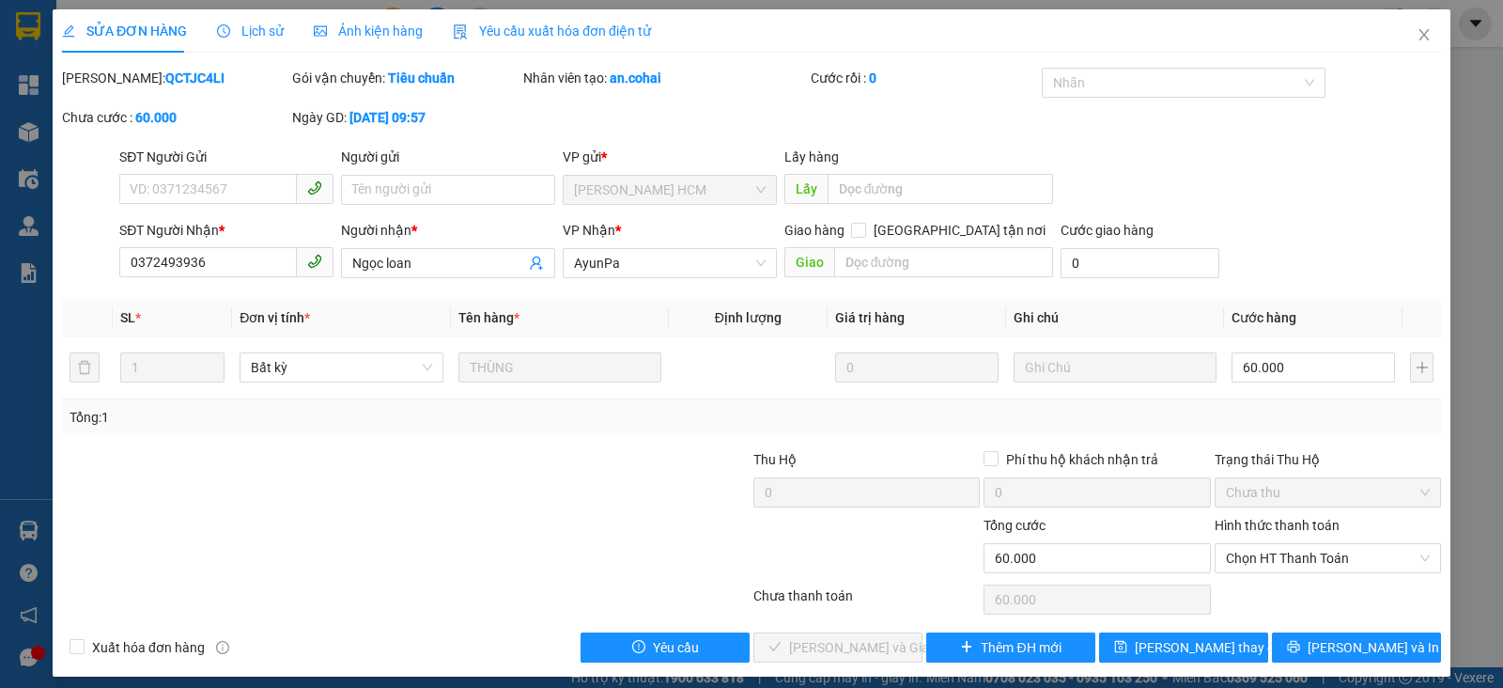
click at [1273, 566] on span "Chọn HT Thanh Toán" at bounding box center [1328, 558] width 204 height 28
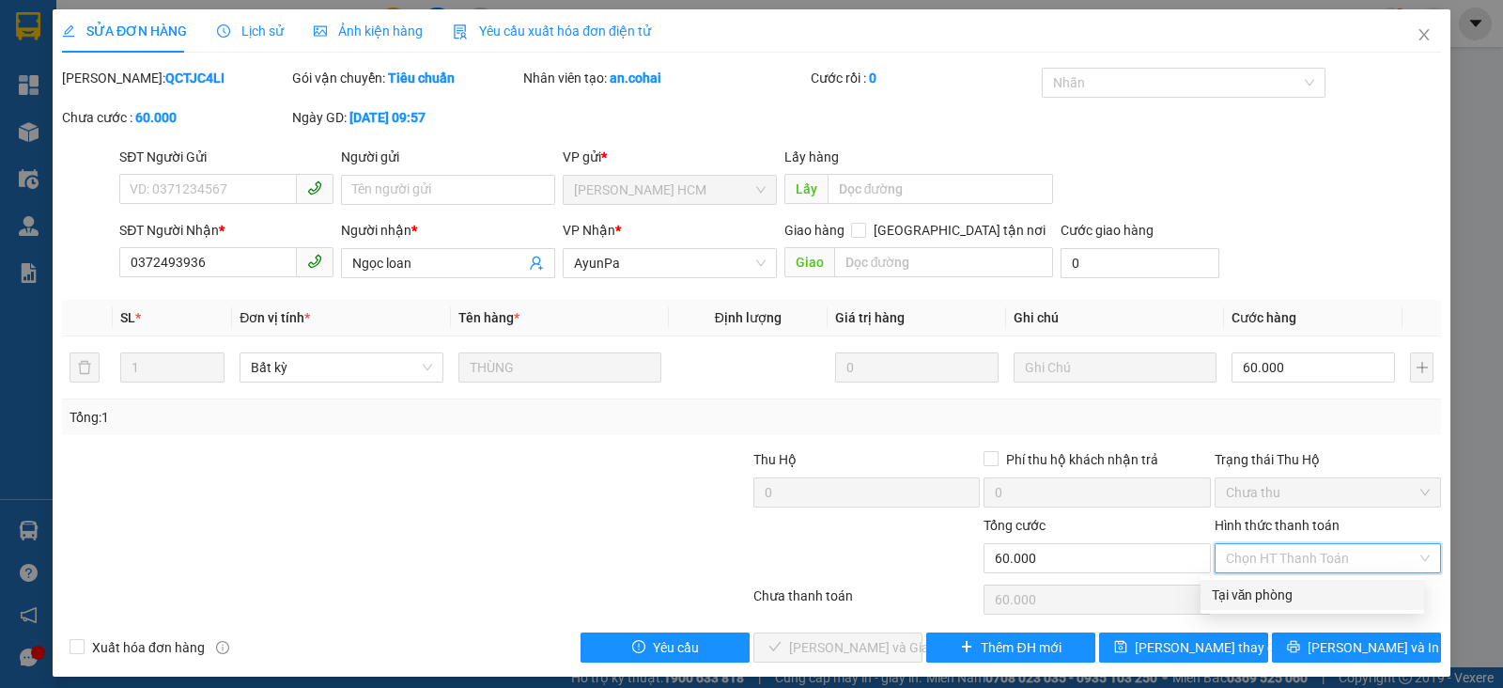
click at [1231, 603] on div "Tại văn phòng" at bounding box center [1312, 594] width 201 height 21
type input "0"
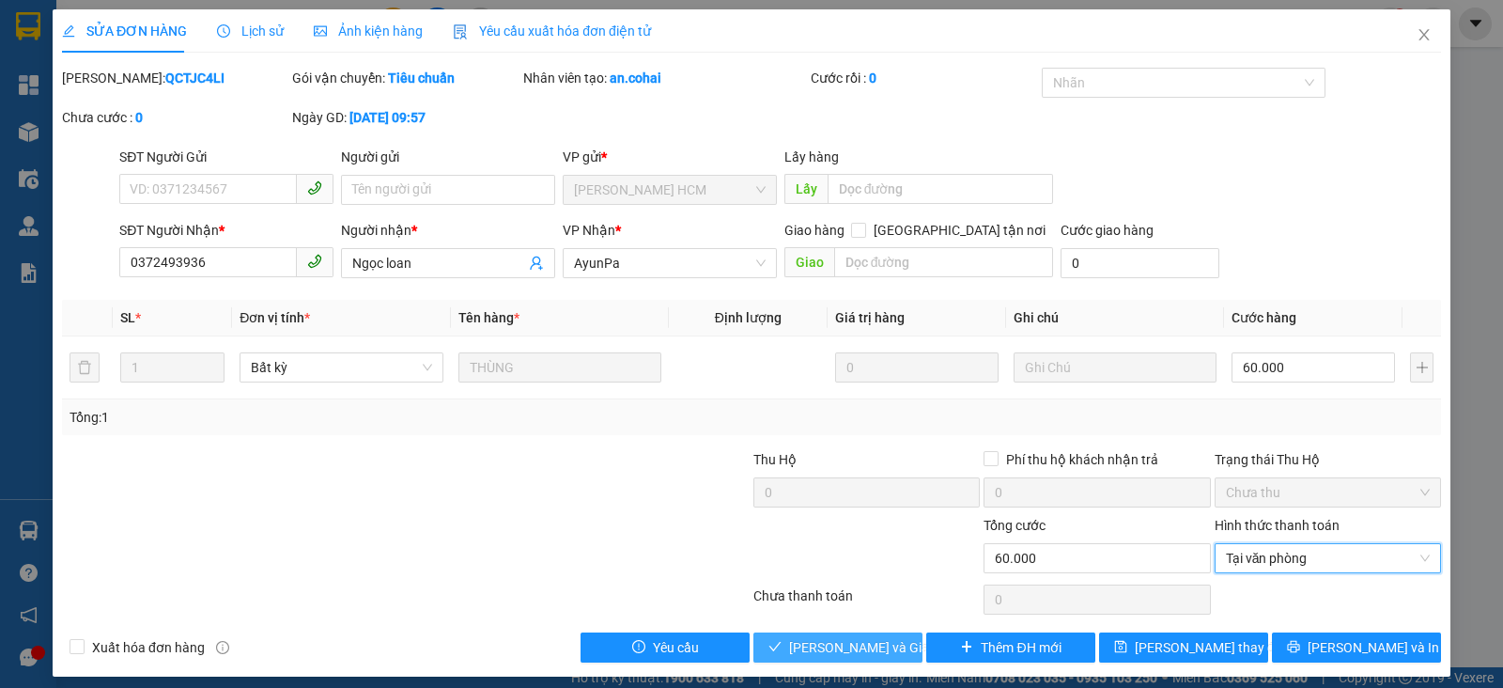
click at [771, 646] on icon "check" at bounding box center [775, 646] width 13 height 13
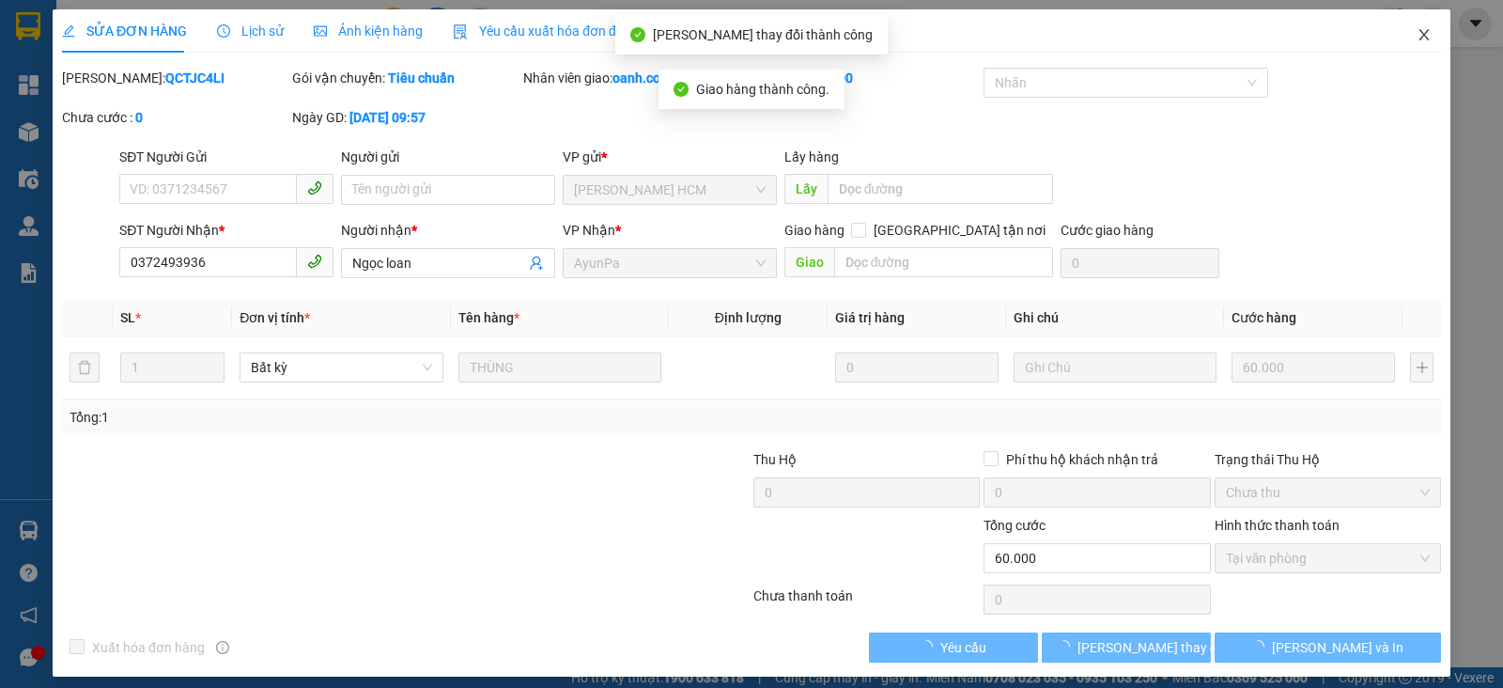
click at [1398, 27] on span "Close" at bounding box center [1424, 35] width 53 height 53
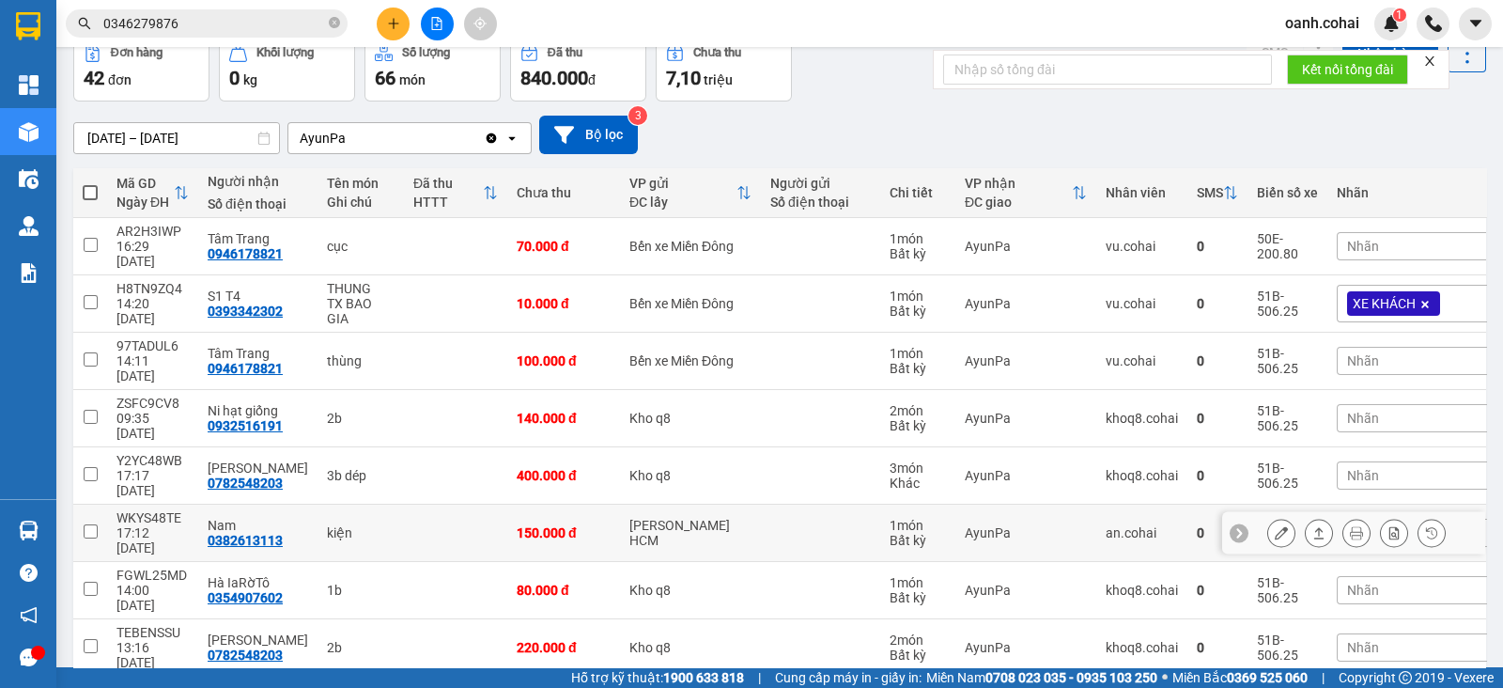
scroll to position [117, 0]
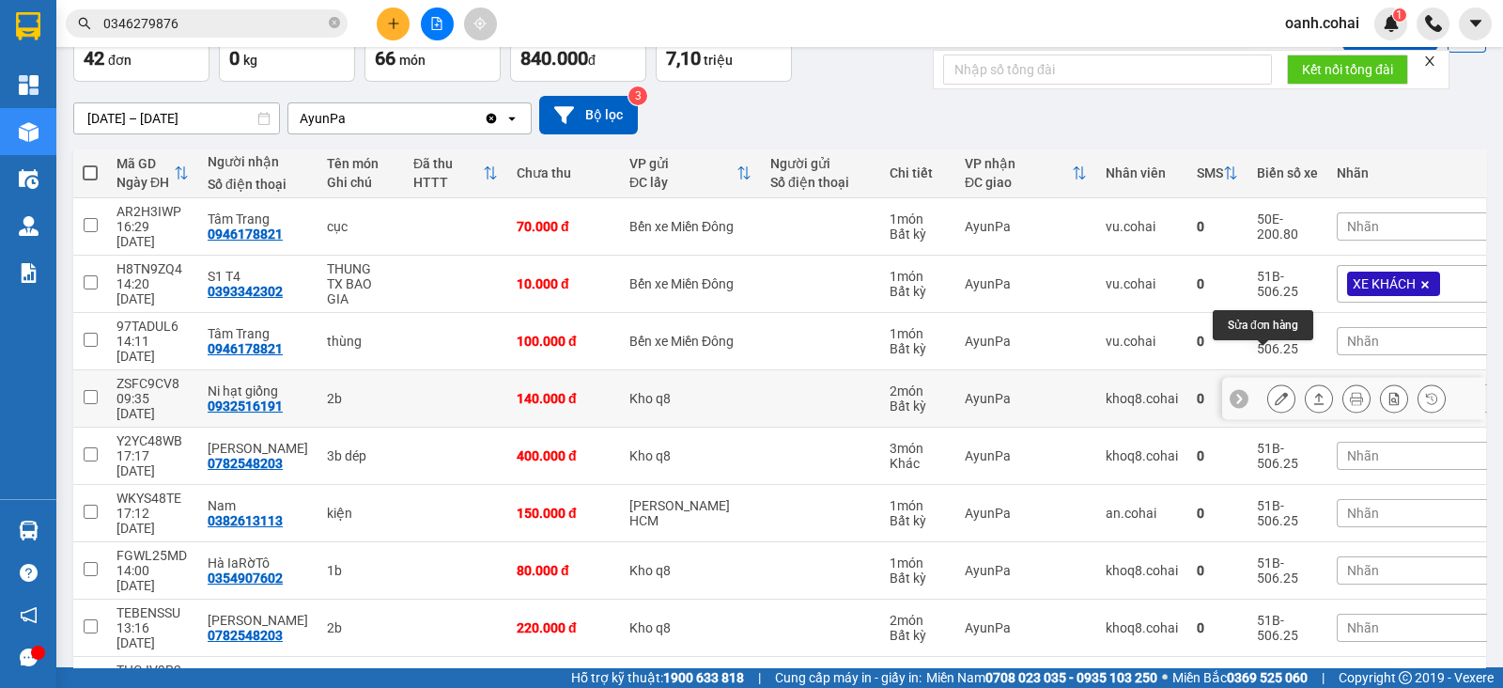
click at [1275, 392] on icon at bounding box center [1281, 398] width 13 height 13
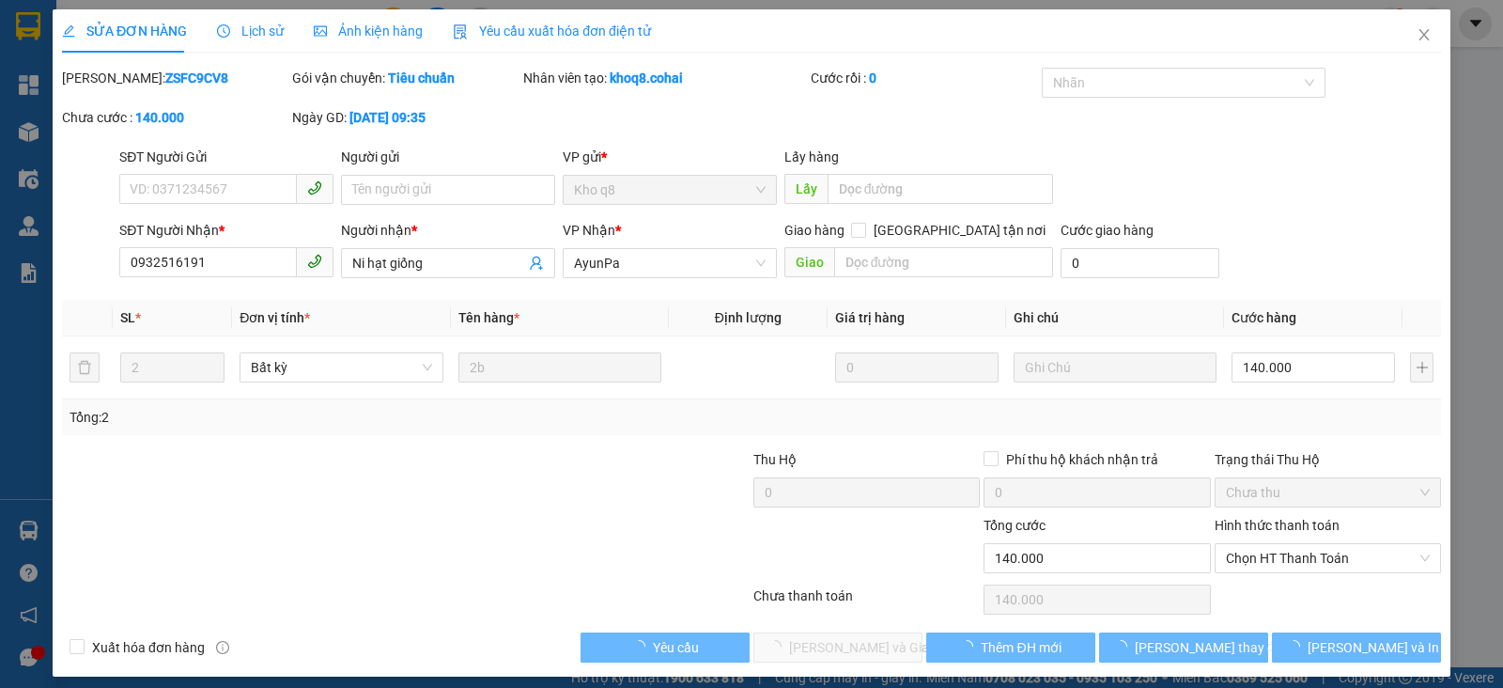
type input "0932516191"
type input "Ni hạt giống"
type input "140.000"
drag, startPoint x: 169, startPoint y: 265, endPoint x: 223, endPoint y: 267, distance: 53.6
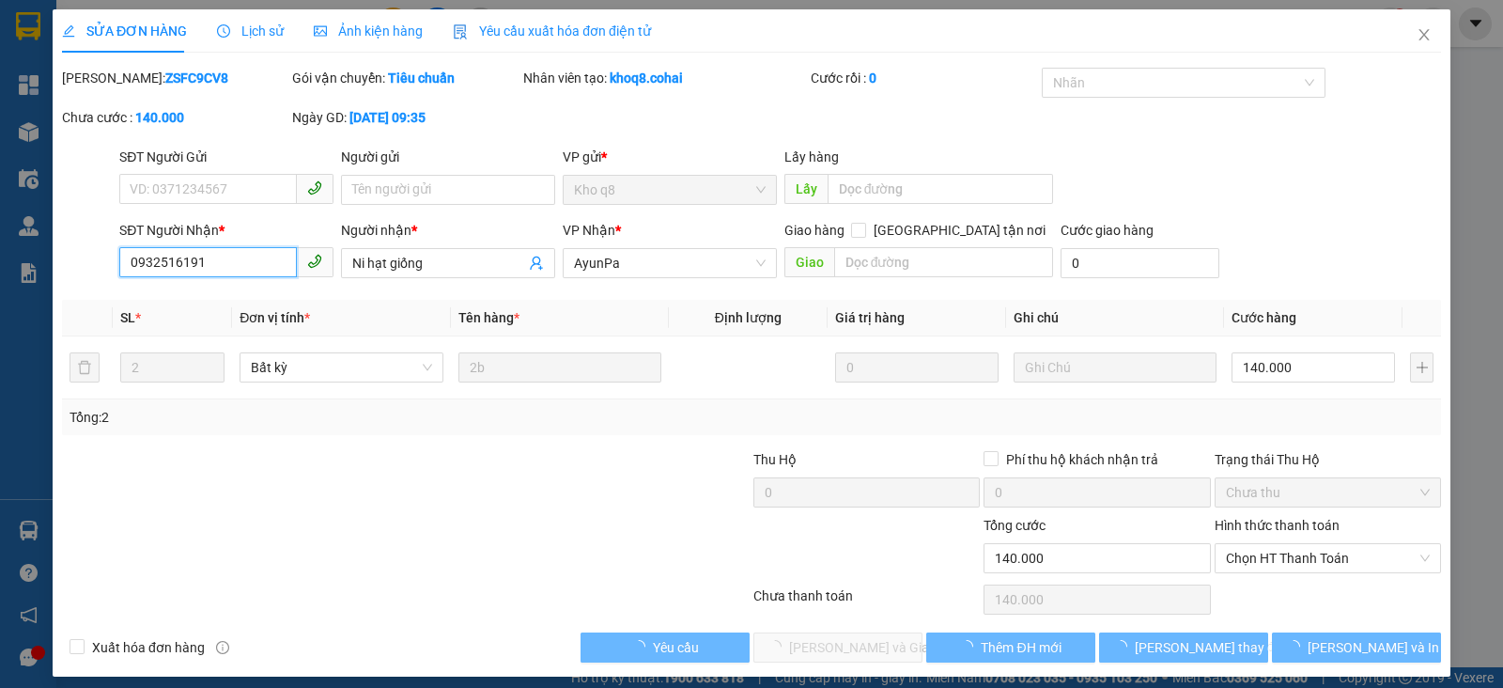
click at [222, 269] on input "0932516191" at bounding box center [208, 262] width 178 height 30
drag, startPoint x: 239, startPoint y: 465, endPoint x: 226, endPoint y: 439, distance: 29.4
click at [228, 457] on div at bounding box center [290, 482] width 461 height 66
drag, startPoint x: 148, startPoint y: 266, endPoint x: 253, endPoint y: 279, distance: 106.1
click at [253, 279] on div "SĐT Người Nhận * 0932516191 0932516191" at bounding box center [226, 253] width 214 height 66
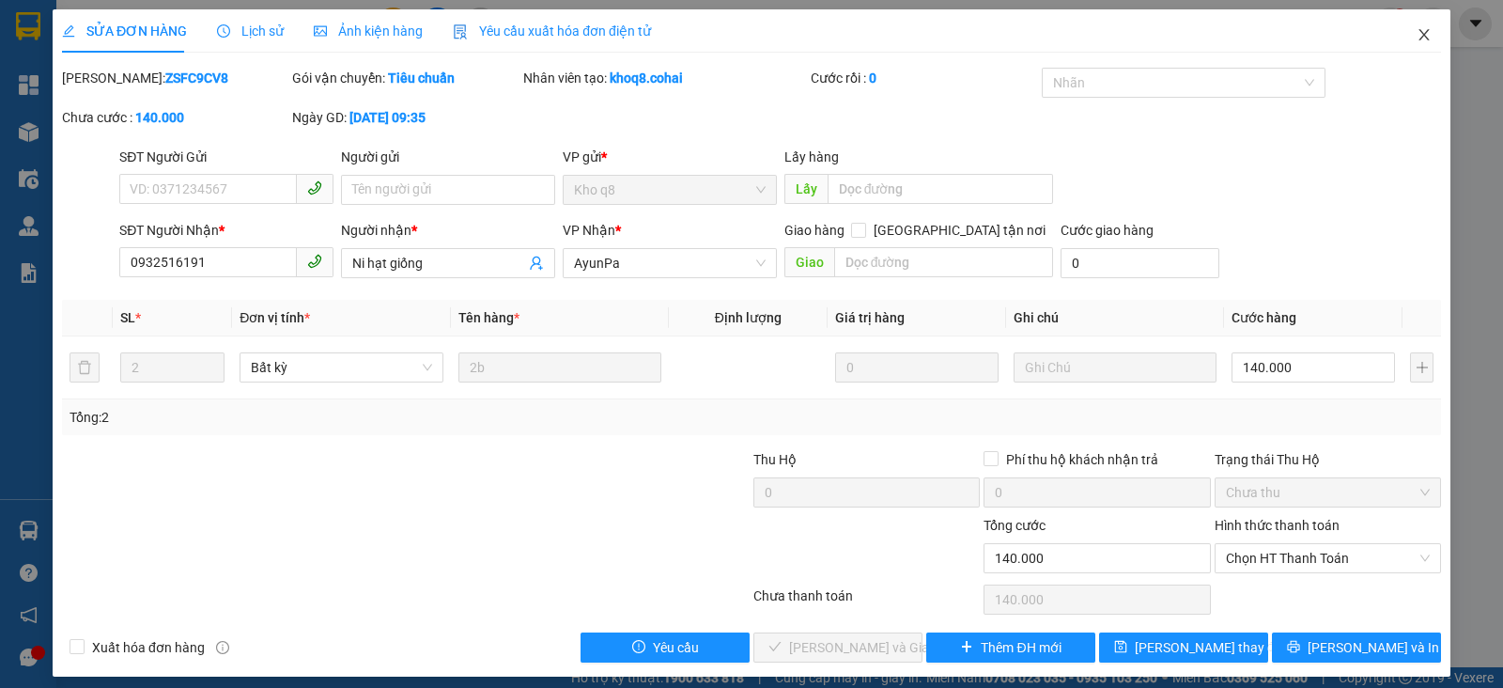
drag, startPoint x: 1402, startPoint y: 31, endPoint x: 1264, endPoint y: 35, distance: 138.2
click at [1417, 30] on icon "close" at bounding box center [1424, 34] width 15 height 15
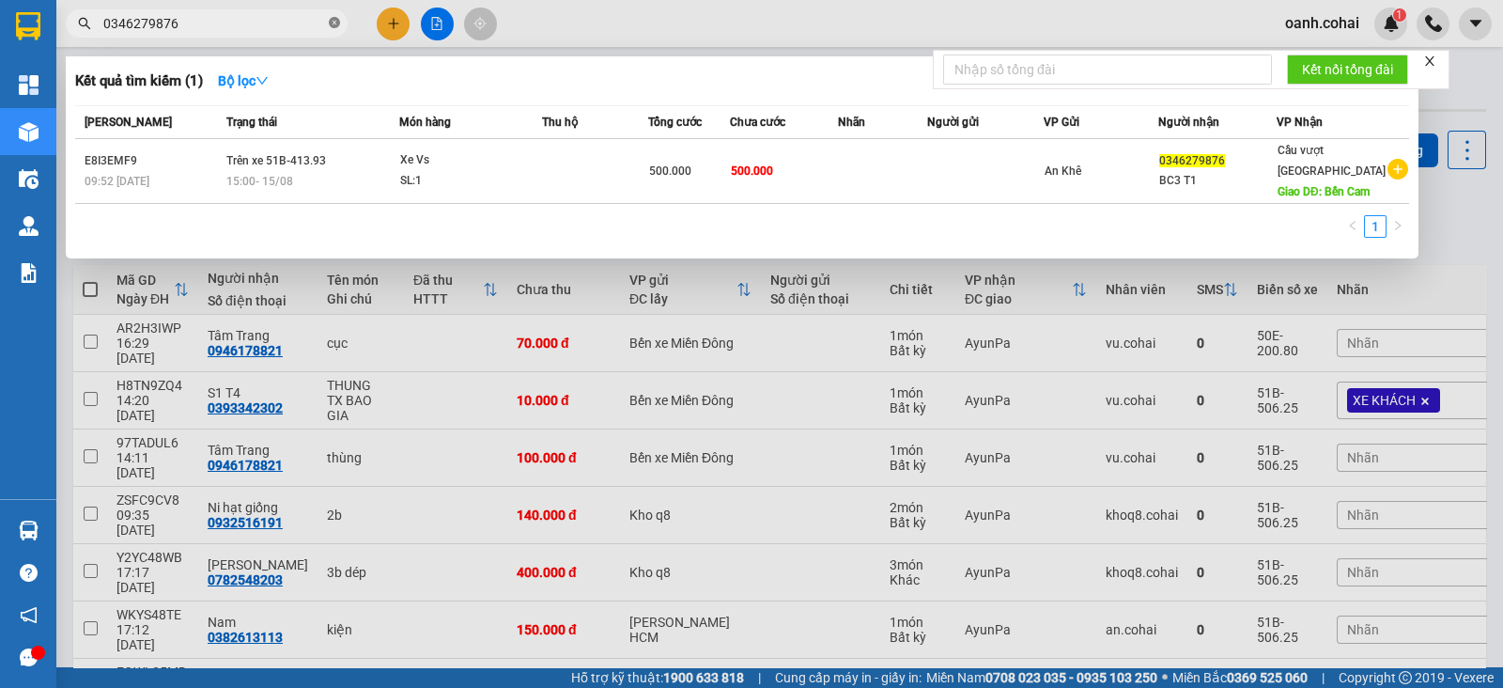
drag, startPoint x: 340, startPoint y: 27, endPoint x: 332, endPoint y: 21, distance: 10.7
click at [334, 23] on span "0346279876" at bounding box center [207, 23] width 282 height 28
click at [331, 21] on icon "close-circle" at bounding box center [334, 22] width 11 height 11
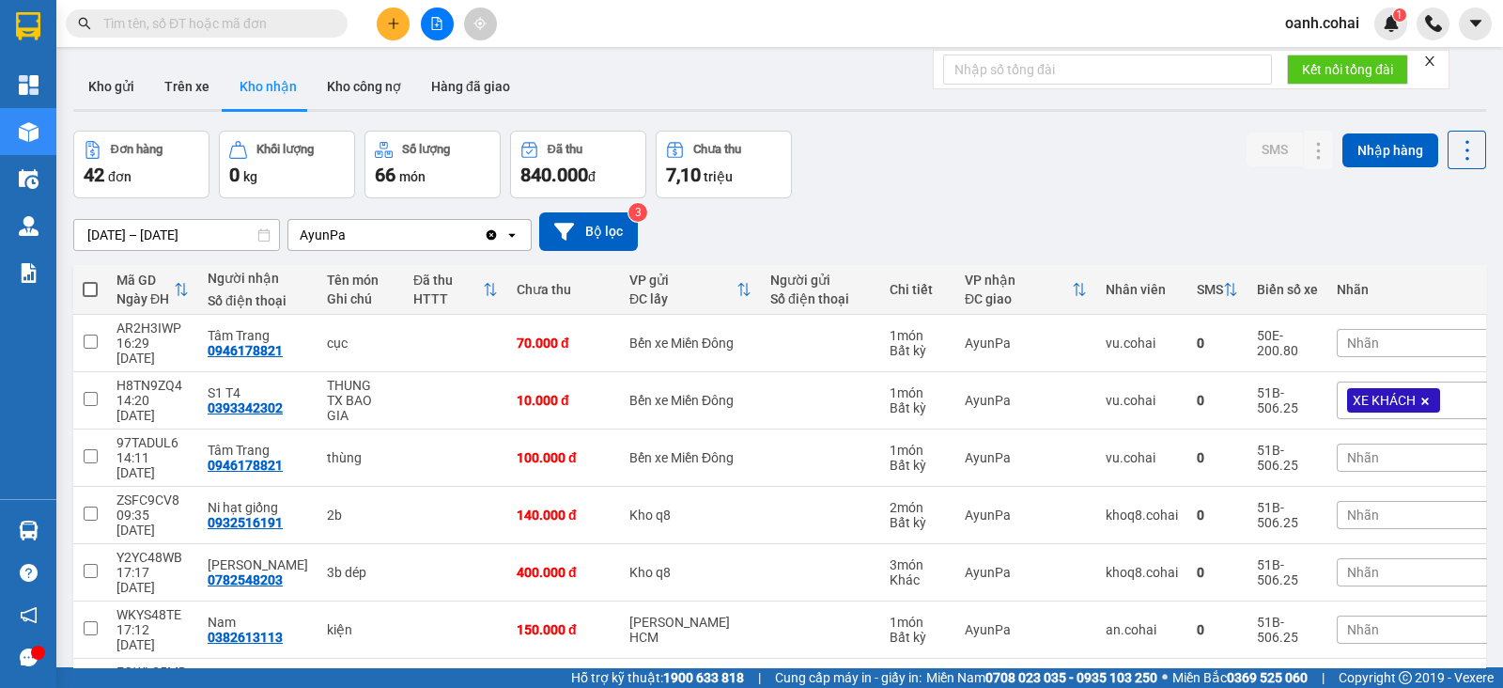
paste input "0932516191"
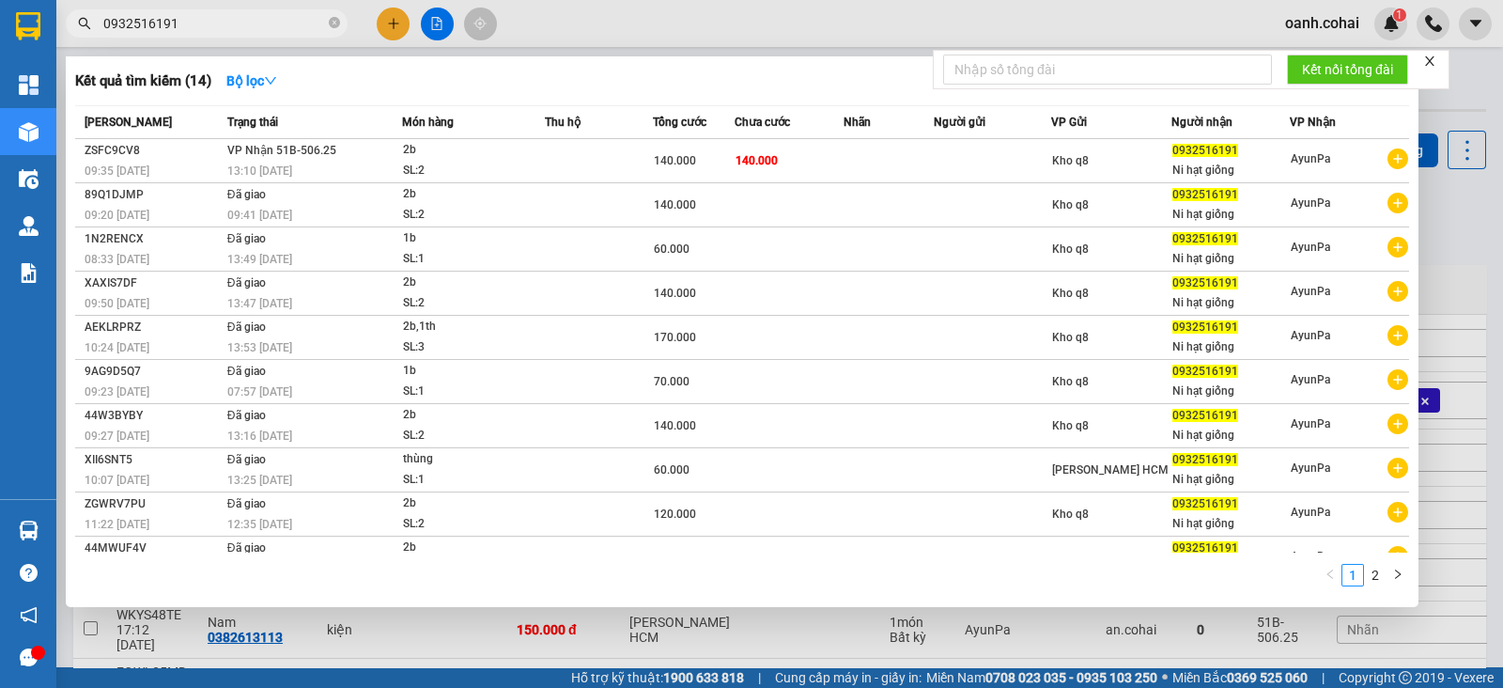
type input "0932516191"
click at [678, 19] on div at bounding box center [751, 344] width 1503 height 688
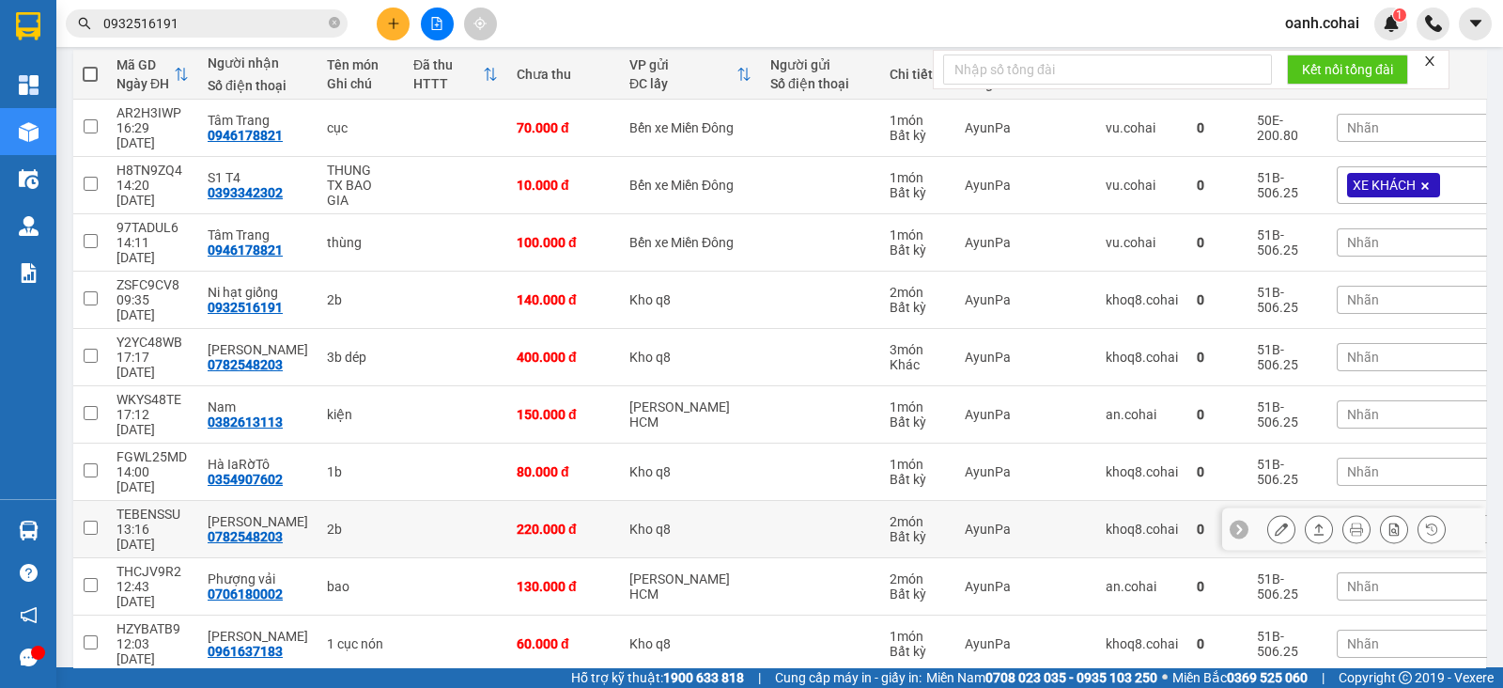
scroll to position [234, 0]
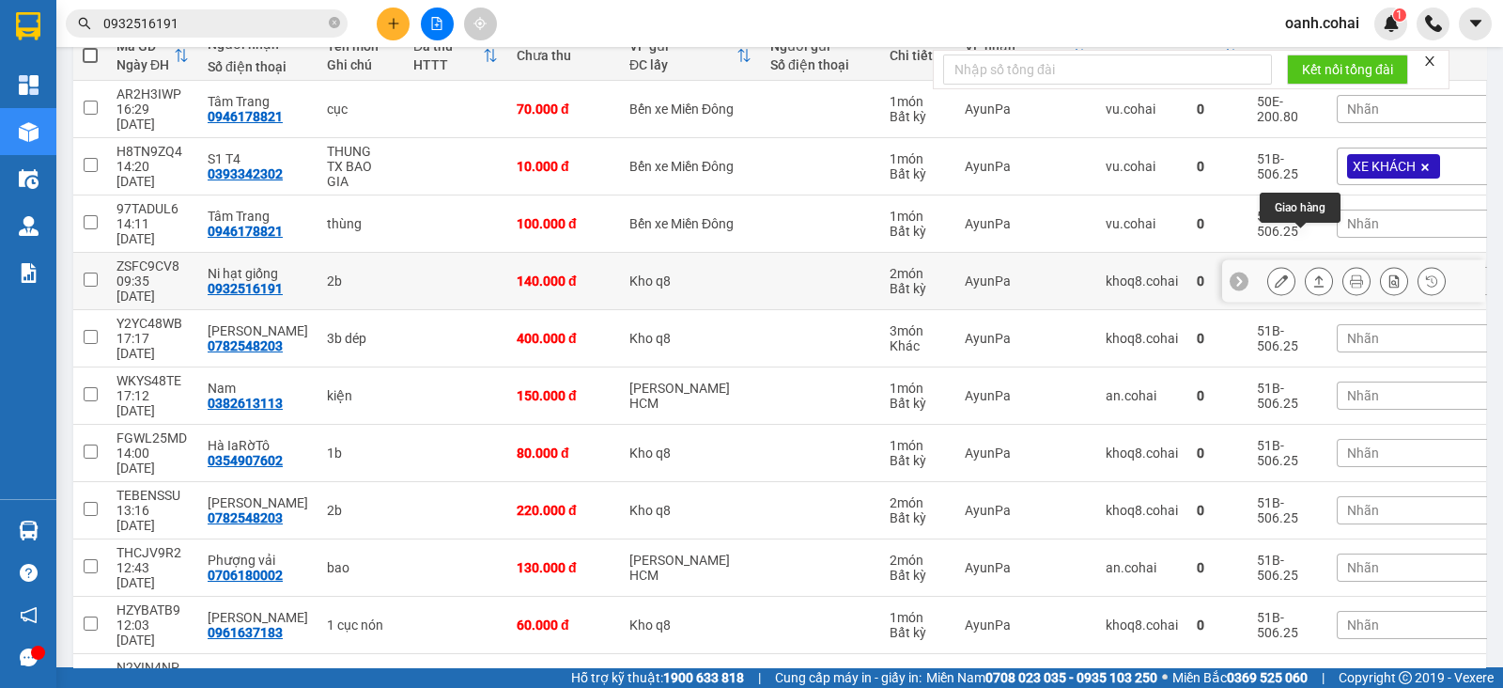
click at [1269, 265] on button at bounding box center [1282, 281] width 26 height 33
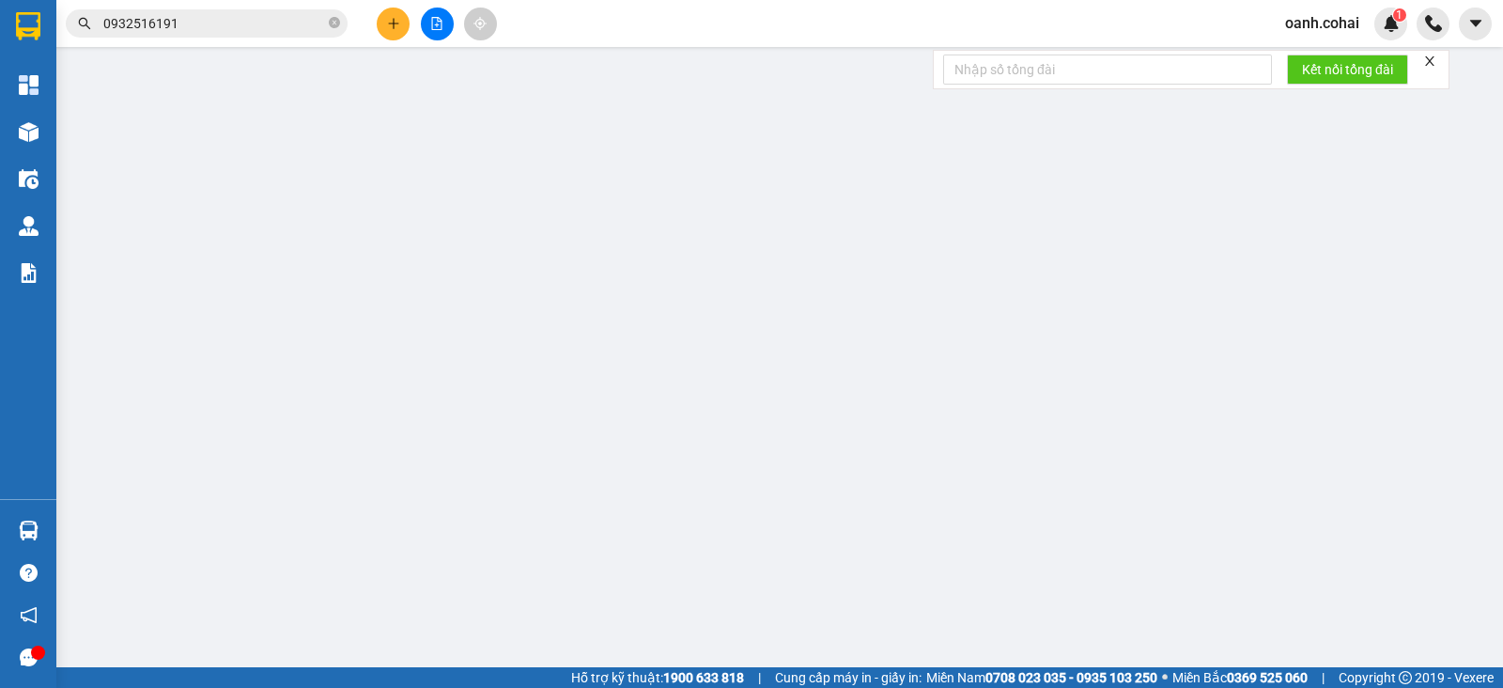
type input "0932516191"
type input "Ni hạt giống"
type input "140.000"
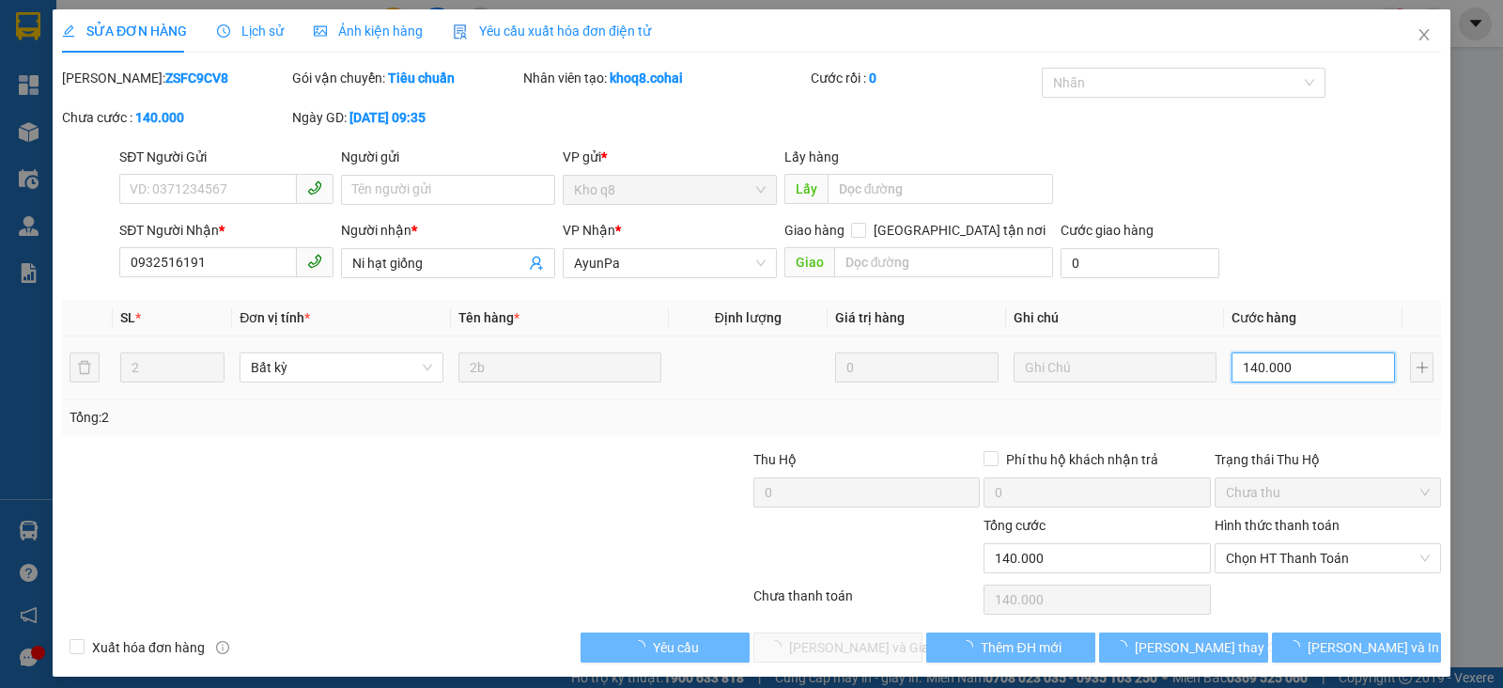
click at [1297, 366] on input "140.000" at bounding box center [1313, 367] width 163 height 30
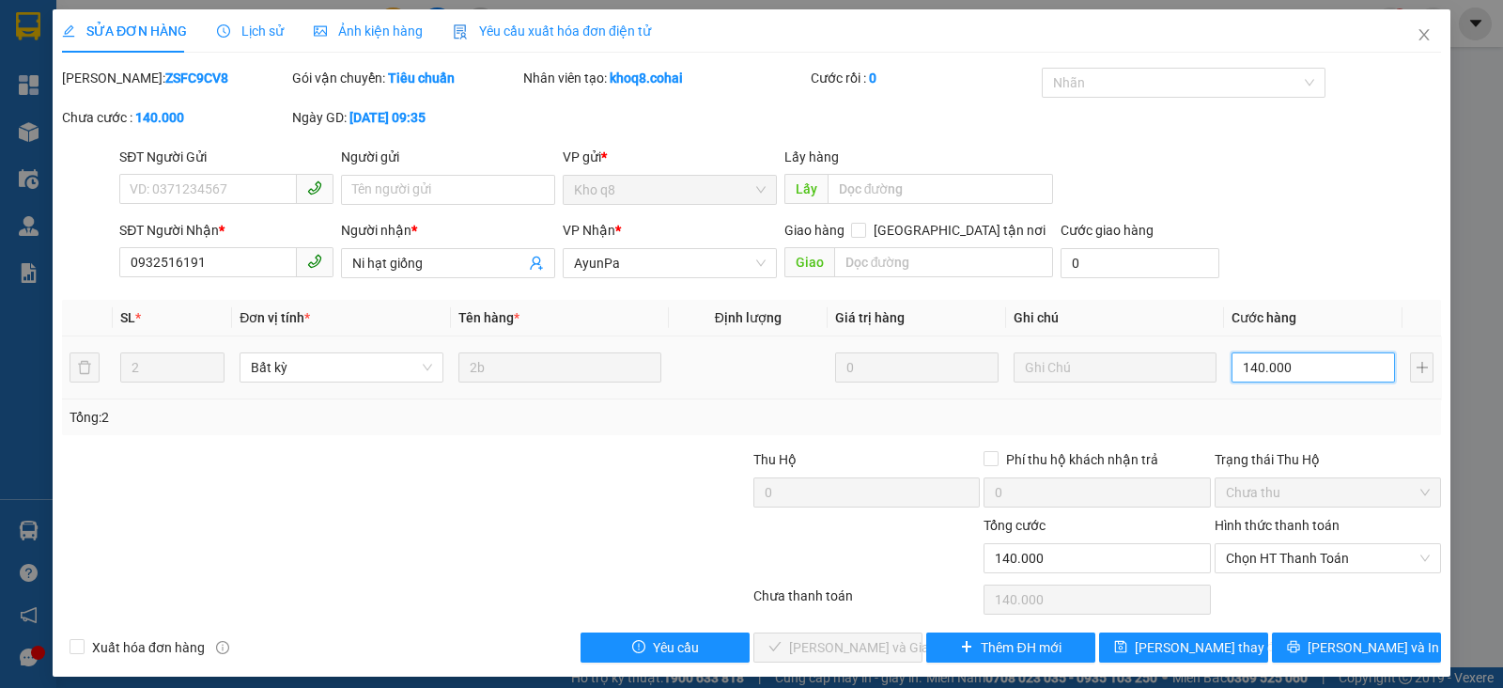
type input "0"
type input "1"
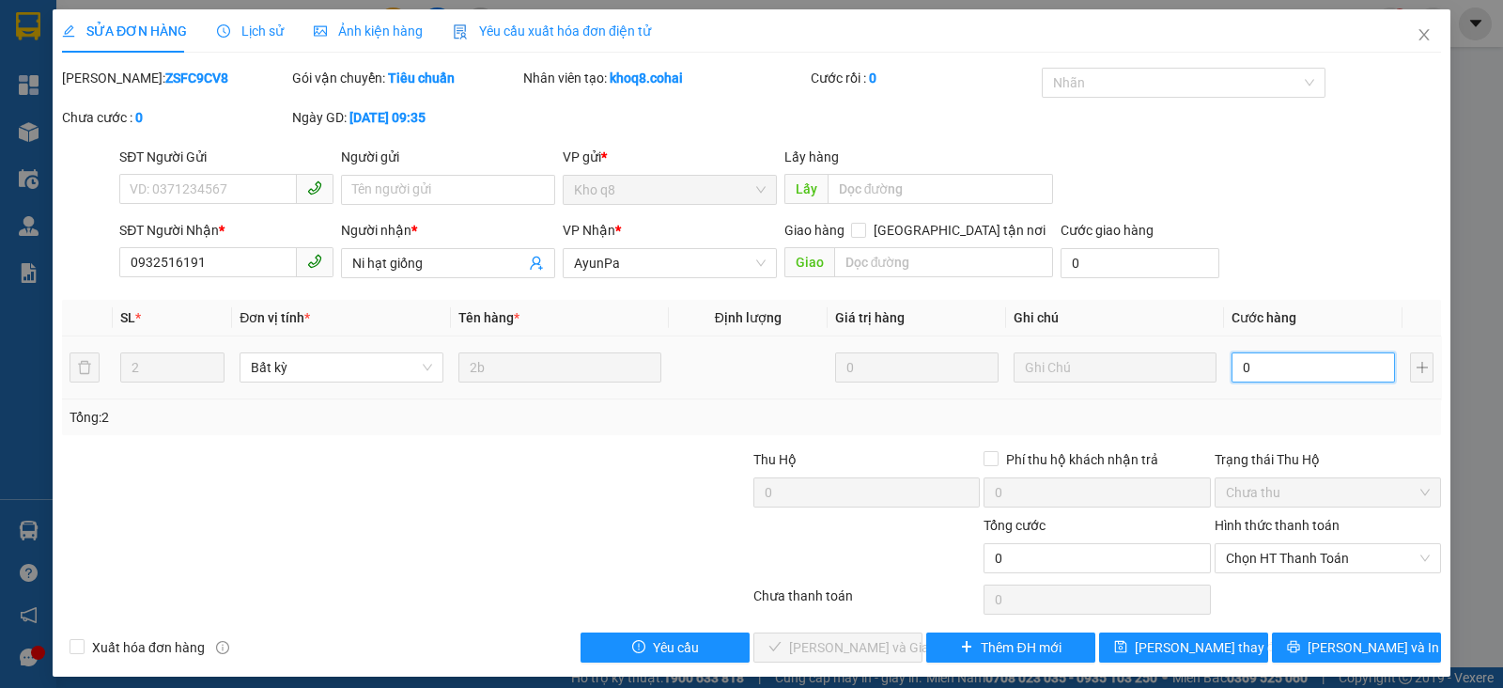
type input "01"
type input "12"
type input "012"
type input "120"
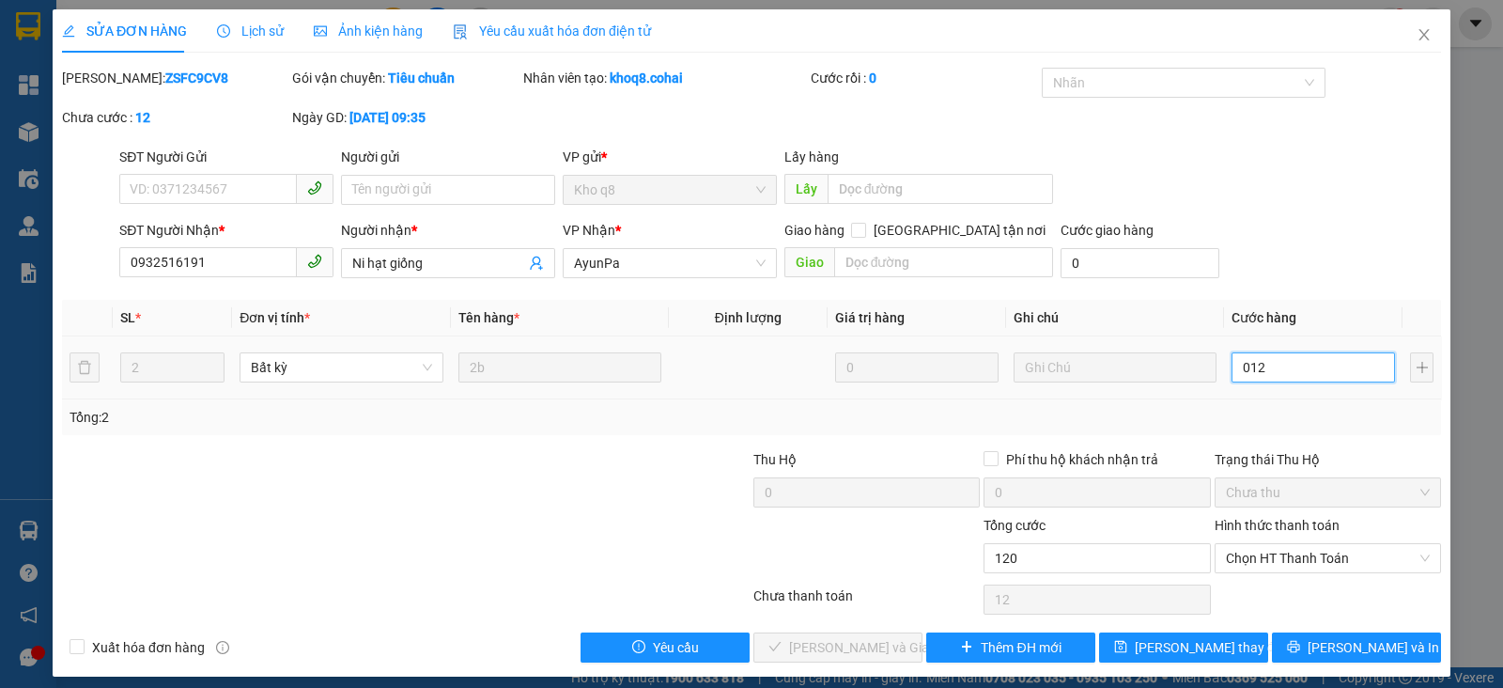
type input "120"
type input "0.120"
type input "120.000"
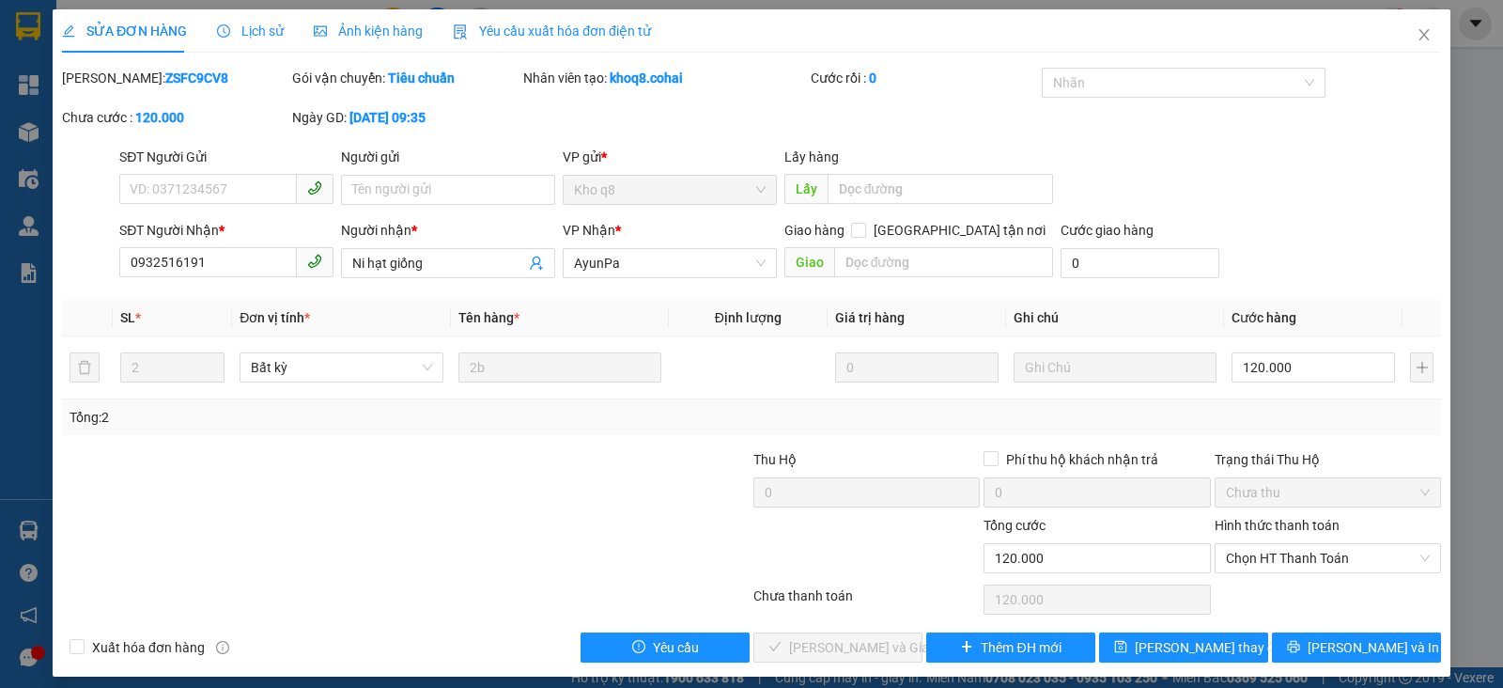
click at [1321, 421] on div "Tổng: 2" at bounding box center [752, 417] width 1364 height 21
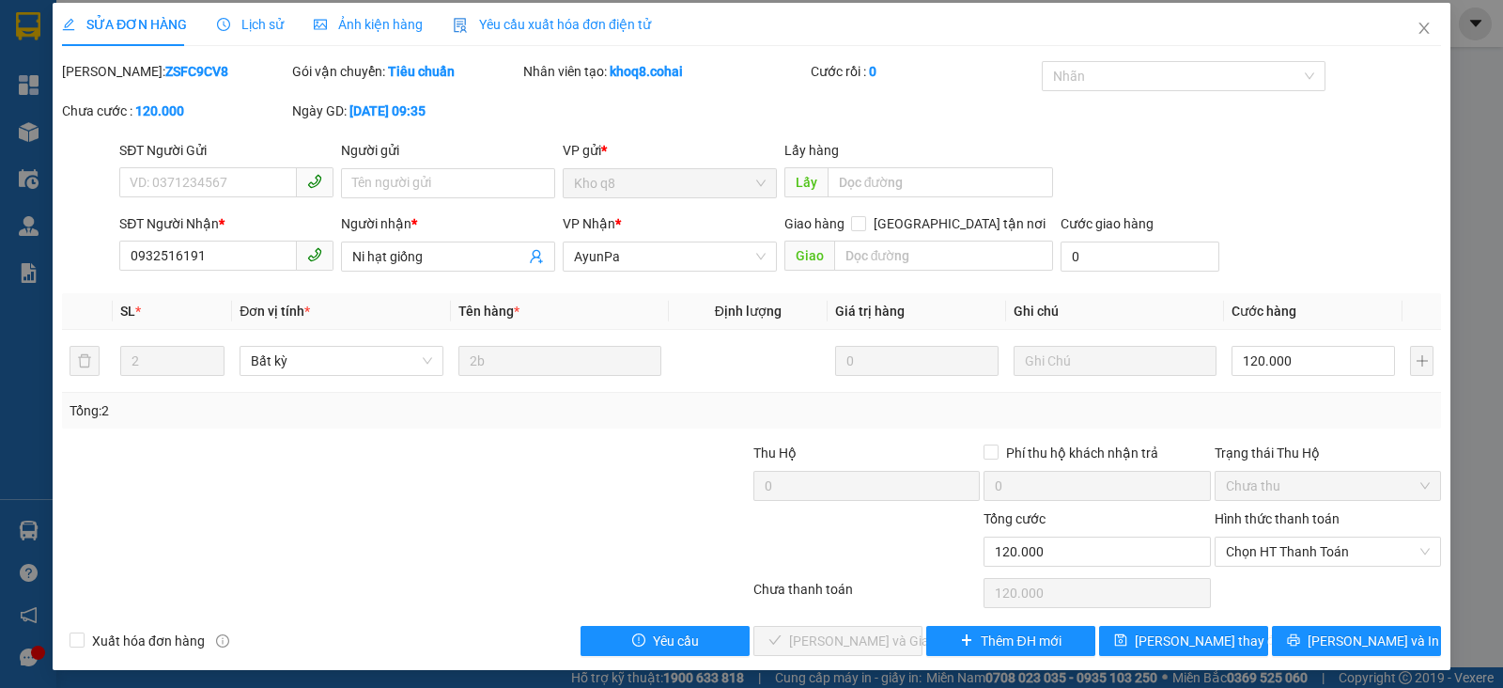
scroll to position [10, 0]
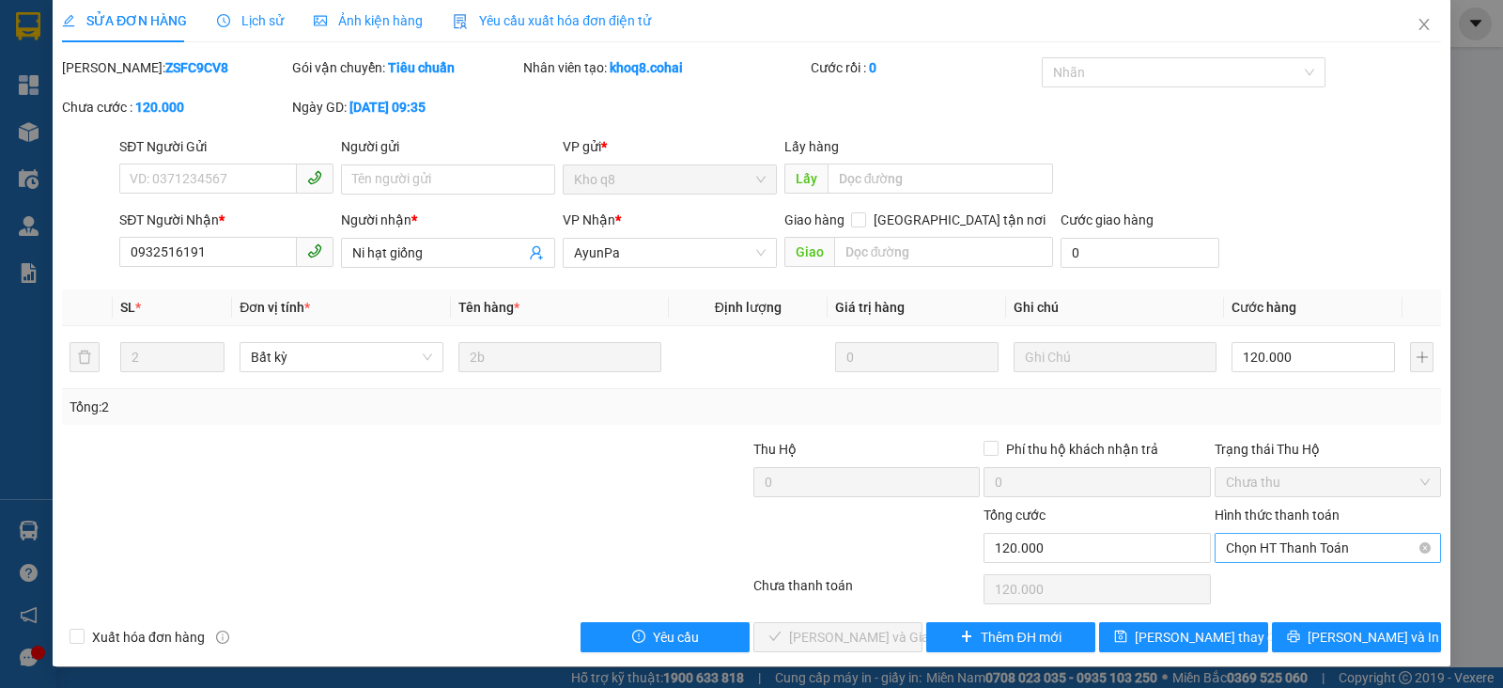
drag, startPoint x: 1300, startPoint y: 528, endPoint x: 1284, endPoint y: 546, distance: 24.6
click at [1300, 529] on div "Hình thức thanh toán" at bounding box center [1328, 519] width 226 height 28
click at [1284, 548] on span "Chọn HT Thanh Toán" at bounding box center [1328, 548] width 204 height 28
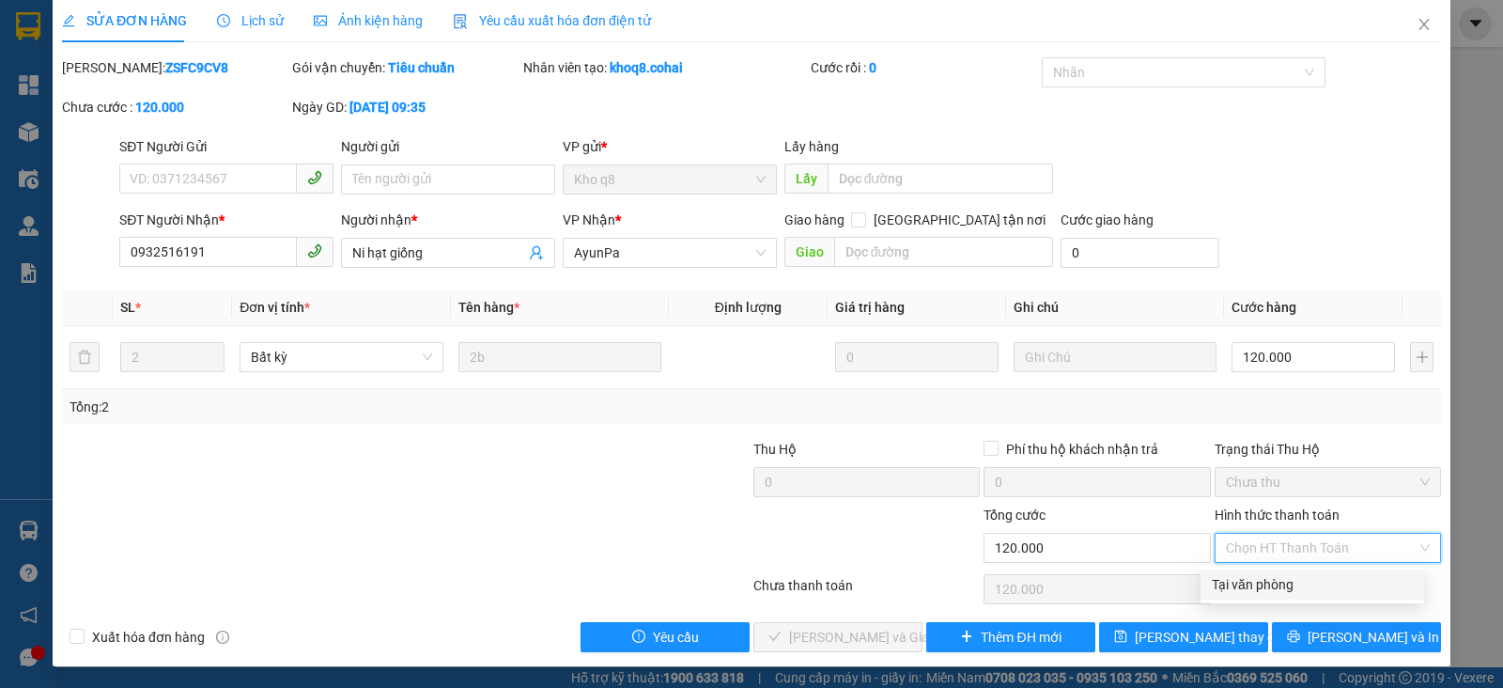
click at [1251, 583] on div "Tại văn phòng" at bounding box center [1312, 584] width 201 height 21
type input "0"
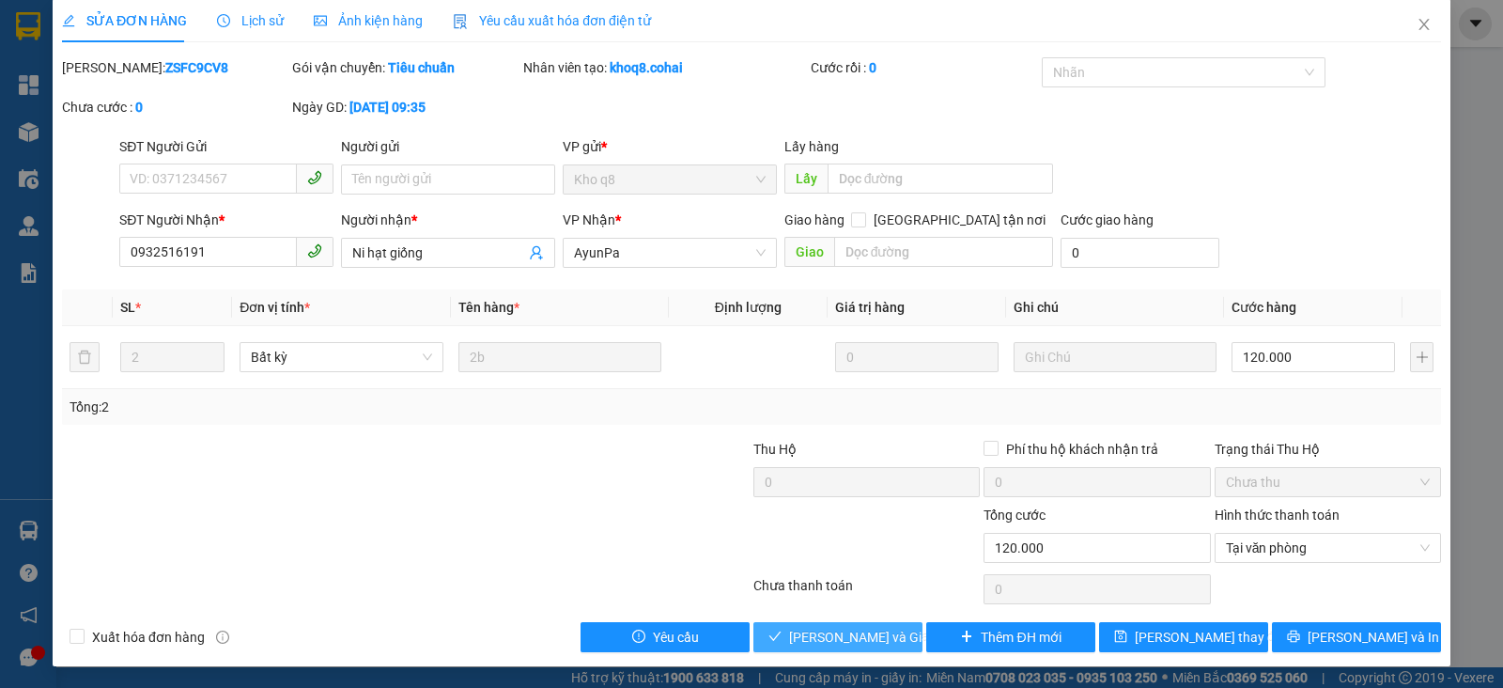
click at [864, 633] on span "[PERSON_NAME] và Giao hàng" at bounding box center [879, 637] width 180 height 21
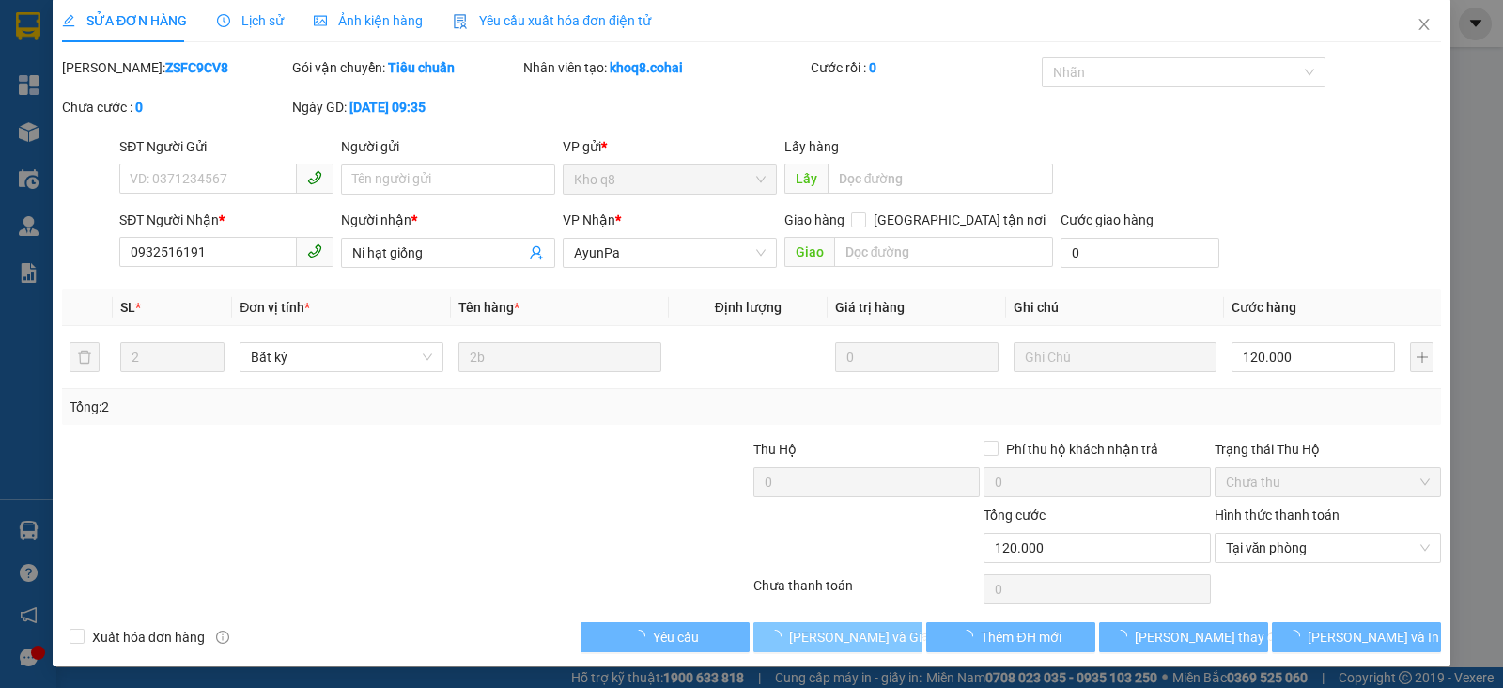
scroll to position [0, 0]
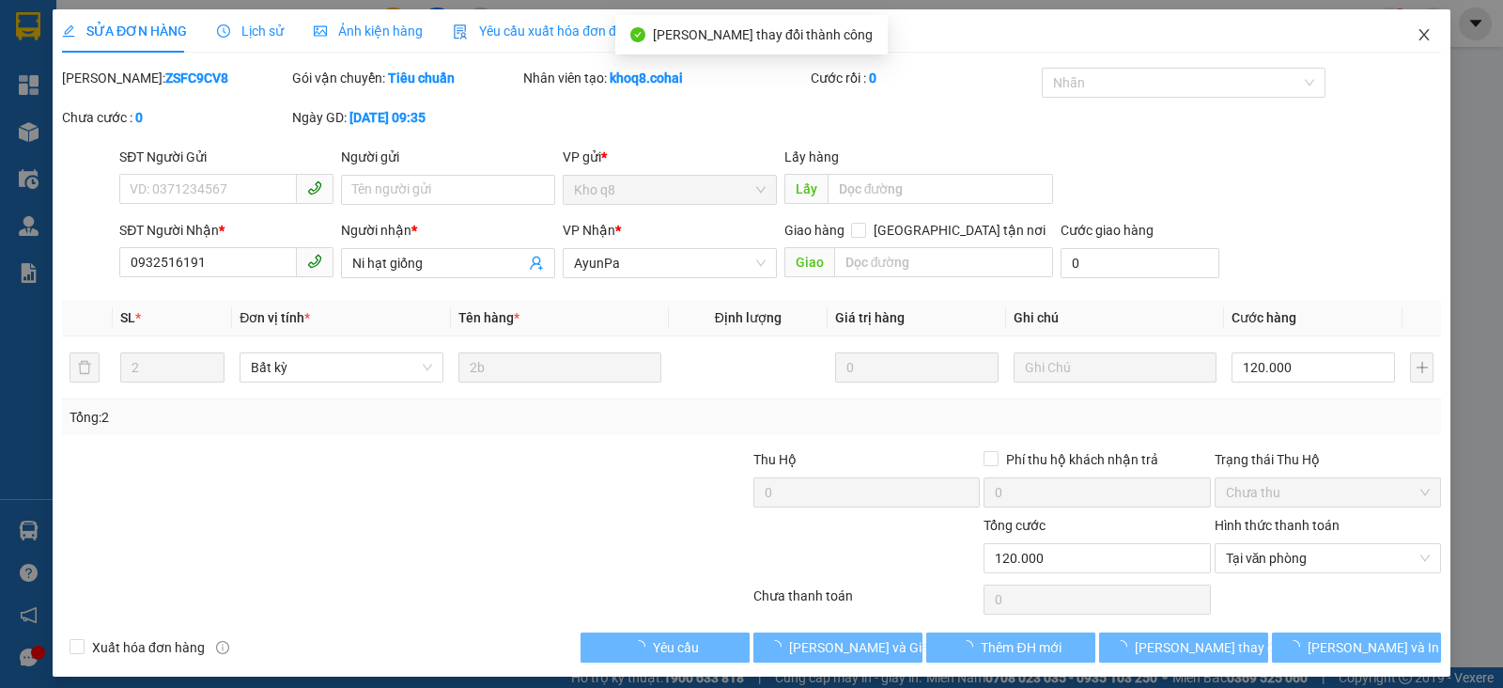
click at [1417, 31] on icon "close" at bounding box center [1424, 34] width 15 height 15
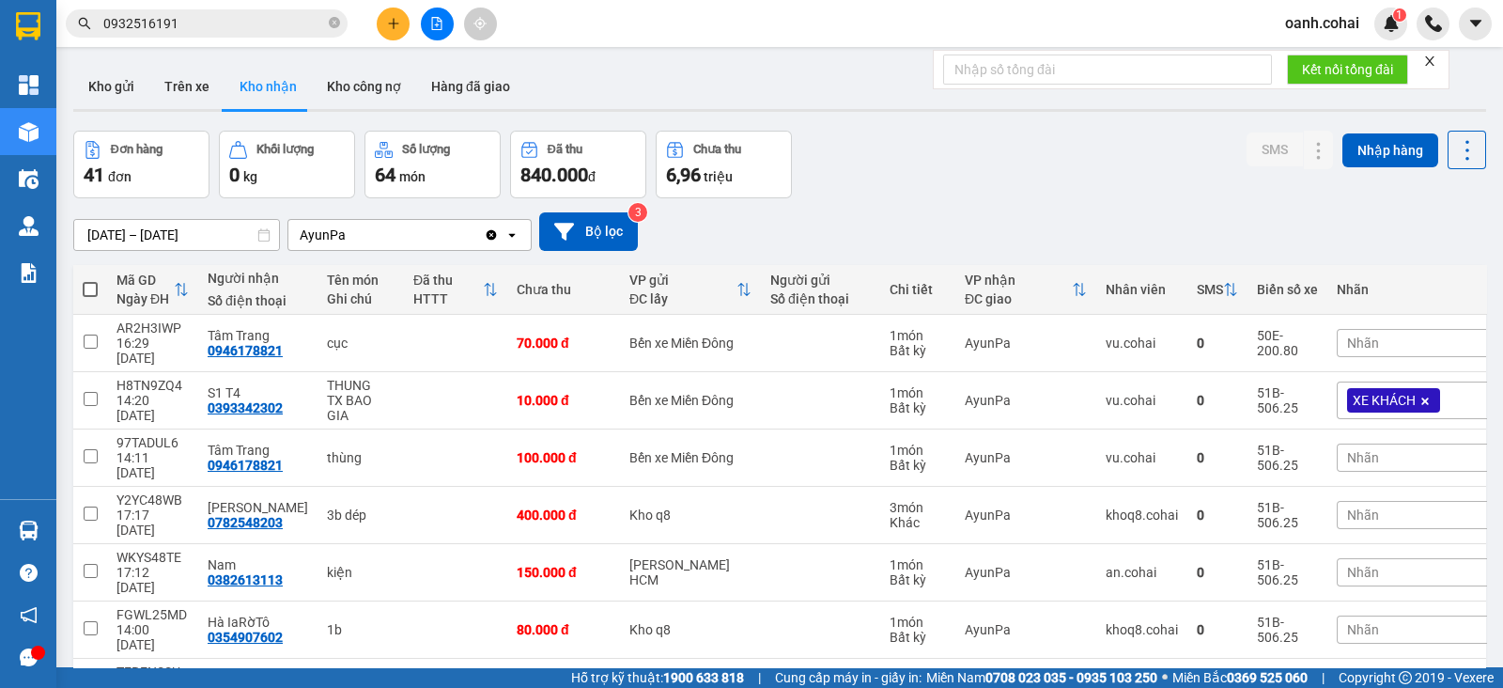
click at [392, 13] on button at bounding box center [393, 24] width 33 height 33
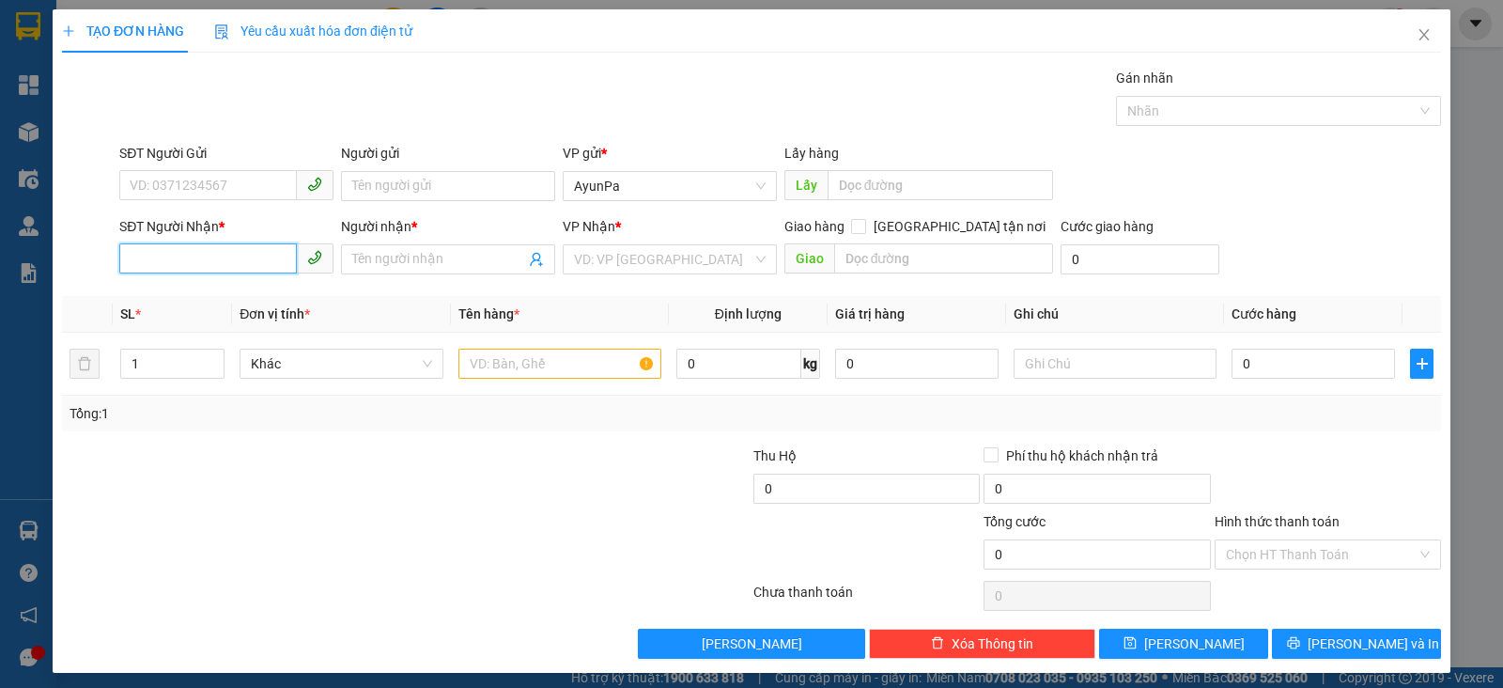
click at [243, 260] on input "SĐT Người Nhận *" at bounding box center [208, 258] width 178 height 30
click at [1419, 36] on icon "close" at bounding box center [1424, 34] width 10 height 11
click at [1406, 38] on div "oanh.cohai 1" at bounding box center [1338, 24] width 137 height 33
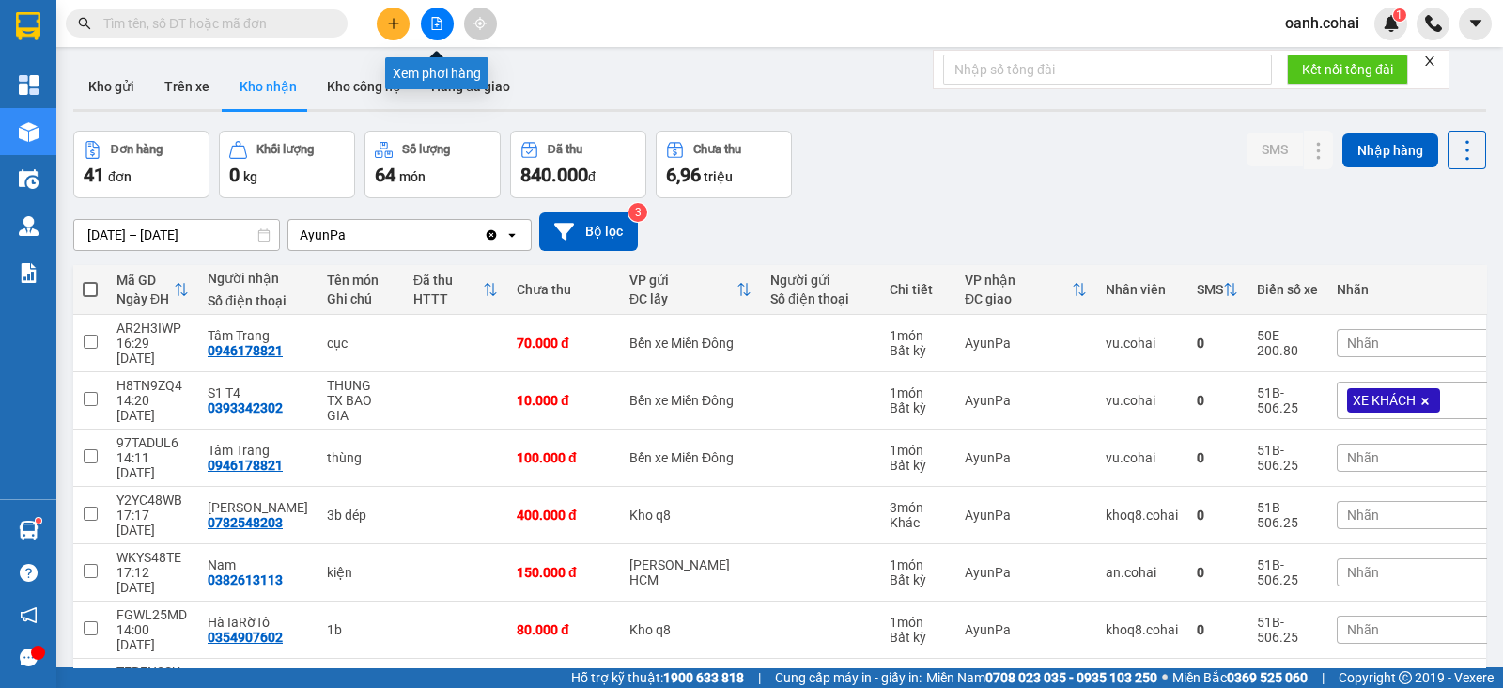
click at [430, 24] on icon "file-add" at bounding box center [436, 23] width 13 height 13
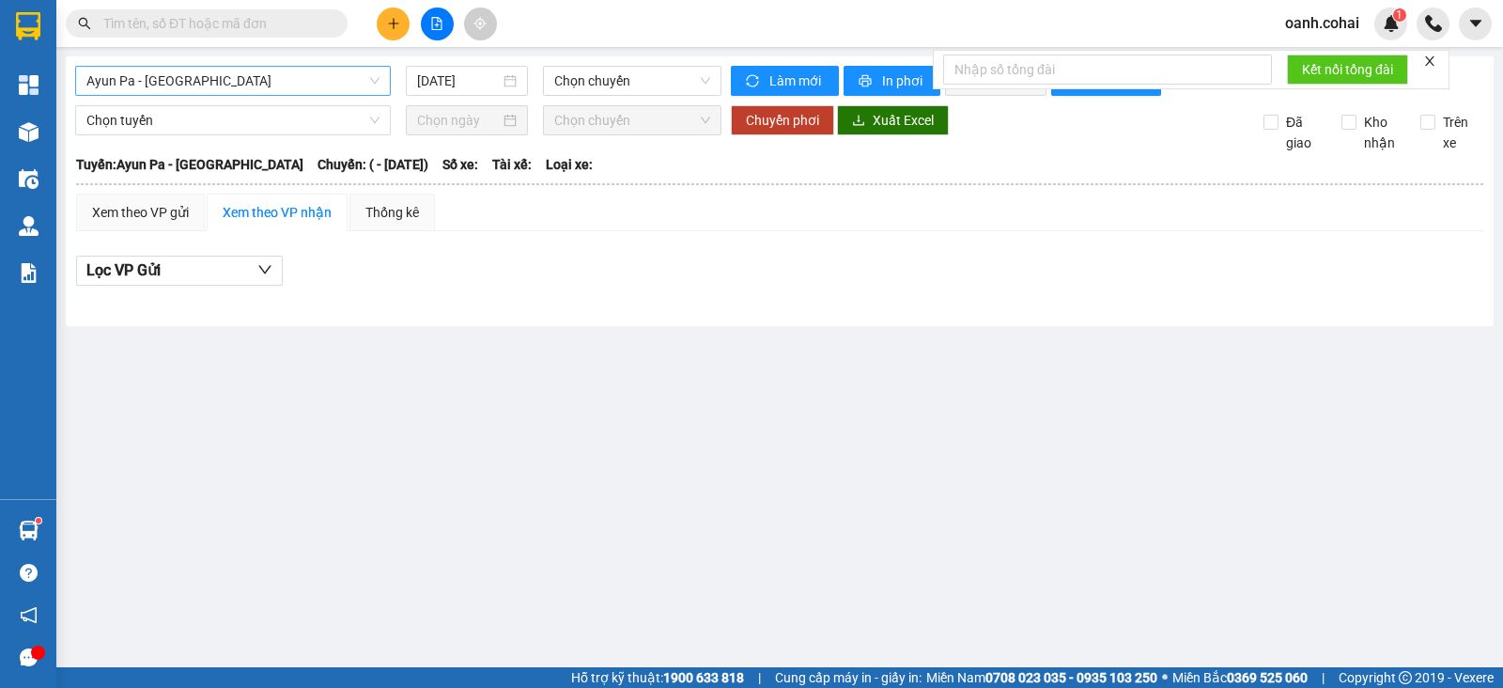
click at [319, 84] on span "Ayun Pa - [GEOGRAPHIC_DATA]" at bounding box center [232, 81] width 293 height 28
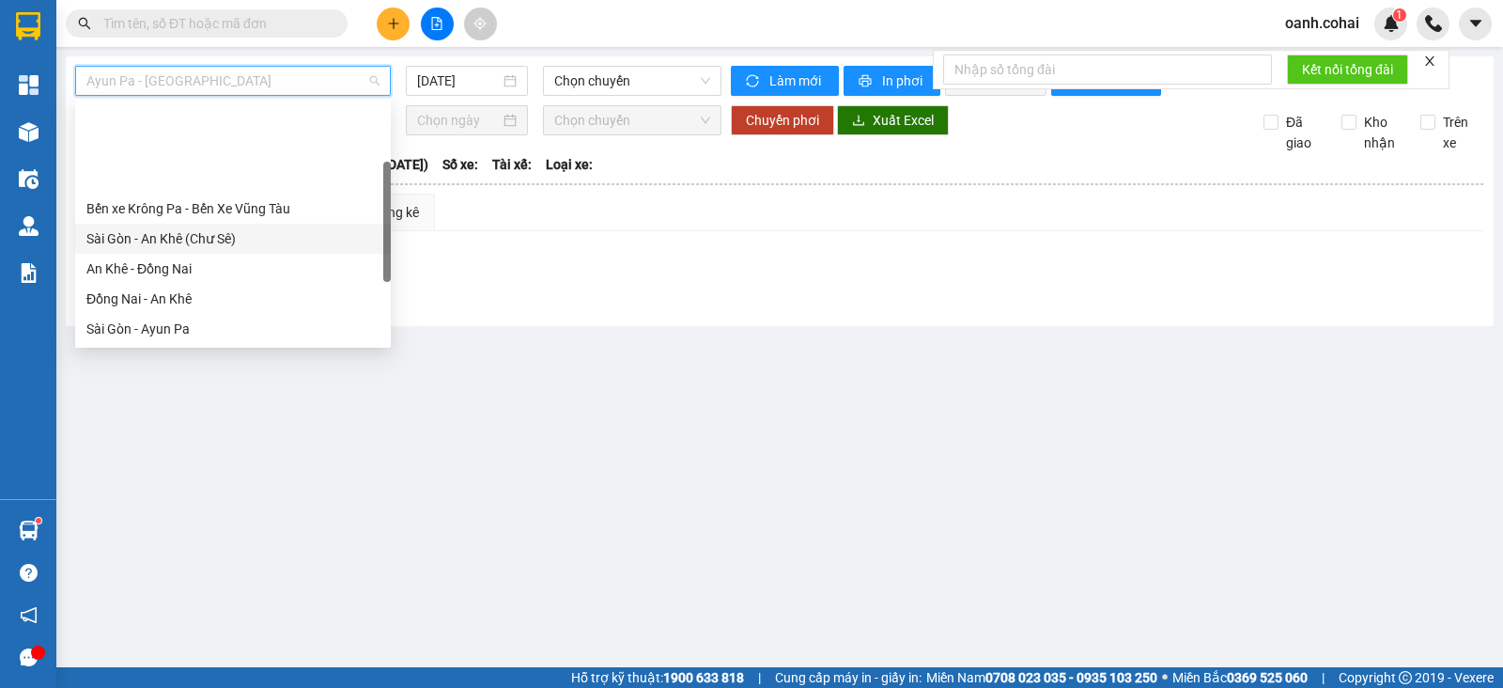
scroll to position [234, 0]
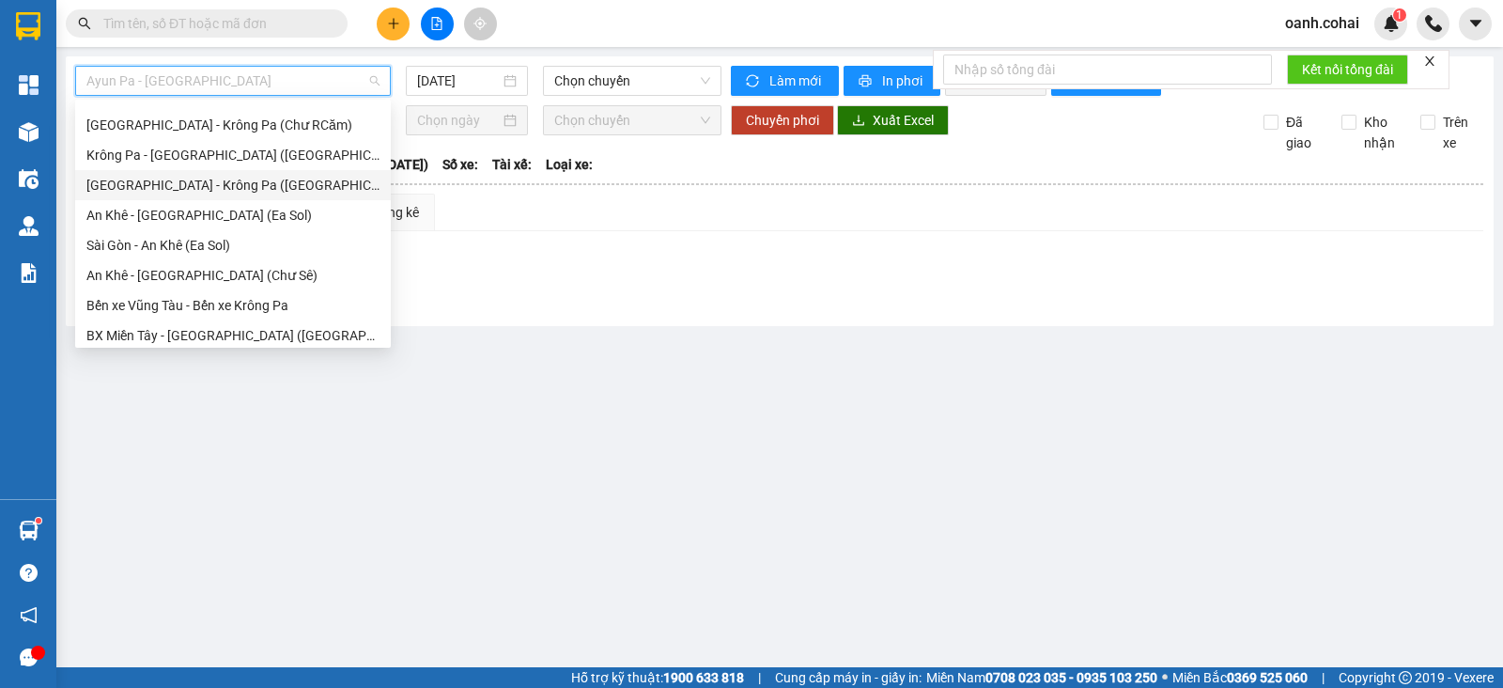
click at [179, 184] on div "[GEOGRAPHIC_DATA] - Krông Pa ([GEOGRAPHIC_DATA])" at bounding box center [232, 185] width 293 height 21
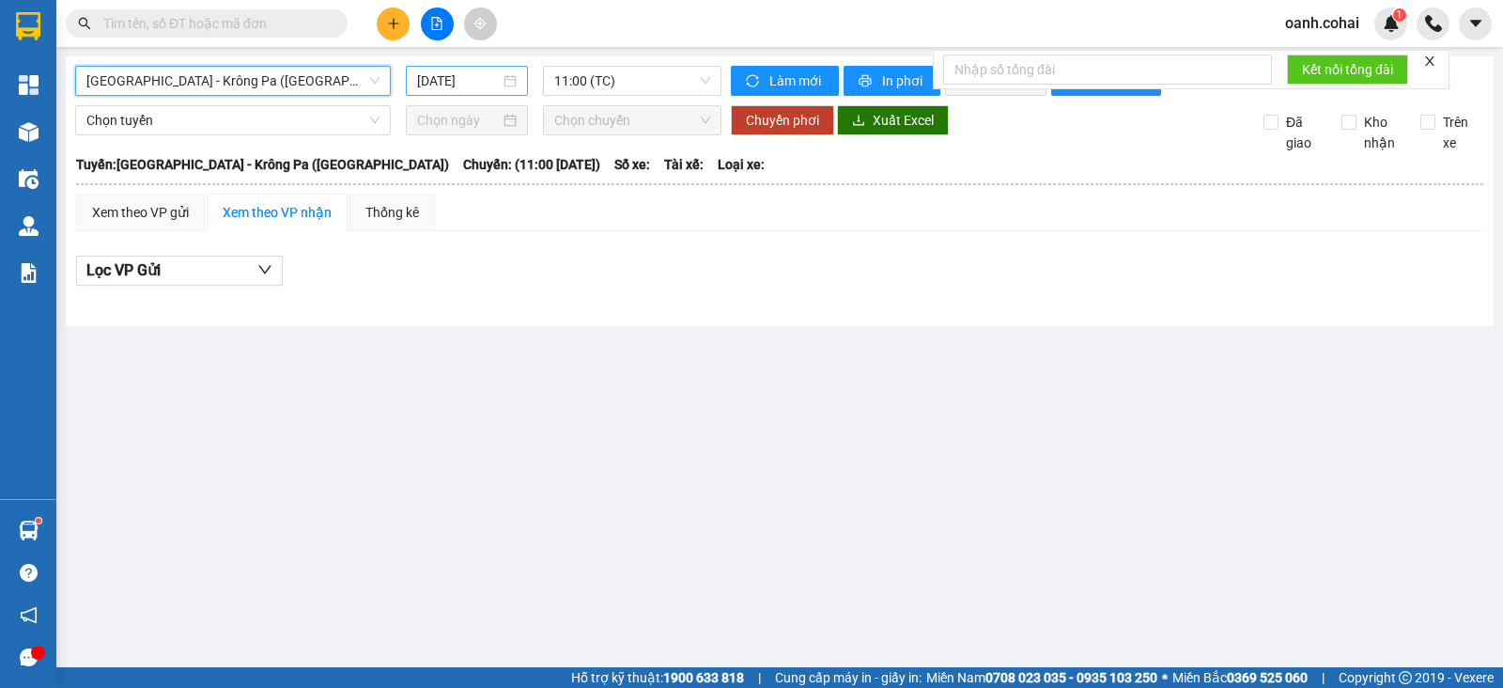
click at [465, 76] on input "[DATE]" at bounding box center [459, 80] width 84 height 21
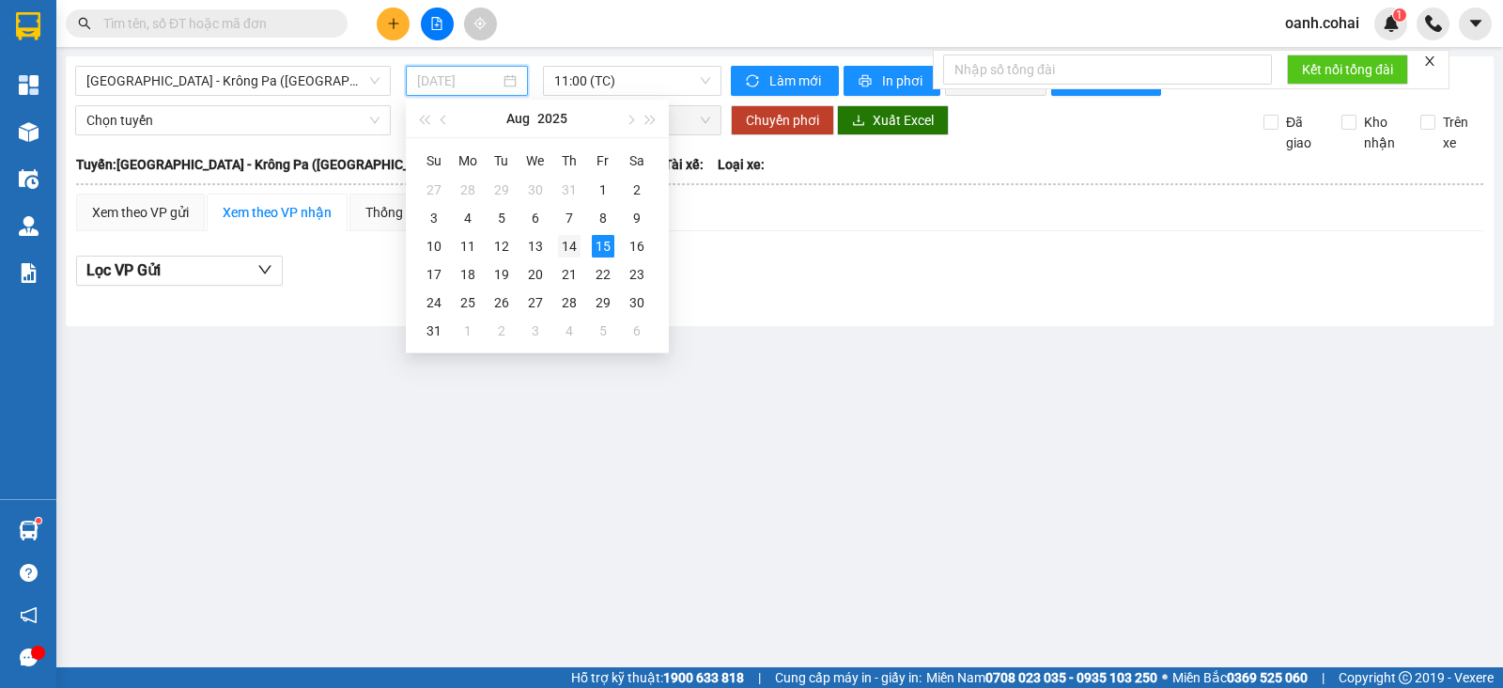
click at [573, 239] on div "14" at bounding box center [569, 246] width 23 height 23
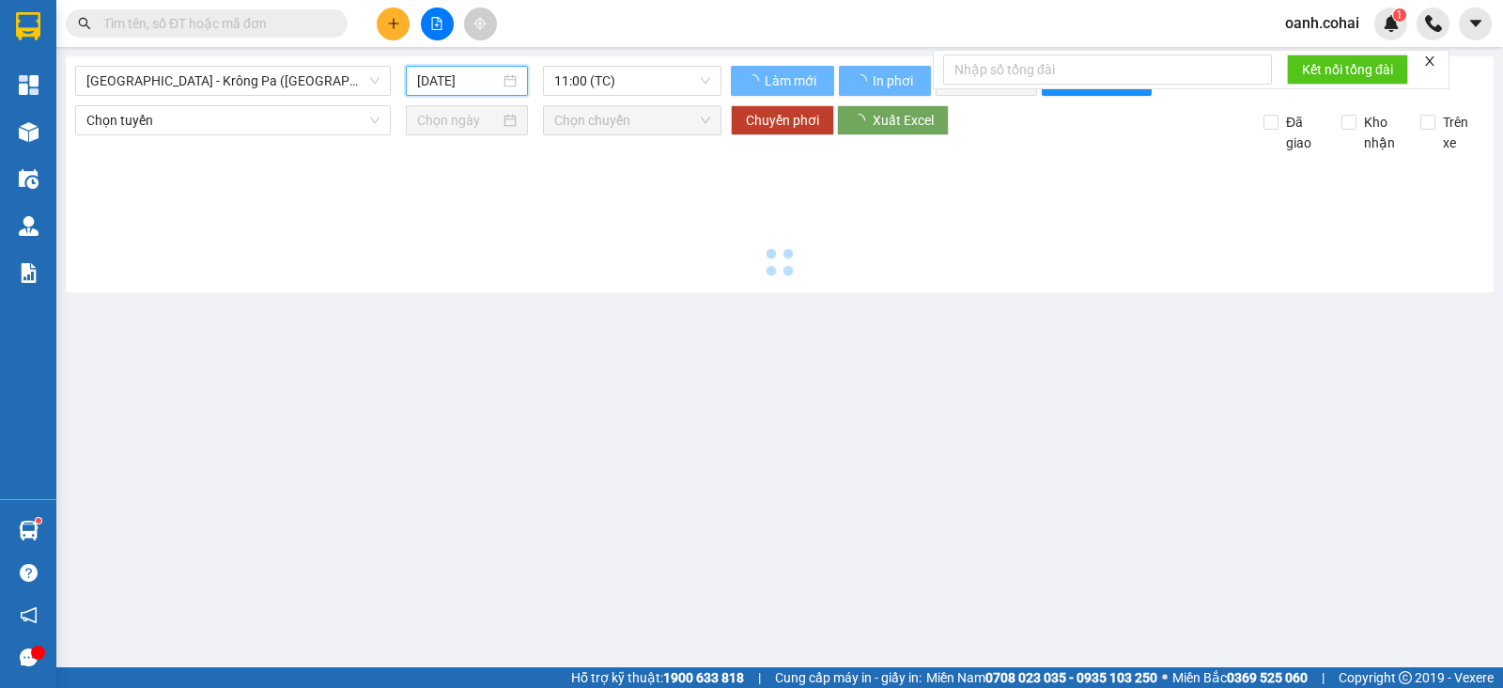
type input "[DATE]"
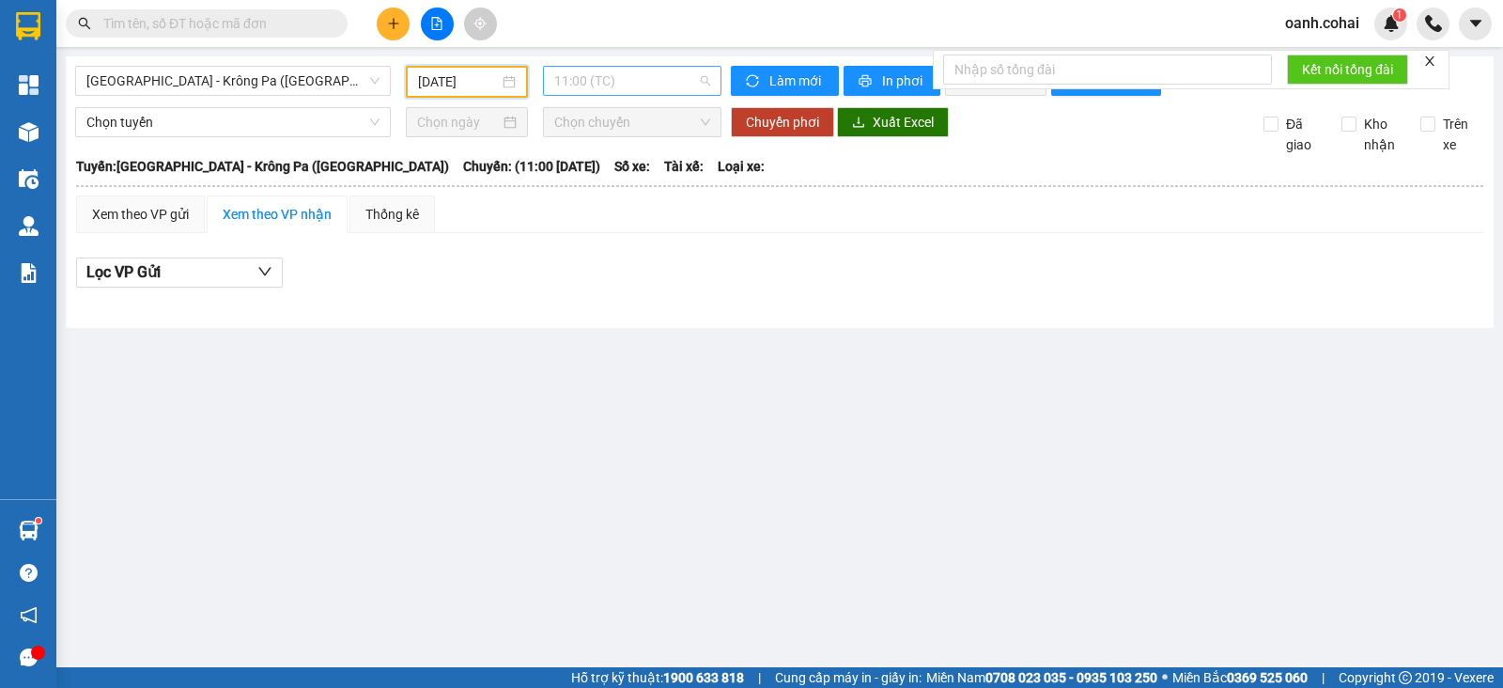
click at [688, 88] on span "11:00 (TC)" at bounding box center [631, 81] width 155 height 28
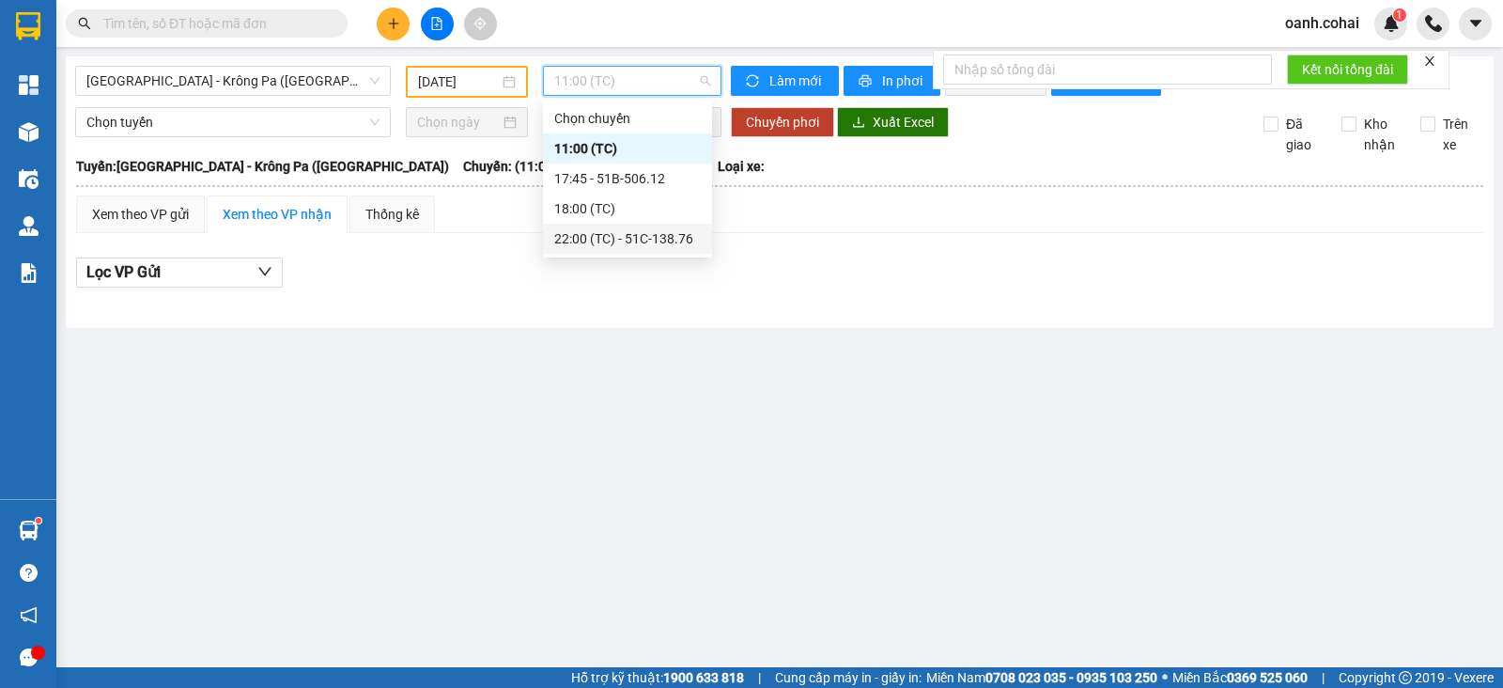
click at [647, 232] on div "22:00 (TC) - 51C-138.76" at bounding box center [627, 238] width 147 height 21
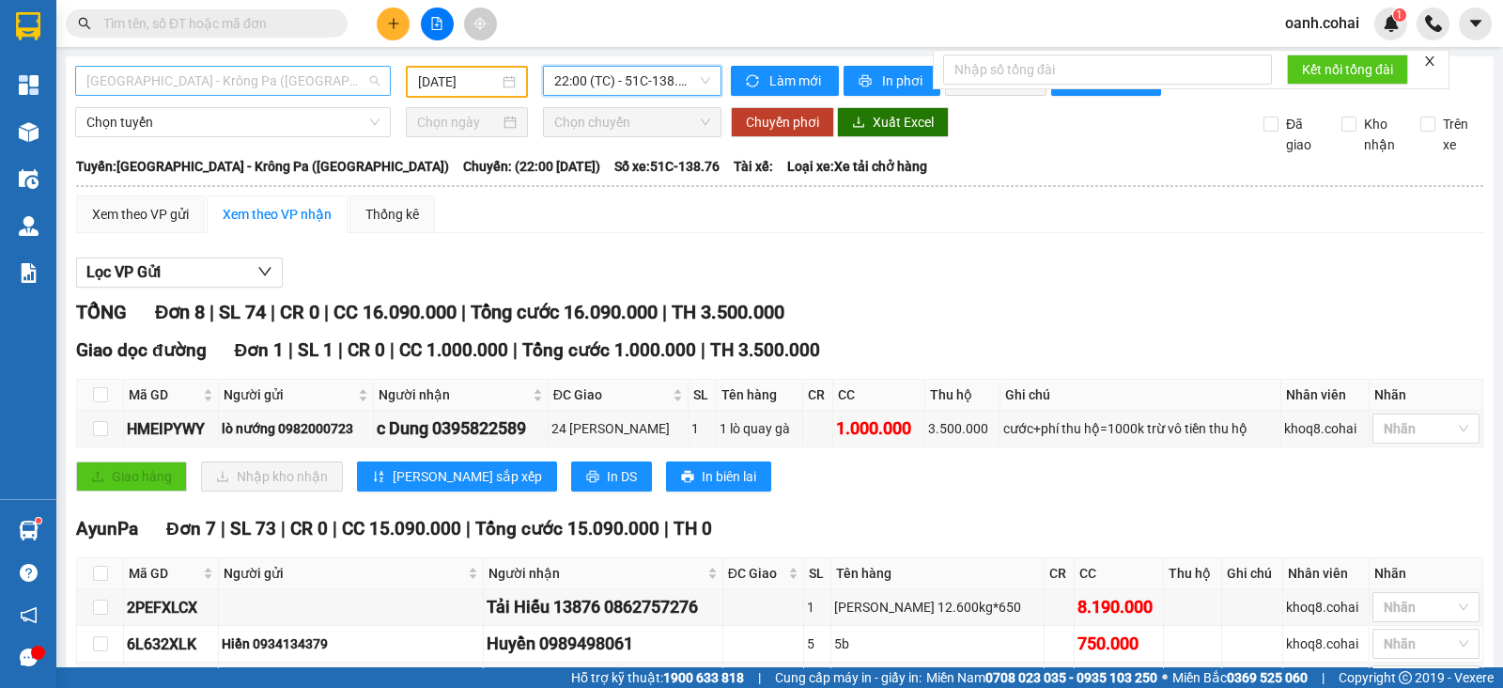
click at [302, 79] on span "[GEOGRAPHIC_DATA] - Krông Pa ([GEOGRAPHIC_DATA])" at bounding box center [232, 81] width 293 height 28
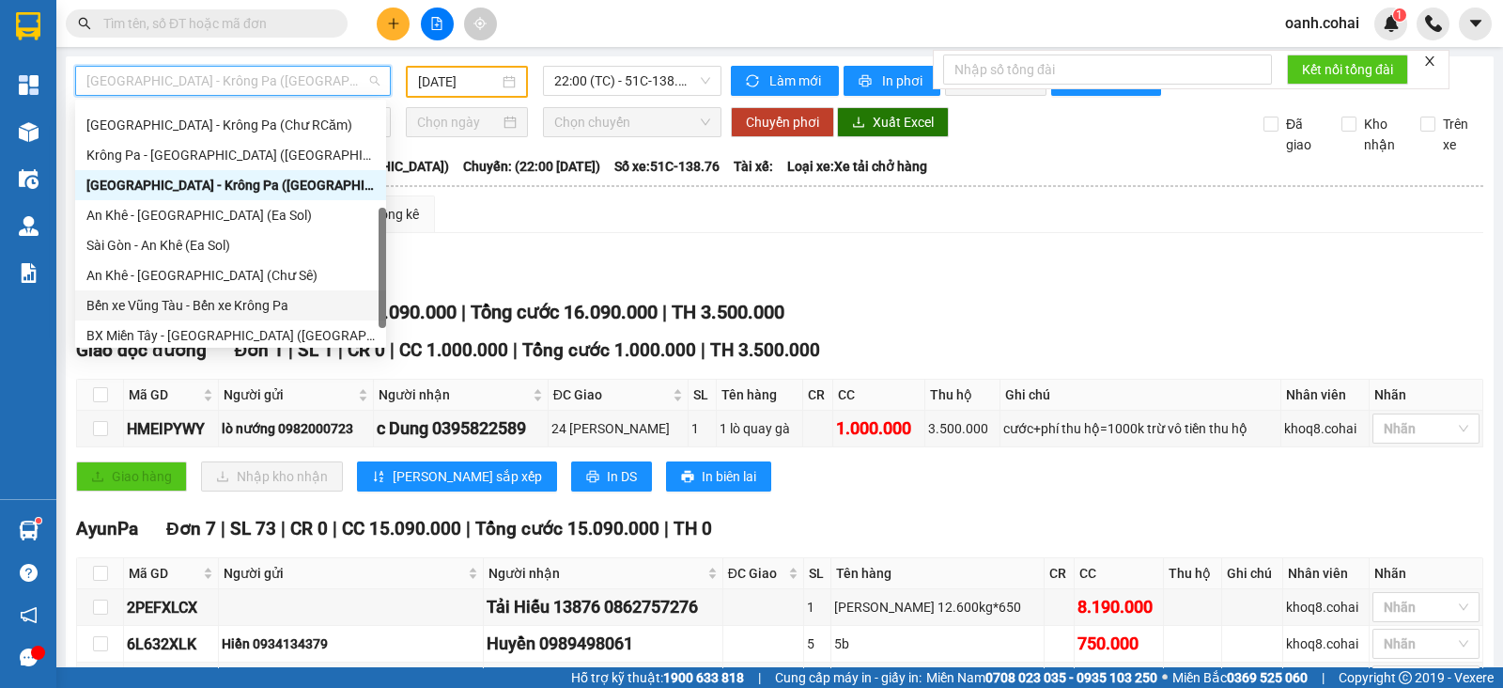
scroll to position [271, 0]
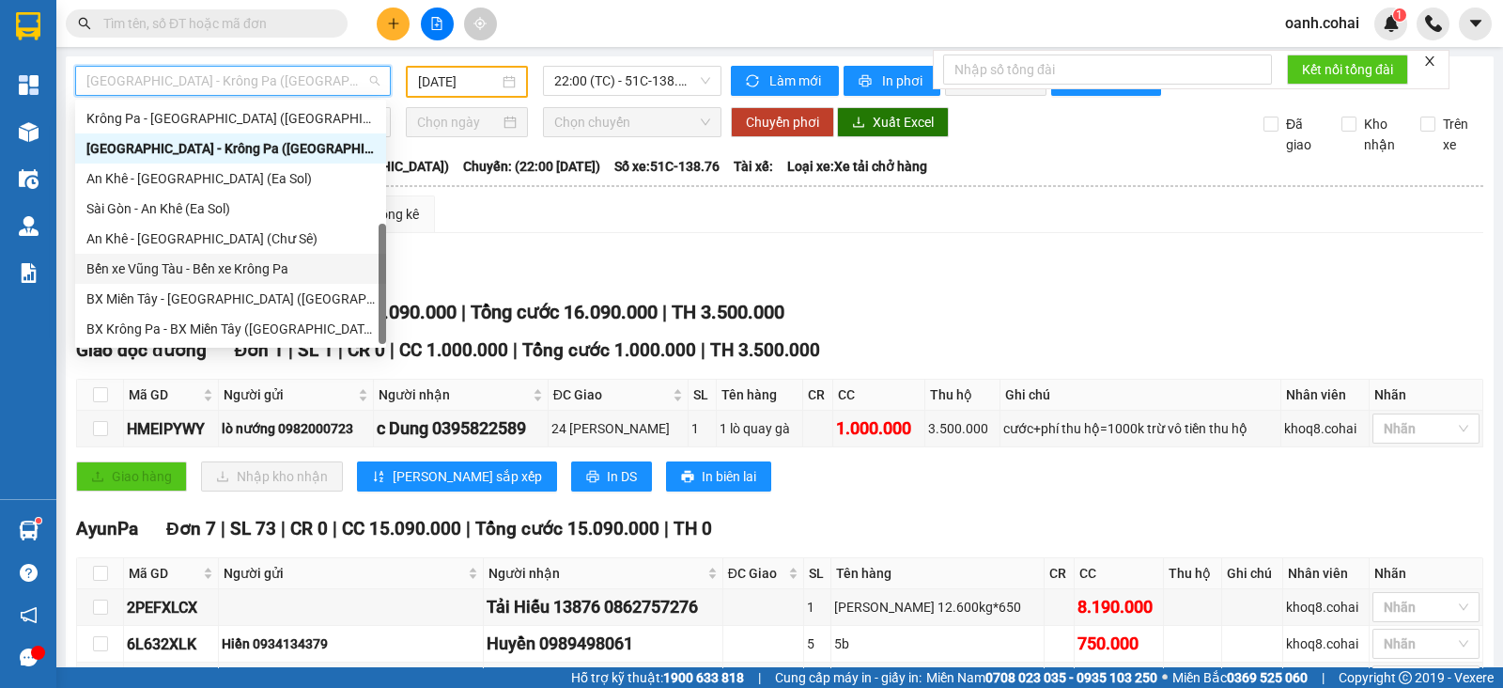
click at [636, 280] on div "Lọc VP Gửi" at bounding box center [780, 272] width 1408 height 31
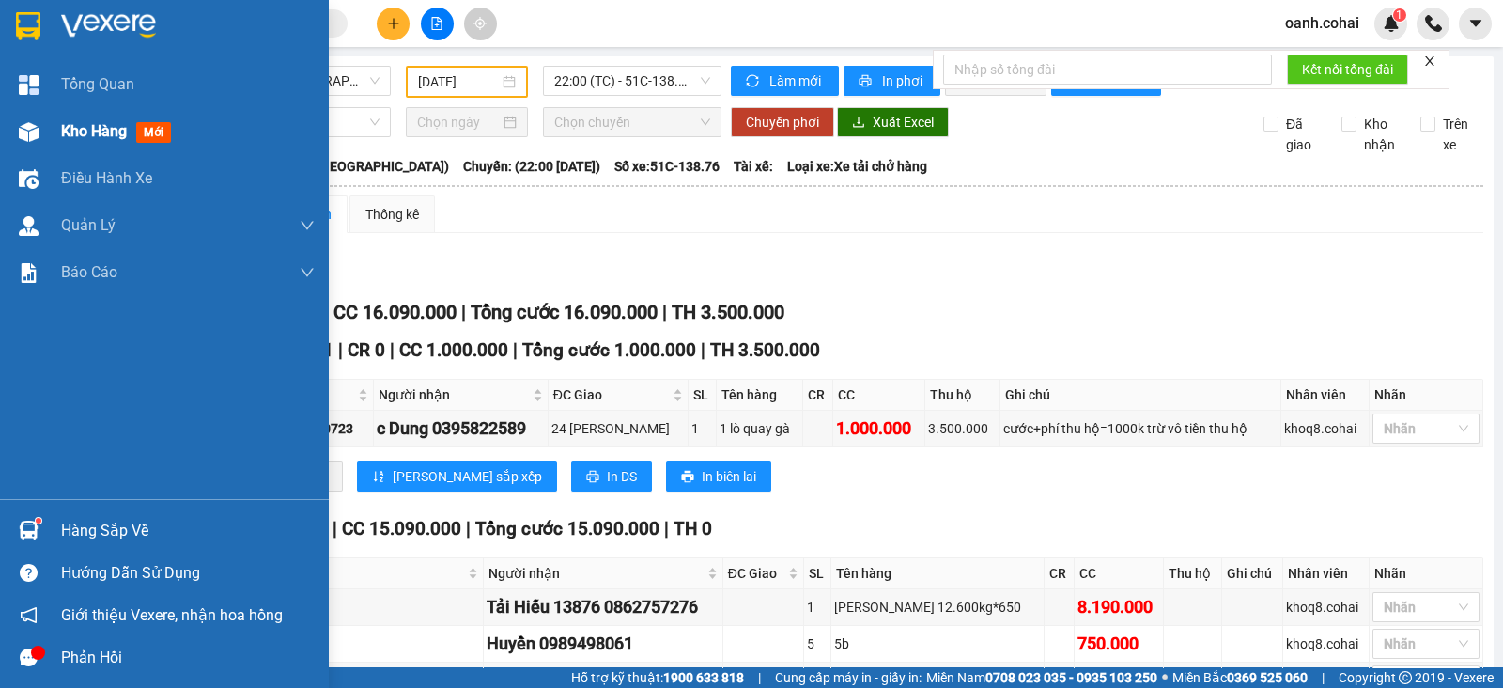
click at [99, 133] on span "Kho hàng" at bounding box center [94, 131] width 66 height 18
click at [101, 134] on span "Kho hàng" at bounding box center [94, 131] width 66 height 18
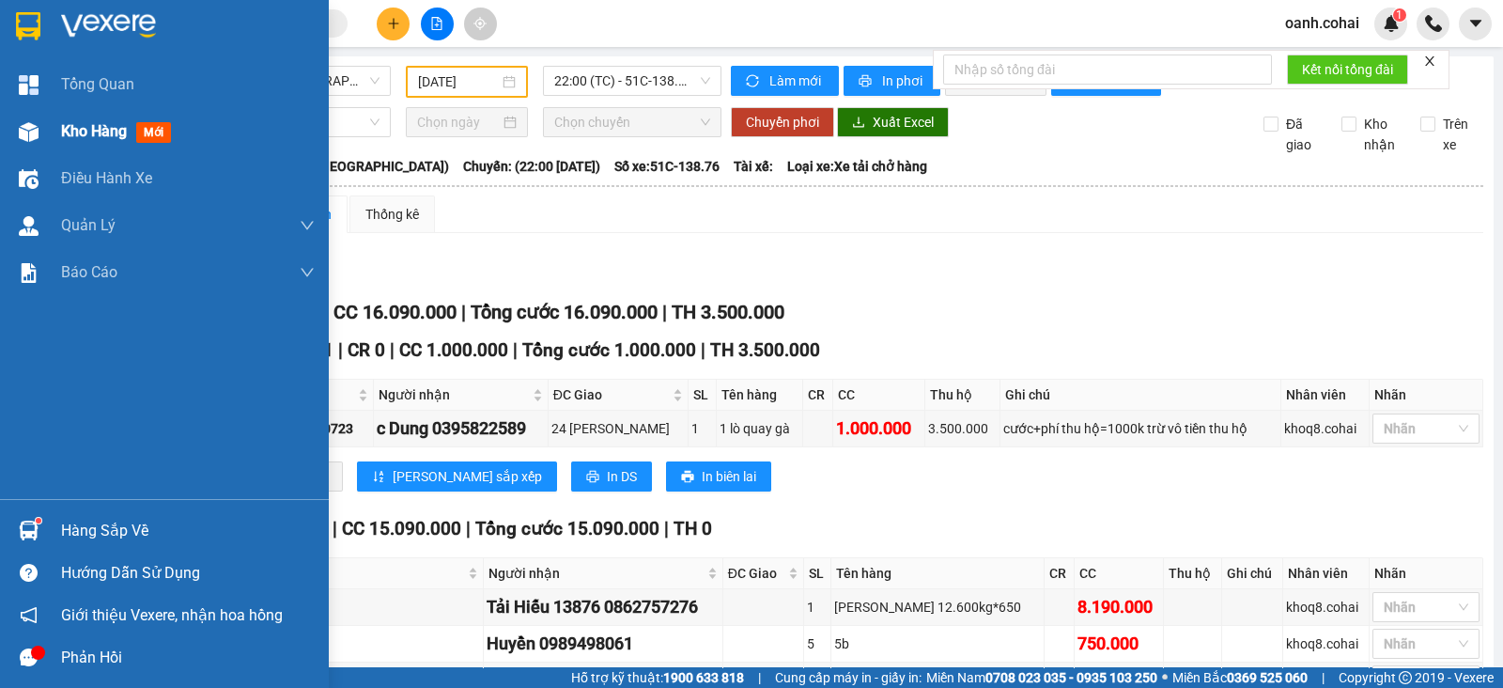
click at [101, 134] on span "Kho hàng" at bounding box center [94, 131] width 66 height 18
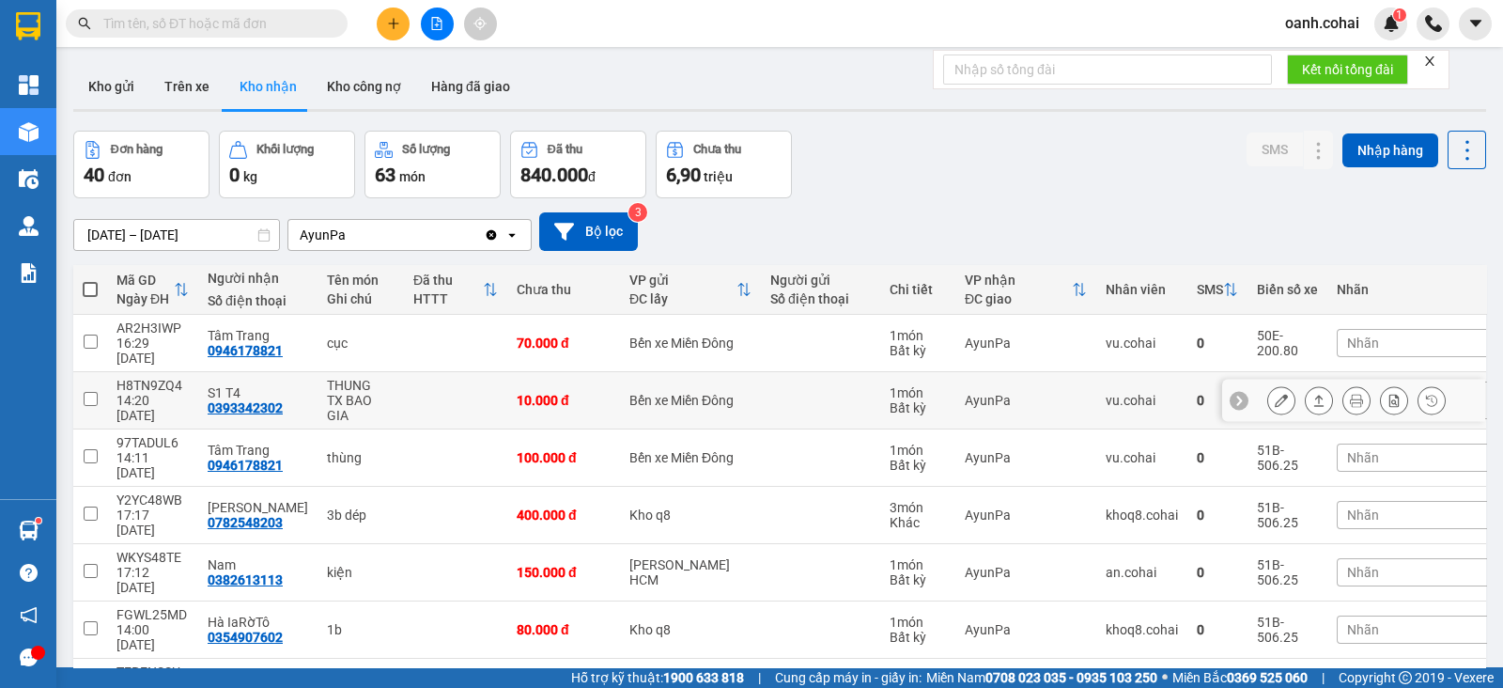
scroll to position [117, 0]
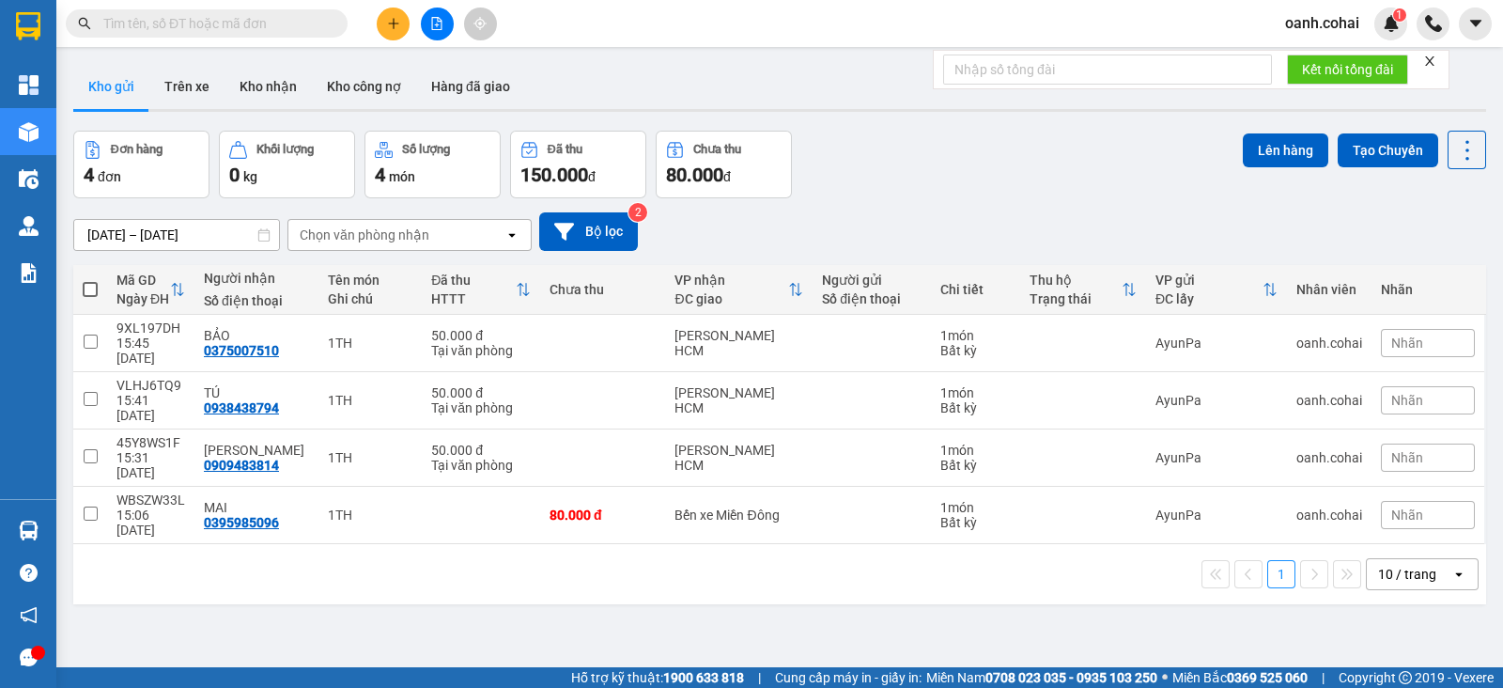
drag, startPoint x: 559, startPoint y: 599, endPoint x: 532, endPoint y: 599, distance: 27.3
click at [559, 599] on div "ver 1.8.138 Kho gửi Trên xe Kho nhận Kho công nợ Hàng đã giao Đơn hàng 4 đơn Kh…" at bounding box center [780, 400] width 1428 height 688
click at [395, 17] on icon "plus" at bounding box center [393, 23] width 13 height 13
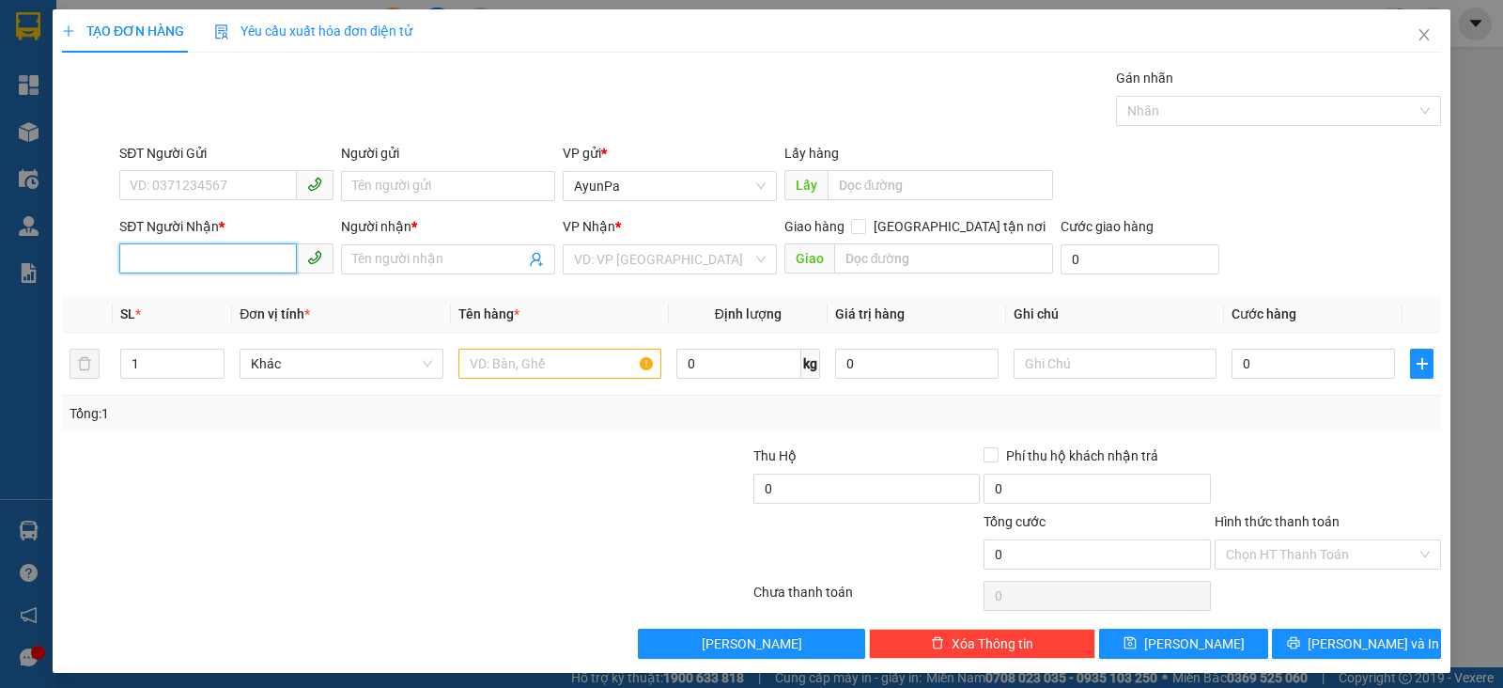
click at [242, 251] on input "SĐT Người Nhận *" at bounding box center [208, 258] width 178 height 30
click at [225, 299] on div "0937019589 - HÒA" at bounding box center [224, 296] width 189 height 21
type input "0937019589"
type input "HÒA"
type input "0937019589"
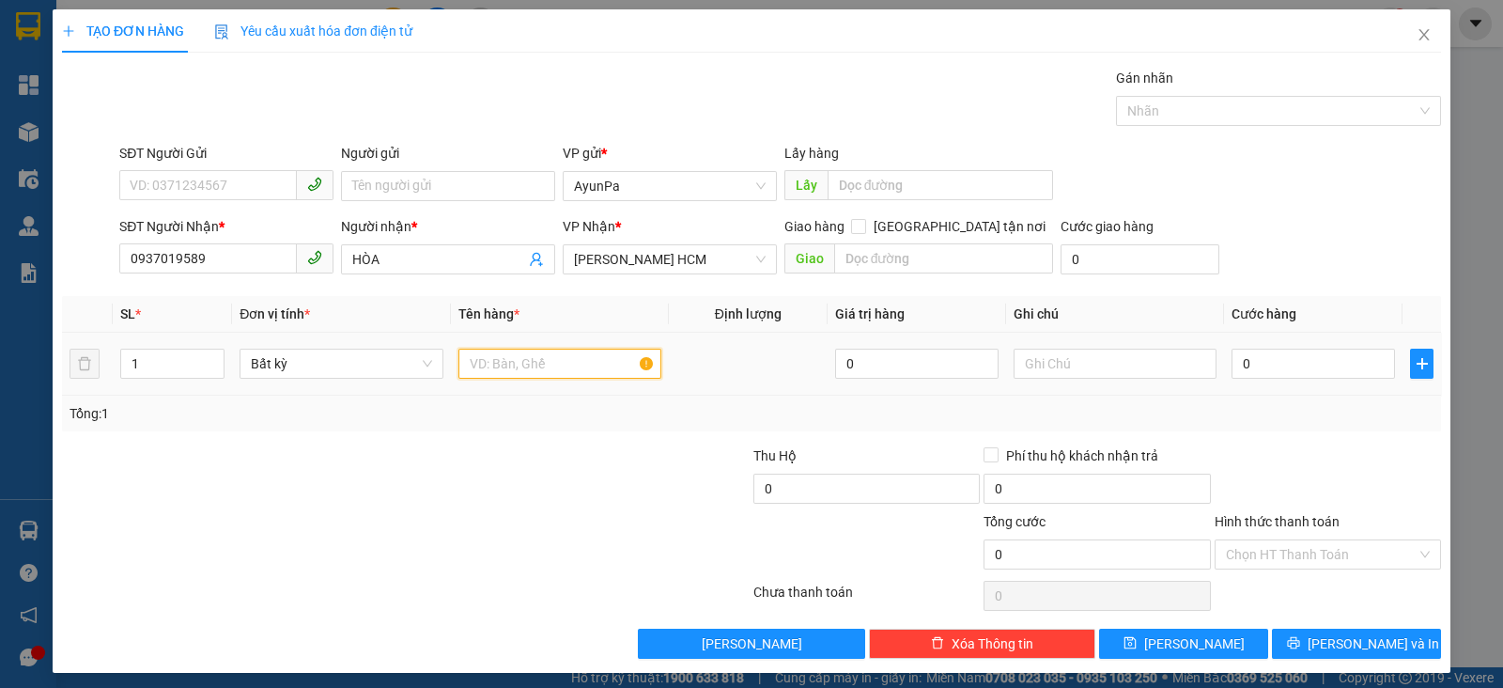
click at [578, 364] on input "text" at bounding box center [560, 364] width 203 height 30
type input "1th"
click at [1290, 371] on input "0" at bounding box center [1313, 364] width 163 height 30
type input "5"
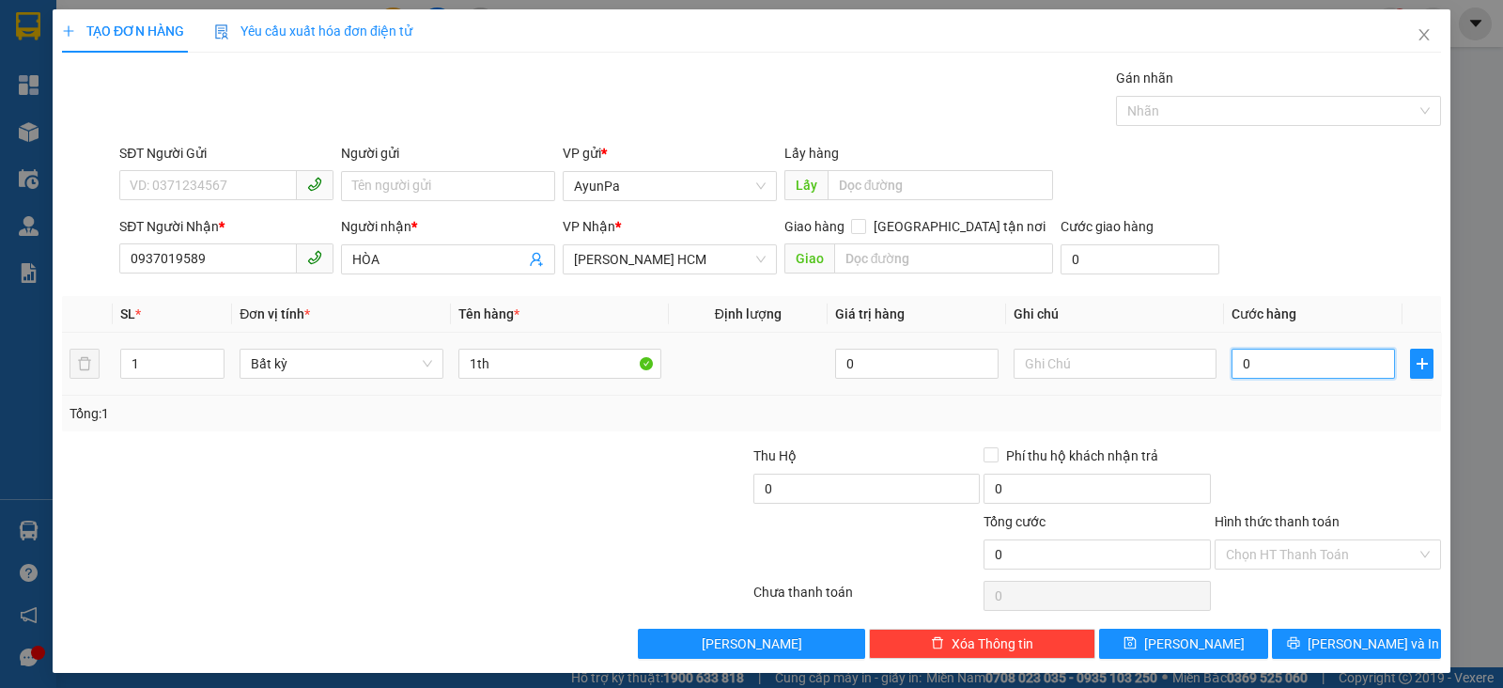
type input "5"
type input "50"
type input "50.000"
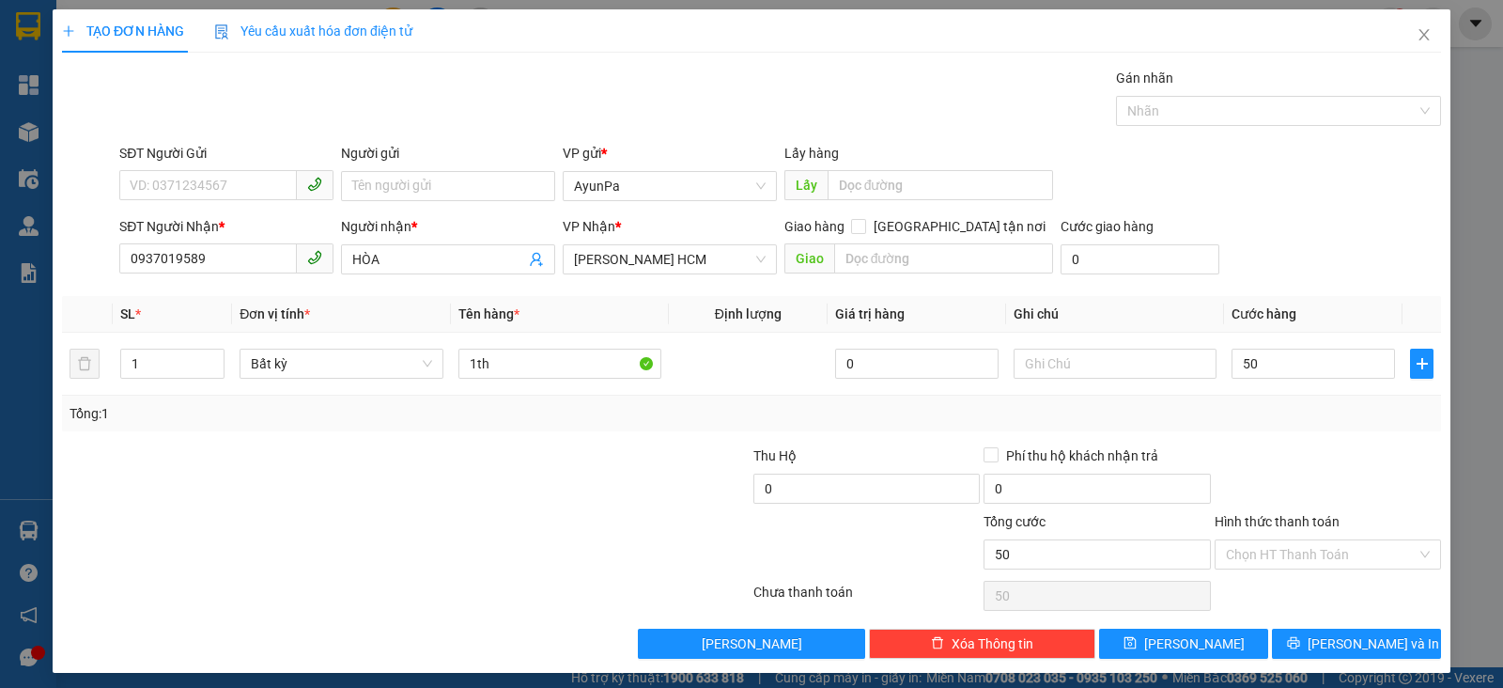
type input "50.000"
click at [1267, 416] on div "Tổng: 1" at bounding box center [752, 413] width 1364 height 21
click at [1297, 643] on button "[PERSON_NAME] và In" at bounding box center [1356, 644] width 169 height 30
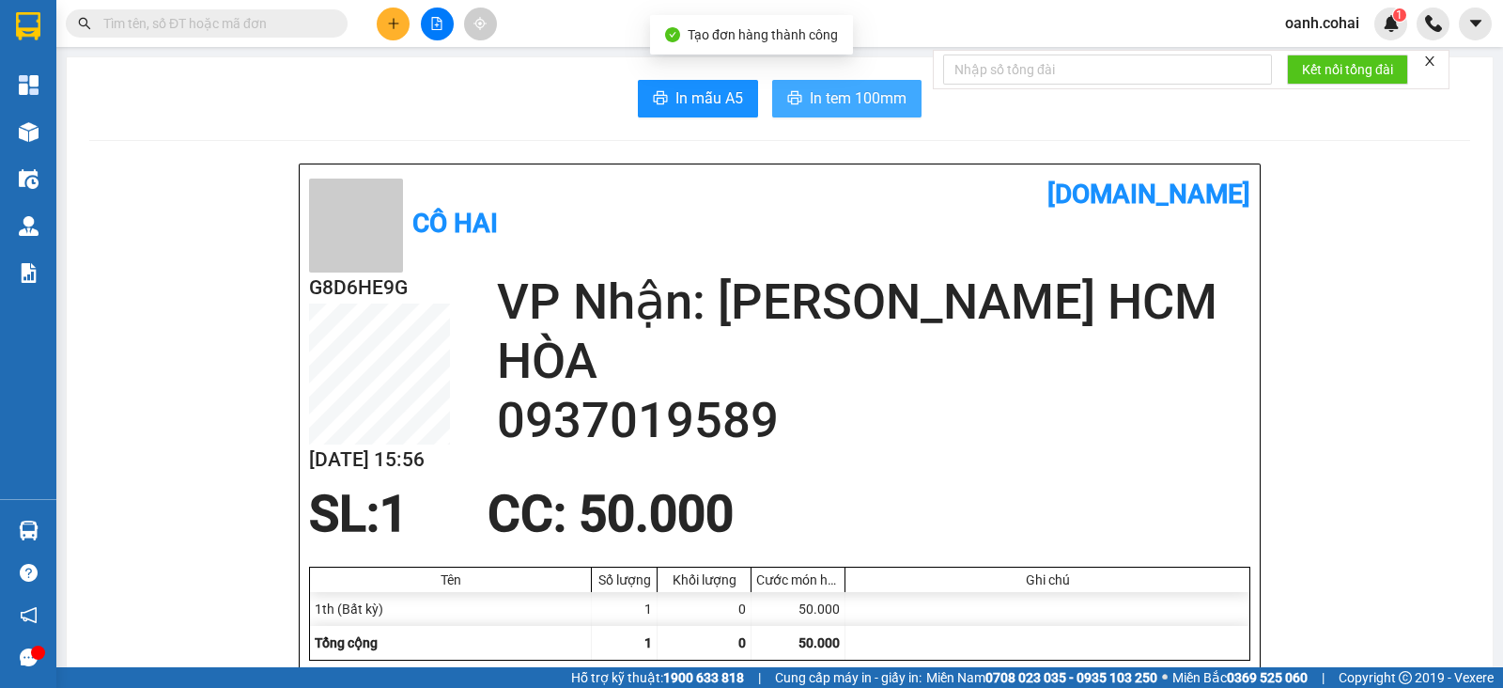
click at [820, 104] on span "In tem 100mm" at bounding box center [858, 97] width 97 height 23
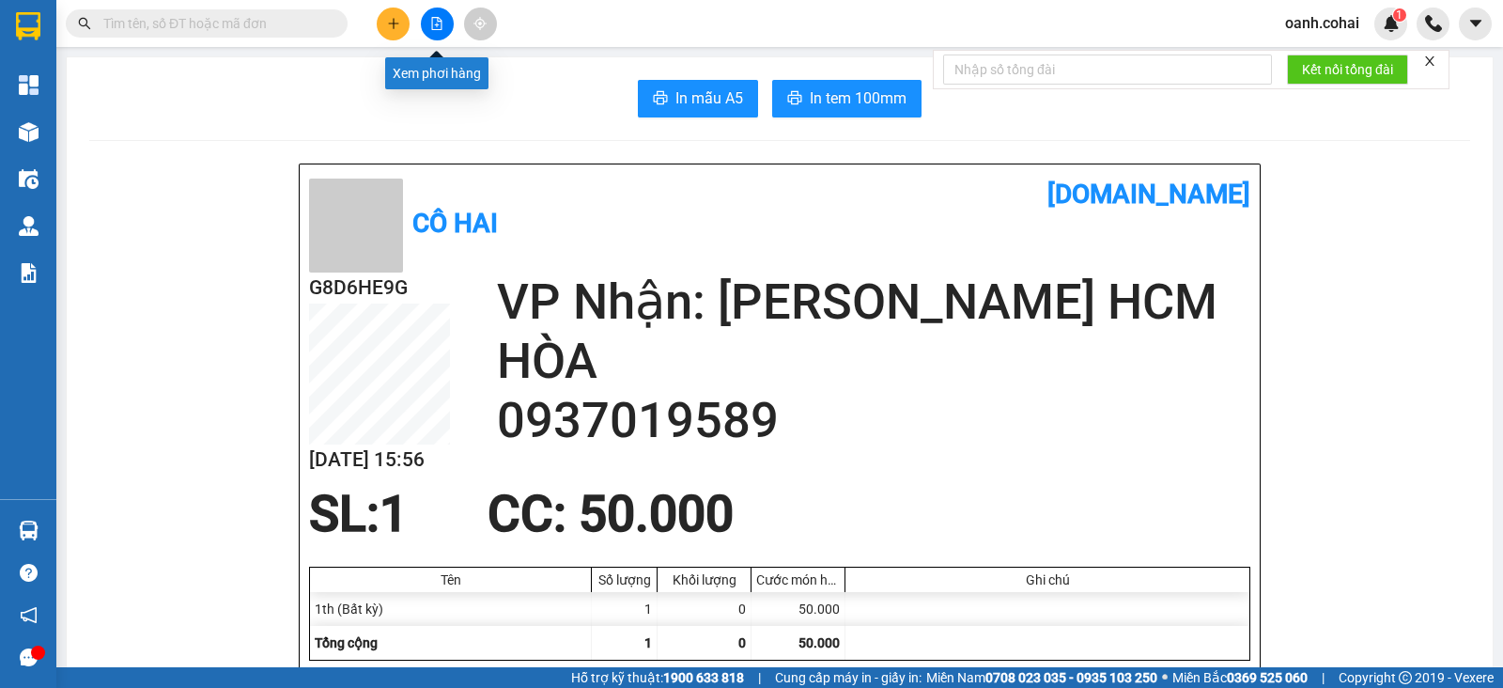
click at [432, 25] on icon "file-add" at bounding box center [436, 23] width 13 height 13
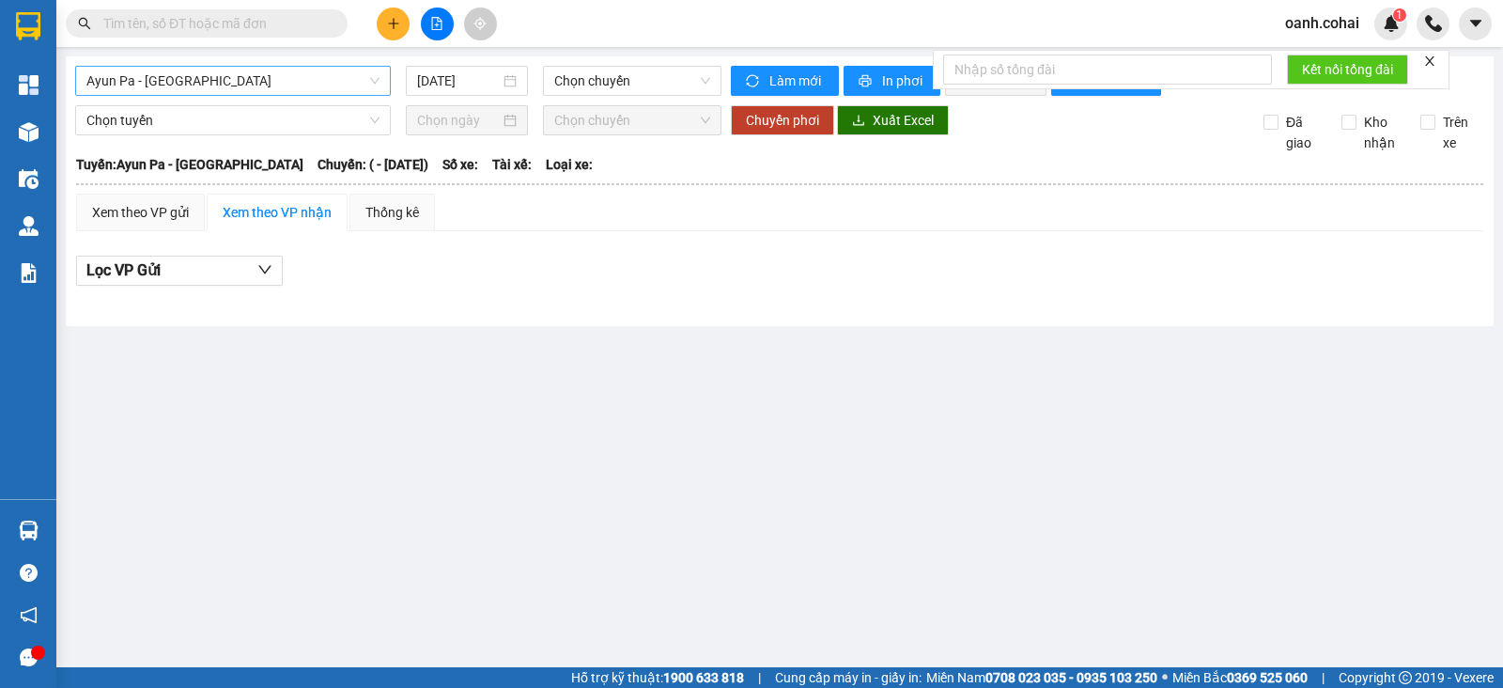
click at [323, 79] on span "Ayun Pa - [GEOGRAPHIC_DATA]" at bounding box center [232, 81] width 293 height 28
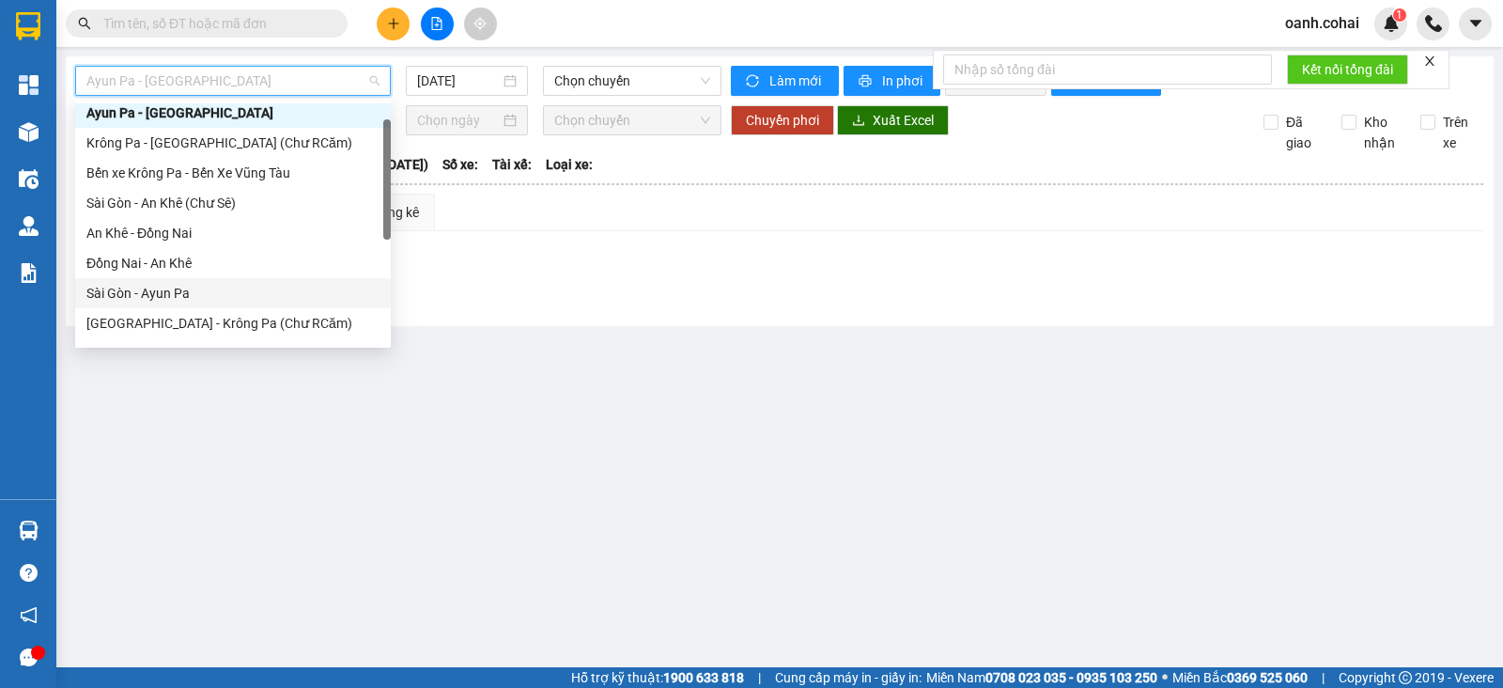
scroll to position [271, 0]
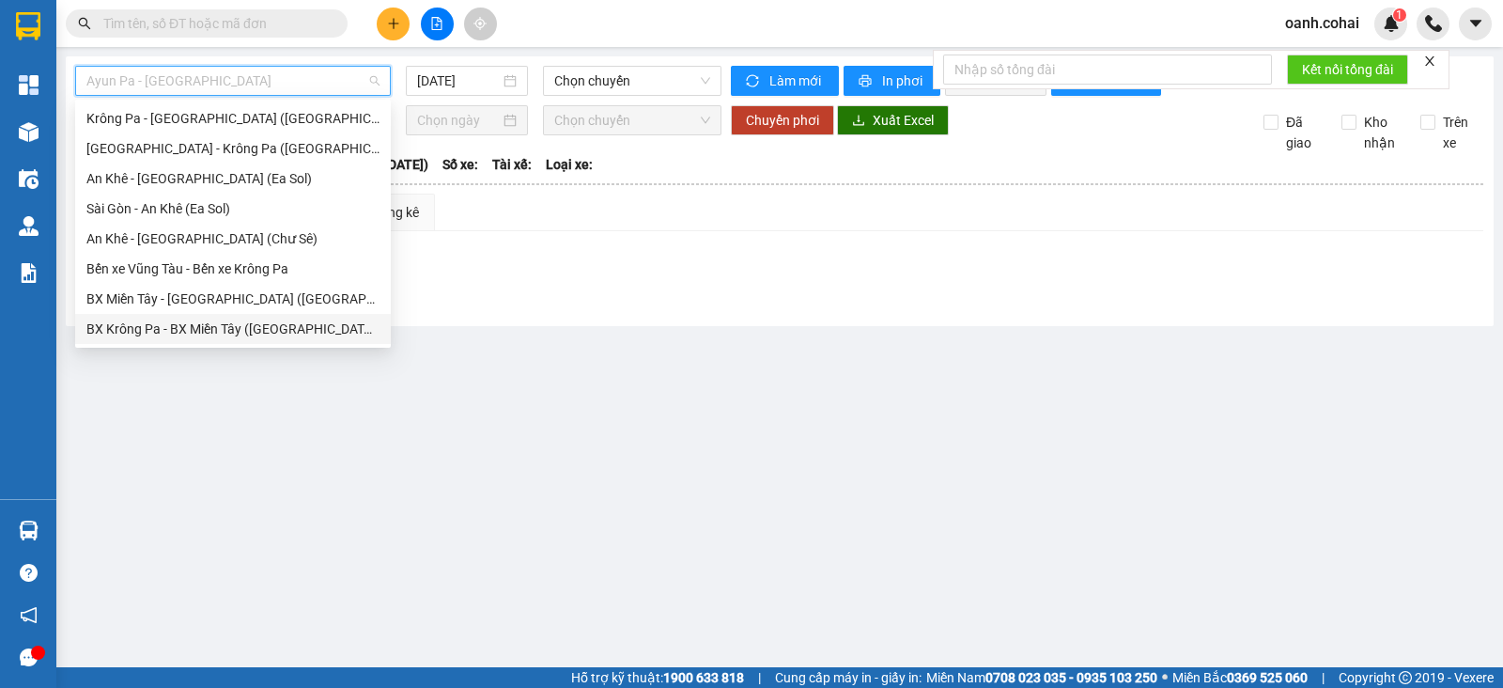
click at [208, 323] on div "BX Krông Pa - BX Miền Tây ([GEOGRAPHIC_DATA] - [GEOGRAPHIC_DATA])" at bounding box center [232, 329] width 293 height 21
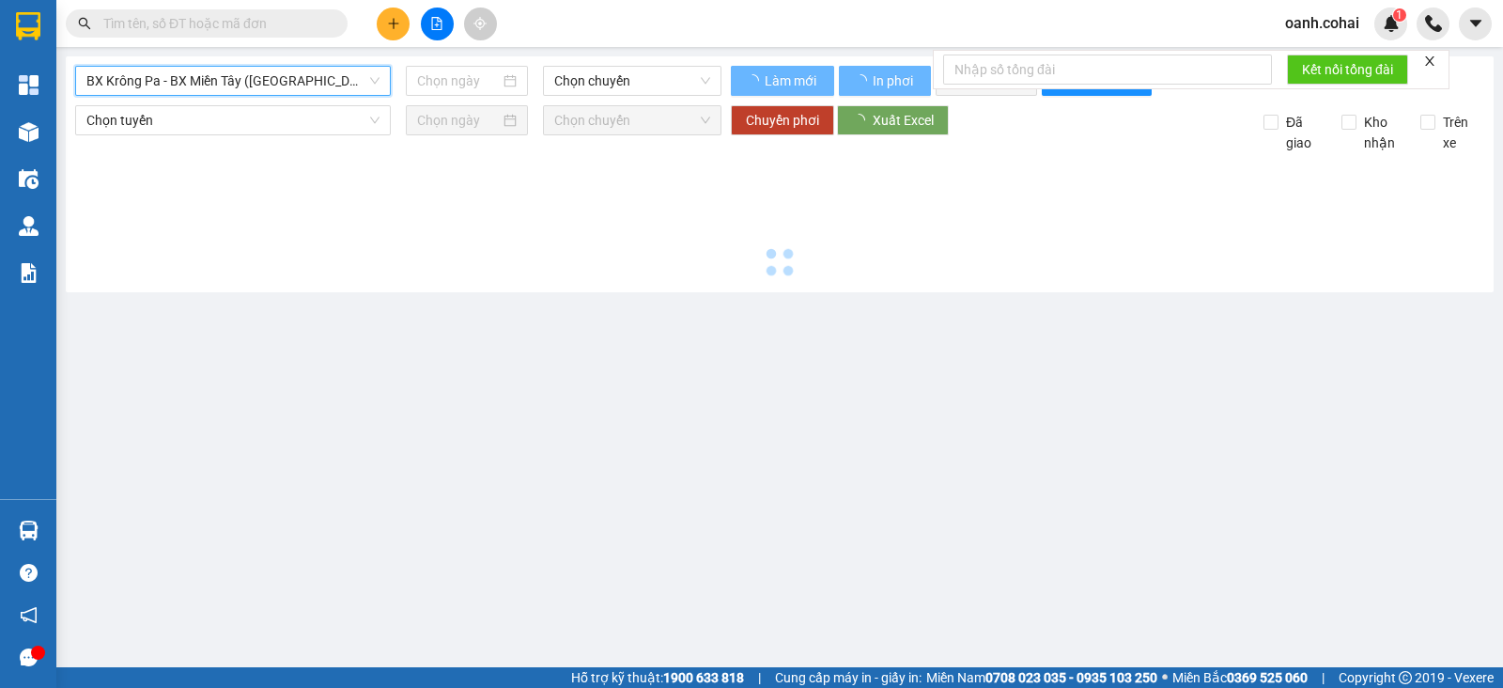
type input "[DATE]"
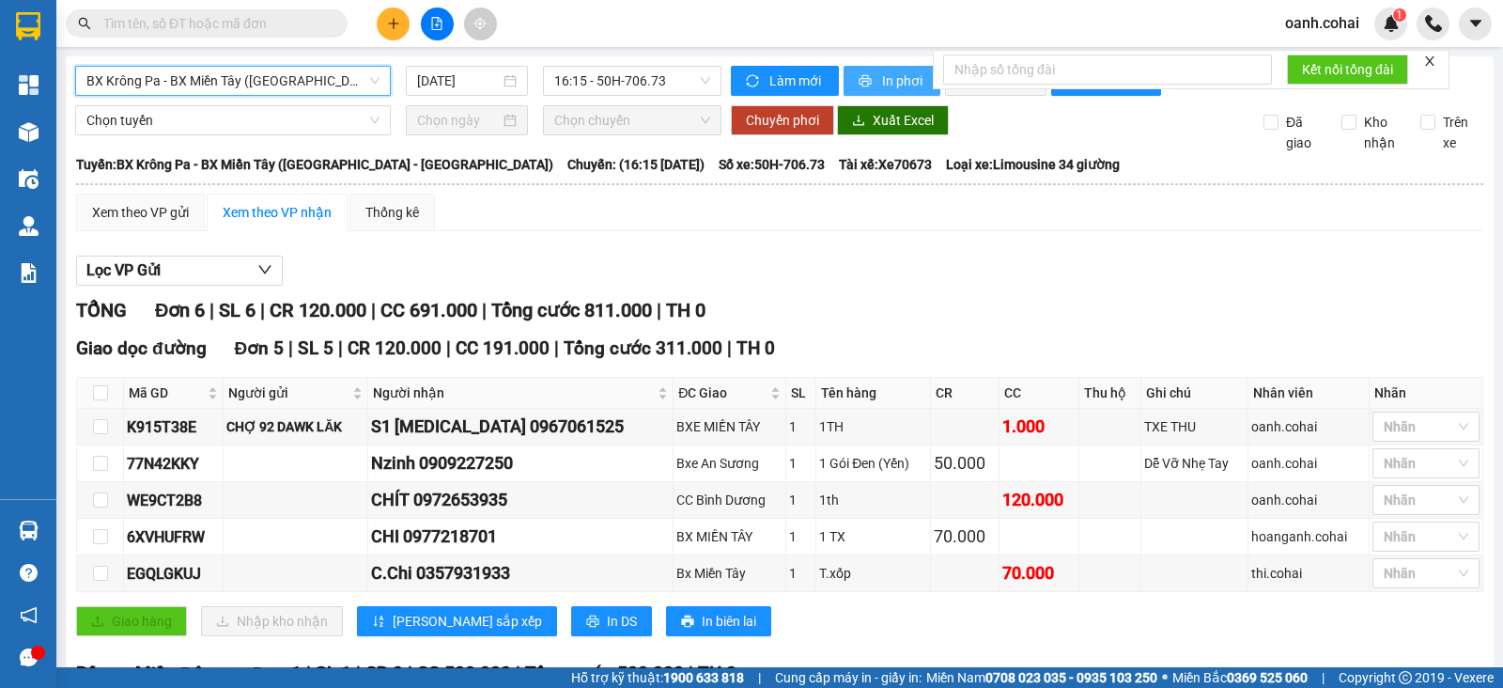
click at [893, 78] on span "In phơi" at bounding box center [903, 80] width 43 height 21
click at [451, 247] on div "Xem theo VP gửi Xem theo VP nhận Thống kê Lọc VP Gửi TỔNG Đơn 6 | SL 6 | CR 12…" at bounding box center [780, 516] width 1408 height 645
click at [676, 76] on span "16:15 - 50H-706.73" at bounding box center [631, 81] width 155 height 28
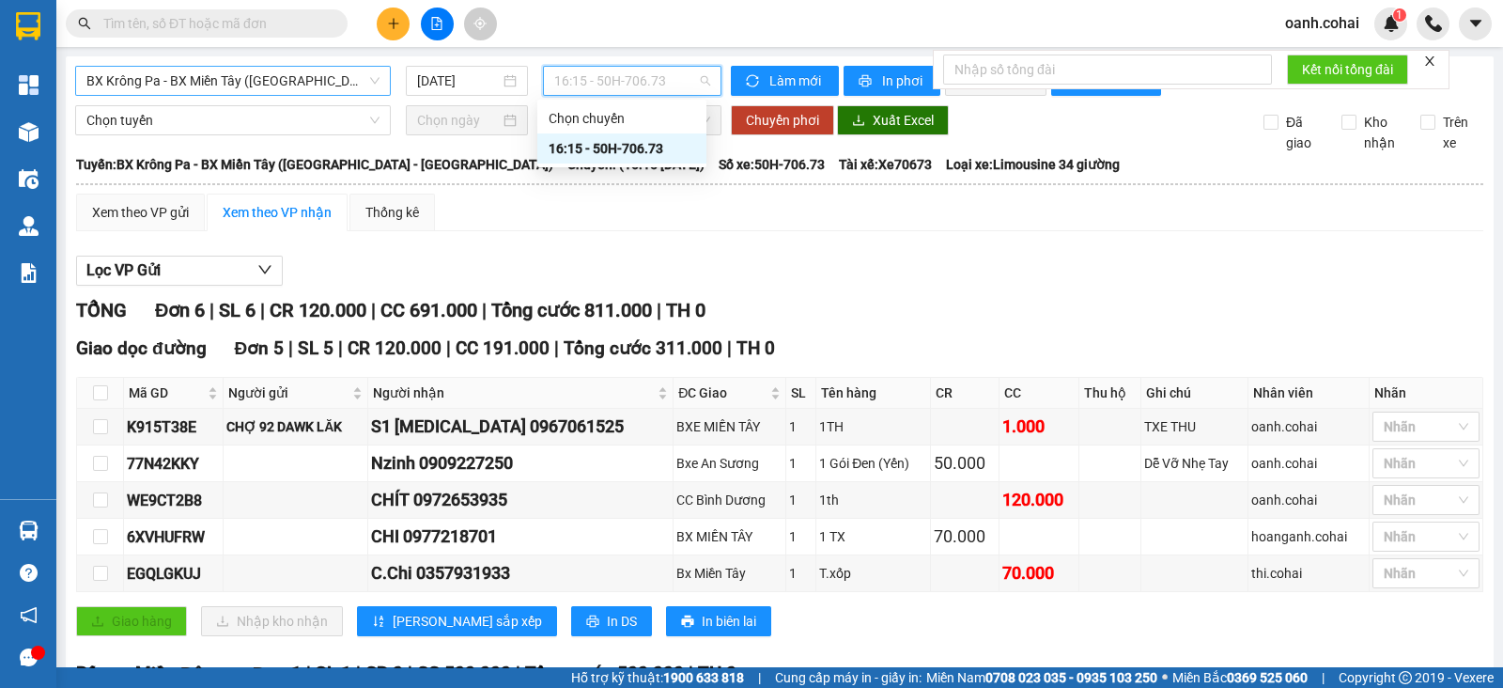
click at [286, 81] on span "BX Krông Pa - BX Miền Tây ([GEOGRAPHIC_DATA] - [GEOGRAPHIC_DATA])" at bounding box center [232, 81] width 293 height 28
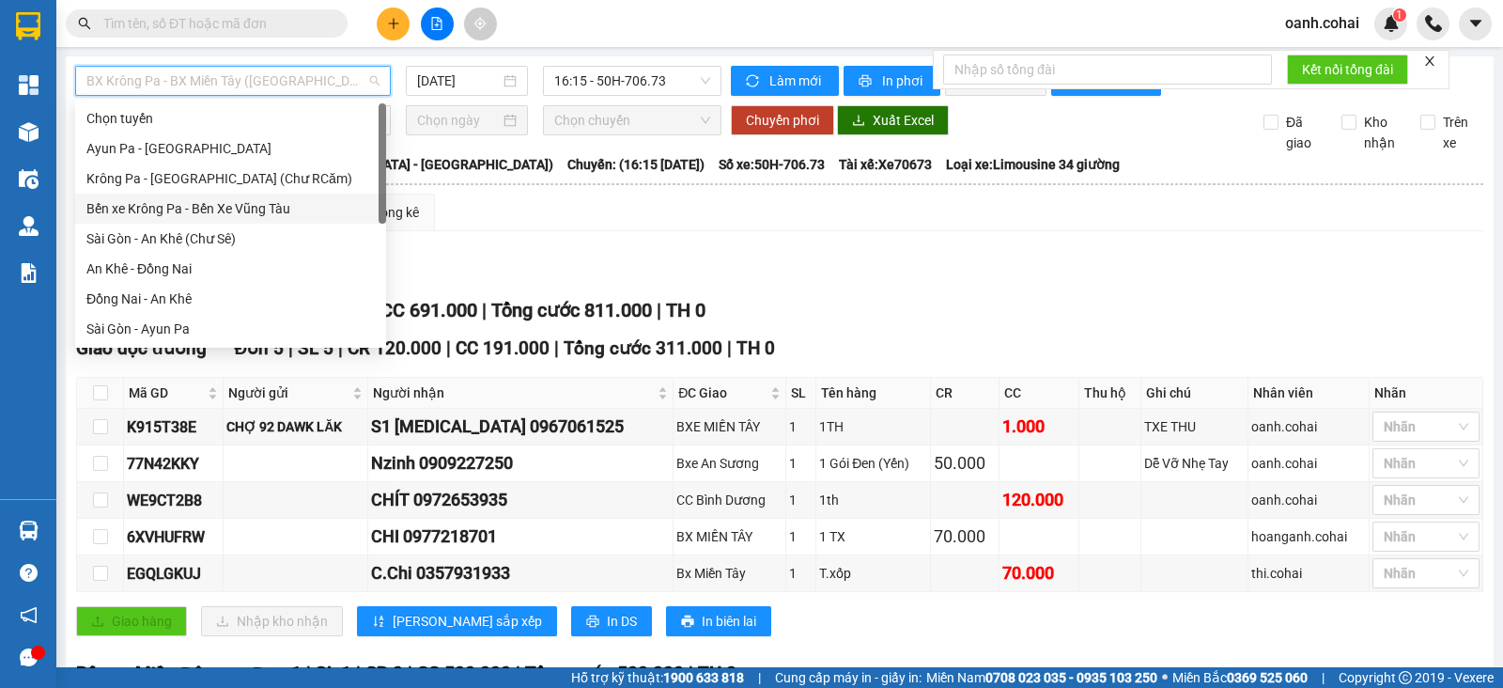
click at [235, 207] on div "Bến xe Krông Pa - Bến Xe Vũng Tàu" at bounding box center [230, 208] width 288 height 21
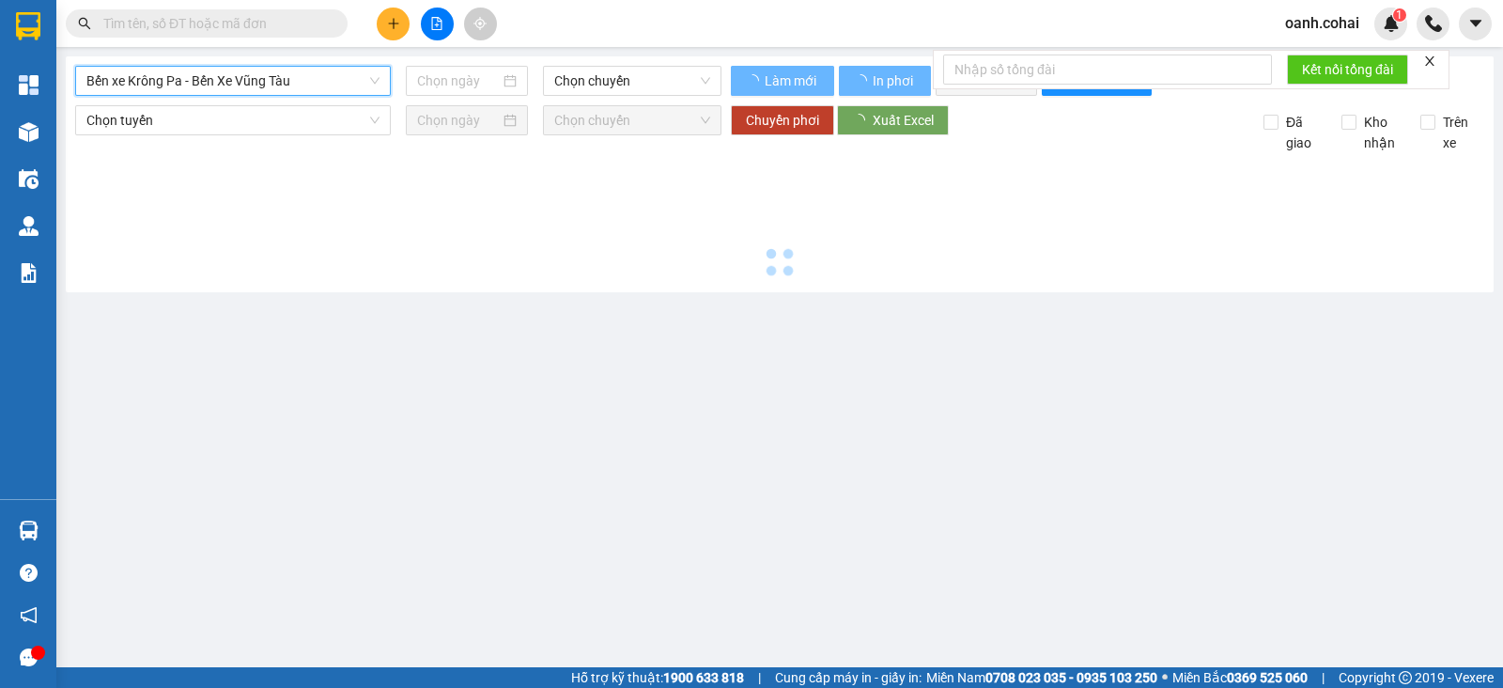
type input "[DATE]"
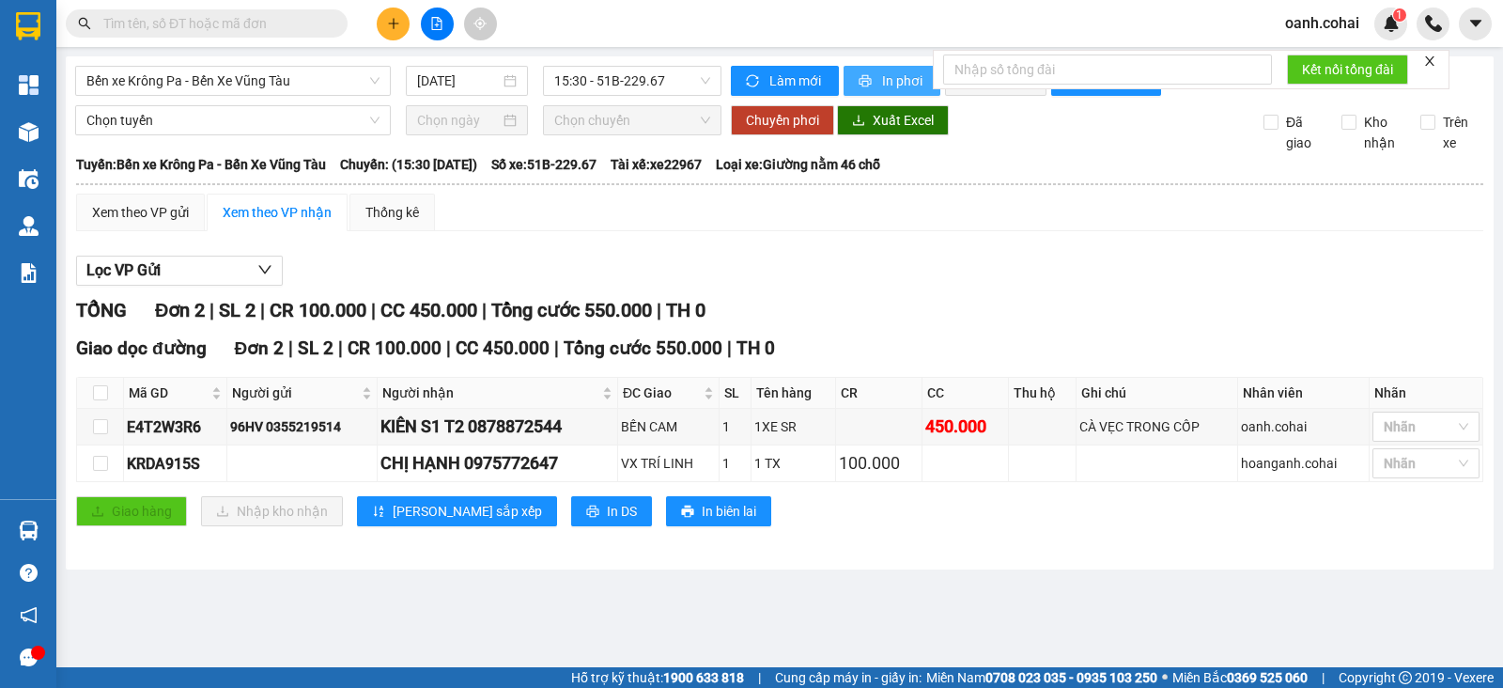
click at [900, 82] on span "In phơi" at bounding box center [903, 80] width 43 height 21
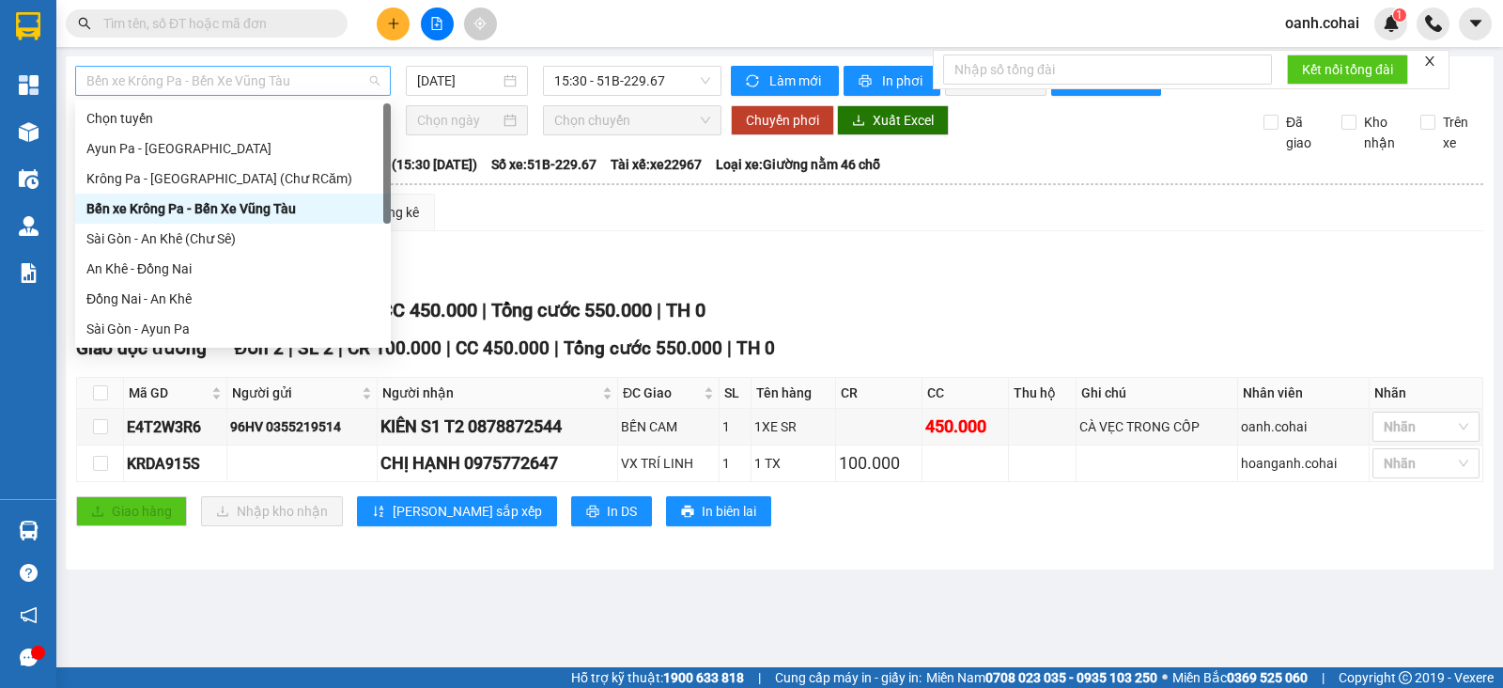
click at [325, 82] on span "Bến xe Krông Pa - Bến Xe Vũng Tàu" at bounding box center [232, 81] width 293 height 28
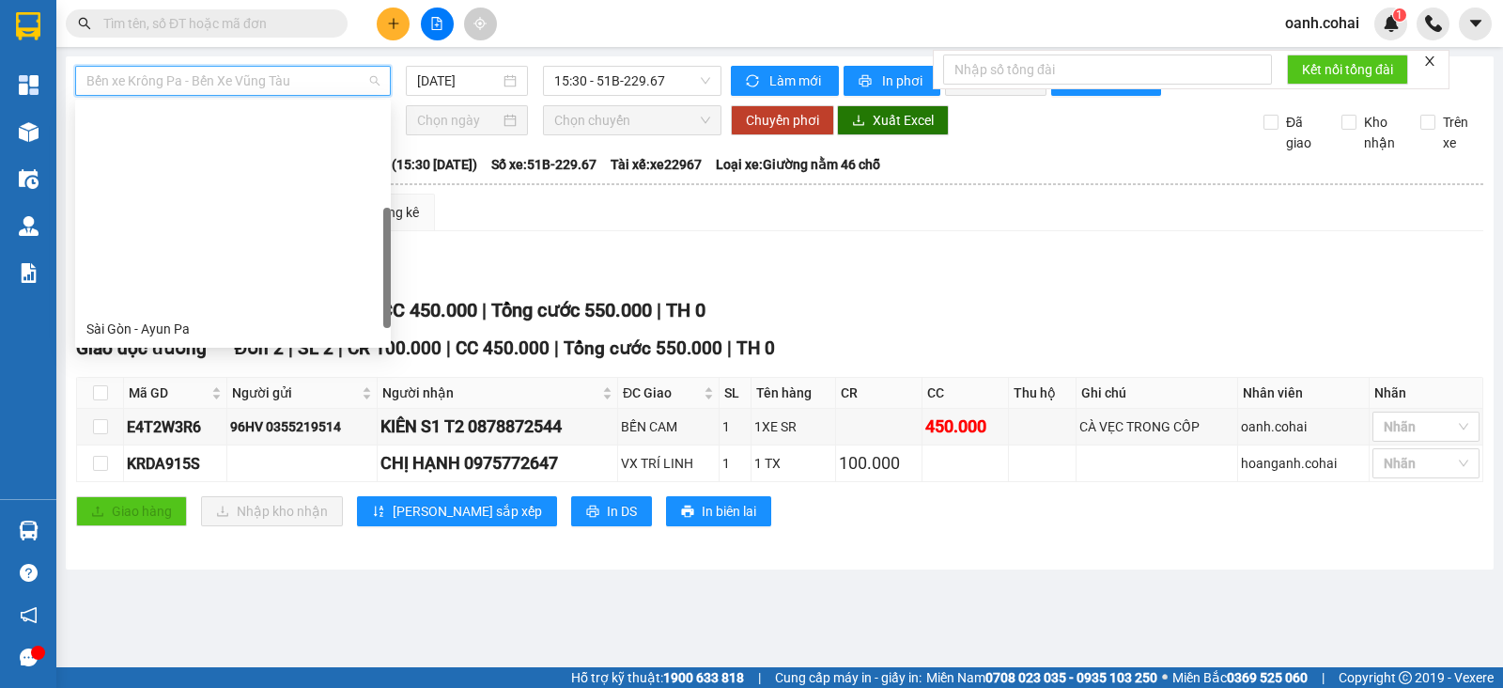
scroll to position [234, 0]
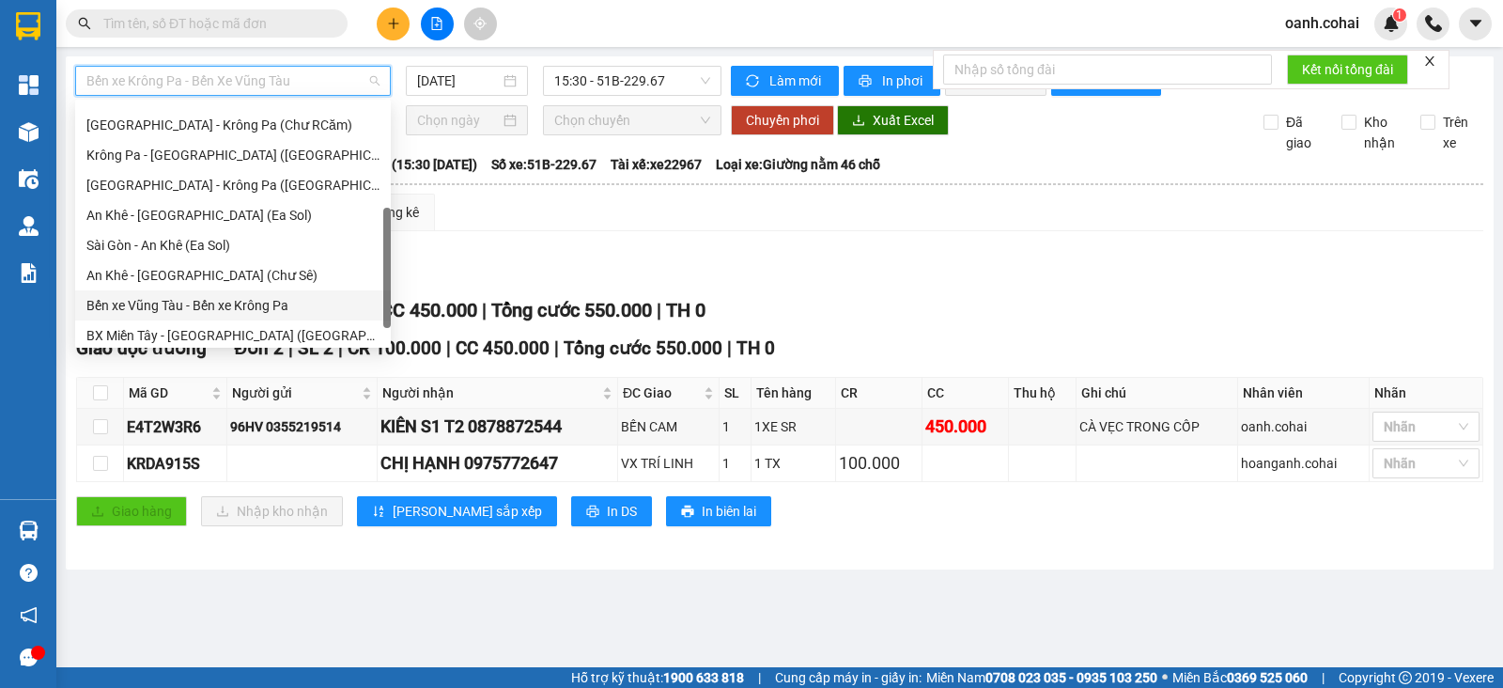
click at [203, 303] on div "Bến xe Vũng Tàu - Bến xe Krông Pa" at bounding box center [232, 305] width 293 height 21
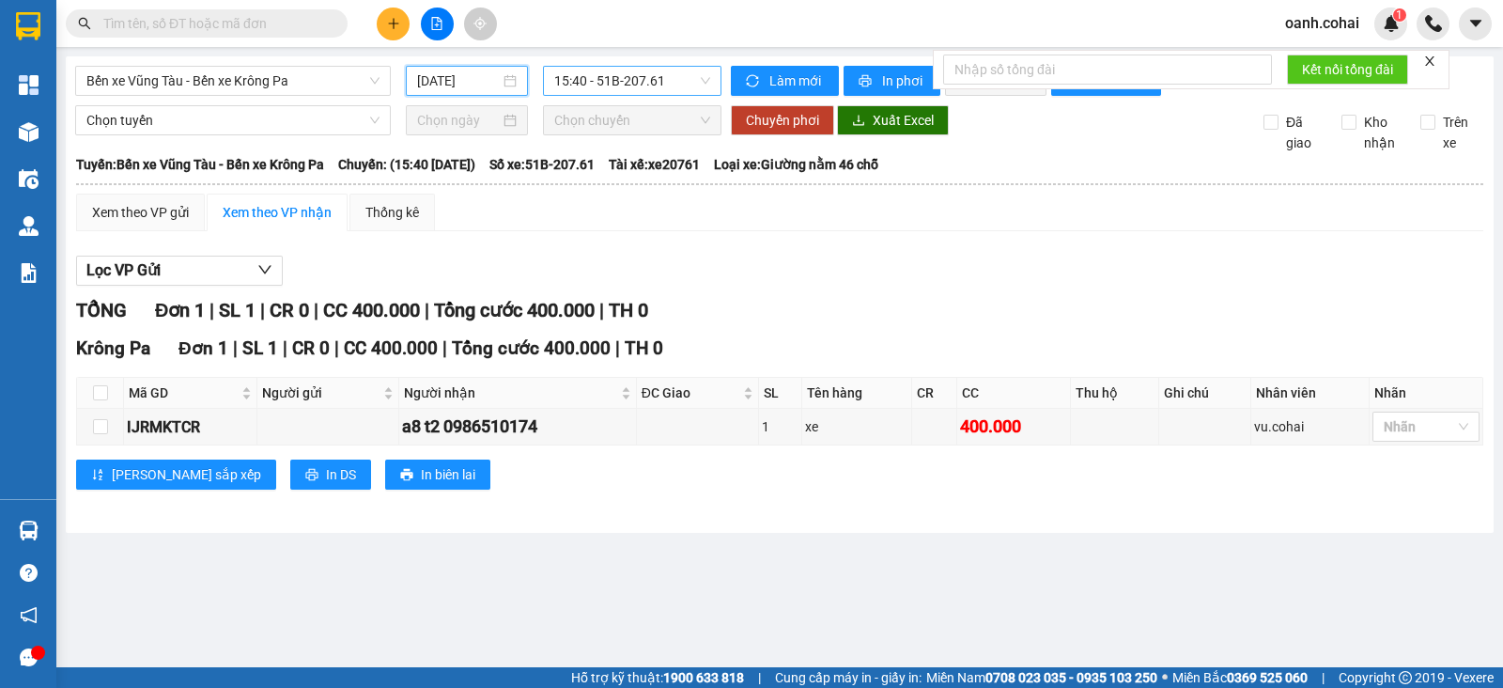
drag, startPoint x: 444, startPoint y: 86, endPoint x: 579, endPoint y: 86, distance: 134.4
click at [459, 79] on input "[DATE]" at bounding box center [459, 80] width 84 height 21
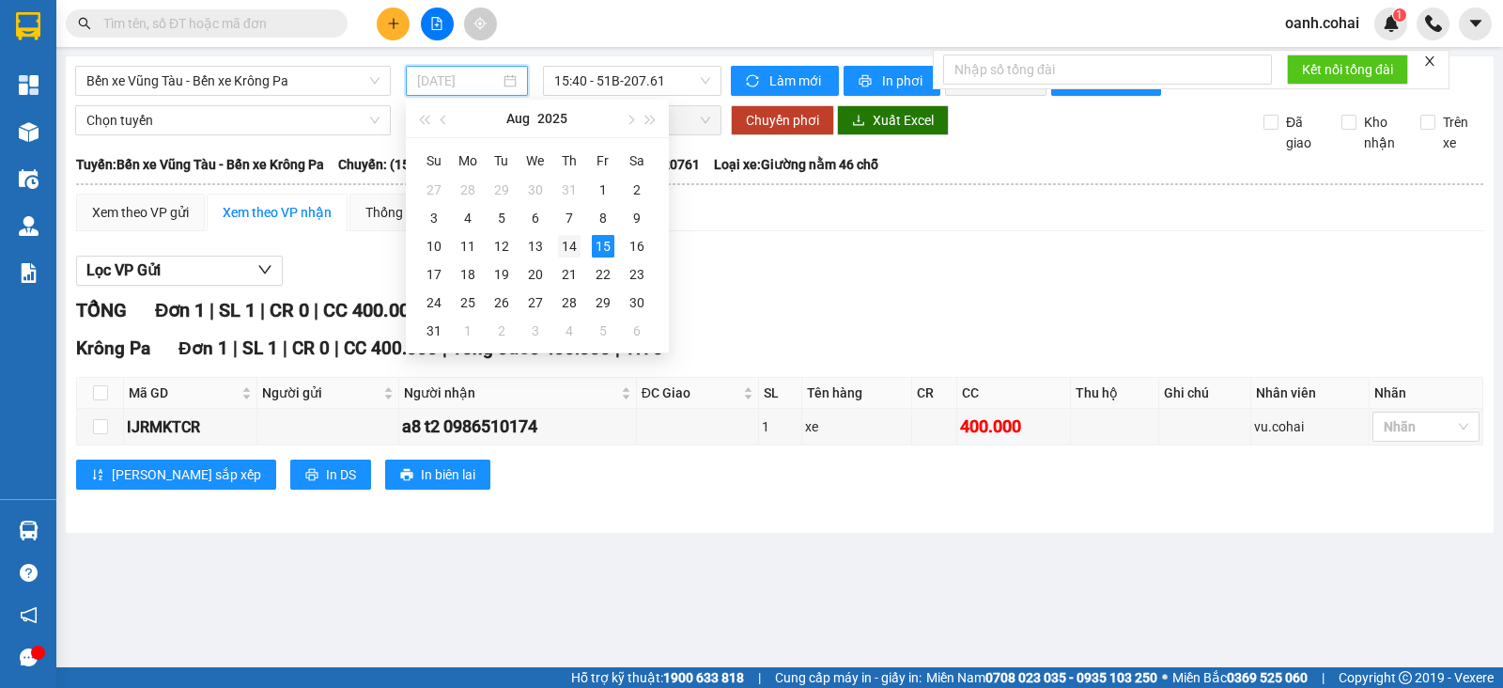
click at [572, 246] on div "14" at bounding box center [569, 246] width 23 height 23
type input "[DATE]"
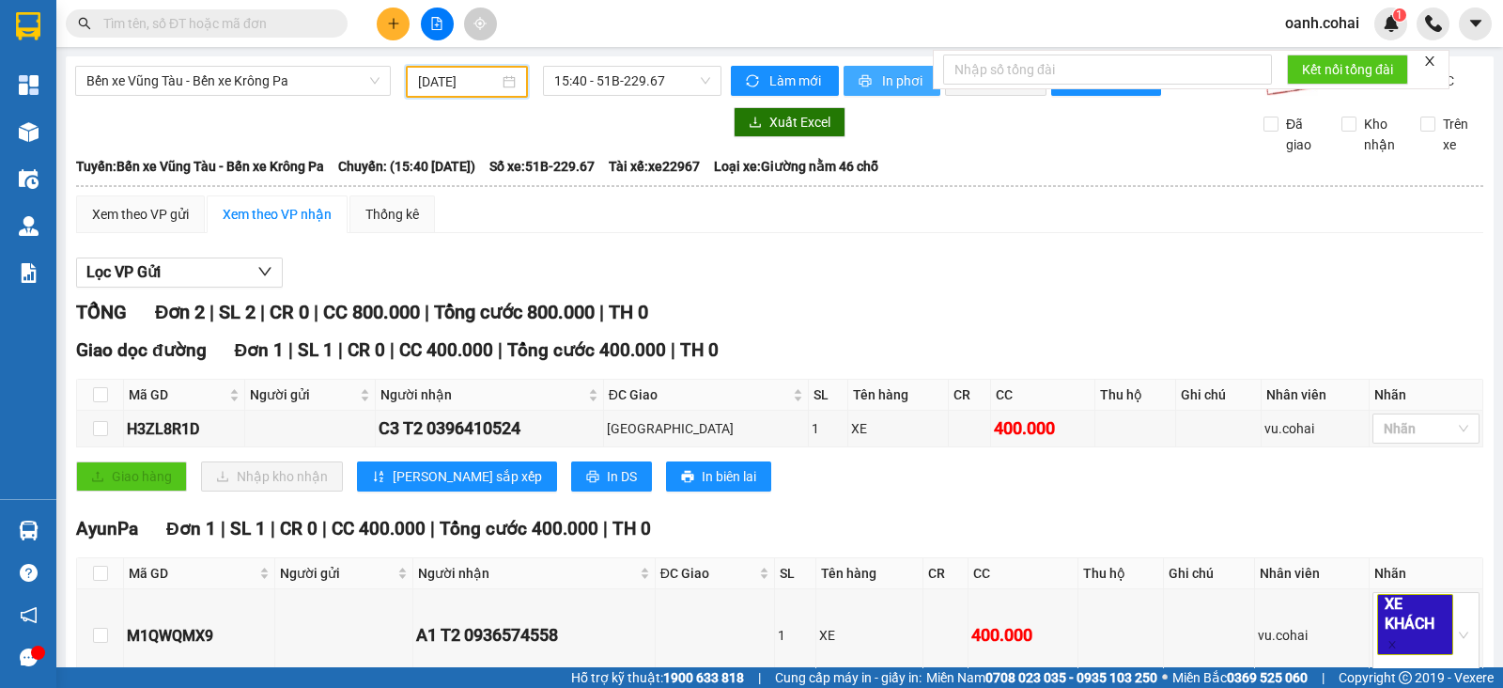
click at [888, 76] on span "In phơi" at bounding box center [903, 80] width 43 height 21
click at [335, 81] on span "Bến xe Vũng Tàu - Bến xe Krông Pa" at bounding box center [232, 81] width 293 height 28
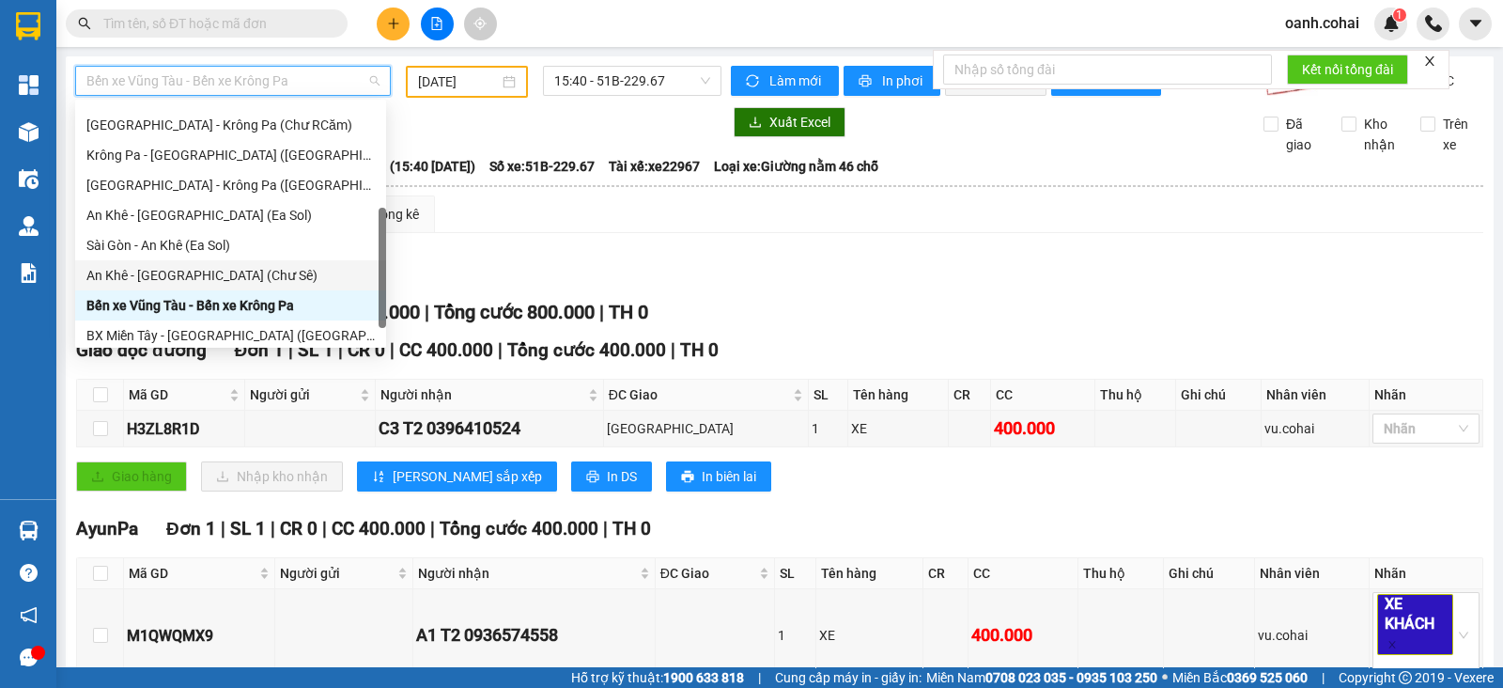
click at [182, 274] on div "An Khê - [GEOGRAPHIC_DATA] (Chư Sê)" at bounding box center [230, 275] width 288 height 21
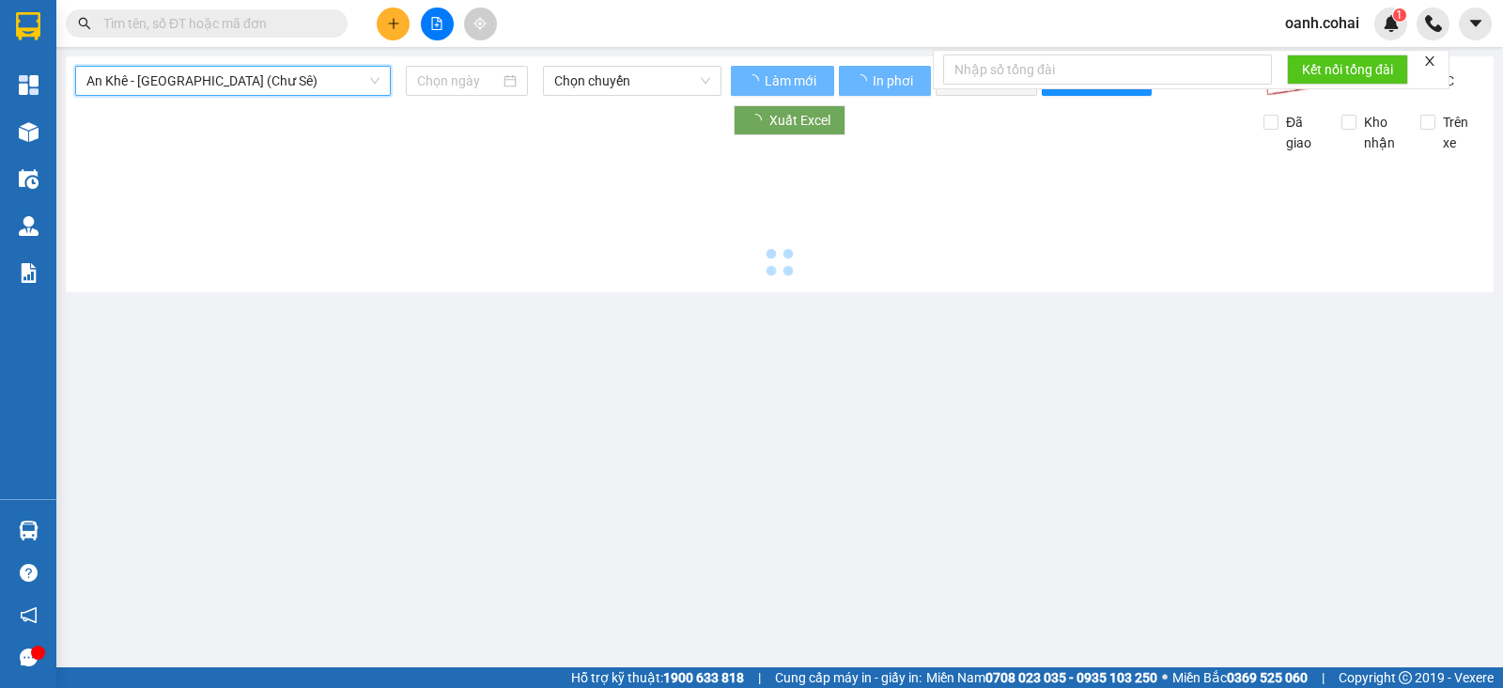
type input "[DATE]"
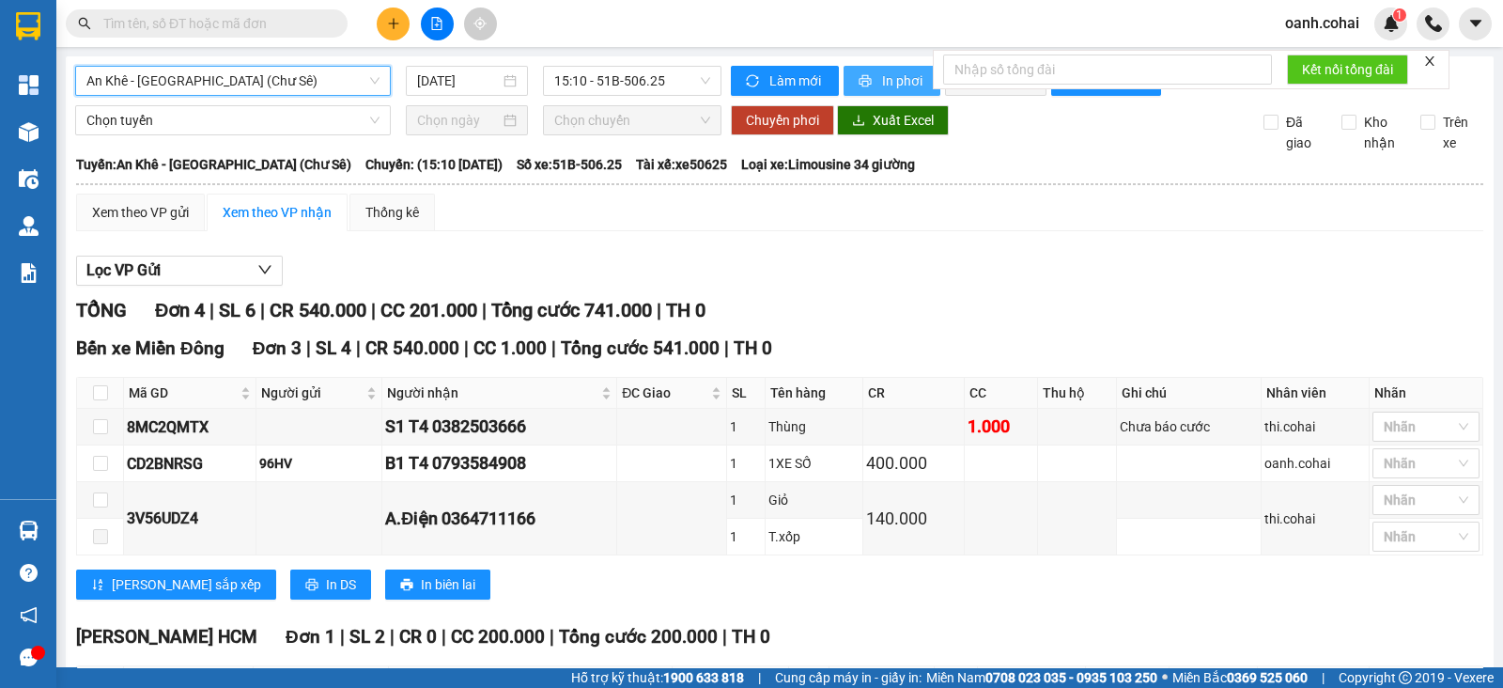
click at [882, 70] on span "In phơi" at bounding box center [903, 80] width 43 height 21
click at [1101, 287] on div "Lọc VP Gửi" at bounding box center [780, 271] width 1408 height 31
click at [294, 77] on span "An Khê - [GEOGRAPHIC_DATA] (Chư Sê)" at bounding box center [232, 81] width 293 height 28
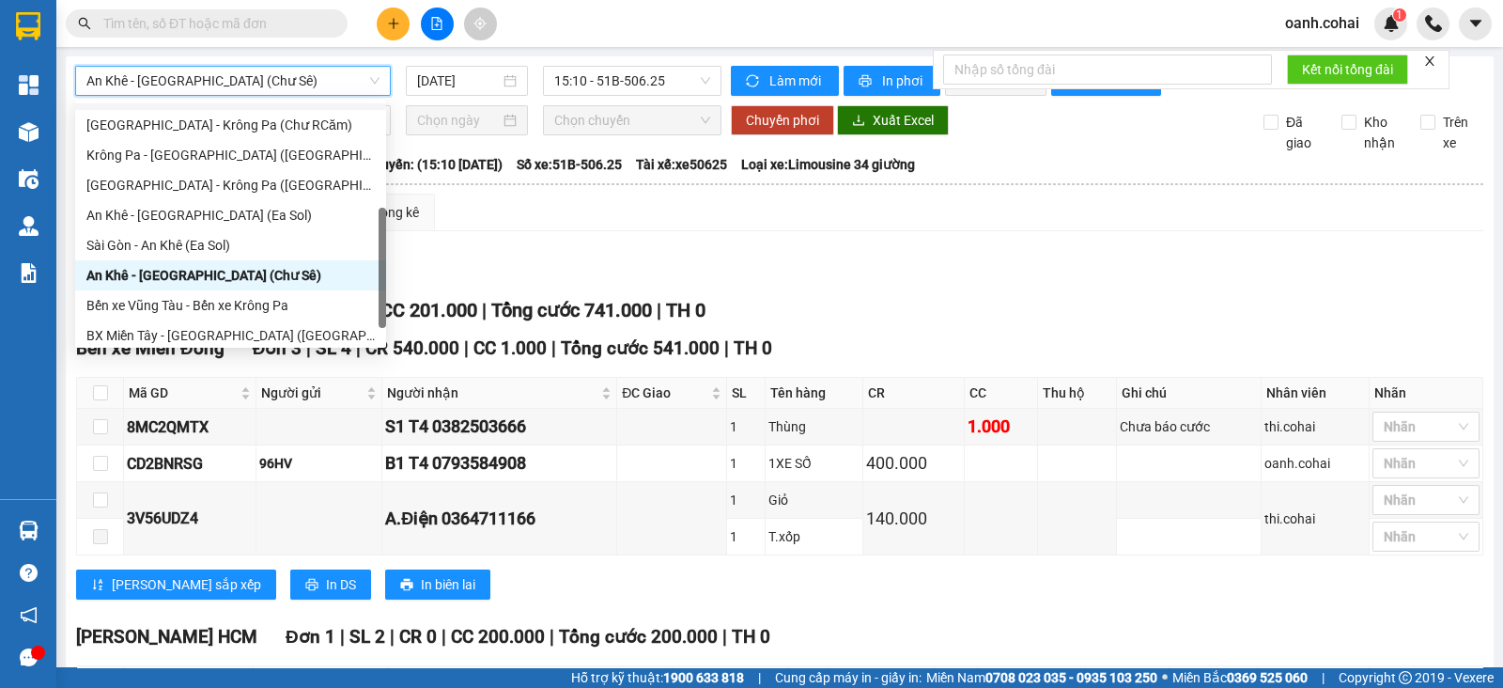
click at [655, 270] on div "Lọc VP Gửi TỔNG Đơn 4 | SL 6 | CR 540.000 | CC 201.000 | Tổng cước 741.000 | T…" at bounding box center [780, 523] width 1408 height 555
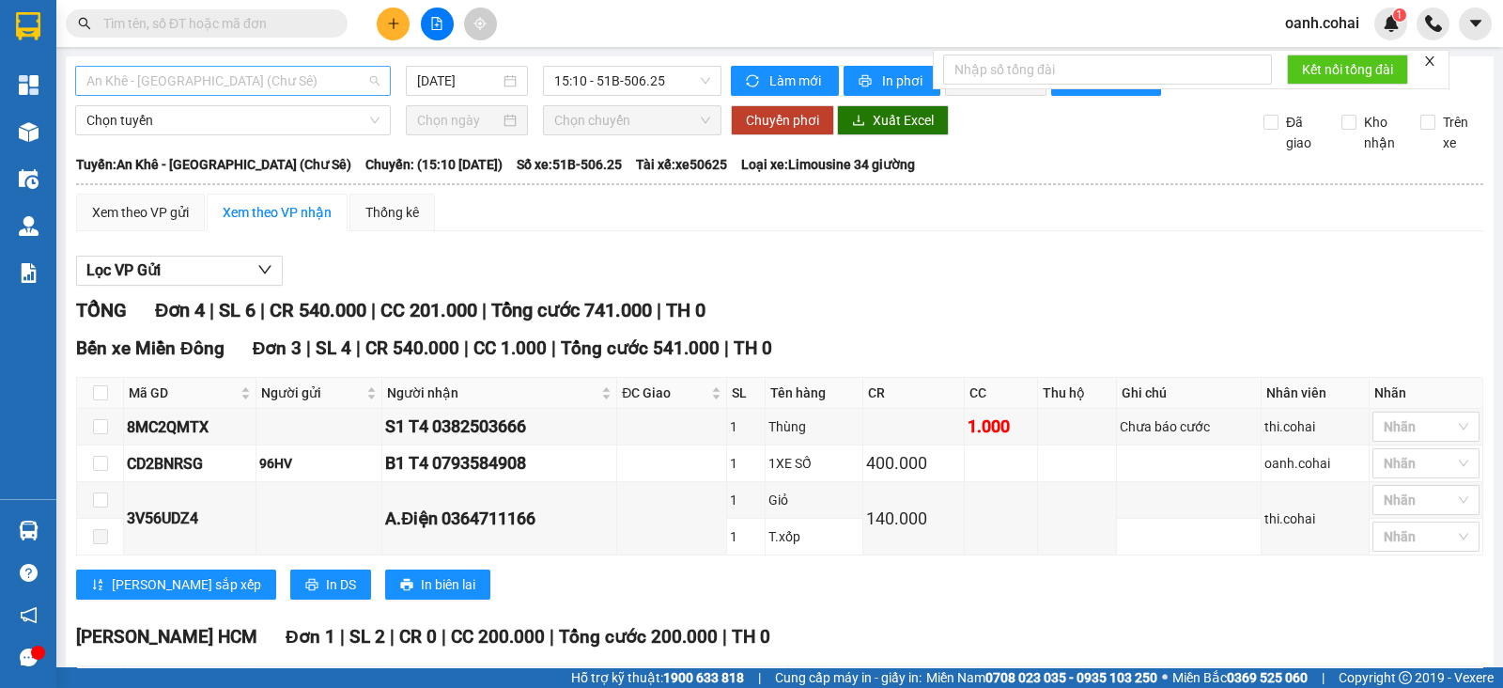
click at [283, 85] on span "An Khê - [GEOGRAPHIC_DATA] (Chư Sê)" at bounding box center [232, 81] width 293 height 28
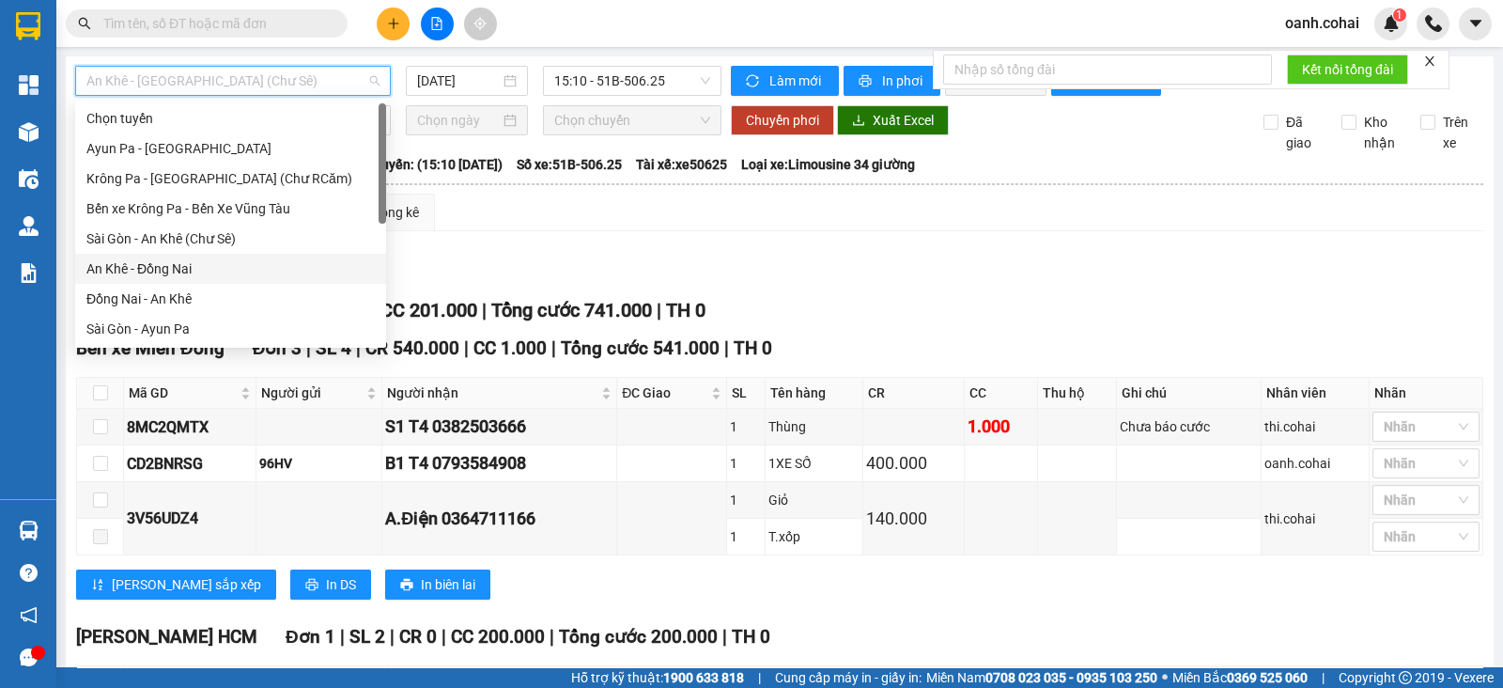
click at [178, 268] on div "An Khê - Đồng Nai" at bounding box center [230, 268] width 288 height 21
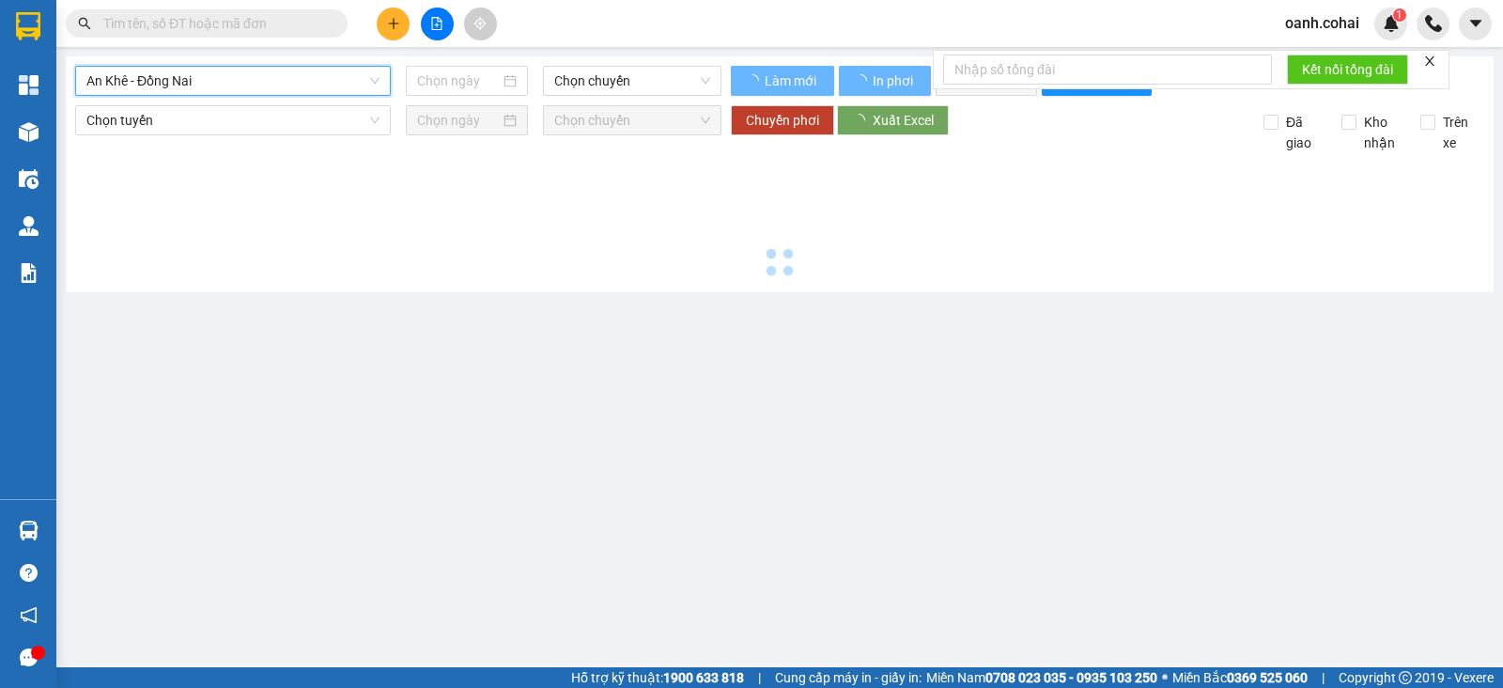
type input "[DATE]"
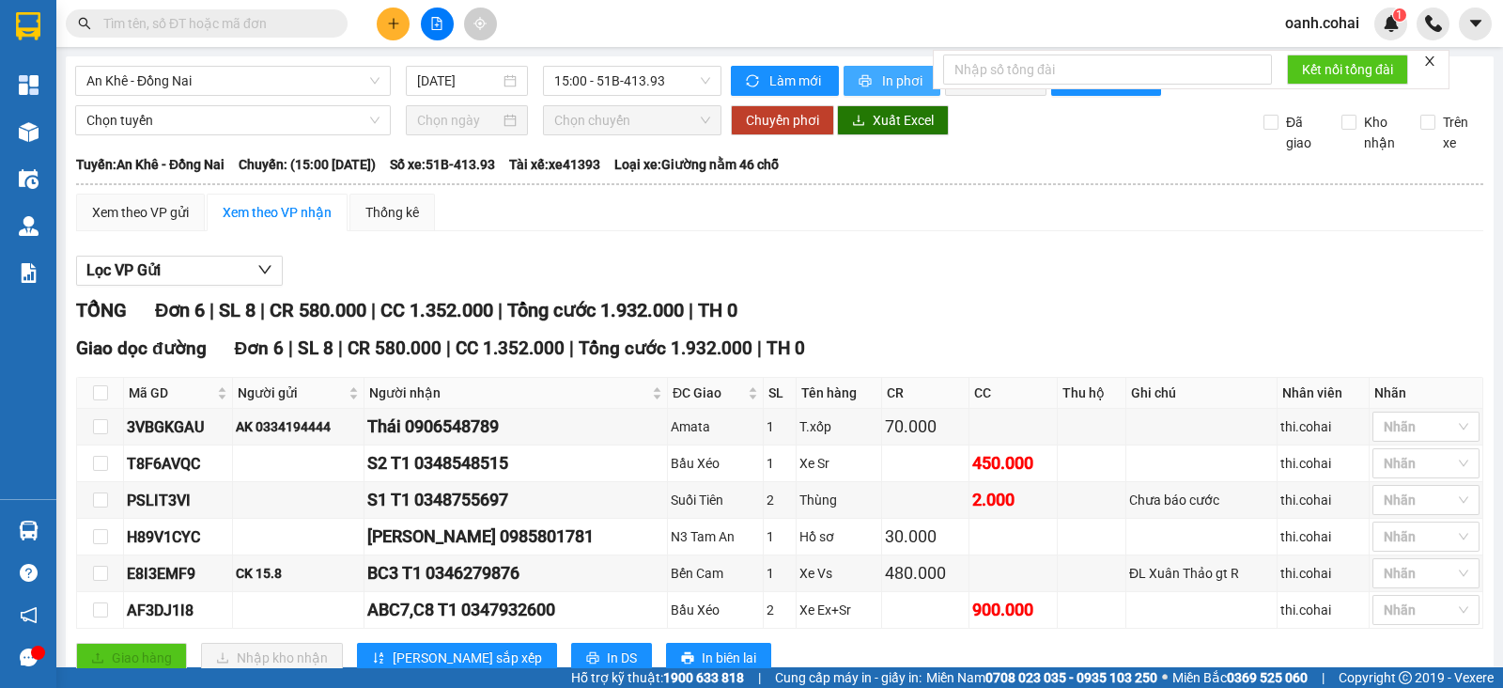
click at [906, 74] on span "In phơi" at bounding box center [903, 80] width 43 height 21
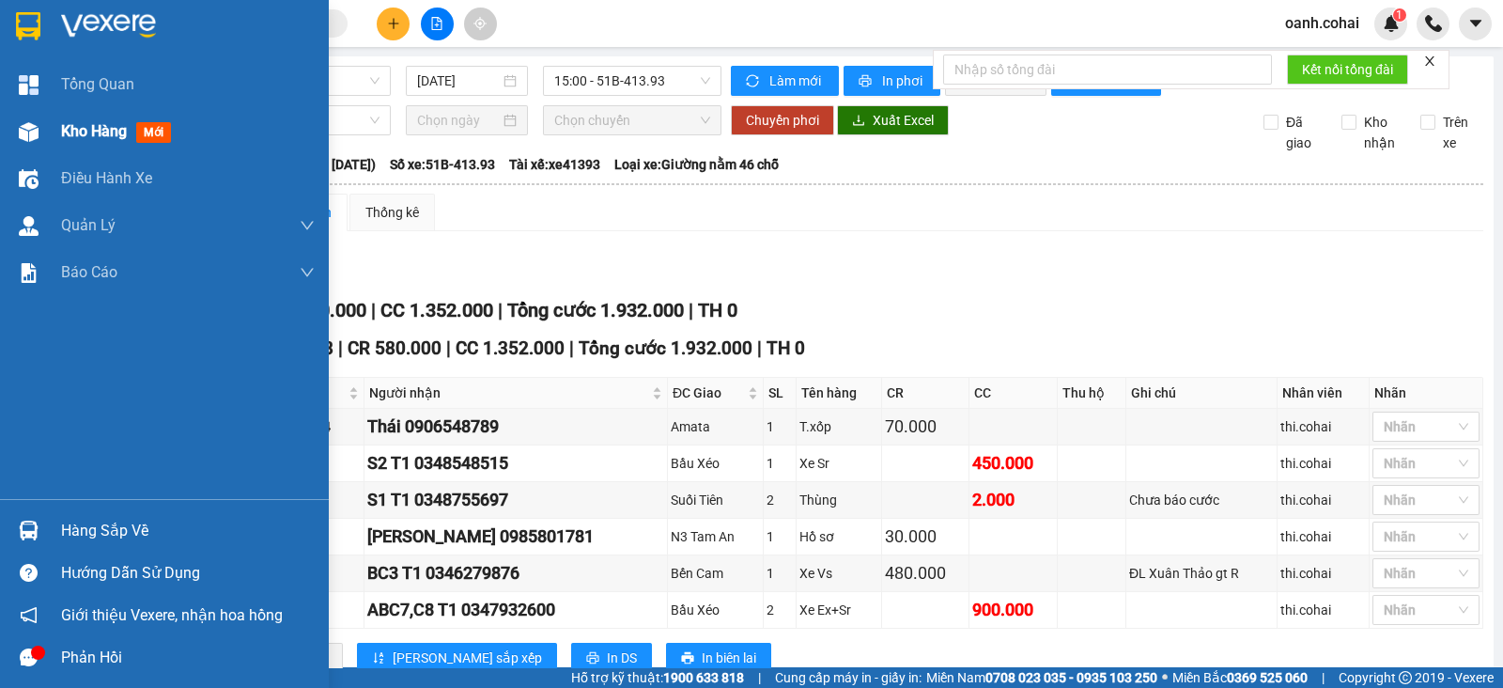
click at [94, 135] on span "Kho hàng" at bounding box center [94, 131] width 66 height 18
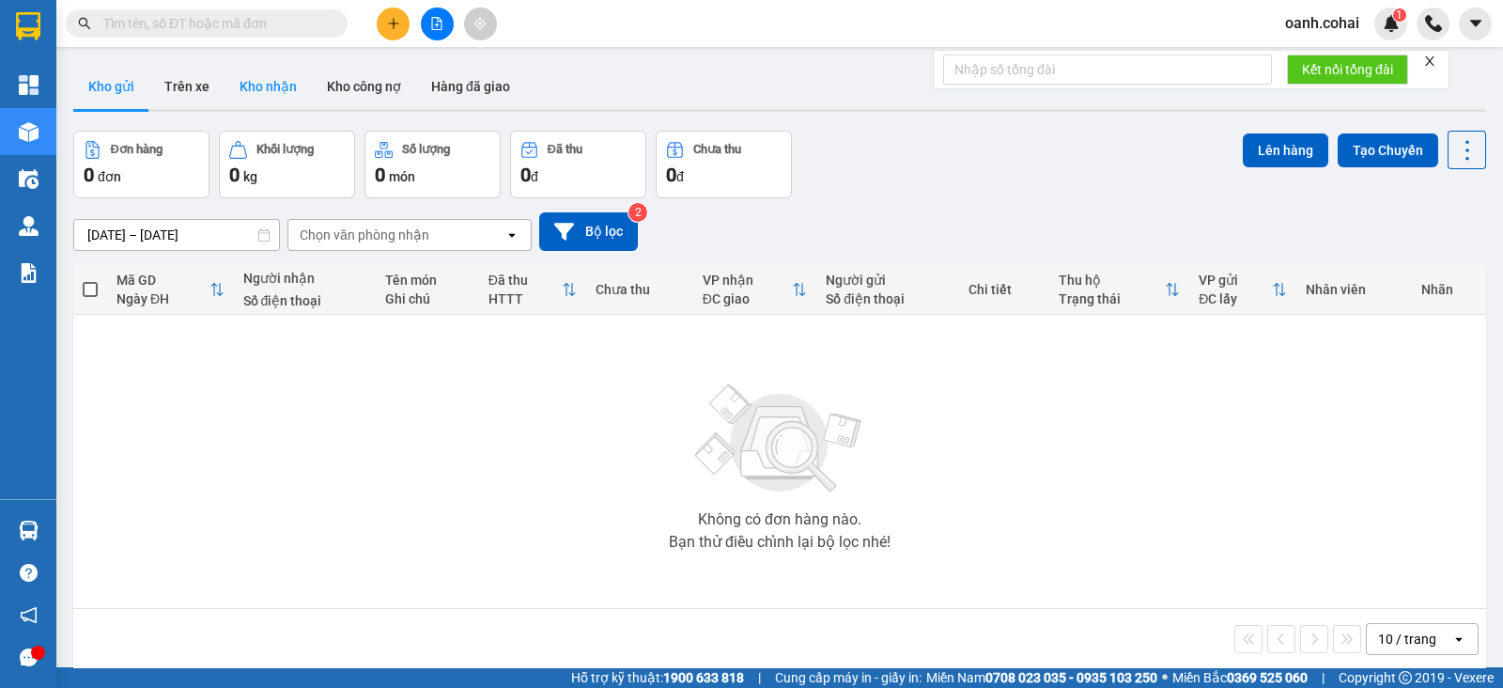
click at [276, 86] on button "Kho nhận" at bounding box center [268, 86] width 87 height 45
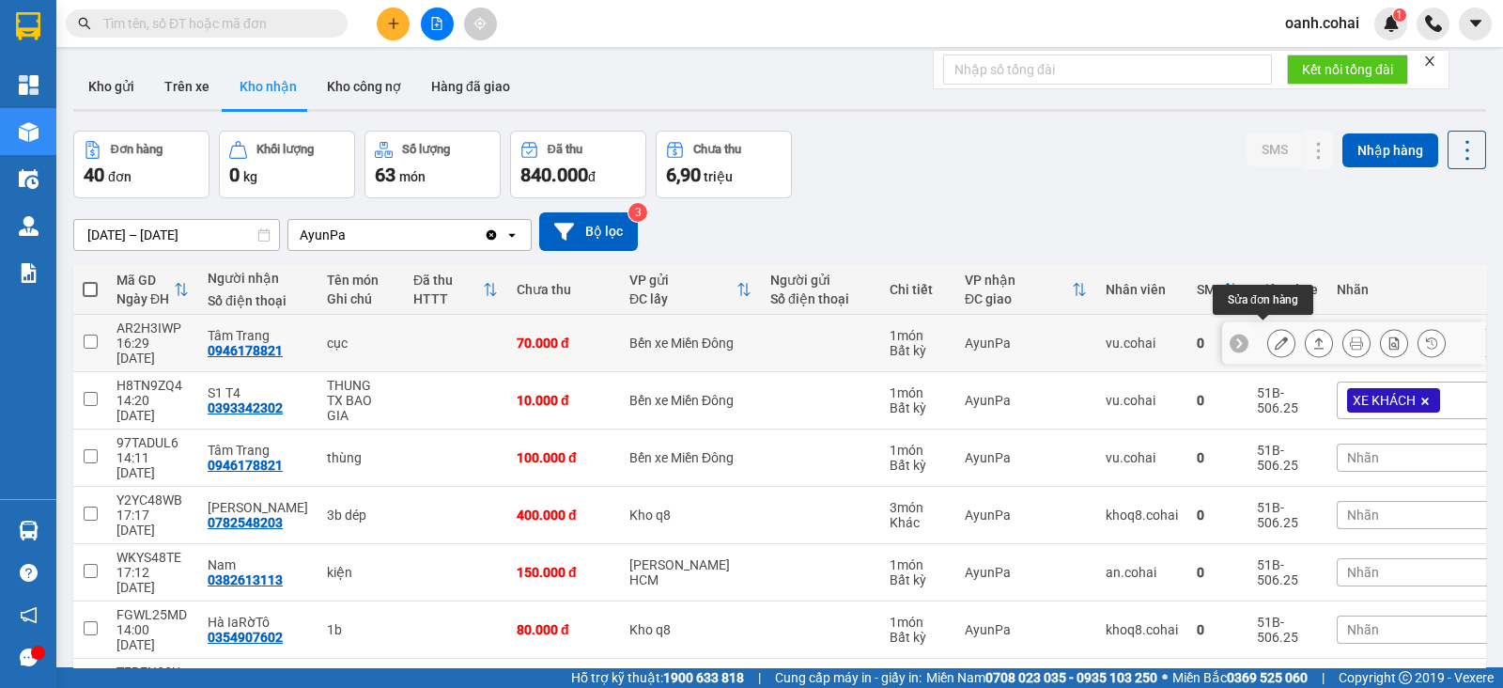
click at [1269, 333] on button at bounding box center [1282, 343] width 26 height 33
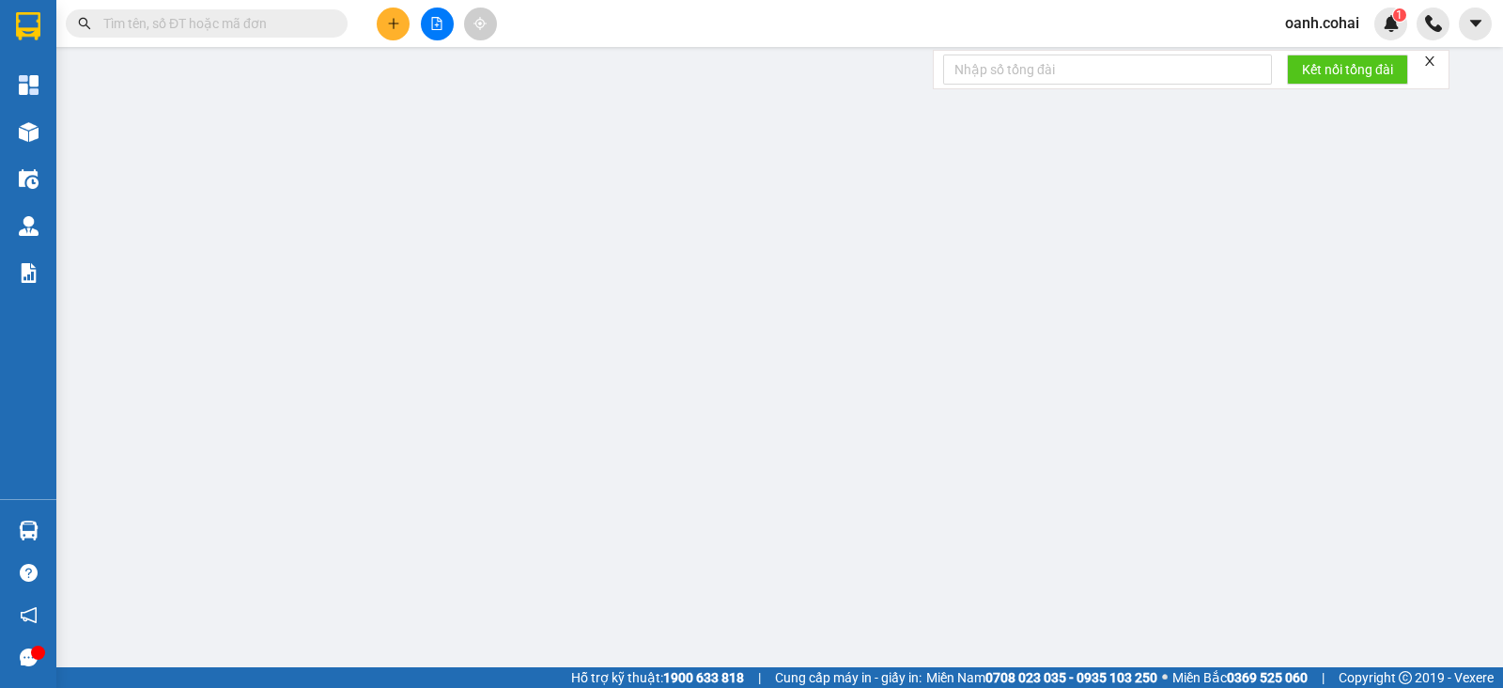
type input "0946178821"
type input "Tâm Trang"
type input "70.000"
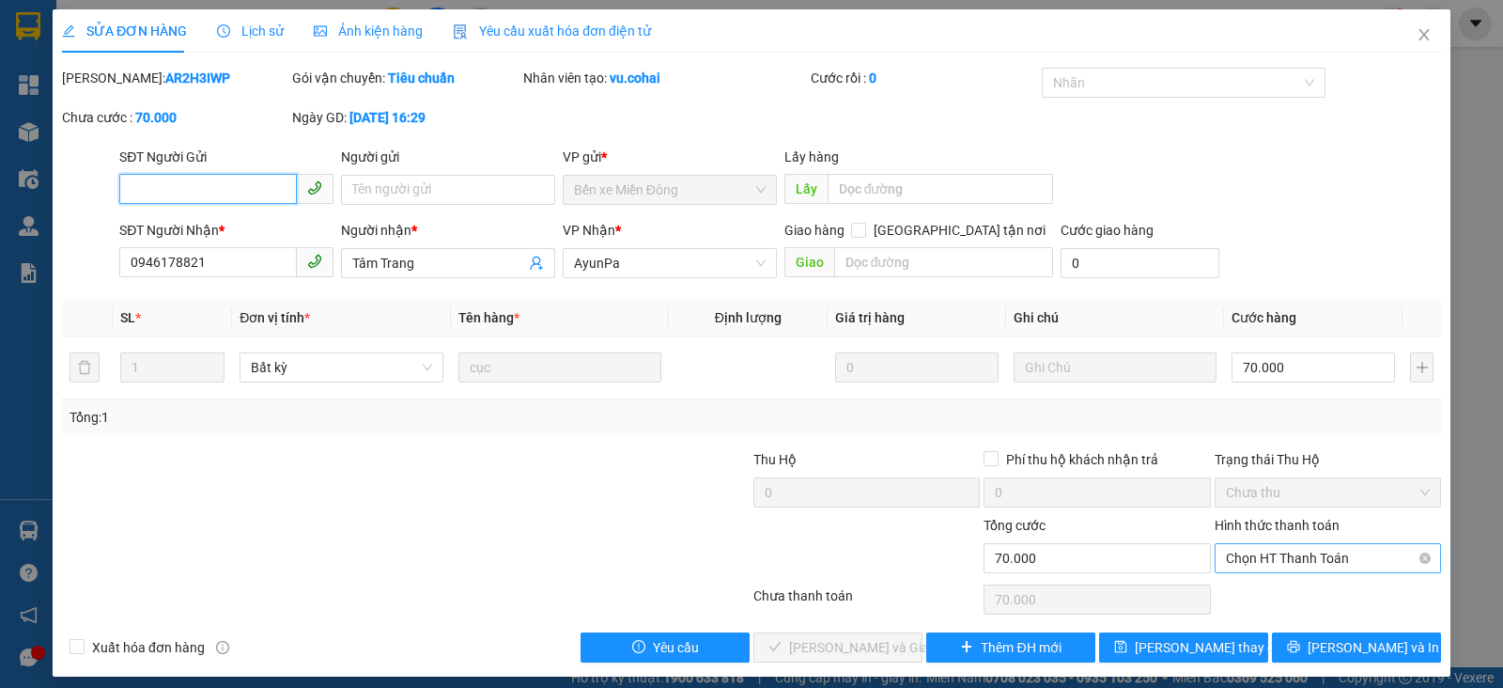
click at [1292, 556] on span "Chọn HT Thanh Toán" at bounding box center [1328, 558] width 204 height 28
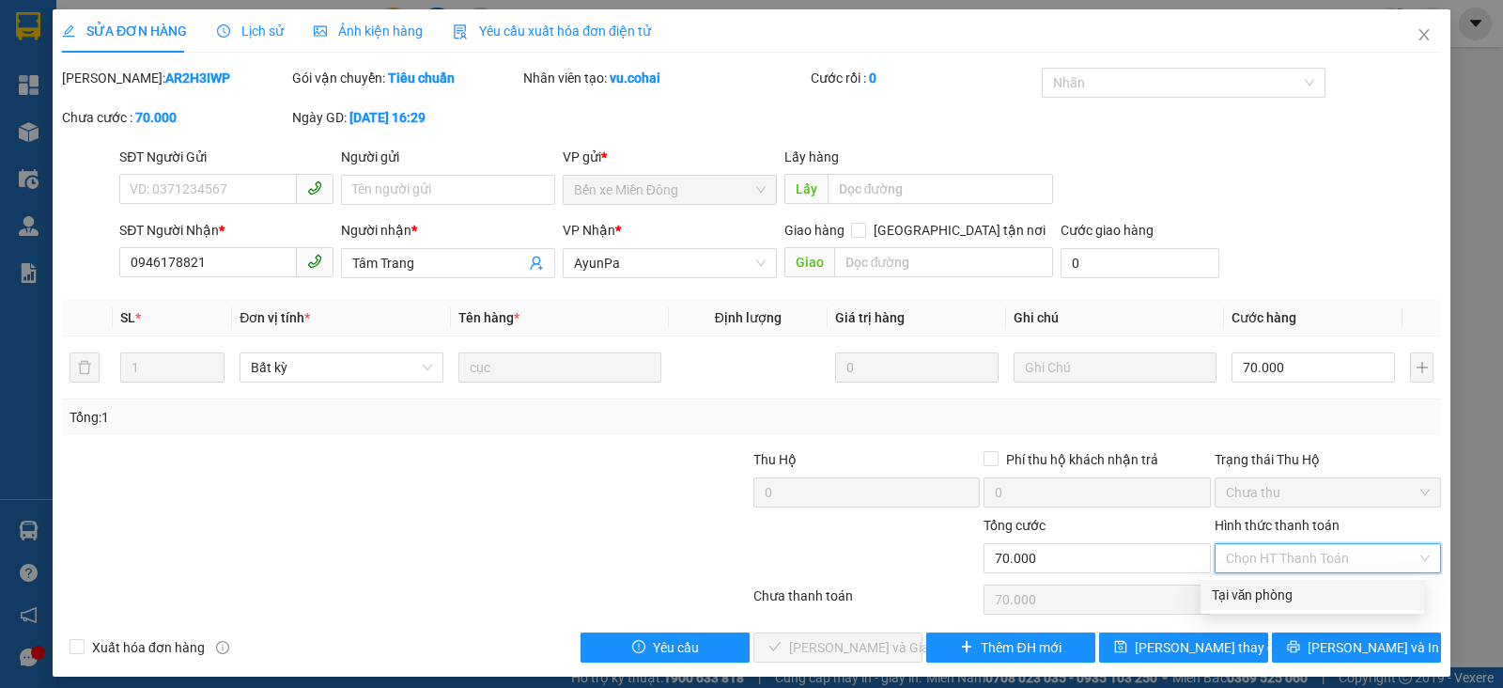
drag, startPoint x: 1270, startPoint y: 593, endPoint x: 1174, endPoint y: 612, distance: 98.6
click at [1261, 595] on div "Tại văn phòng" at bounding box center [1312, 594] width 201 height 21
type input "0"
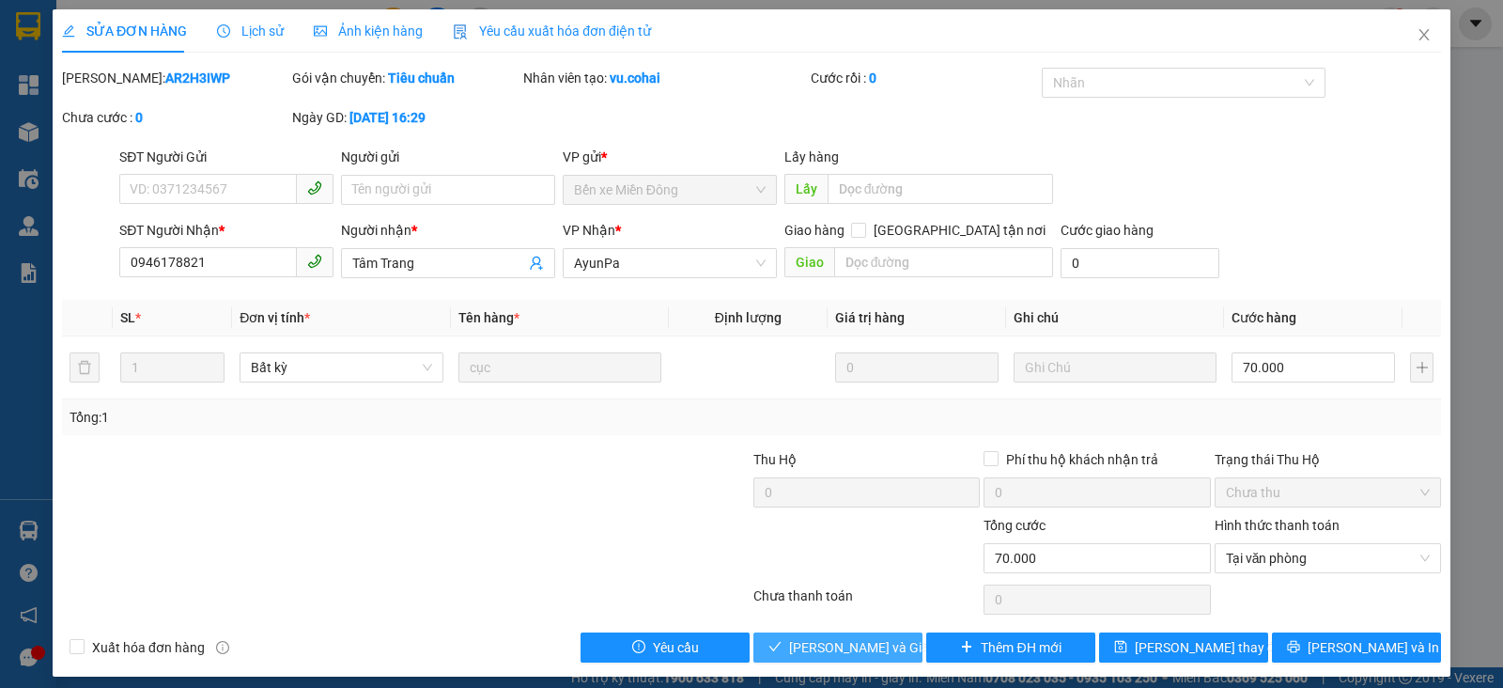
click at [869, 648] on span "[PERSON_NAME] và Giao hàng" at bounding box center [879, 647] width 180 height 21
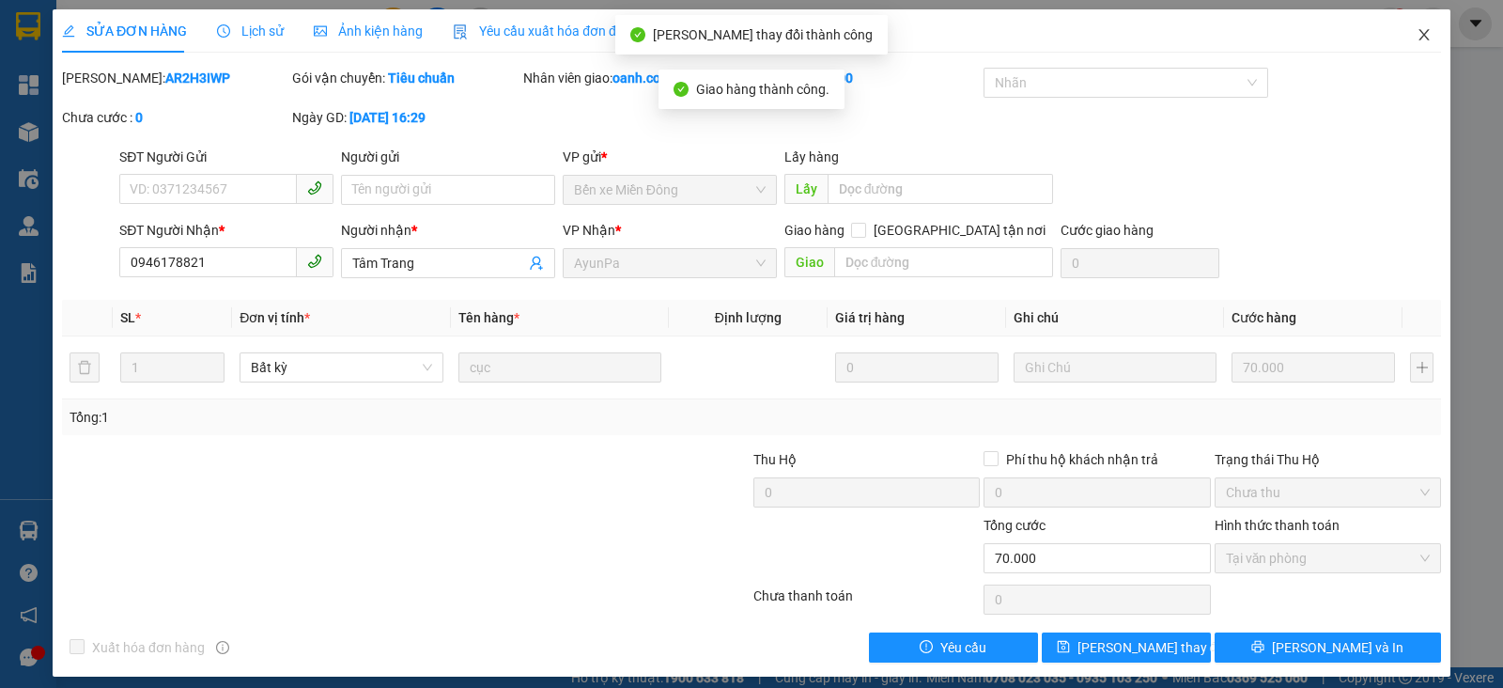
click at [1417, 40] on icon "close" at bounding box center [1424, 34] width 15 height 15
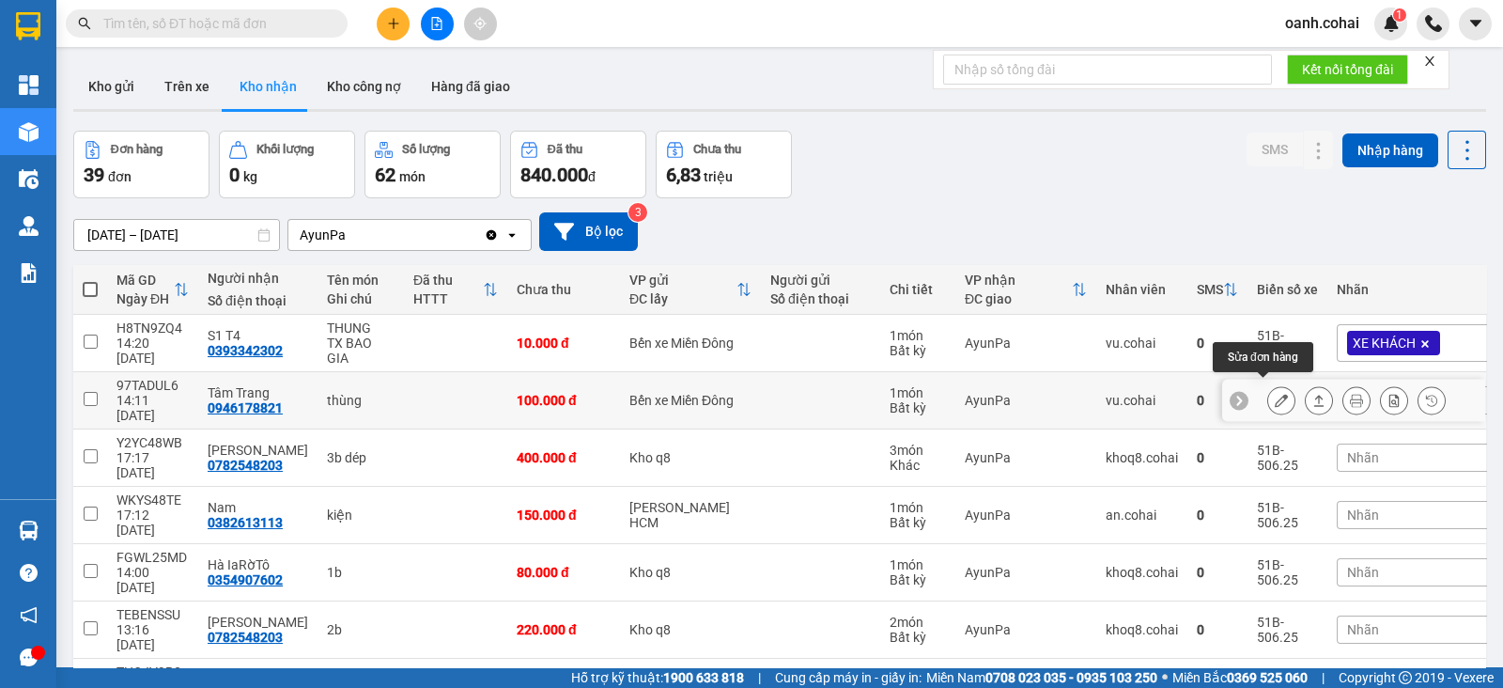
click at [1275, 394] on icon at bounding box center [1281, 400] width 13 height 13
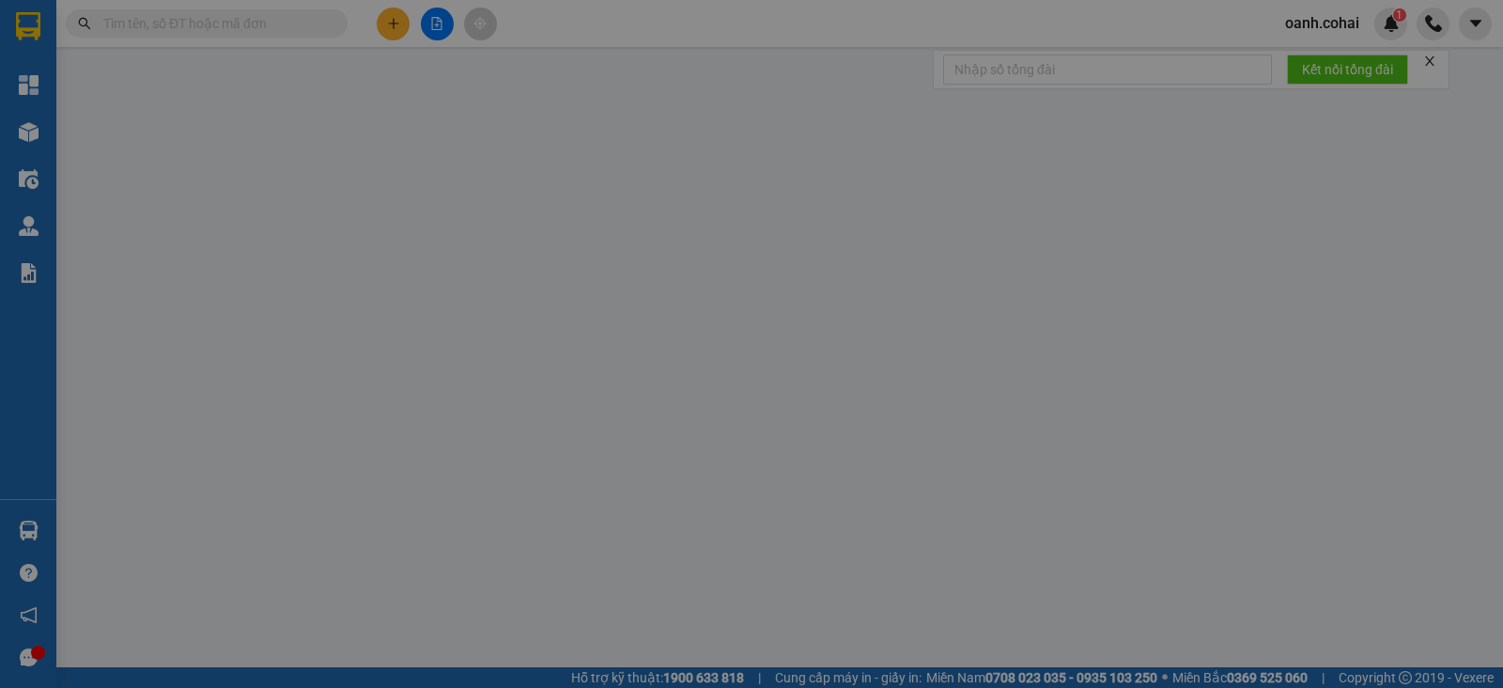
type input "0946178821"
type input "Tâm Trang"
type input "100.000"
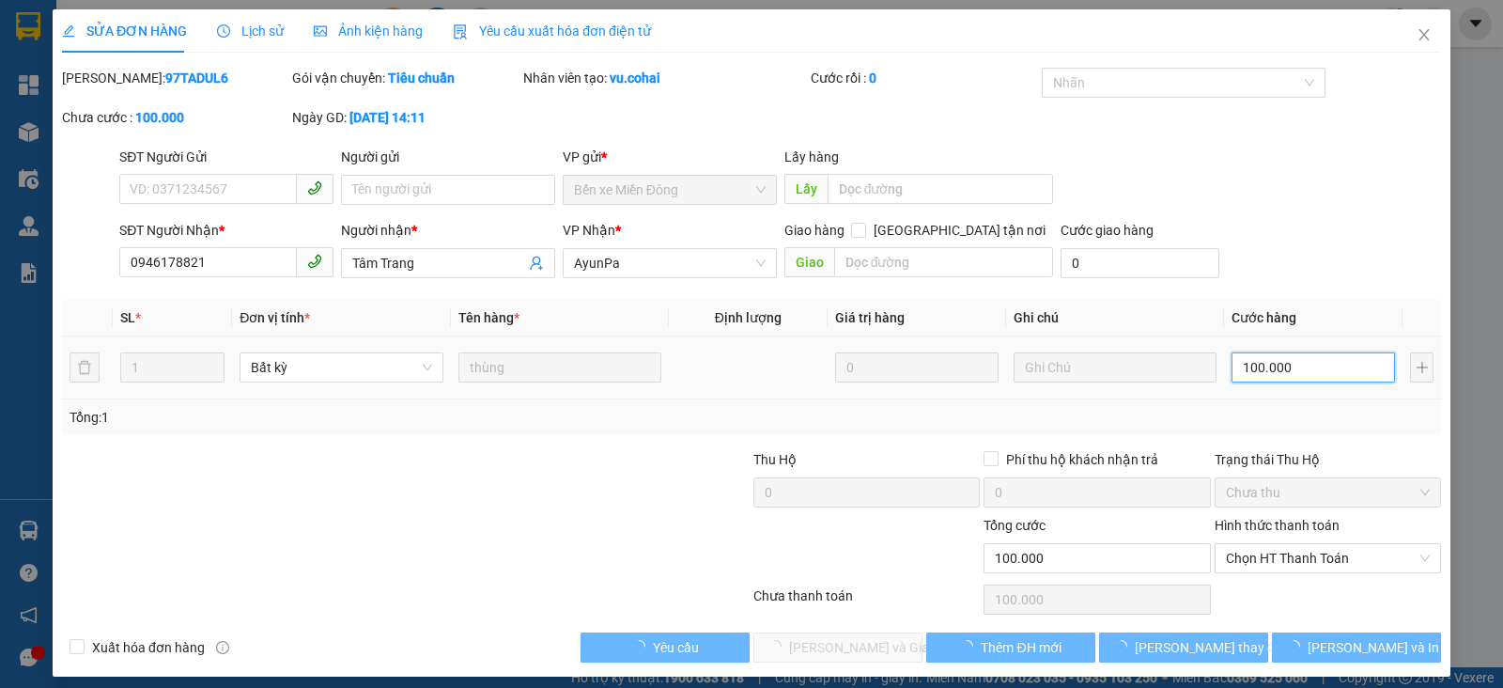
click at [1292, 370] on input "100.000" at bounding box center [1313, 367] width 163 height 30
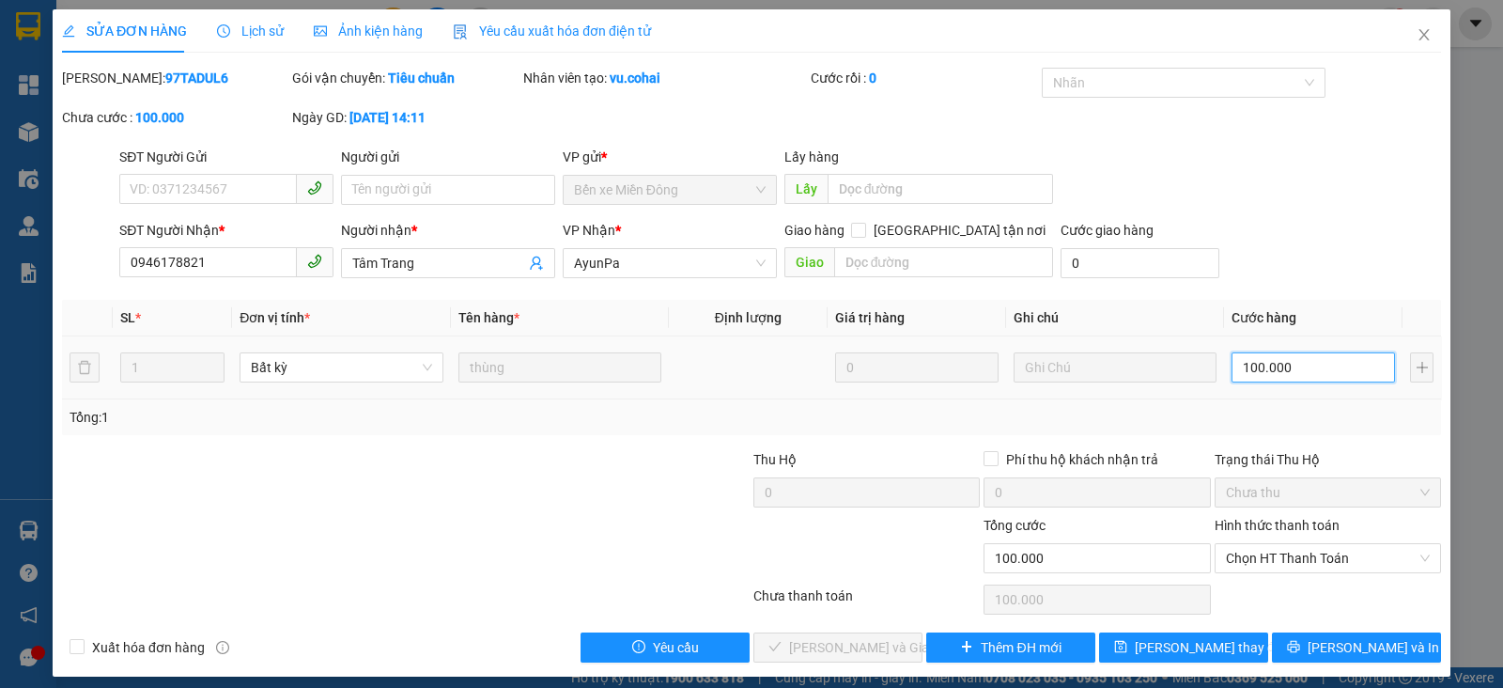
type input "8"
type input "80"
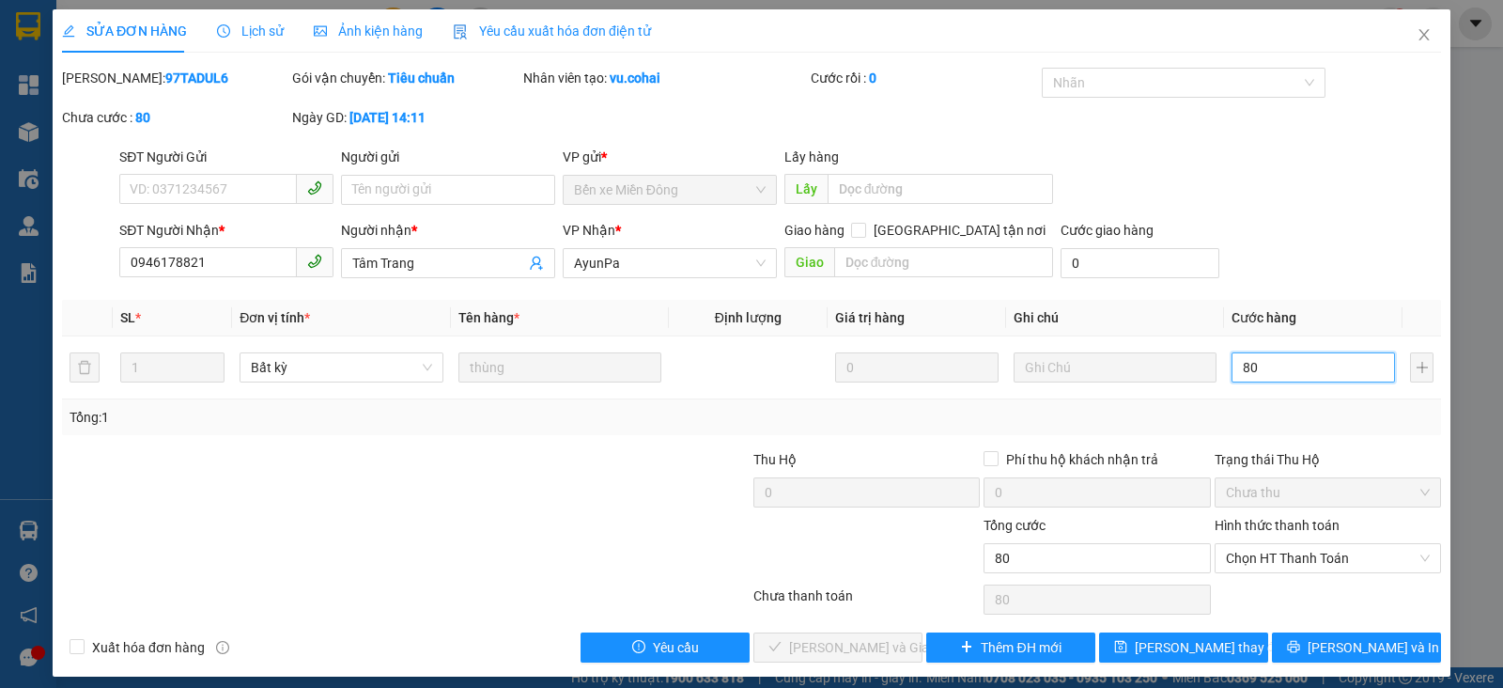
type input "80"
type input "80.000"
click at [1314, 433] on div "Tổng: 1" at bounding box center [751, 417] width 1379 height 36
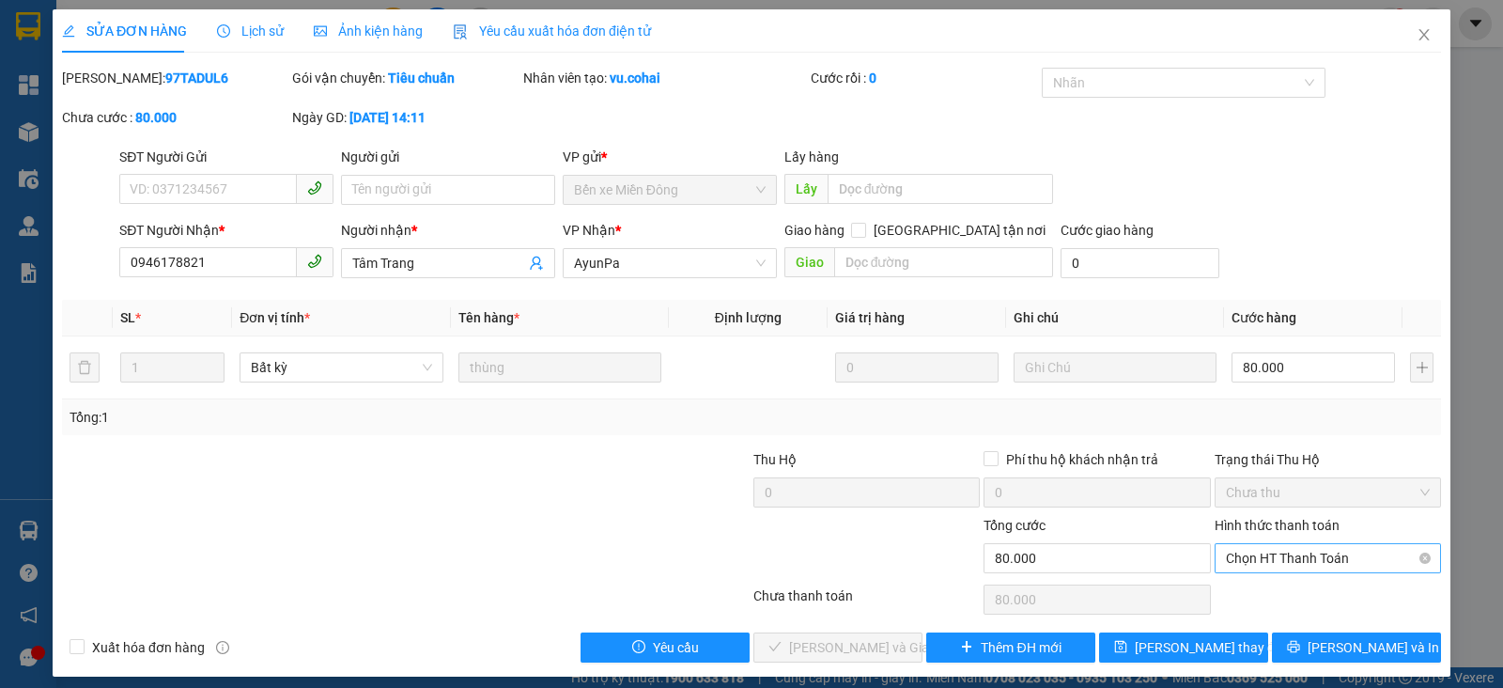
click at [1313, 561] on span "Chọn HT Thanh Toán" at bounding box center [1328, 558] width 204 height 28
drag, startPoint x: 1258, startPoint y: 591, endPoint x: 1180, endPoint y: 615, distance: 81.5
click at [1257, 592] on div "Tại văn phòng" at bounding box center [1312, 594] width 201 height 21
type input "0"
click at [879, 652] on span "[PERSON_NAME] và Giao hàng" at bounding box center [879, 647] width 180 height 21
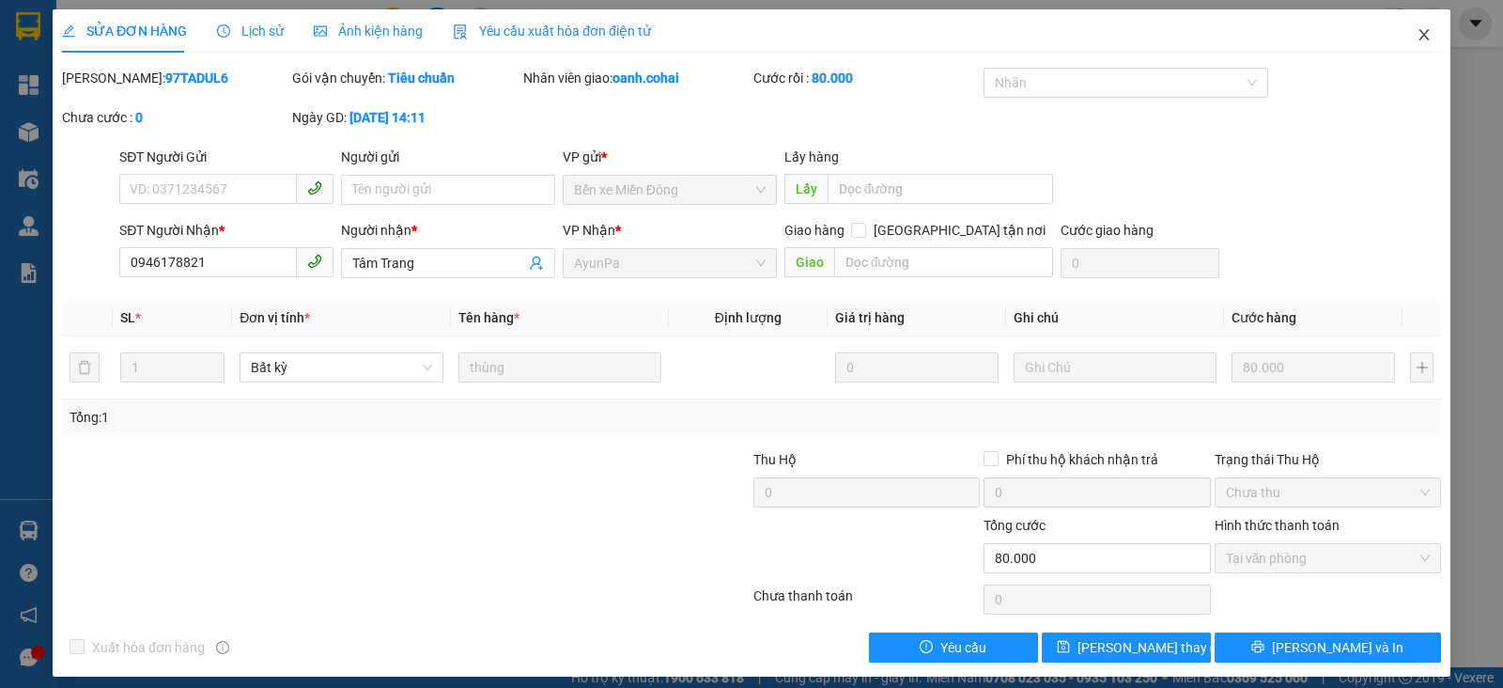
click at [1417, 31] on icon "close" at bounding box center [1424, 34] width 15 height 15
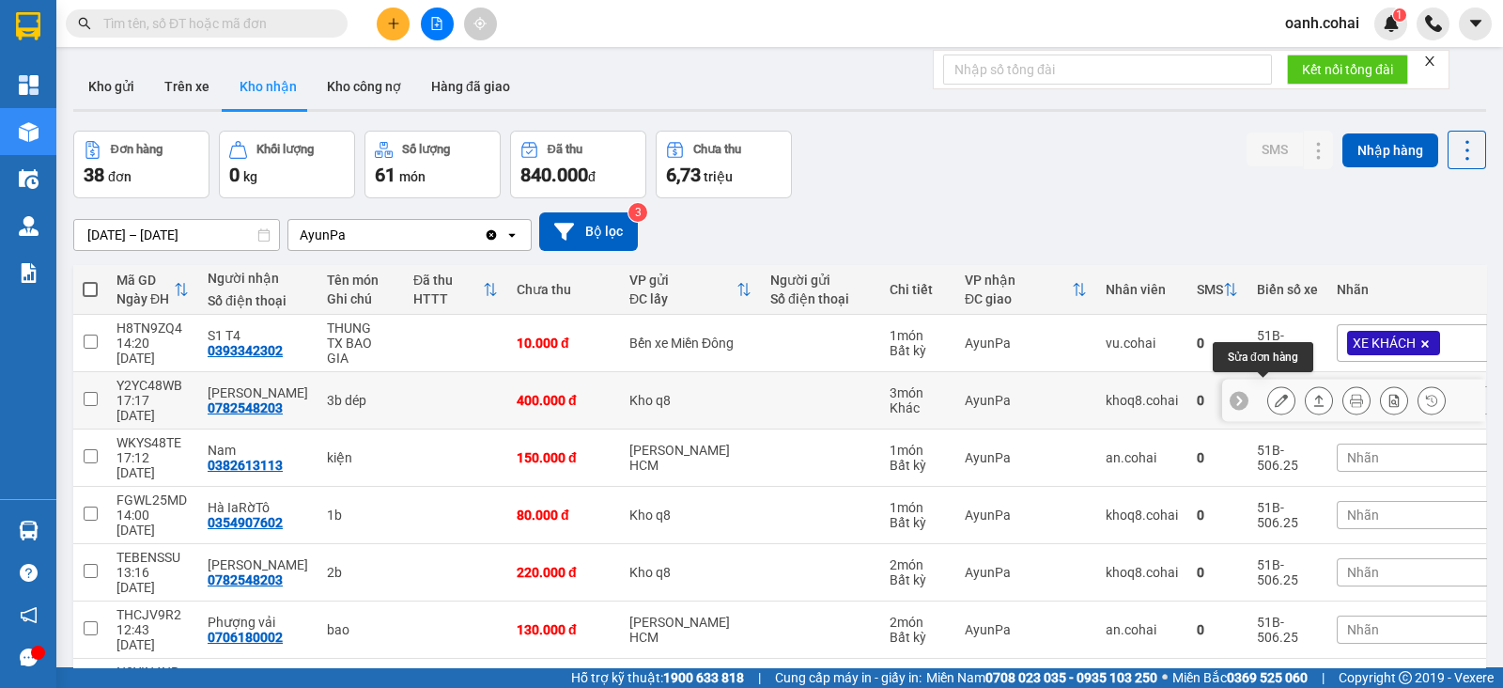
click at [1275, 394] on icon at bounding box center [1281, 400] width 13 height 13
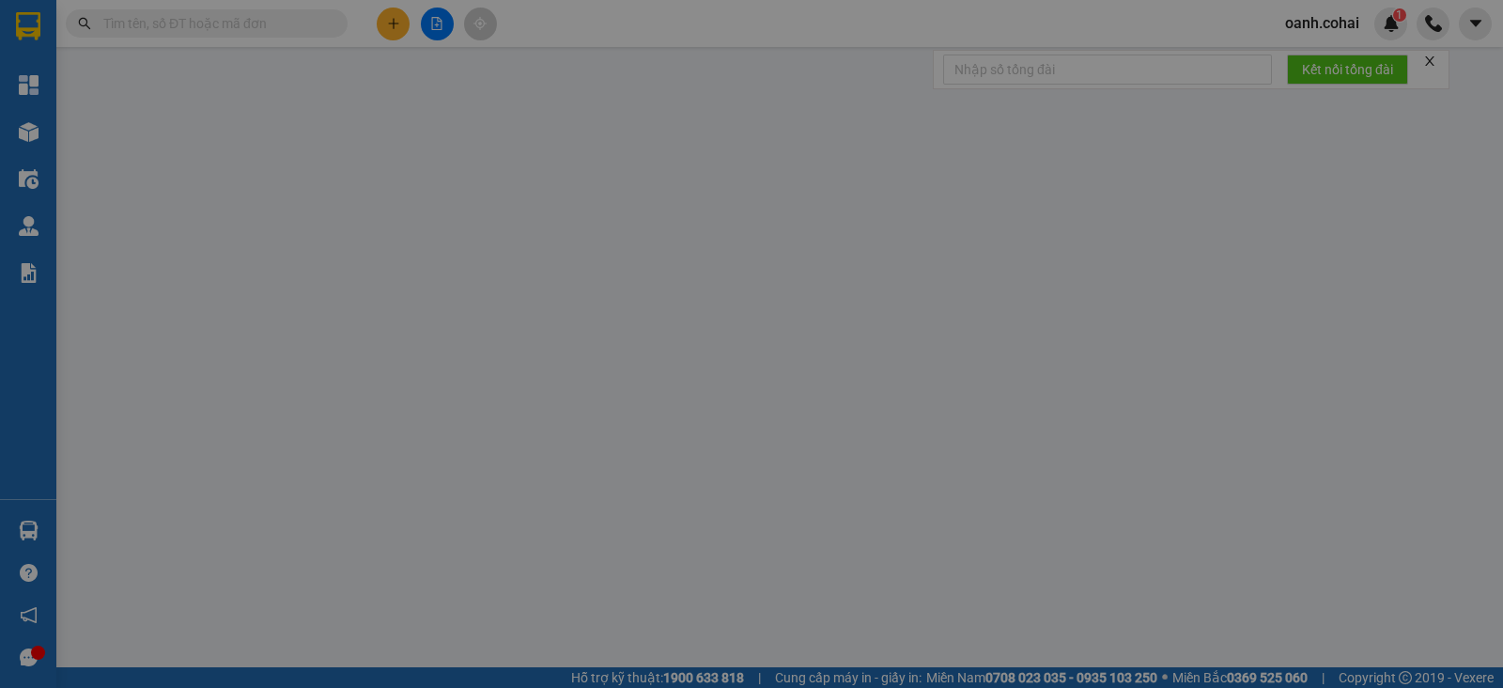
type input "0782548203"
type input "[PERSON_NAME]"
type input "400.000"
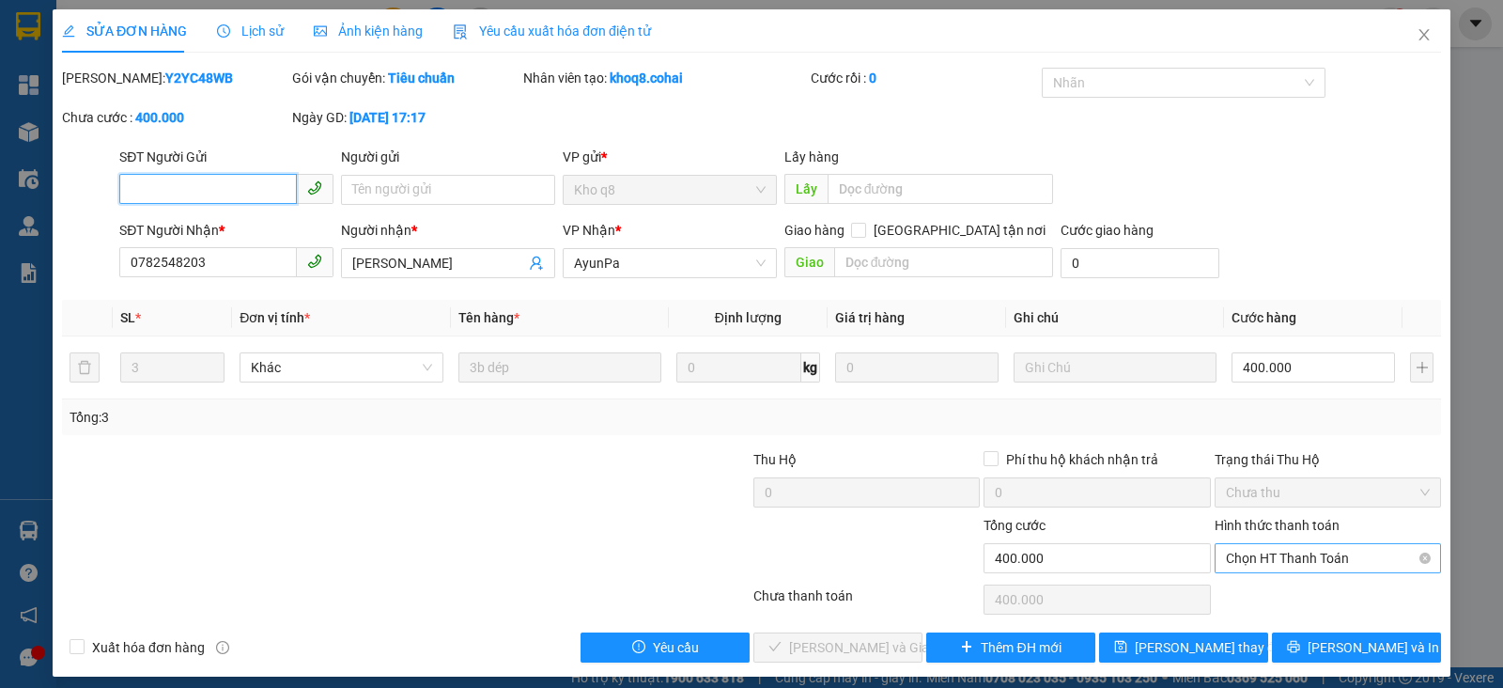
click at [1300, 564] on span "Chọn HT Thanh Toán" at bounding box center [1328, 558] width 204 height 28
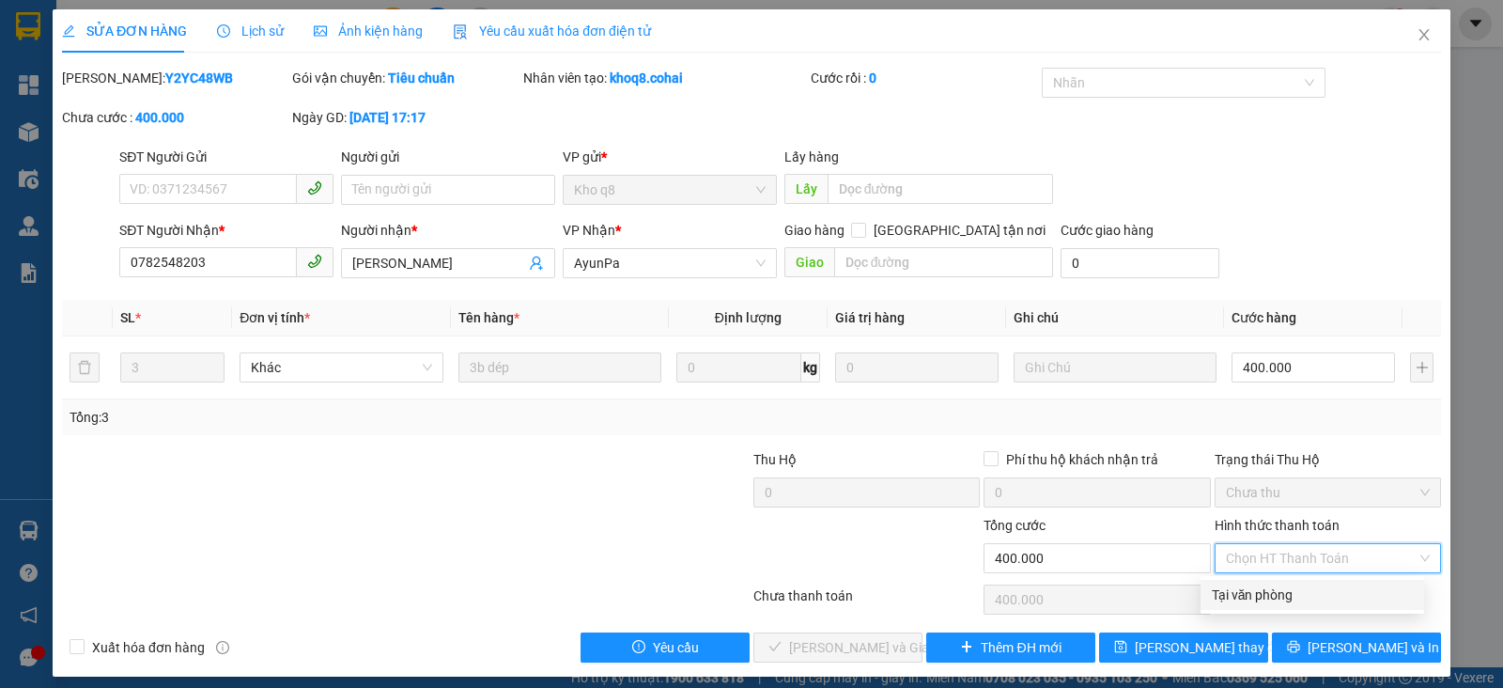
click at [1250, 594] on div "Tại văn phòng" at bounding box center [1312, 594] width 201 height 21
type input "0"
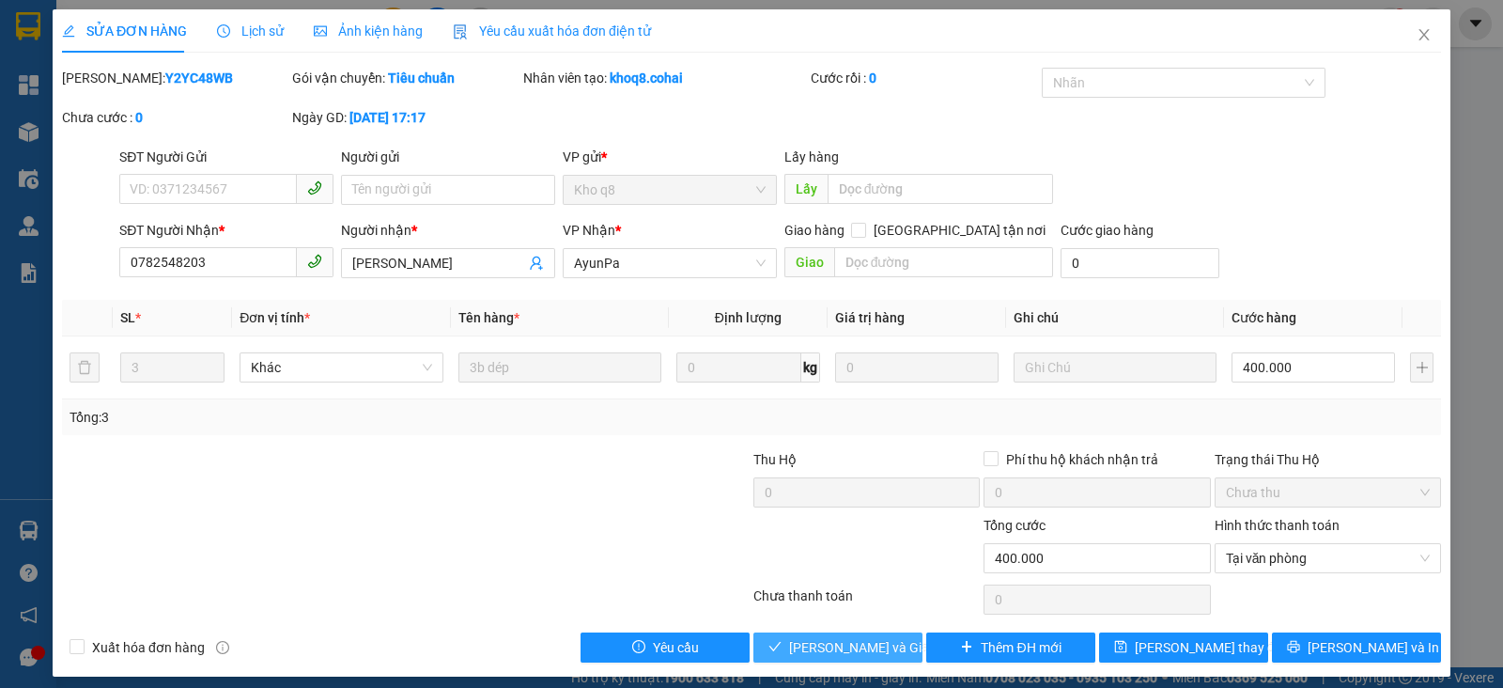
click at [754, 646] on button "[PERSON_NAME] và Giao hàng" at bounding box center [838, 647] width 169 height 30
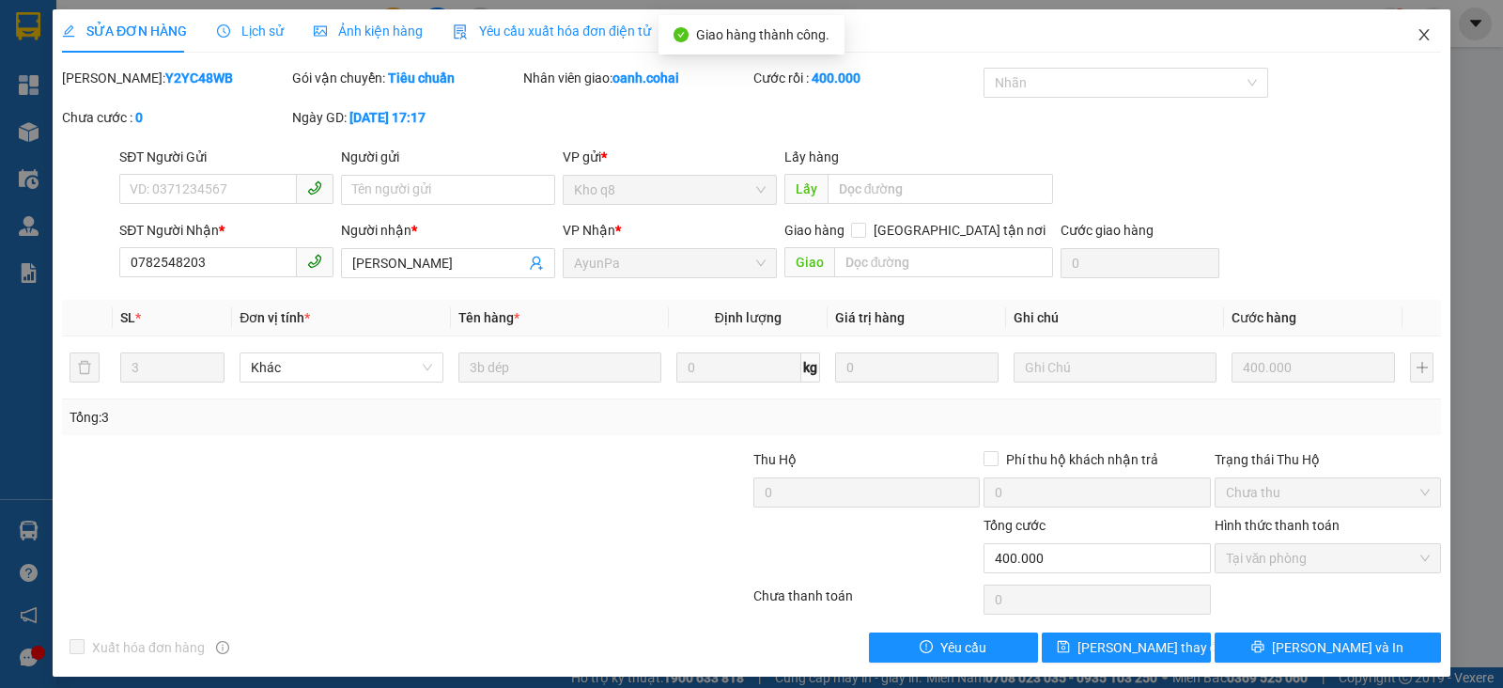
click at [1417, 38] on icon "close" at bounding box center [1424, 34] width 15 height 15
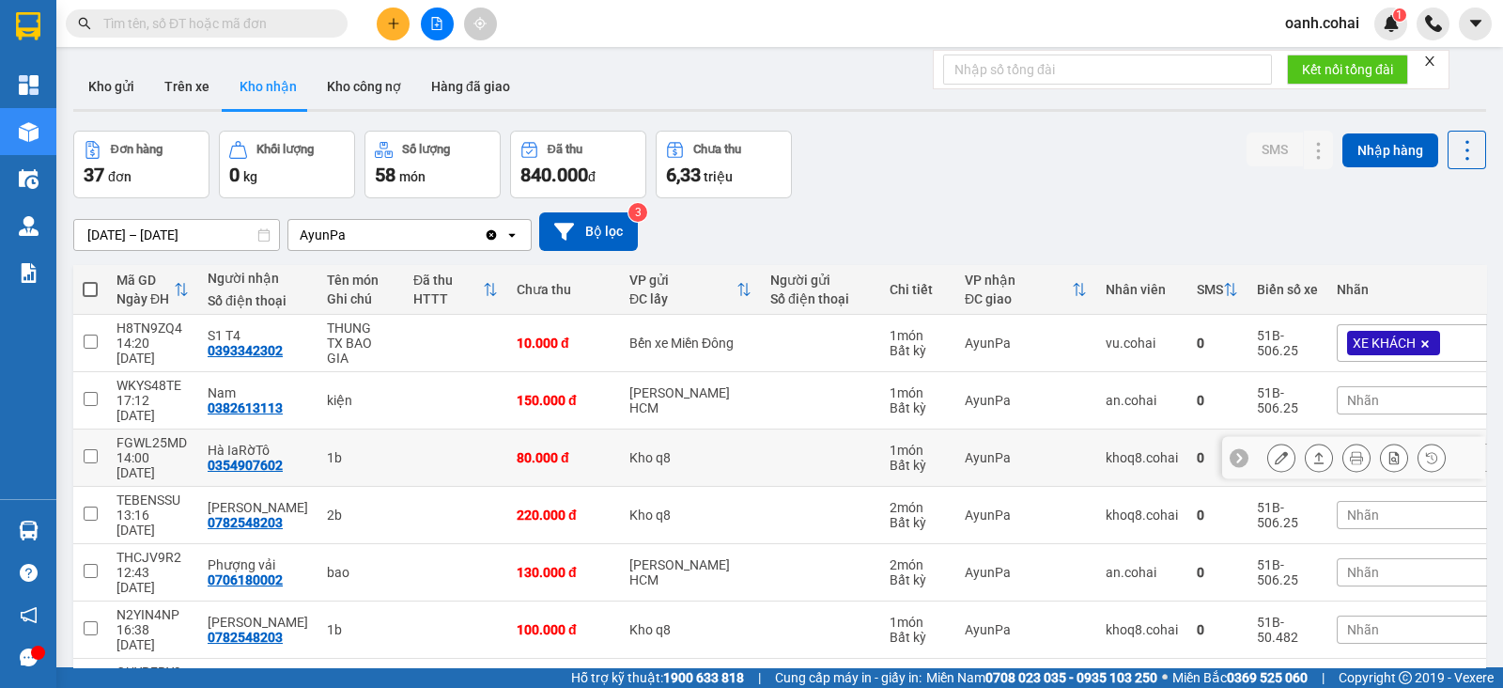
scroll to position [117, 0]
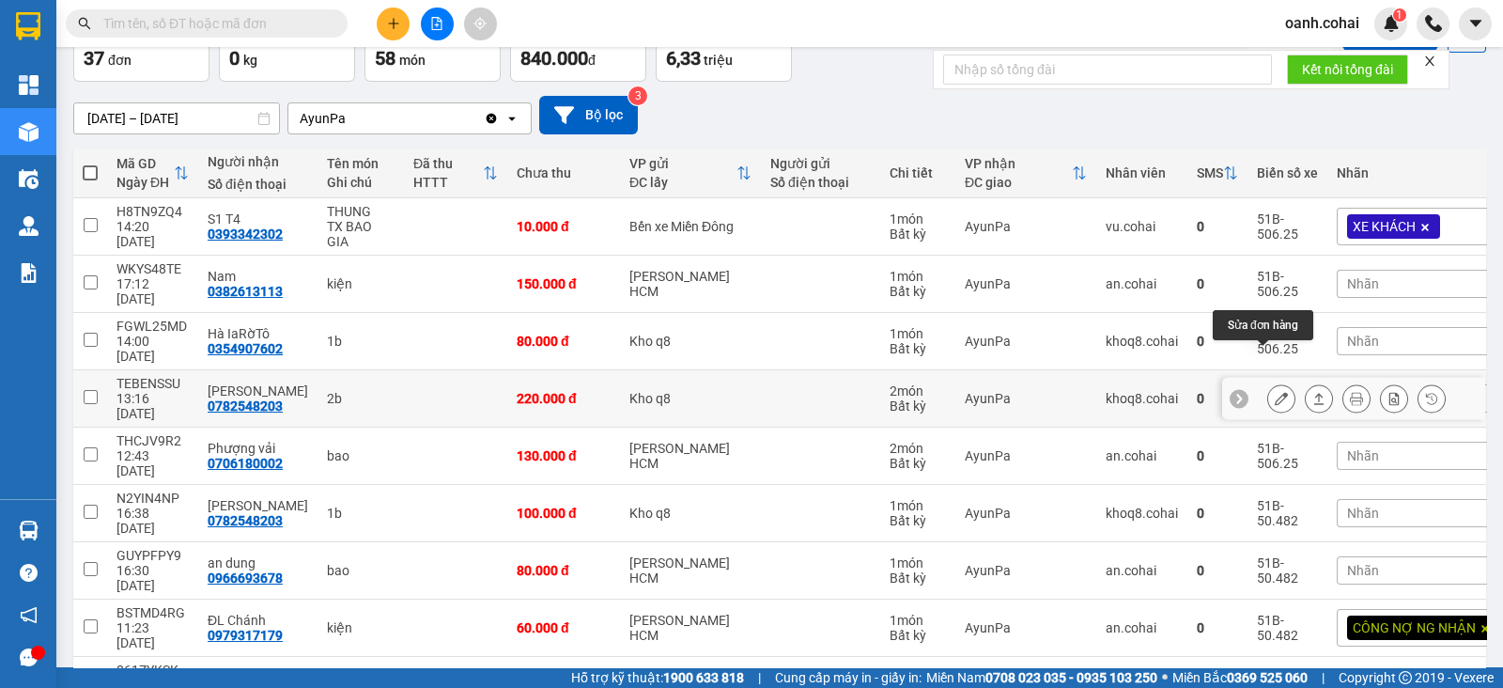
click at [1275, 392] on icon at bounding box center [1281, 398] width 13 height 13
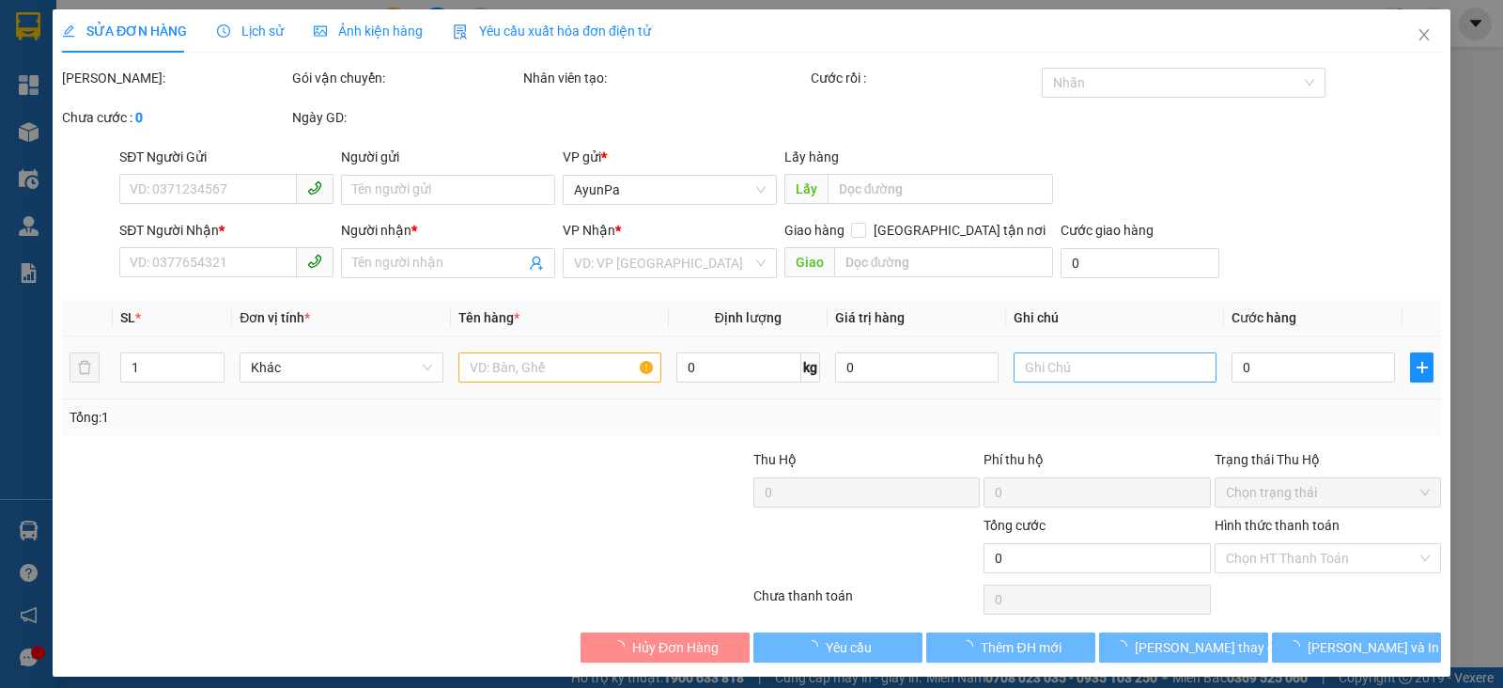
type input "0782548203"
type input "[PERSON_NAME]"
type input "220.000"
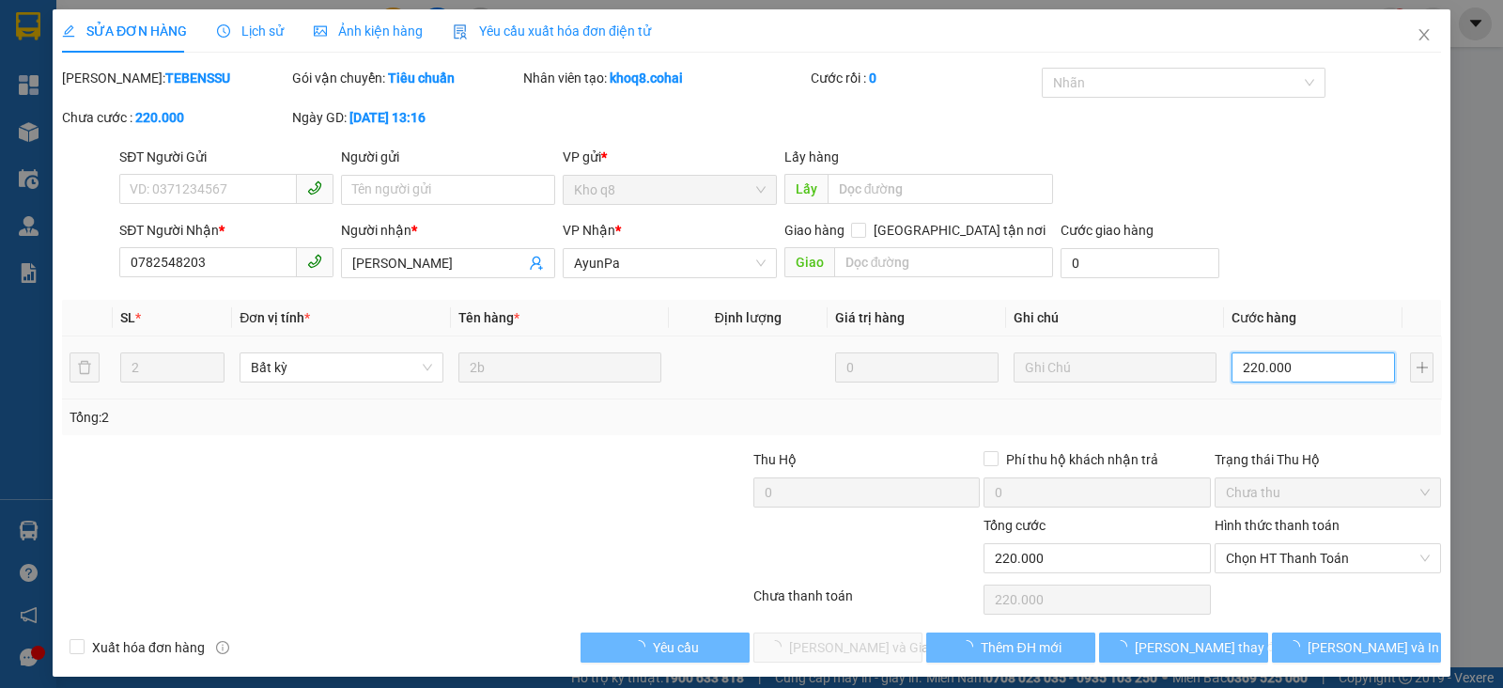
click at [1325, 372] on input "220.000" at bounding box center [1313, 367] width 163 height 30
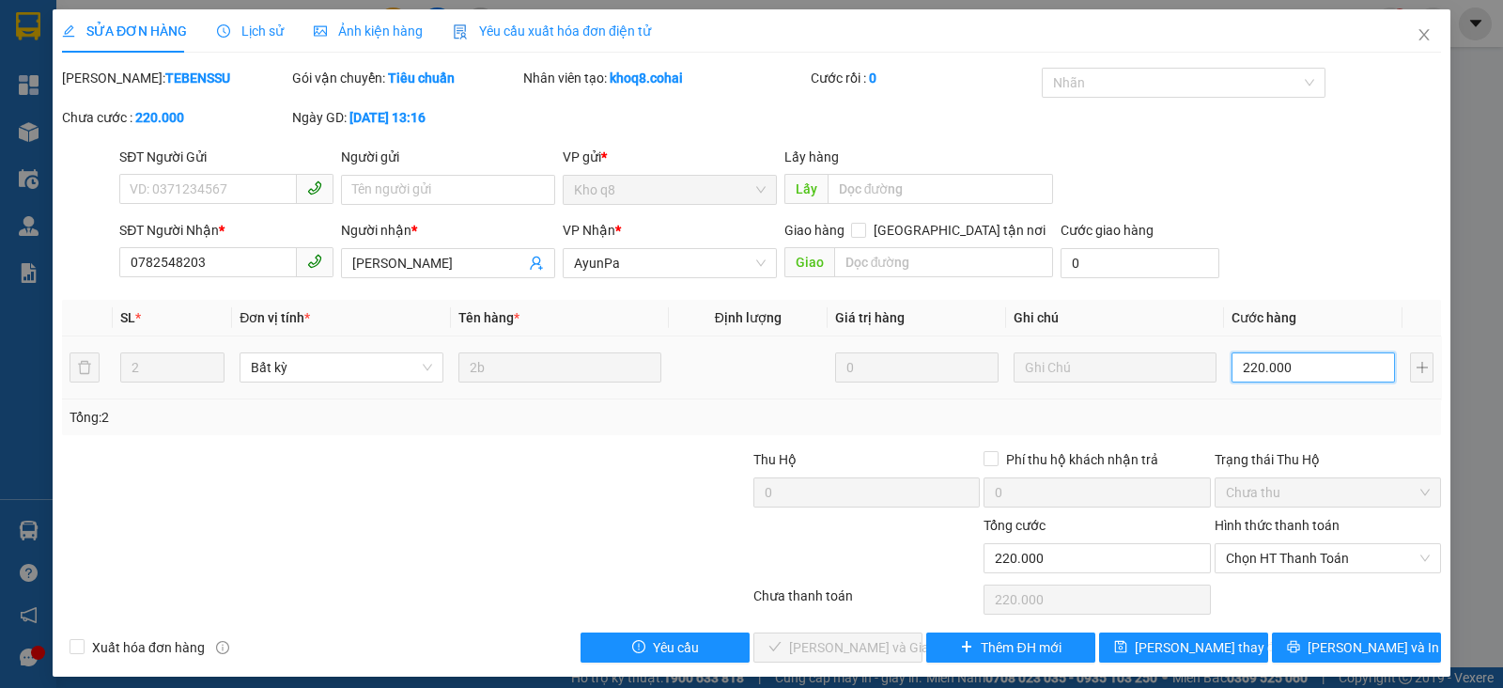
type input "2"
type input "20"
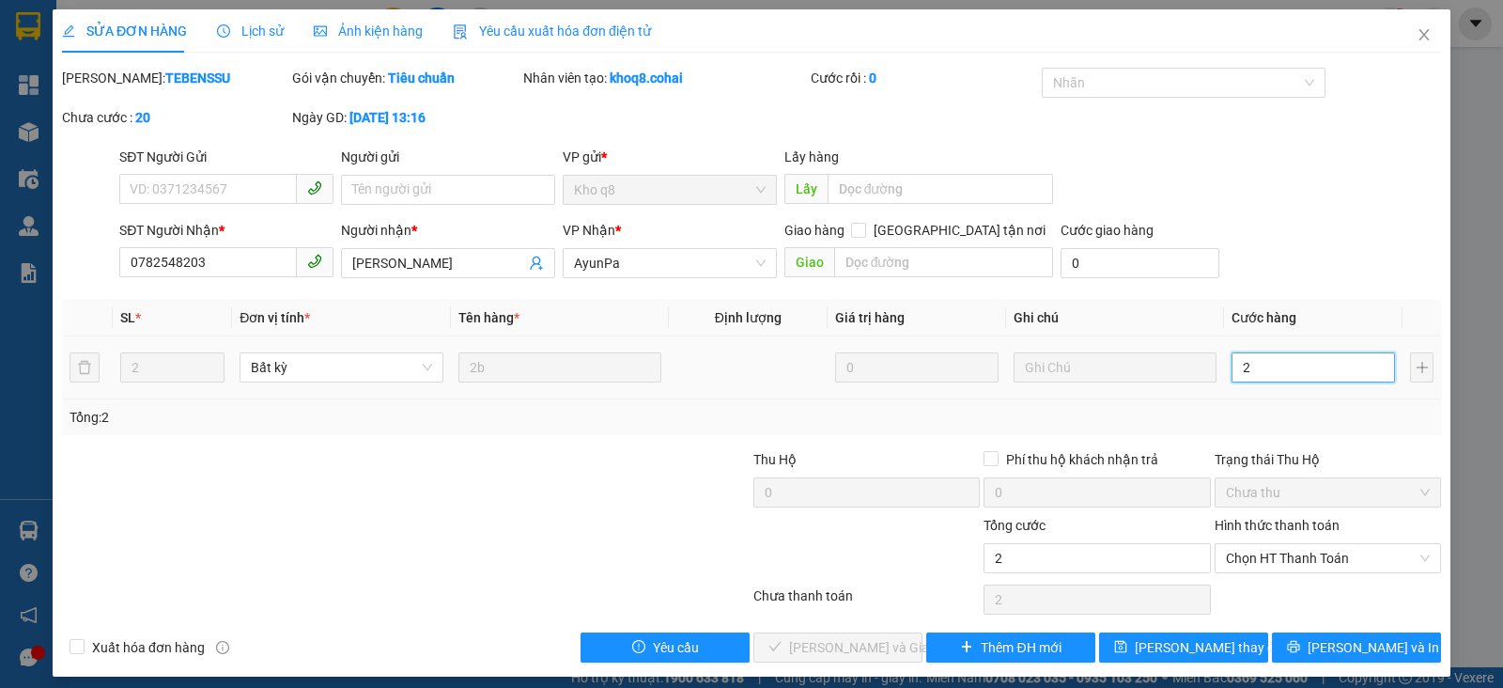
type input "20"
type input "200"
type input "200.000"
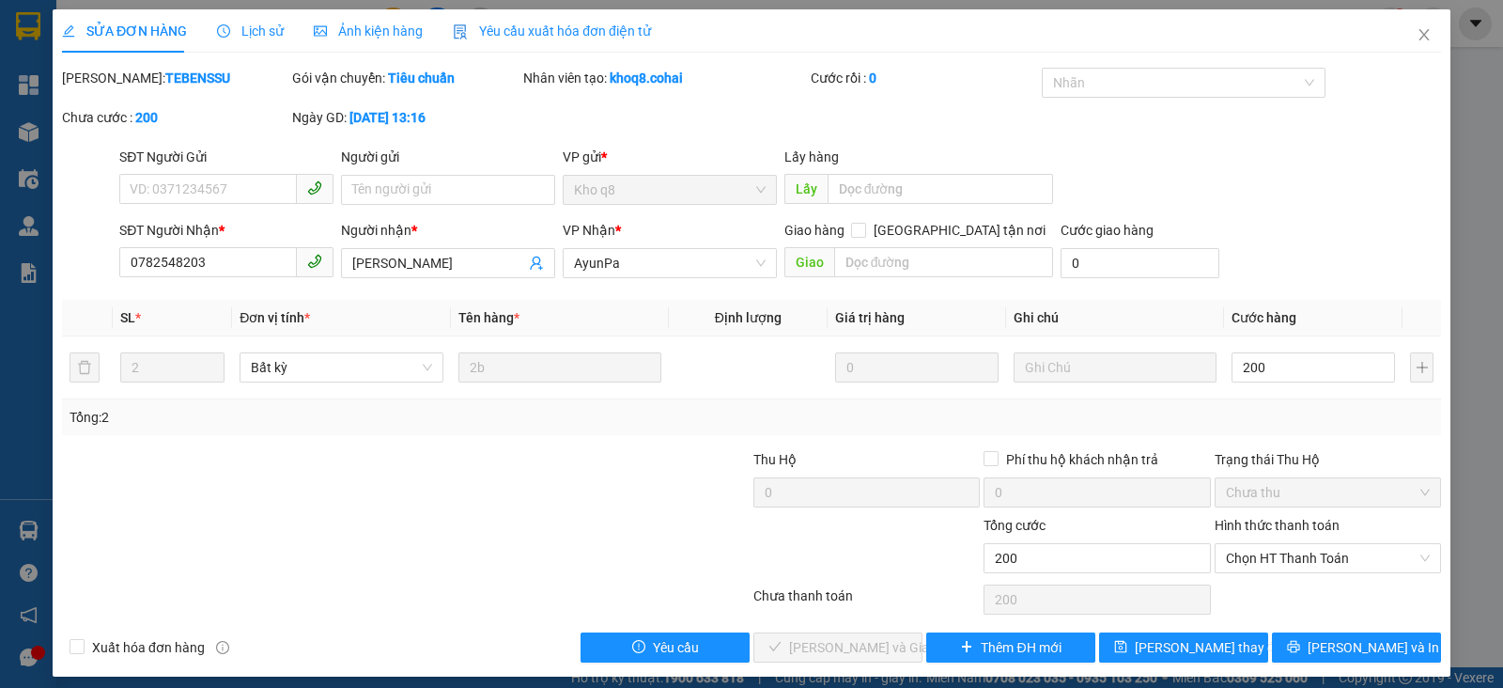
type input "200.000"
drag, startPoint x: 1378, startPoint y: 418, endPoint x: 1316, endPoint y: 473, distance: 82.6
click at [1377, 419] on div "Tổng: 2" at bounding box center [752, 417] width 1364 height 21
drag, startPoint x: 1280, startPoint y: 560, endPoint x: 1264, endPoint y: 574, distance: 21.3
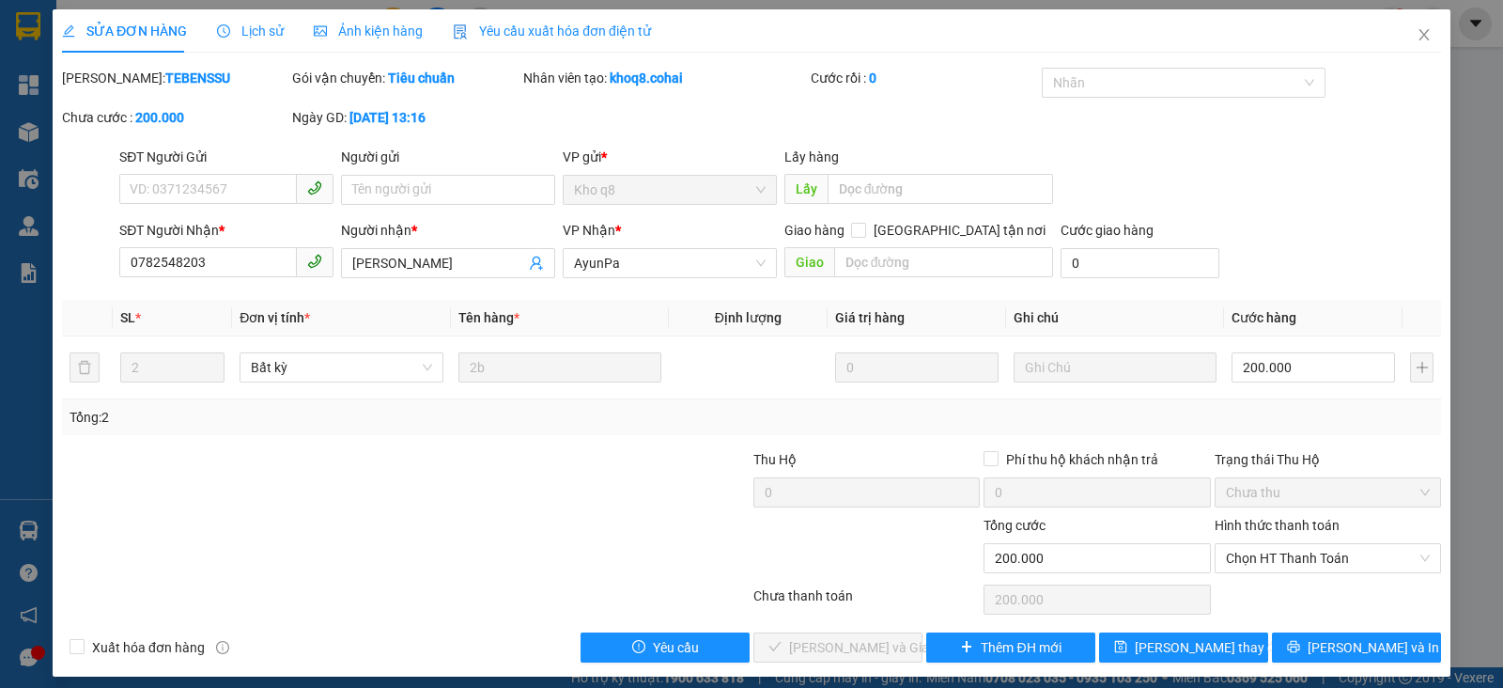
click at [1279, 561] on span "Chọn HT Thanh Toán" at bounding box center [1328, 558] width 204 height 28
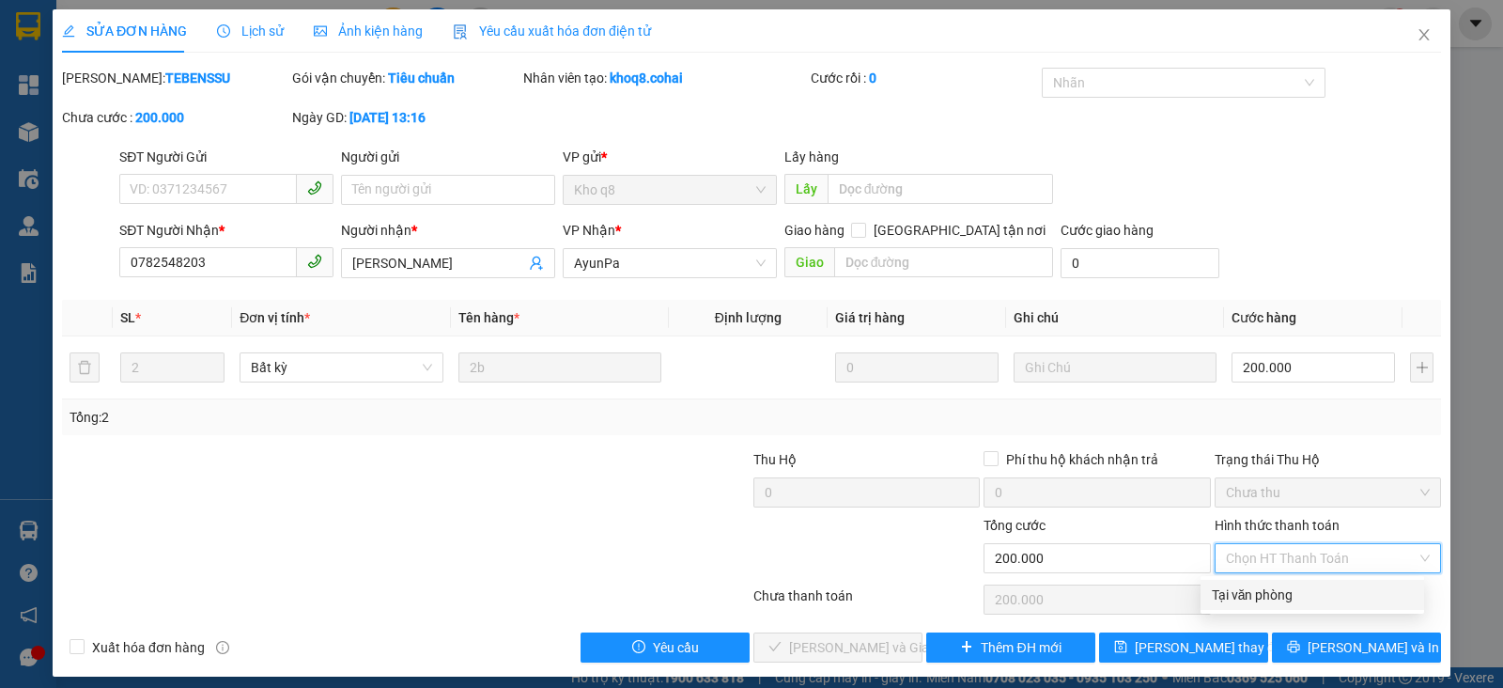
click at [1240, 592] on div "Tại văn phòng" at bounding box center [1312, 594] width 201 height 21
type input "0"
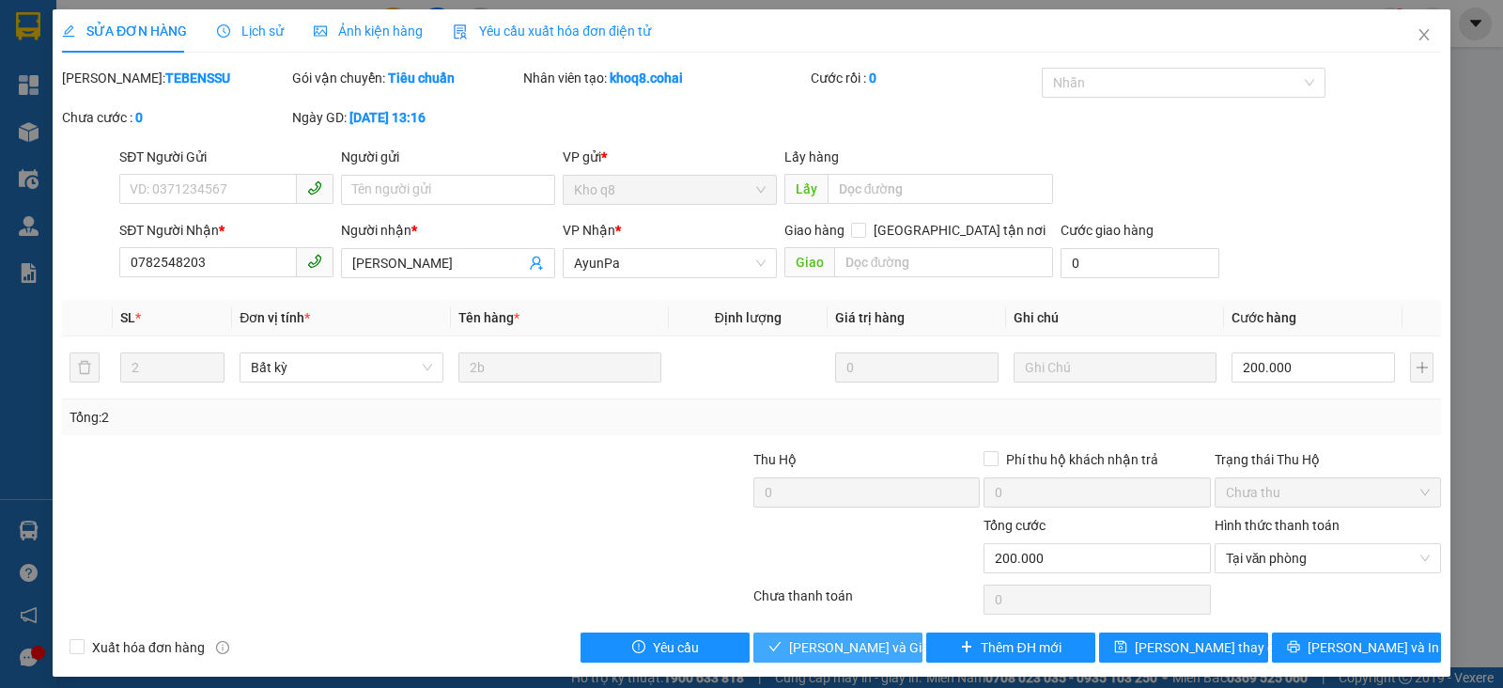
click at [832, 642] on span "[PERSON_NAME] và Giao hàng" at bounding box center [879, 647] width 180 height 21
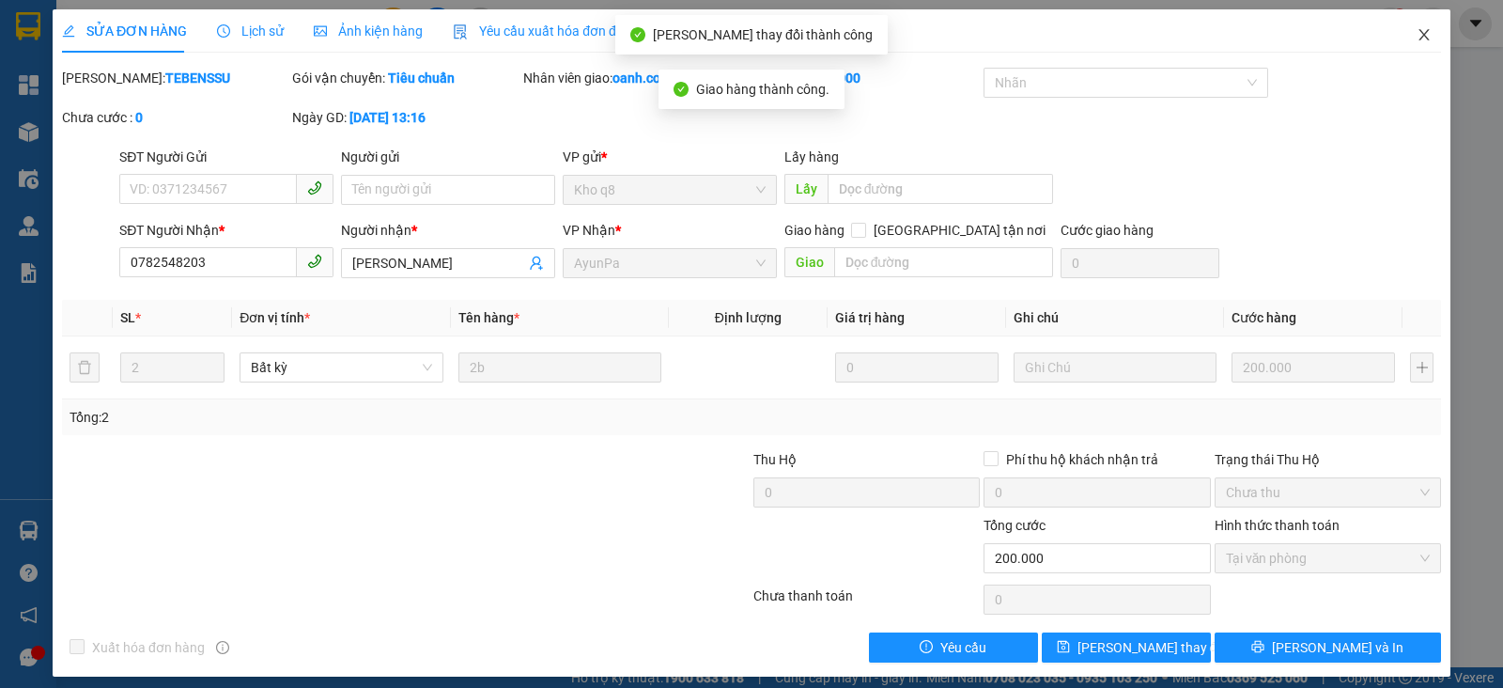
click at [1417, 37] on icon "close" at bounding box center [1424, 34] width 15 height 15
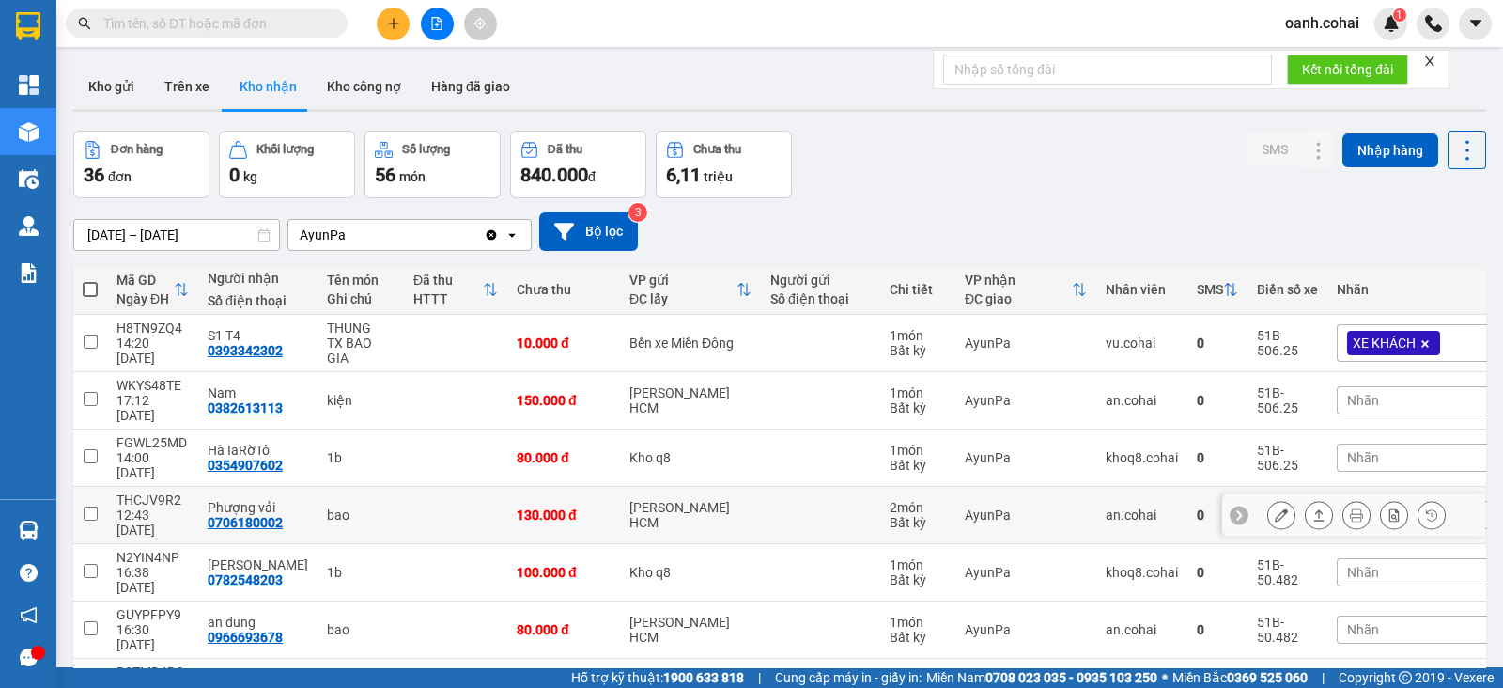
scroll to position [117, 0]
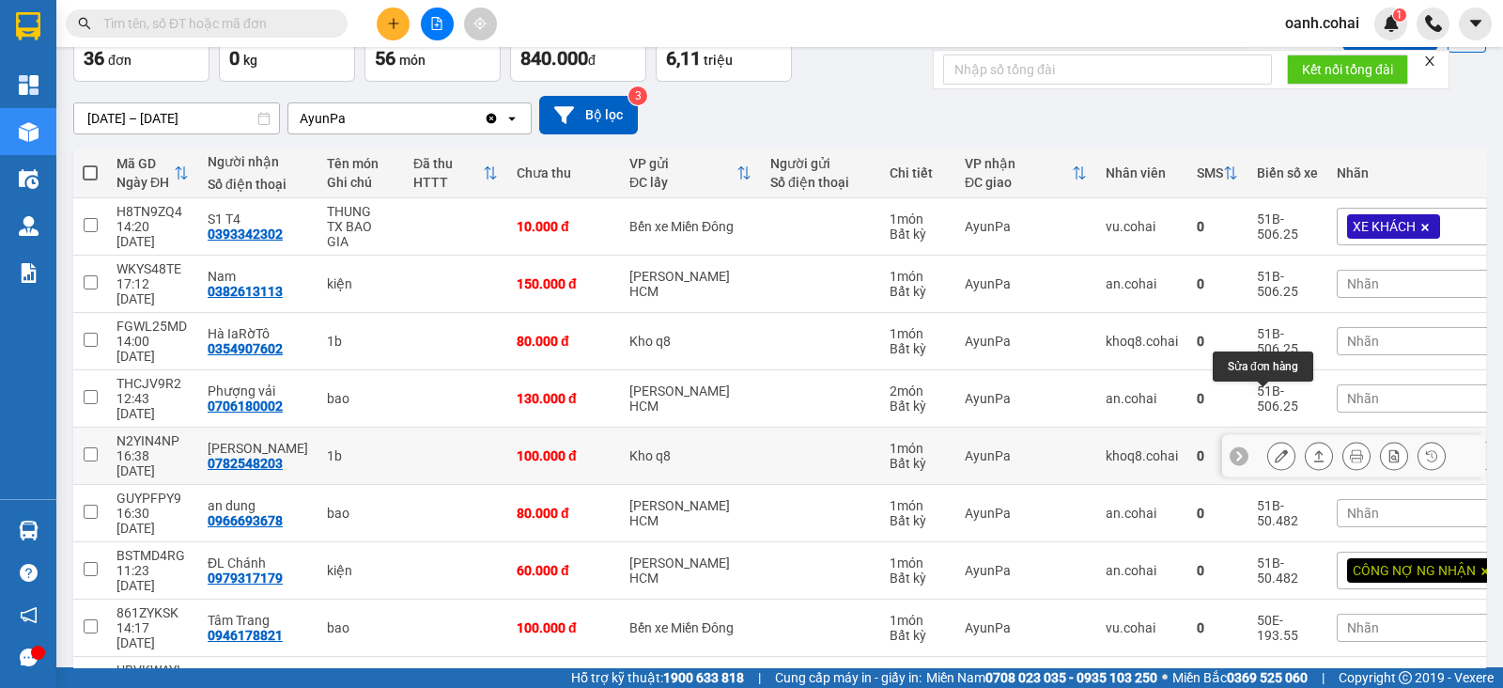
click at [1275, 449] on icon at bounding box center [1281, 455] width 13 height 13
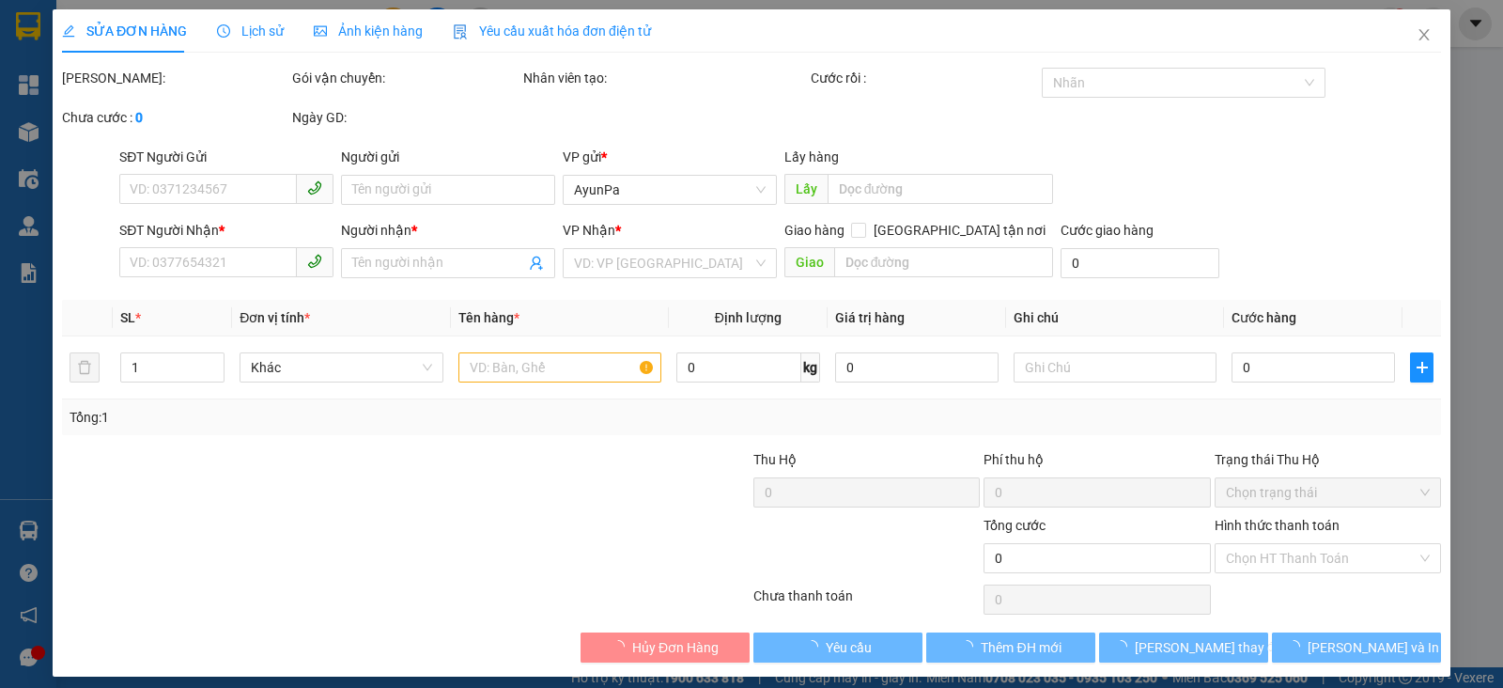
type input "0782548203"
type input "[PERSON_NAME]"
type input "100.000"
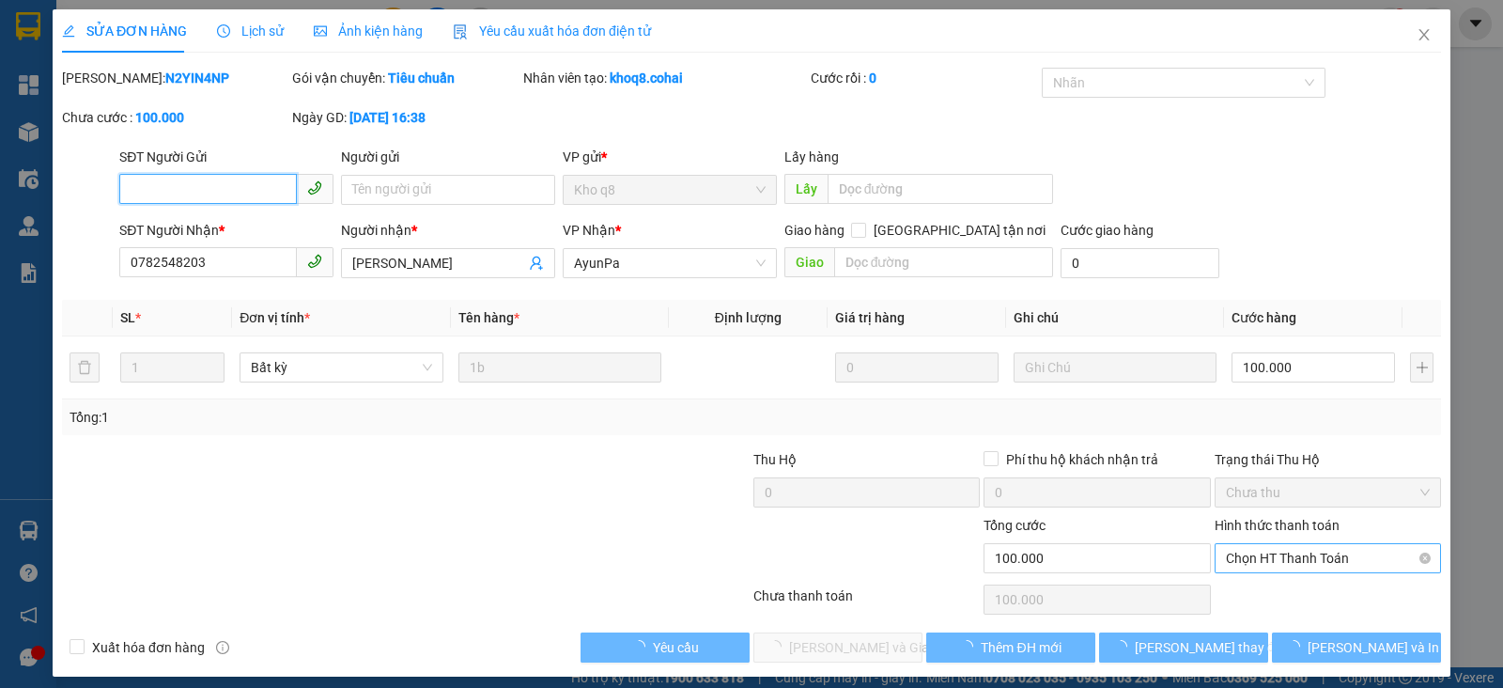
scroll to position [1, 0]
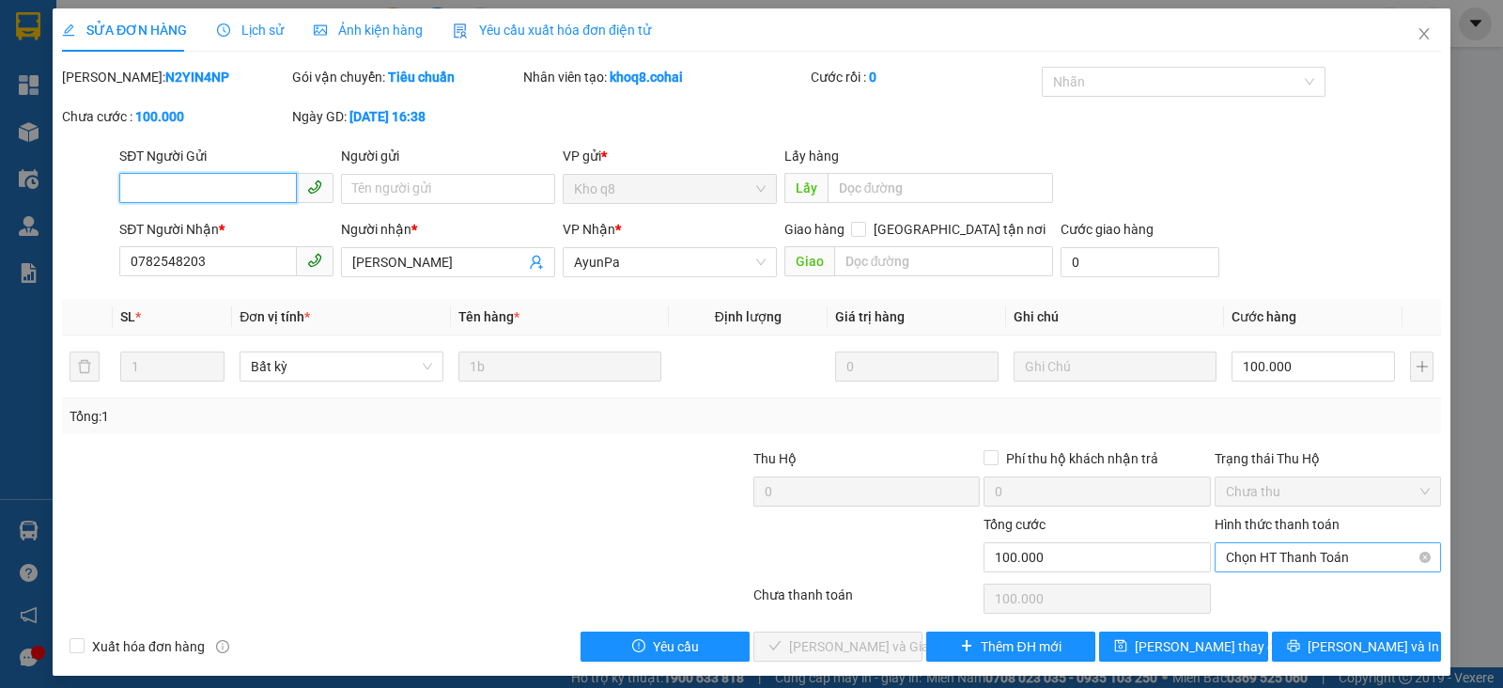
click at [1274, 549] on span "Chọn HT Thanh Toán" at bounding box center [1328, 557] width 204 height 28
click at [1233, 599] on div "Tại văn phòng" at bounding box center [1312, 594] width 201 height 21
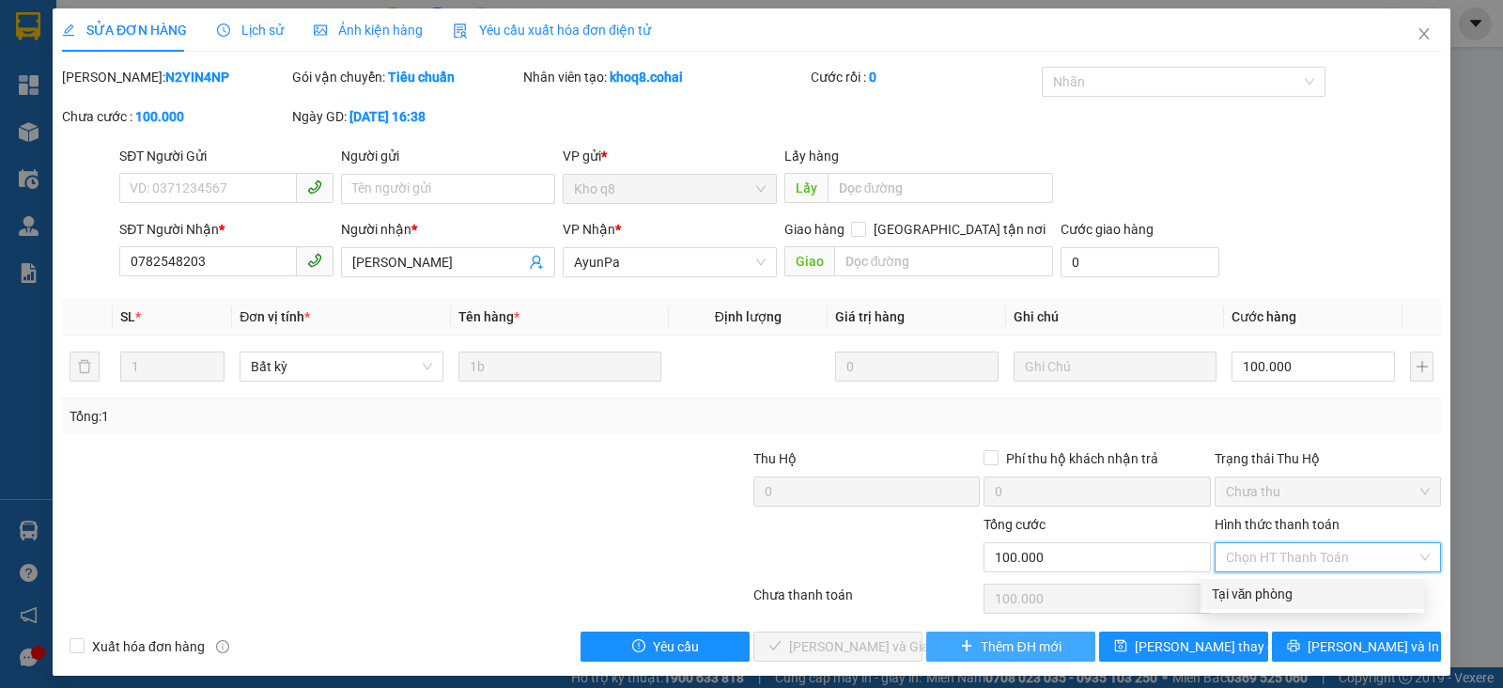
type input "0"
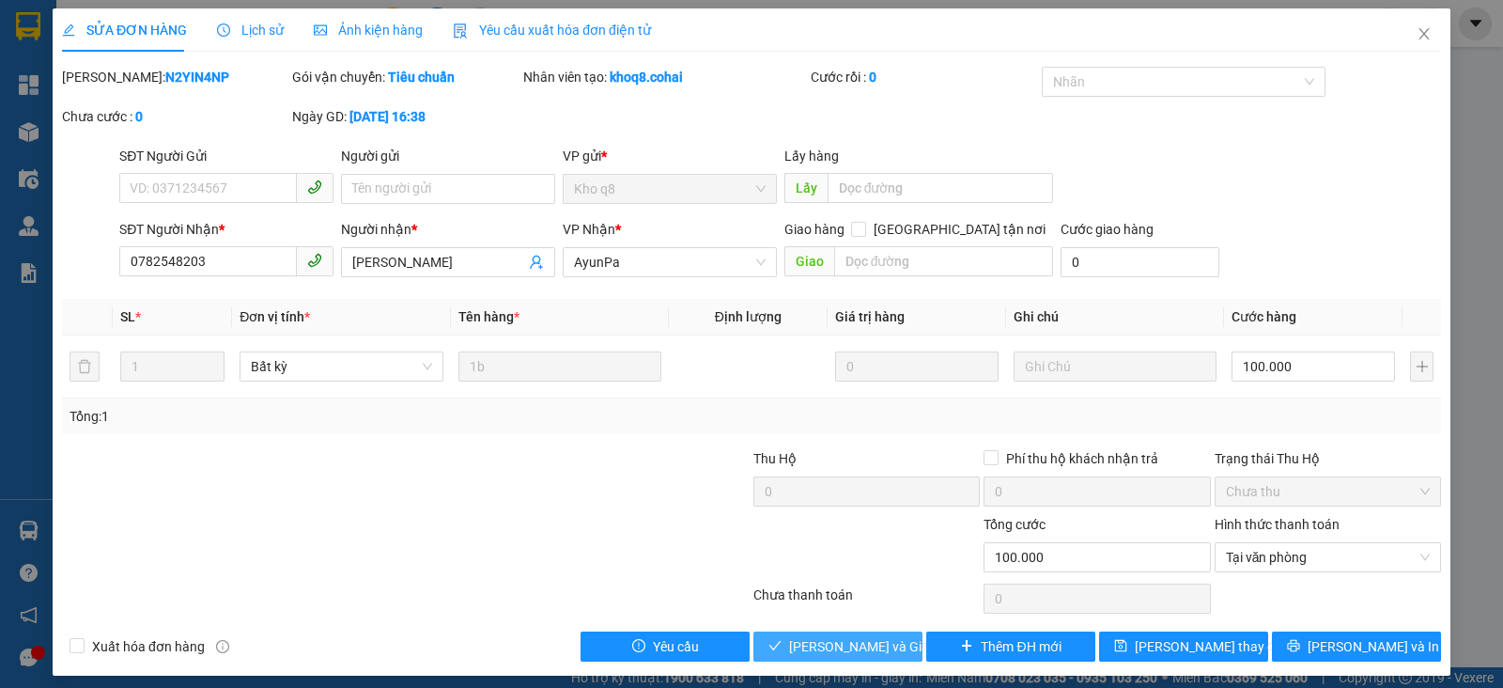
drag, startPoint x: 795, startPoint y: 646, endPoint x: 984, endPoint y: 514, distance: 230.2
click at [796, 645] on span "[PERSON_NAME] và Giao hàng" at bounding box center [879, 646] width 180 height 21
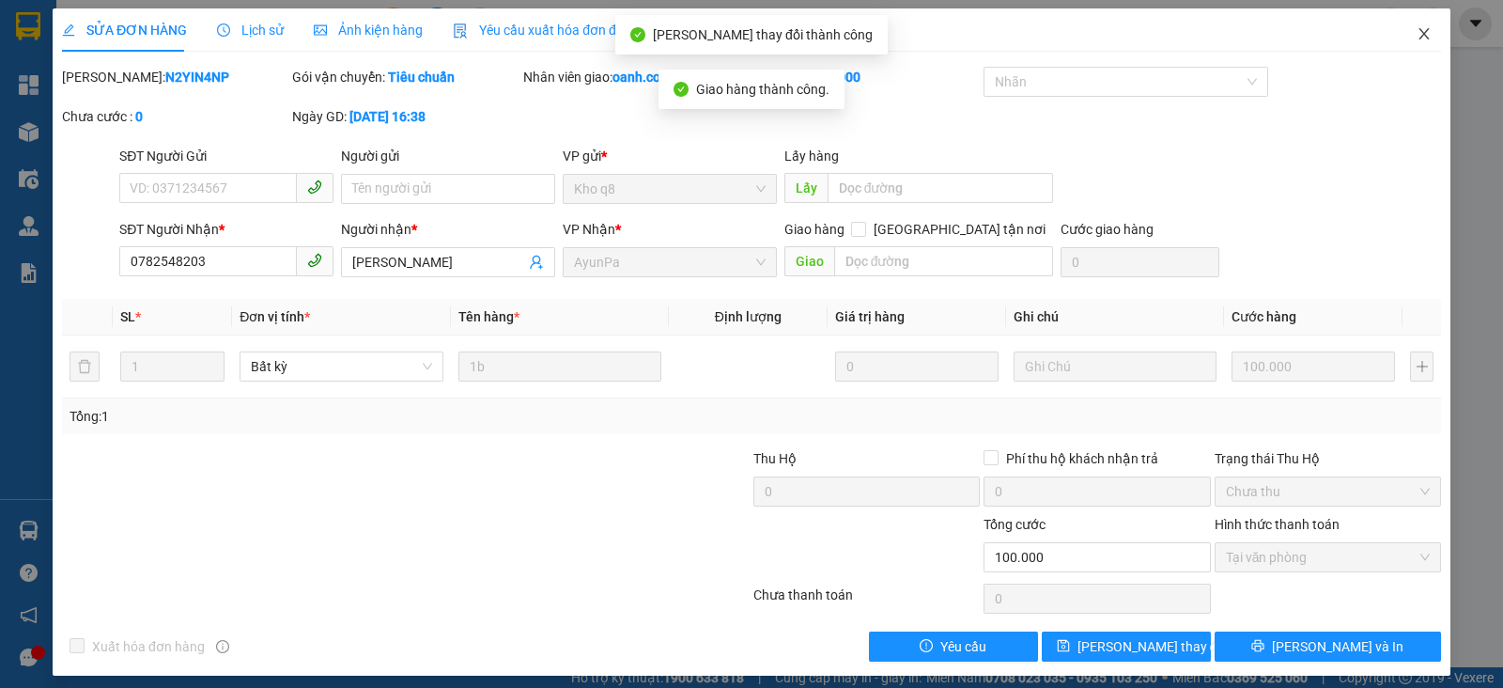
click at [1417, 30] on icon "close" at bounding box center [1424, 33] width 15 height 15
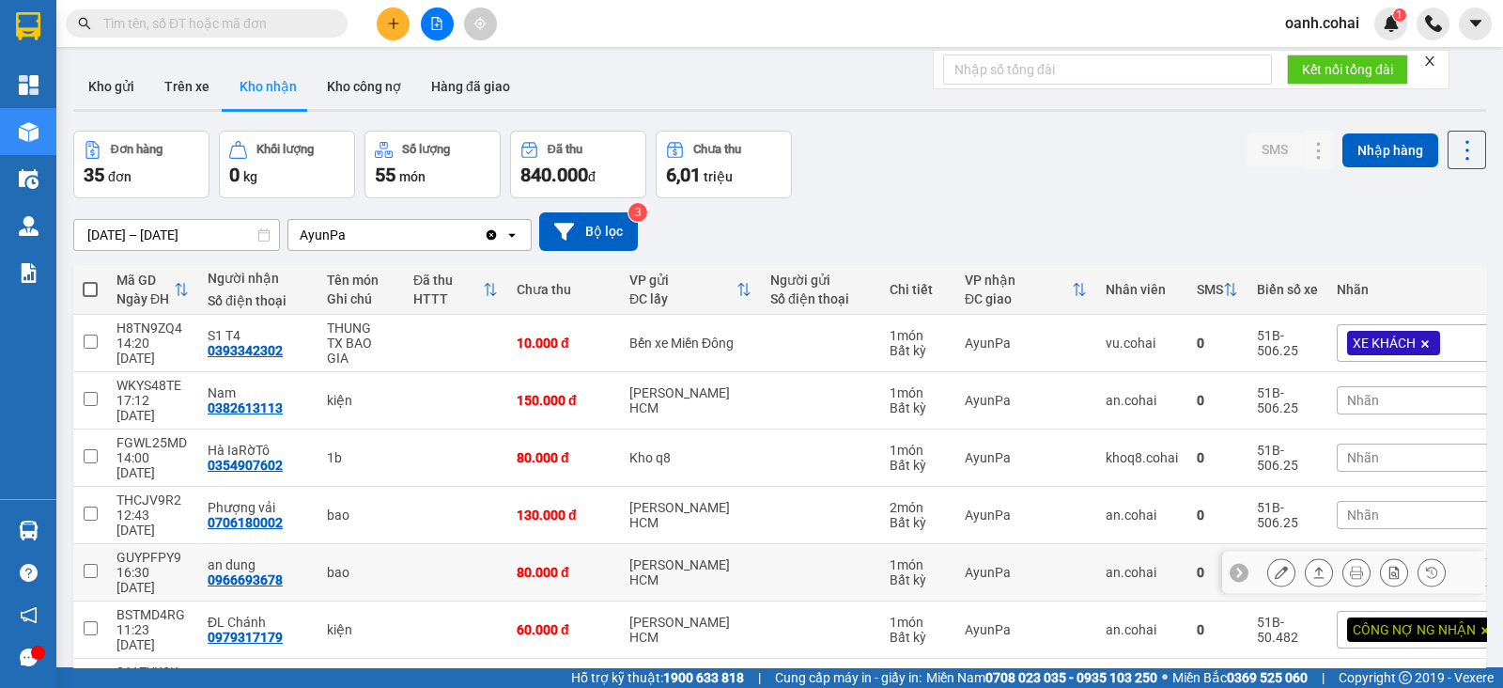
scroll to position [117, 0]
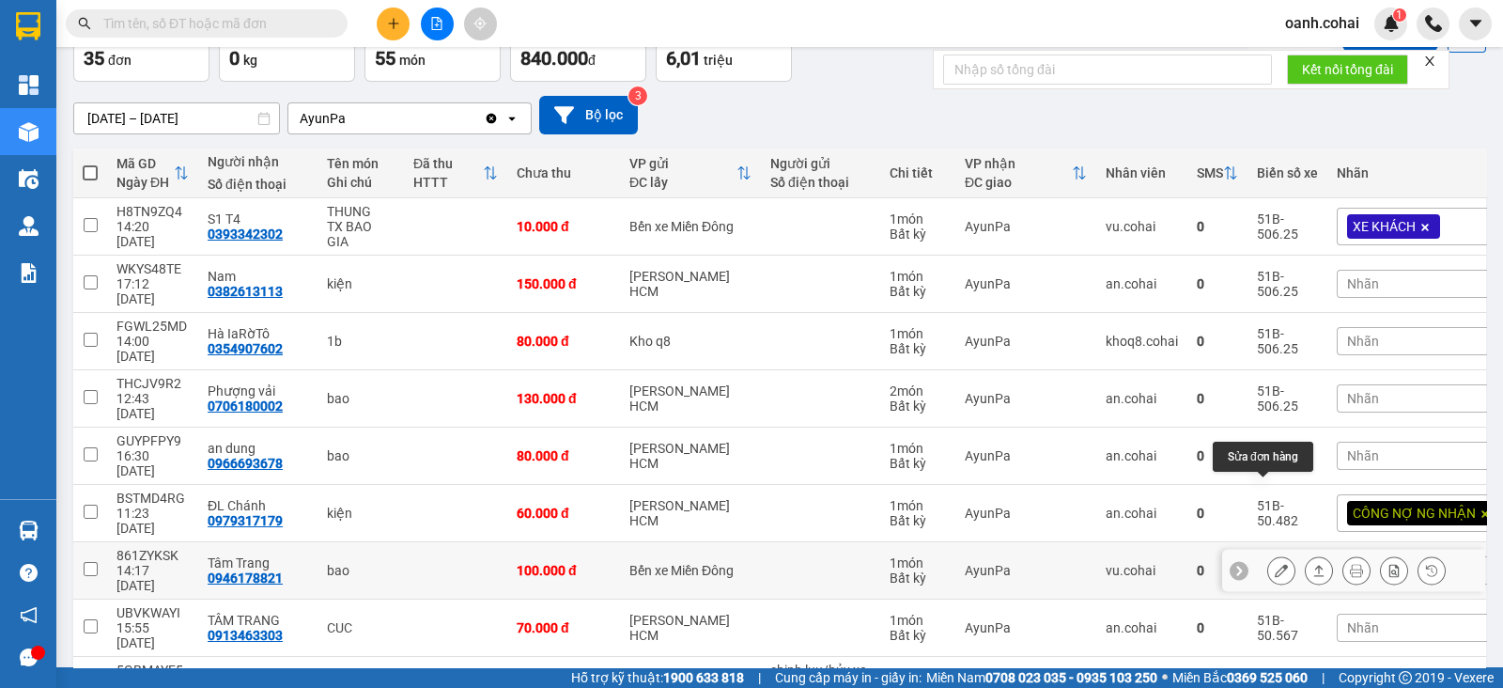
click at [1269, 554] on button at bounding box center [1282, 570] width 26 height 33
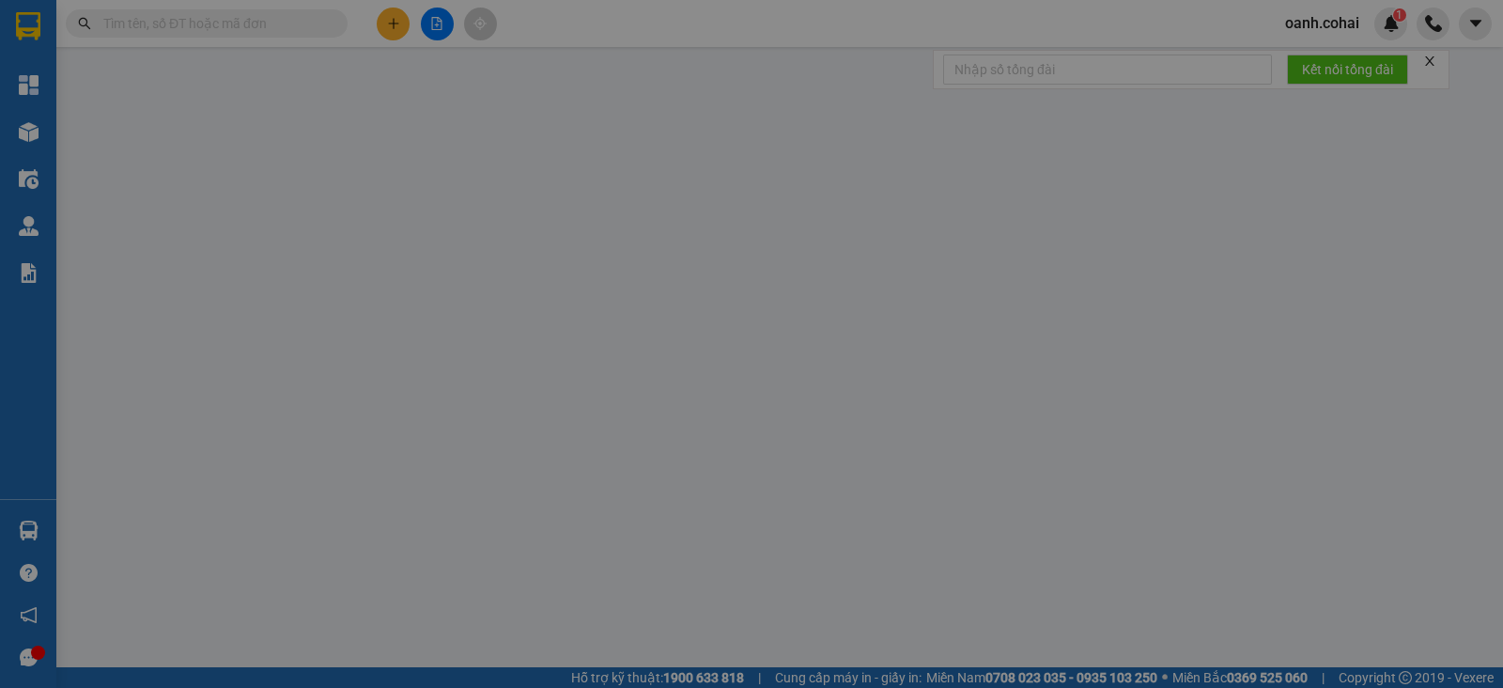
type input "0946178821"
type input "Tâm Trang"
type input "100.000"
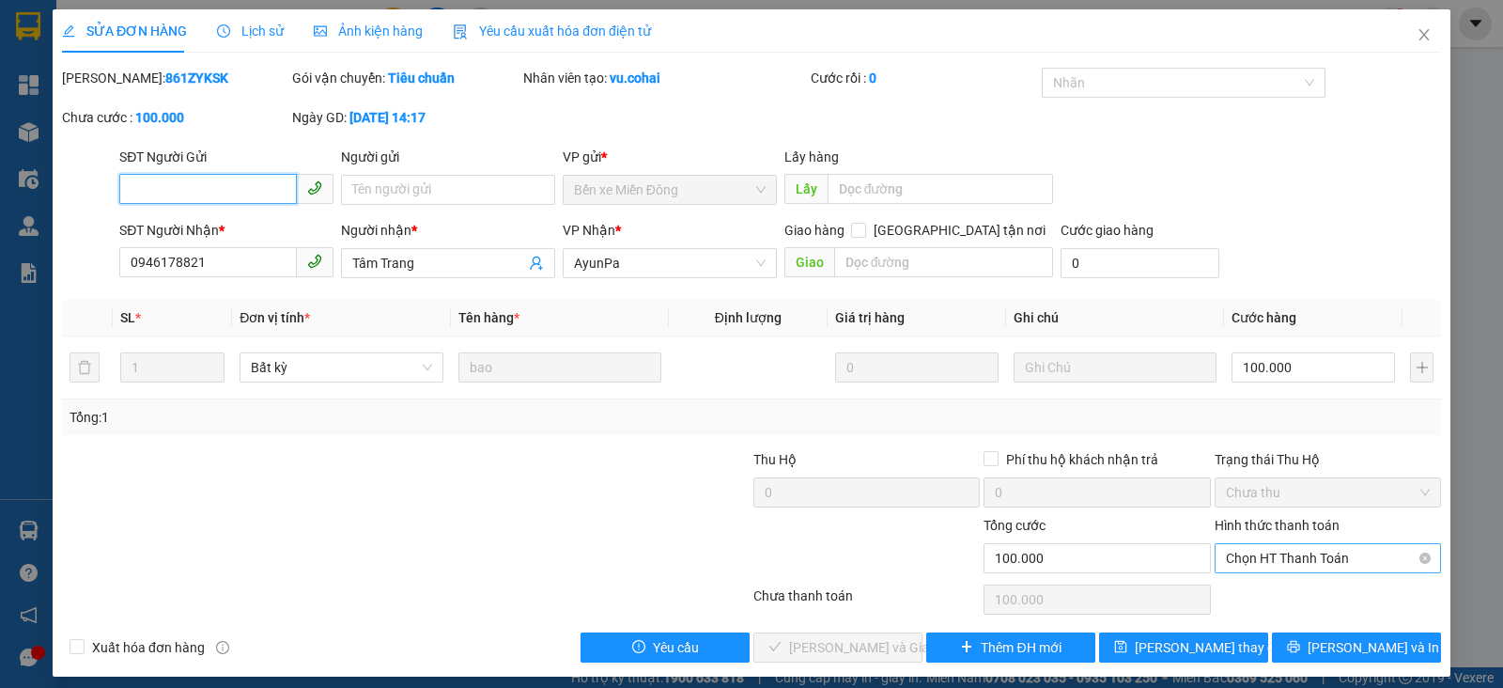
click at [1313, 552] on span "Chọn HT Thanh Toán" at bounding box center [1328, 558] width 204 height 28
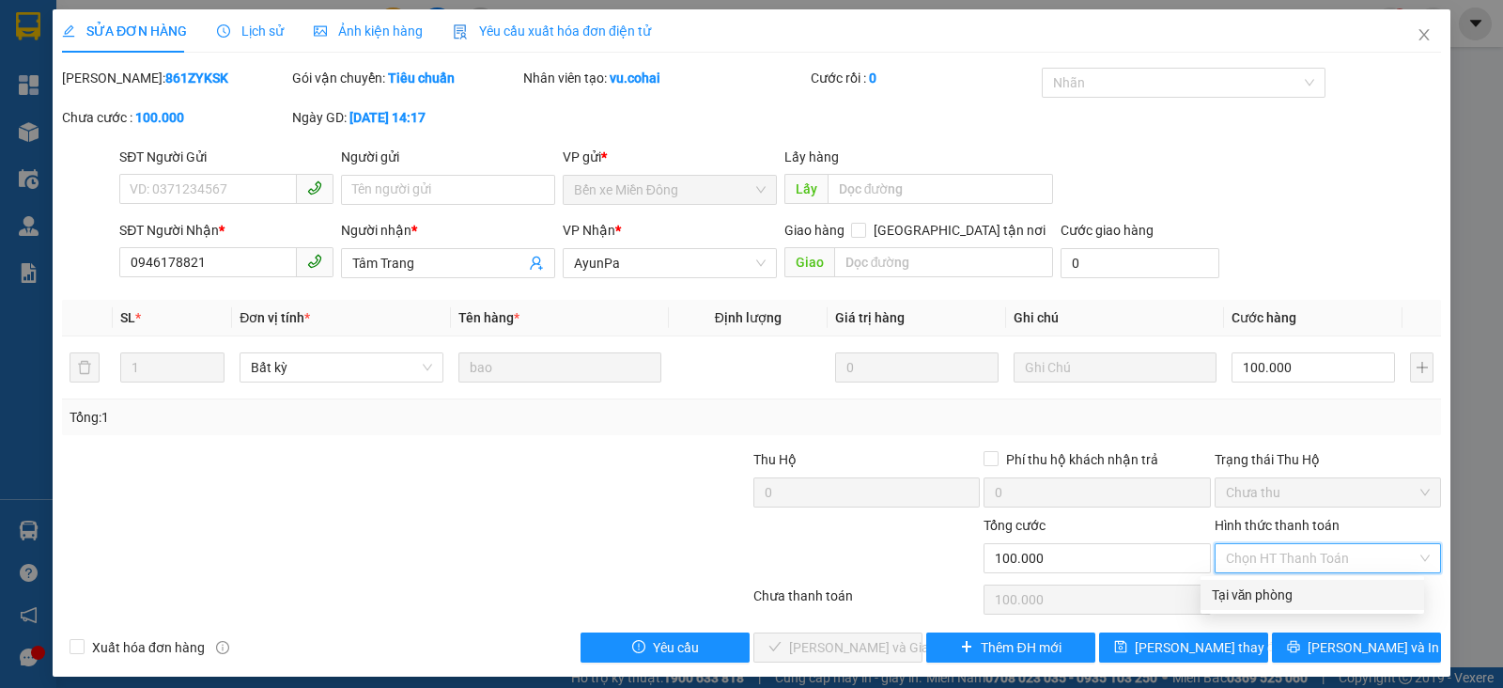
drag, startPoint x: 1264, startPoint y: 580, endPoint x: 1232, endPoint y: 592, distance: 34.2
click at [1263, 580] on div "Tại văn phòng" at bounding box center [1313, 595] width 224 height 30
type input "0"
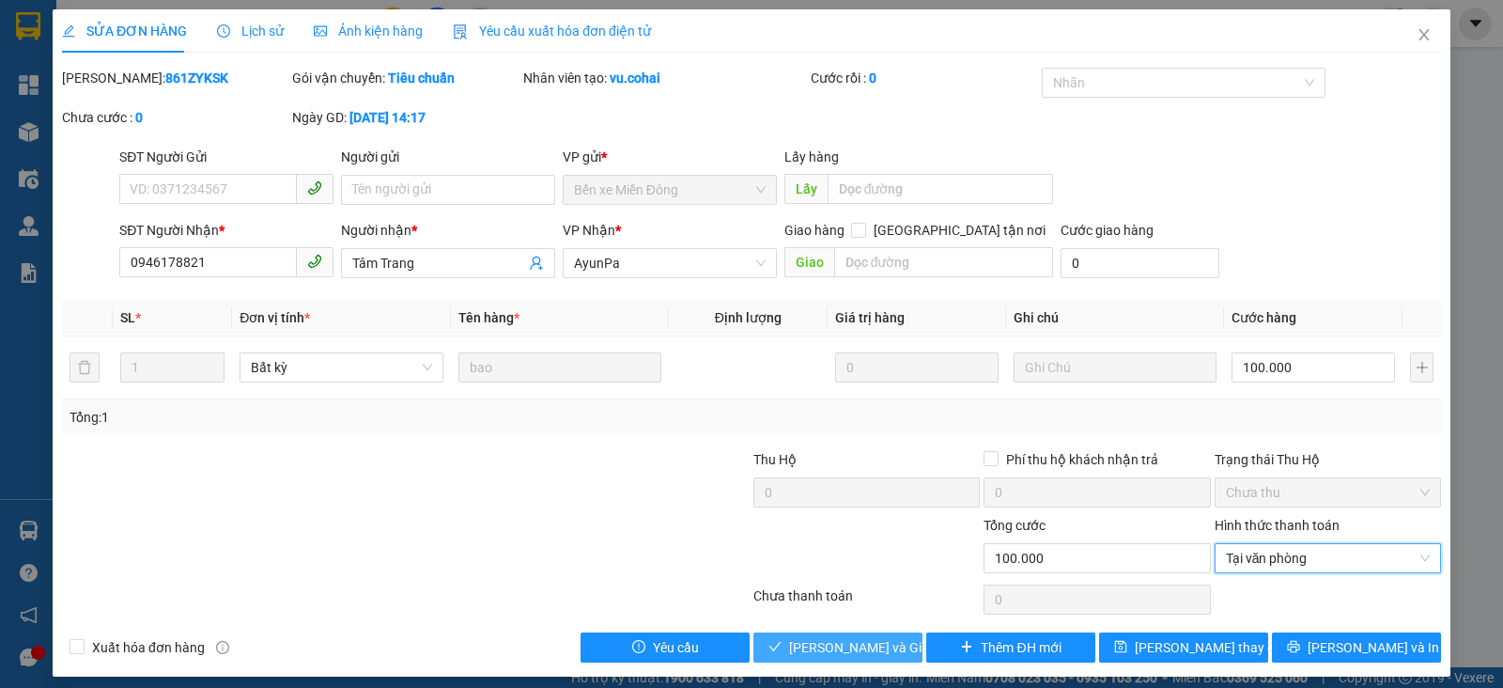
click at [867, 637] on span "[PERSON_NAME] và Giao hàng" at bounding box center [879, 647] width 180 height 21
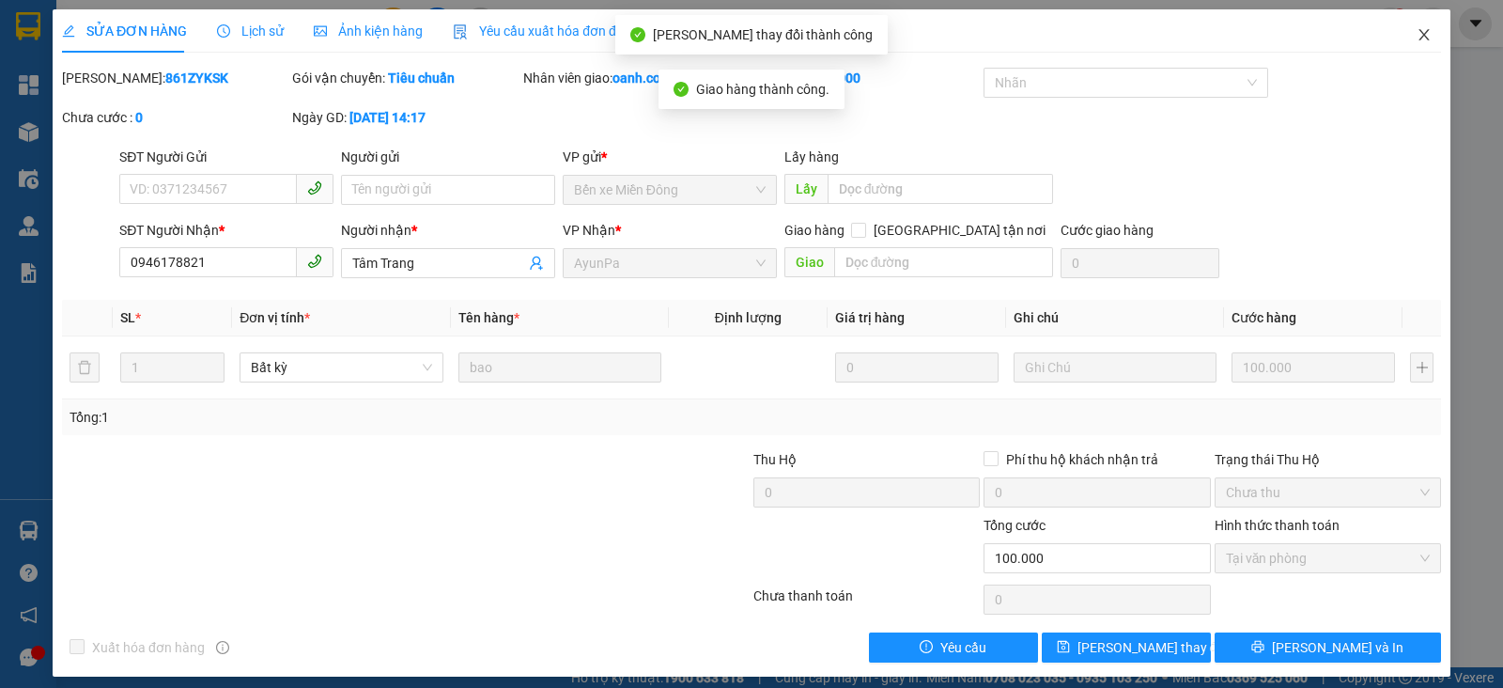
click at [1419, 35] on icon "close" at bounding box center [1424, 34] width 10 height 11
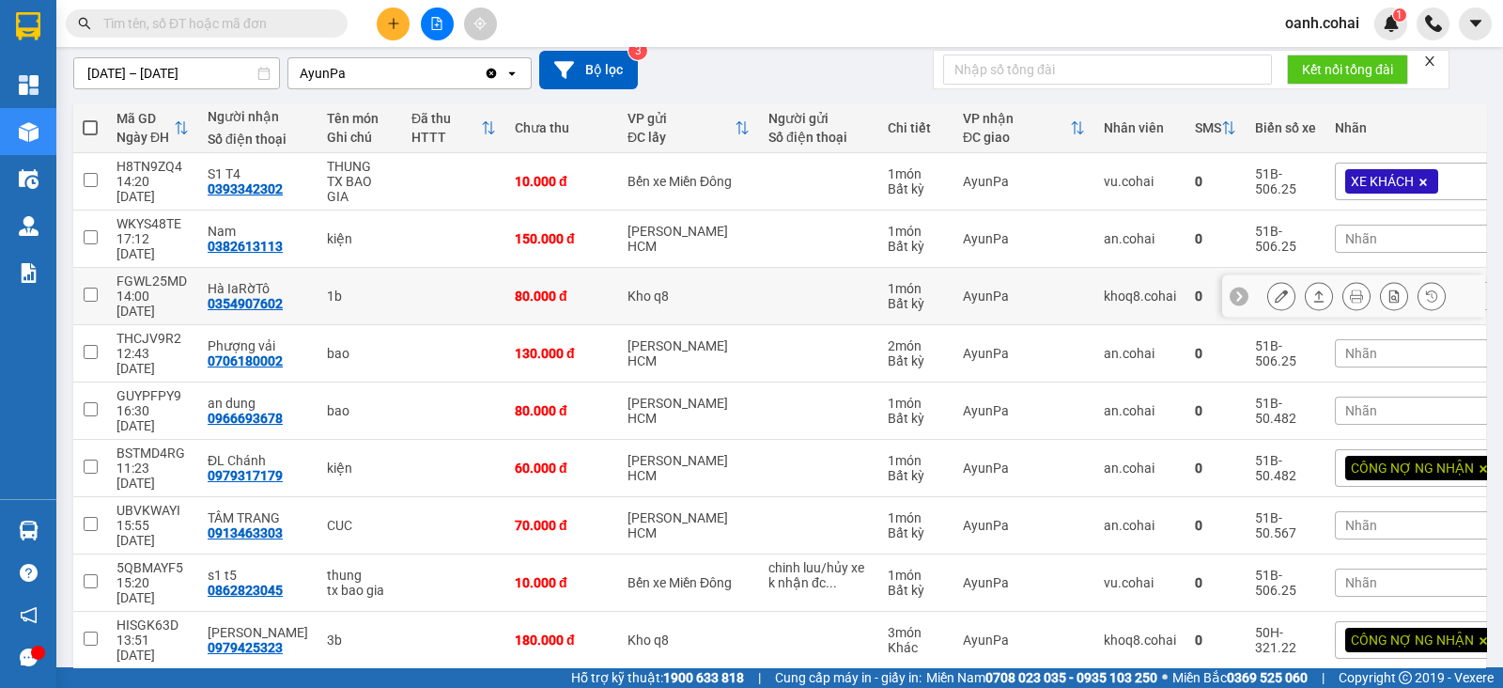
scroll to position [234, 0]
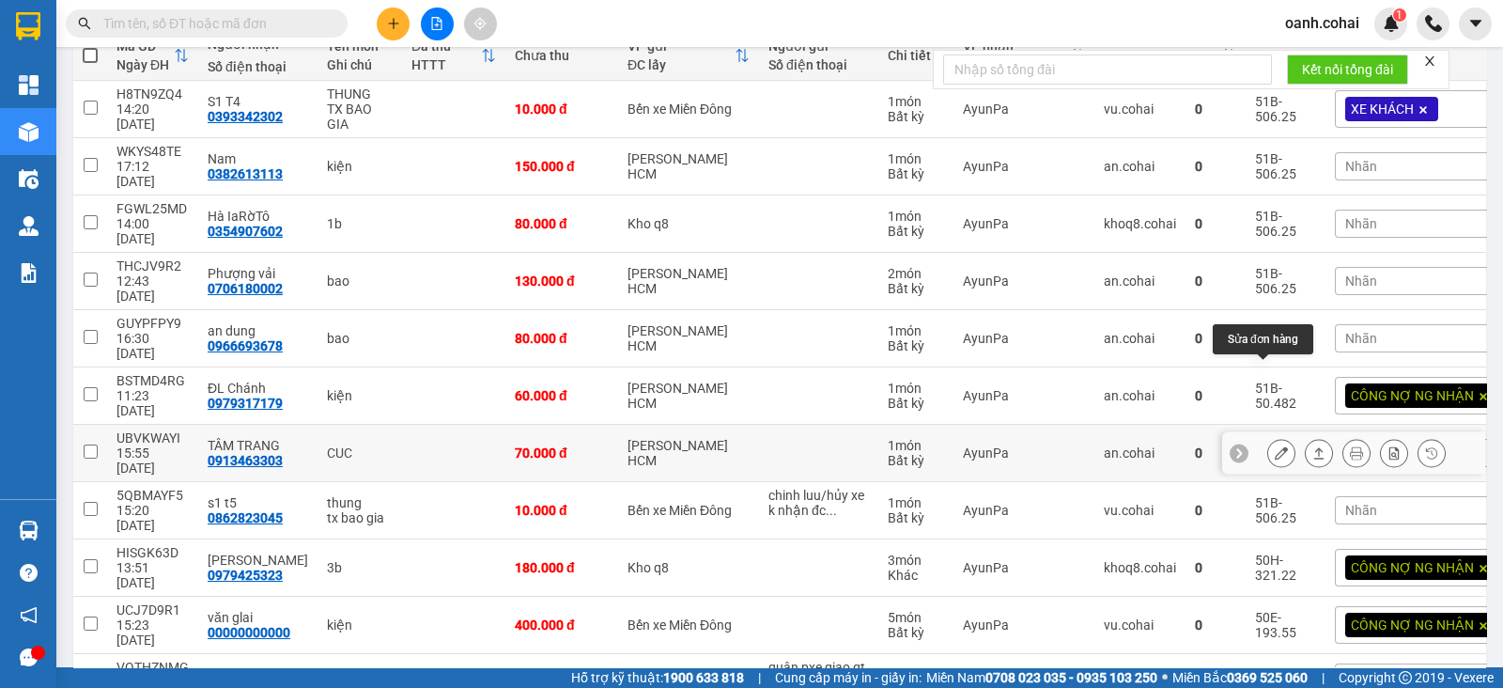
click at [1269, 437] on button at bounding box center [1282, 453] width 26 height 33
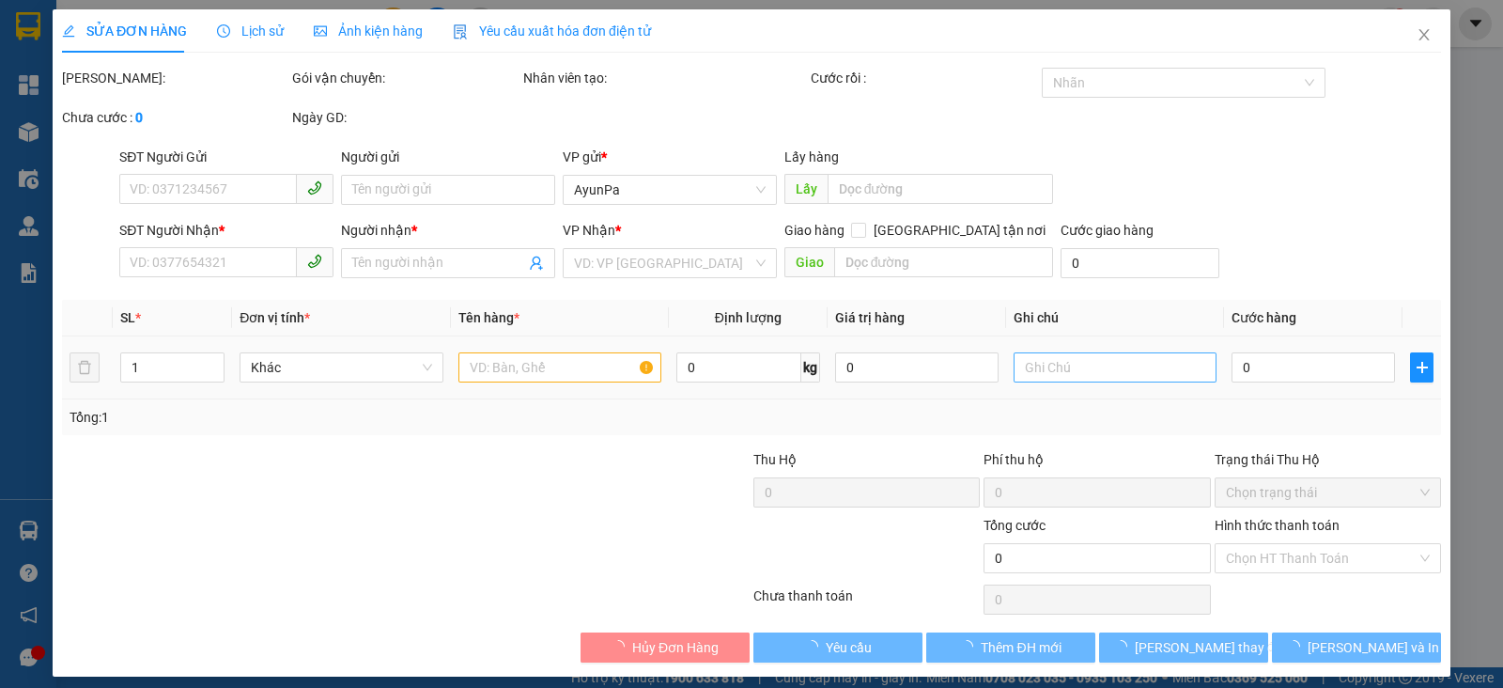
type input "0913463303"
type input "TÂM TRANG"
type input "70.000"
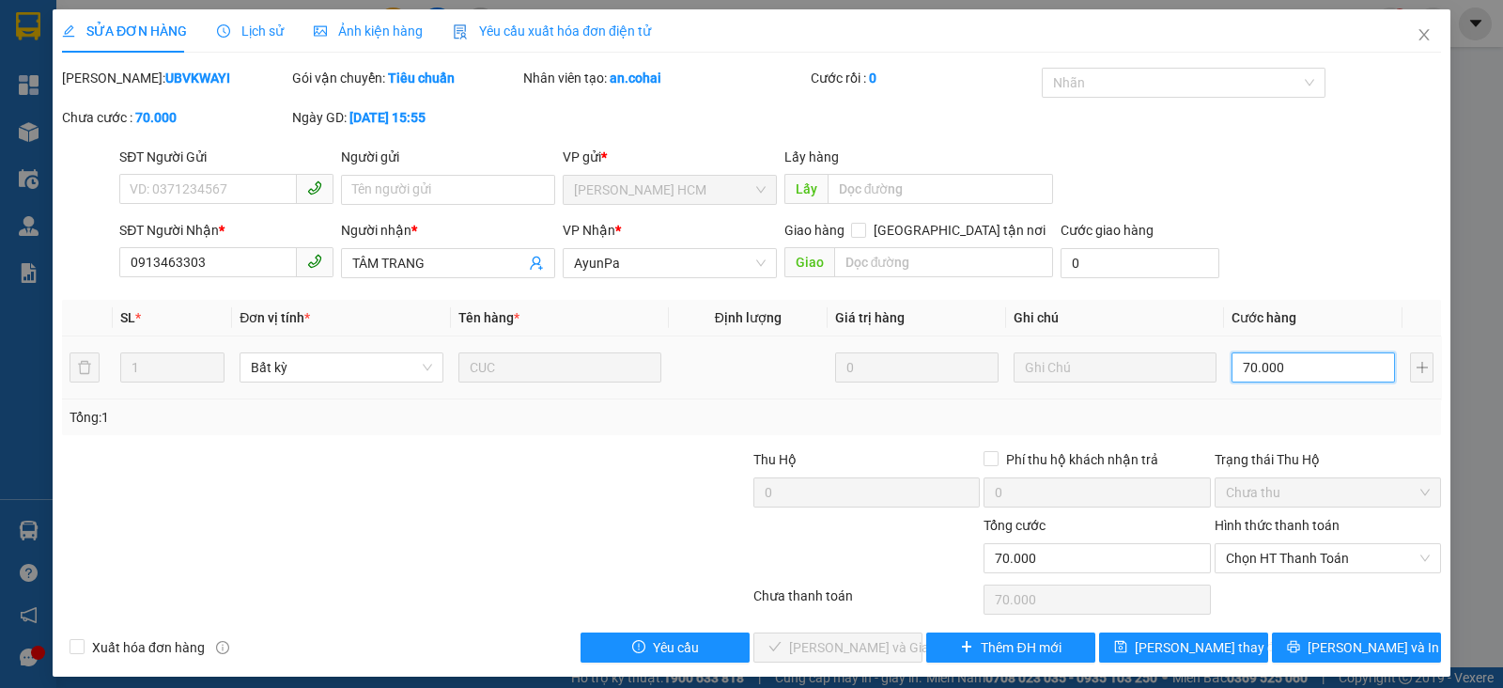
click at [1319, 369] on input "70.000" at bounding box center [1313, 367] width 163 height 30
type input "5"
type input "50"
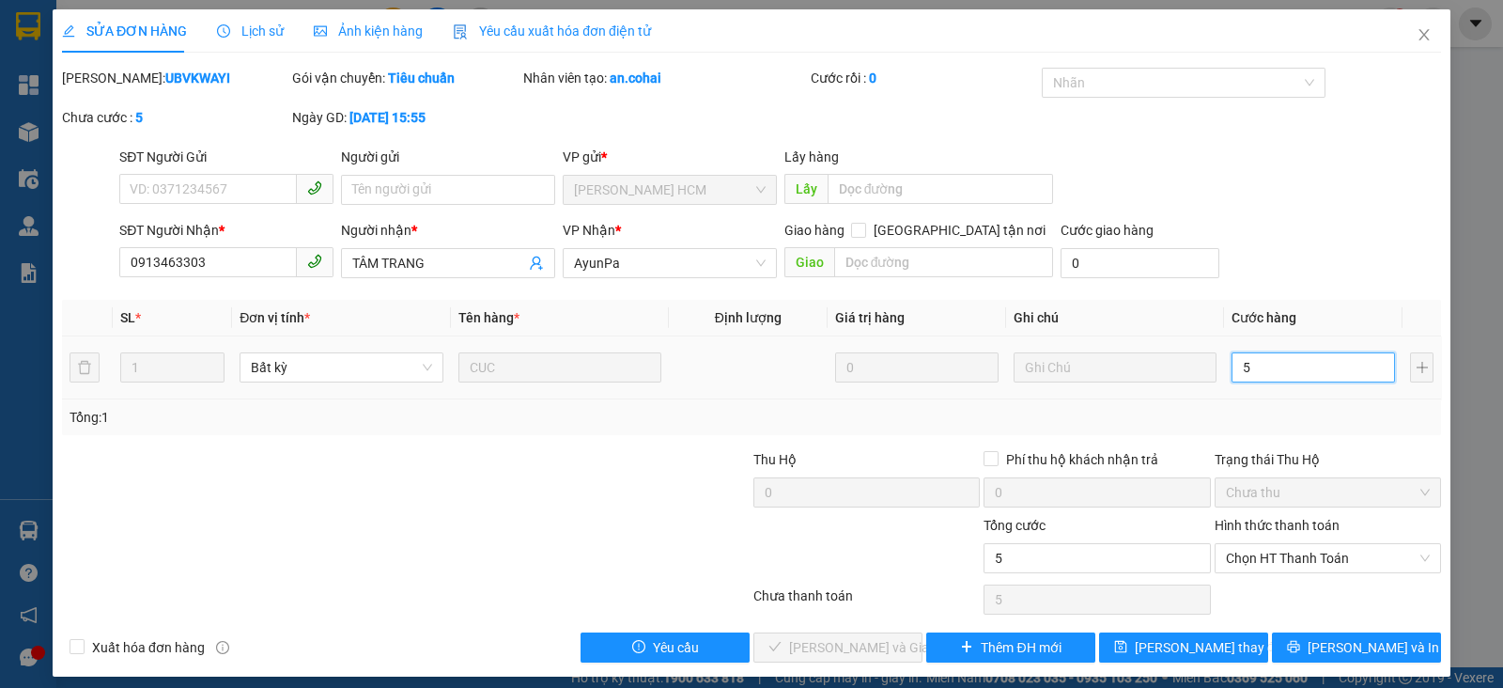
type input "50"
type input "50.000"
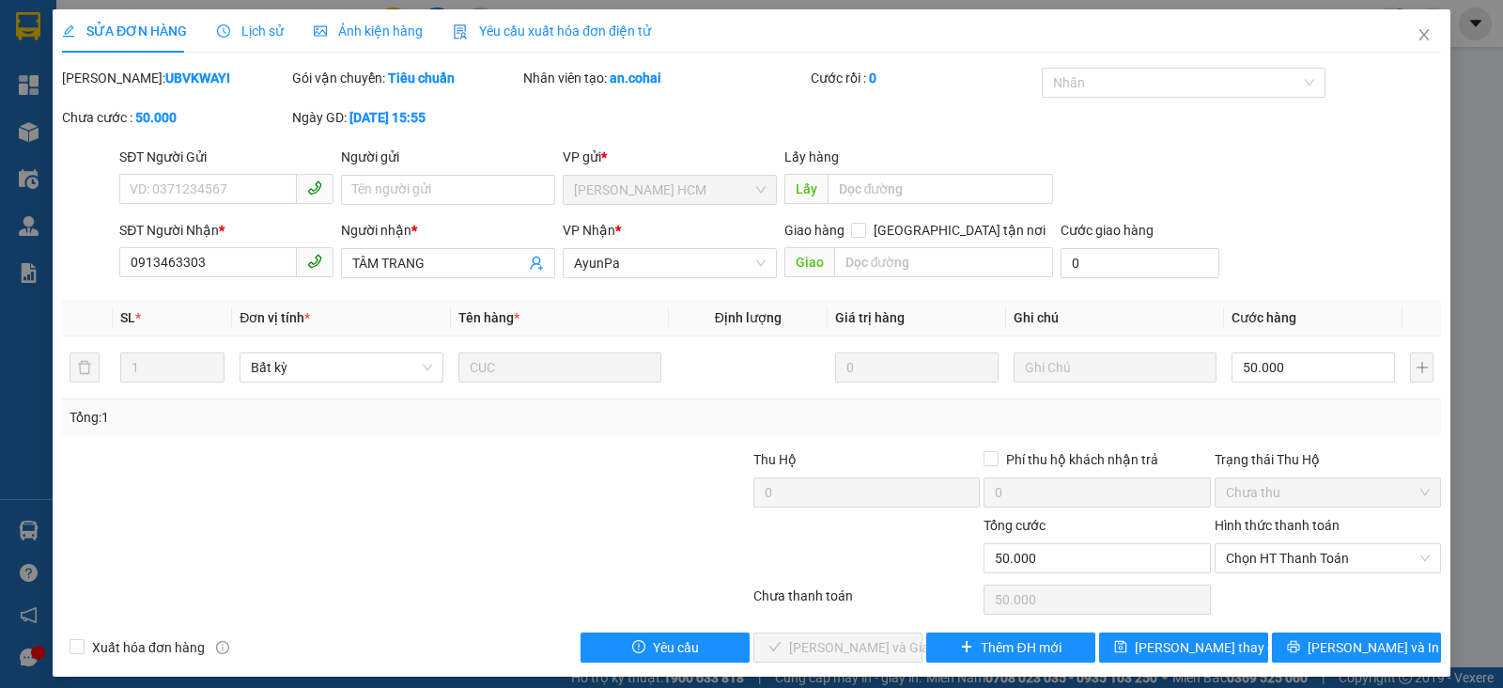
click at [1367, 464] on div "Trạng thái Thu Hộ" at bounding box center [1328, 459] width 226 height 21
drag, startPoint x: 1351, startPoint y: 547, endPoint x: 1316, endPoint y: 575, distance: 44.8
click at [1339, 554] on span "Chọn HT Thanh Toán" at bounding box center [1328, 558] width 204 height 28
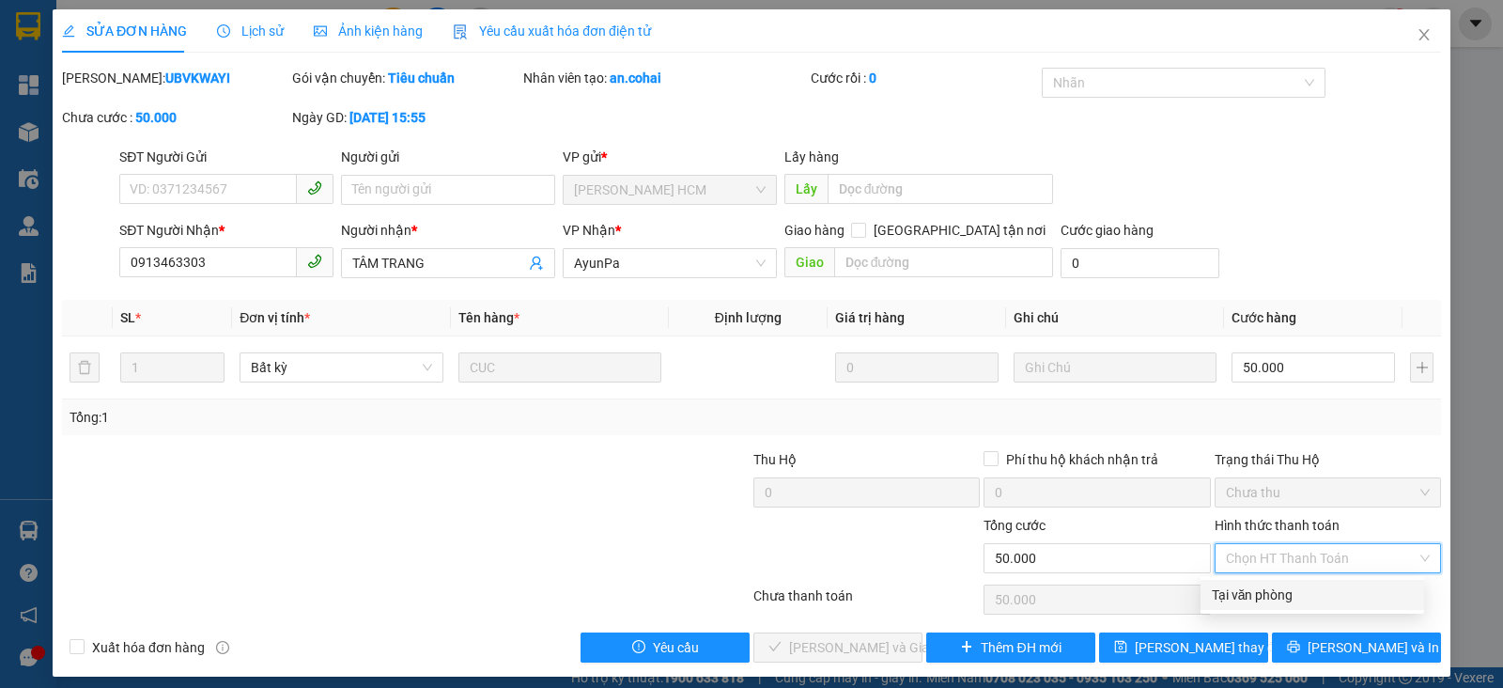
click at [1288, 594] on div "Tại văn phòng" at bounding box center [1312, 594] width 201 height 21
type input "0"
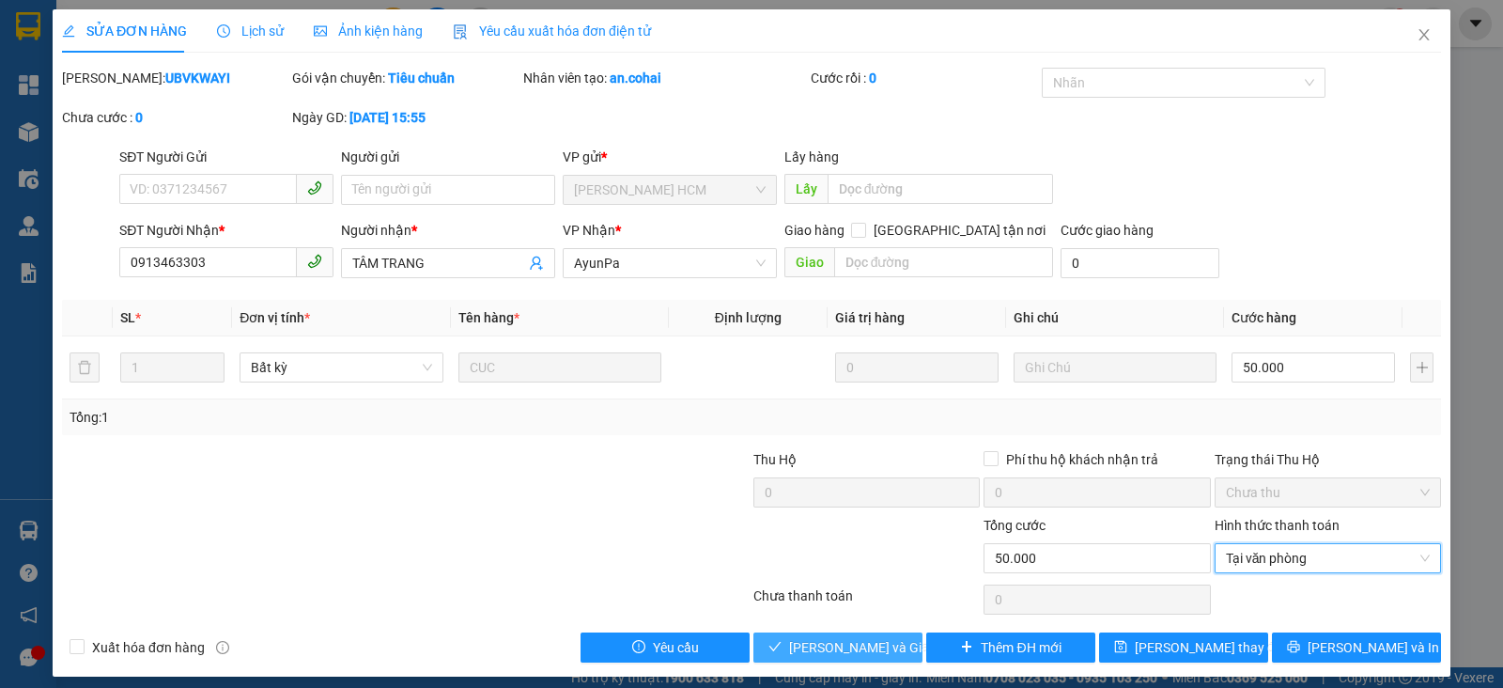
drag, startPoint x: 881, startPoint y: 641, endPoint x: 949, endPoint y: 561, distance: 104.7
click at [883, 641] on span "[PERSON_NAME] và Giao hàng" at bounding box center [879, 647] width 180 height 21
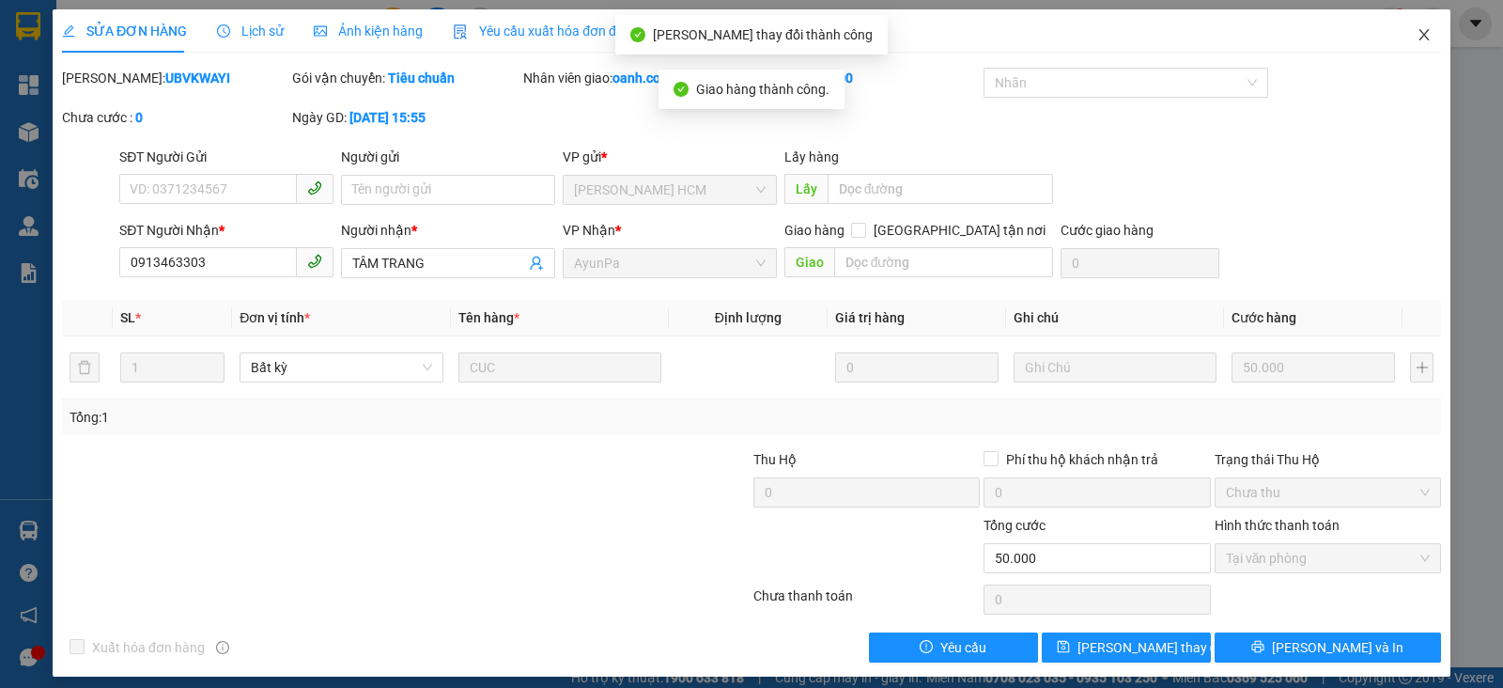
click at [1417, 27] on icon "close" at bounding box center [1424, 34] width 15 height 15
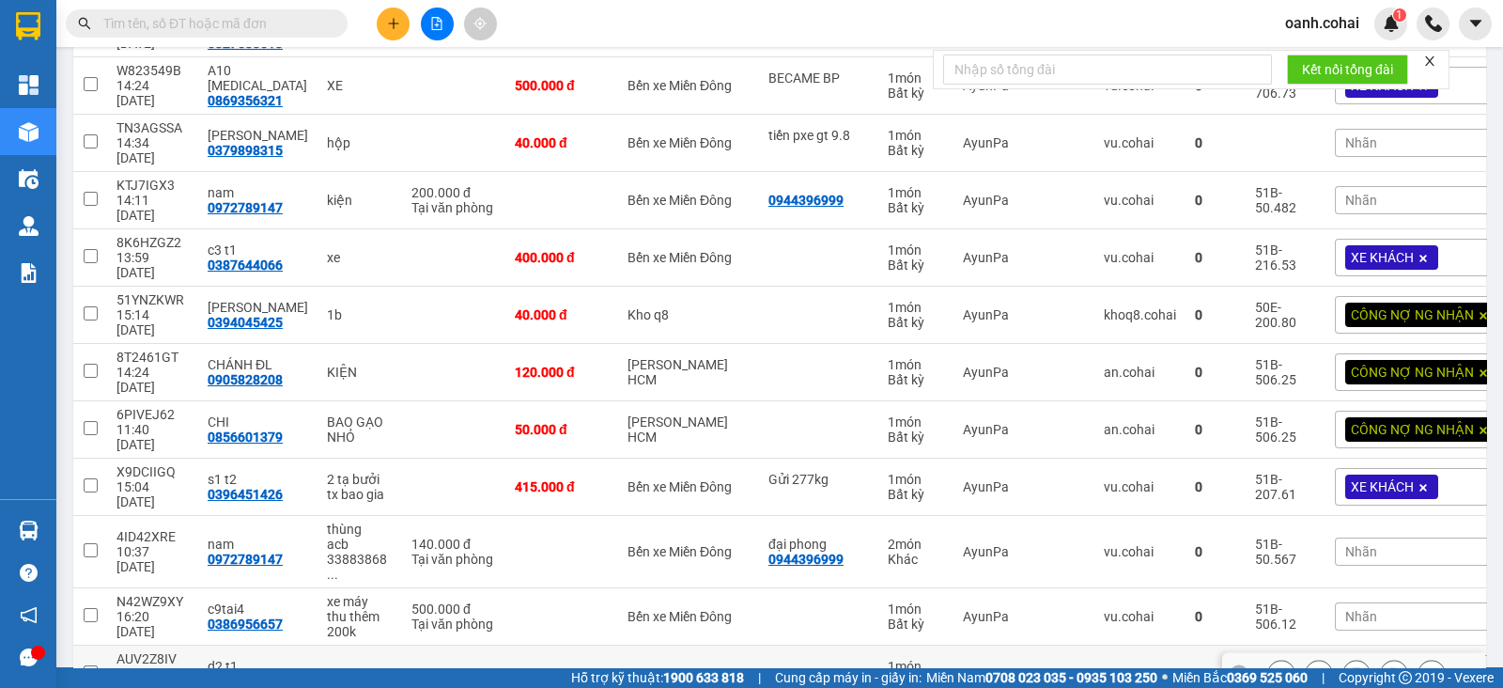
scroll to position [1336, 0]
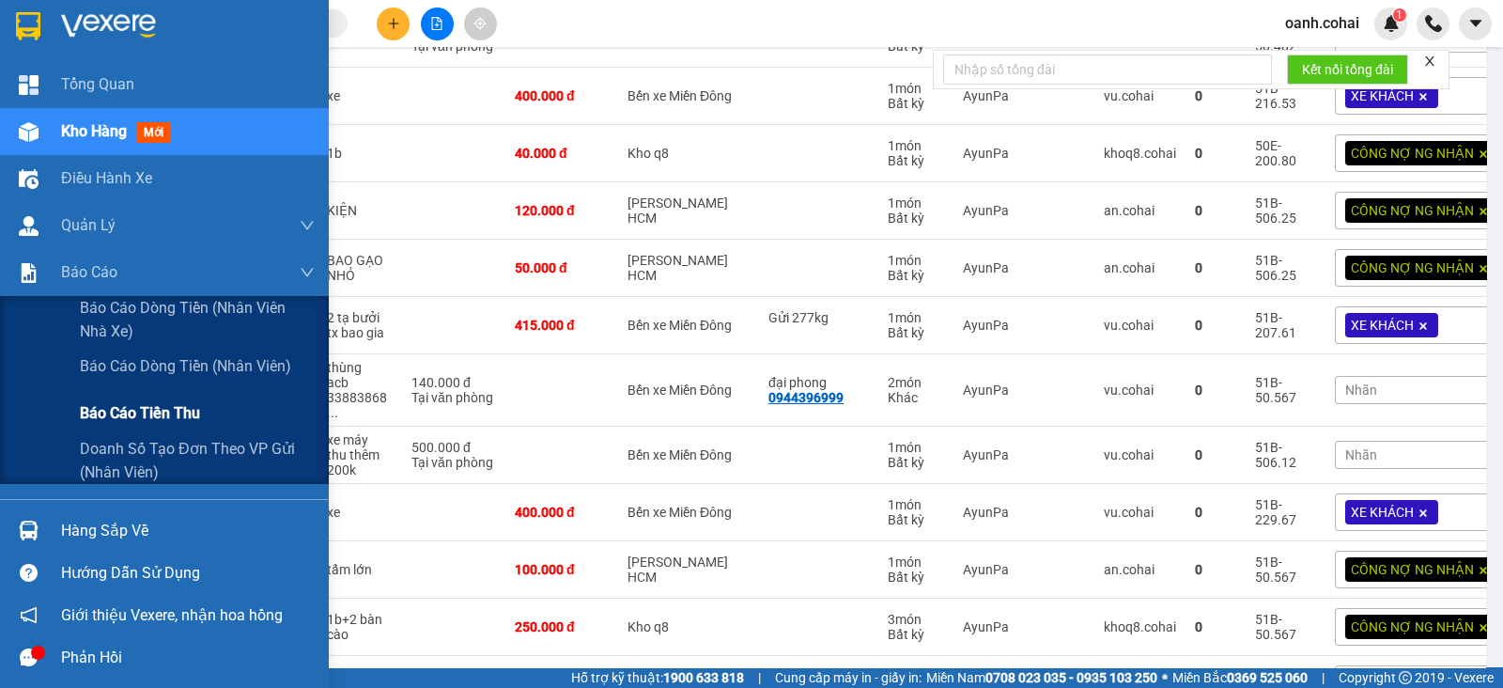
click at [147, 409] on span "Báo cáo tiền thu" at bounding box center [140, 412] width 120 height 23
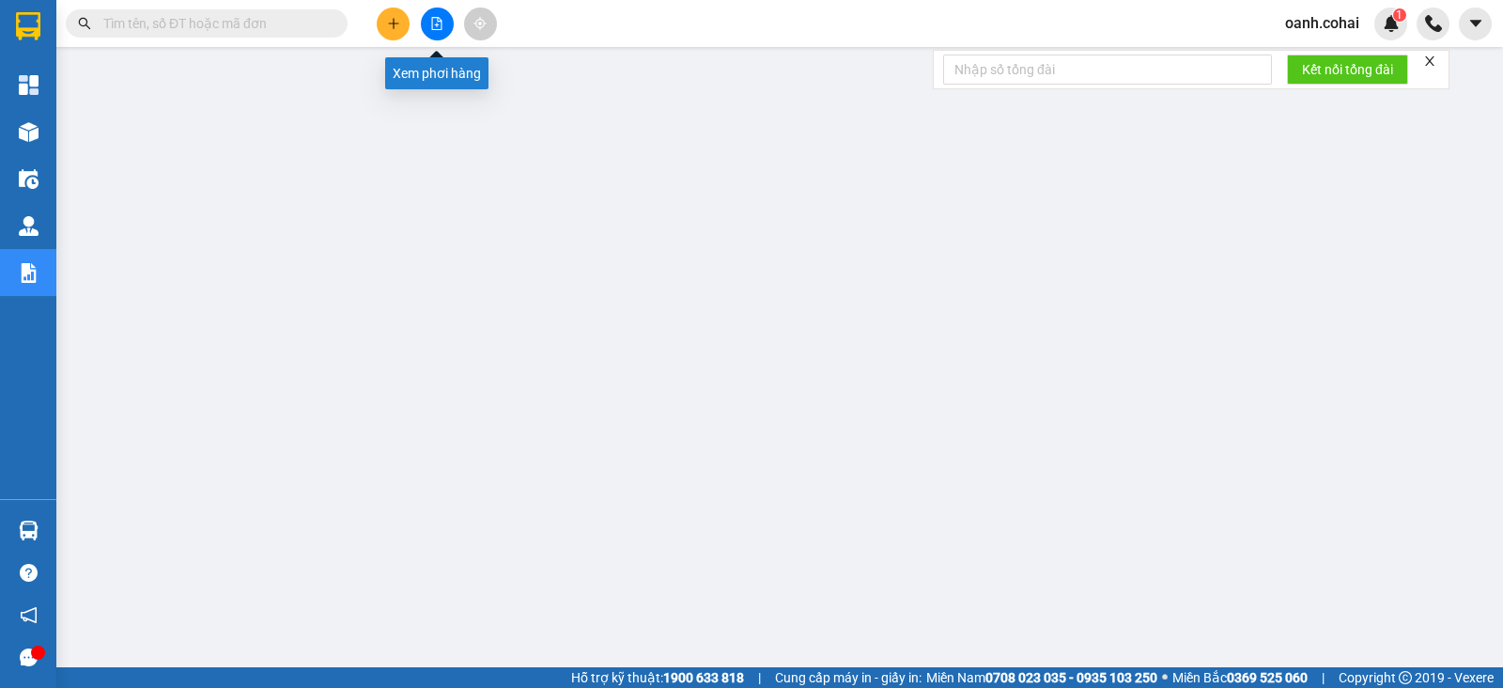
click at [434, 13] on button at bounding box center [437, 24] width 33 height 33
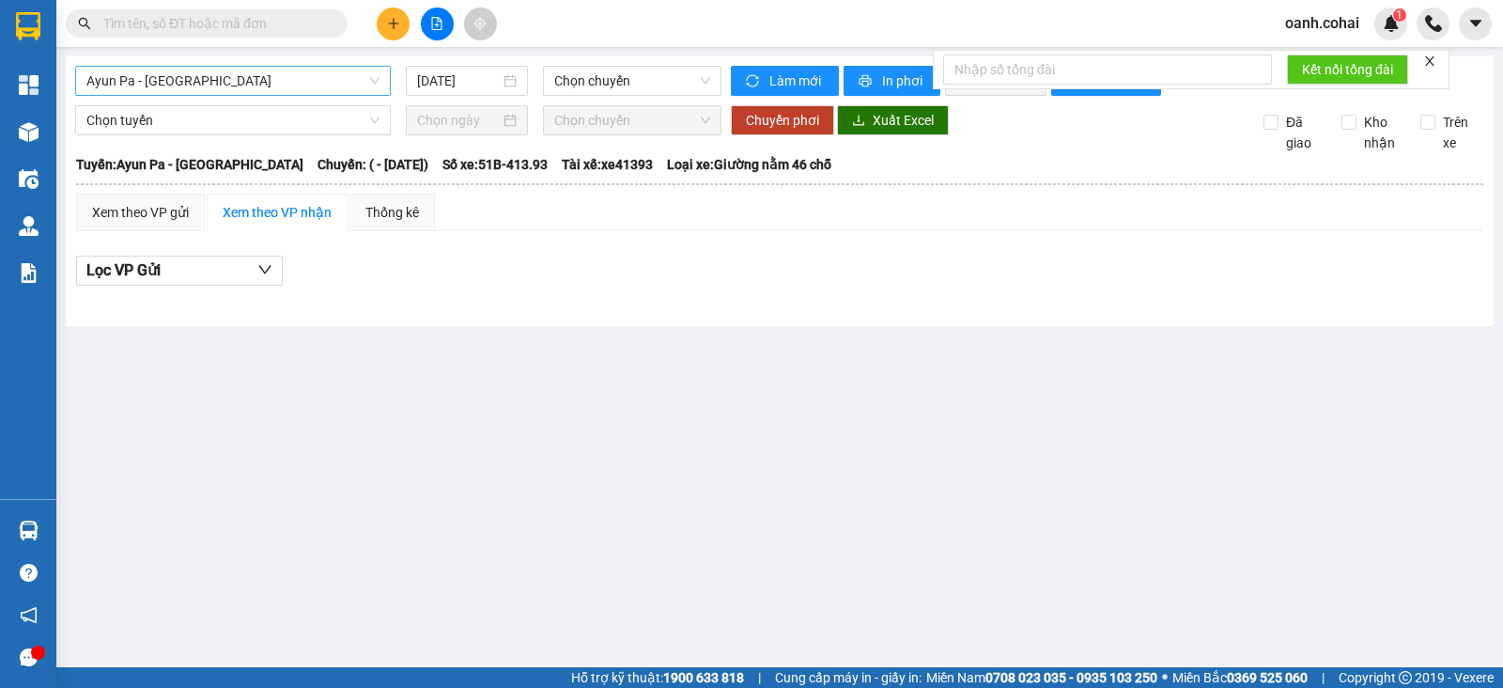
click at [319, 83] on span "Ayun Pa - [GEOGRAPHIC_DATA]" at bounding box center [232, 81] width 293 height 28
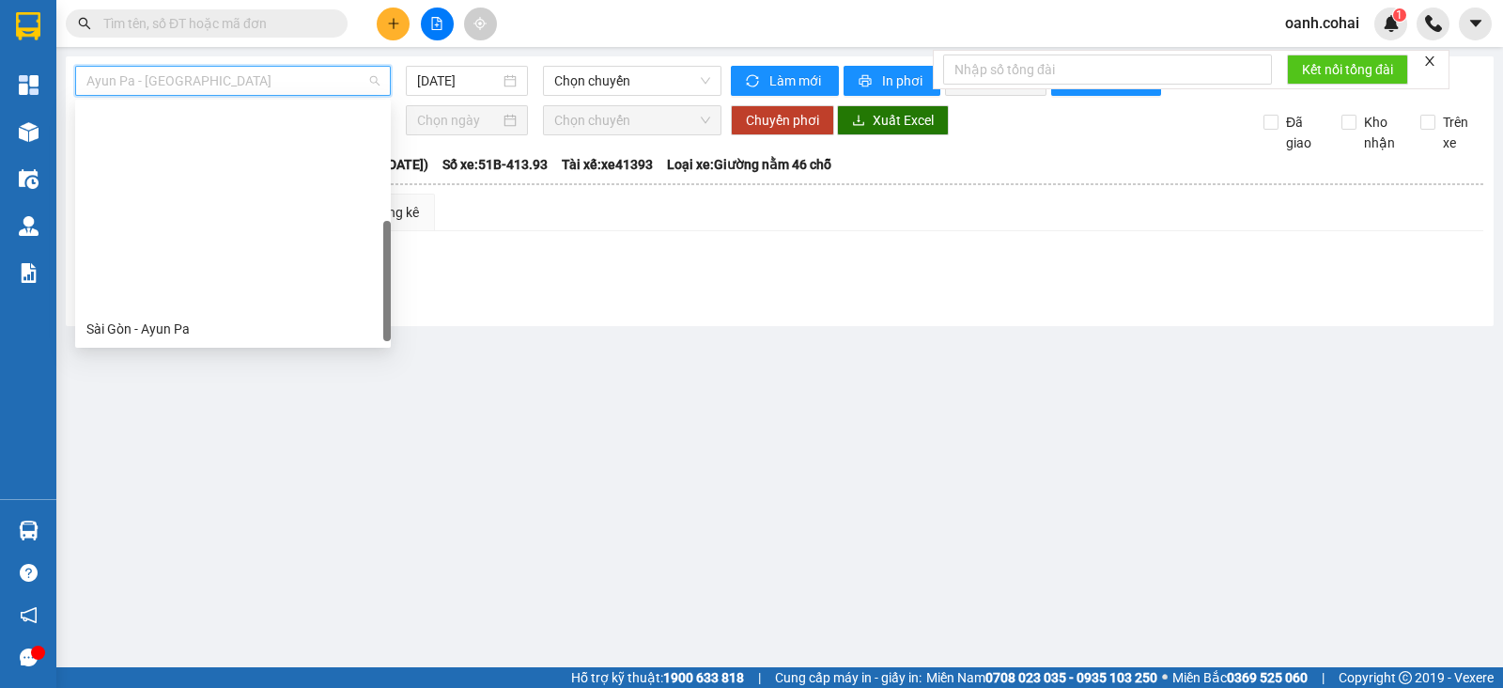
scroll to position [234, 0]
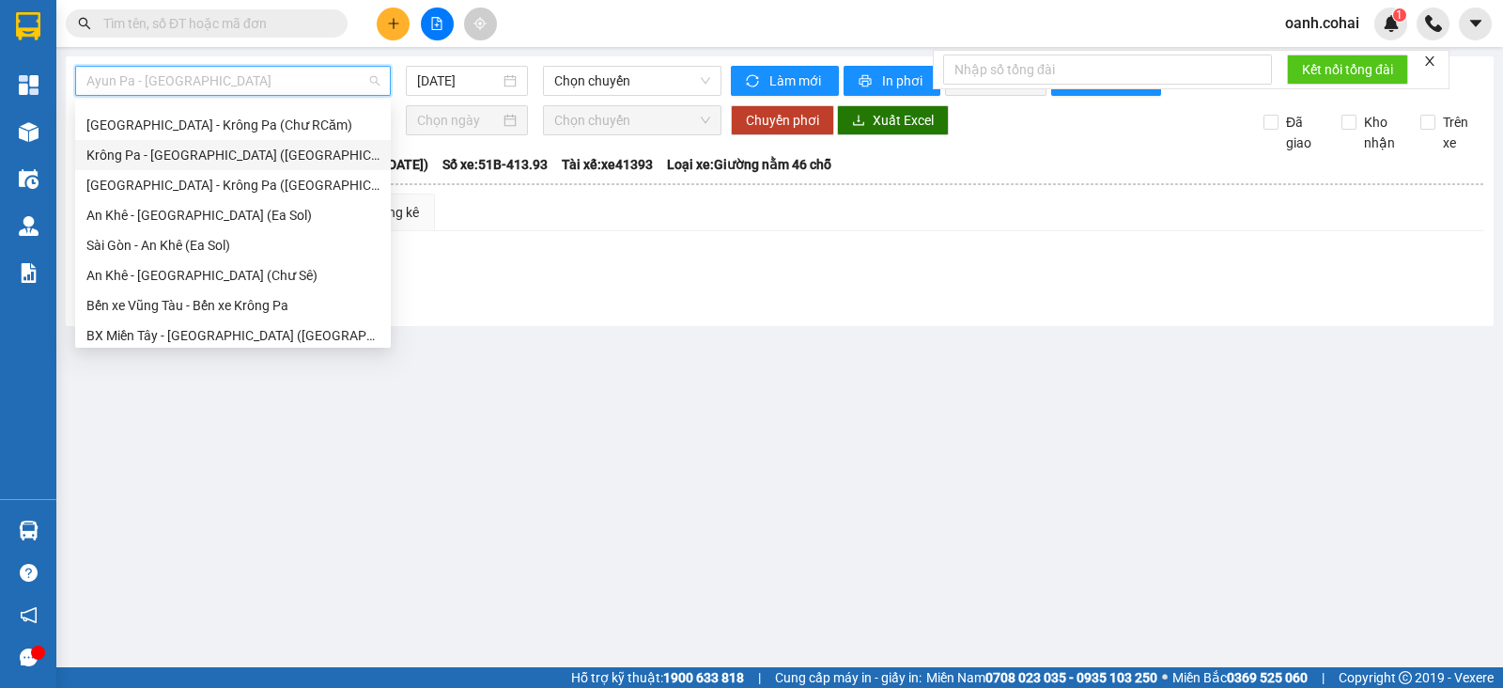
click at [204, 148] on div "Krông Pa - [GEOGRAPHIC_DATA] ([GEOGRAPHIC_DATA])" at bounding box center [232, 155] width 293 height 21
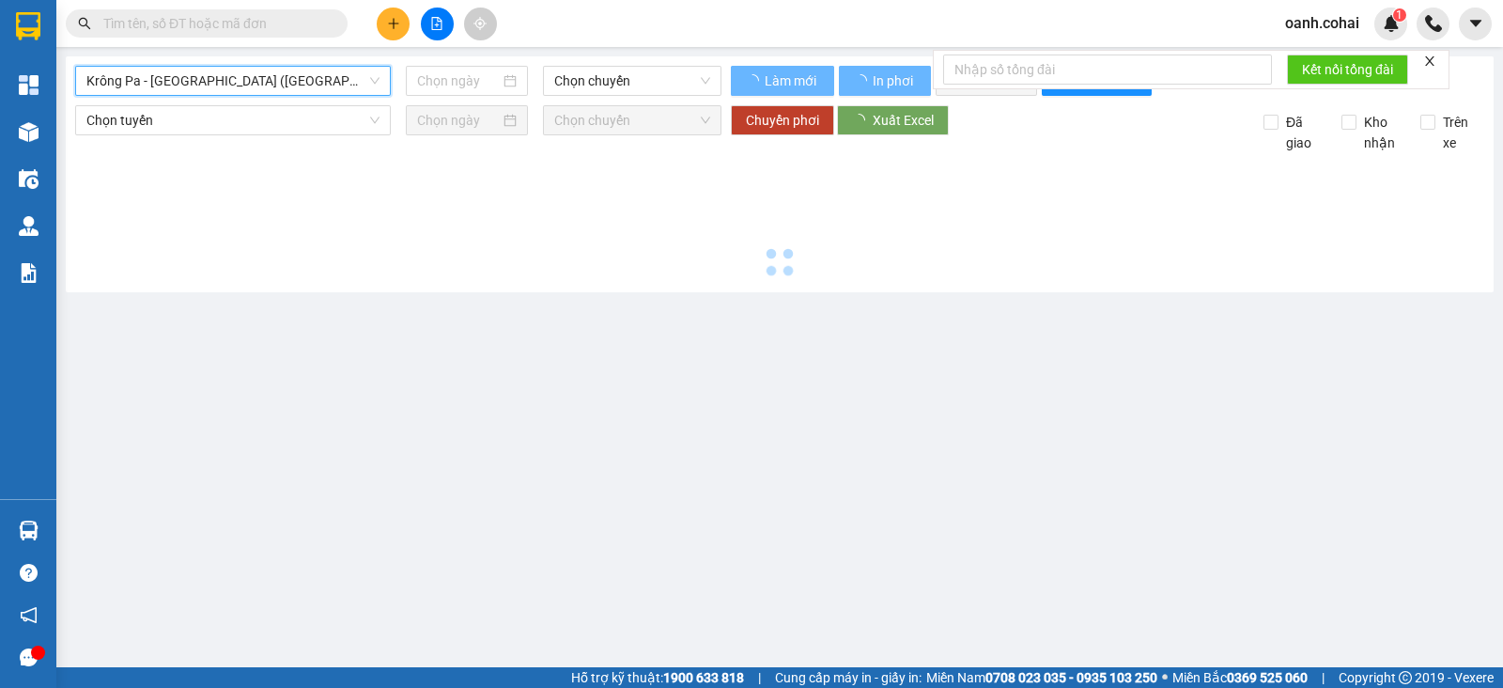
type input "[DATE]"
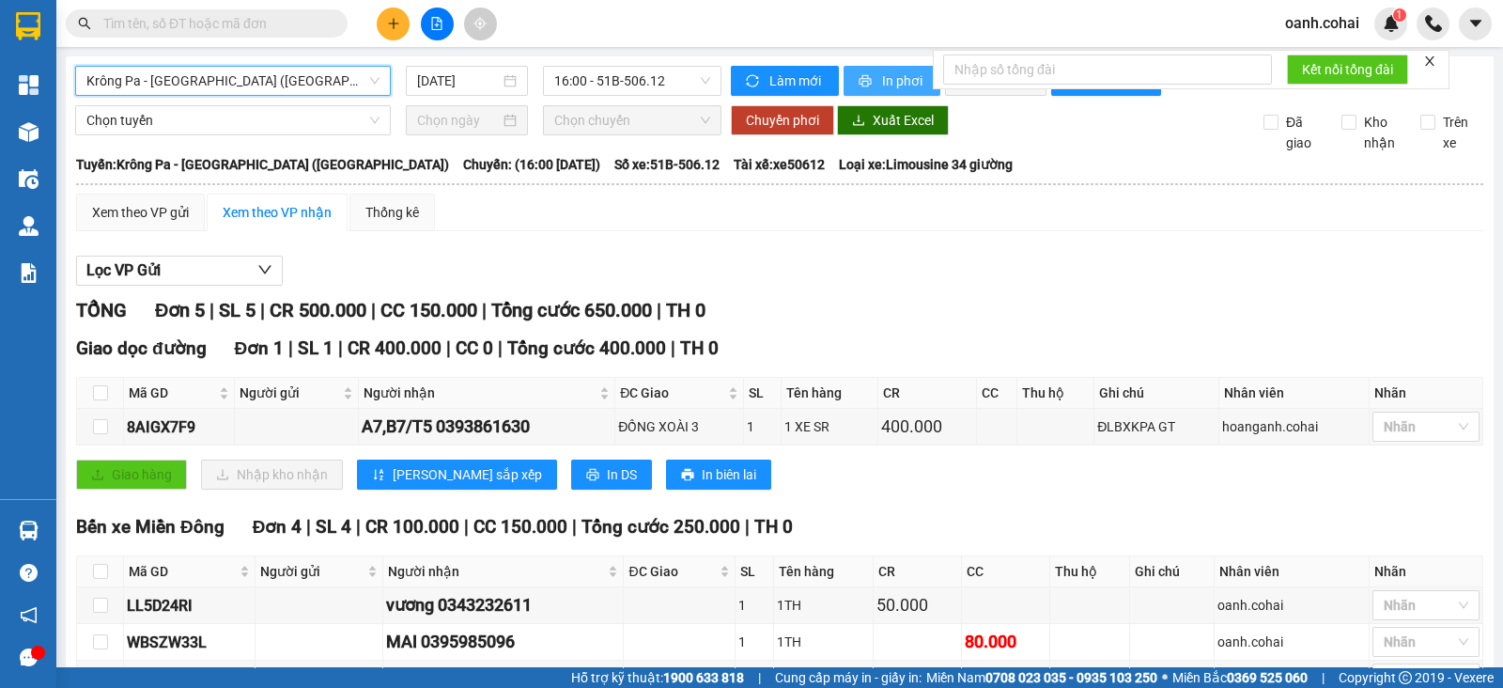
click at [888, 86] on span "In phơi" at bounding box center [903, 80] width 43 height 21
click at [334, 80] on span "Krông Pa - [GEOGRAPHIC_DATA] ([GEOGRAPHIC_DATA])" at bounding box center [232, 81] width 293 height 28
click at [643, 231] on div "Xem theo VP gửi Xem theo VP nhận Thống kê" at bounding box center [780, 213] width 1408 height 38
click at [344, 68] on span "Krông Pa - [GEOGRAPHIC_DATA] ([GEOGRAPHIC_DATA])" at bounding box center [232, 81] width 293 height 28
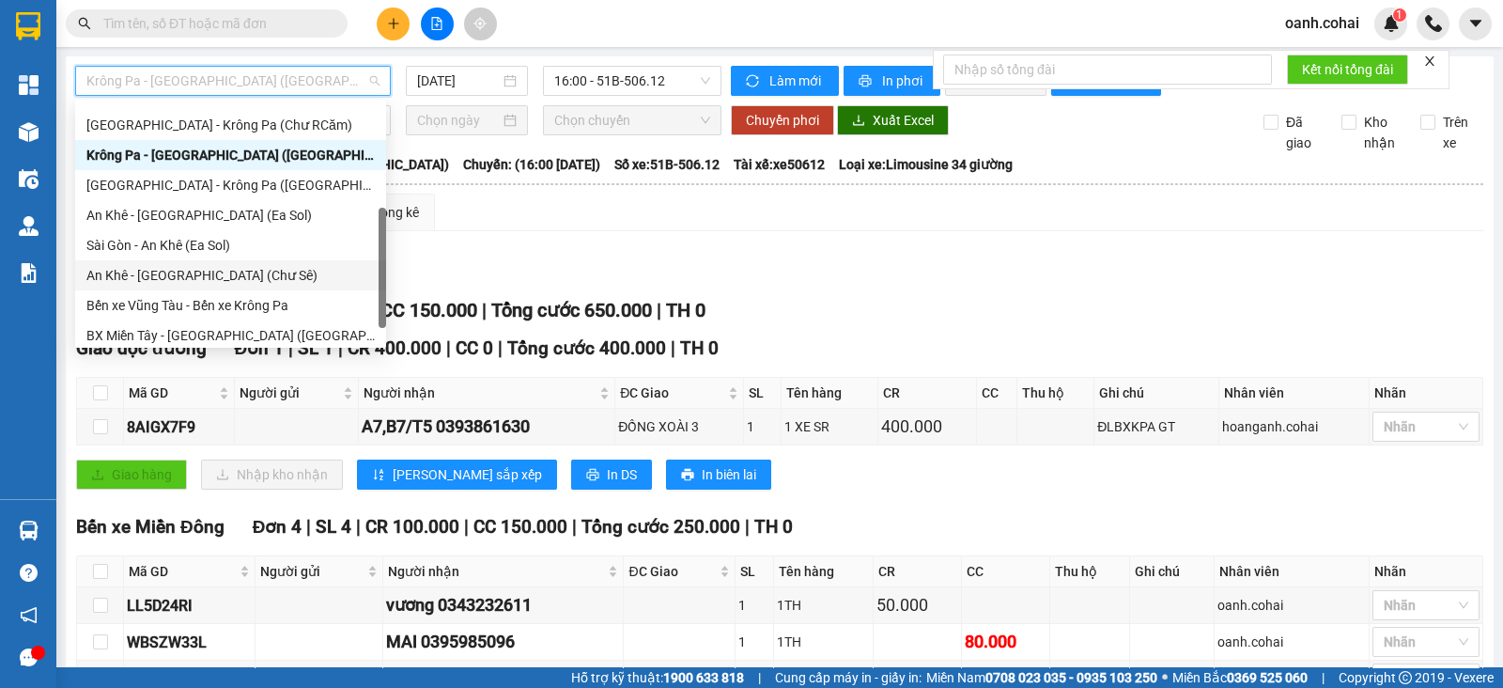
click at [222, 265] on div "An Khê - [GEOGRAPHIC_DATA] (Chư Sê)" at bounding box center [230, 275] width 288 height 21
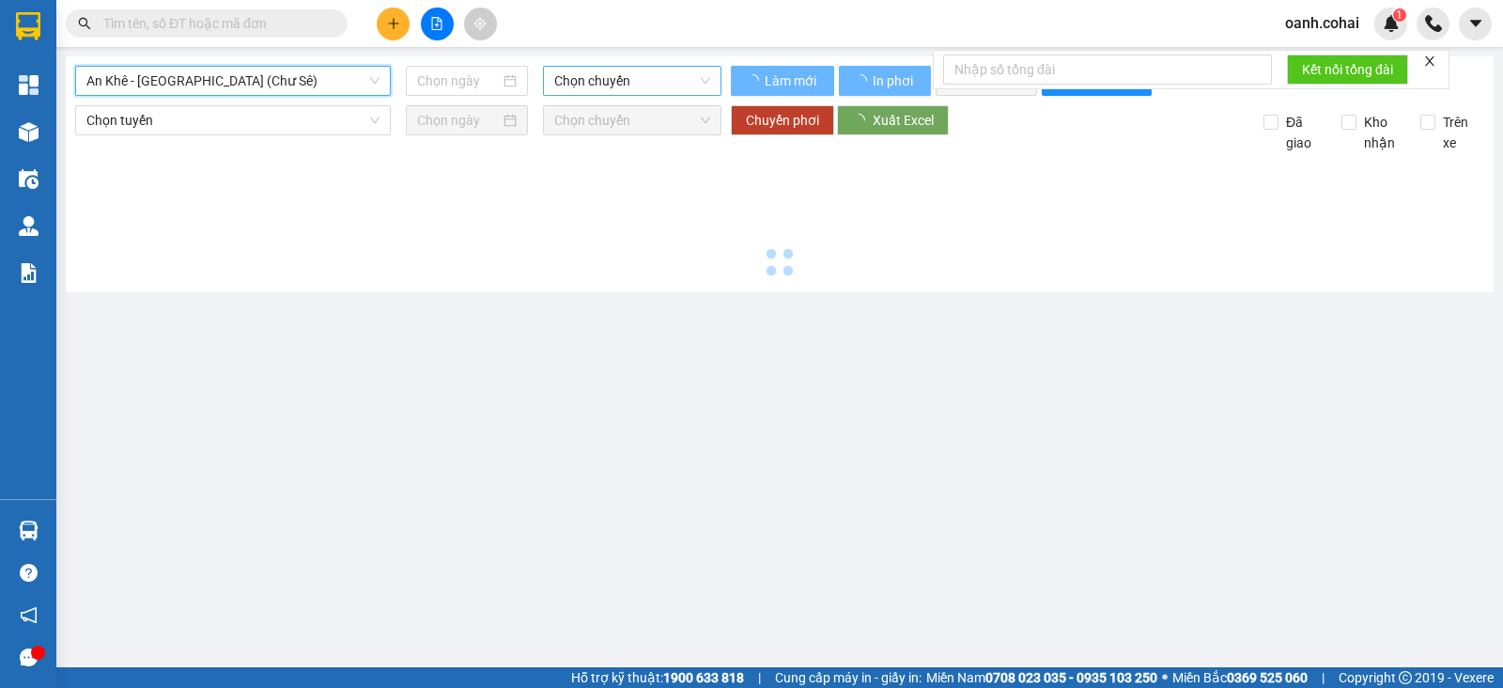
type input "[DATE]"
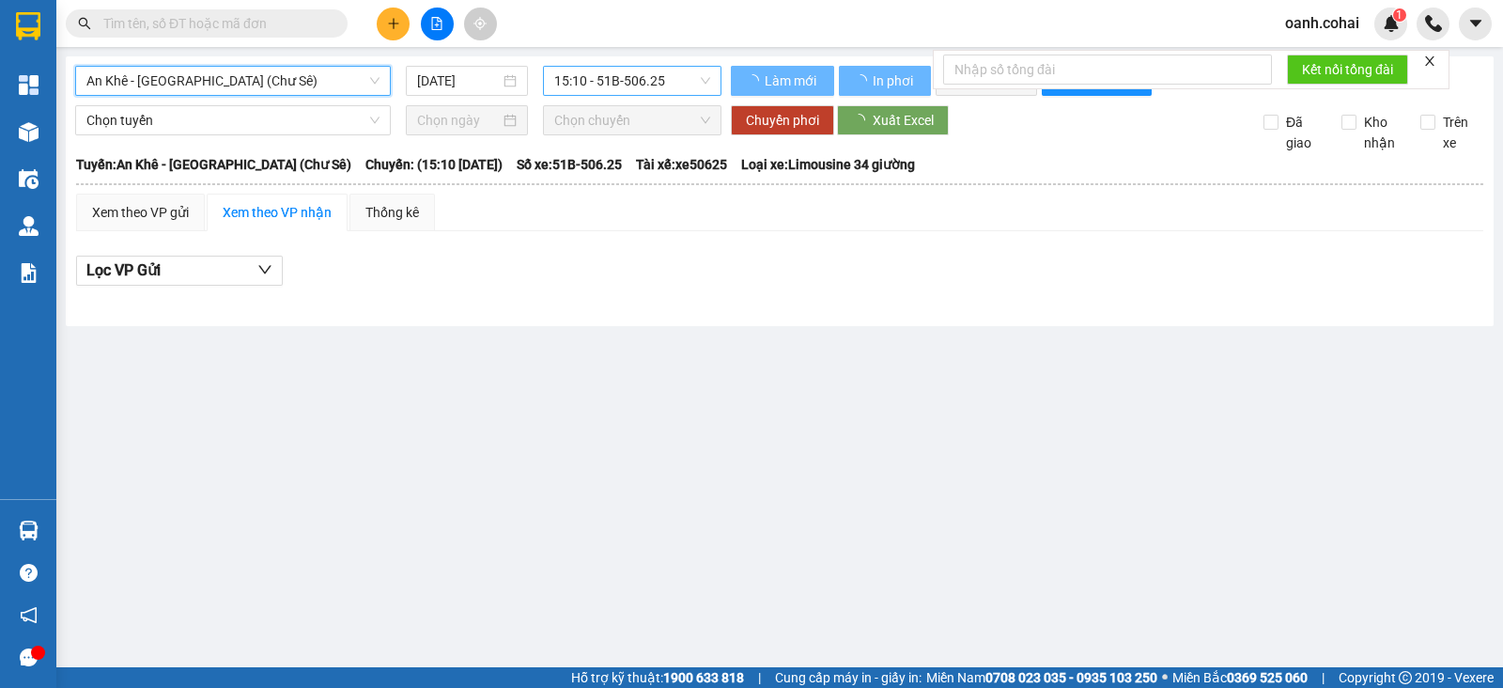
click at [634, 77] on span "15:10 - 51B-506.25" at bounding box center [631, 81] width 155 height 28
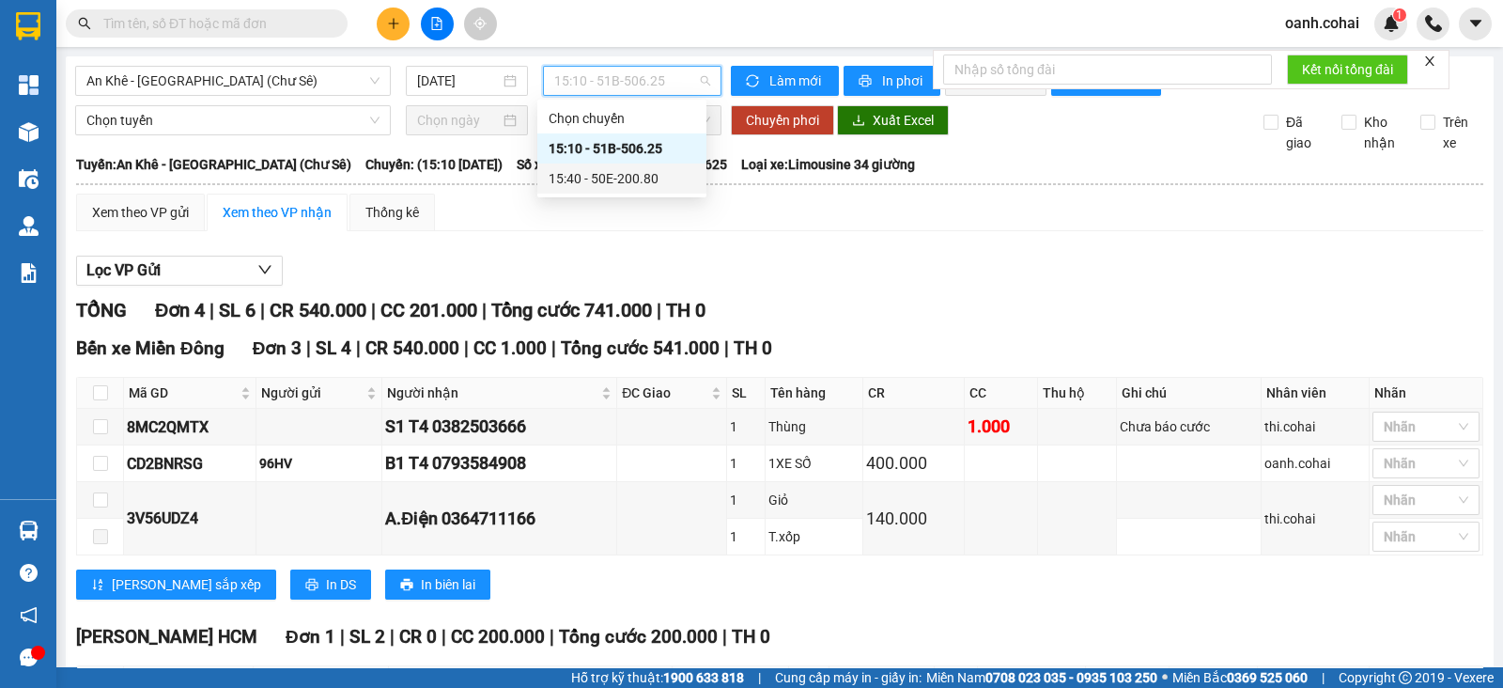
click at [632, 166] on div "15:40 - 50E-200.80" at bounding box center [621, 178] width 169 height 30
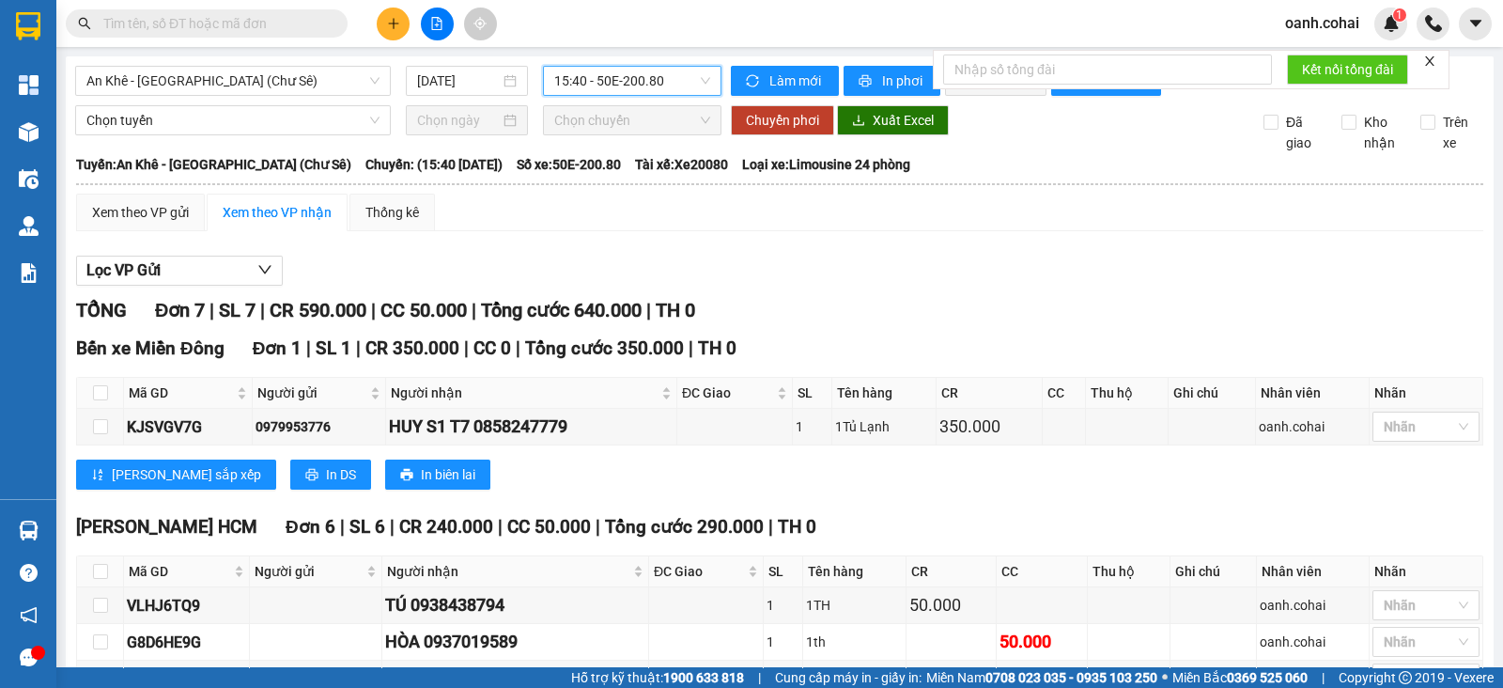
click at [861, 305] on div "Lọc VP Gửi TỔNG Đơn 7 | SL 7 | CR 590.000 | CC 50.000 | Tổng cước 640.000 | TH…" at bounding box center [780, 560] width 1408 height 629
click at [893, 73] on span "In phơi" at bounding box center [903, 80] width 43 height 21
click at [1048, 276] on div "Lọc VP Gửi" at bounding box center [780, 271] width 1408 height 31
click at [306, 75] on span "An Khê - [GEOGRAPHIC_DATA] (Chư Sê)" at bounding box center [232, 81] width 293 height 28
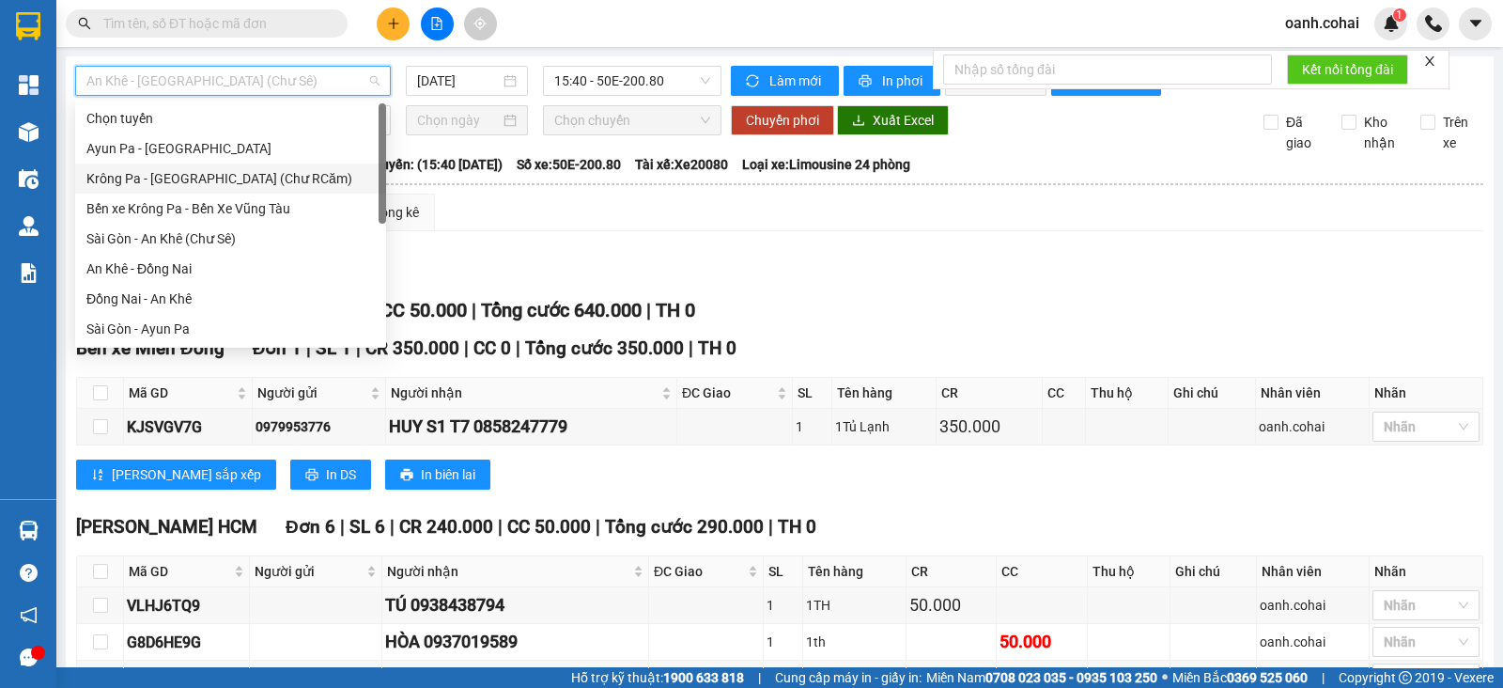
click at [244, 177] on div "Krông Pa - [GEOGRAPHIC_DATA] (Chư RCăm)" at bounding box center [230, 178] width 288 height 21
type input "[DATE]"
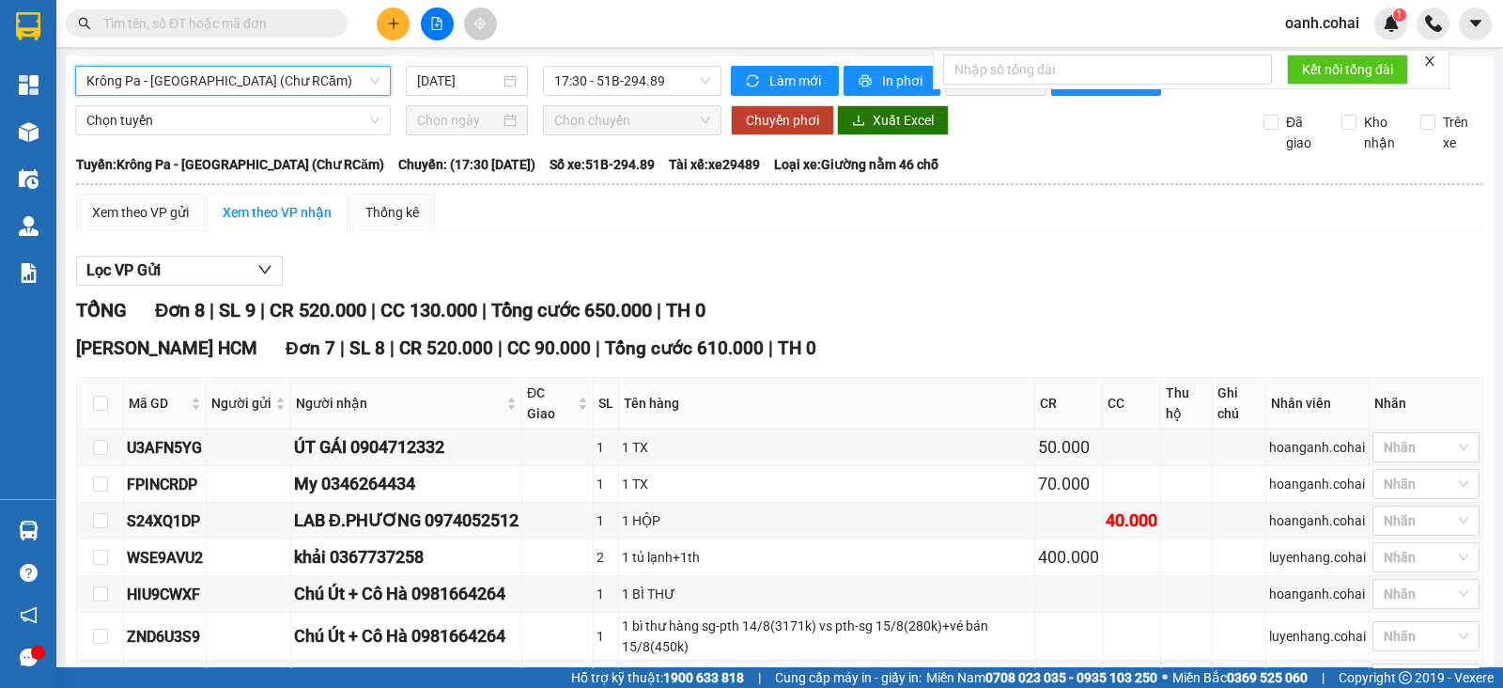
click at [602, 261] on div "Lọc VP Gửi TỔNG Đơn 8 | SL 9 | CR 520.000 | CC 130.000 | Tổng cước 650.000 | T…" at bounding box center [780, 594] width 1408 height 697
drag, startPoint x: 891, startPoint y: 77, endPoint x: 926, endPoint y: 90, distance: 38.1
click at [890, 76] on span "In phơi" at bounding box center [903, 80] width 43 height 21
click at [1067, 269] on div "Lọc VP Gửi TỔNG Đơn 8 | SL 9 | CR 520.000 | CC 130.000 | Tổng cước 650.000 | T…" at bounding box center [780, 594] width 1408 height 697
